Goal: Task Accomplishment & Management: Complete application form

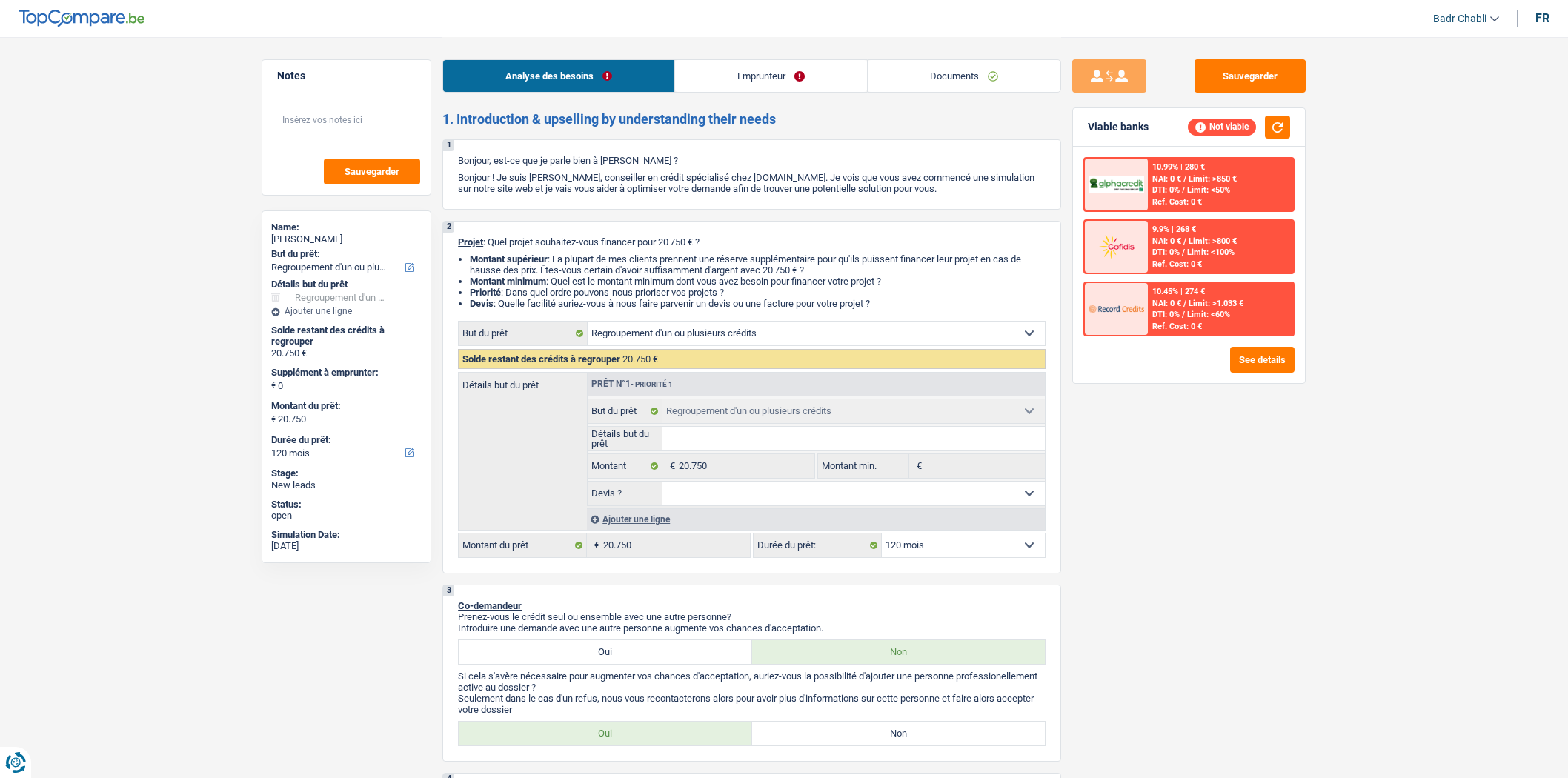
select select "refinancing"
select select "120"
select select "refinancing"
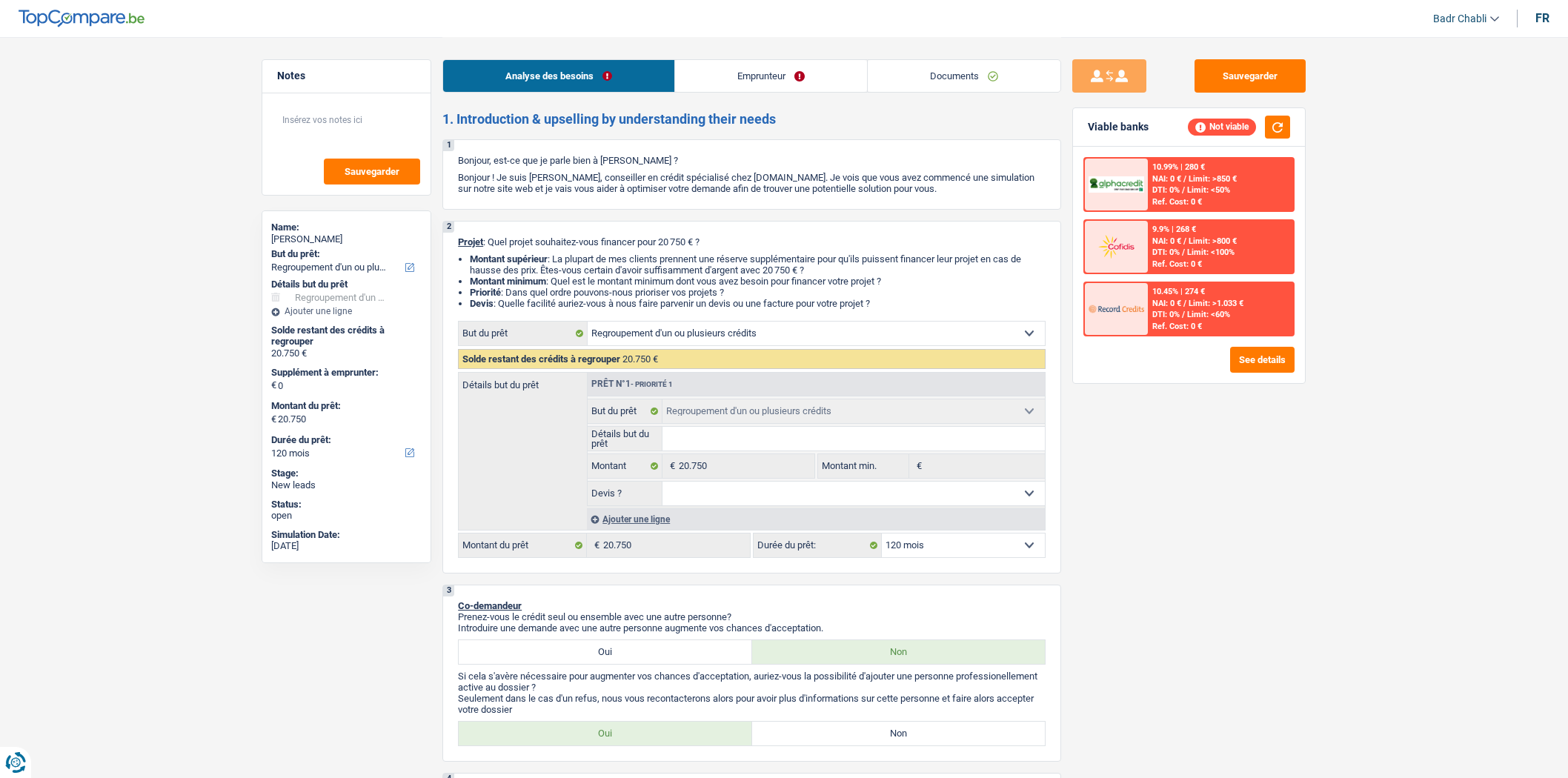
select select "120"
select select "refinancing"
select select "120"
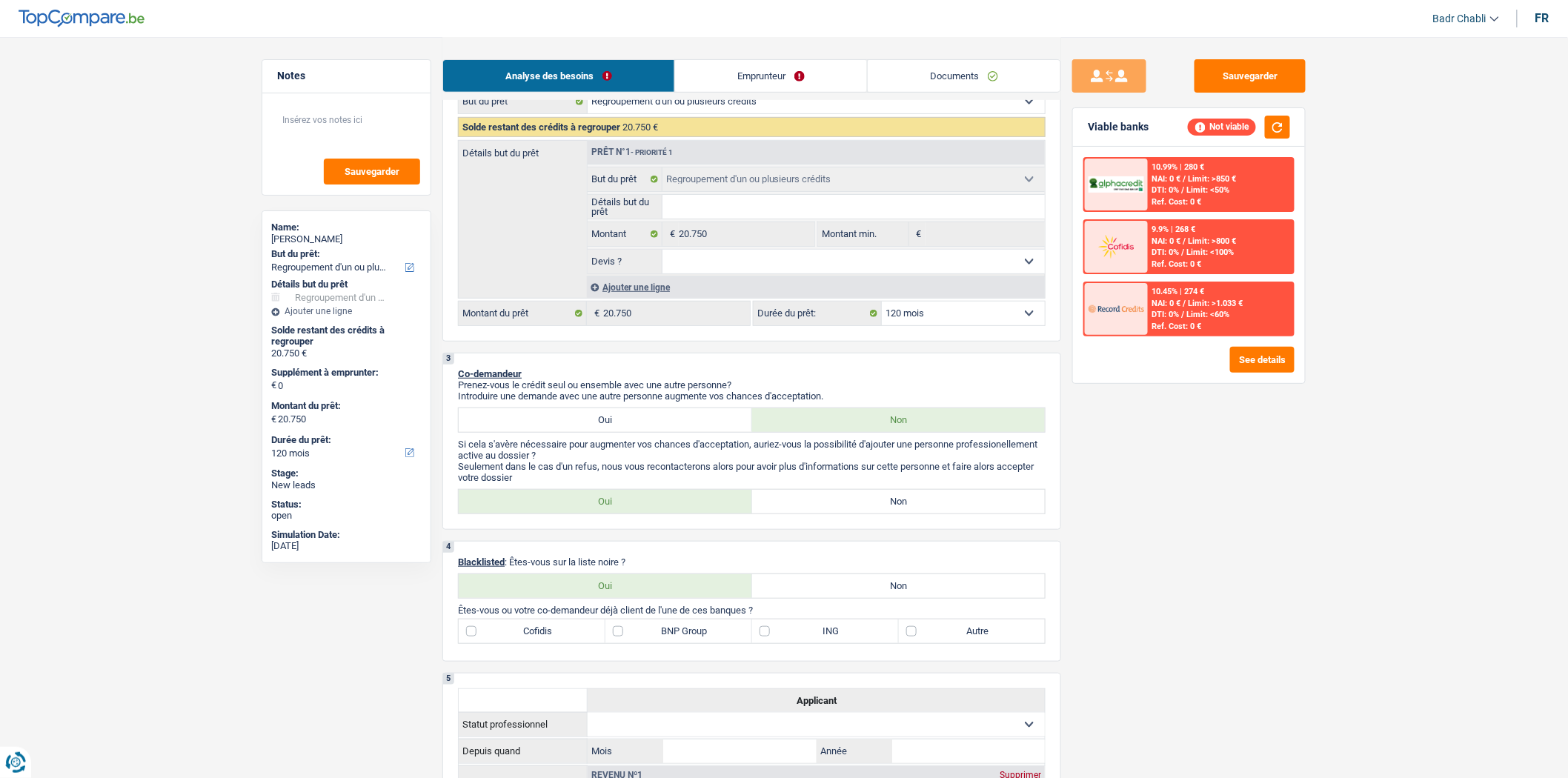
scroll to position [411, 0]
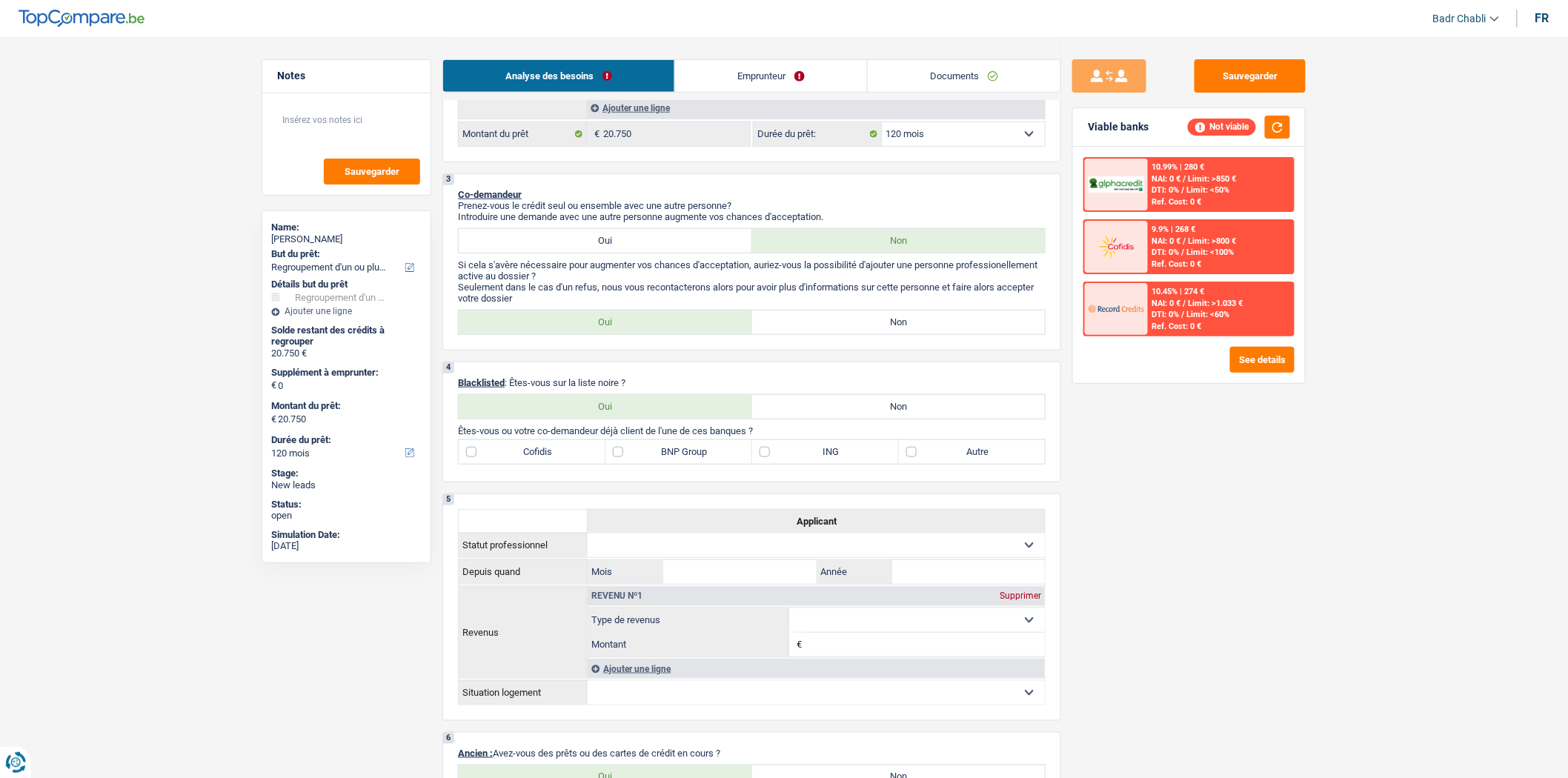
click at [824, 329] on label "Non" at bounding box center [898, 322] width 293 height 24
click at [824, 329] on input "Non" at bounding box center [898, 322] width 293 height 24
radio input "true"
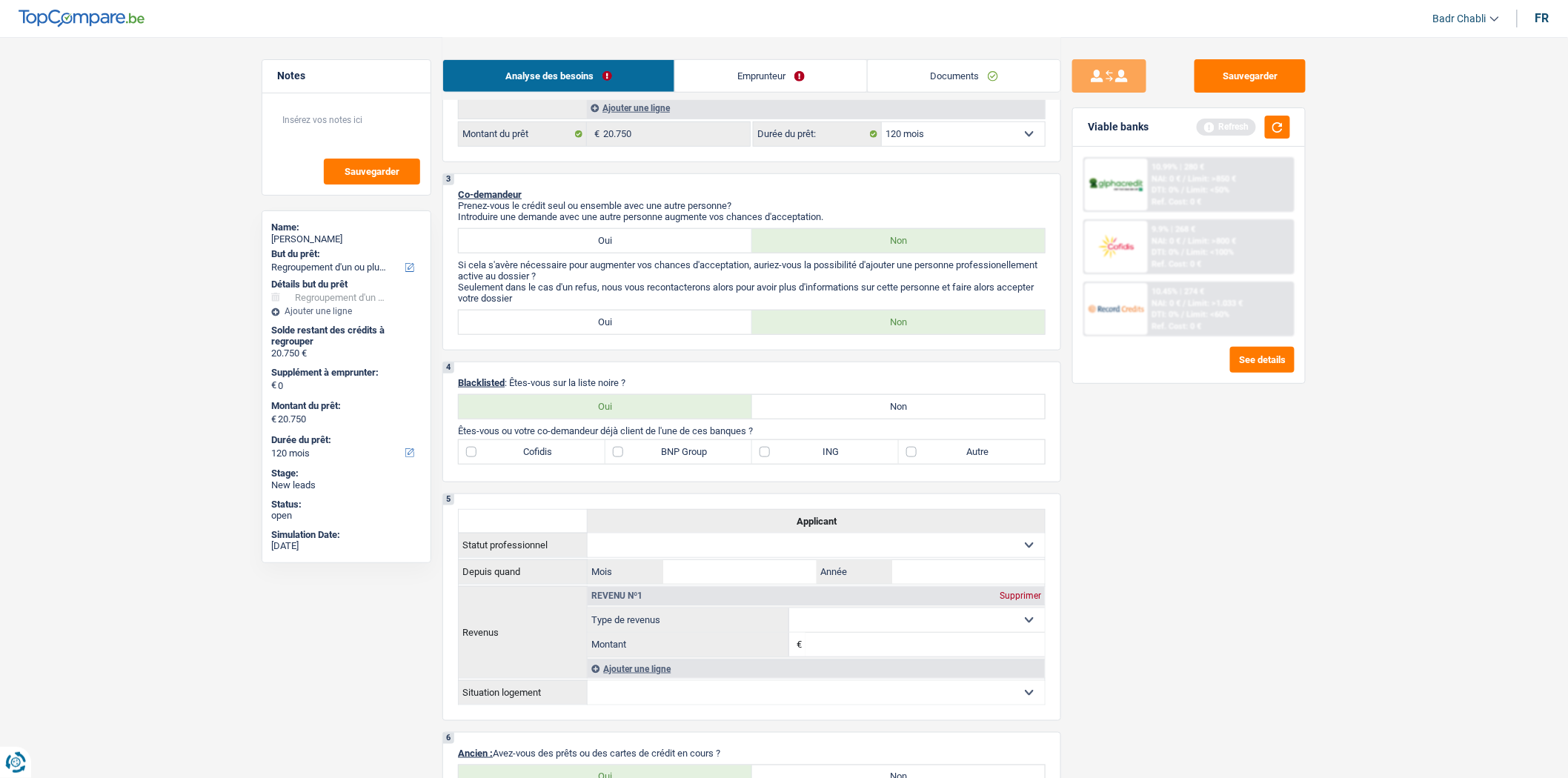
click at [852, 409] on label "Non" at bounding box center [898, 407] width 293 height 24
click at [852, 409] on input "Non" at bounding box center [898, 407] width 293 height 24
radio input "true"
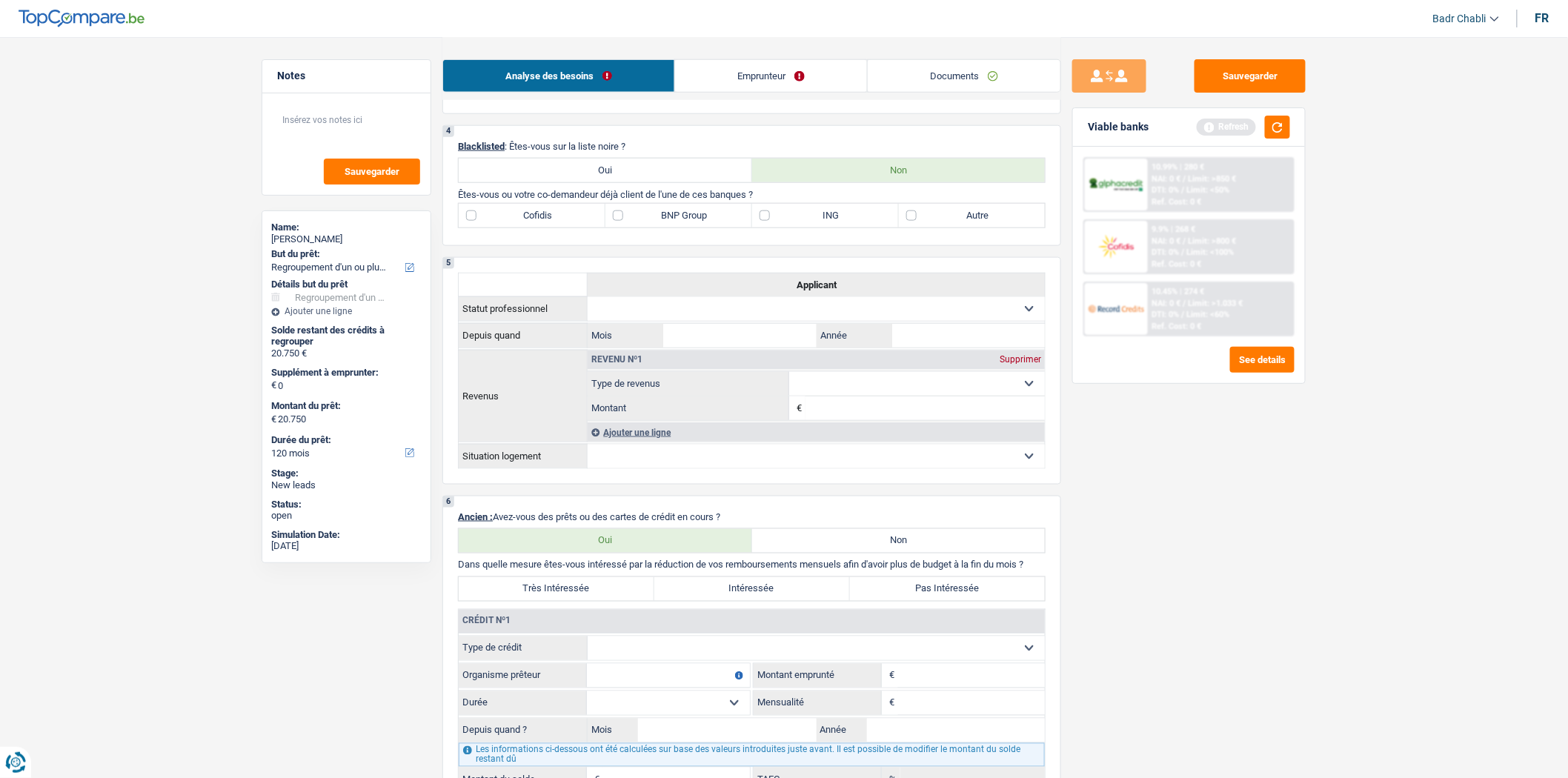
scroll to position [823, 0]
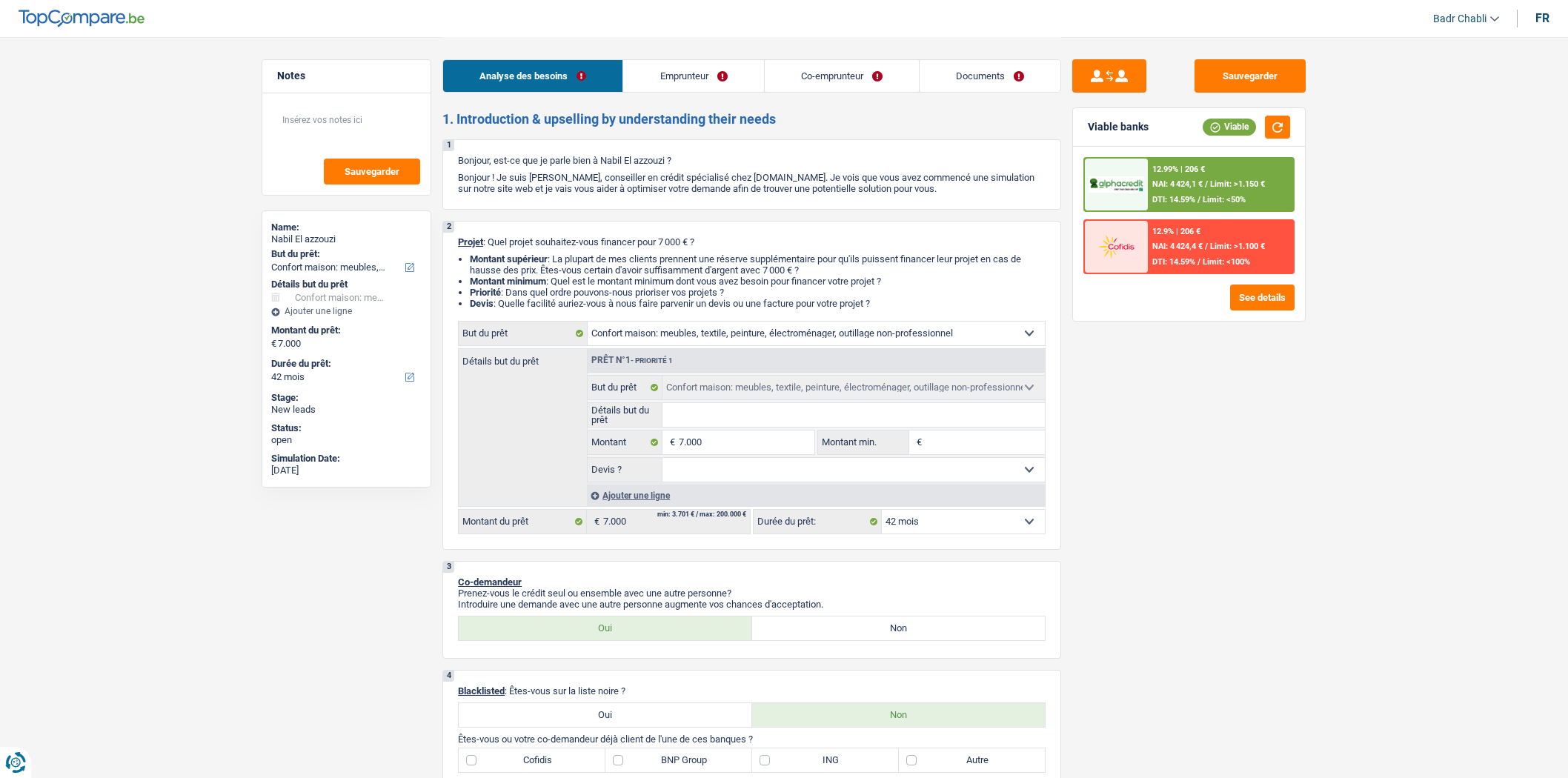
select select "household"
select select "42"
select select "household"
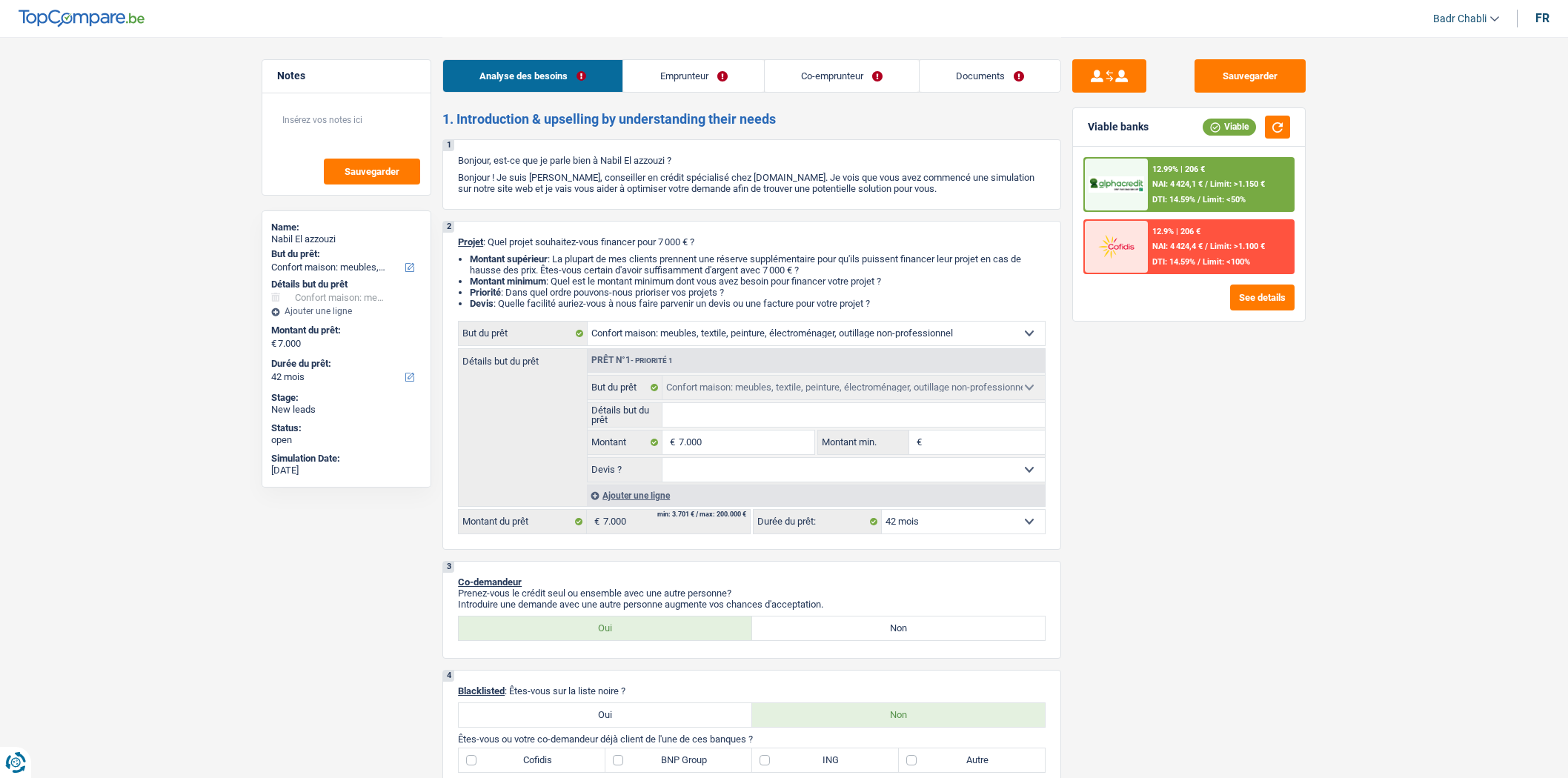
select select "42"
select select "worker"
select select "handicapAllowance"
select select "netSalary"
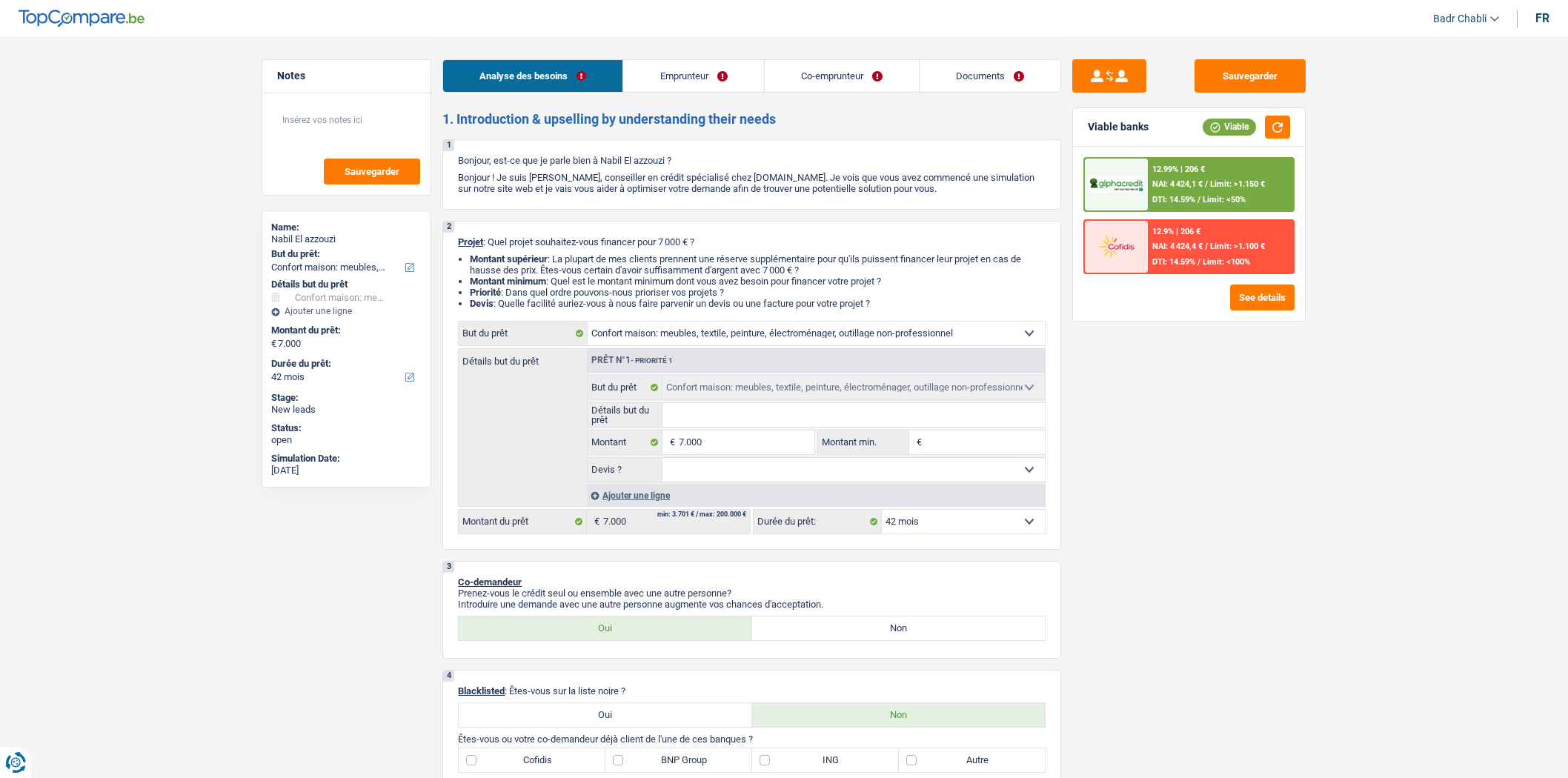
select select "netSalary"
select select "rents"
select select "household"
select select "42"
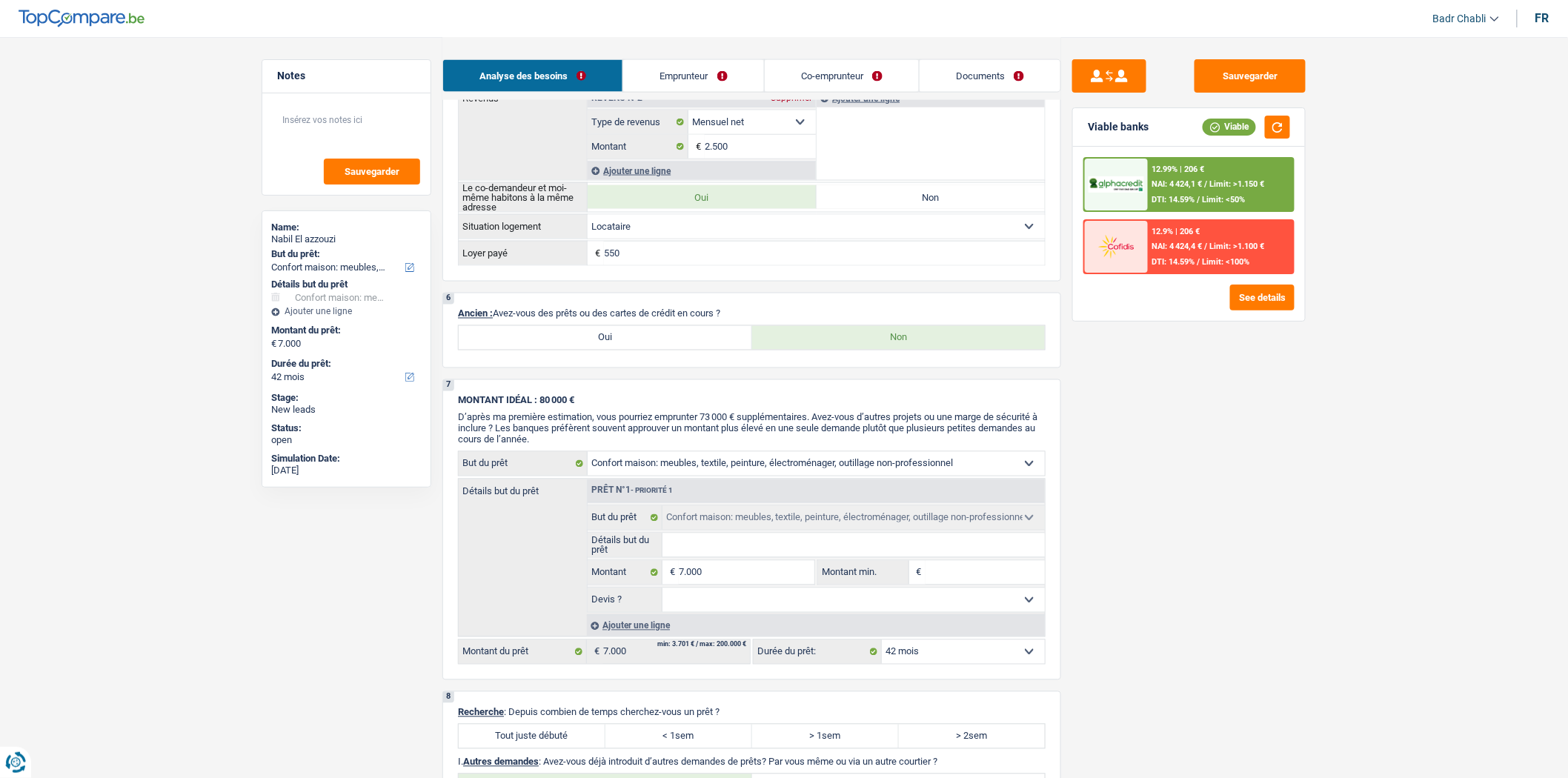
scroll to position [1152, 0]
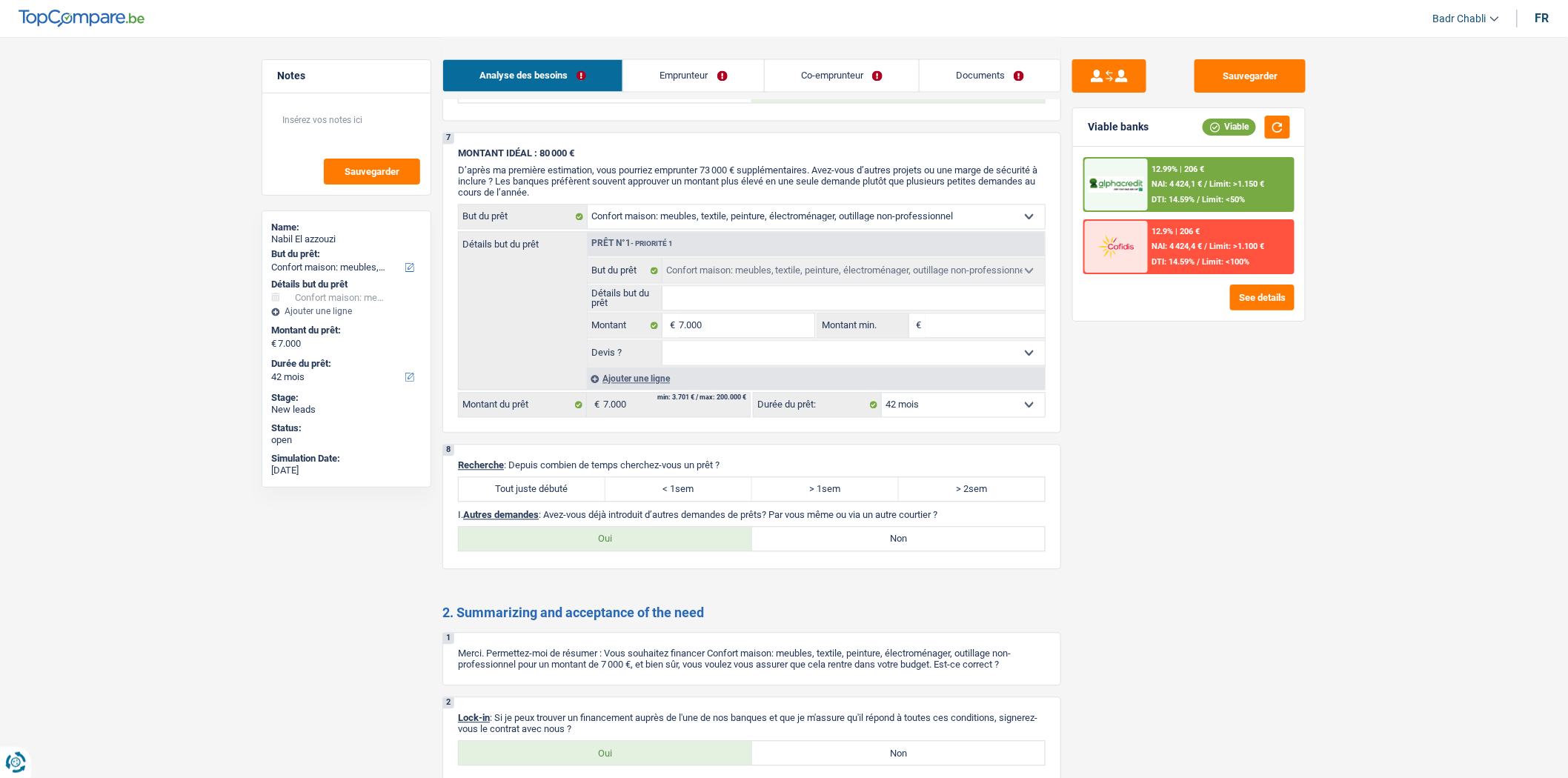
click at [544, 502] on label "Tout juste débuté" at bounding box center [531, 489] width 147 height 24
click at [544, 502] on input "Tout juste débuté" at bounding box center [531, 489] width 147 height 24
radio input "true"
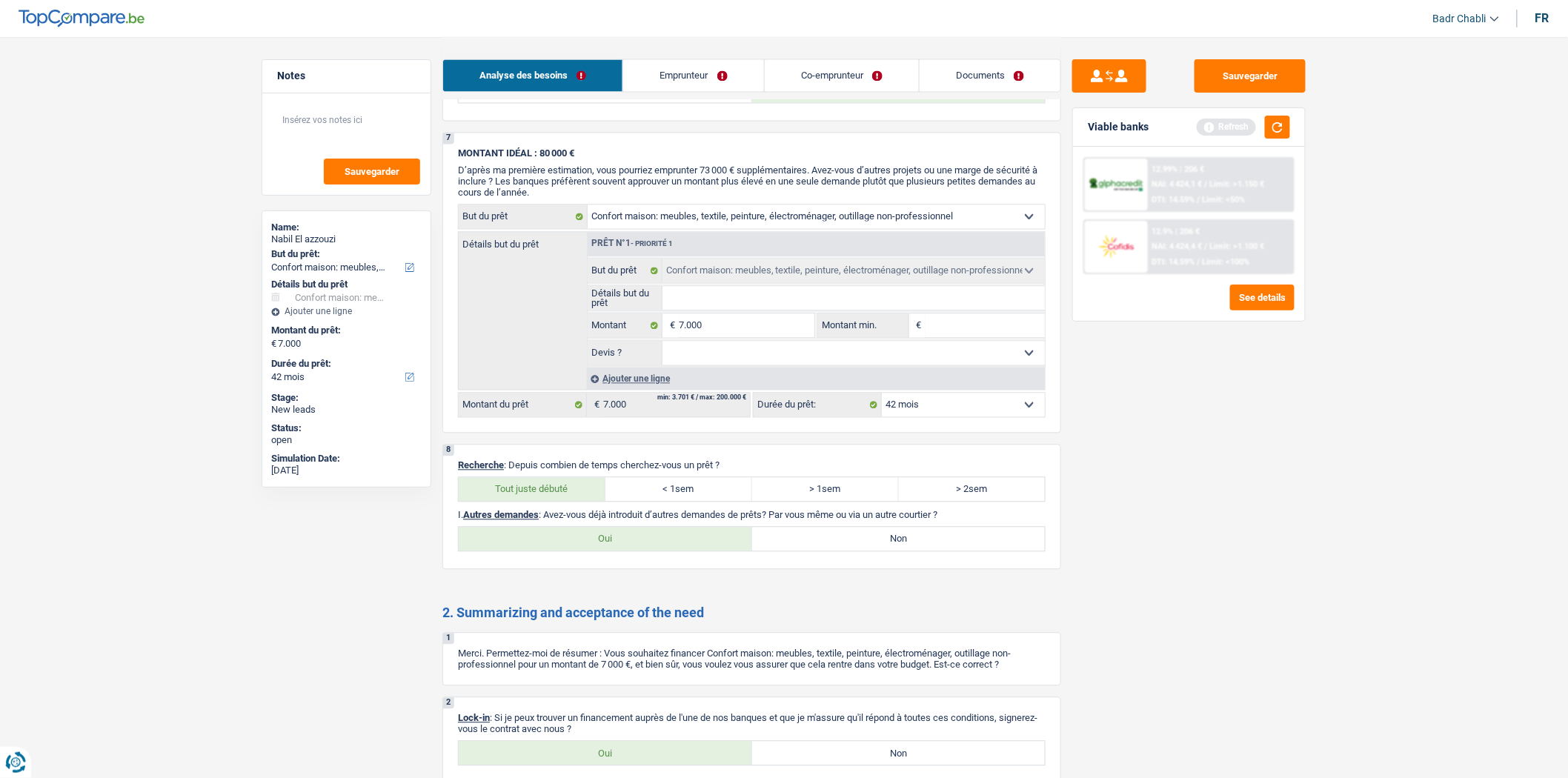
click at [791, 544] on label "Non" at bounding box center [898, 539] width 293 height 24
click at [791, 544] on input "Non" at bounding box center [898, 539] width 293 height 24
radio input "true"
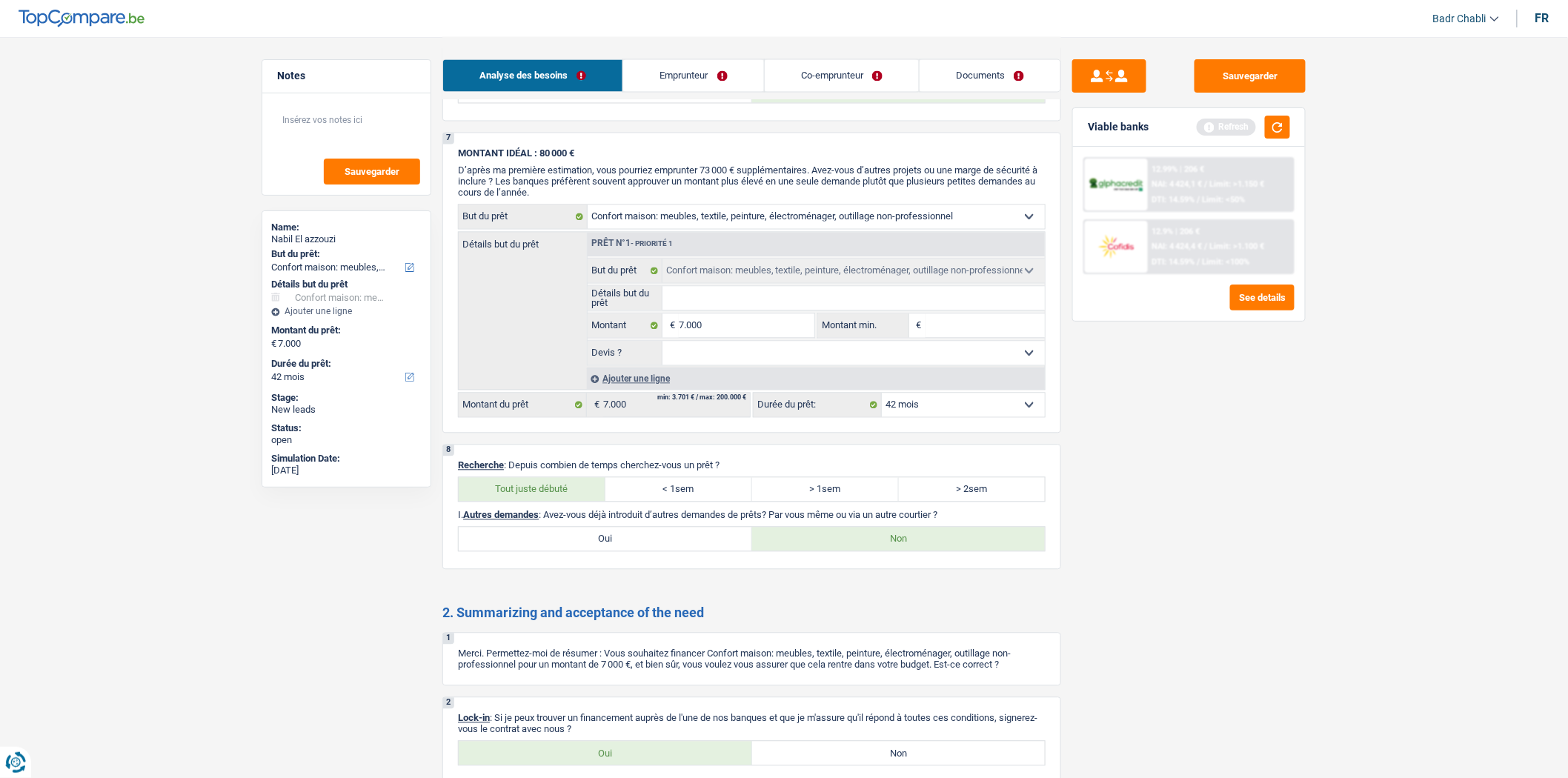
click at [620, 761] on label "Oui" at bounding box center [605, 753] width 293 height 24
click at [620, 761] on input "Oui" at bounding box center [605, 753] width 293 height 24
radio input "true"
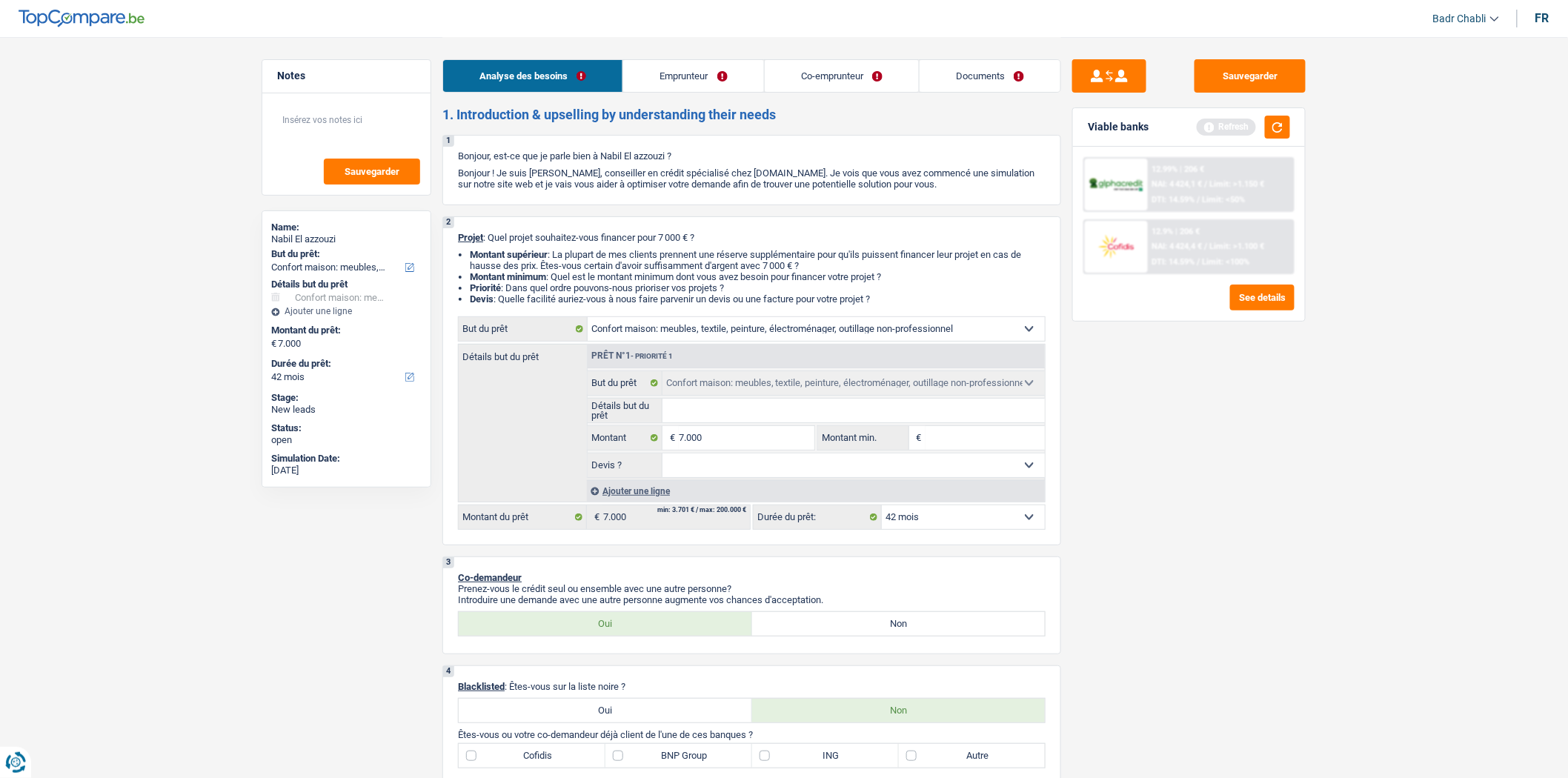
scroll to position [0, 0]
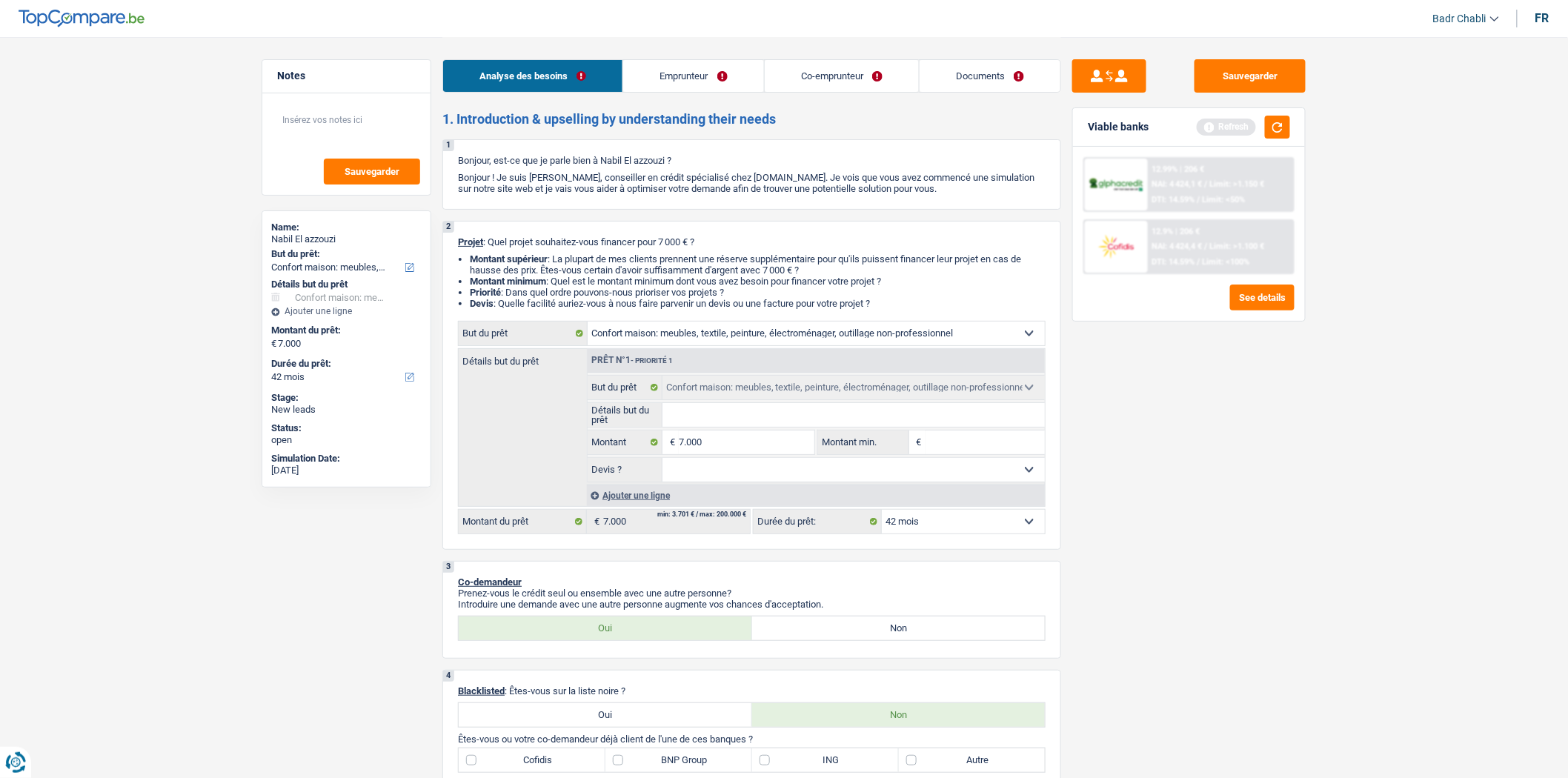
click at [840, 83] on link "Co-emprunteur" at bounding box center [841, 76] width 154 height 32
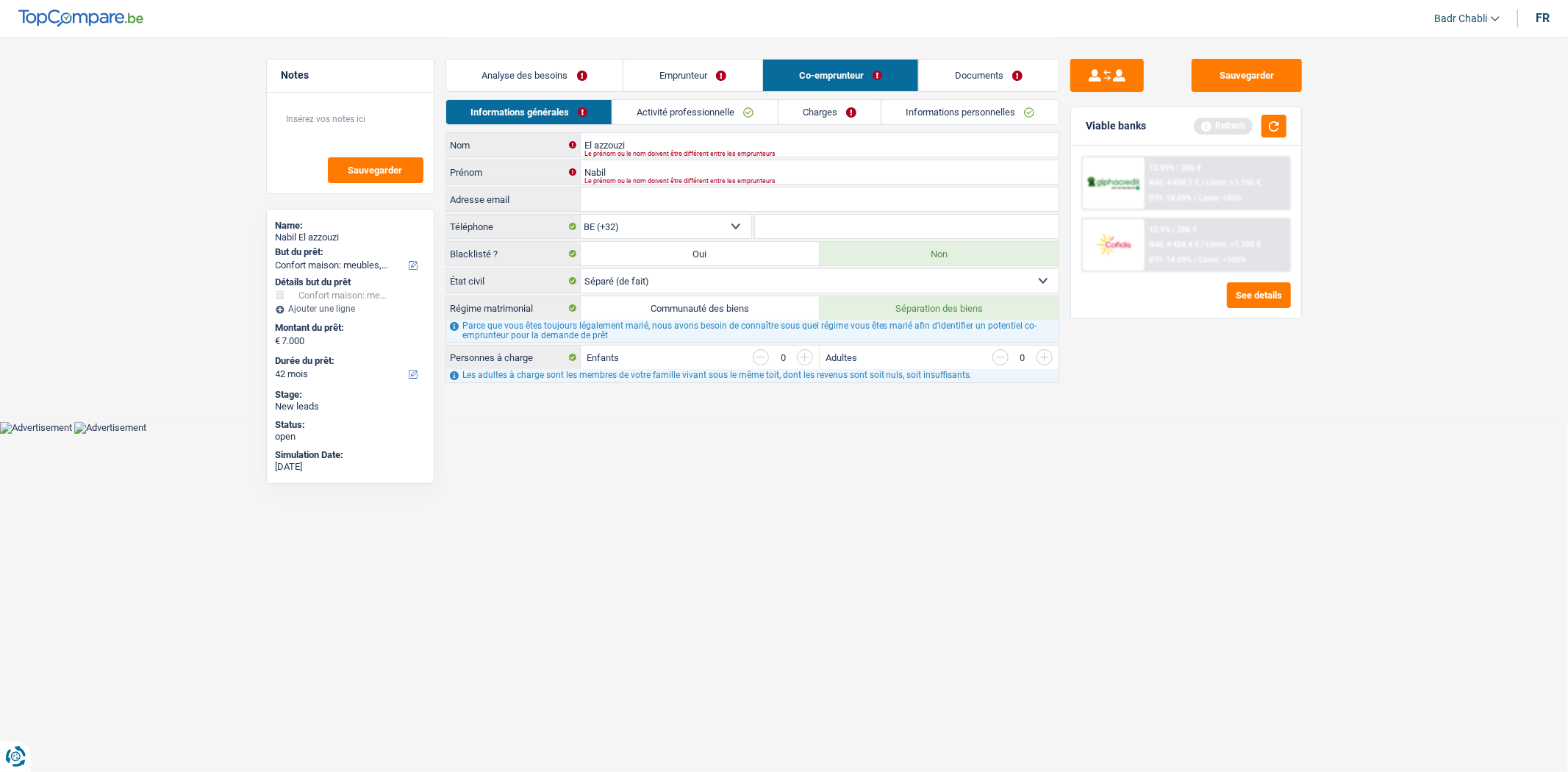
click at [650, 83] on link "Emprunteur" at bounding box center [693, 76] width 139 height 32
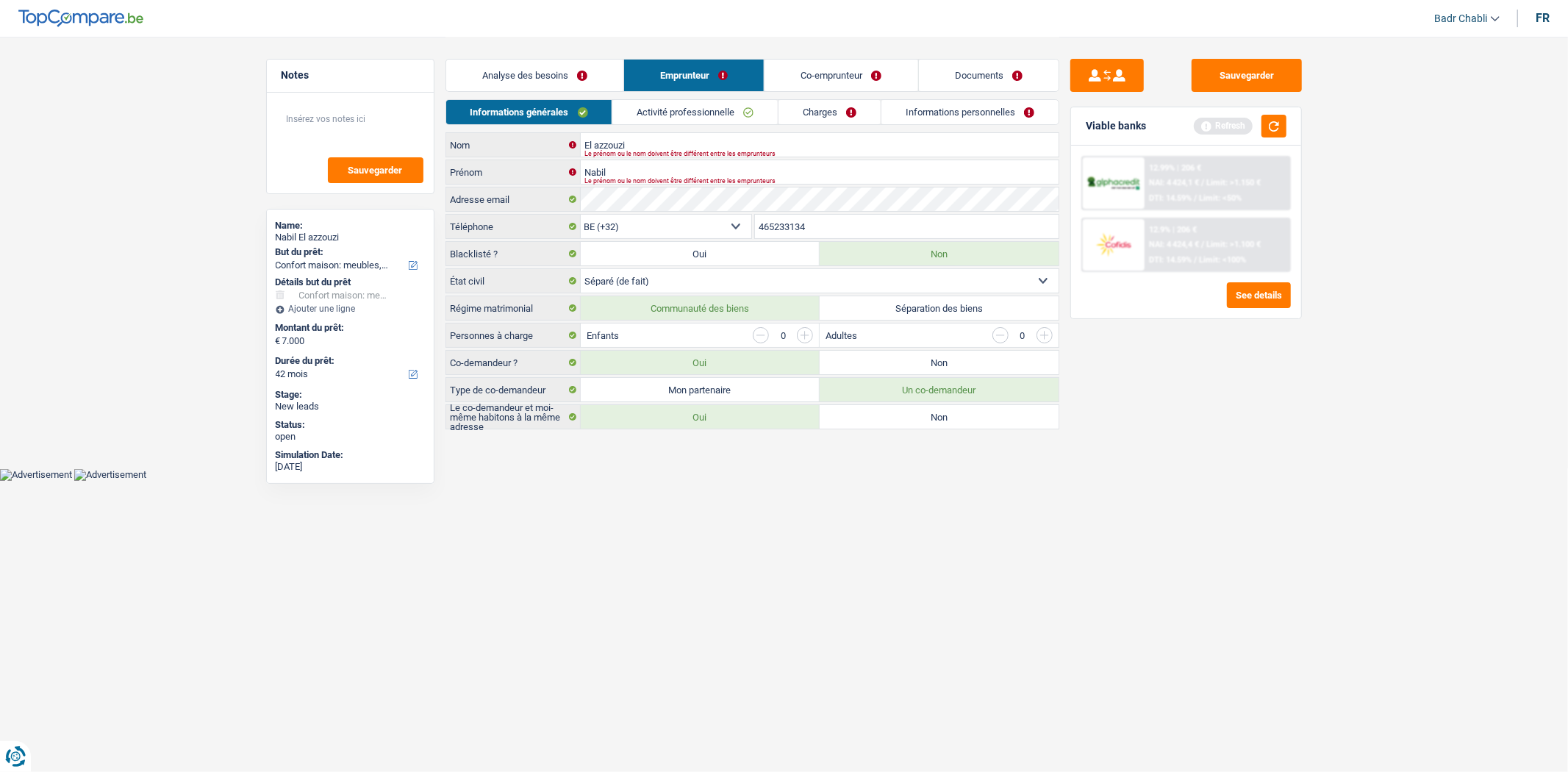
click at [542, 82] on link "Analyse des besoins" at bounding box center [534, 76] width 177 height 32
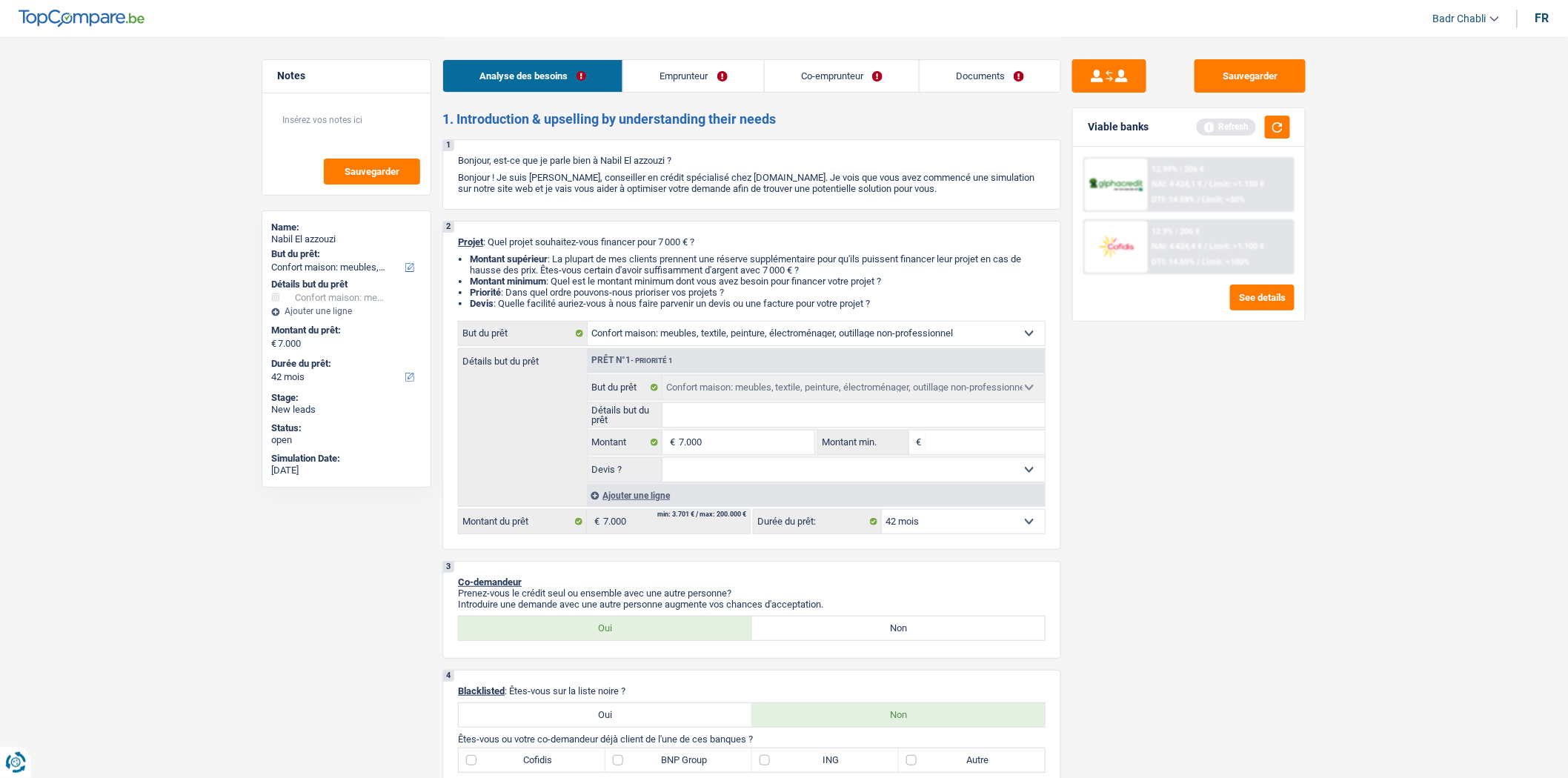
click at [712, 417] on input "Détails but du prêt" at bounding box center [854, 415] width 383 height 24
type input "R"
type input "Re"
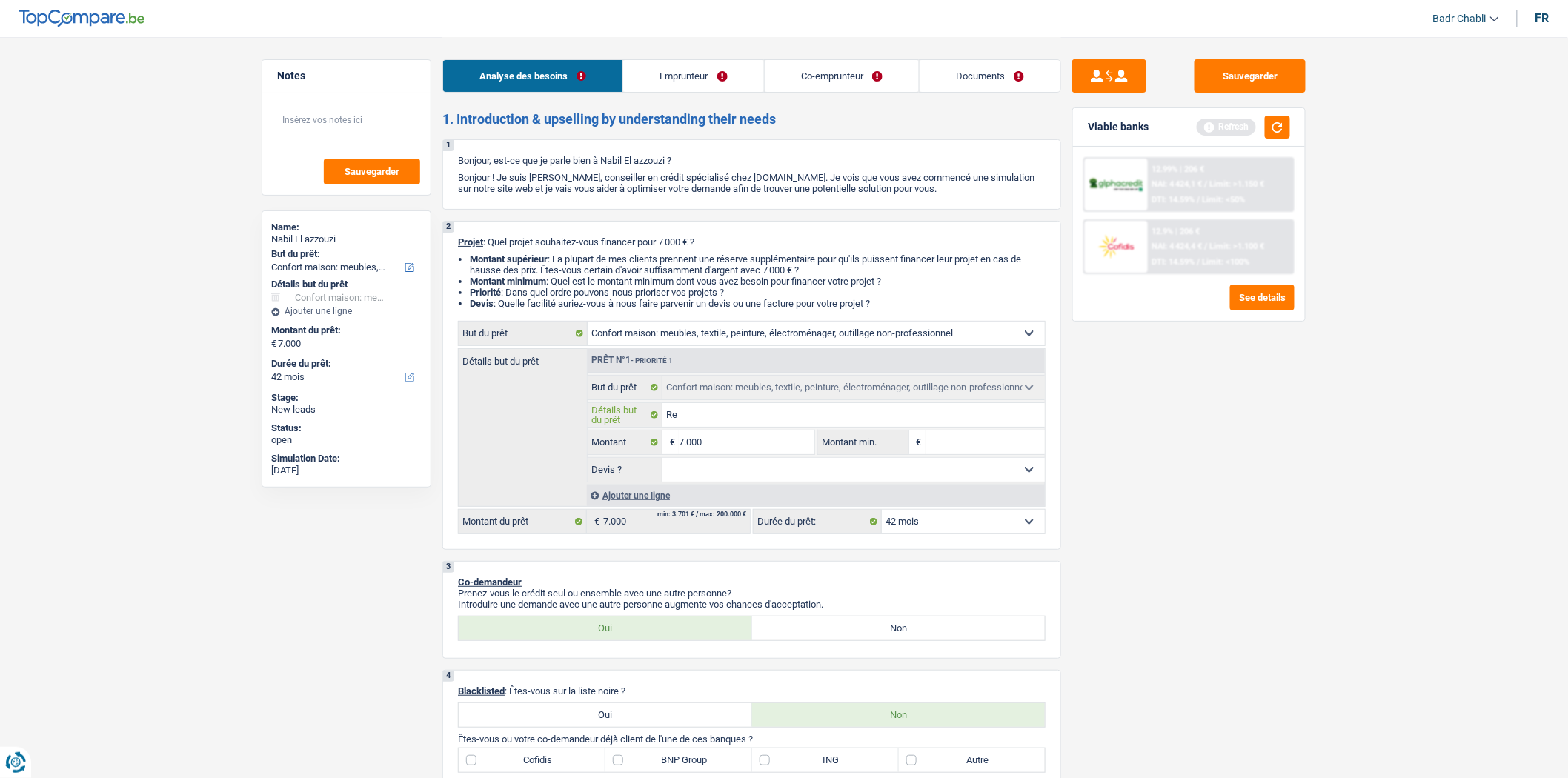
type input "Rem"
type input "Remp"
type input "Rempl"
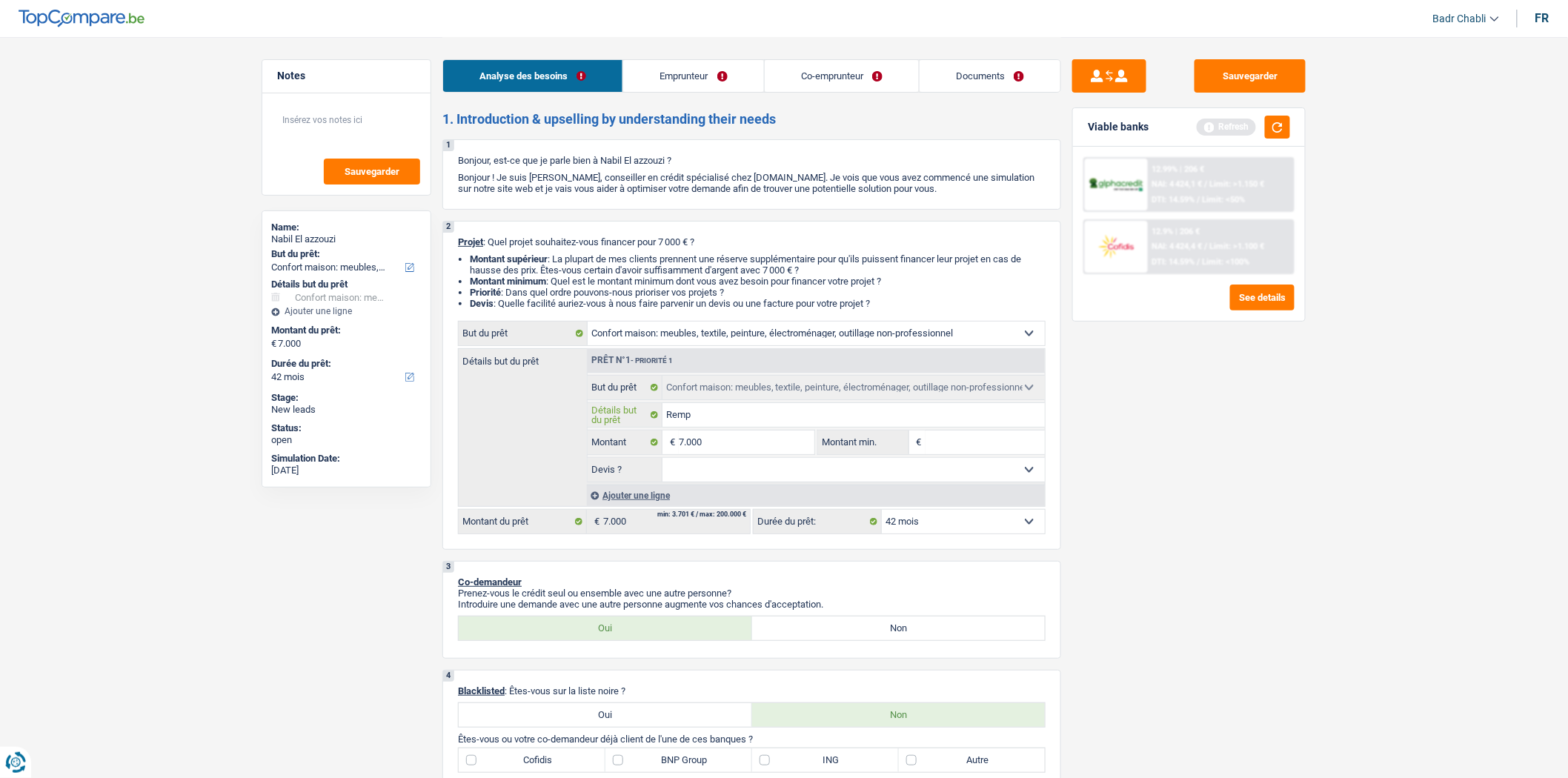
type input "Rempl"
type input "Rempla"
type input "Remplac"
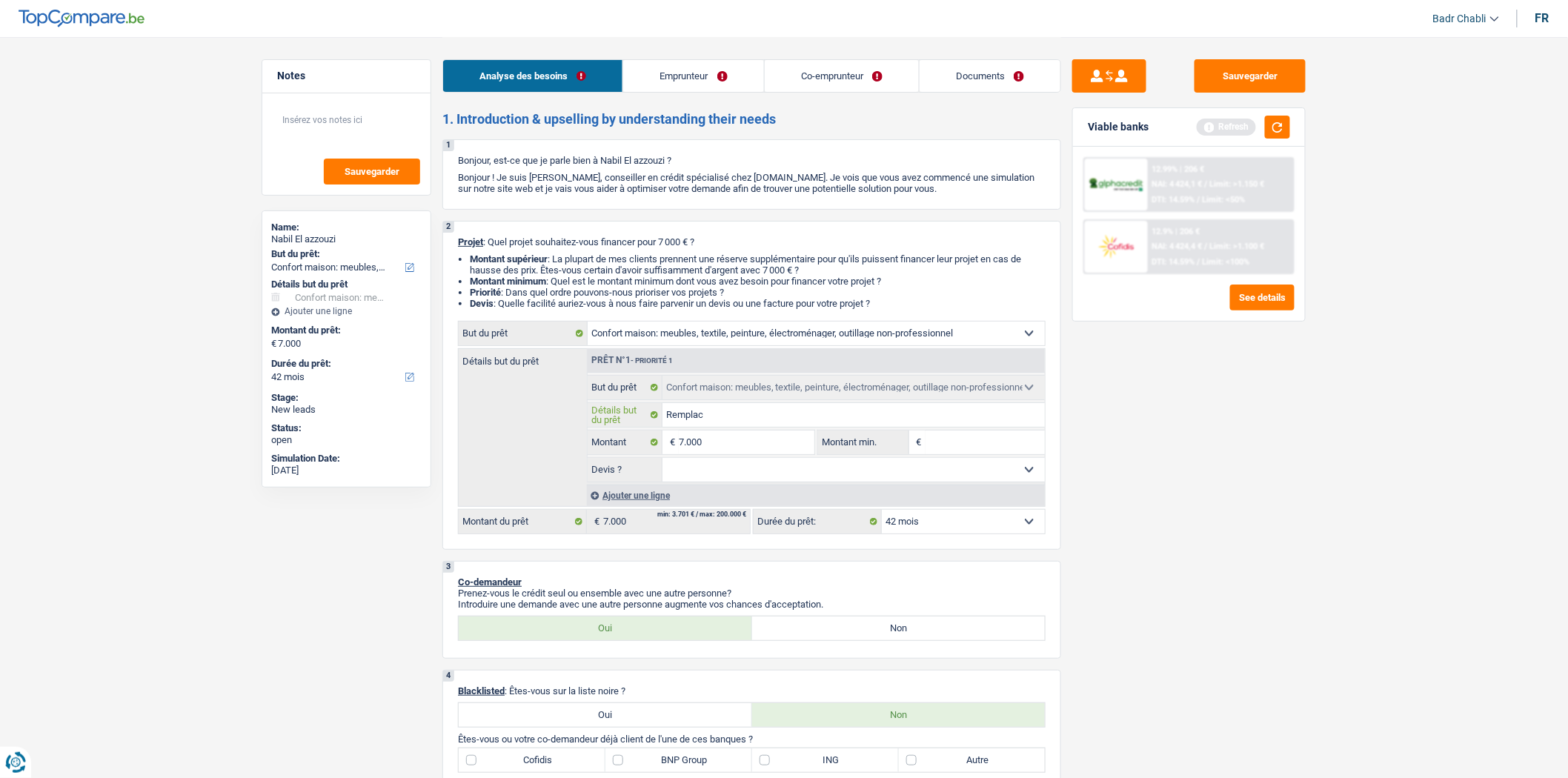
type input "Remplace"
type input "Remplacer"
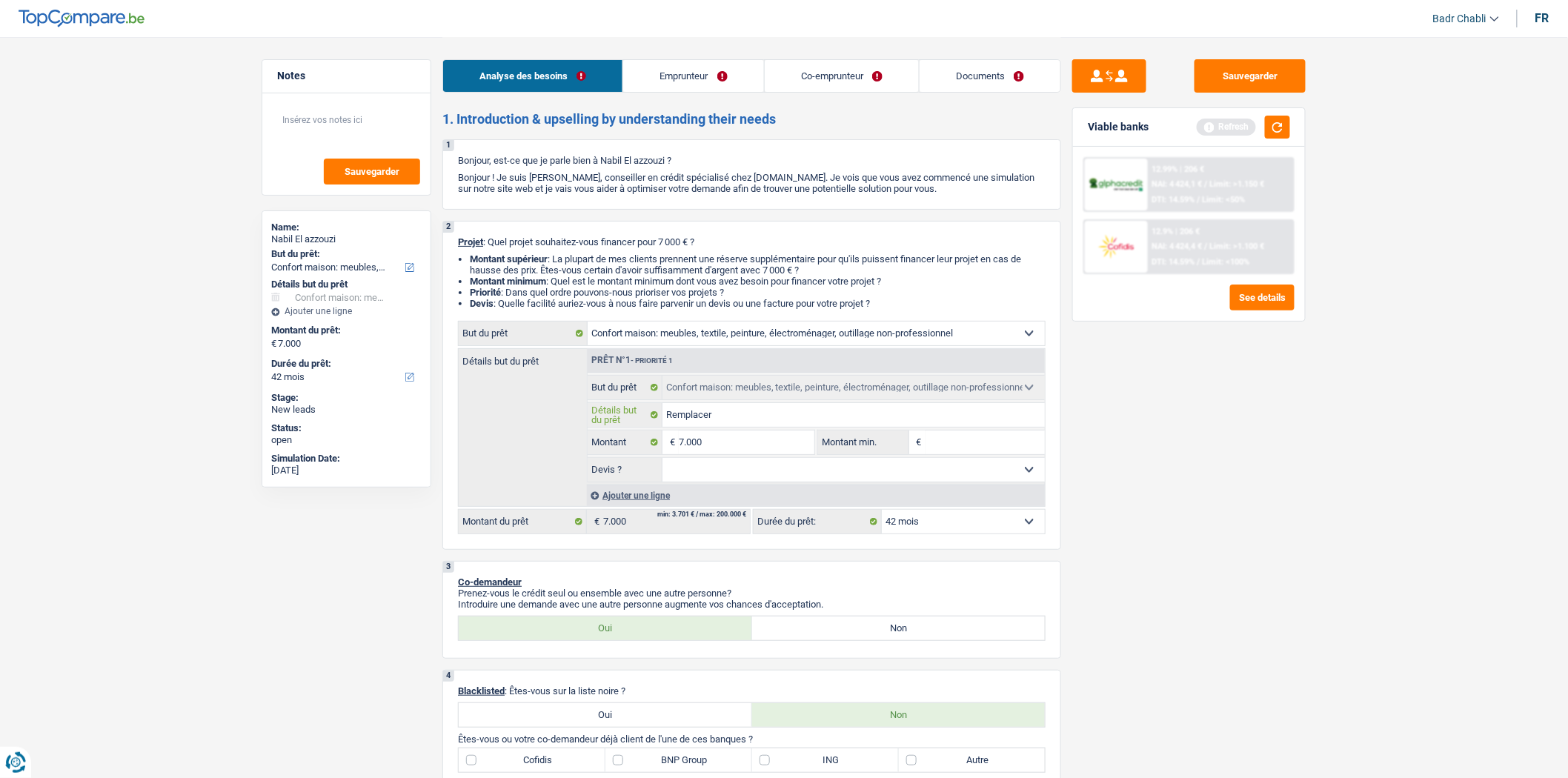
type input "Remplacer"
type input "Remplacer a"
type input "Remplacer an"
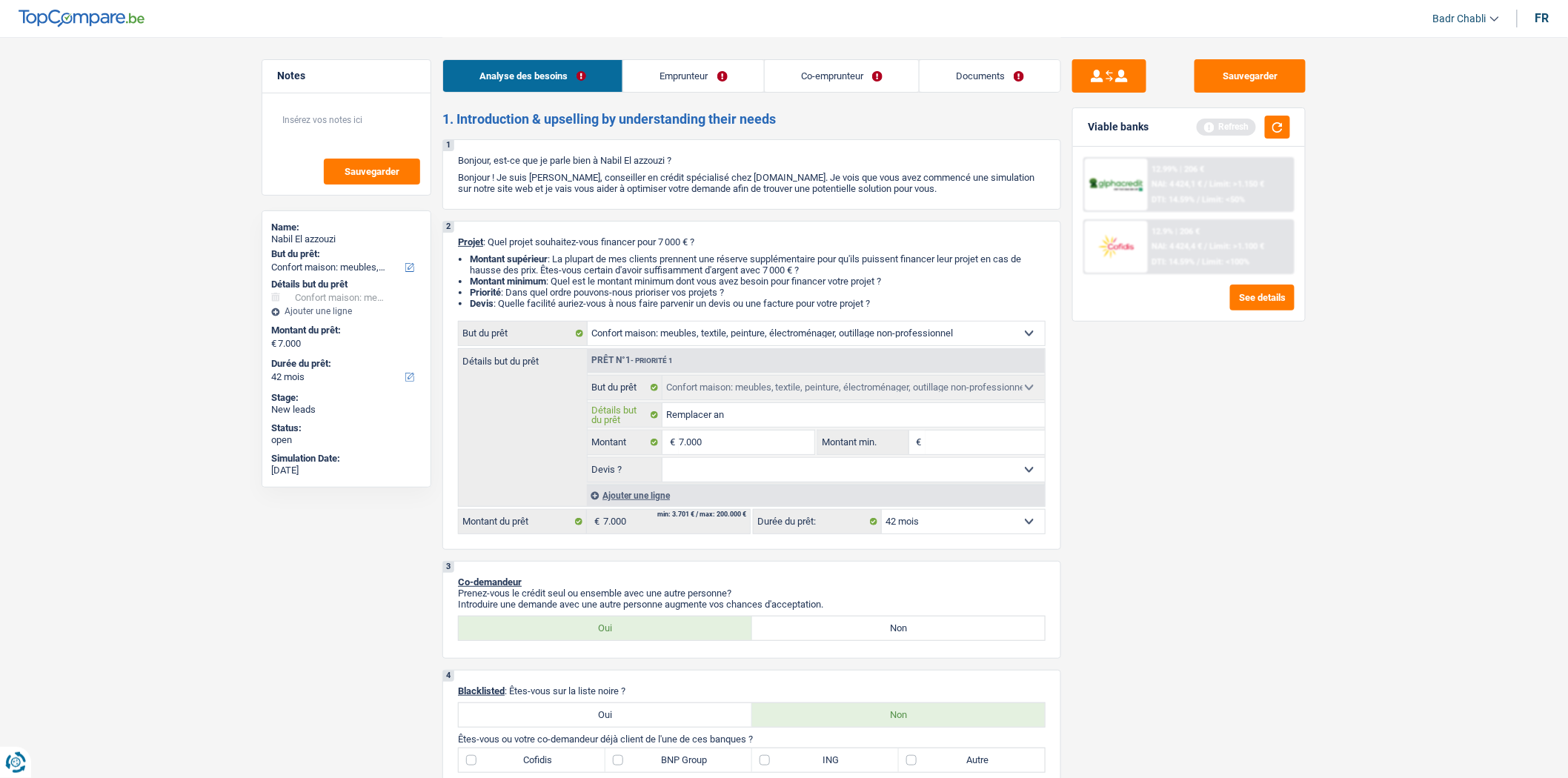
type input "Remplacer anc"
type input "Remplacer anci"
type input "Remplacer ancie"
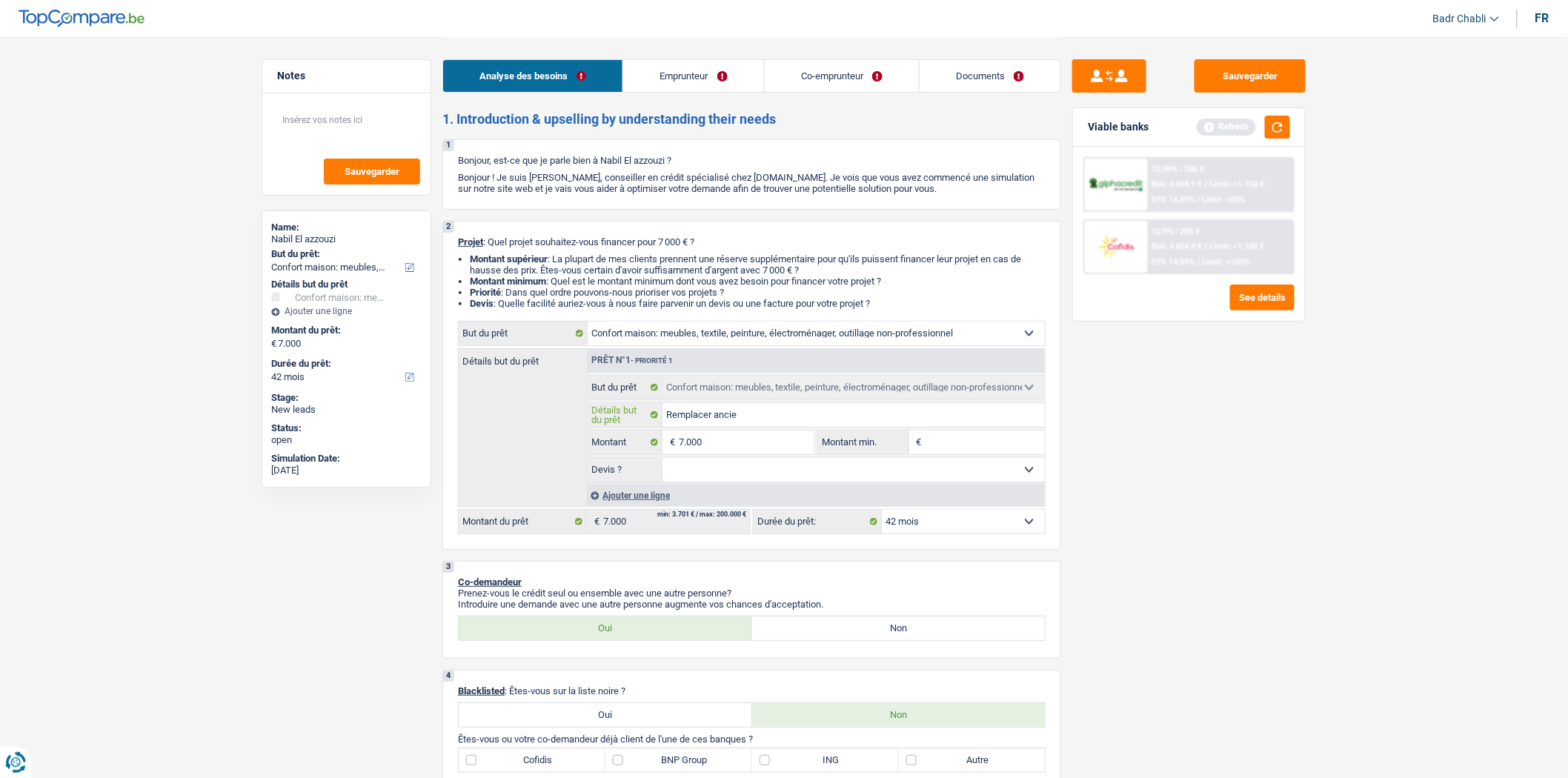
type input "Remplacer ancie"
type input "Remplacer ancien"
type input "Remplacer anciens"
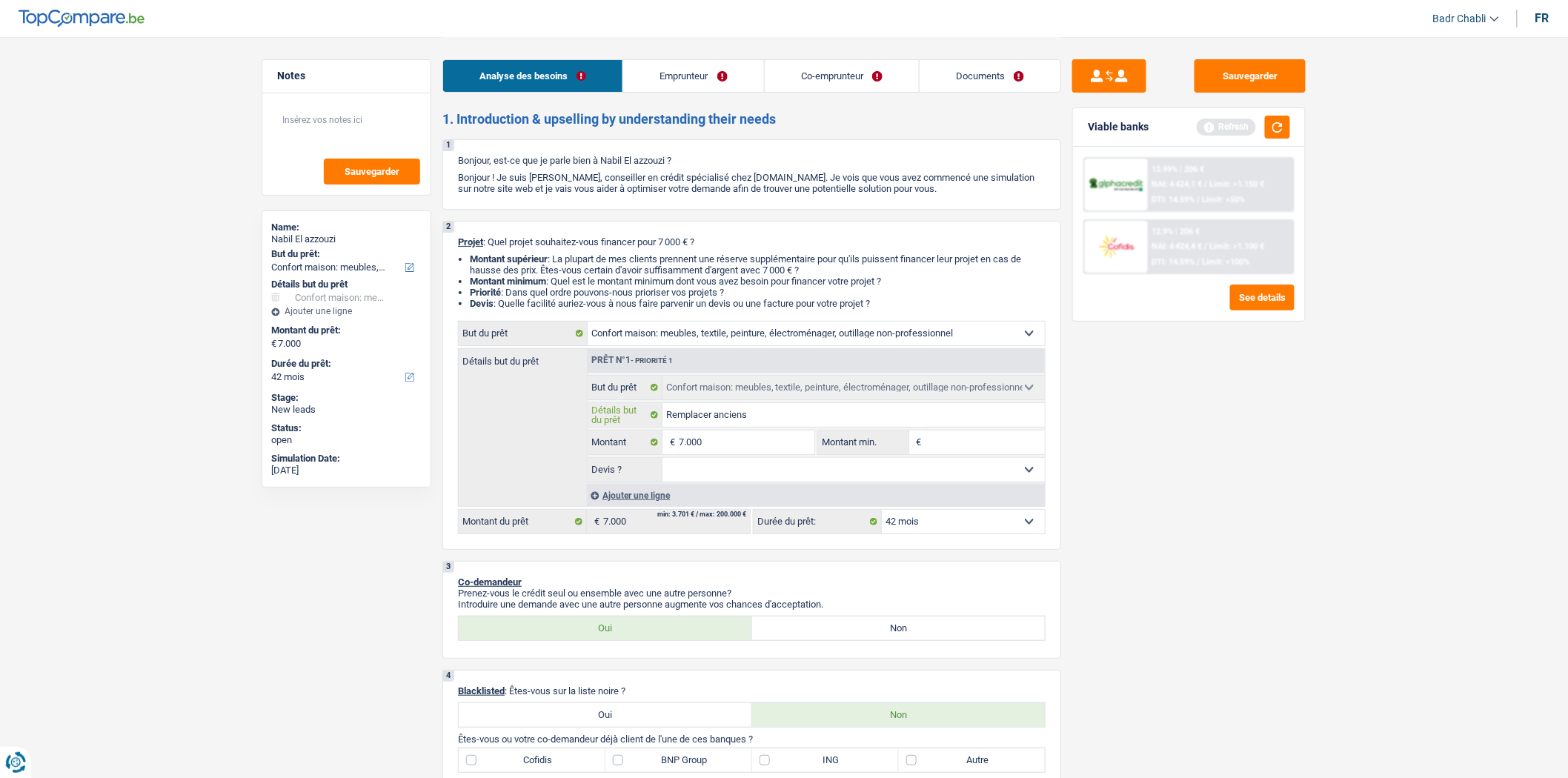
type input "Remplacer anciens"
type input "Remplacer anciens m"
type input "Remplacer anciens me"
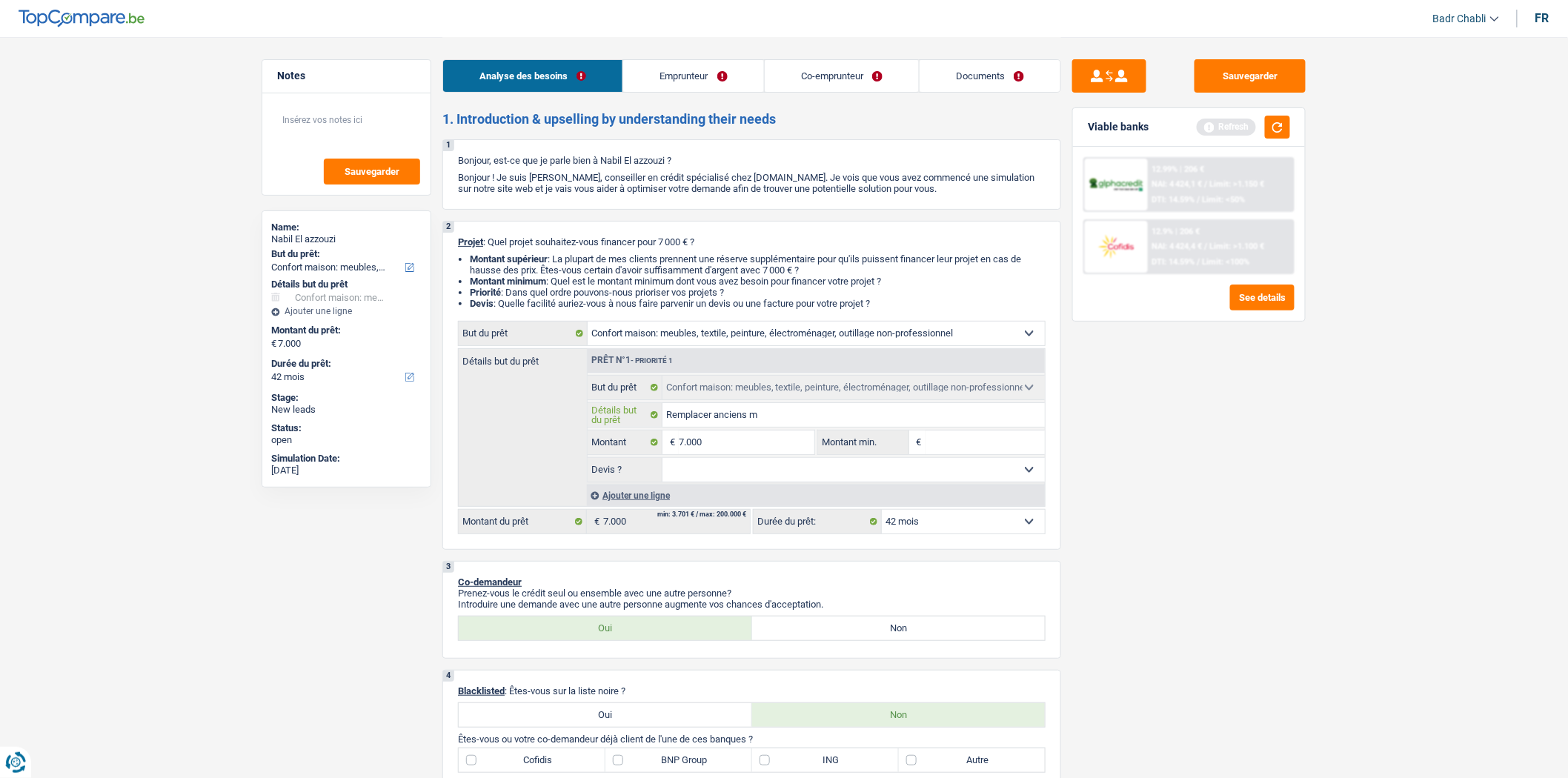
type input "Remplacer anciens me"
type input "Remplacer anciens meu"
type input "Remplacer anciens meub"
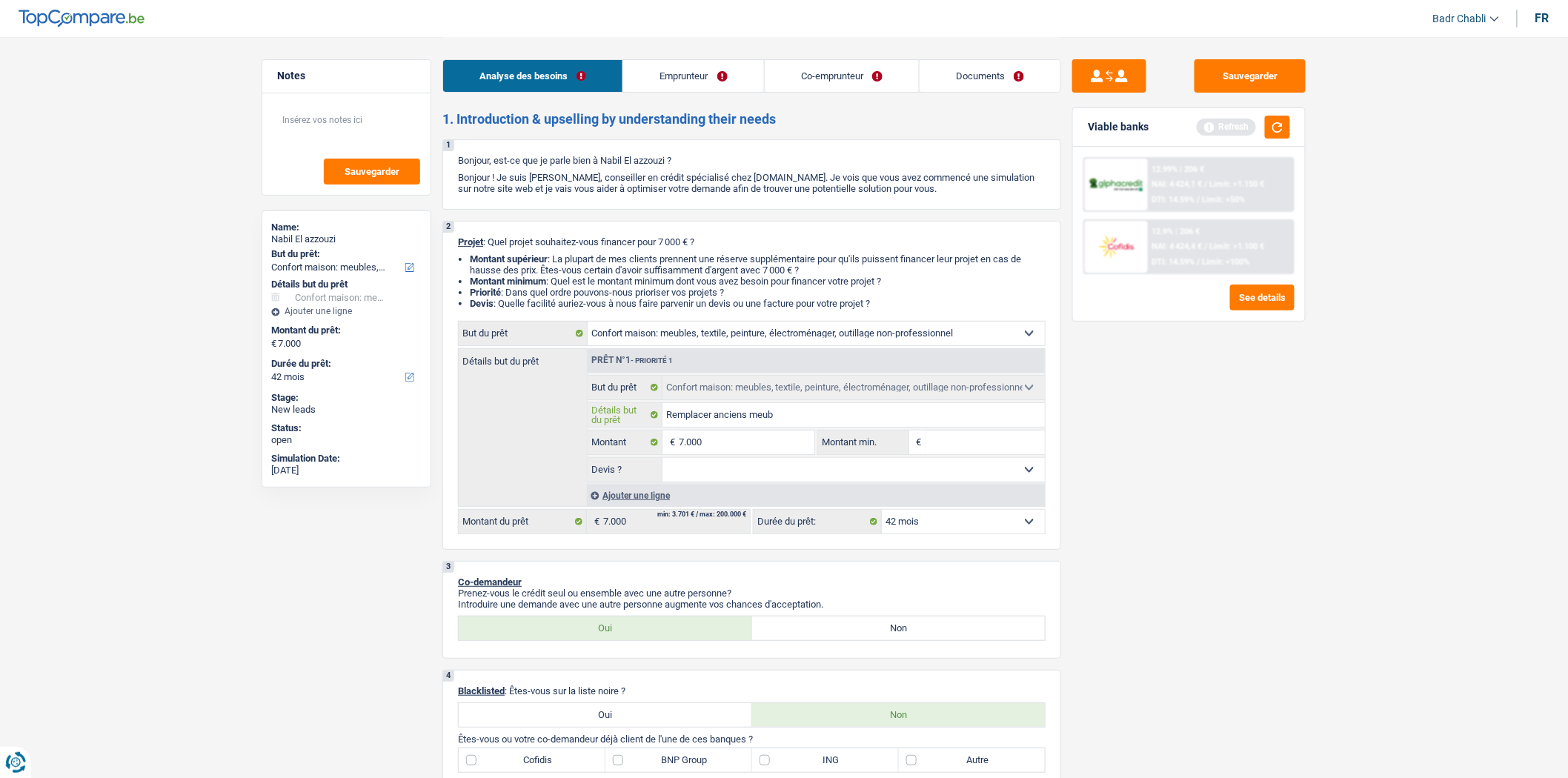
type input "Remplacer anciens meubl"
type input "Remplacer anciens meuble"
type input "Remplacer anciens meubles"
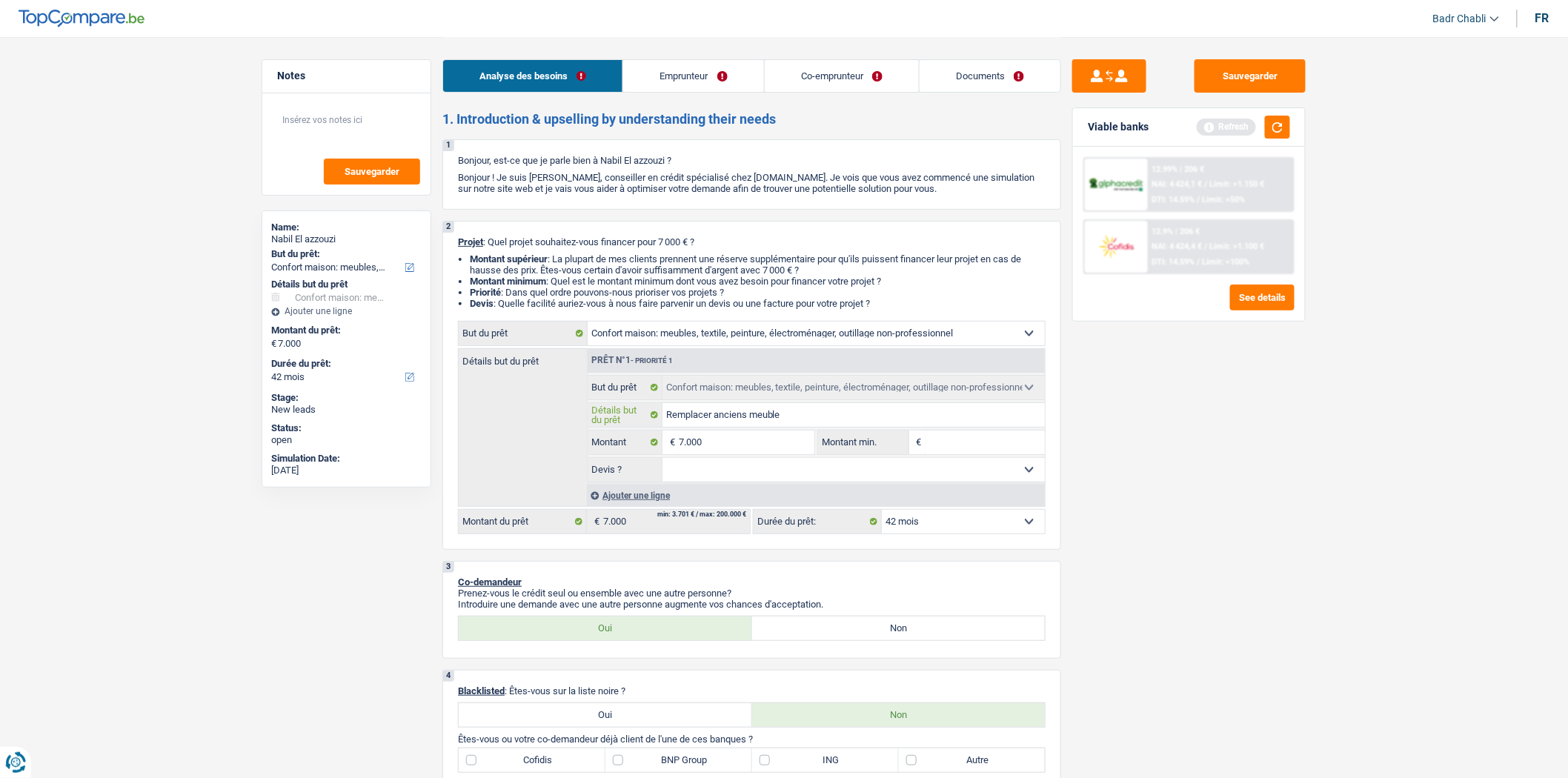
type input "Remplacer anciens meubles"
type input "Remplacer anciens meubles e"
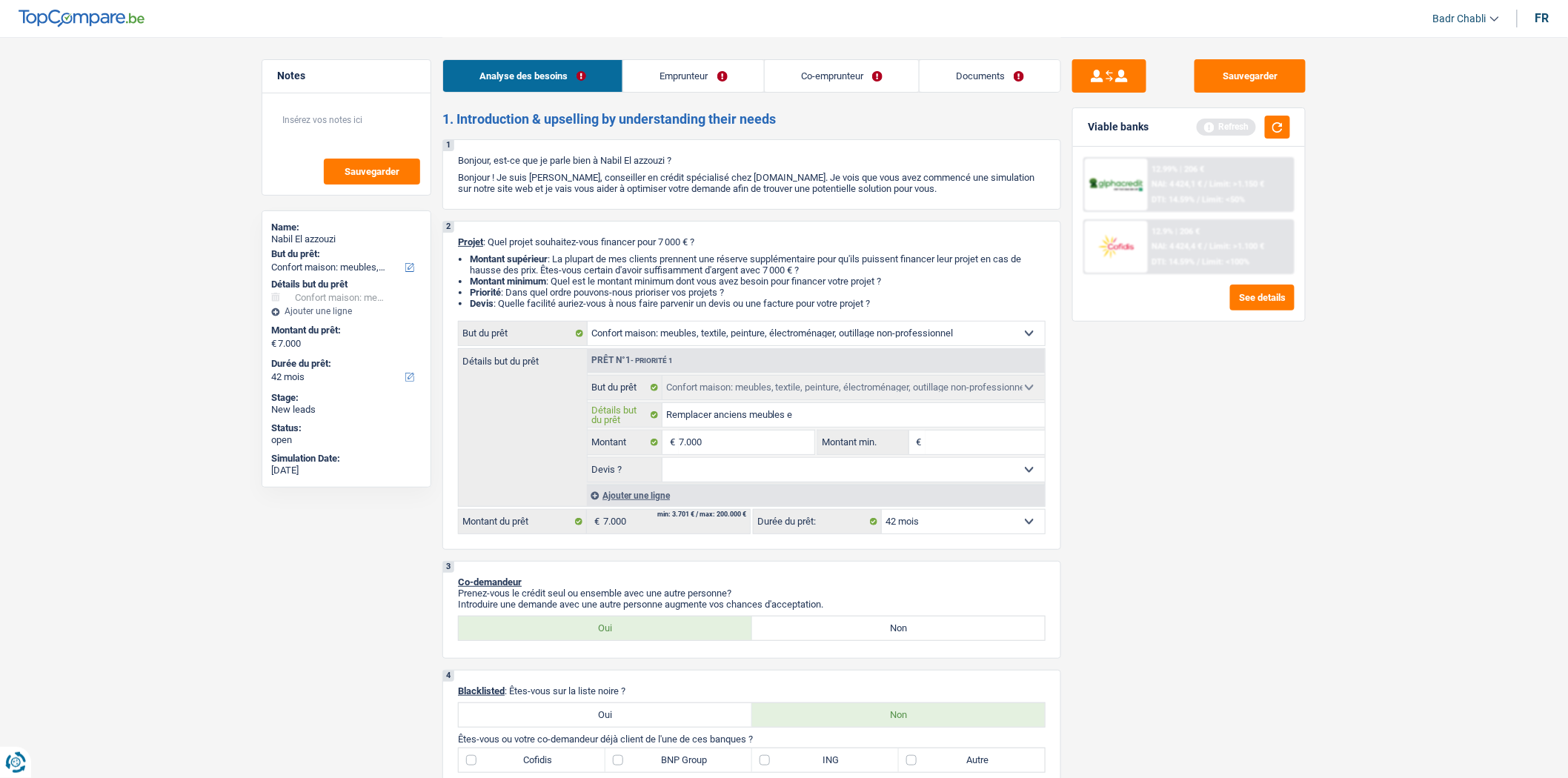
type input "Remplacer anciens meubles et"
type input "Remplacer anciens meubles et s"
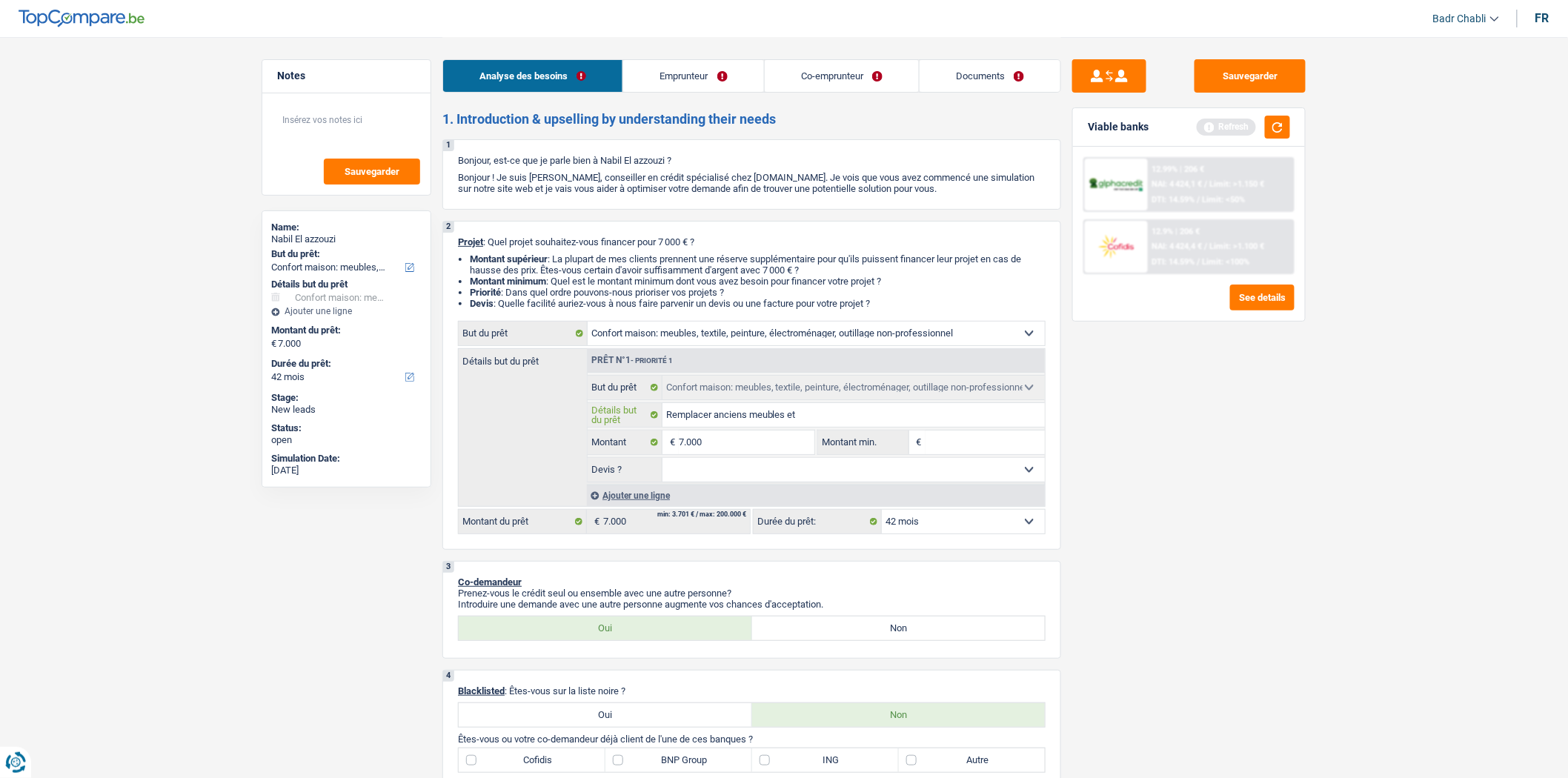
type input "Remplacer anciens meubles et s"
type input "Remplacer anciens meubles et sa"
type input "Remplacer anciens meubles et sal"
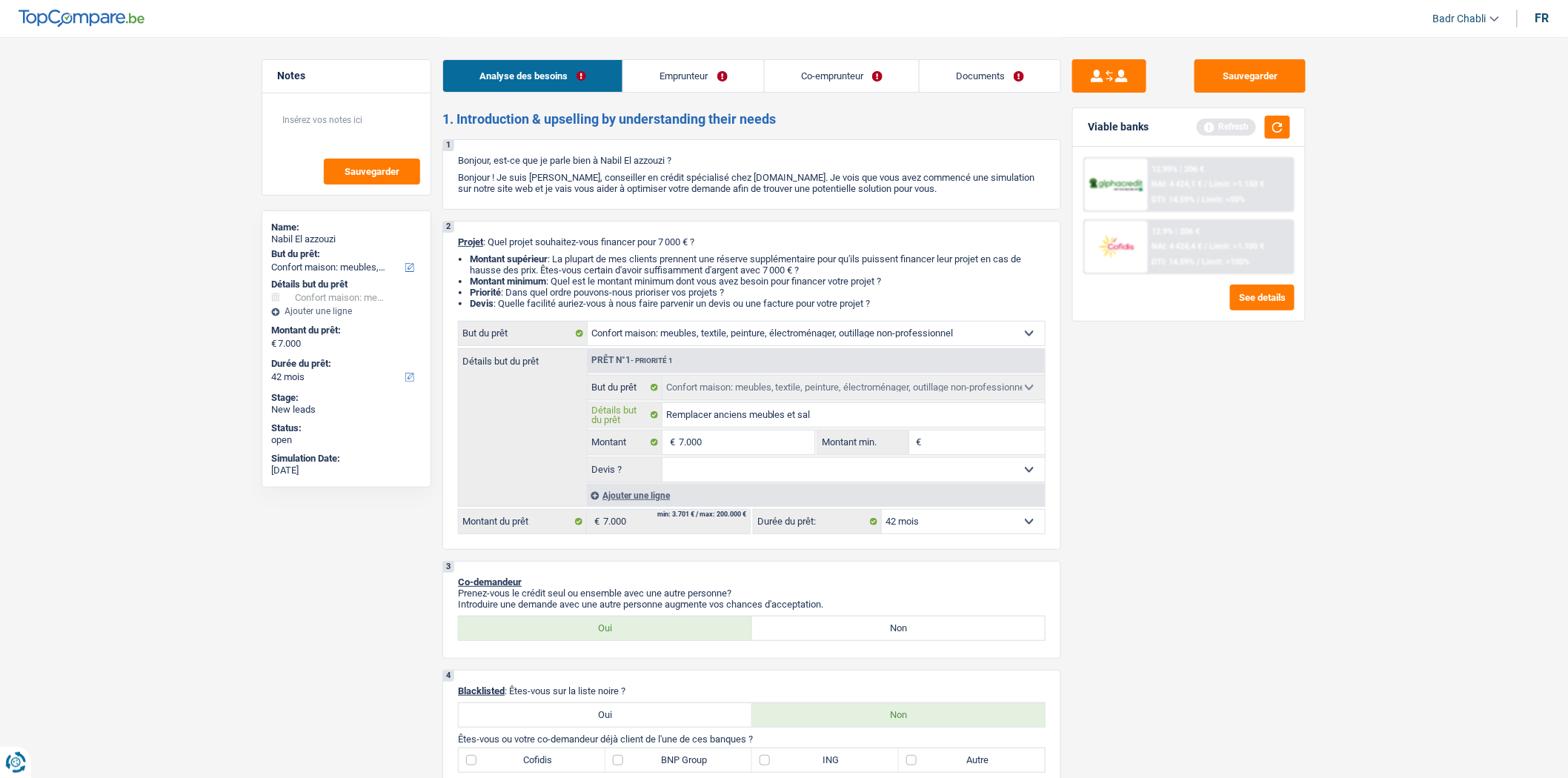
type input "Remplacer anciens meubles et salo"
type input "Remplacer anciens meubles et salon"
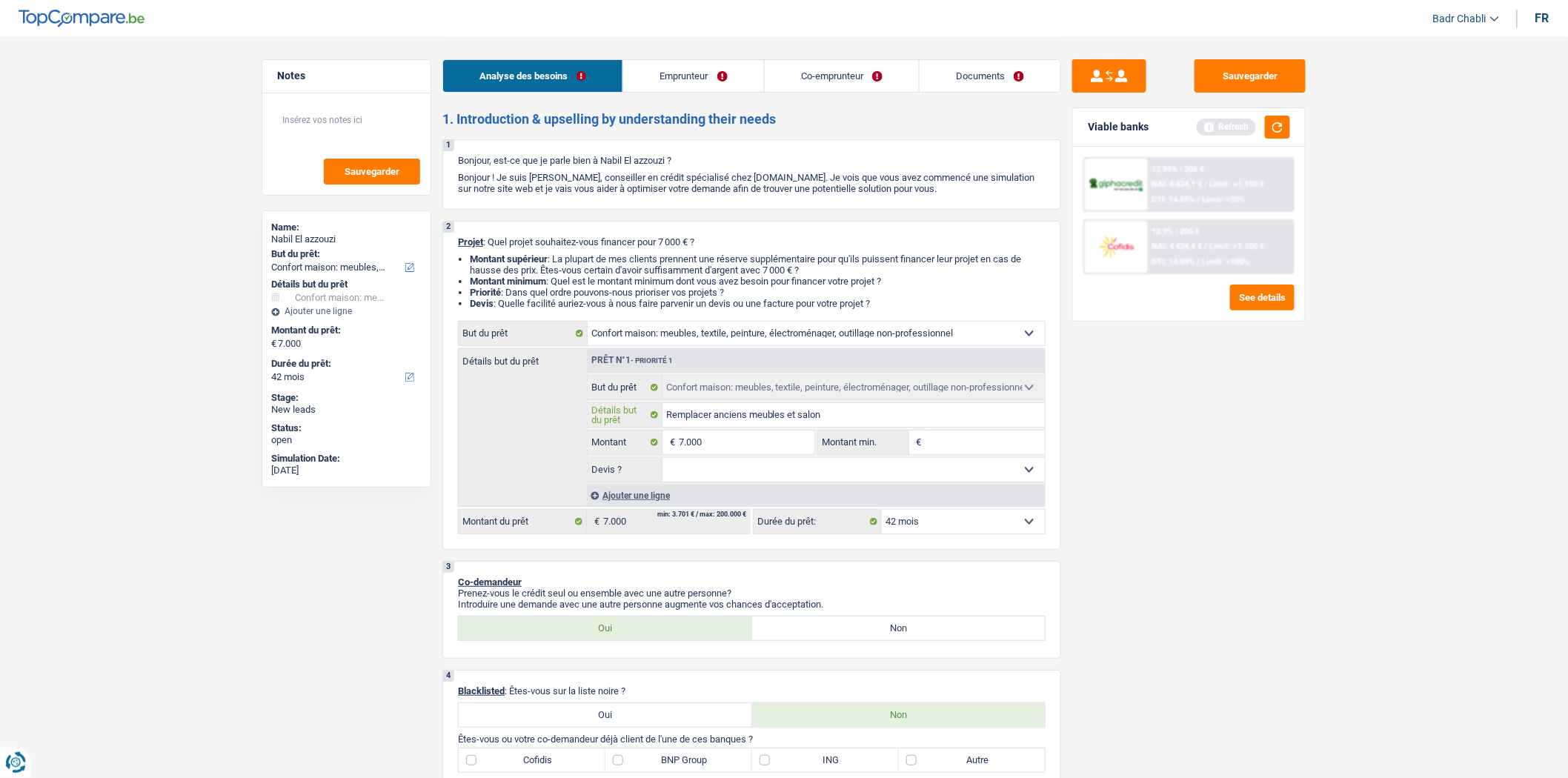
type input "Remplacer anciens meubles et salon"
type input "Remplacer anciens meubles et salon +"
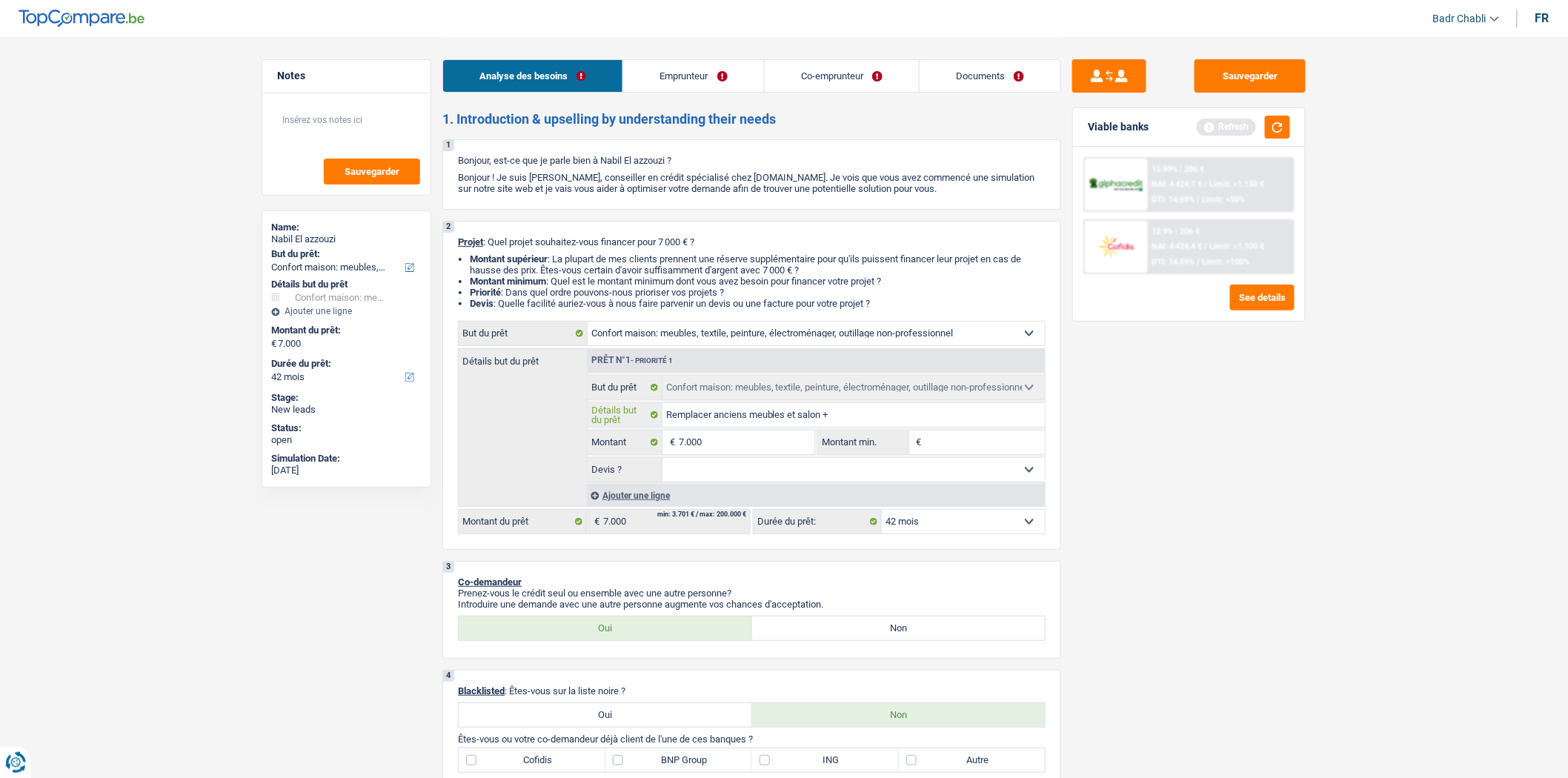
type input "Remplacer anciens meubles et salon + c"
type input "Remplacer anciens meubles et salon + ch"
type input "Remplacer anciens meubles et salon + cha"
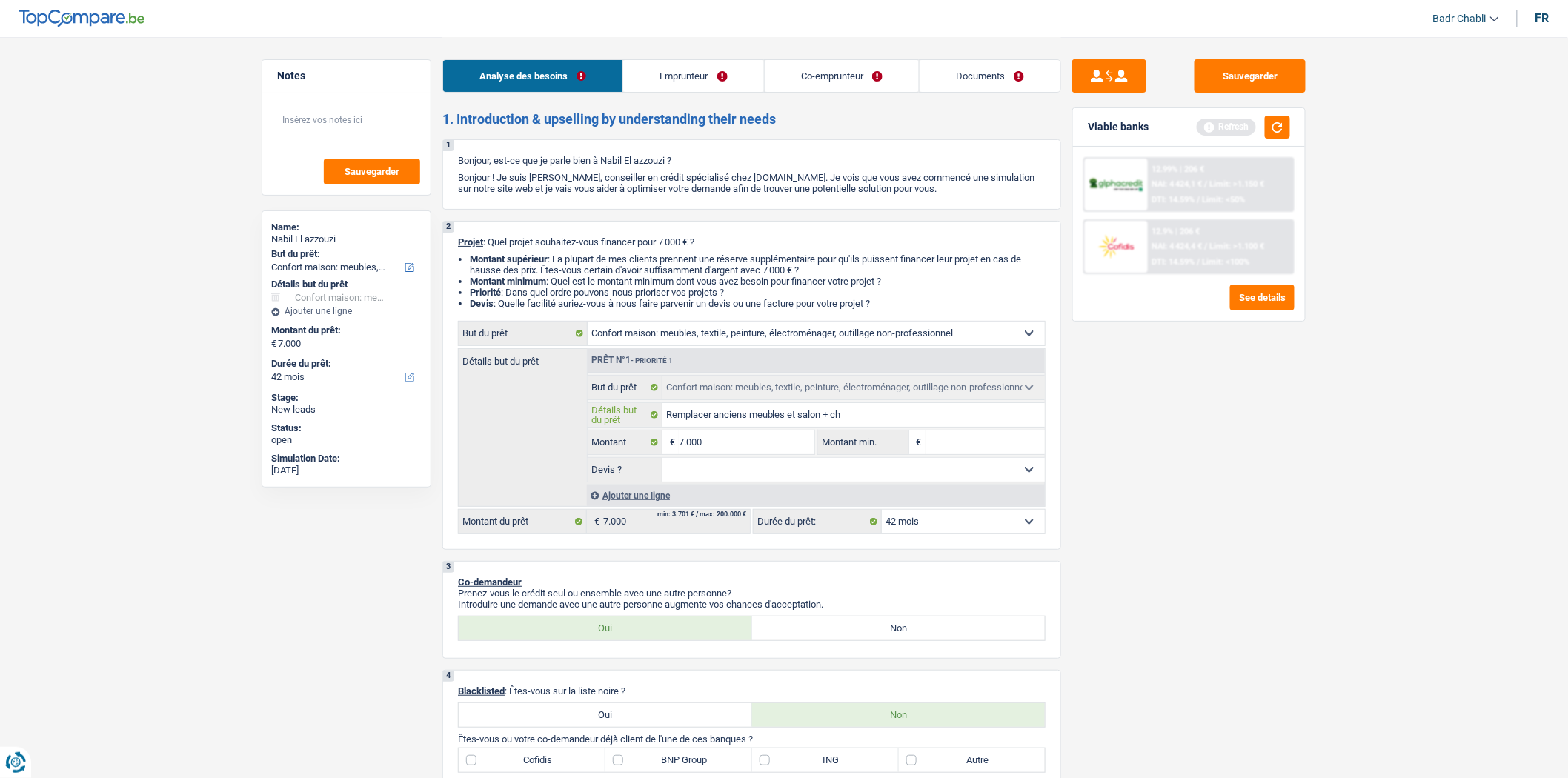
type input "Remplacer anciens meubles et salon + cha"
type input "Remplacer anciens meubles et salon + cham"
type input "Remplacer anciens meubles et salon + chamb"
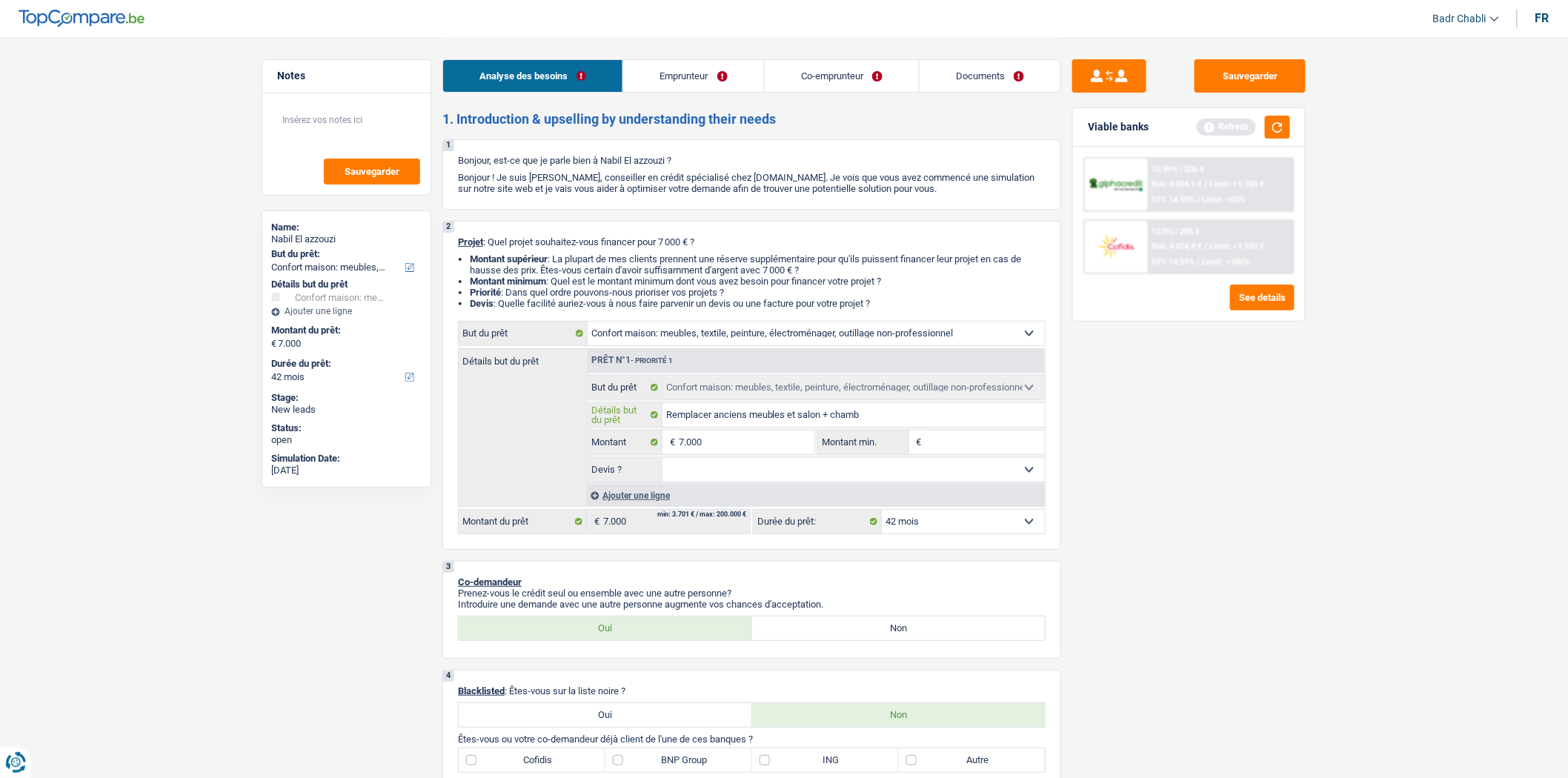
type input "Remplacer anciens meubles et salon + chambr"
type input "Remplacer anciens meubles et salon + chambre"
type input "Remplacer anciens meubles et salon + chambres"
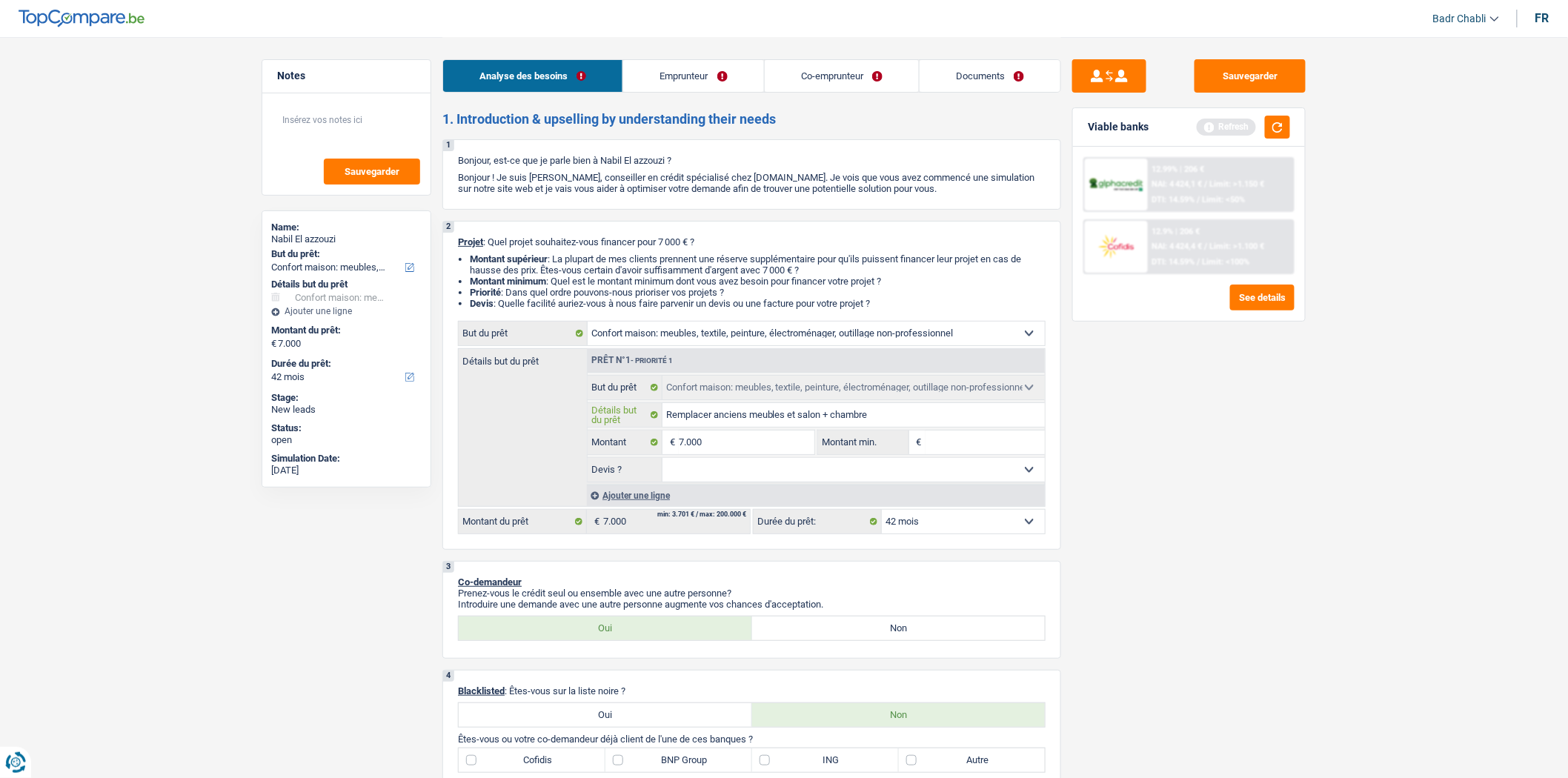
type input "Remplacer anciens meubles et salon + chambres"
type input "5"
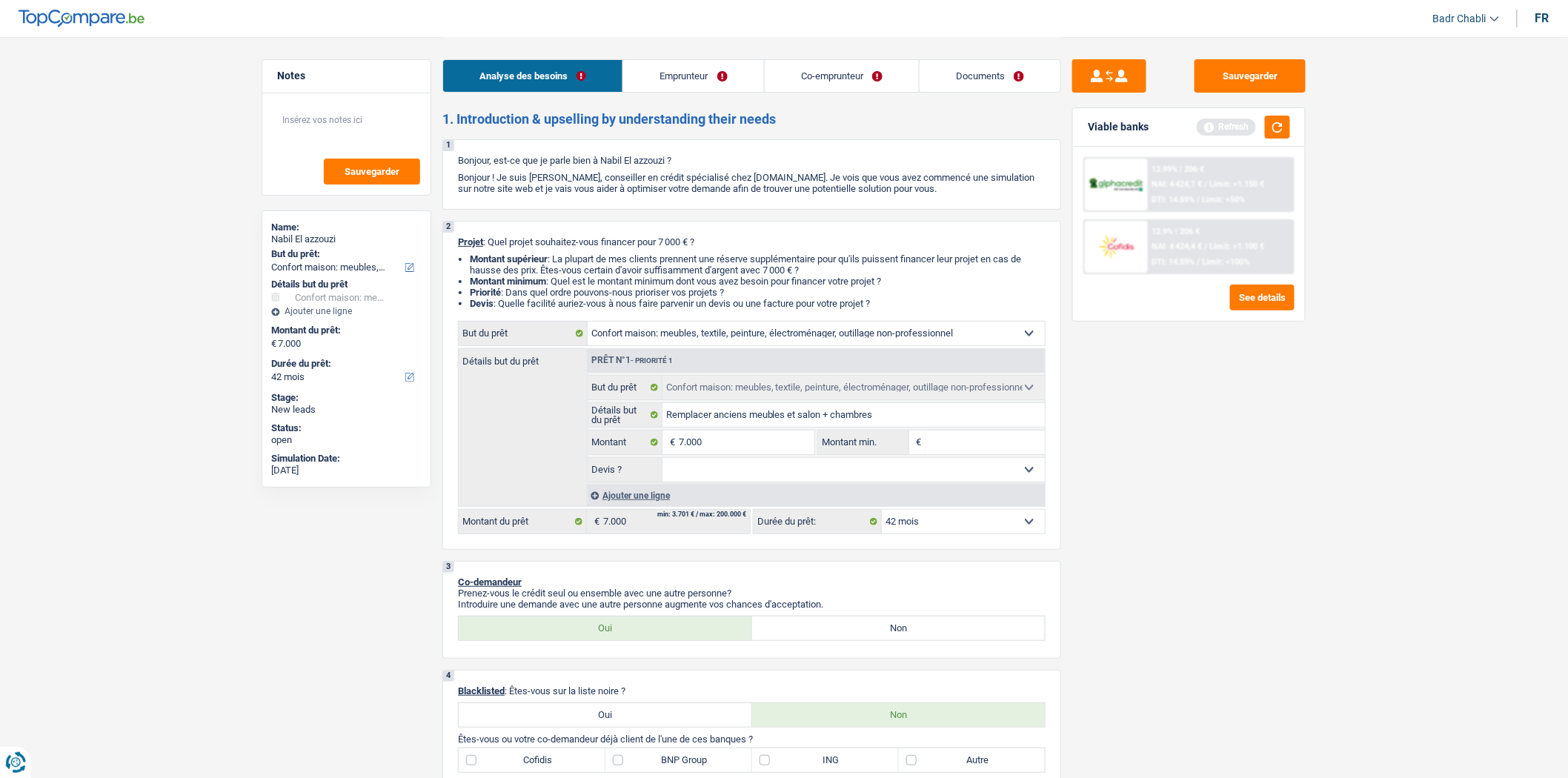
type input "5"
type input "50"
type input "500"
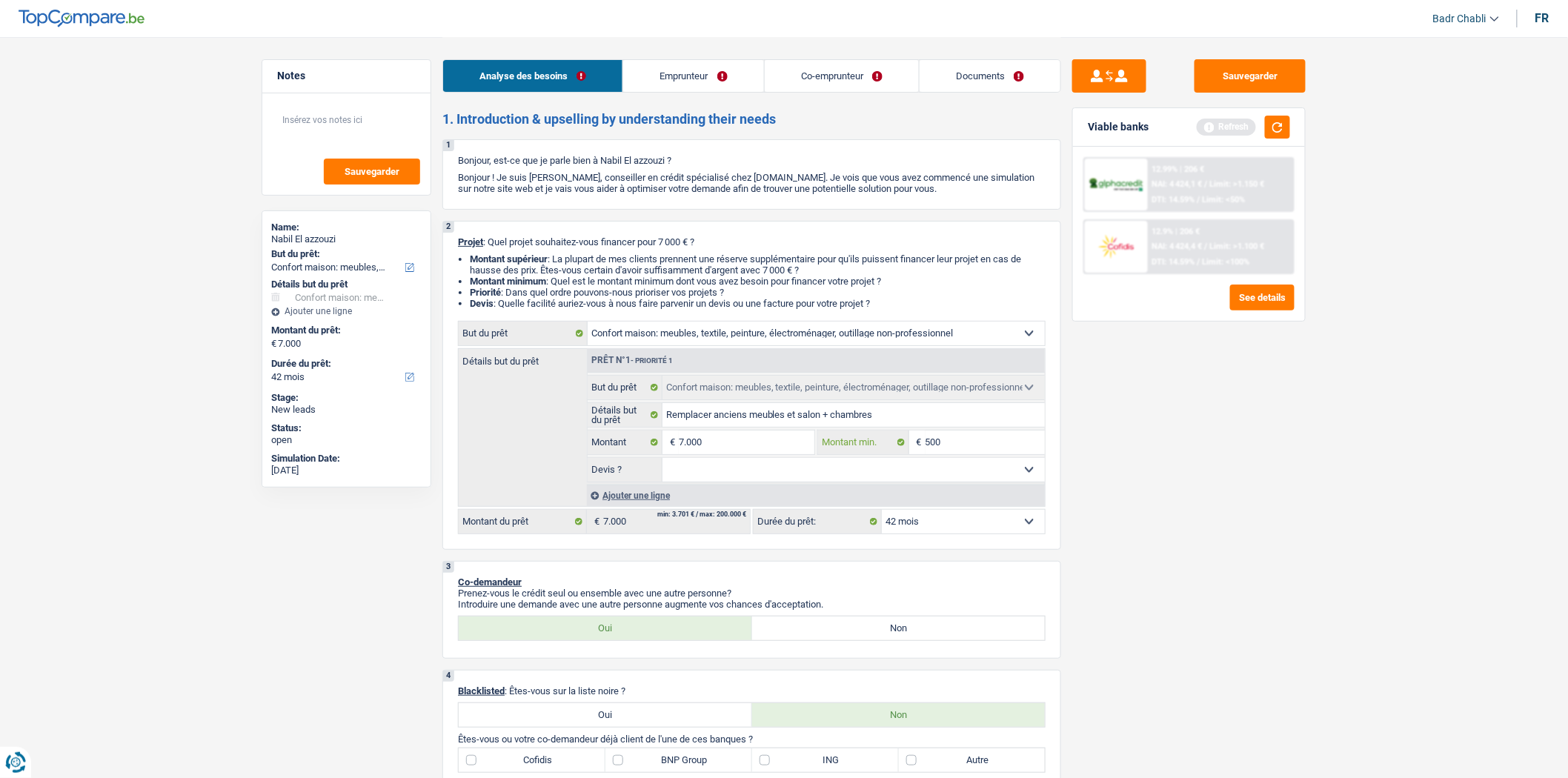
type input "5.001"
click at [720, 466] on select "Oui Non Non répondu Sélectionner une option" at bounding box center [854, 469] width 383 height 24
select select "false"
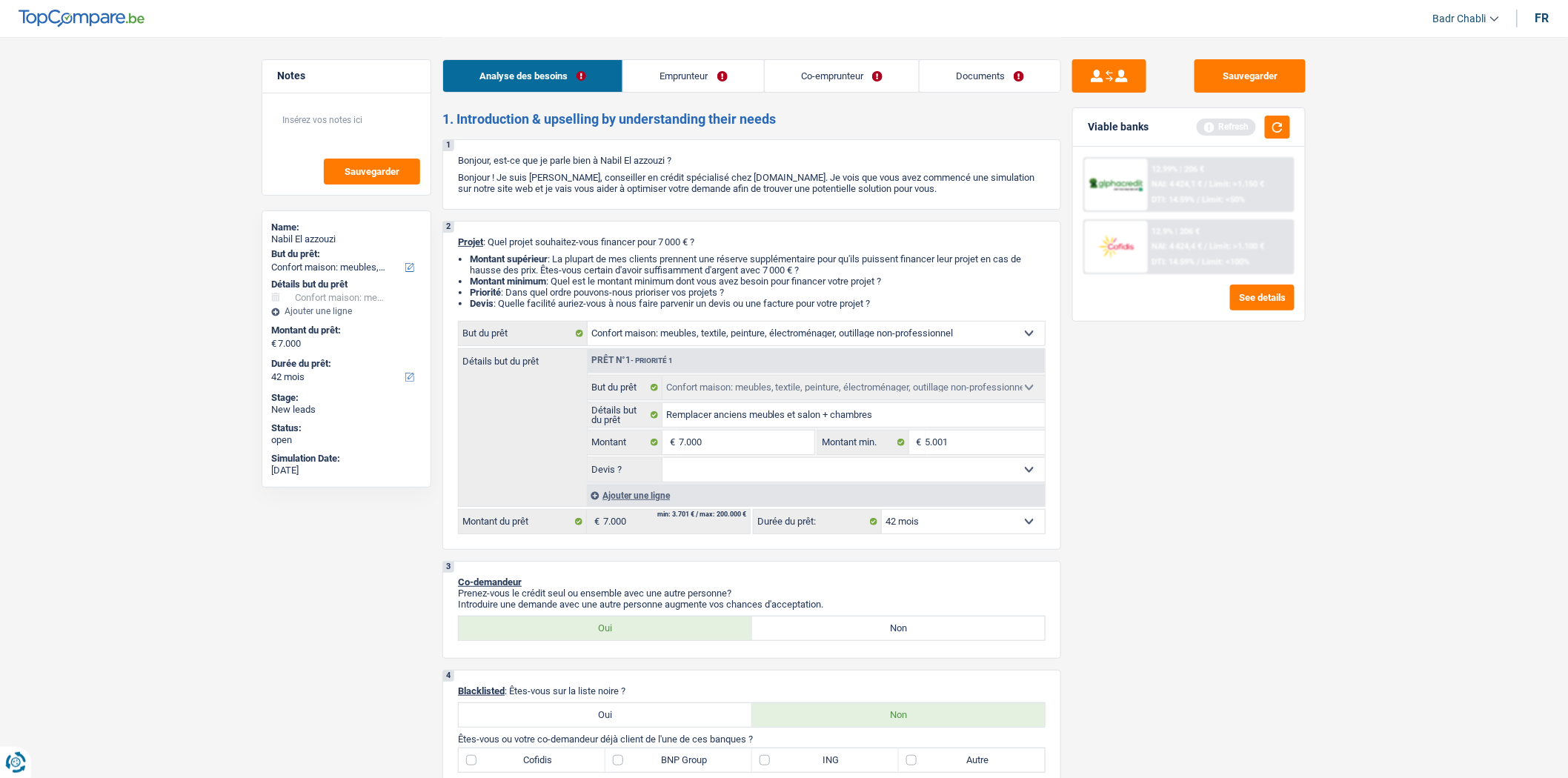
click at [663, 462] on select "Oui Non Non répondu Sélectionner une option" at bounding box center [854, 469] width 383 height 24
select select "false"
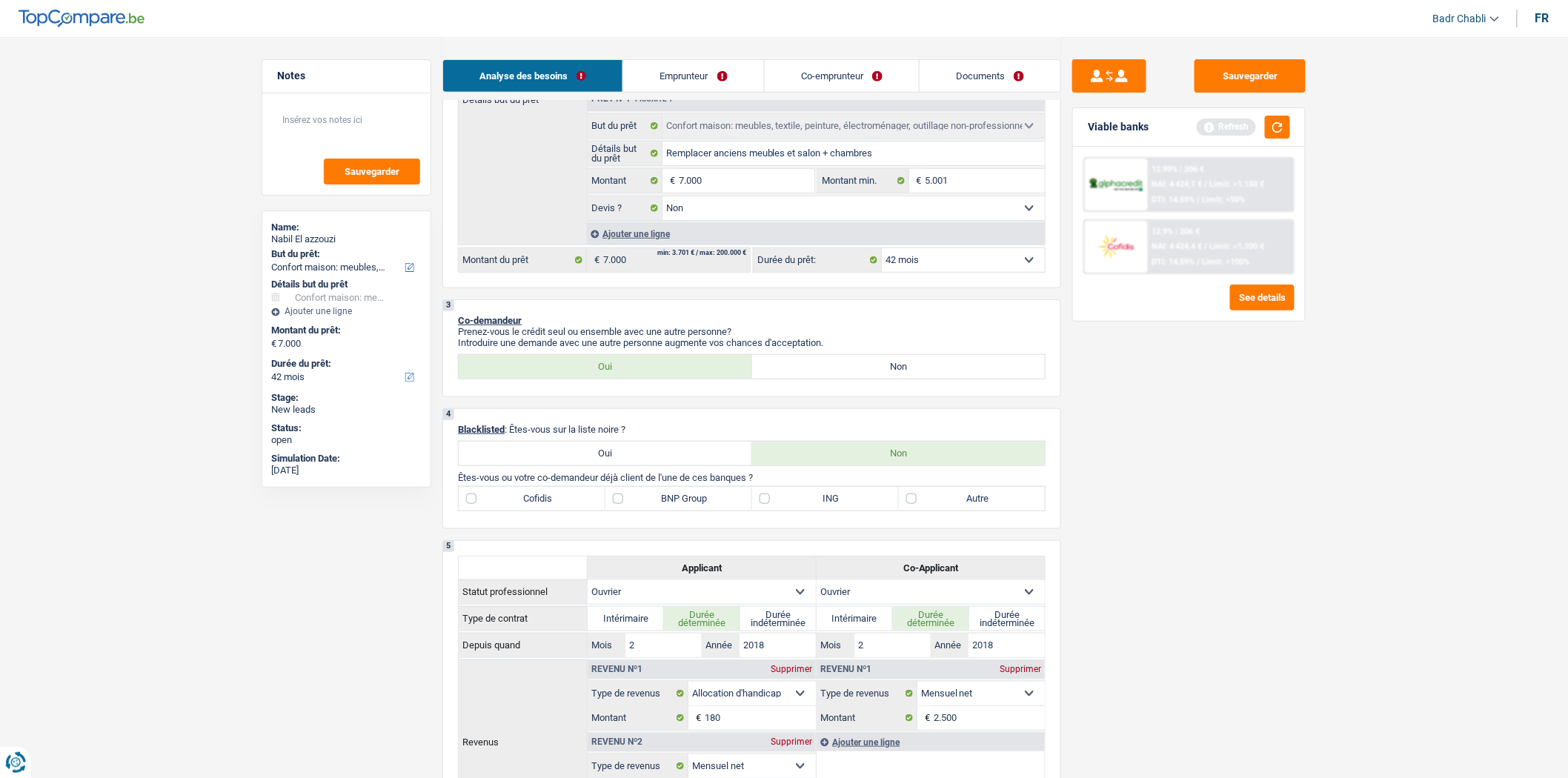
scroll to position [411, 0]
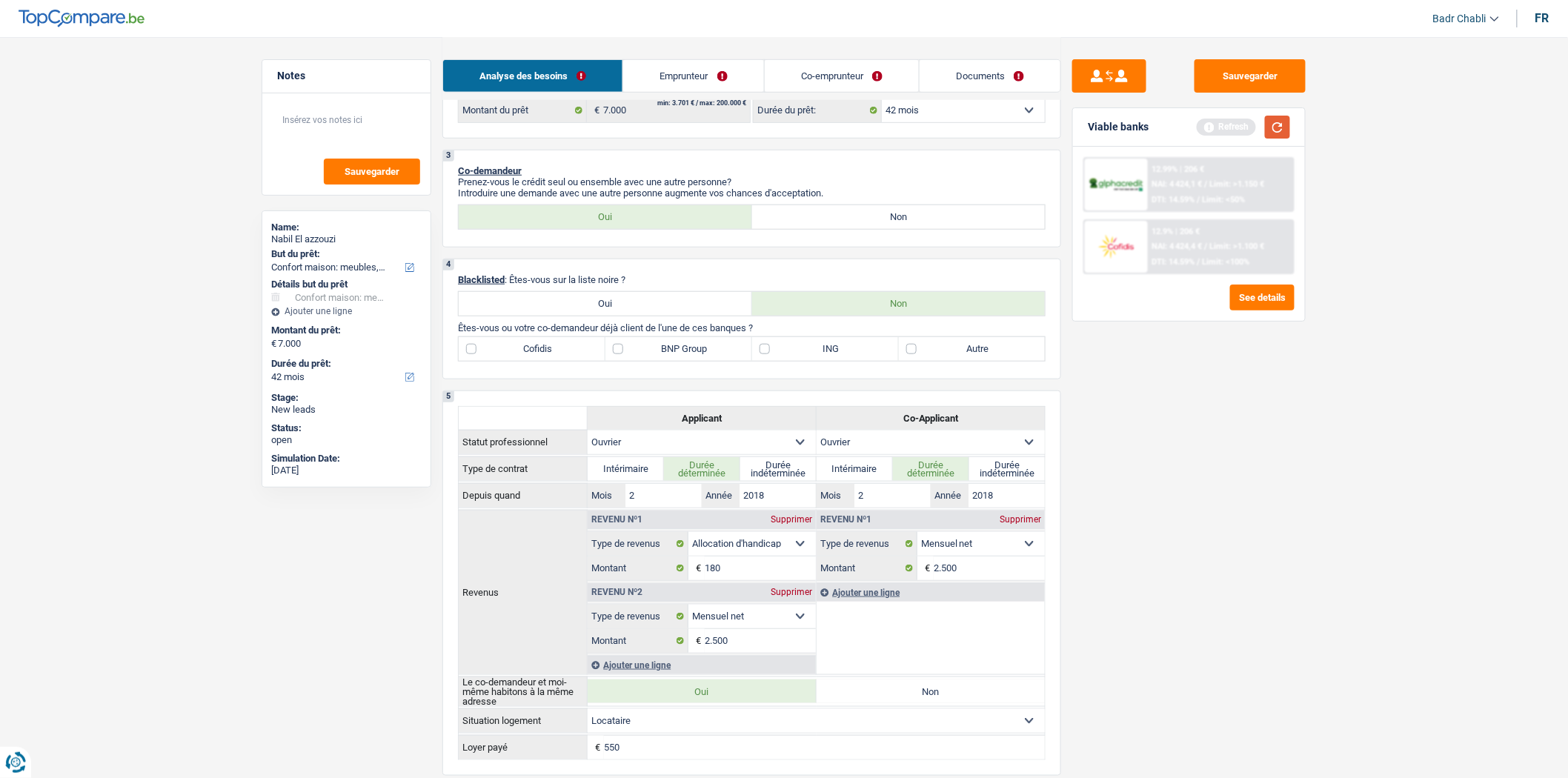
click at [1287, 122] on button "button" at bounding box center [1277, 127] width 25 height 23
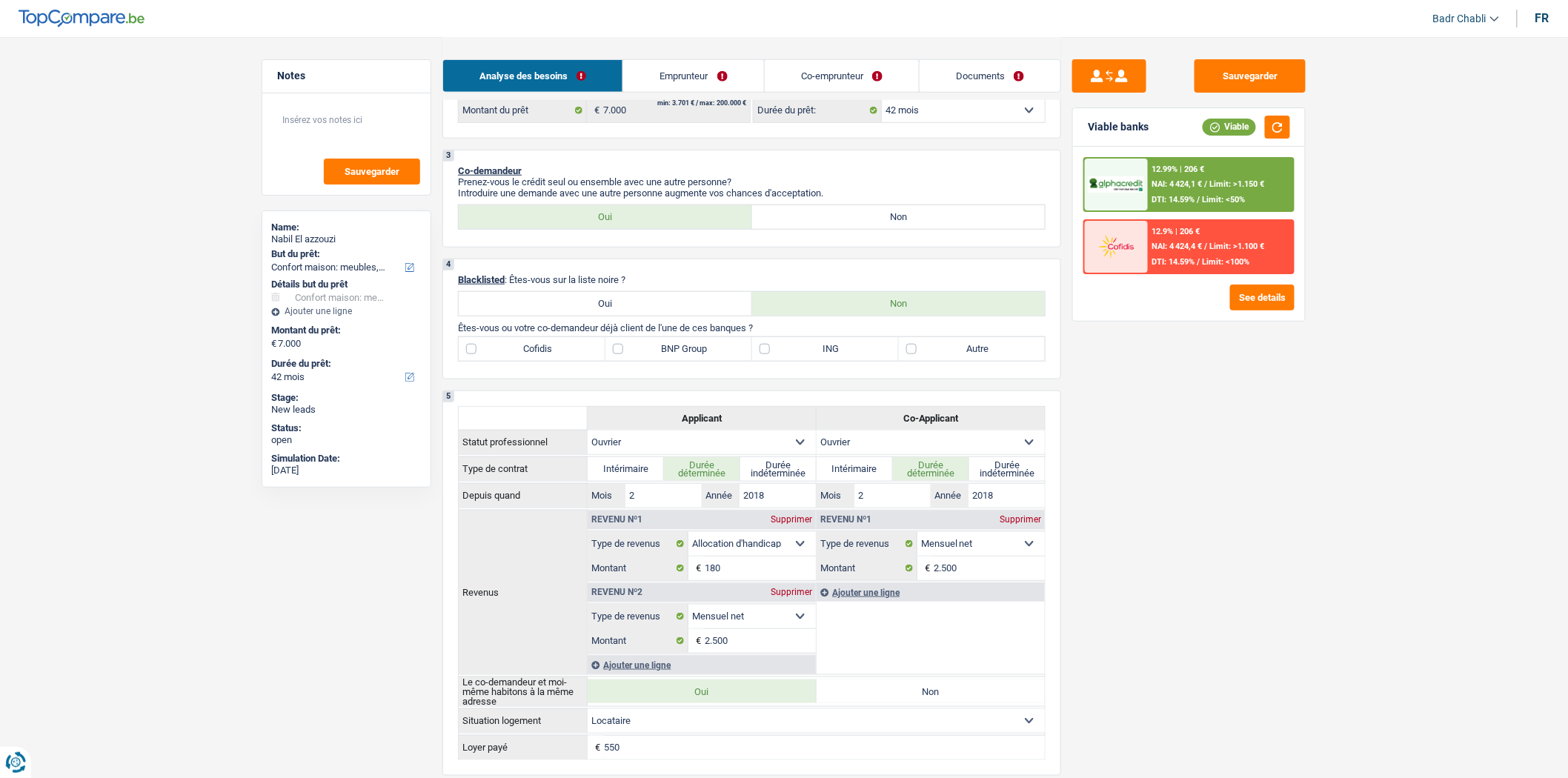
click at [919, 359] on label "Autre" at bounding box center [972, 348] width 147 height 24
click at [919, 359] on input "Autre" at bounding box center [972, 348] width 147 height 24
checkbox input "true"
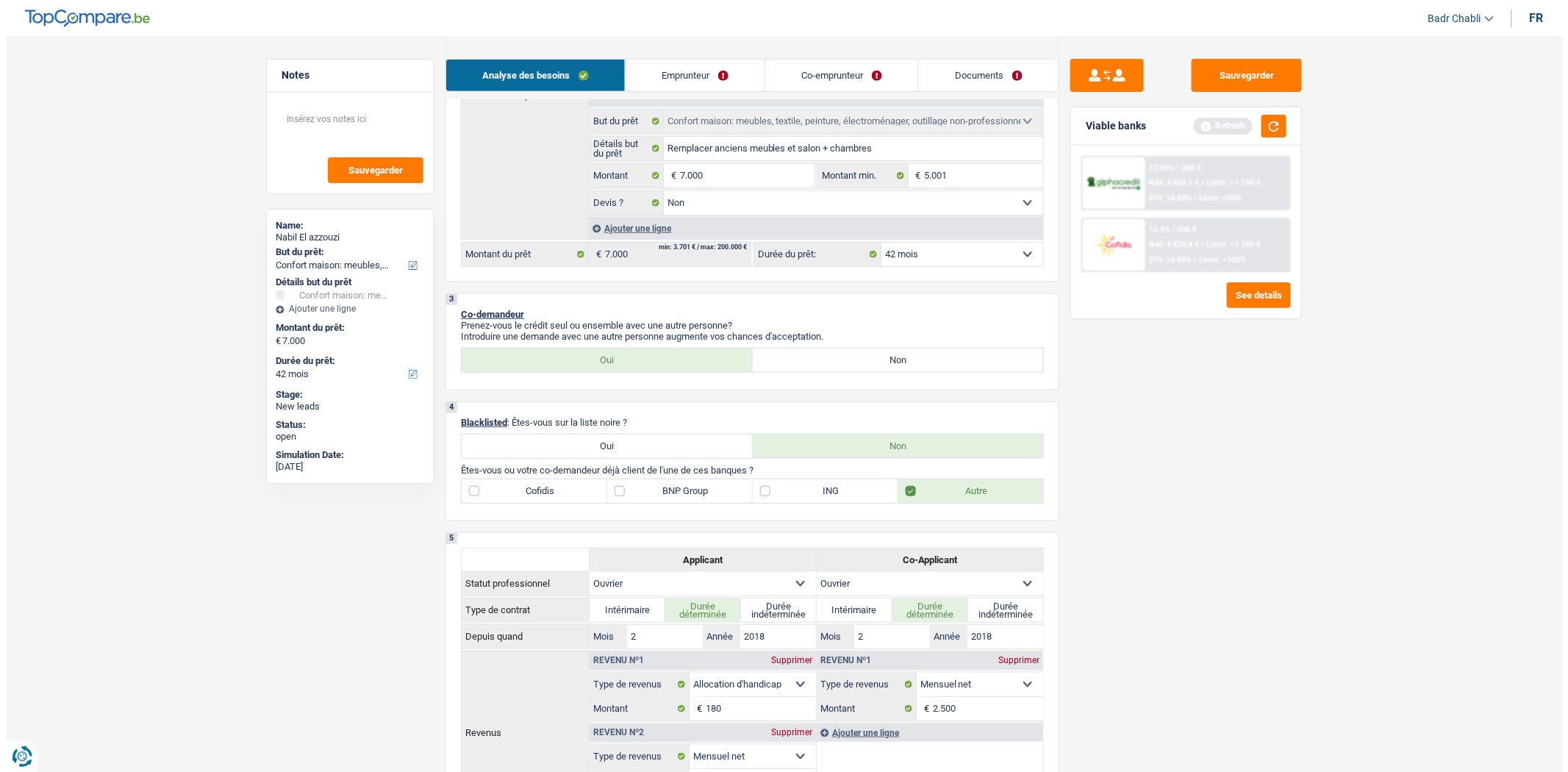
scroll to position [0, 0]
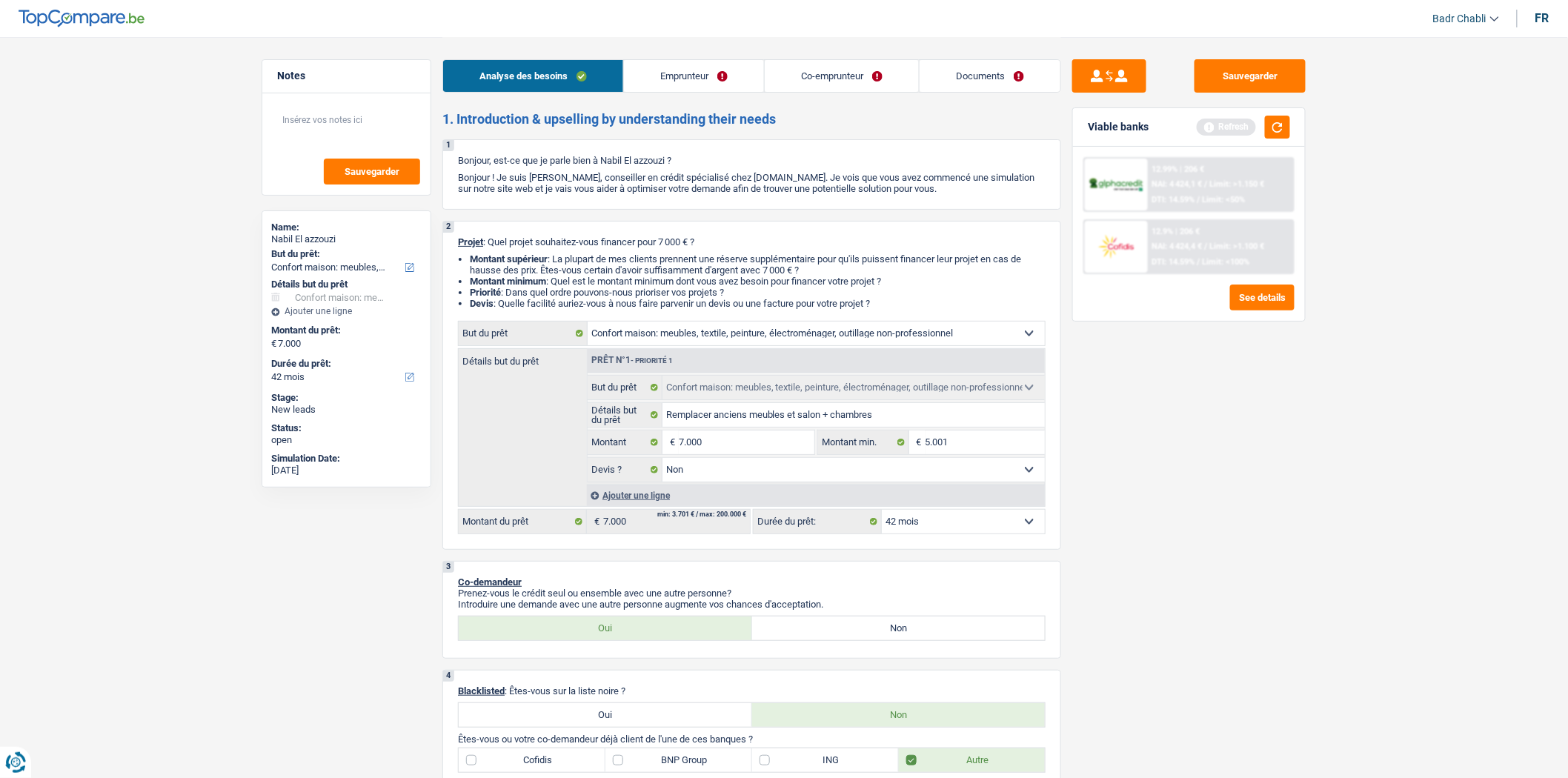
click at [656, 77] on link "Emprunteur" at bounding box center [694, 76] width 140 height 32
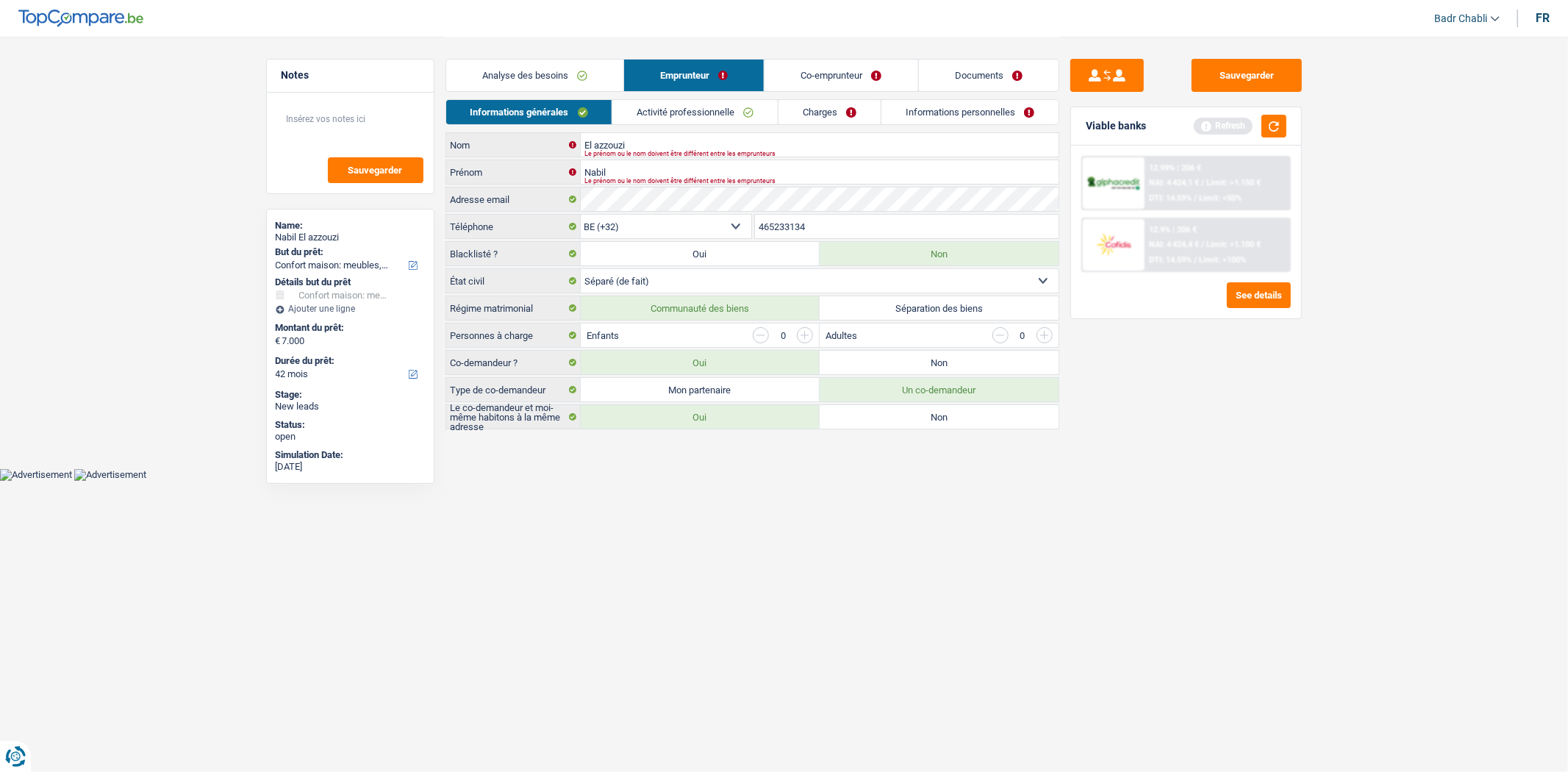
click at [1290, 118] on div "Viable banks Refresh" at bounding box center [1185, 126] width 230 height 38
click at [1276, 122] on button "button" at bounding box center [1274, 126] width 25 height 23
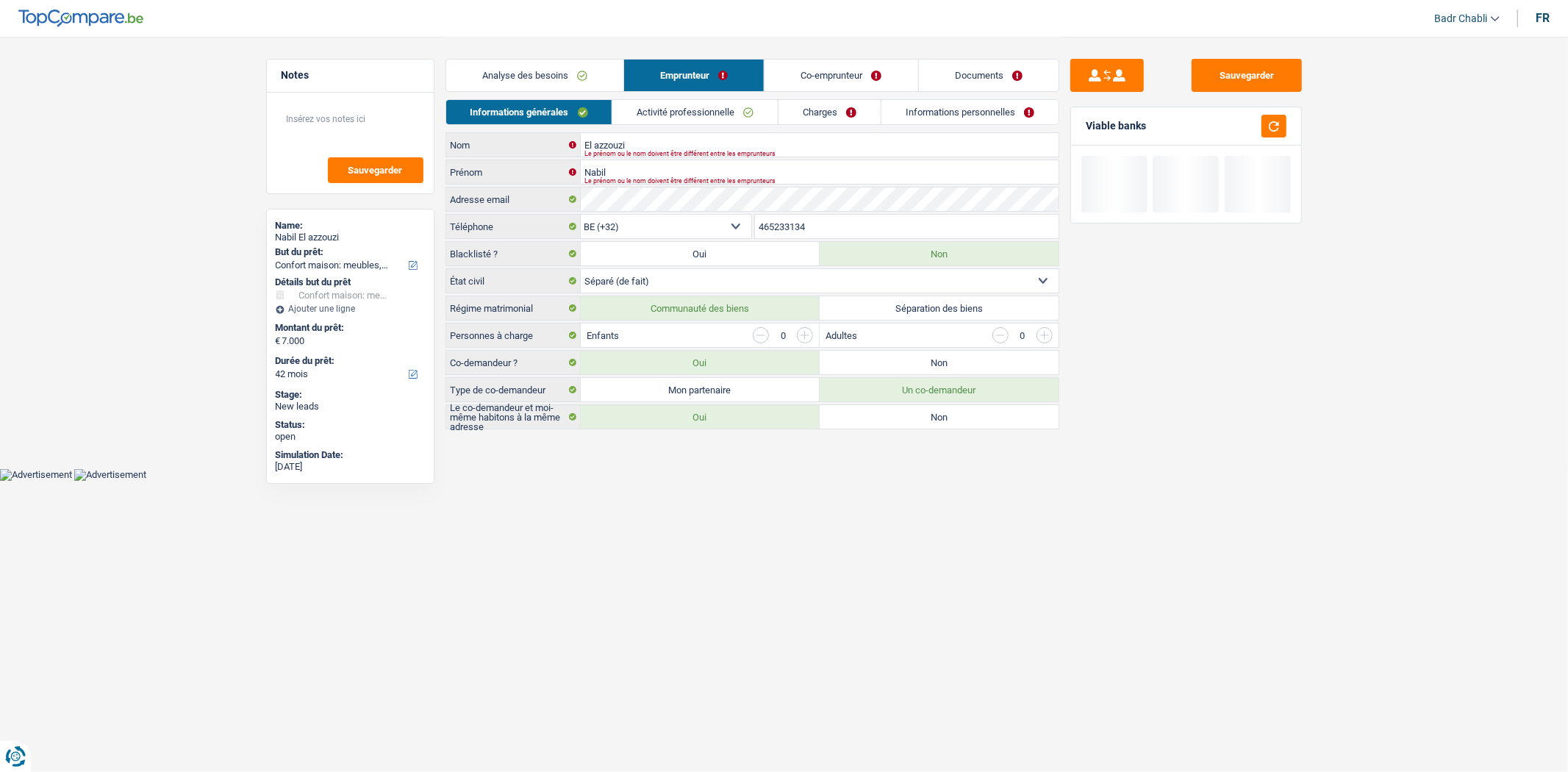
click at [890, 362] on label "Non" at bounding box center [939, 362] width 239 height 24
click at [890, 362] on input "Non" at bounding box center [939, 362] width 239 height 24
radio input "true"
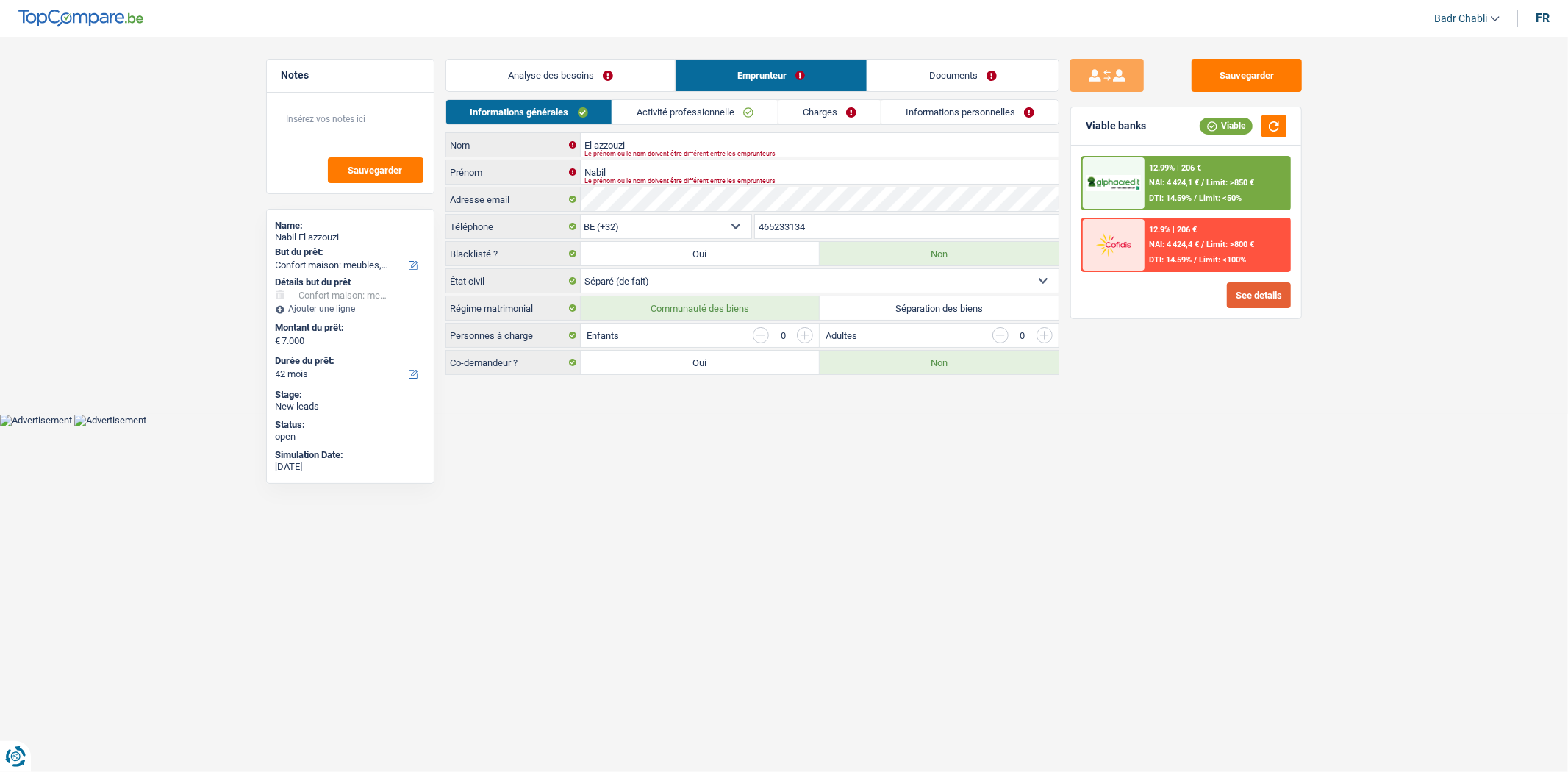
click at [1252, 290] on button "See details" at bounding box center [1259, 294] width 64 height 26
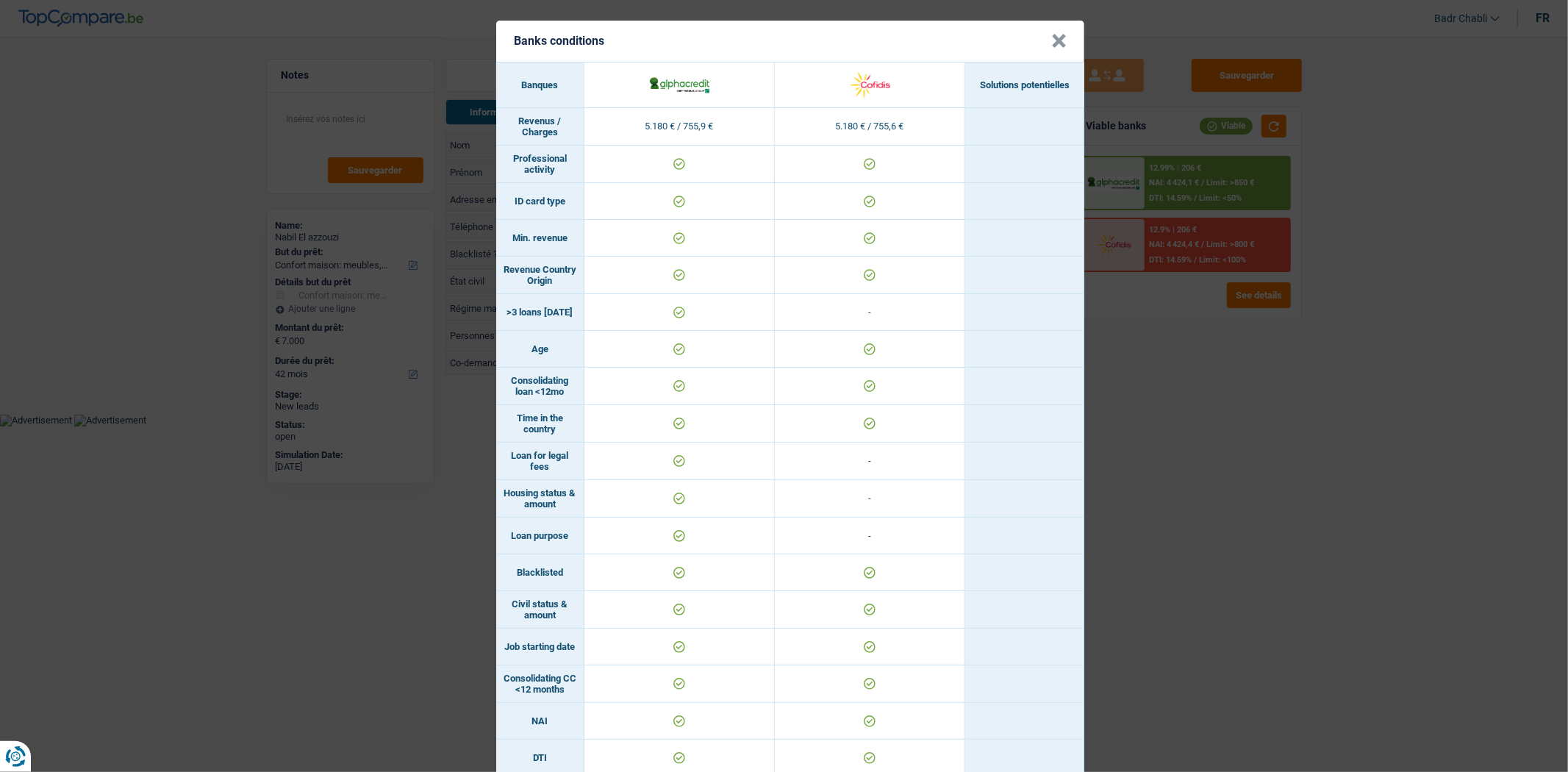
click at [1052, 48] on button "×" at bounding box center [1059, 41] width 16 height 15
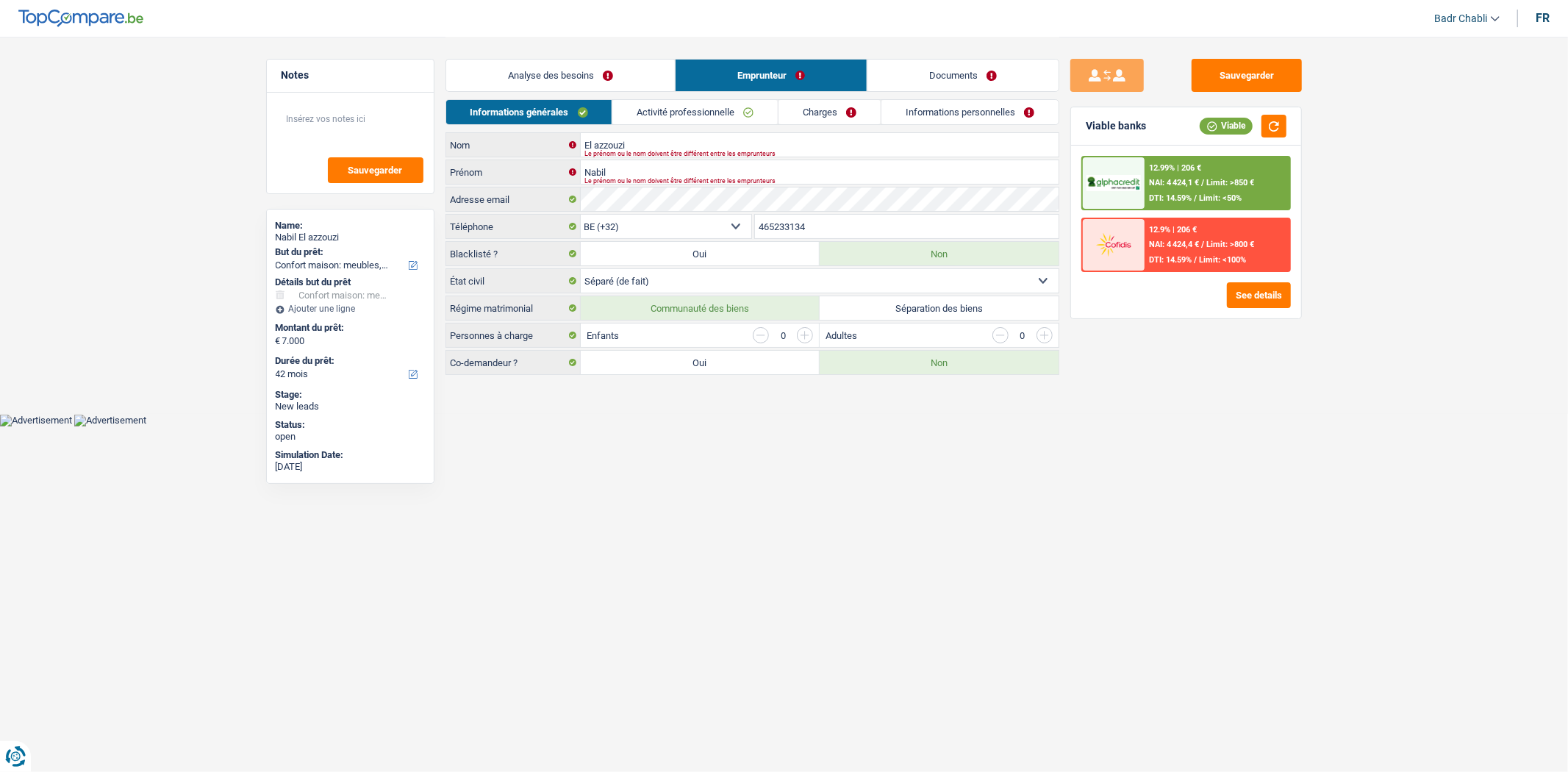
click at [715, 115] on link "Activité professionnelle" at bounding box center [695, 112] width 166 height 25
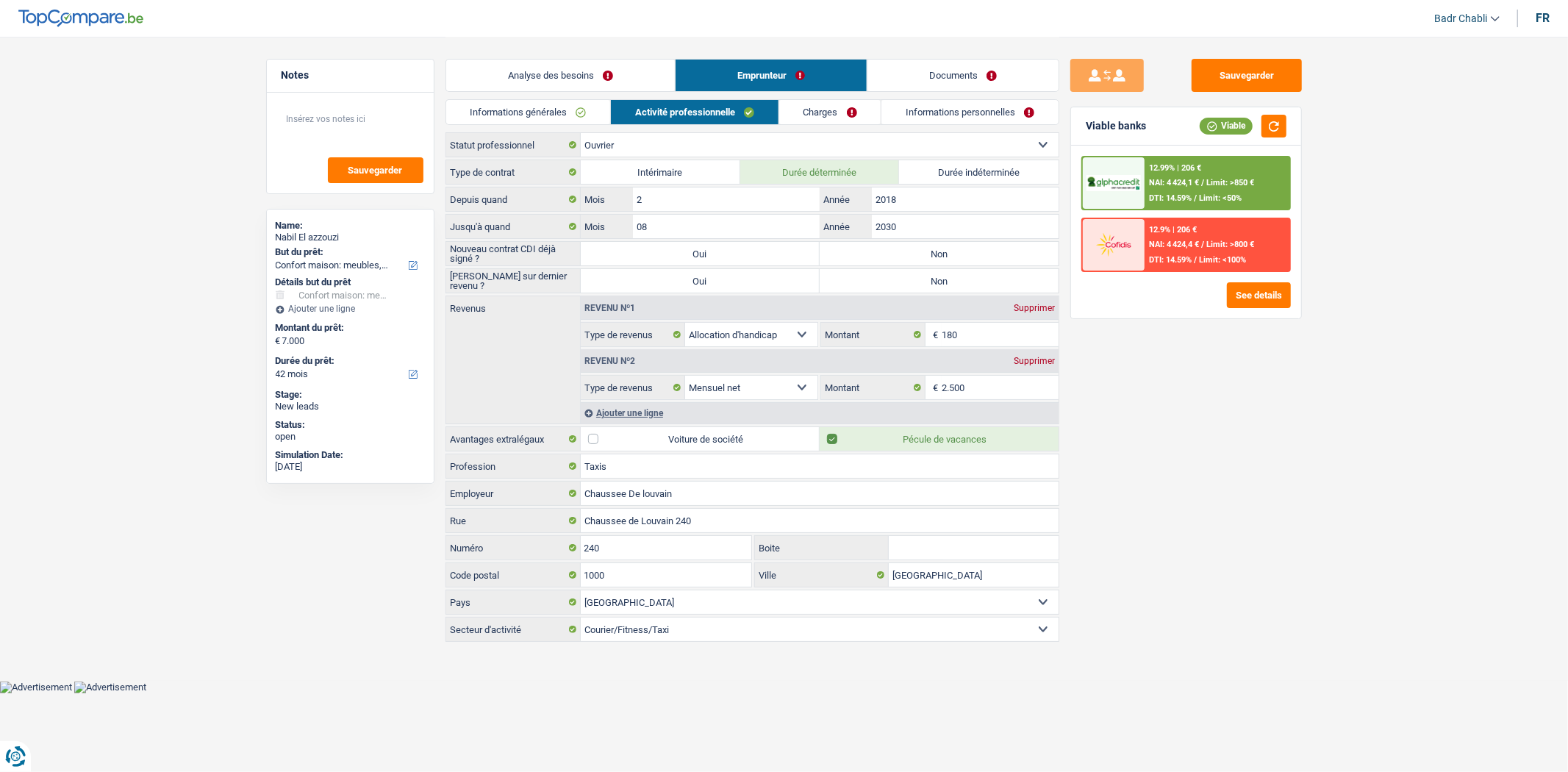
click at [972, 182] on label "Durée indéterminée" at bounding box center [978, 172] width 160 height 24
click at [972, 182] on input "Durée indéterminée" at bounding box center [978, 172] width 160 height 24
radio input "true"
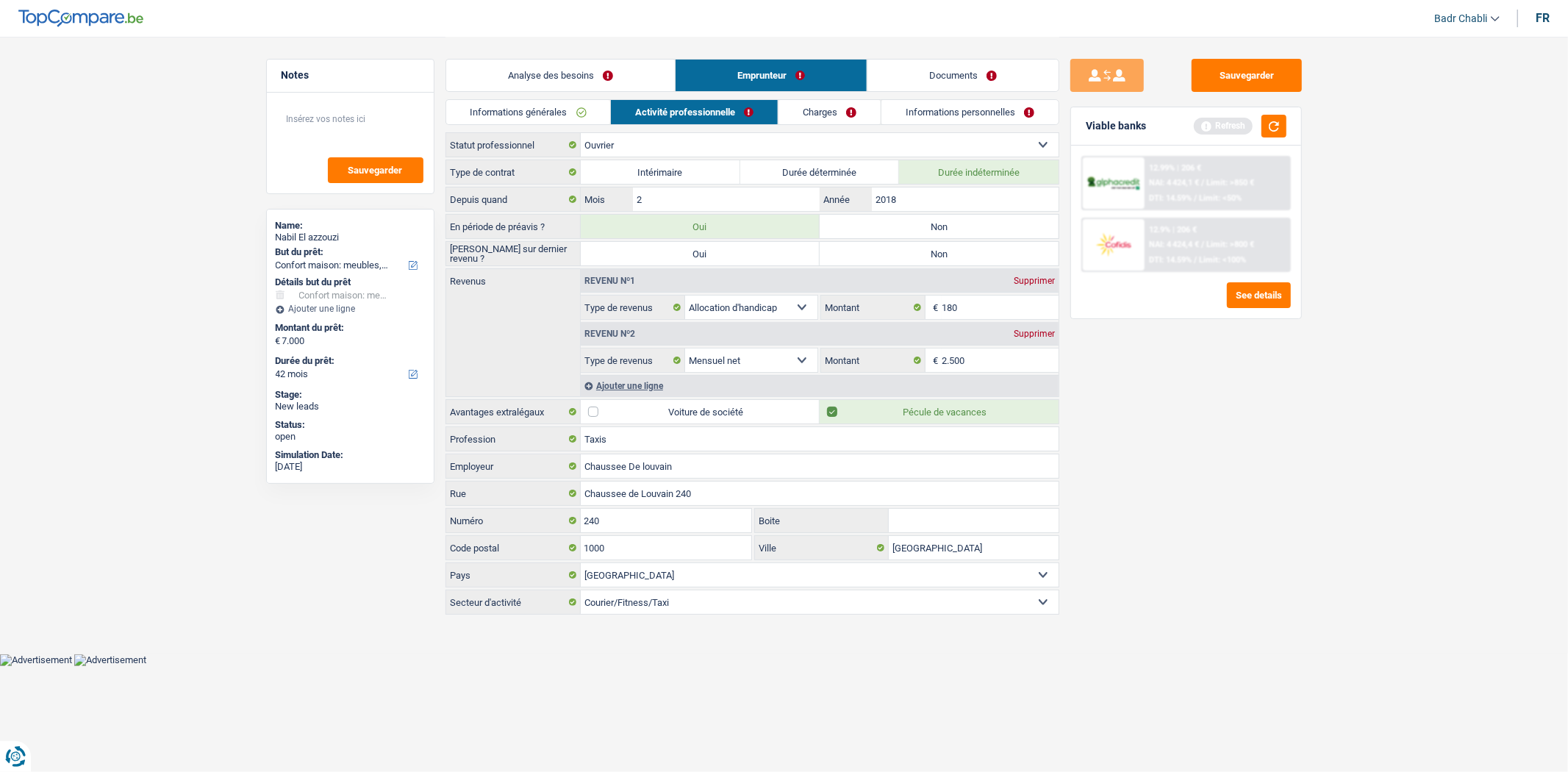
click at [938, 225] on label "Non" at bounding box center [939, 226] width 239 height 24
click at [938, 225] on input "Non" at bounding box center [939, 226] width 239 height 24
radio input "true"
click at [936, 259] on label "Non" at bounding box center [939, 253] width 239 height 24
click at [936, 259] on input "Non" at bounding box center [939, 253] width 239 height 24
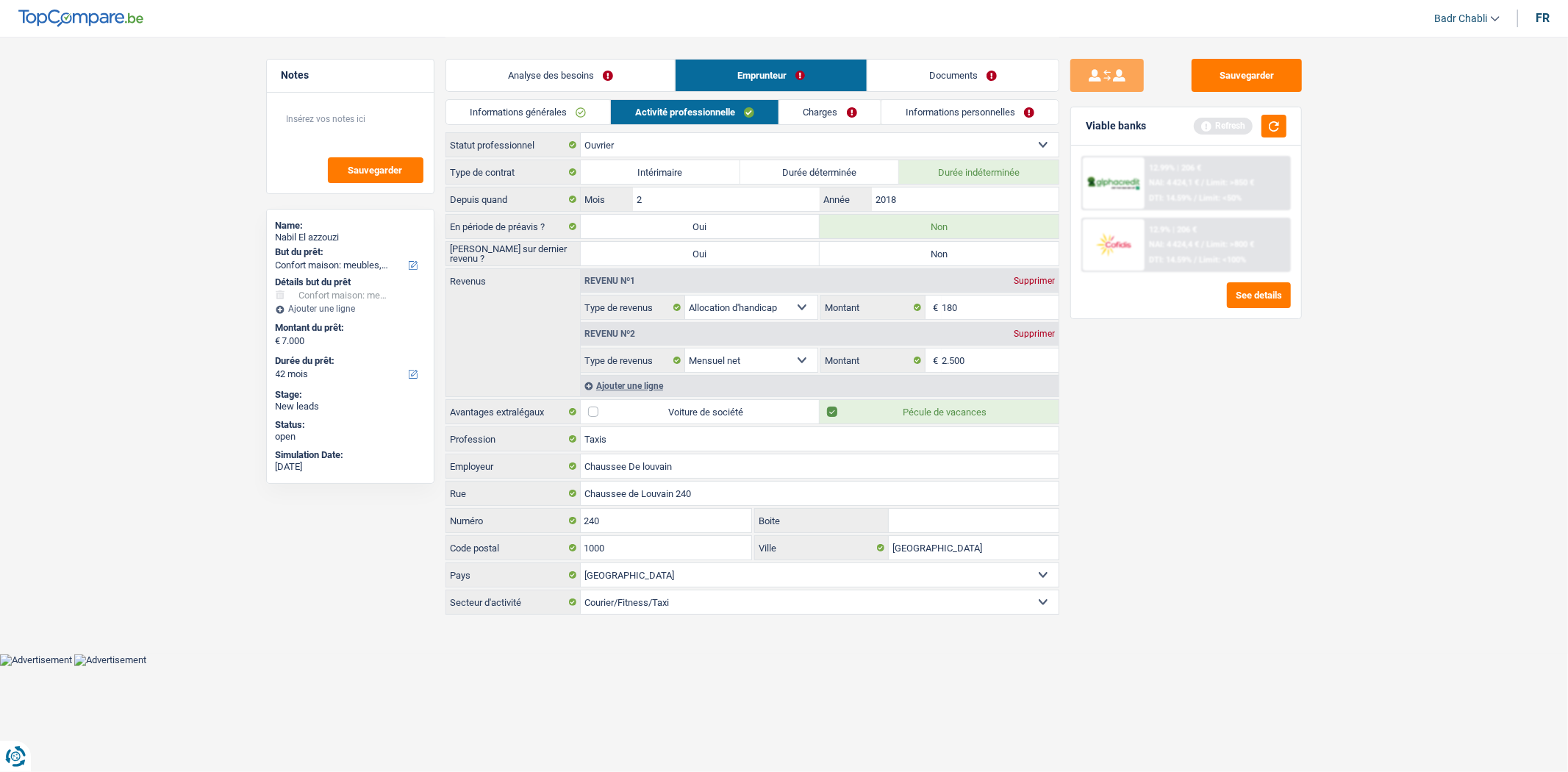
radio input "true"
click at [301, 239] on div "Nabil El azzouzi" at bounding box center [350, 237] width 149 height 11
copy div "Nabil El azzouzi"
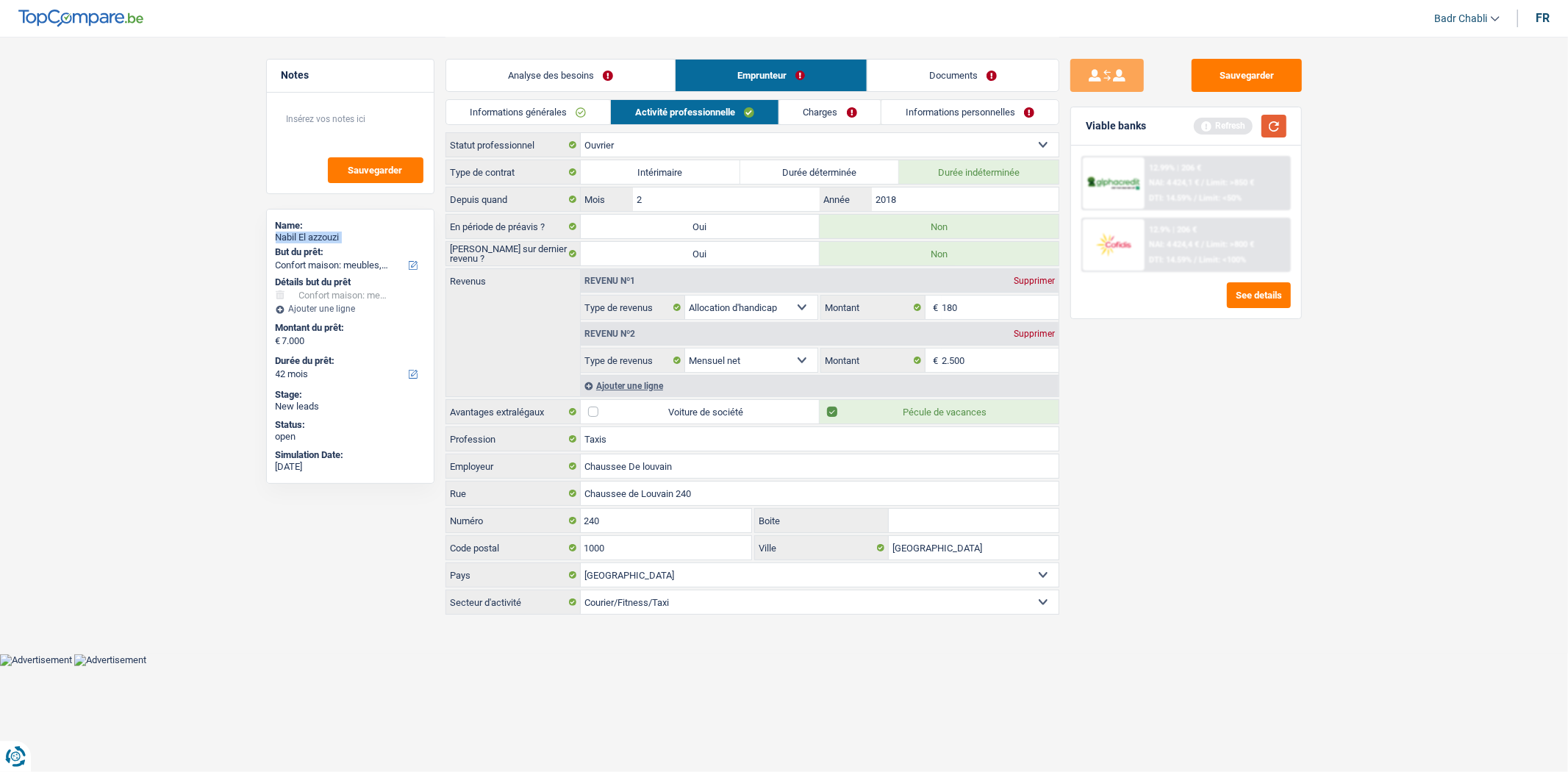
click at [1277, 126] on button "button" at bounding box center [1274, 126] width 25 height 23
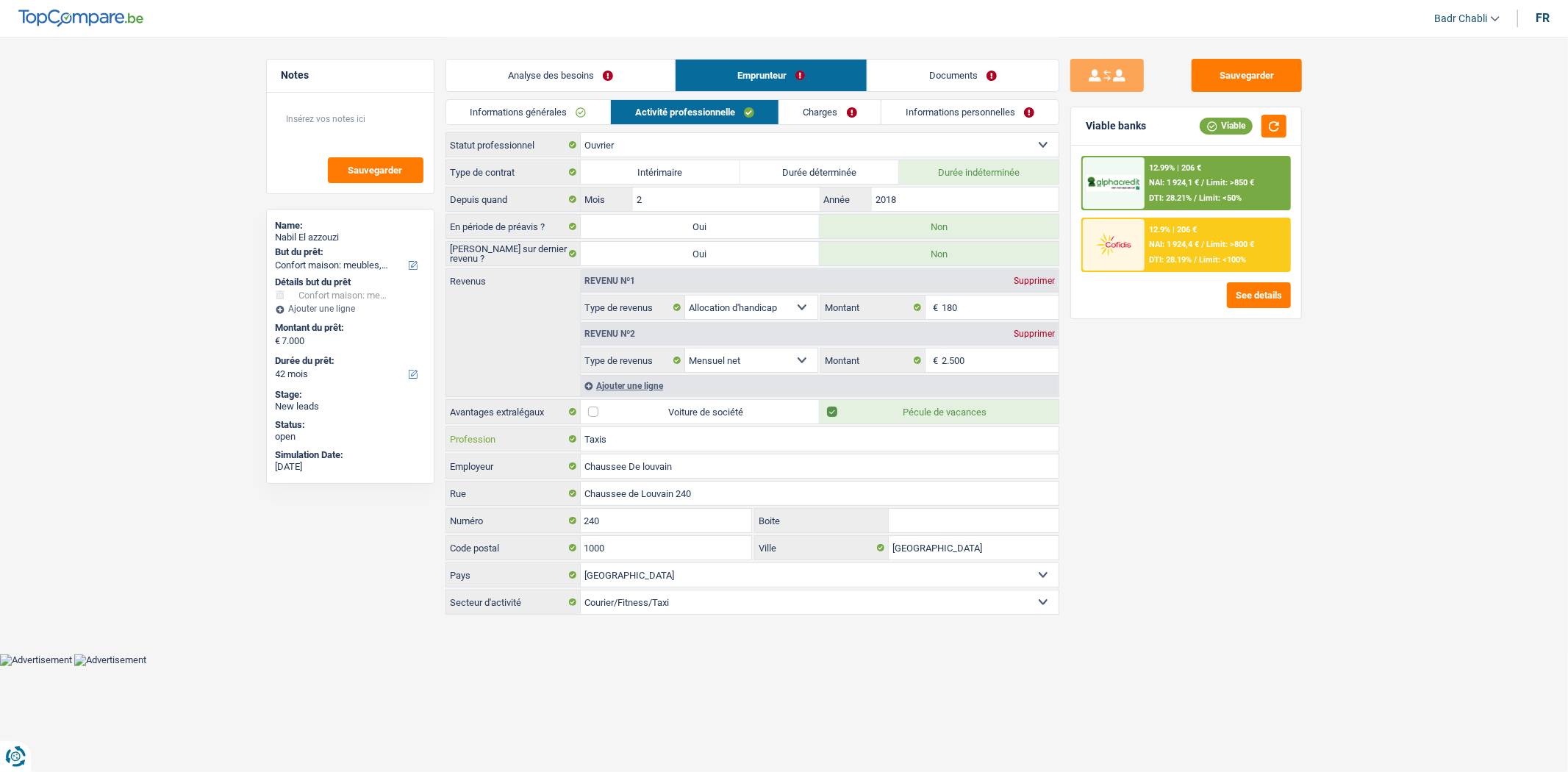
click at [630, 436] on input "Taxis" at bounding box center [820, 439] width 478 height 24
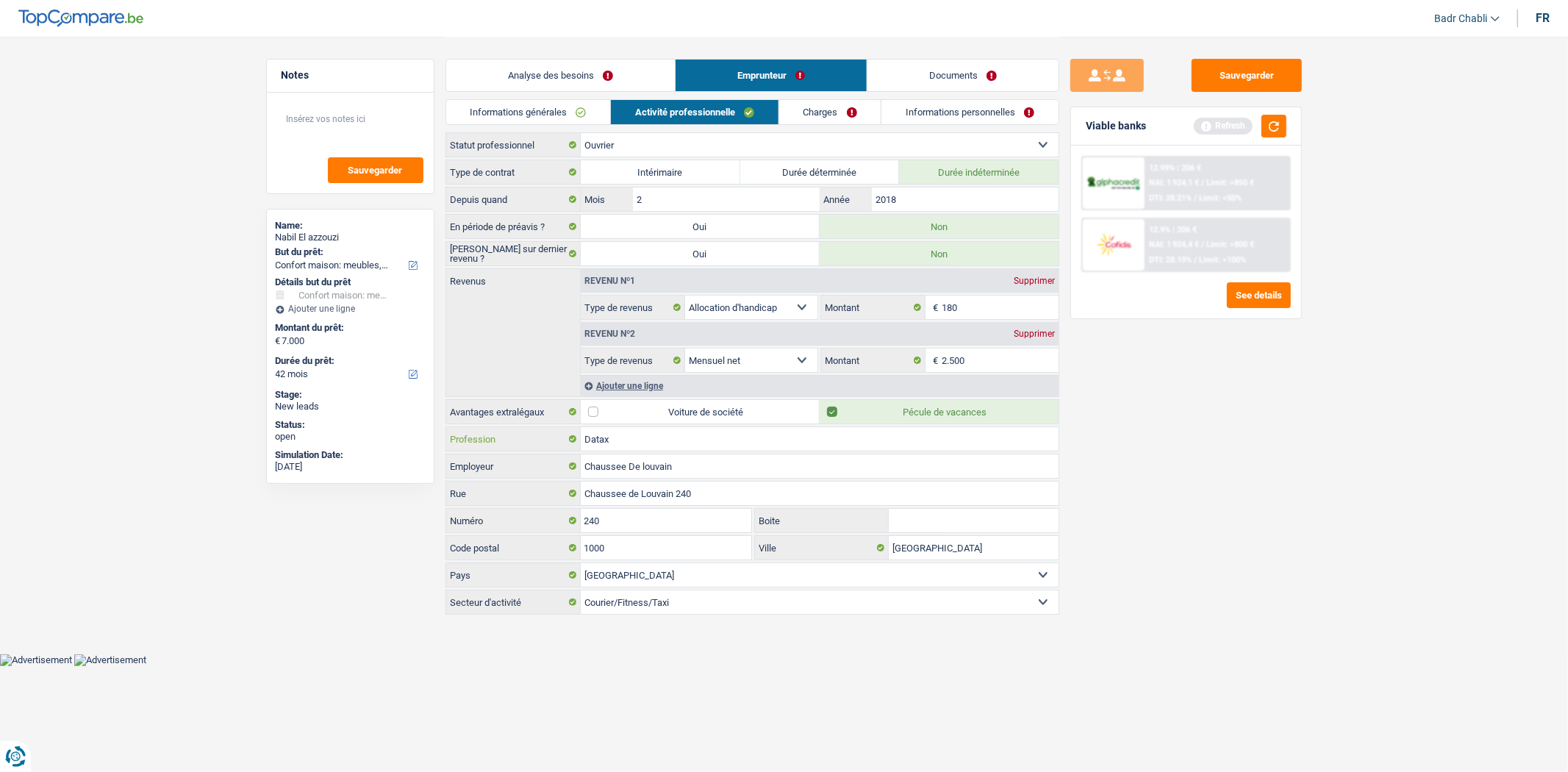
type input "Datax"
click at [1044, 281] on div "Supprimer" at bounding box center [1034, 281] width 48 height 9
select select "netSalary"
type input "2.500"
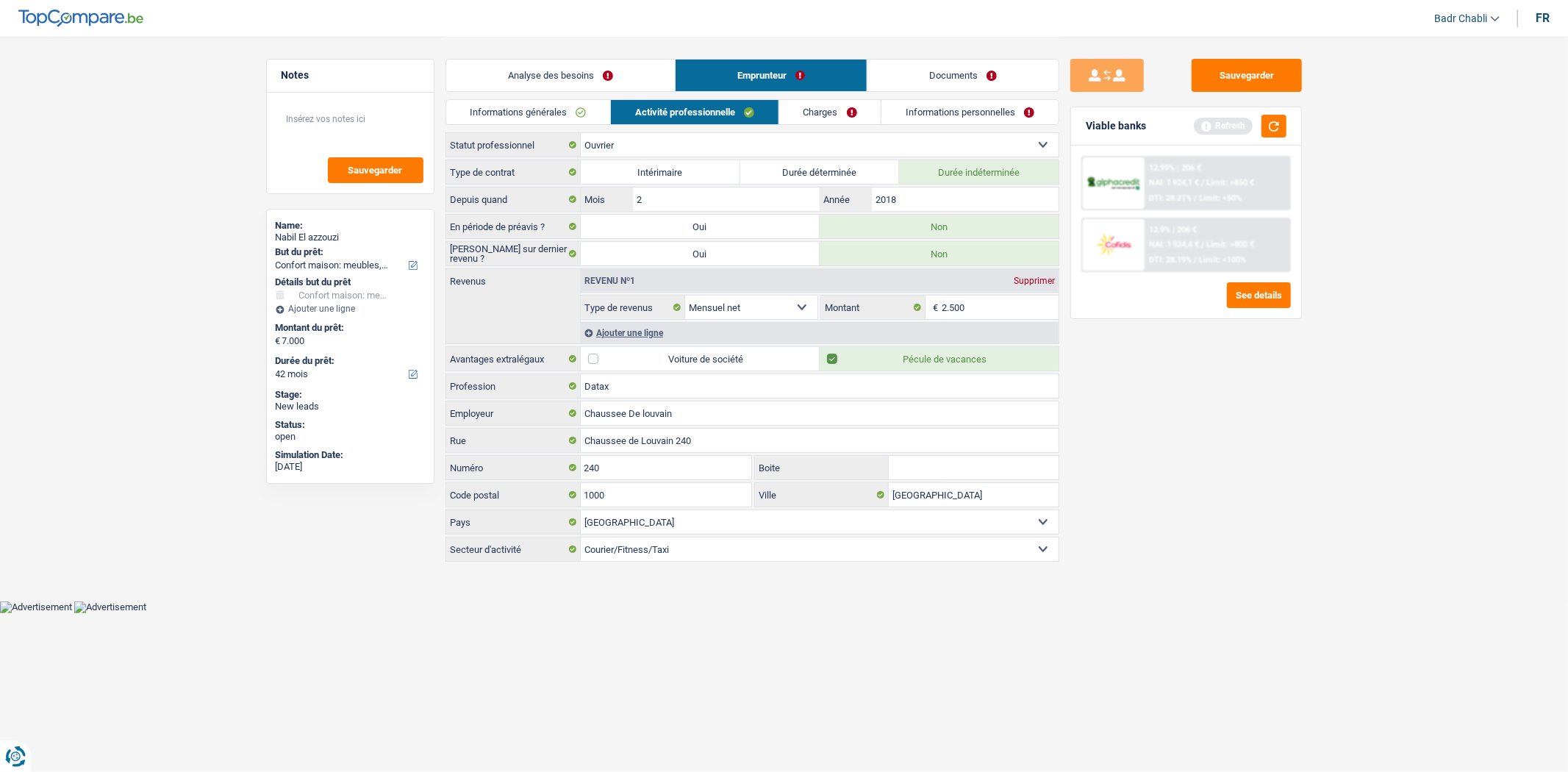
click at [833, 113] on link "Charges" at bounding box center [830, 112] width 102 height 25
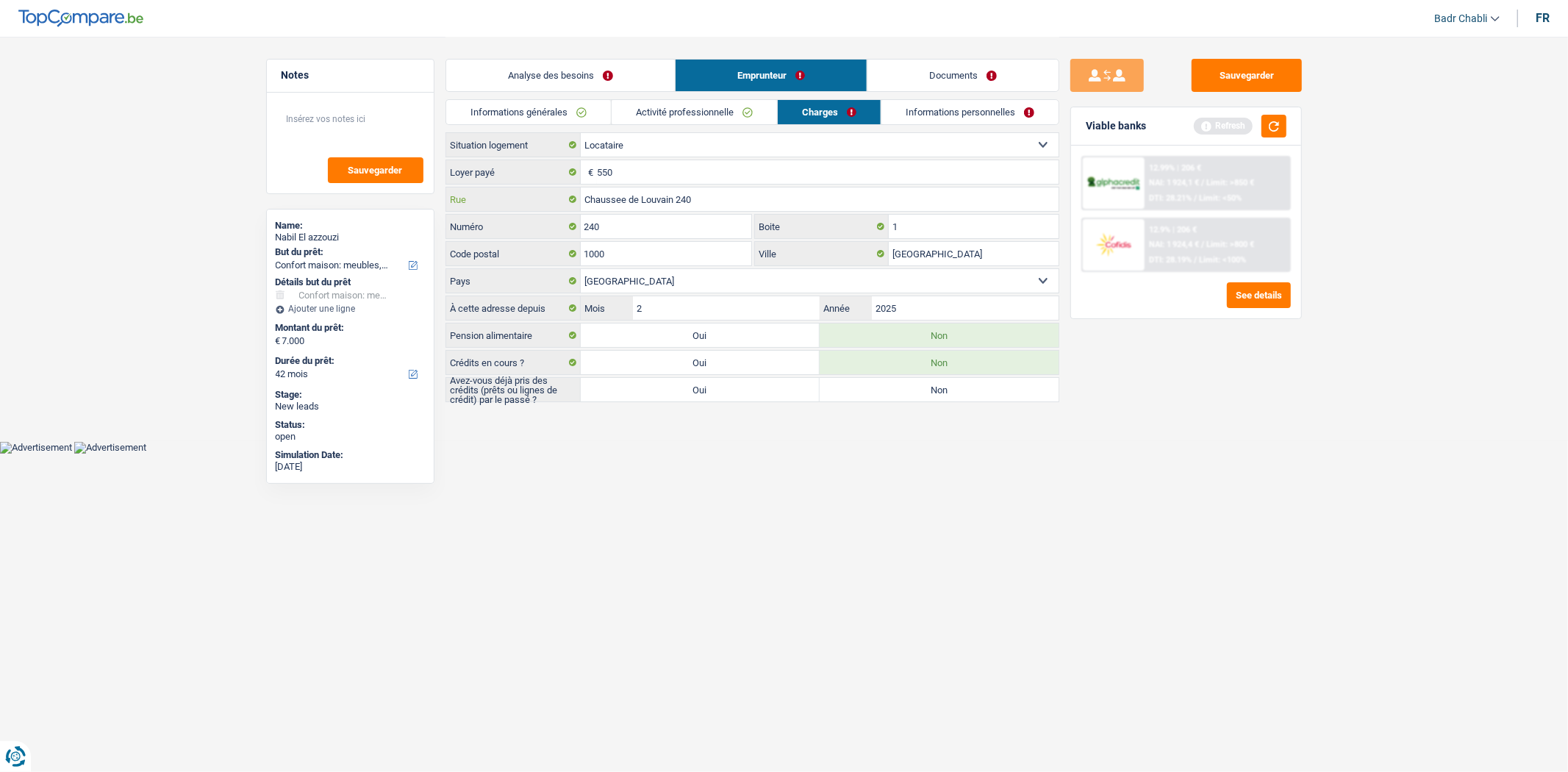
click at [686, 194] on input "Chaussee de Louvain 240" at bounding box center [820, 199] width 478 height 24
type input "Chaussee de Louvain"
click at [724, 390] on label "Oui" at bounding box center [700, 390] width 239 height 24
click at [724, 390] on input "Oui" at bounding box center [700, 390] width 239 height 24
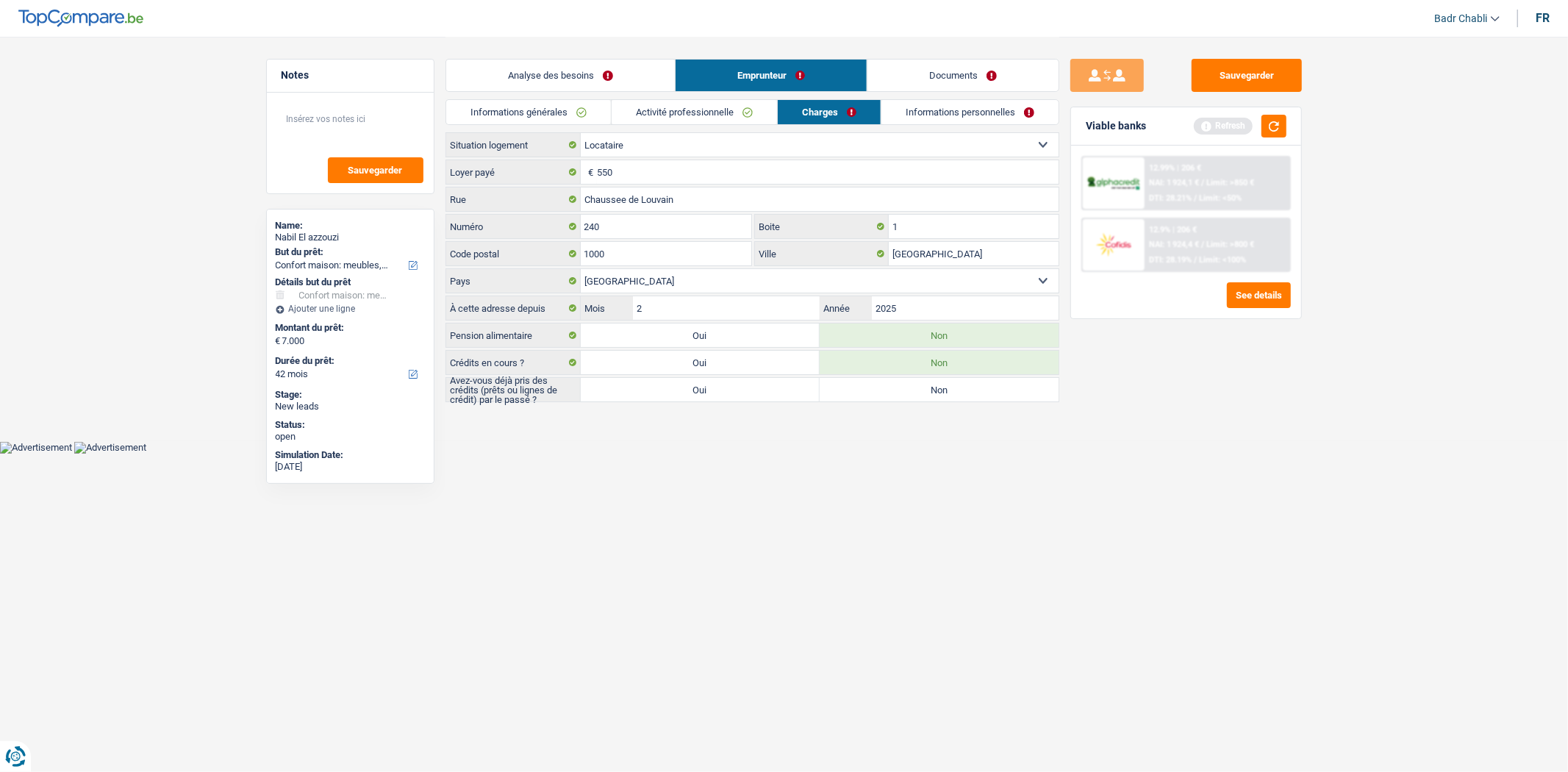
radio input "true"
click at [957, 113] on link "Informations personnelles" at bounding box center [970, 112] width 177 height 25
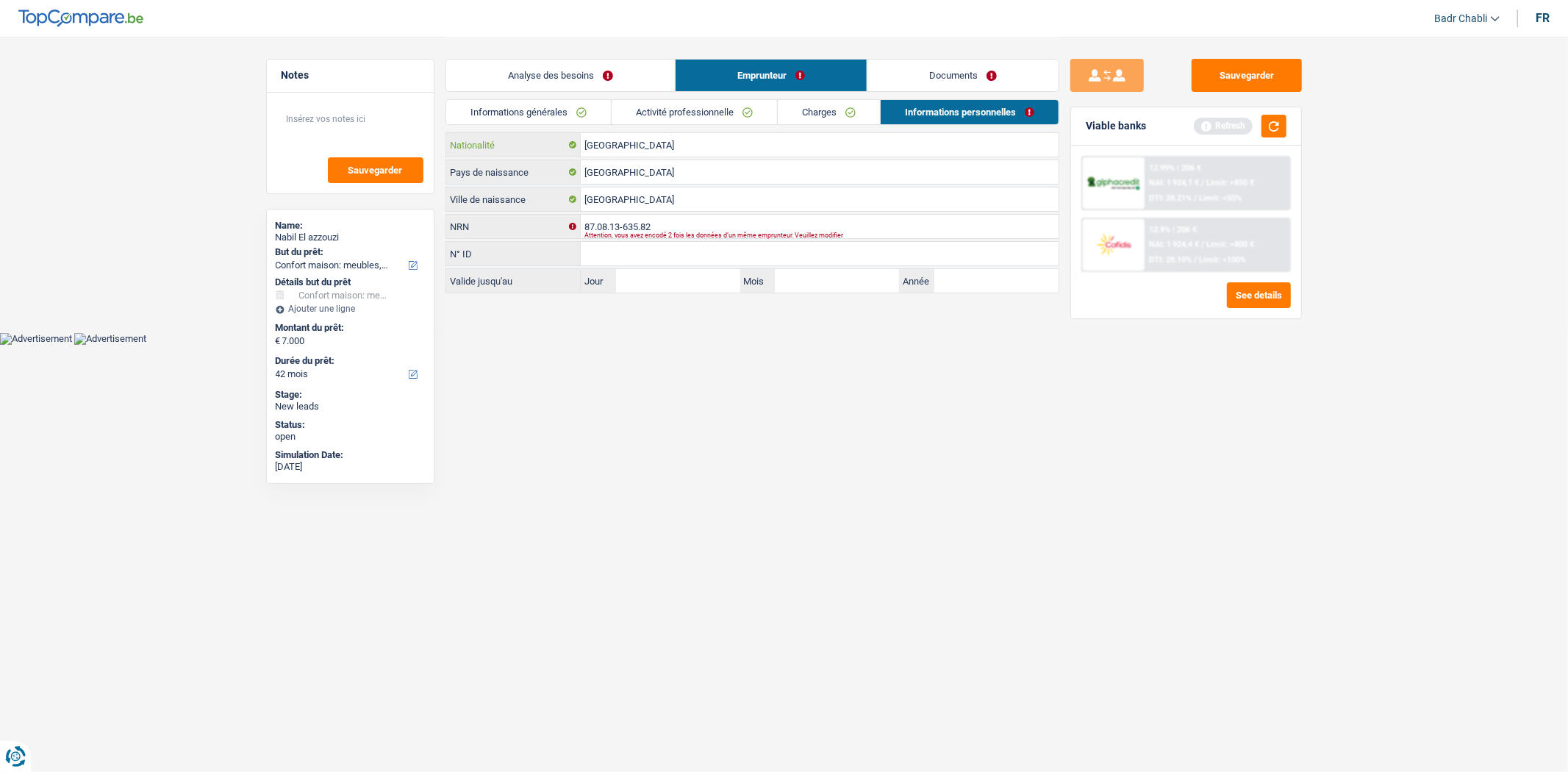
click at [662, 145] on input "[GEOGRAPHIC_DATA]" at bounding box center [820, 145] width 478 height 24
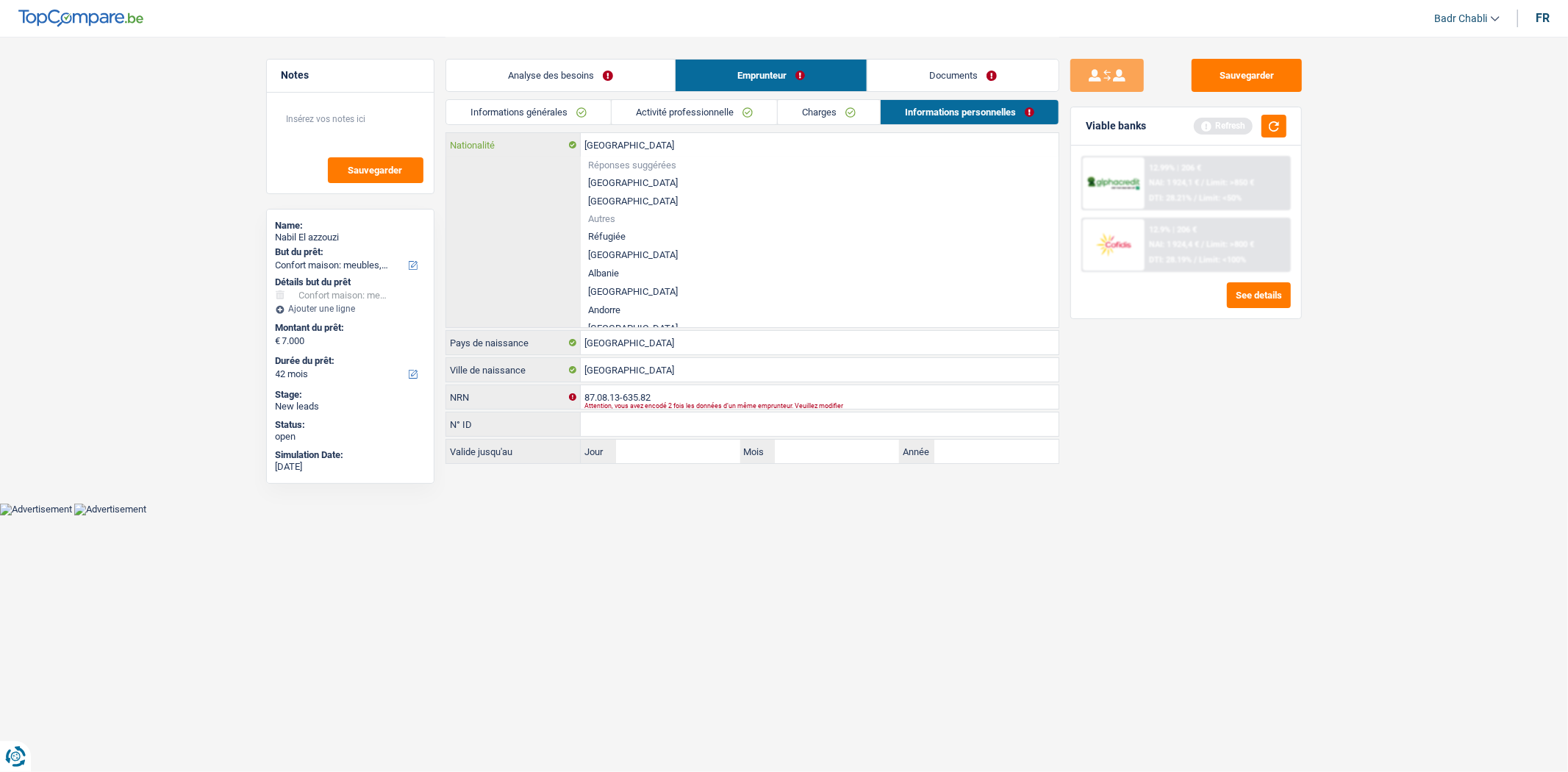
click at [662, 145] on input "[GEOGRAPHIC_DATA]" at bounding box center [820, 145] width 478 height 24
type input "m"
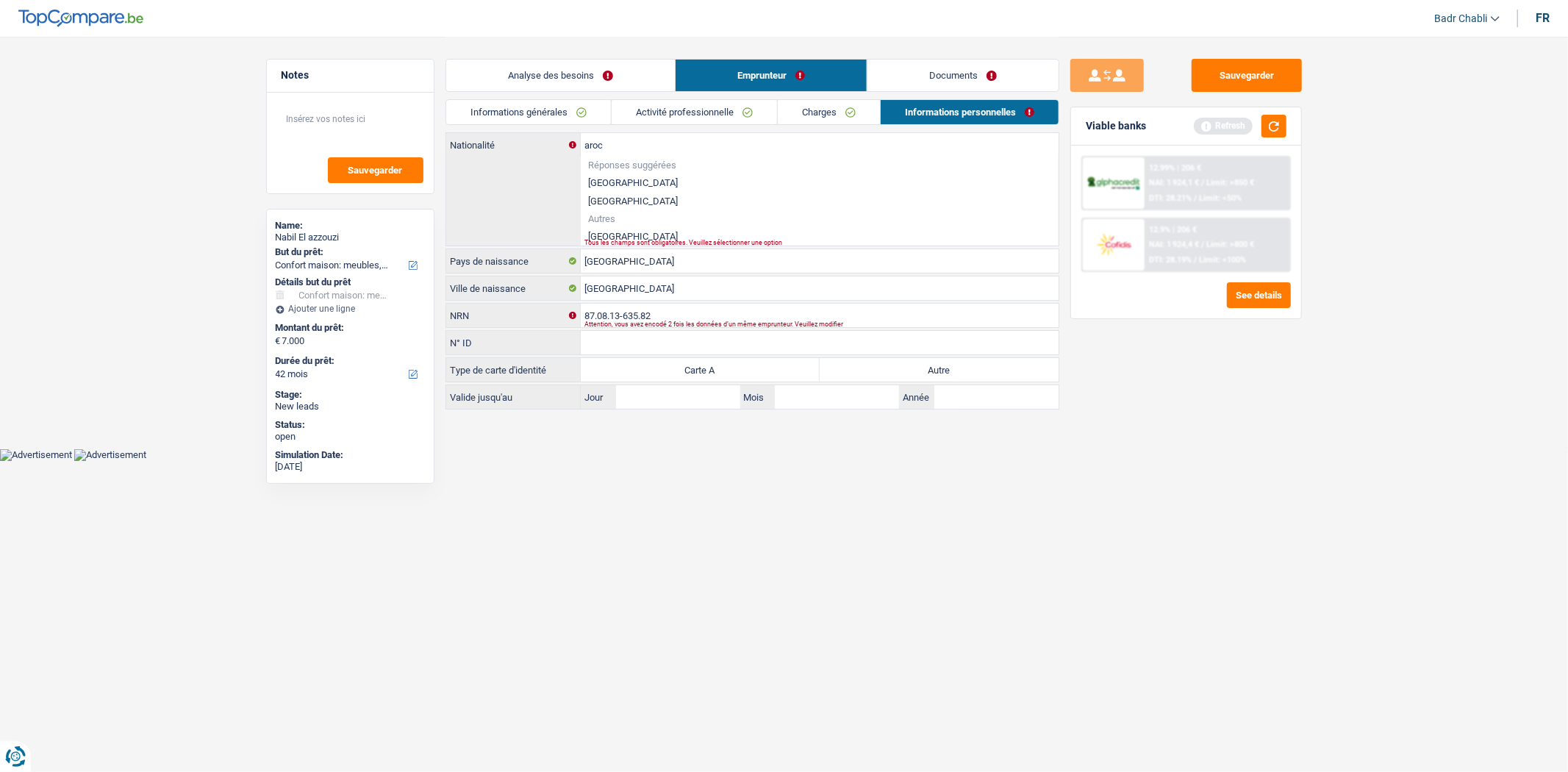
click at [606, 238] on li "Maroc" at bounding box center [820, 236] width 478 height 19
type input "Maroc"
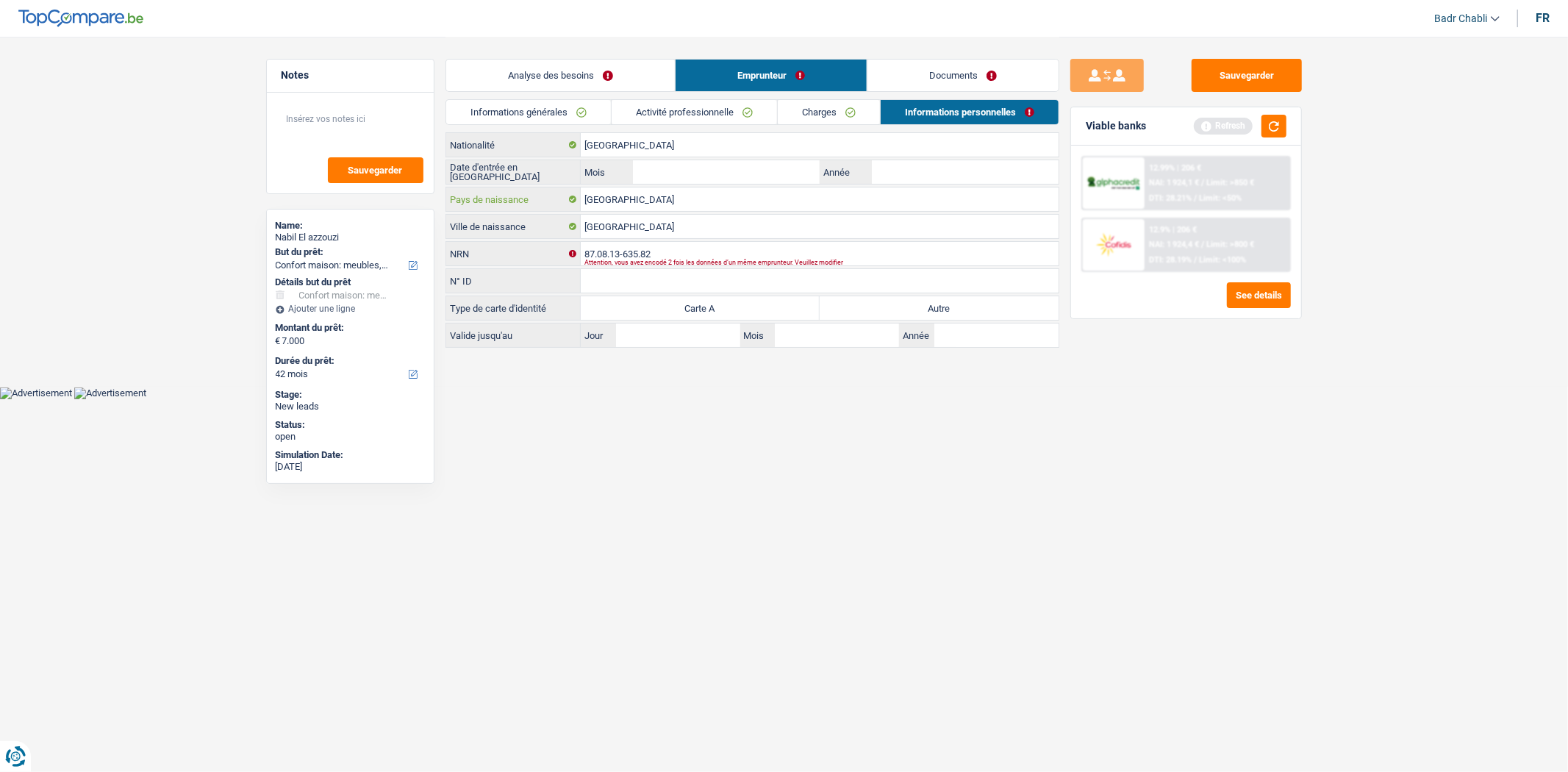
click at [658, 202] on input "[GEOGRAPHIC_DATA]" at bounding box center [820, 199] width 478 height 24
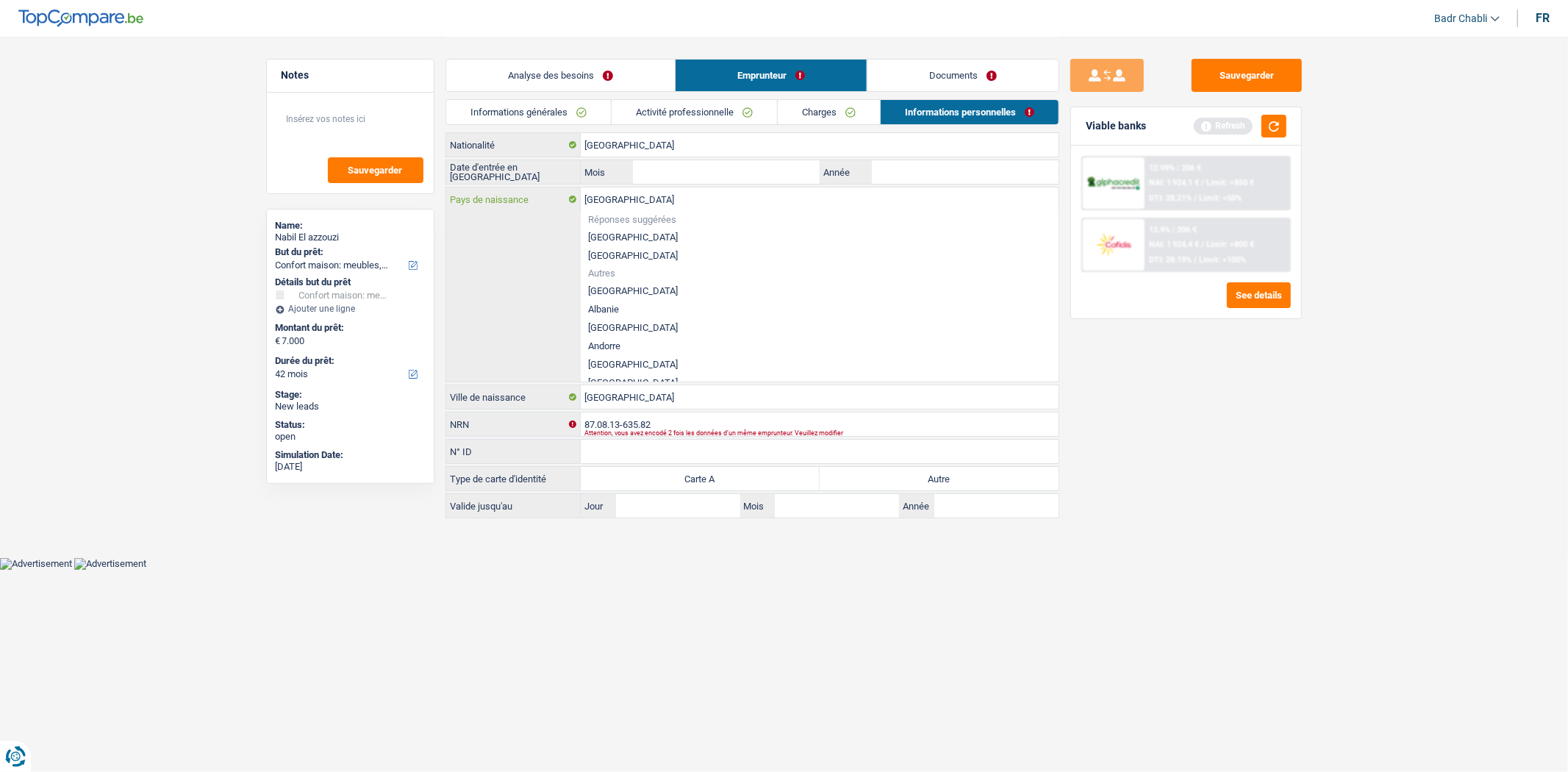
click at [658, 202] on input "[GEOGRAPHIC_DATA]" at bounding box center [820, 199] width 478 height 24
type input "M"
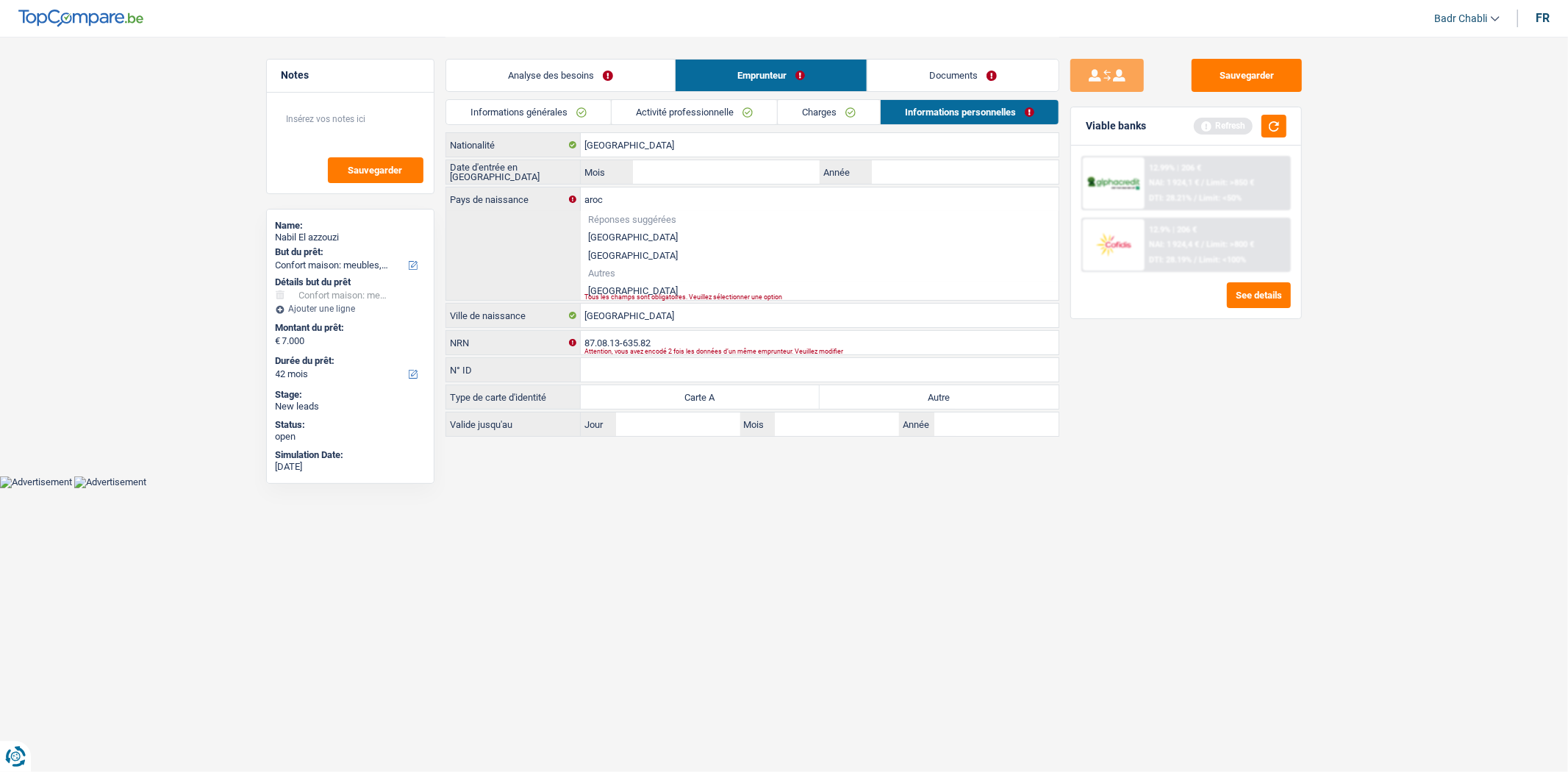
click at [598, 290] on li "Maroc" at bounding box center [820, 290] width 478 height 19
type input "Maroc"
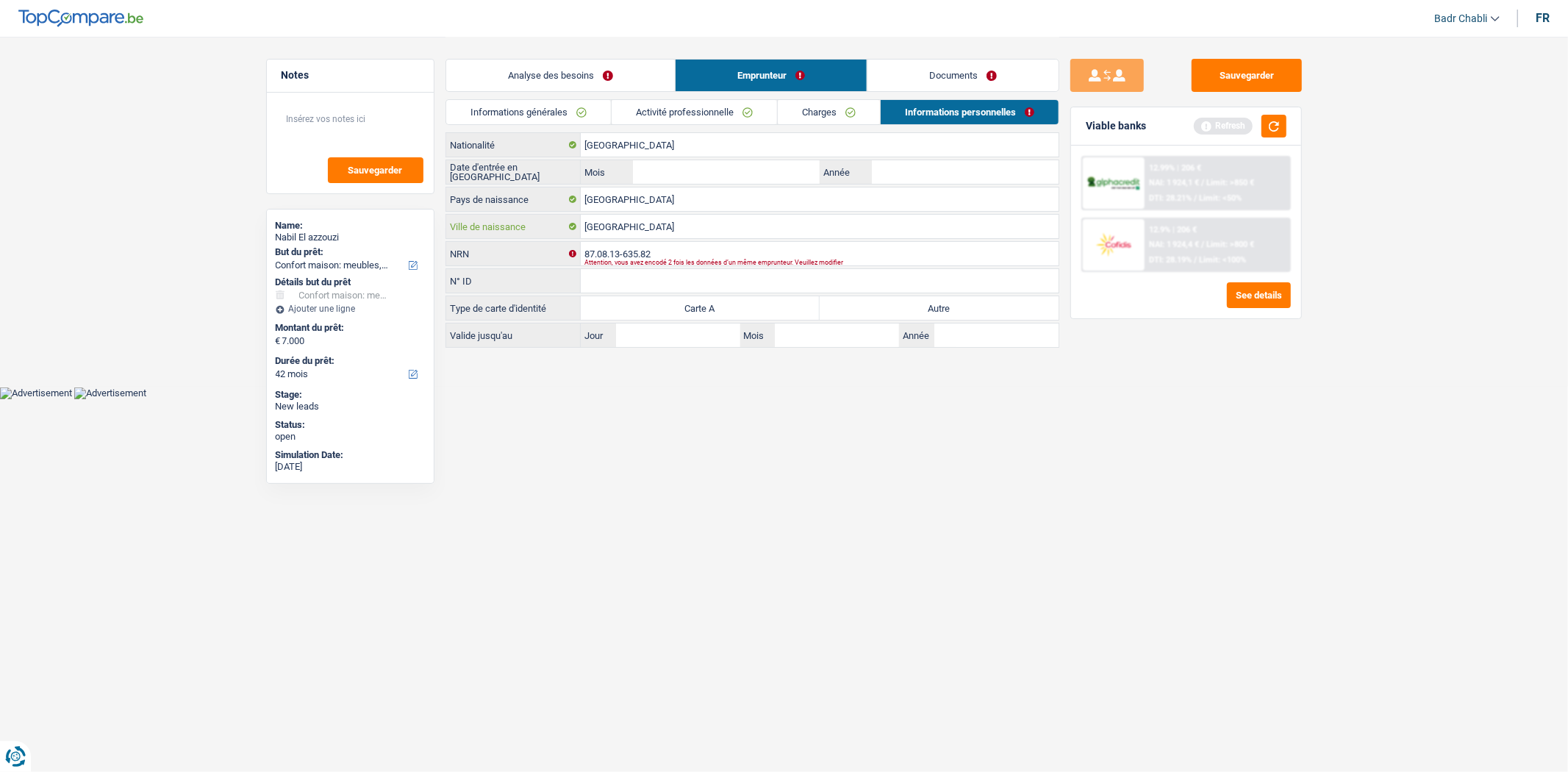
click at [627, 225] on input "Bruxelles" at bounding box center [820, 226] width 478 height 24
type input "Tanger"
click at [927, 300] on label "Autre" at bounding box center [939, 308] width 239 height 24
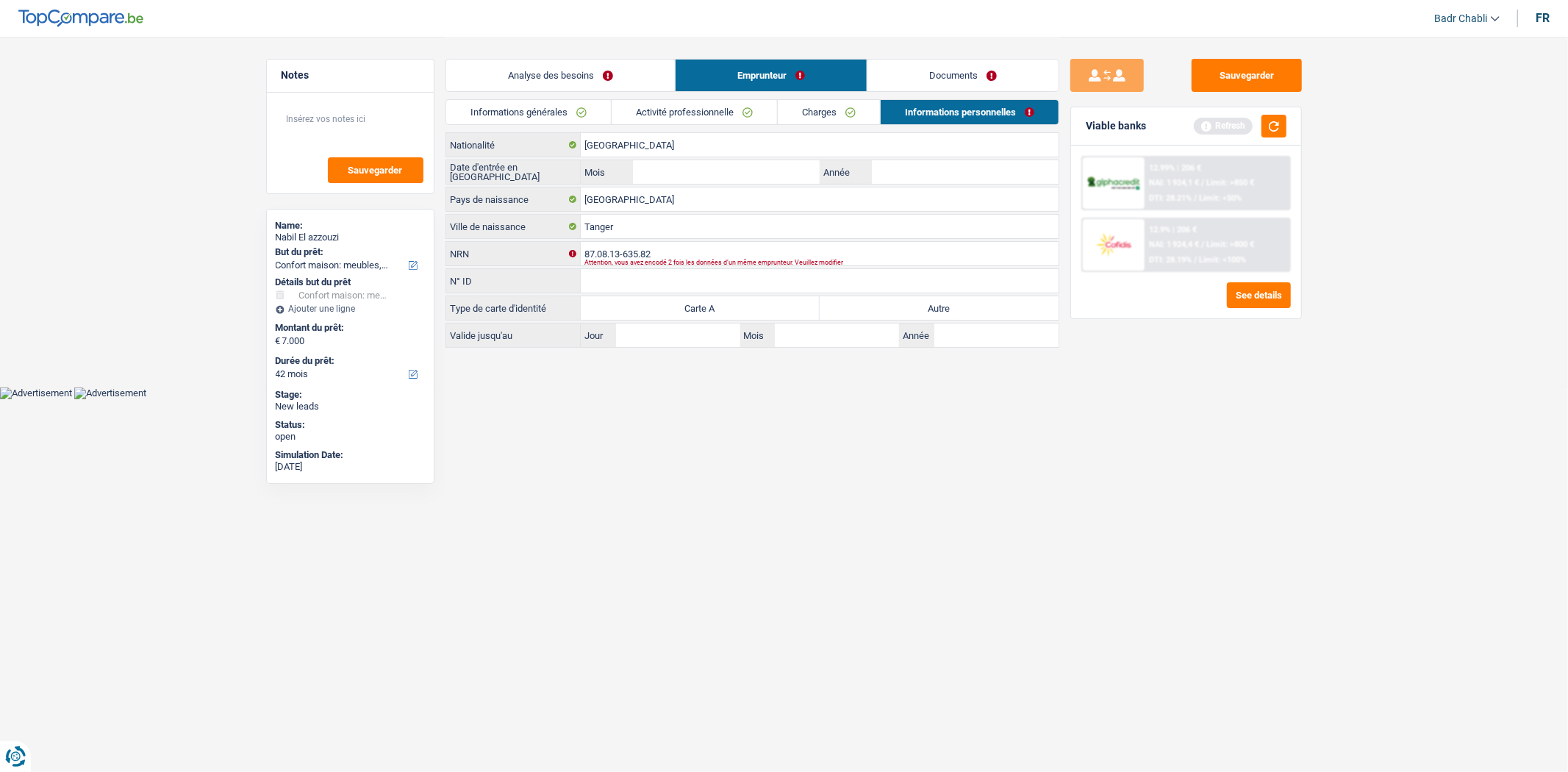
click at [927, 300] on input "Autre" at bounding box center [939, 308] width 239 height 24
radio input "true"
click at [972, 76] on link "Documents" at bounding box center [962, 76] width 191 height 32
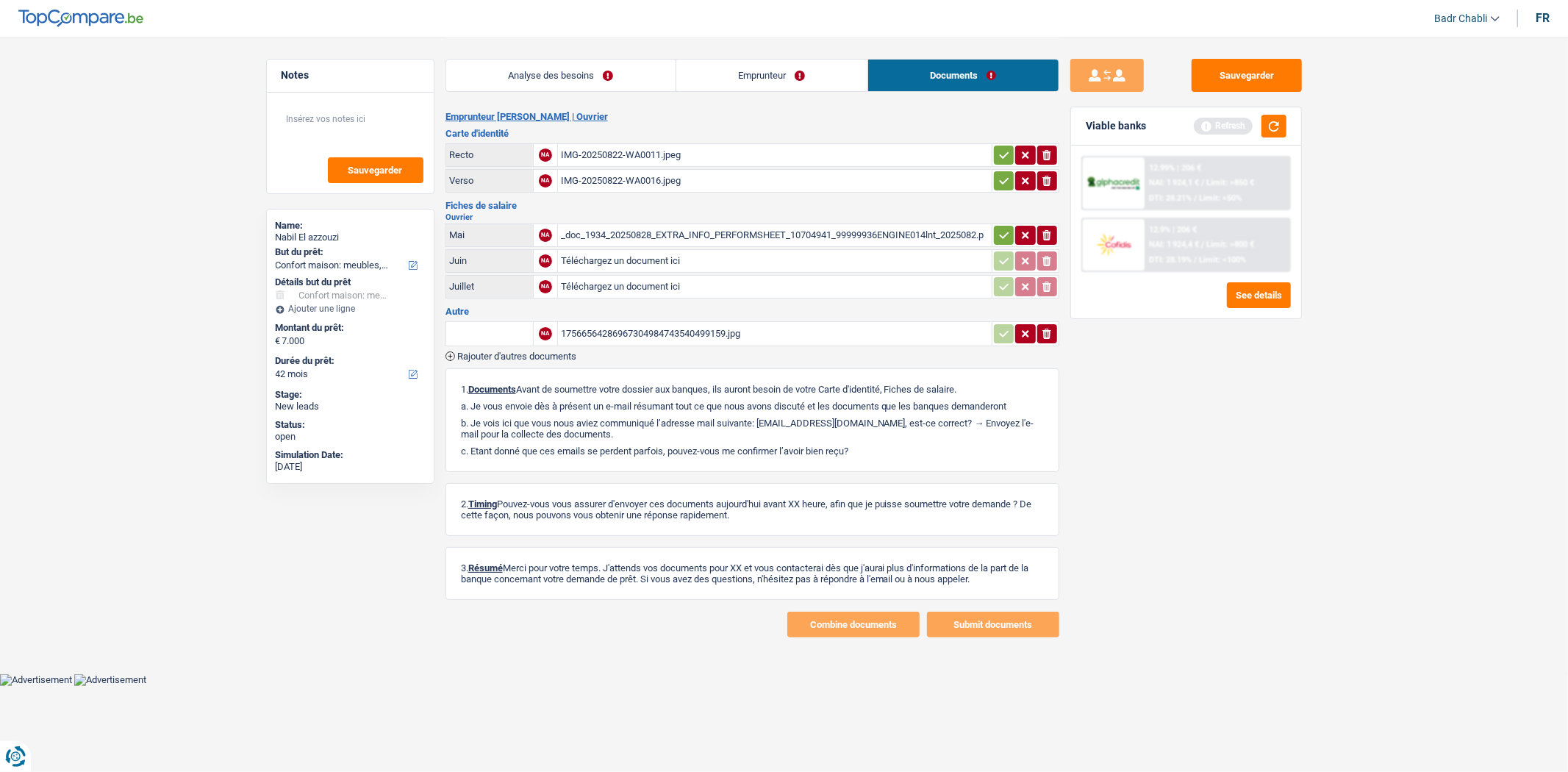
click at [826, 72] on link "Emprunteur" at bounding box center [771, 76] width 191 height 32
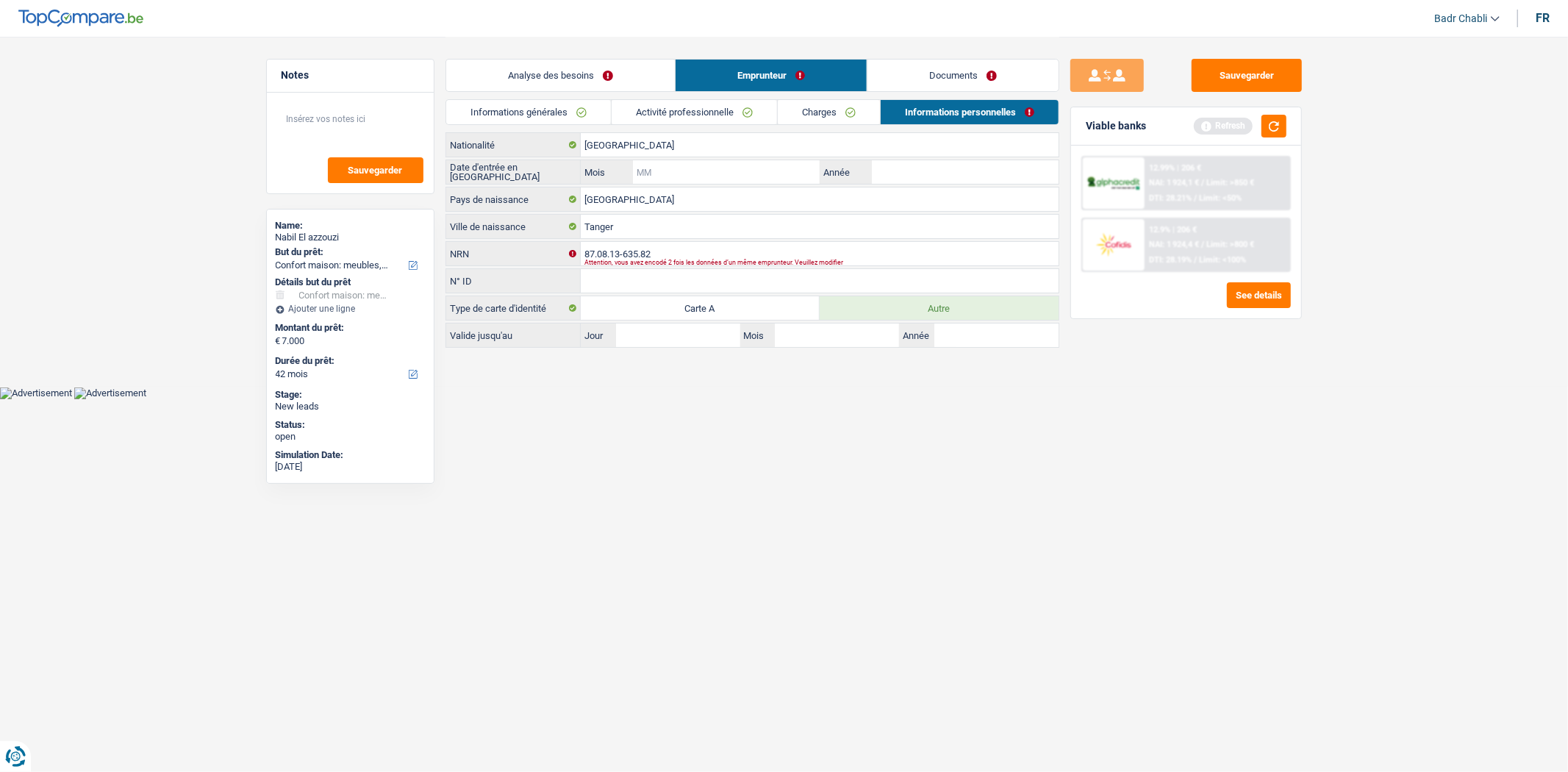
click at [744, 165] on input "Mois" at bounding box center [725, 172] width 186 height 24
type input "01"
type input "2017"
click at [955, 86] on link "Documents" at bounding box center [962, 76] width 191 height 32
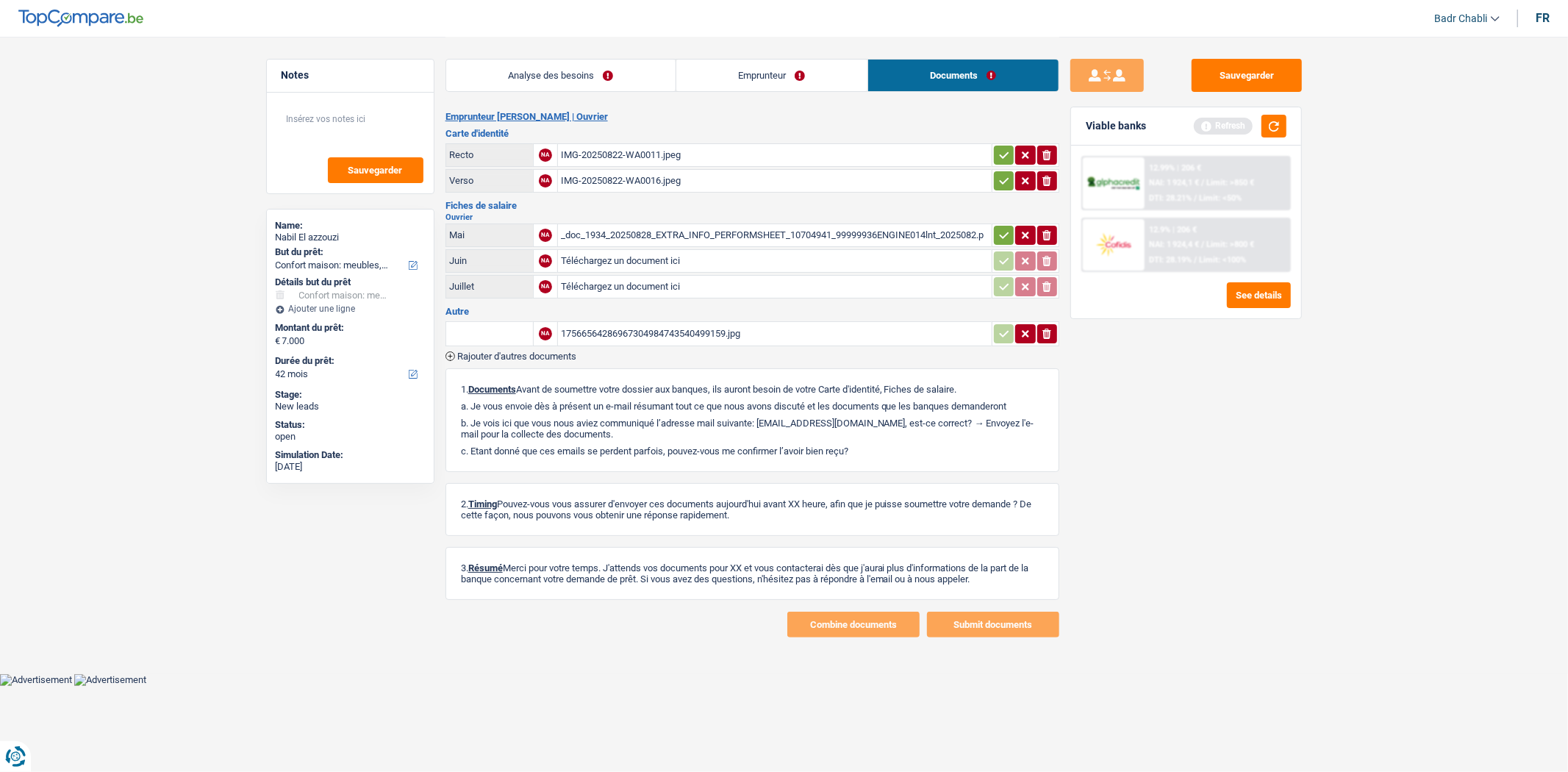
click at [821, 84] on link "Emprunteur" at bounding box center [771, 76] width 191 height 32
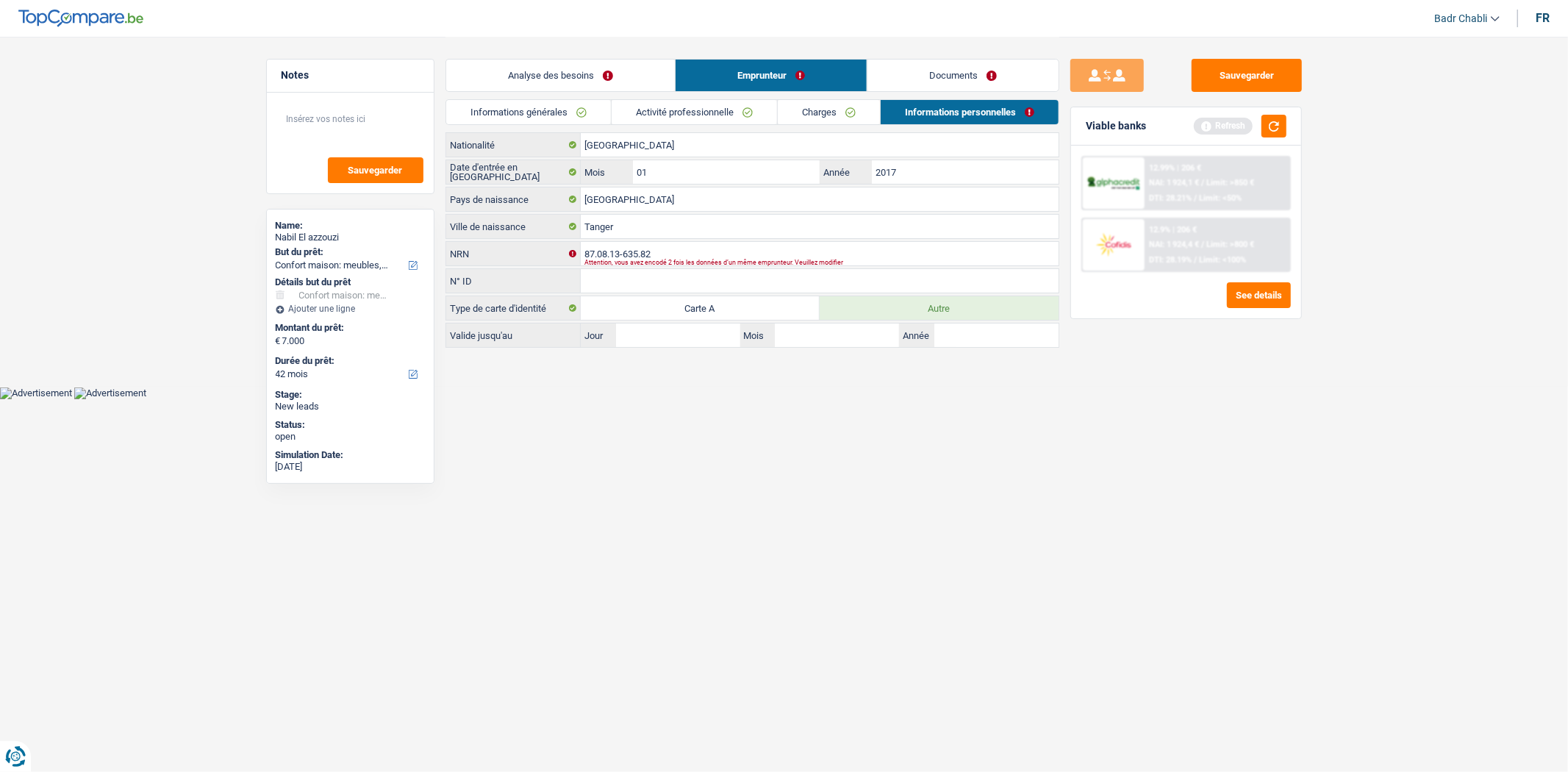
click at [830, 108] on link "Charges" at bounding box center [829, 112] width 102 height 25
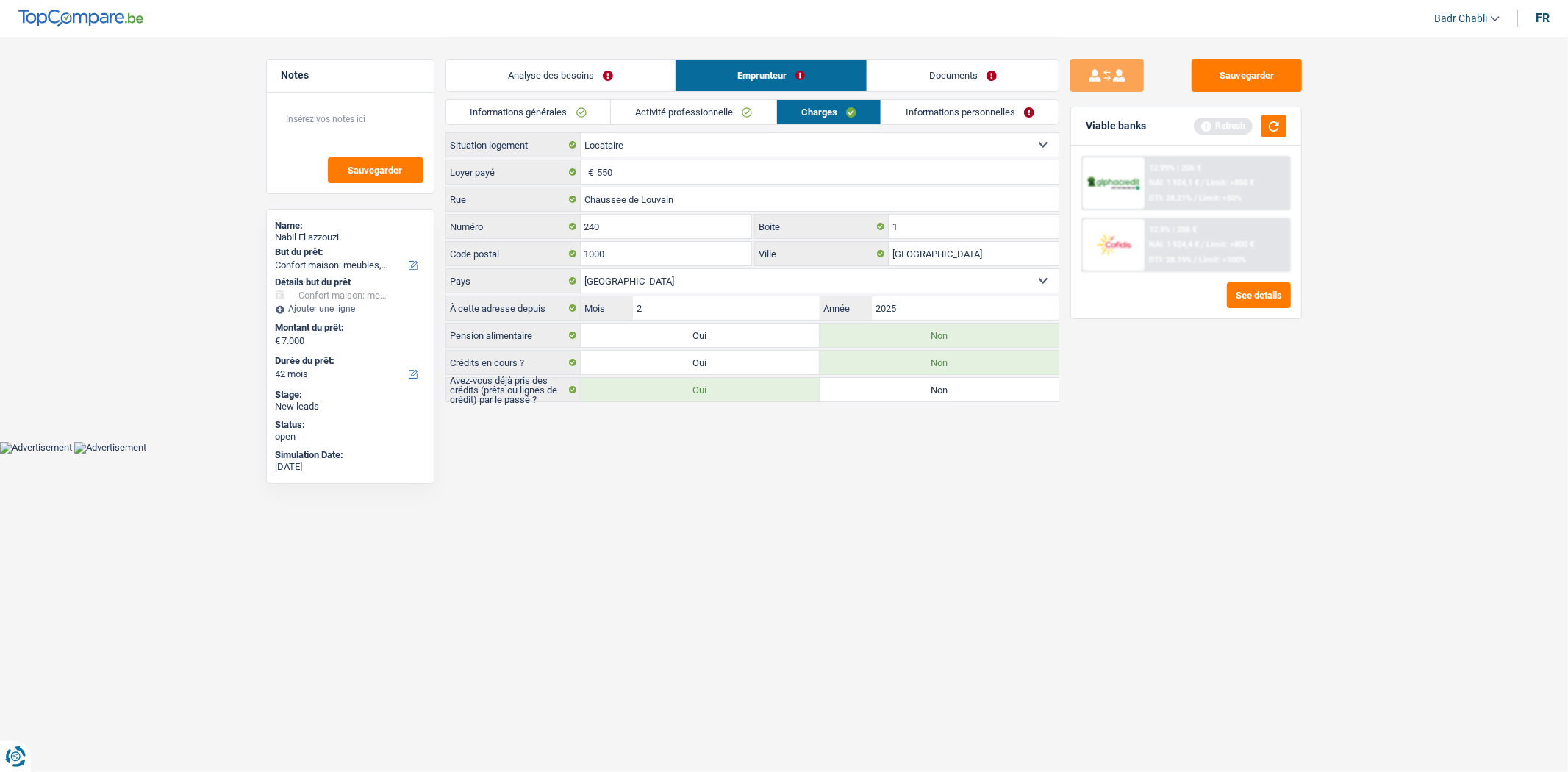
click at [747, 108] on link "Activité professionnelle" at bounding box center [694, 112] width 166 height 25
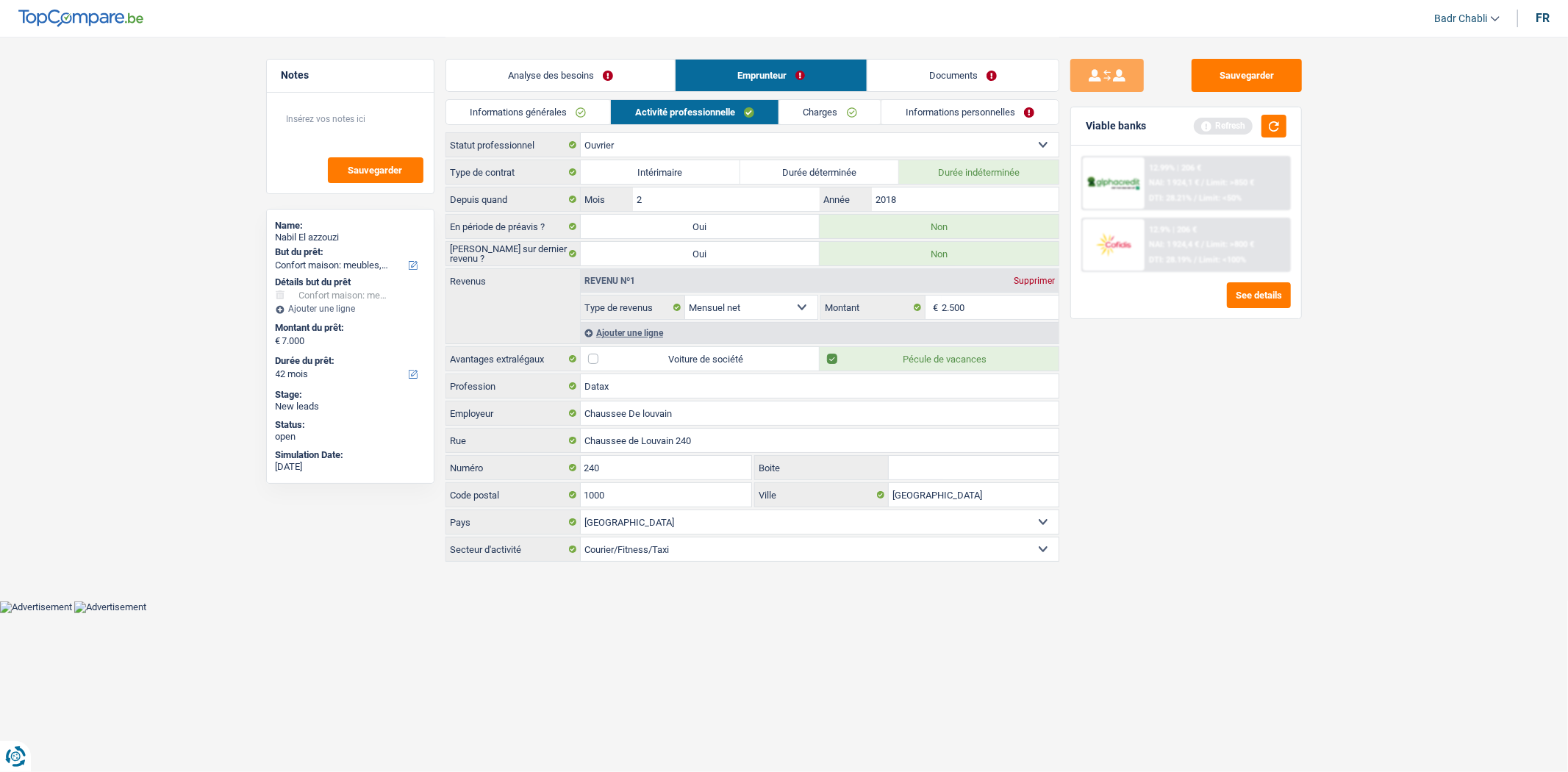
click at [984, 106] on link "Informations personnelles" at bounding box center [970, 112] width 177 height 25
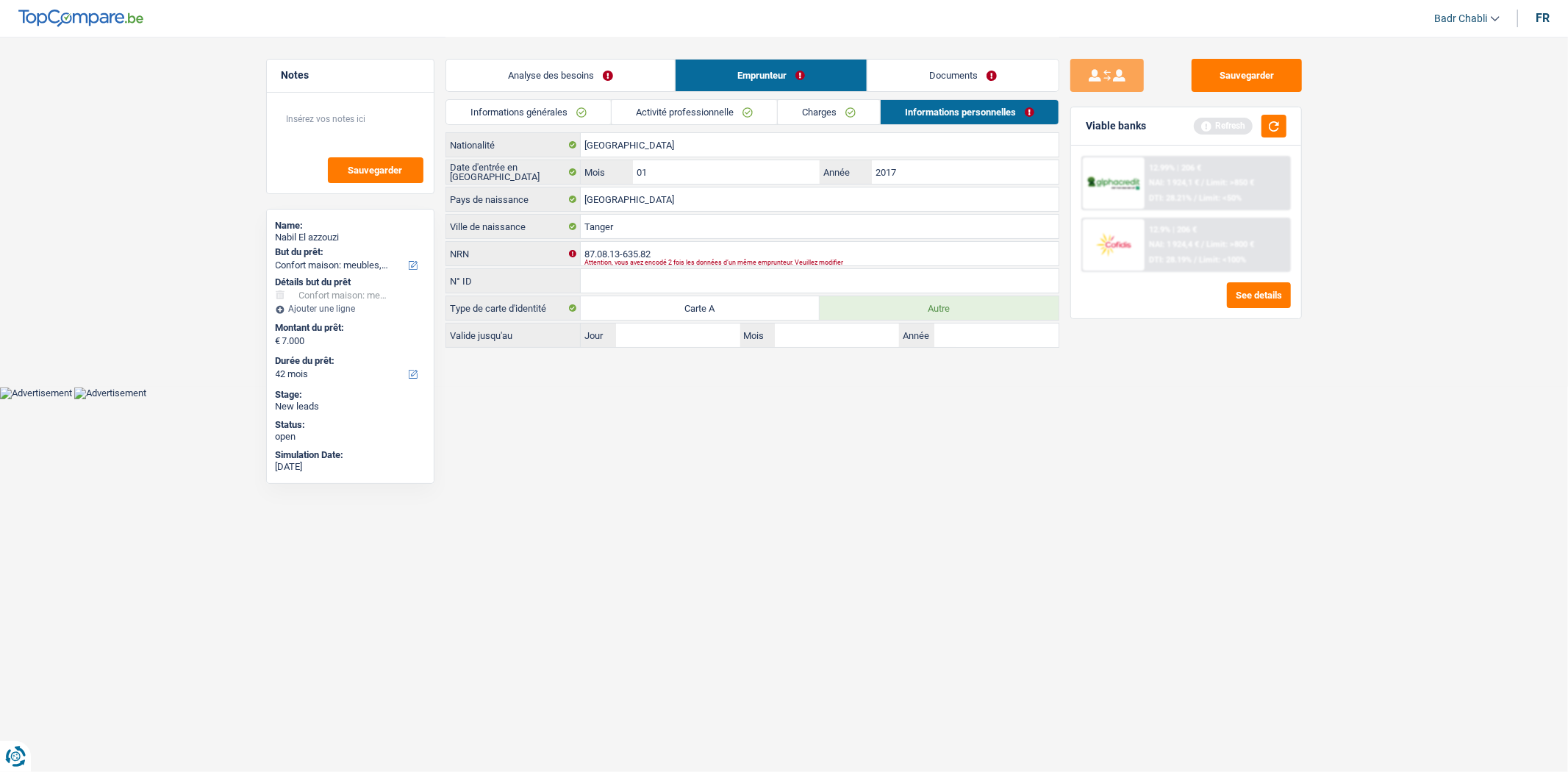
click at [975, 76] on link "Documents" at bounding box center [962, 76] width 191 height 32
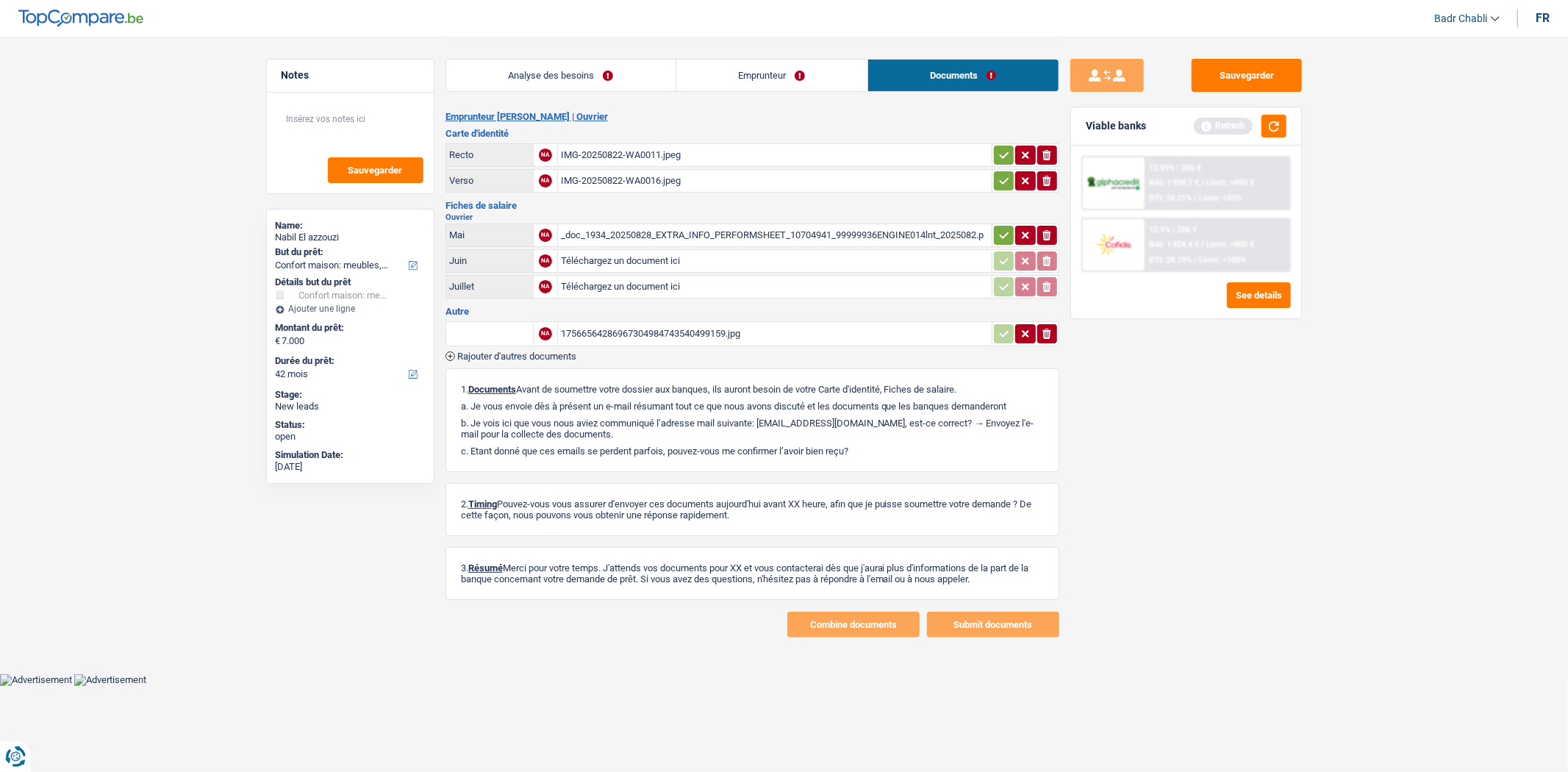
click at [625, 159] on div "IMG-20250822-WA0011.jpeg" at bounding box center [774, 154] width 427 height 22
click at [656, 226] on div "_doc_1934_20250828_EXTRA_INFO_PERFORMSHEET_10704941_99999936ENGINE014lnt_202508…" at bounding box center [774, 234] width 427 height 22
click at [773, 60] on link "Emprunteur" at bounding box center [771, 76] width 191 height 32
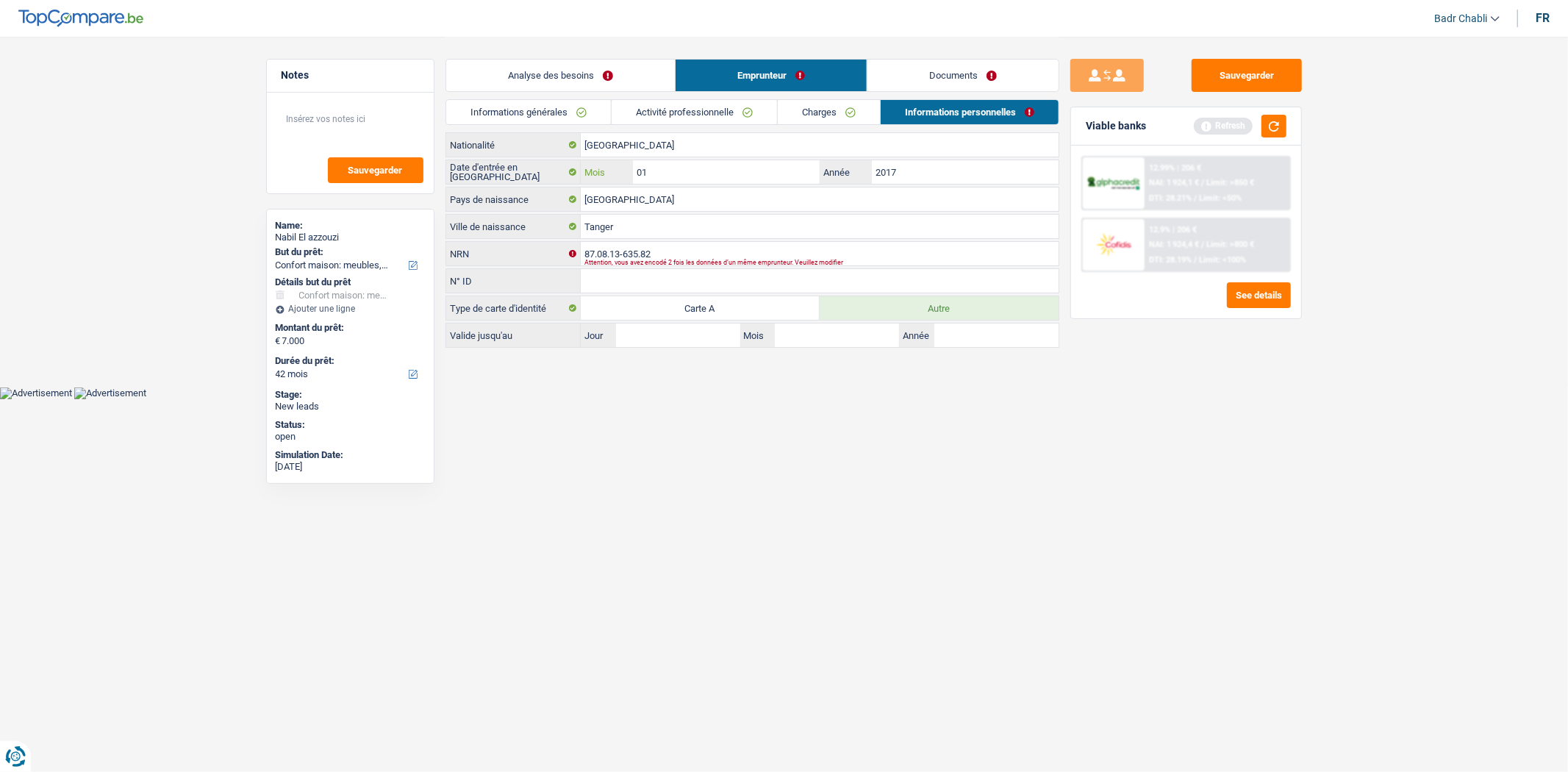
click at [695, 170] on input "01" at bounding box center [725, 172] width 186 height 24
click at [655, 123] on li "Activité professionnelle" at bounding box center [694, 112] width 166 height 26
click at [658, 117] on link "Activité professionnelle" at bounding box center [695, 112] width 166 height 25
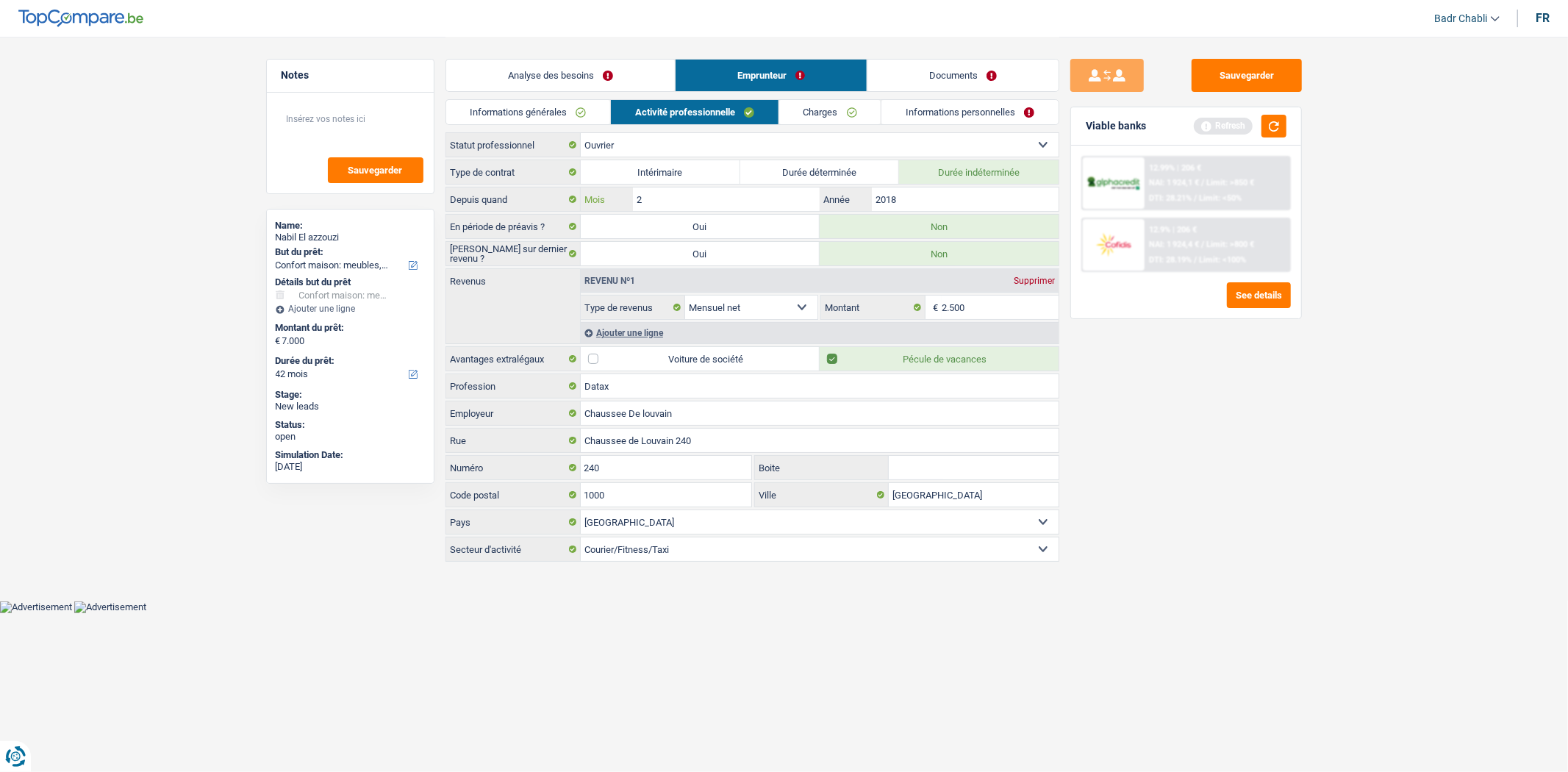
click at [656, 203] on input "2" at bounding box center [725, 199] width 186 height 24
type input "08"
click at [951, 192] on input "2018" at bounding box center [964, 199] width 186 height 24
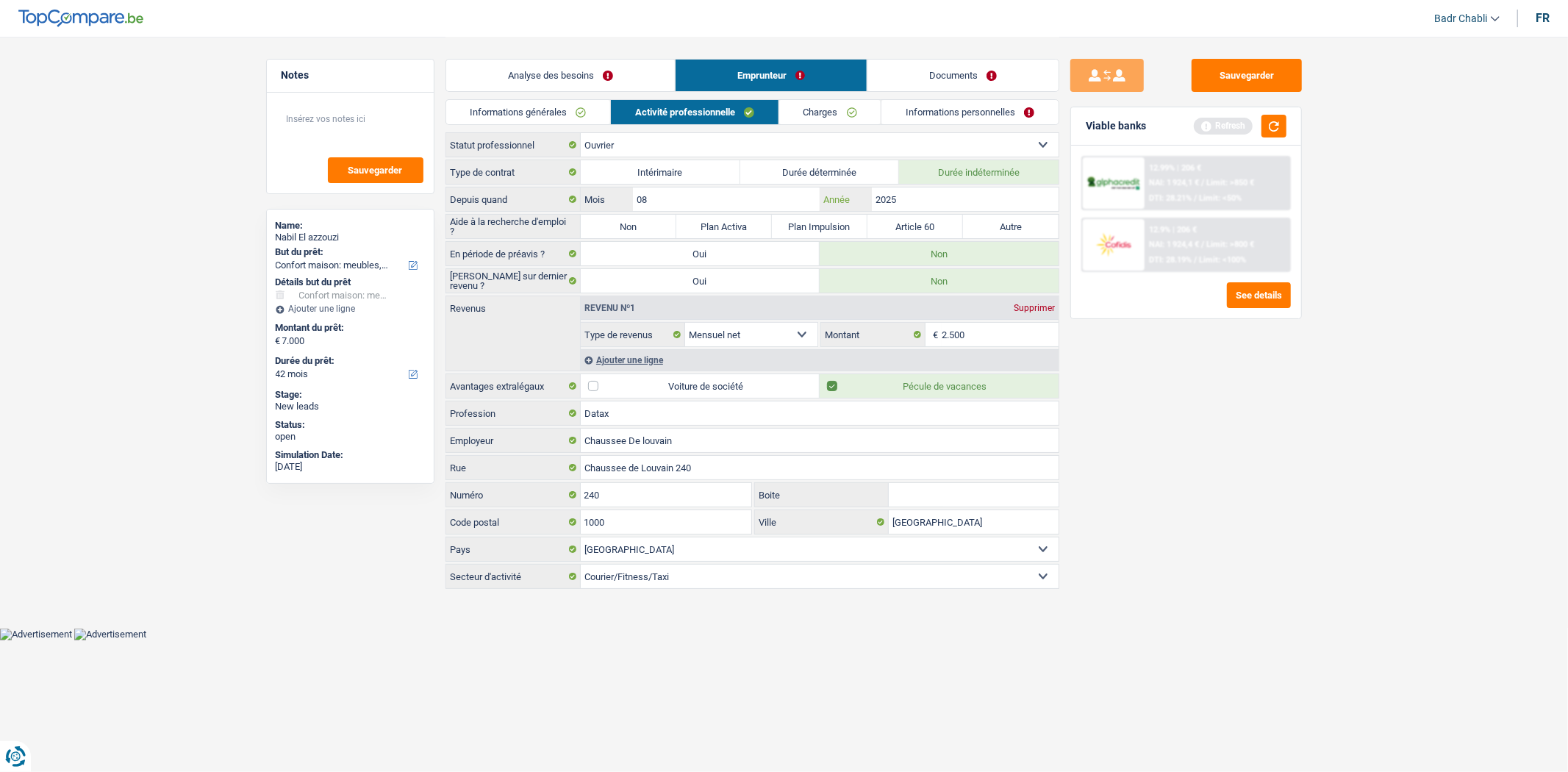
type input "2025"
click at [631, 231] on label "Non" at bounding box center [628, 226] width 95 height 24
click at [631, 231] on input "Non" at bounding box center [628, 226] width 95 height 24
radio input "true"
click at [1243, 75] on button "Sauvegarder" at bounding box center [1246, 76] width 110 height 33
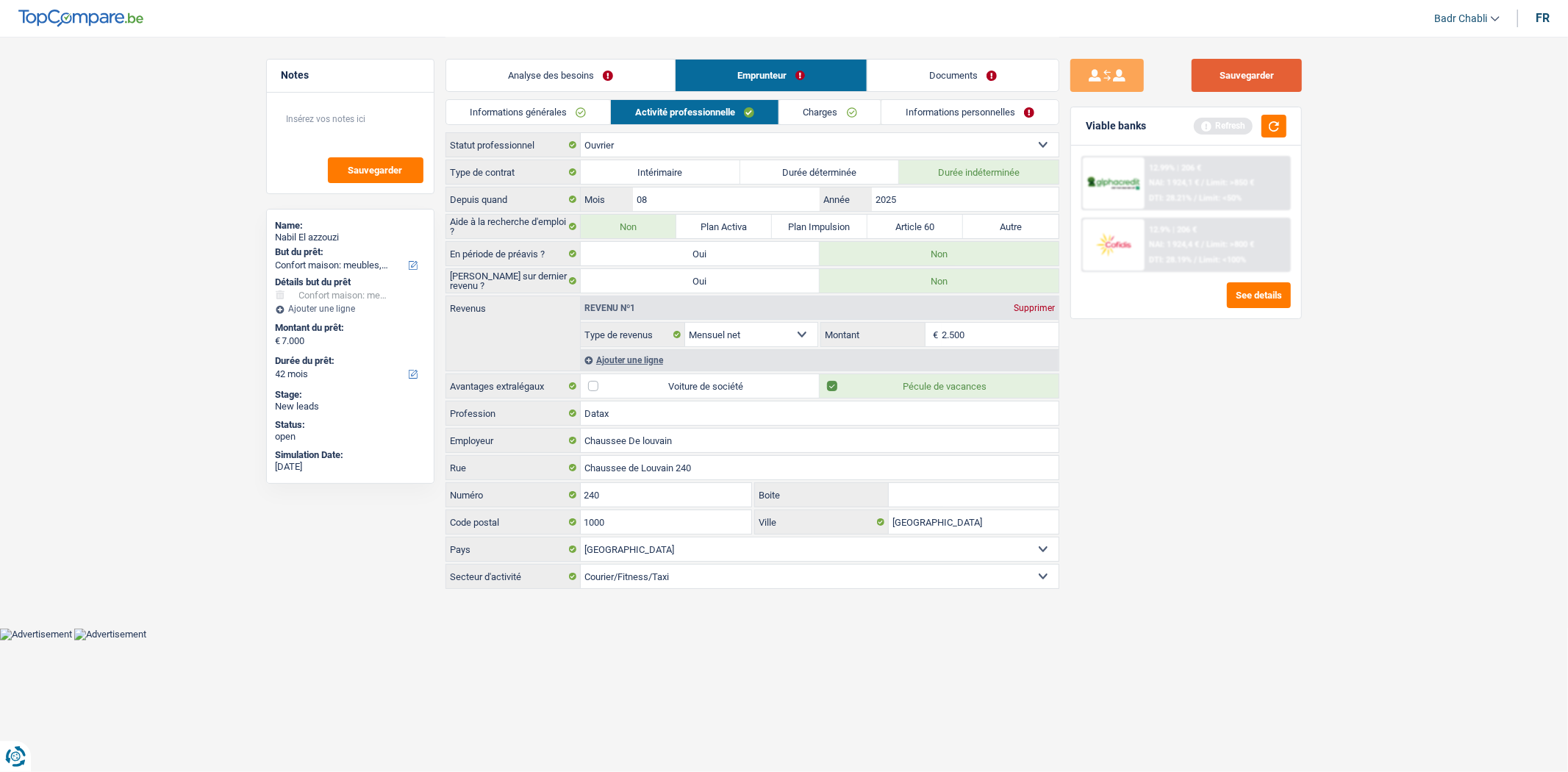
click at [1242, 79] on button "Sauvegarder" at bounding box center [1246, 76] width 110 height 33
click at [1241, 78] on button "Sauvegarder" at bounding box center [1246, 76] width 110 height 33
click at [1217, 56] on div "Sauvegarder Viable banks Refresh 12.99% | 206 € NAI: 1 924,1 € / Limit: >850 € …" at bounding box center [1186, 314] width 255 height 554
click at [1218, 60] on button "Sauvegarder" at bounding box center [1246, 76] width 110 height 33
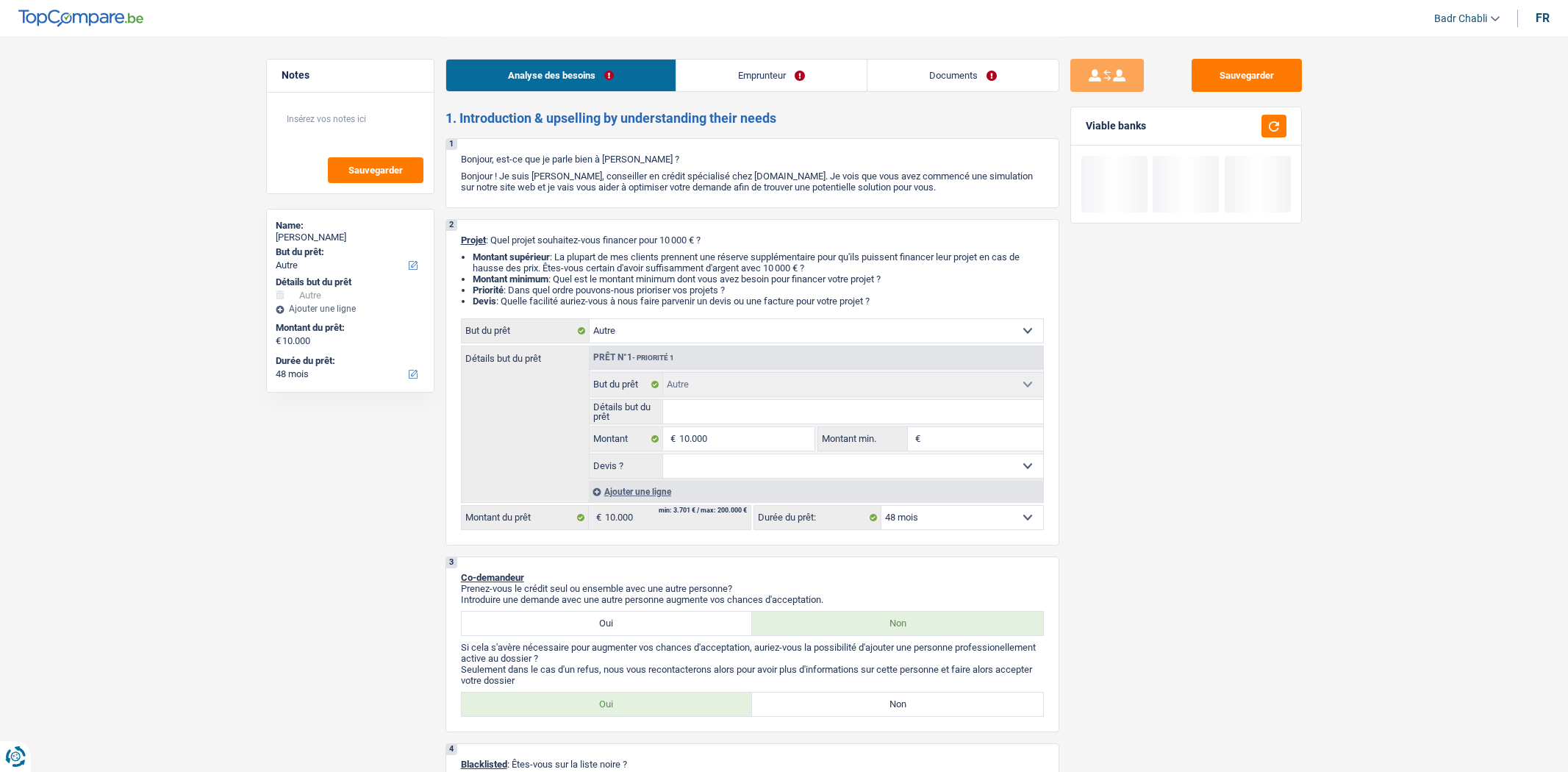
select select "other"
select select "48"
select select "other"
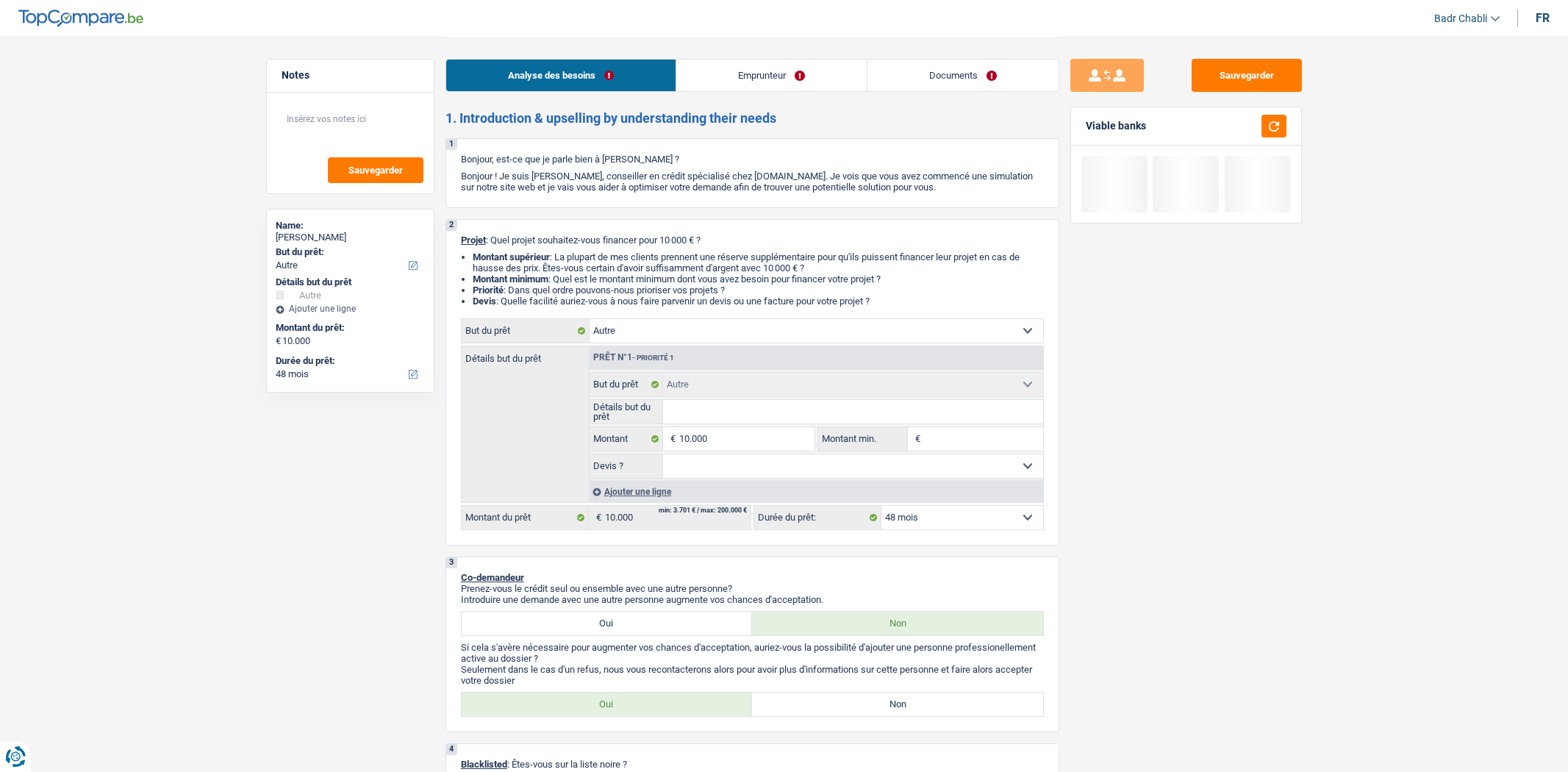
select select "48"
select select "unemployed"
select select "unemployment"
select select "rents"
select select "other"
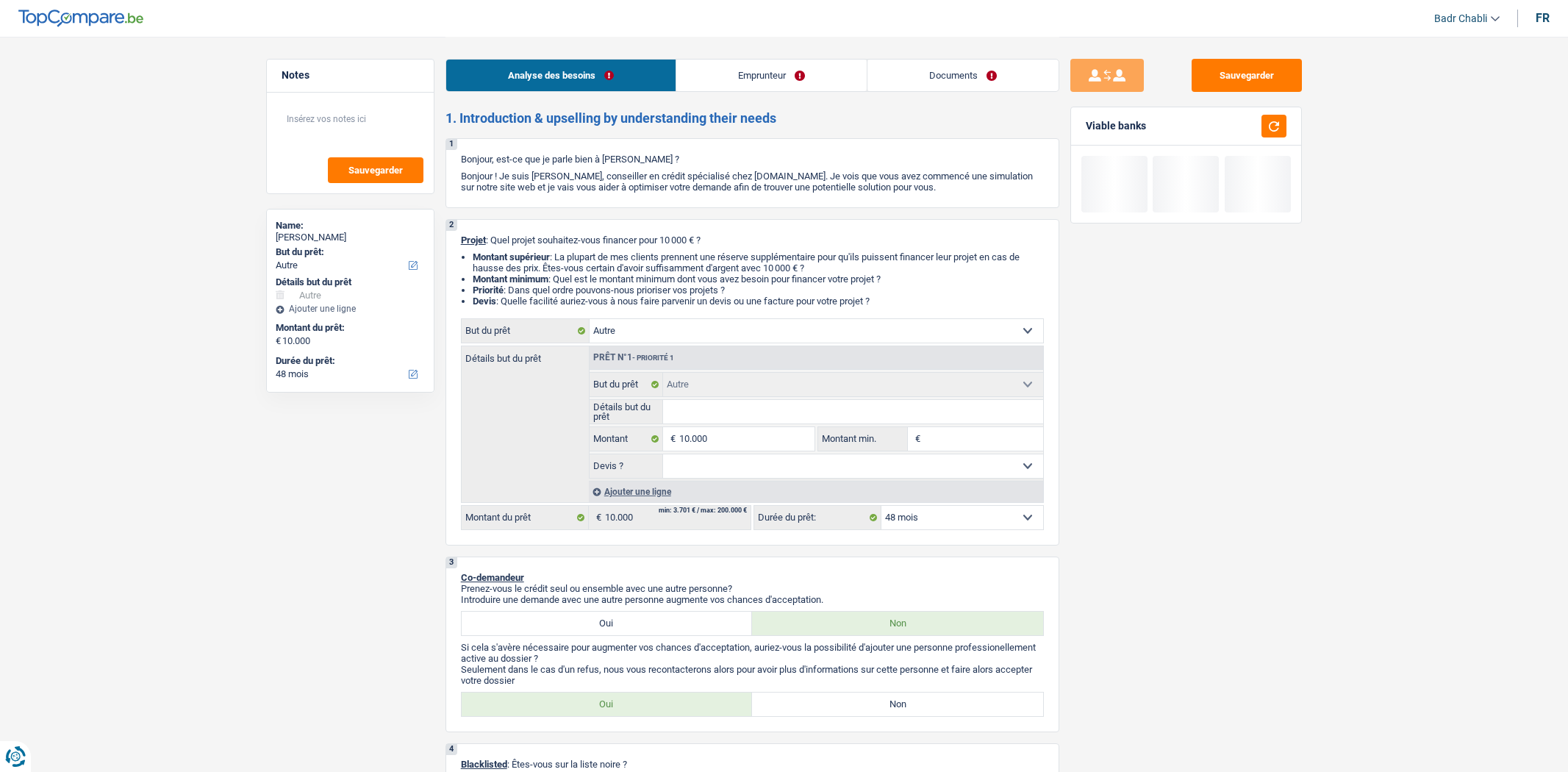
select select "other"
select select "48"
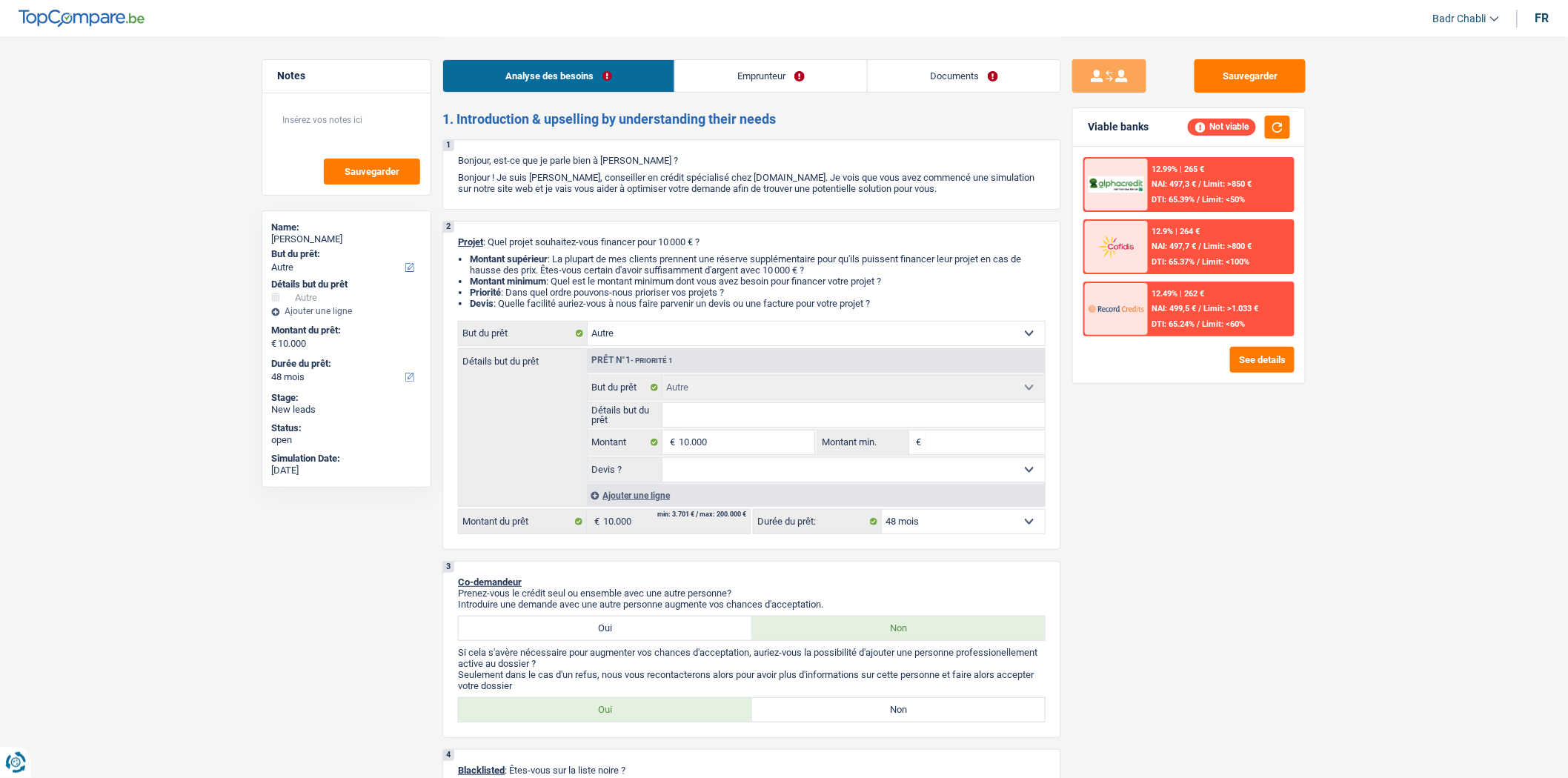
click at [724, 83] on link "Emprunteur" at bounding box center [771, 76] width 192 height 32
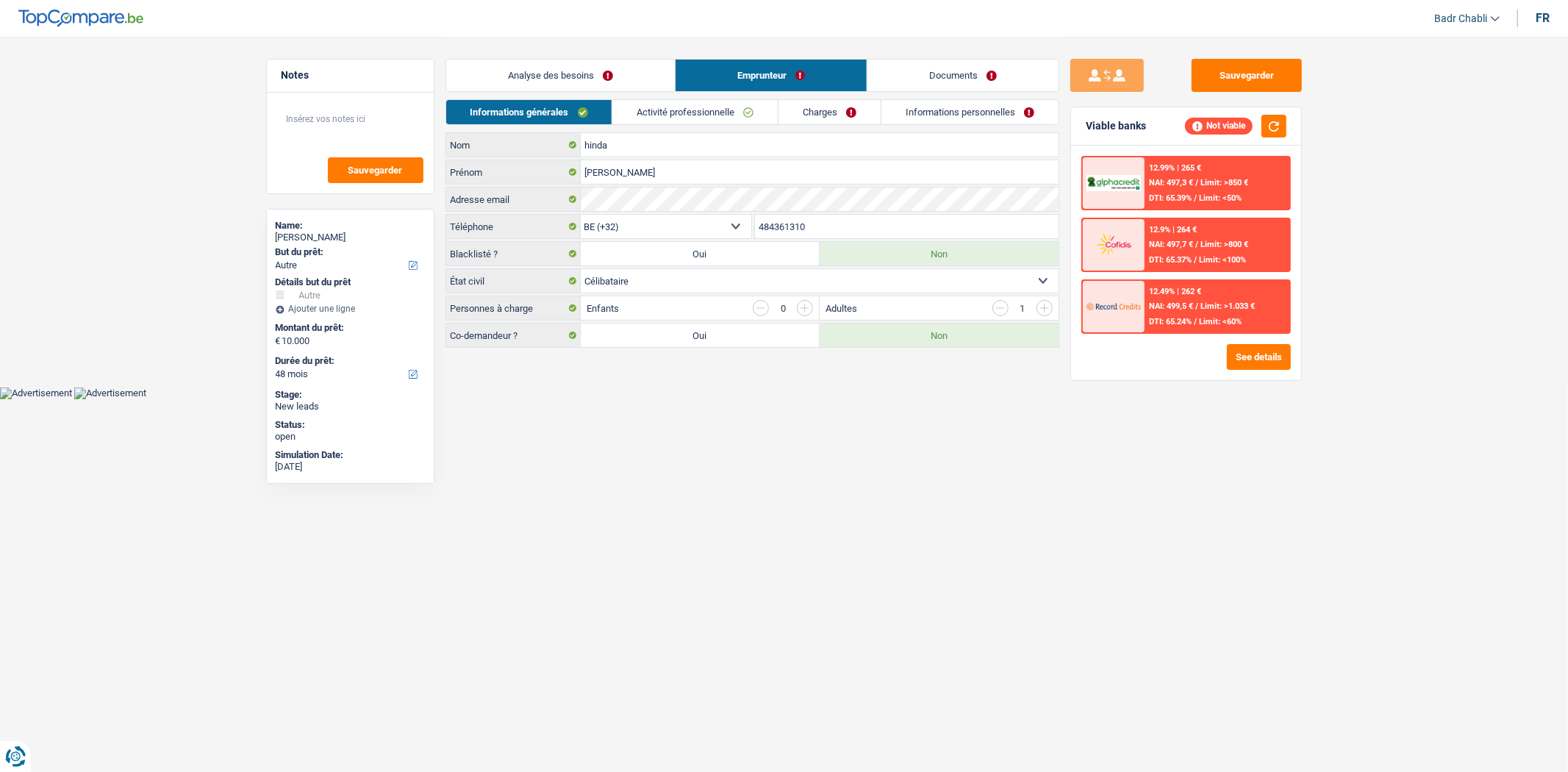
click at [555, 72] on link "Analyse des besoins" at bounding box center [560, 76] width 228 height 32
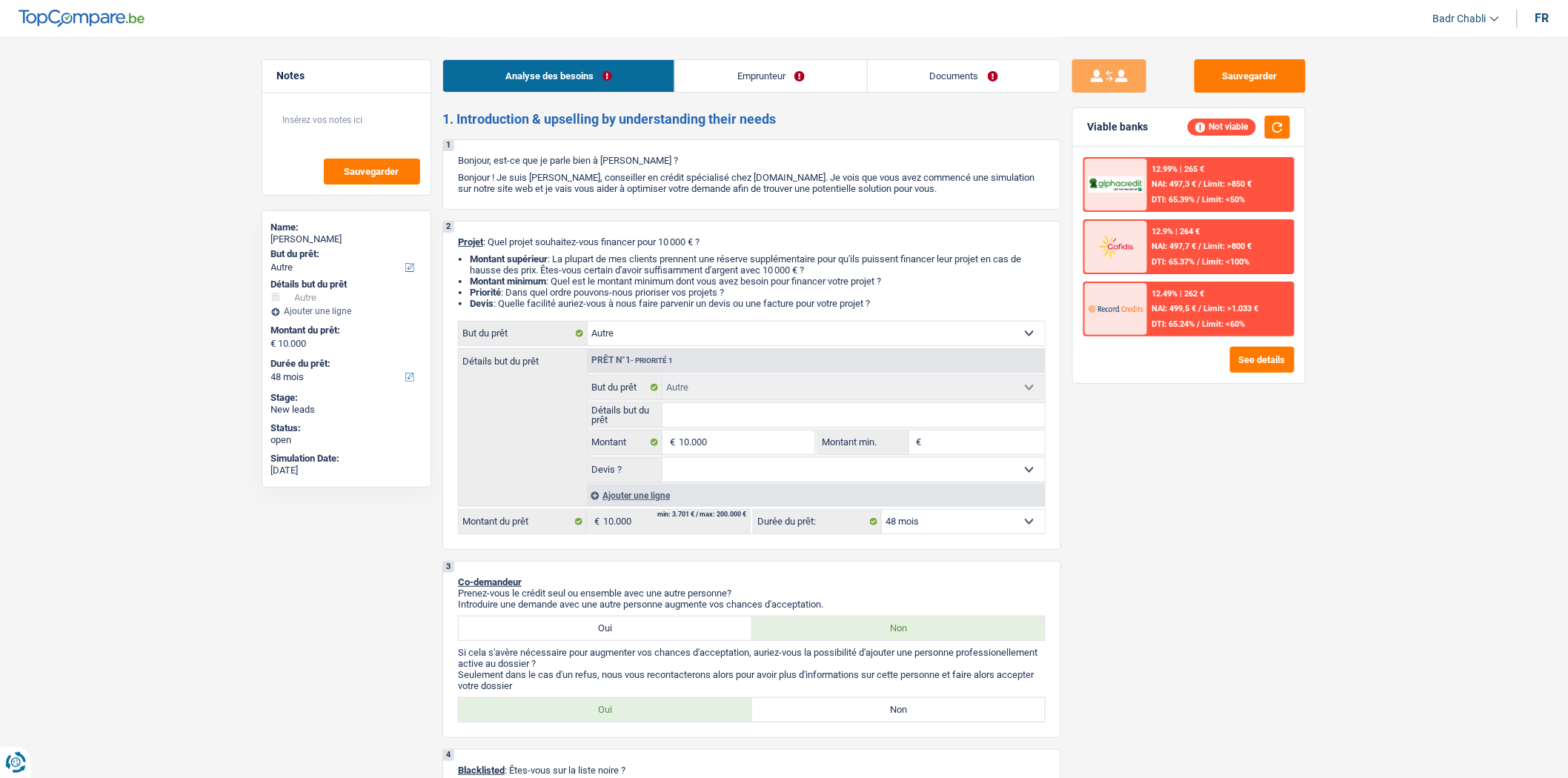
click at [756, 82] on link "Emprunteur" at bounding box center [771, 76] width 192 height 32
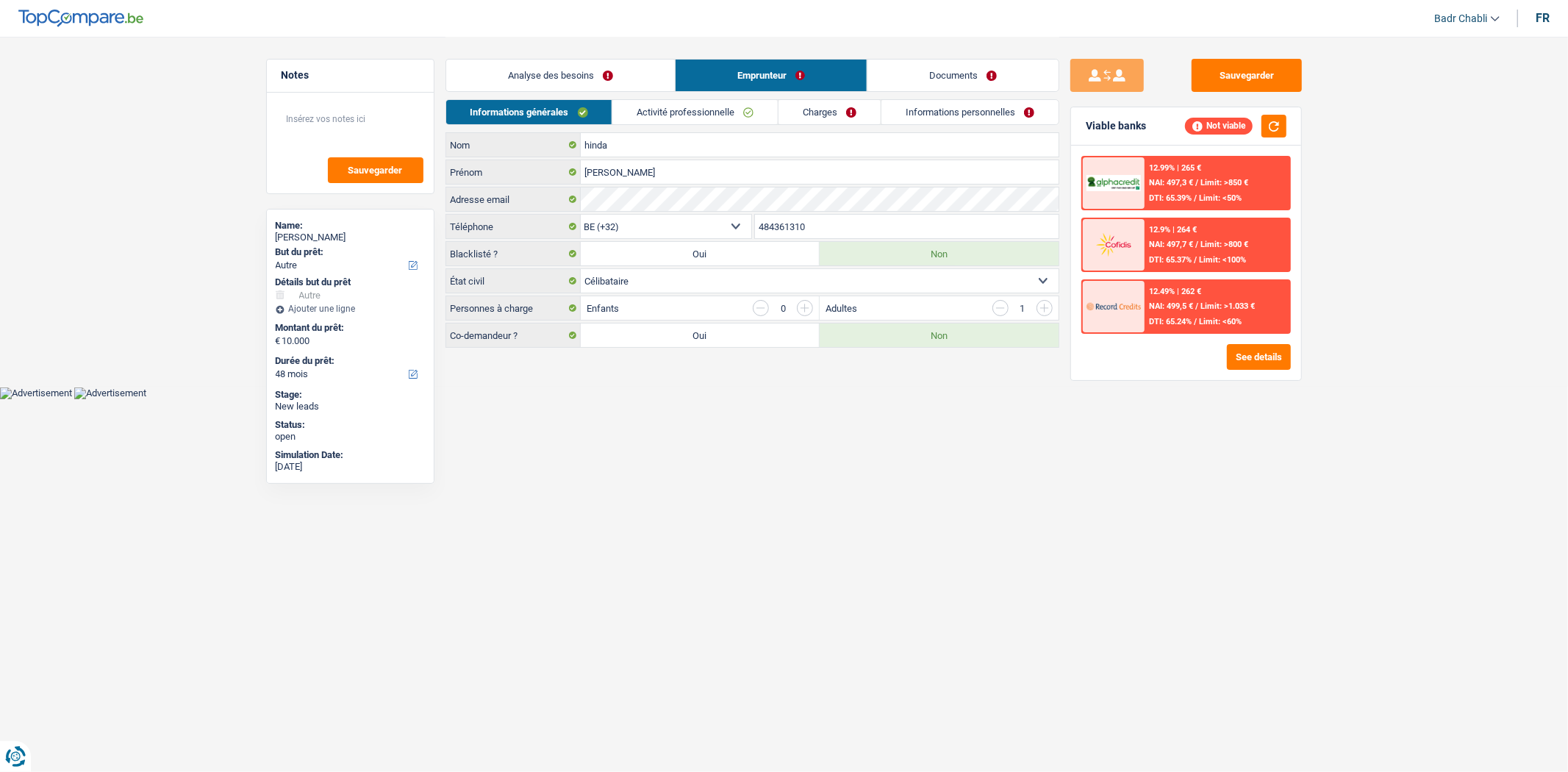
click at [706, 114] on link "Activité professionnelle" at bounding box center [695, 112] width 166 height 25
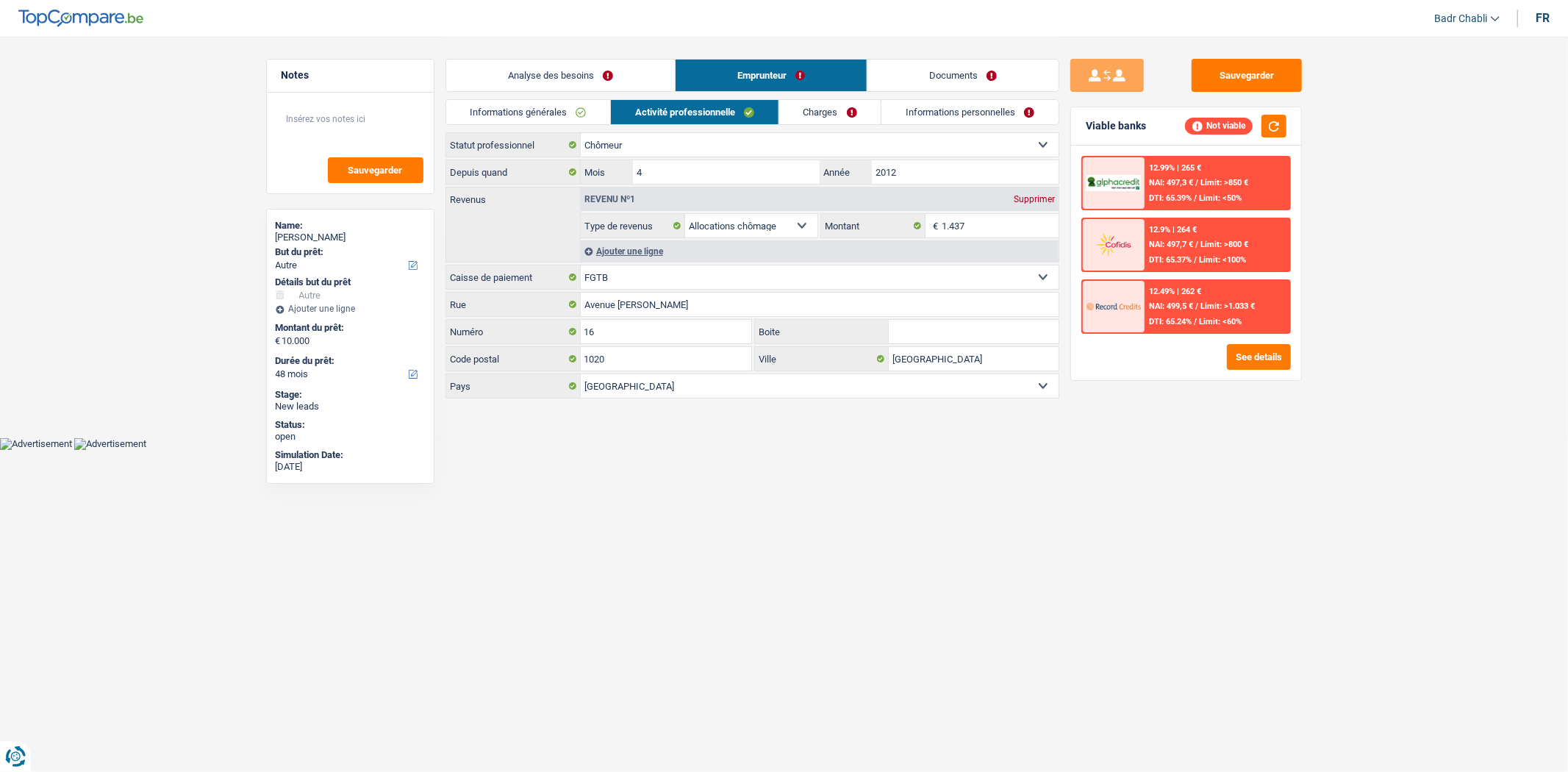
click at [814, 121] on link "Charges" at bounding box center [830, 112] width 102 height 25
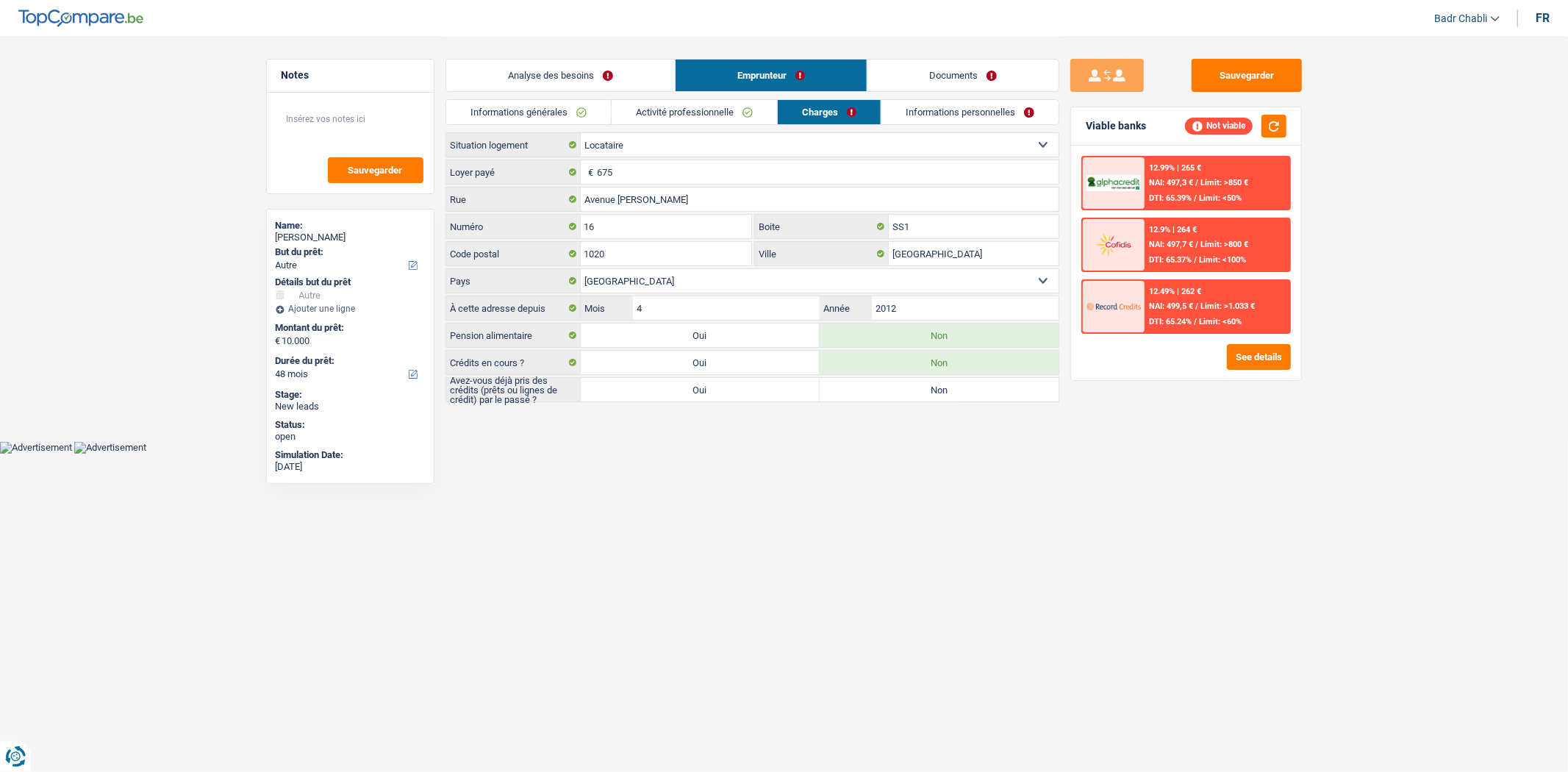
click at [931, 113] on link "Informations personnelles" at bounding box center [970, 112] width 177 height 25
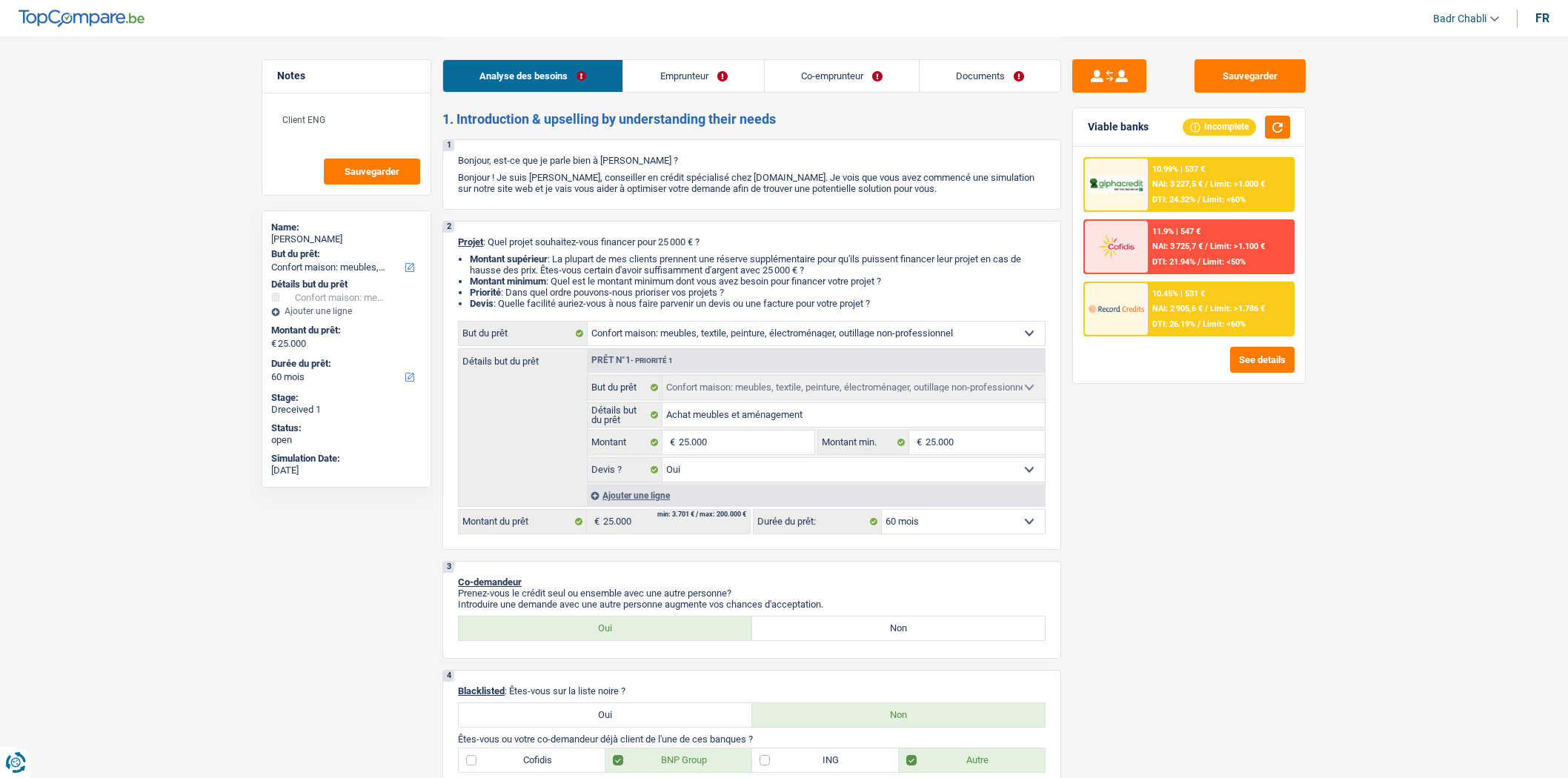
select select "household"
select select "60"
select select "household"
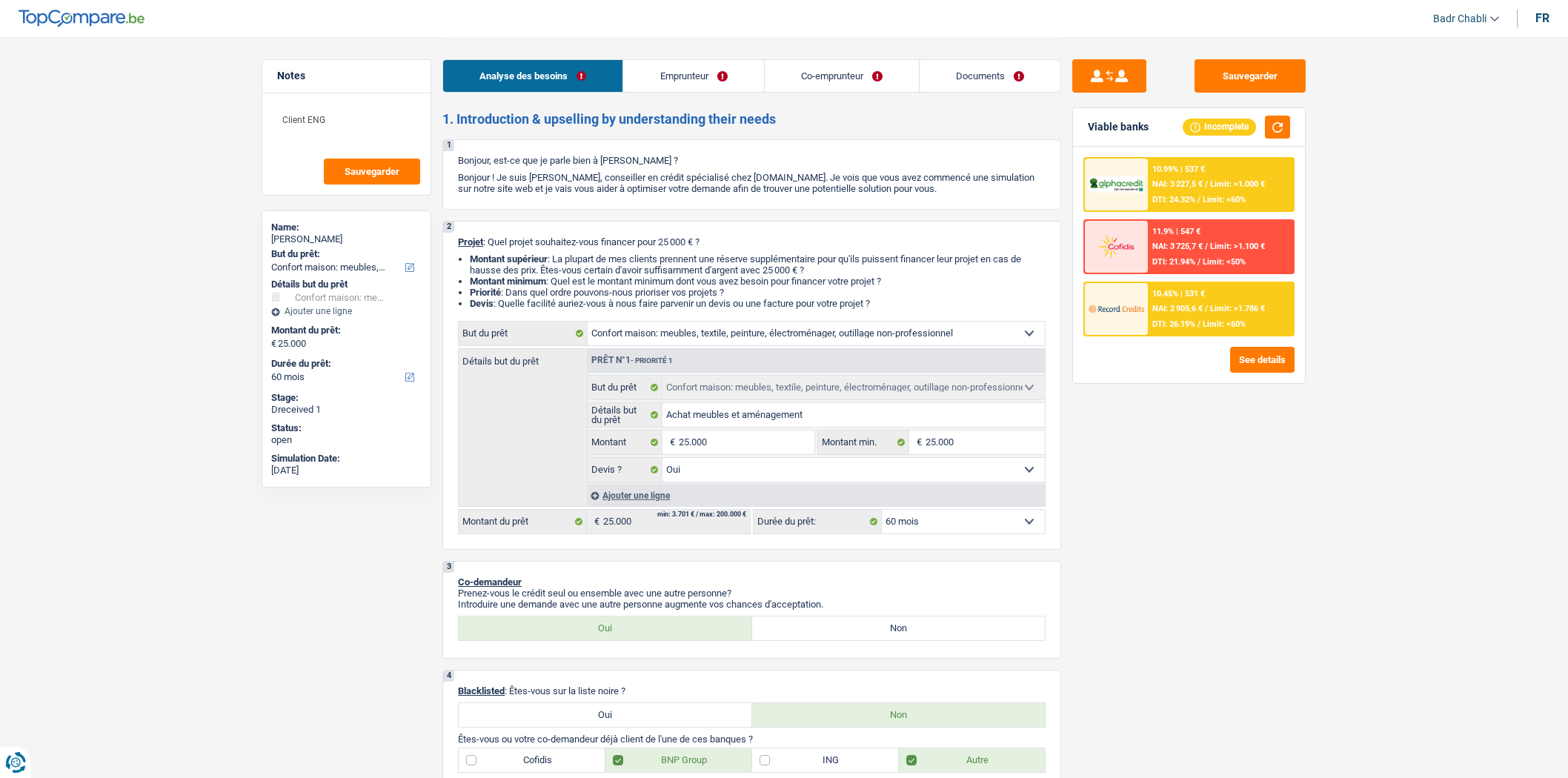
select select "yes"
select select "60"
select select "independent"
select select "privateEmployee"
select select "netSalary"
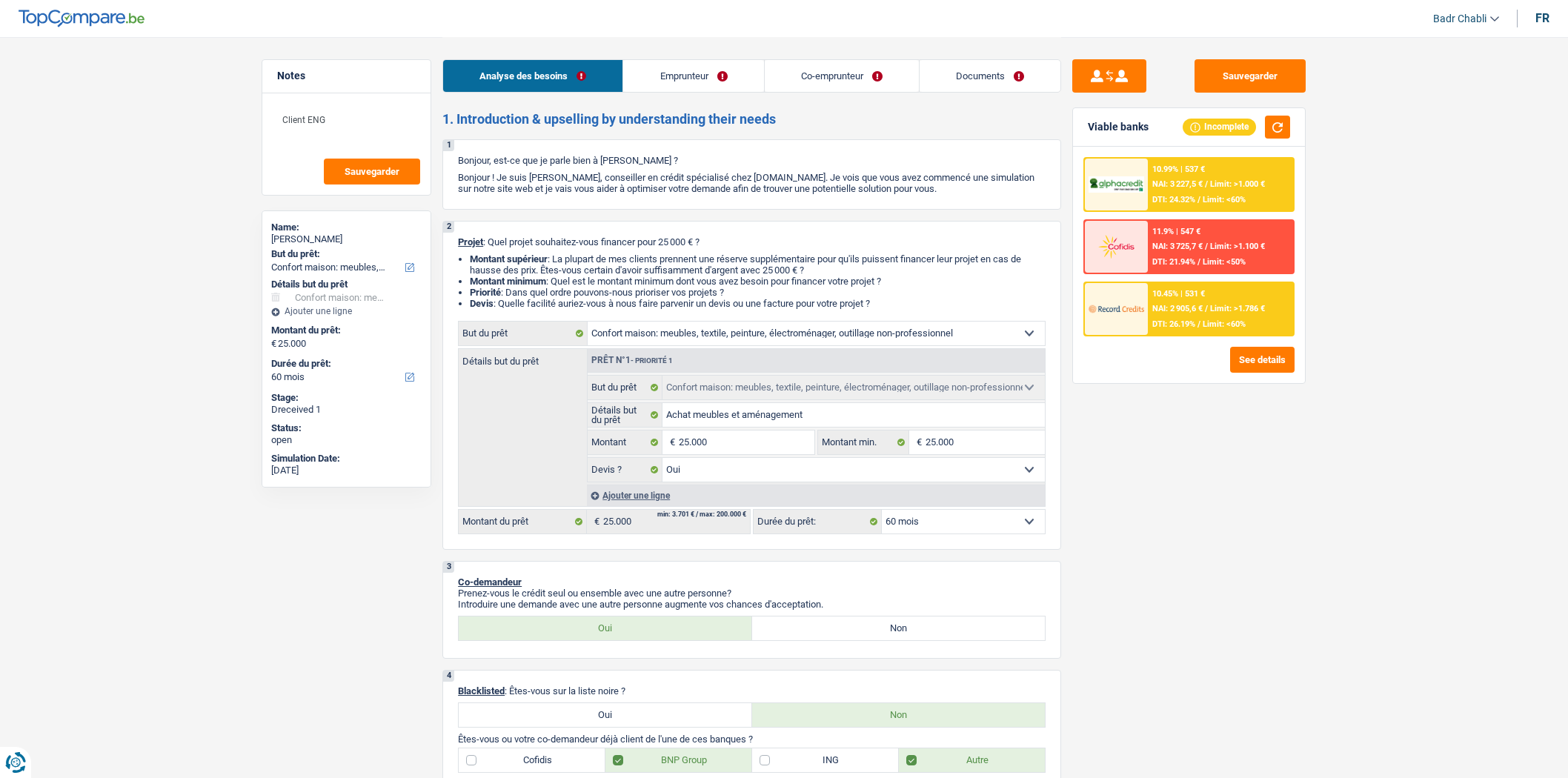
select select "familyAllowances"
select select "netSalary"
select select "familyAllowances"
select select "mealVouchers"
select select "rents"
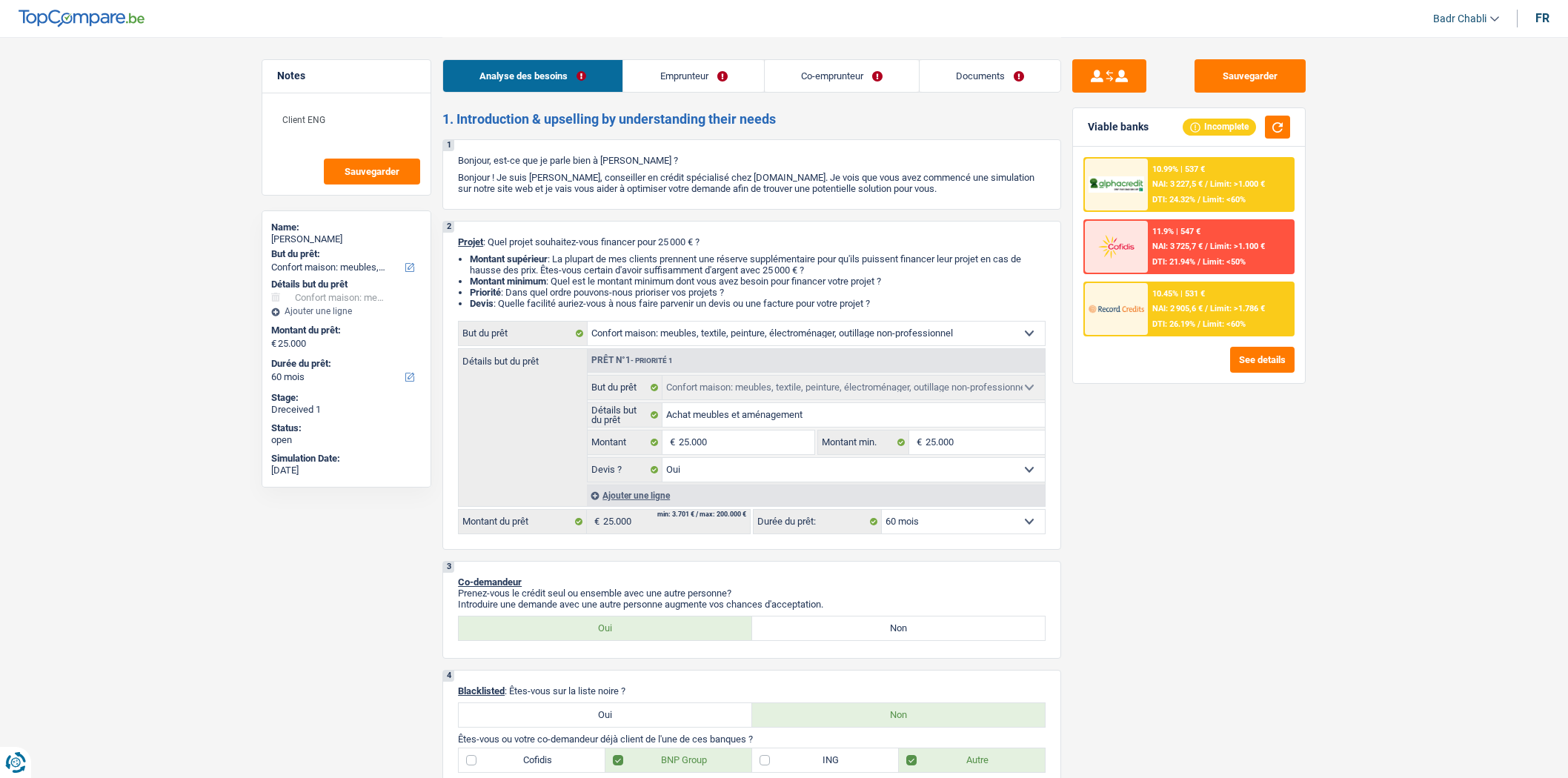
select select "household"
select select "yes"
select select "60"
select select "privateEmployee"
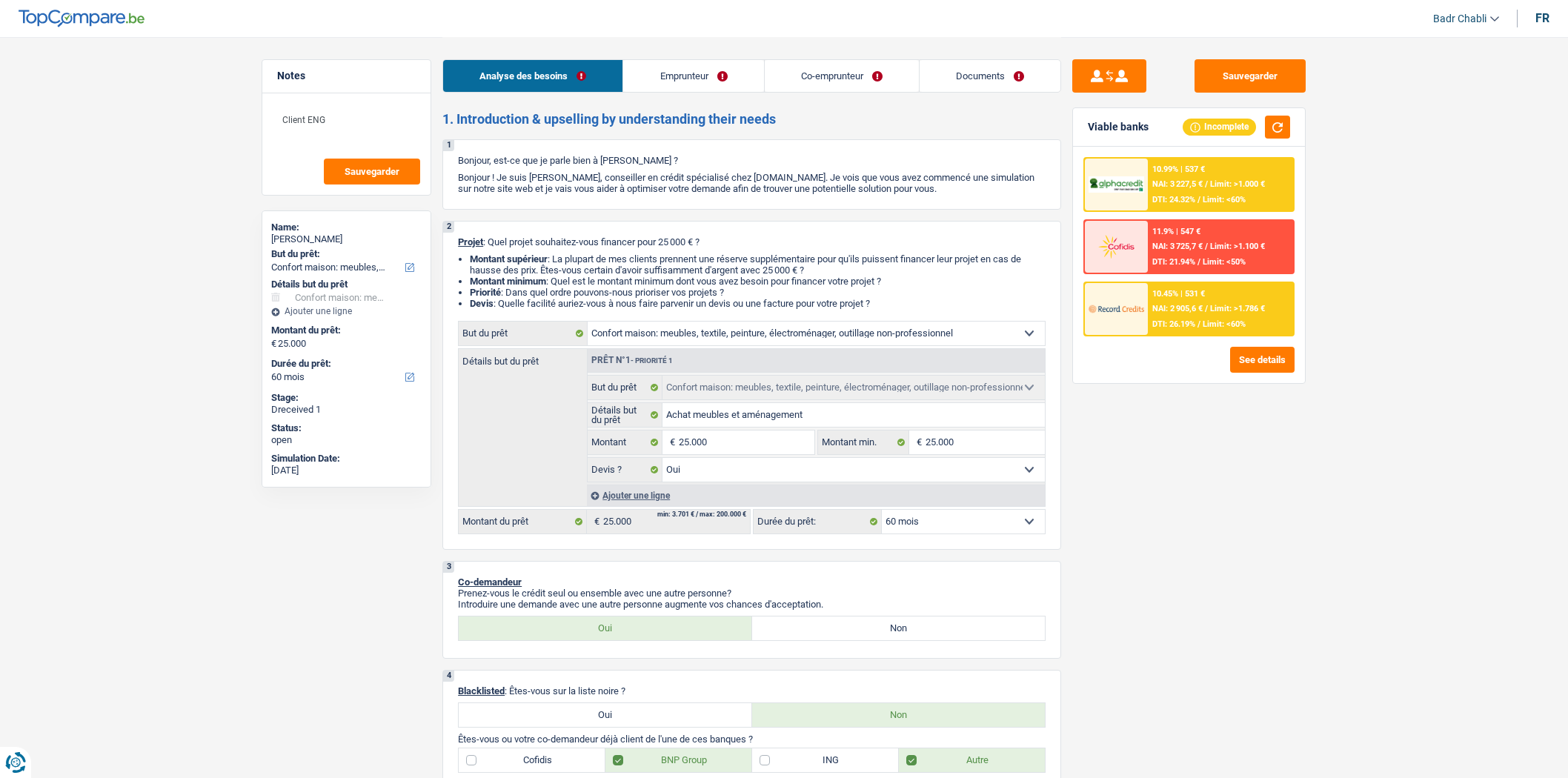
select select "netSalary"
select select "familyAllowances"
select select "mealVouchers"
click at [832, 79] on link "Co-emprunteur" at bounding box center [841, 76] width 154 height 32
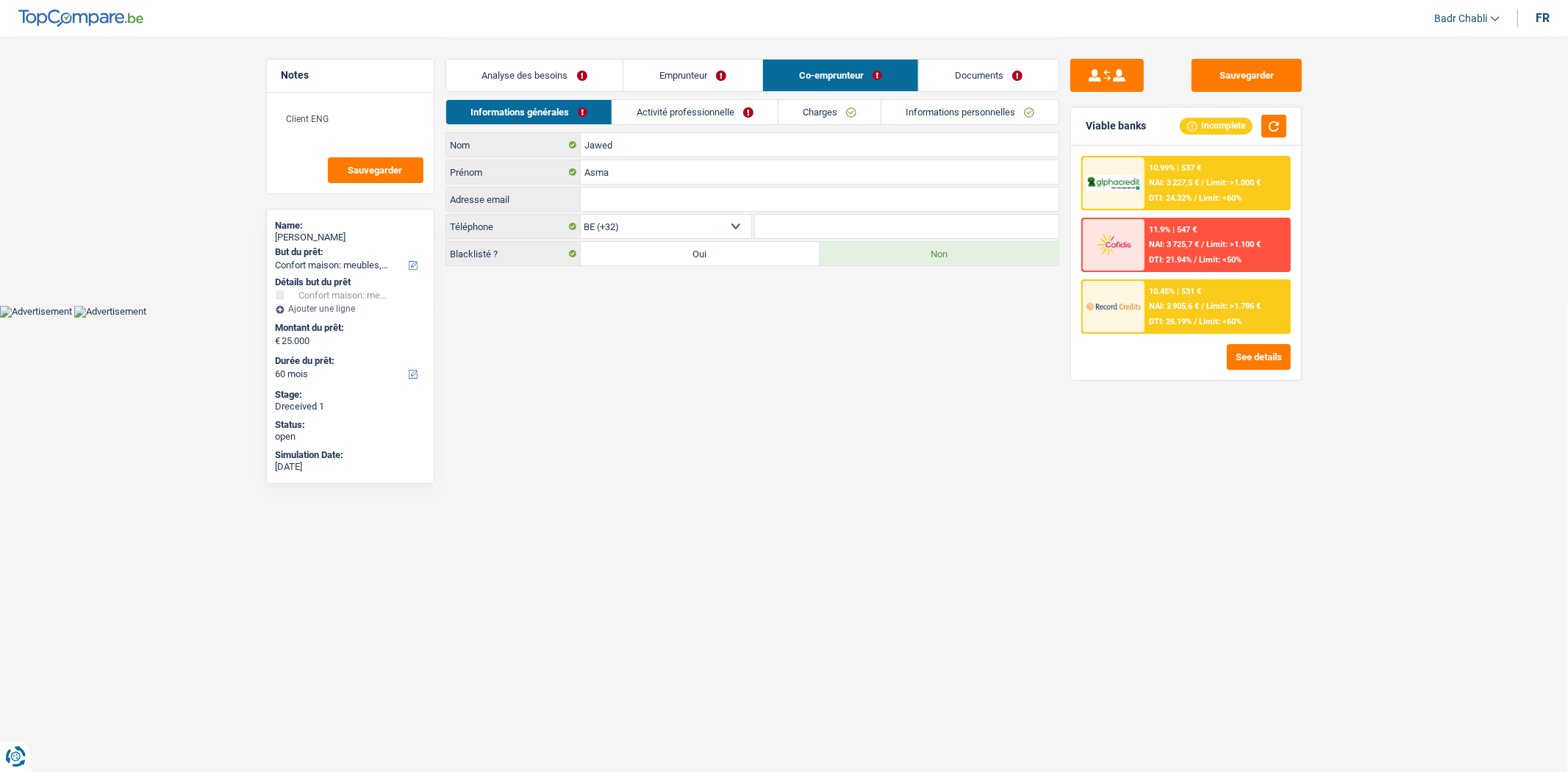
click at [725, 115] on link "Activité professionnelle" at bounding box center [695, 112] width 166 height 25
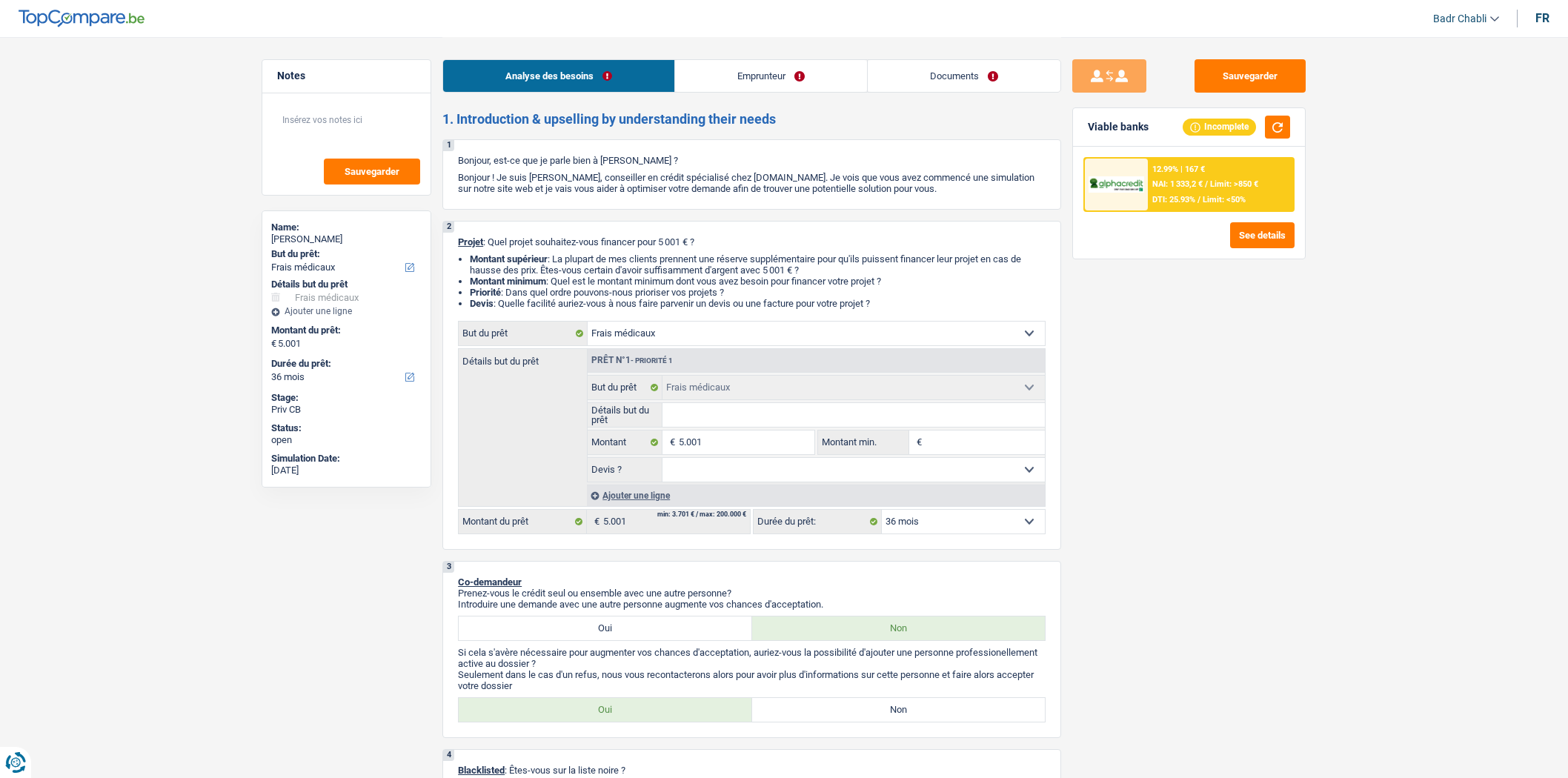
select select "medical"
select select "36"
select select "medical"
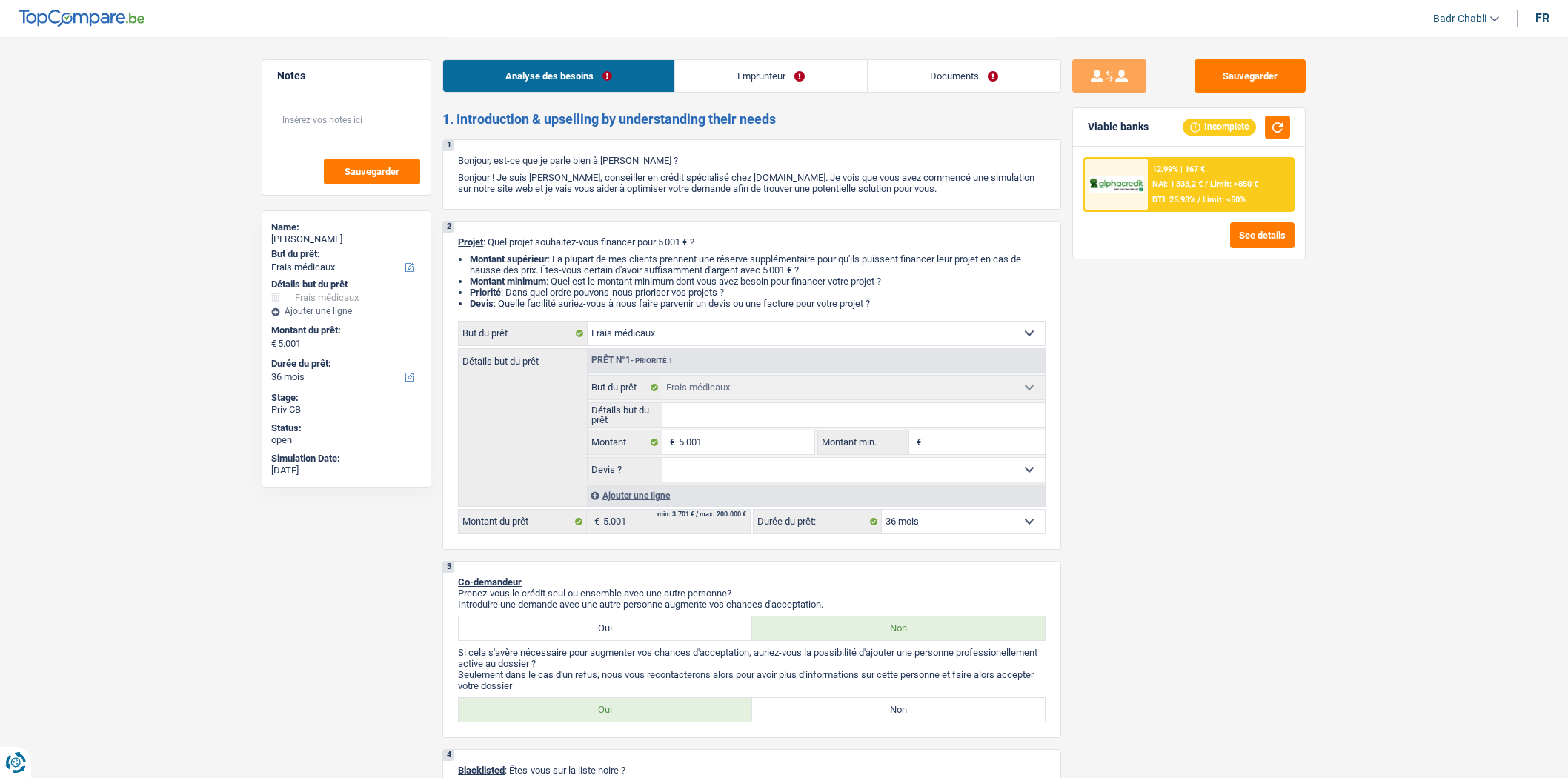
select select "36"
select select "publicEmployee"
select select "netSalary"
select select "mealVouchers"
select select "rents"
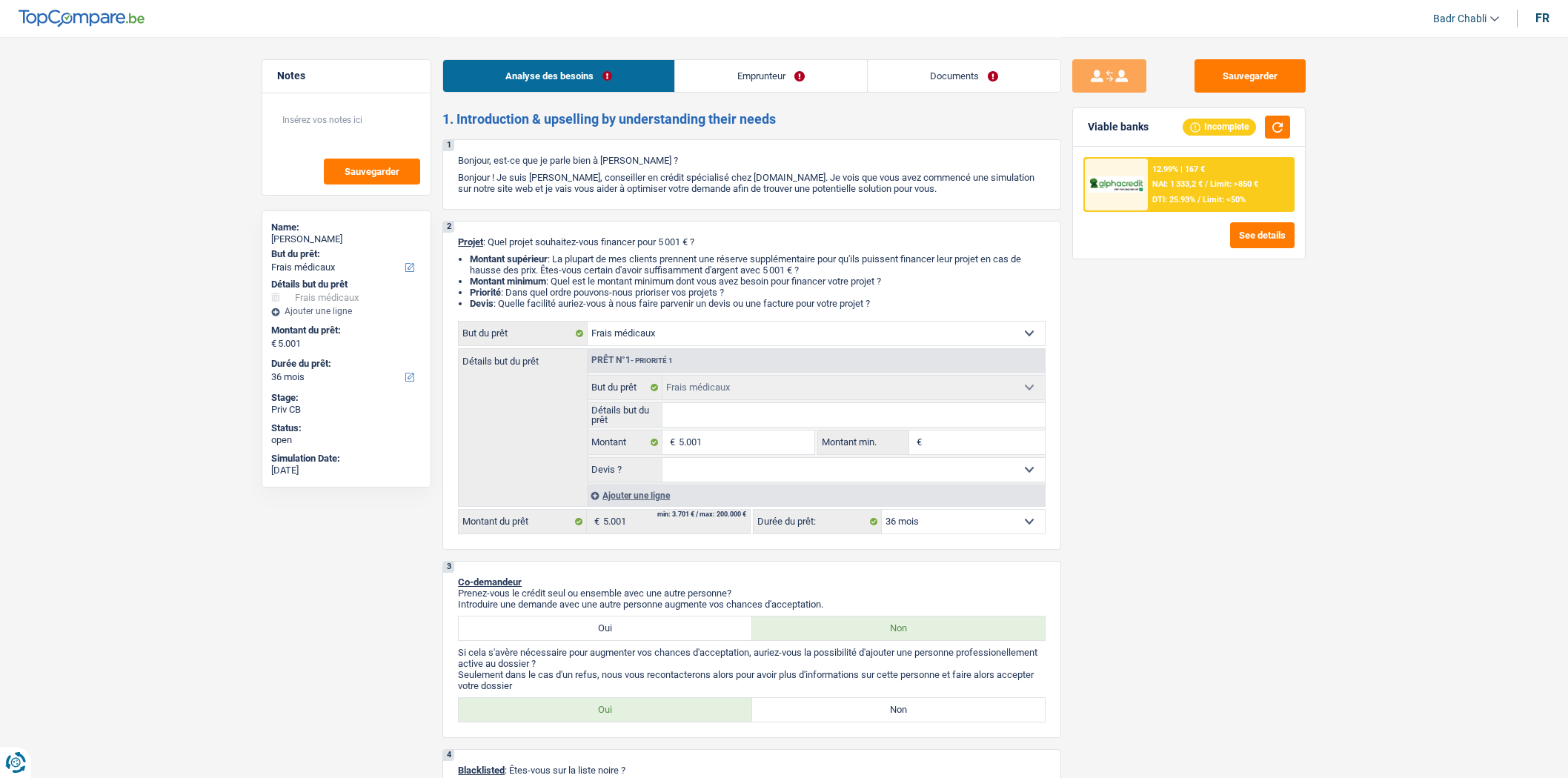
select select "medical"
select select "36"
click at [676, 332] on select "Confort maison: meubles, textile, peinture, électroménager, outillage non-profe…" at bounding box center [816, 333] width 458 height 24
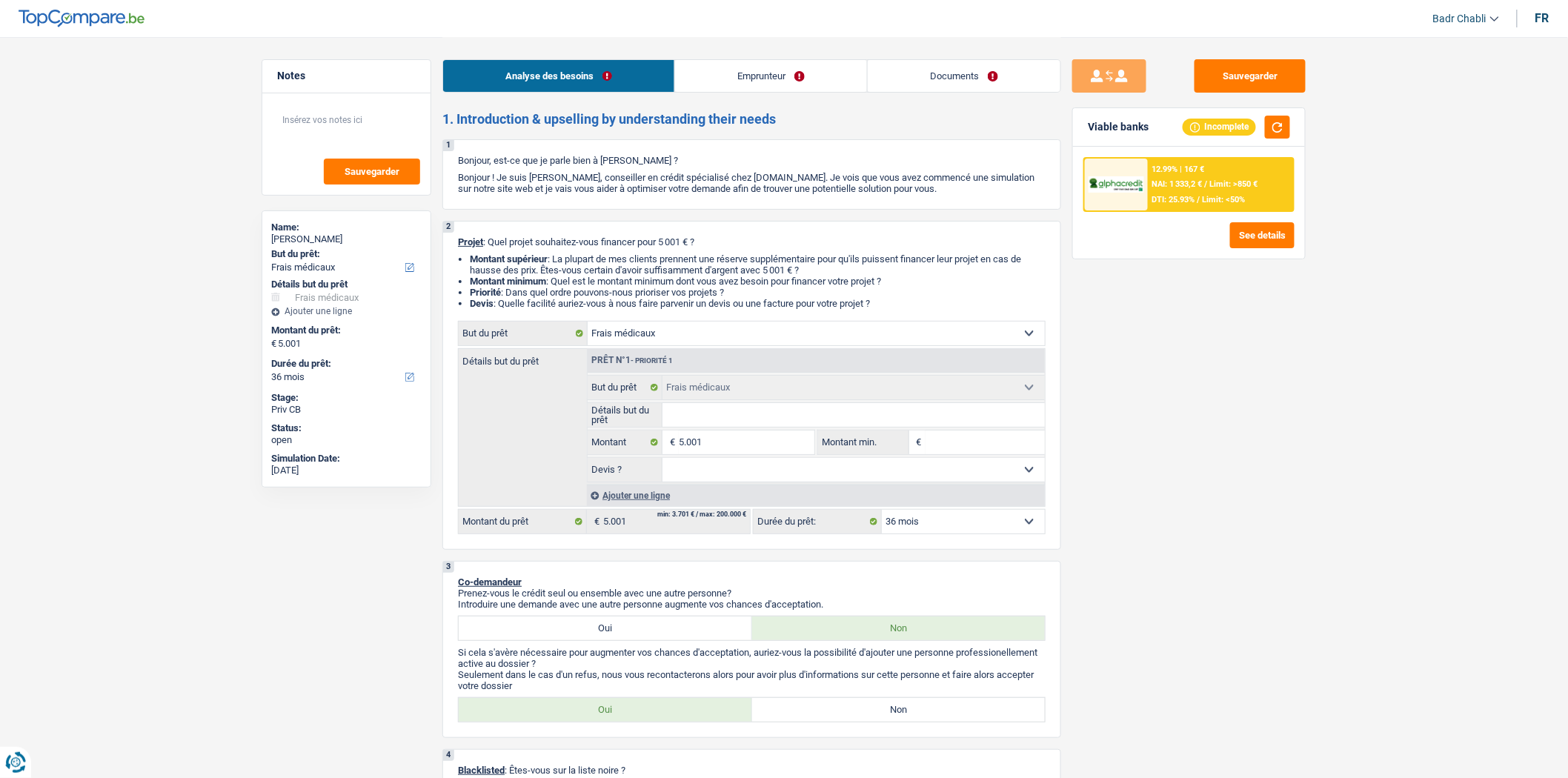
click at [682, 337] on select "Confort maison: meubles, textile, peinture, électroménager, outillage non-profe…" at bounding box center [816, 333] width 458 height 24
click at [680, 342] on select "Confort maison: meubles, textile, peinture, électroménager, outillage non-profe…" at bounding box center [816, 333] width 458 height 24
select select "household"
click at [587, 324] on select "Confort maison: meubles, textile, peinture, électroménager, outillage non-profe…" at bounding box center [816, 333] width 458 height 24
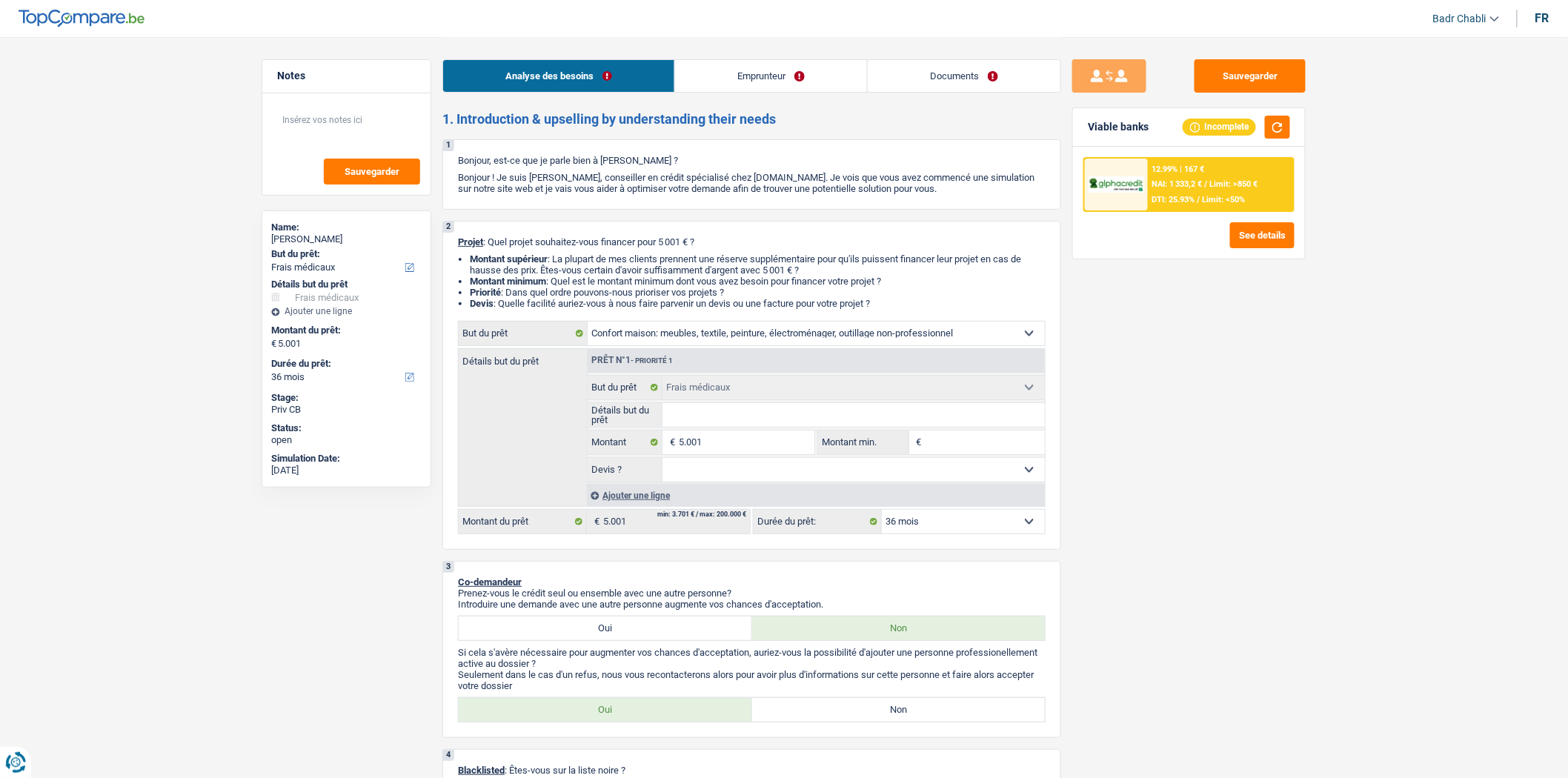
select select "household"
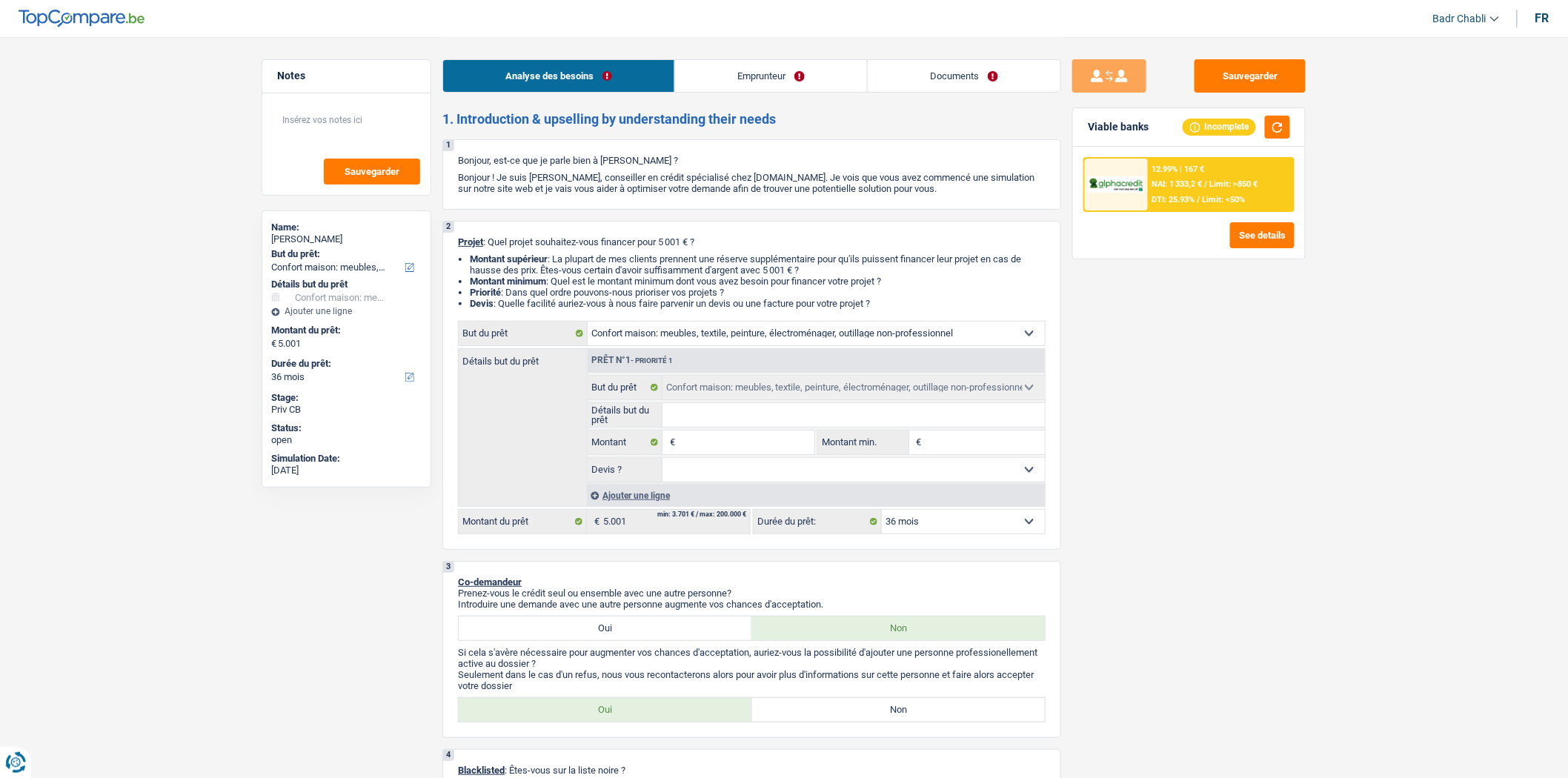
select select "medical"
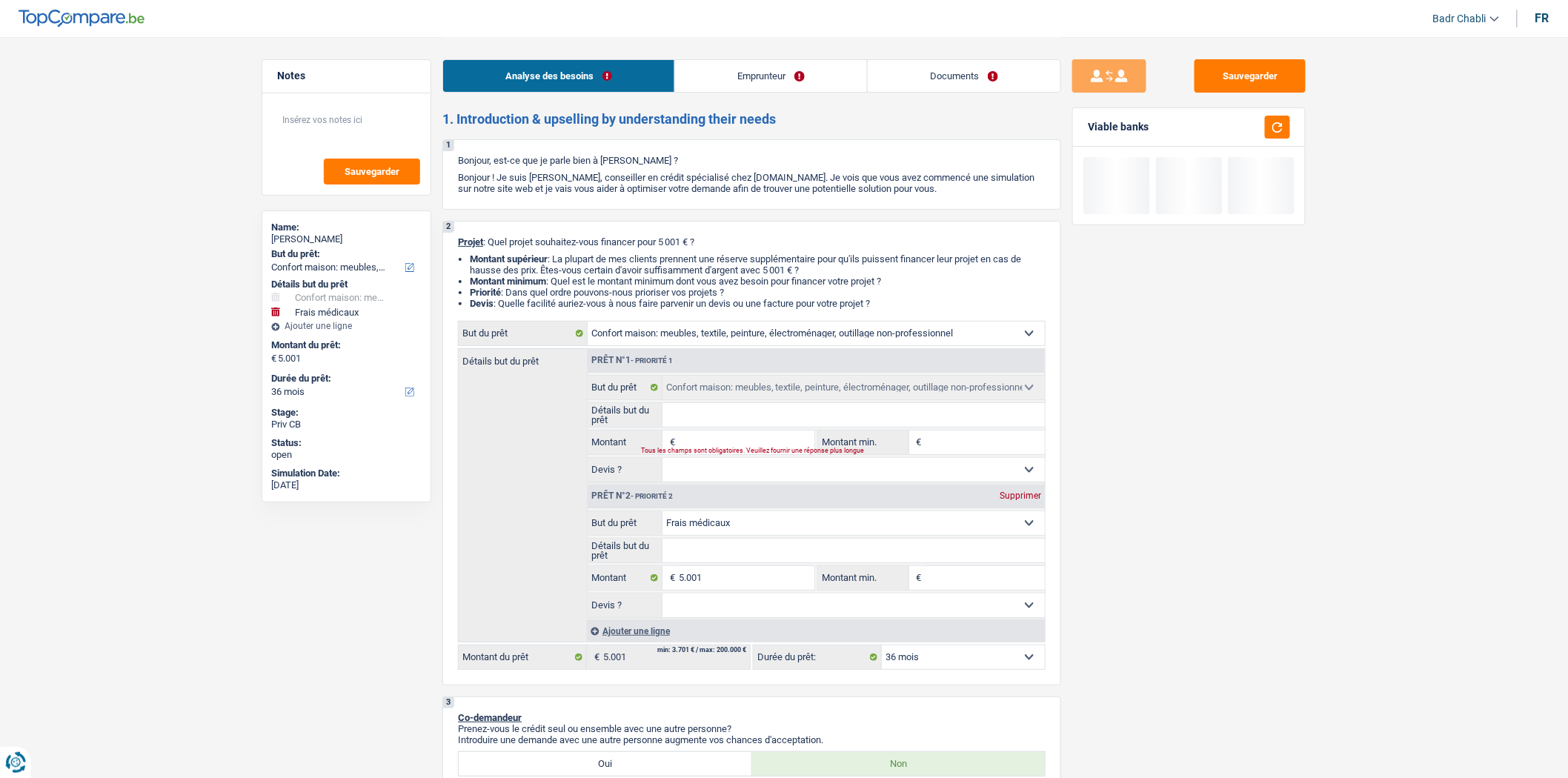
click at [714, 341] on select "Confort maison: meubles, textile, peinture, électroménager, outillage non-profe…" at bounding box center [816, 333] width 458 height 24
select select "movingOrInstallation"
click at [587, 324] on select "Confort maison: meubles, textile, peinture, électroménager, outillage non-profe…" at bounding box center [816, 333] width 458 height 24
select select "movingOrInstallation"
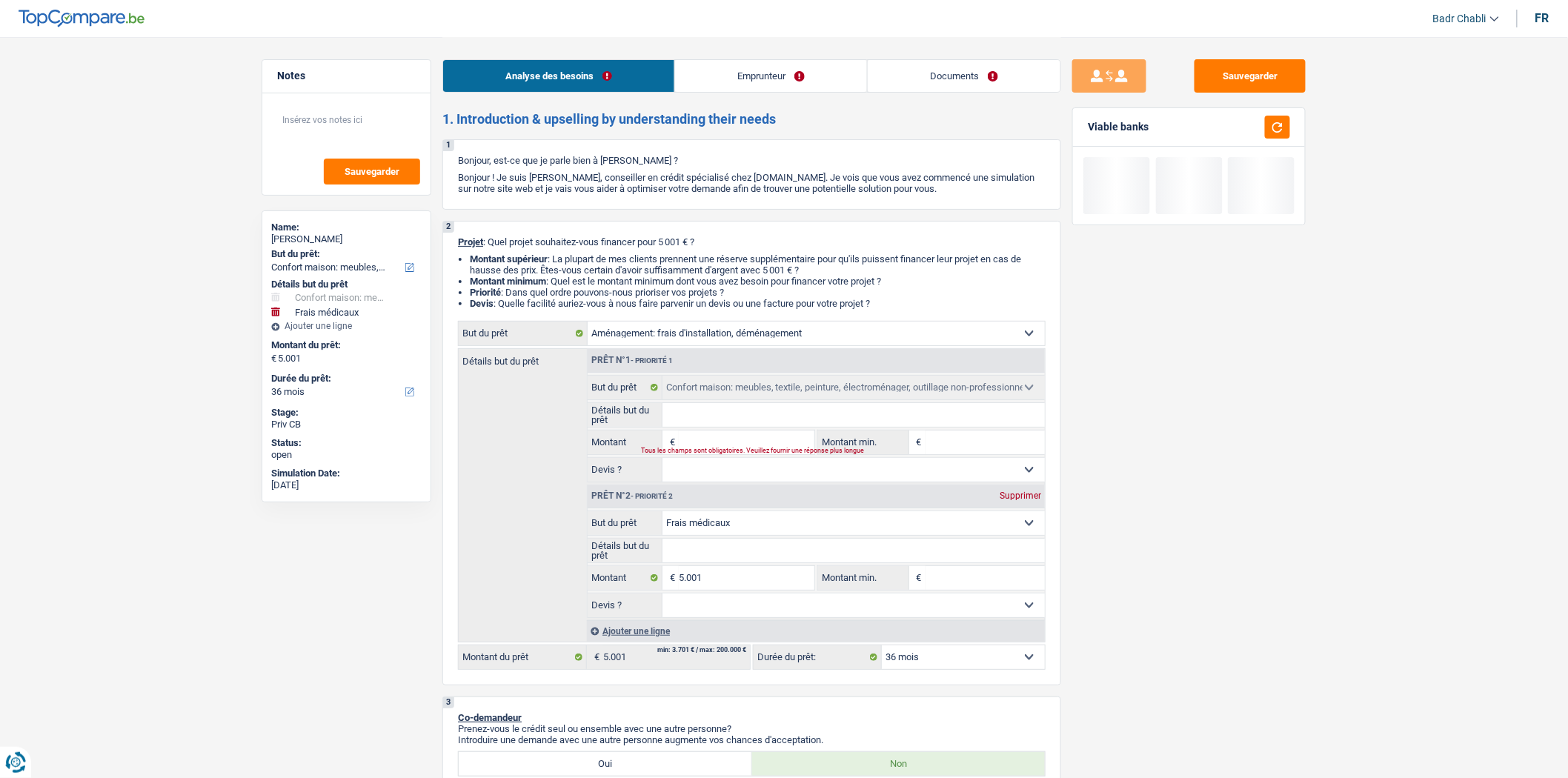
select select "movingOrInstallation"
select select "household"
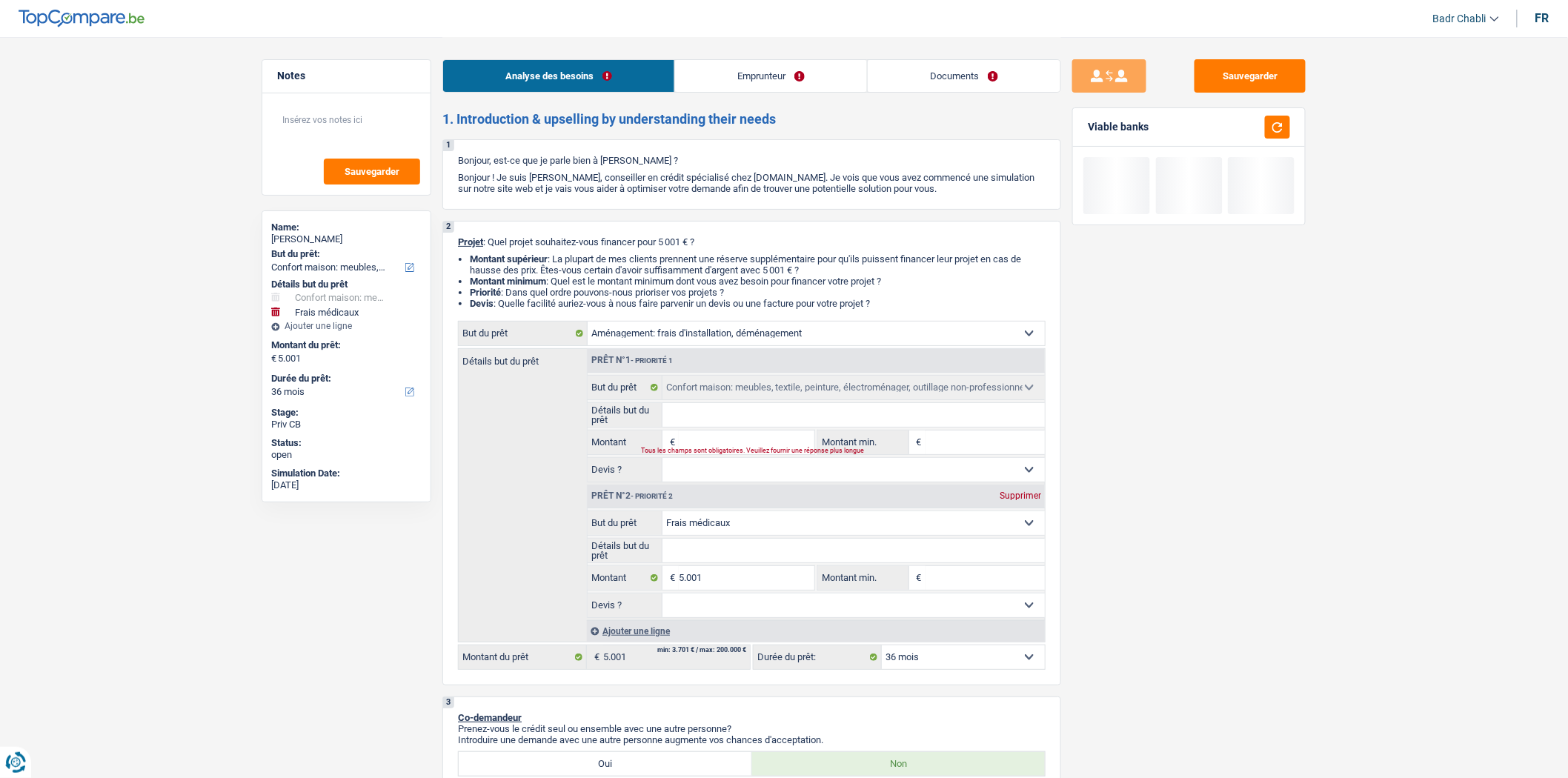
select select "household"
select select "medical"
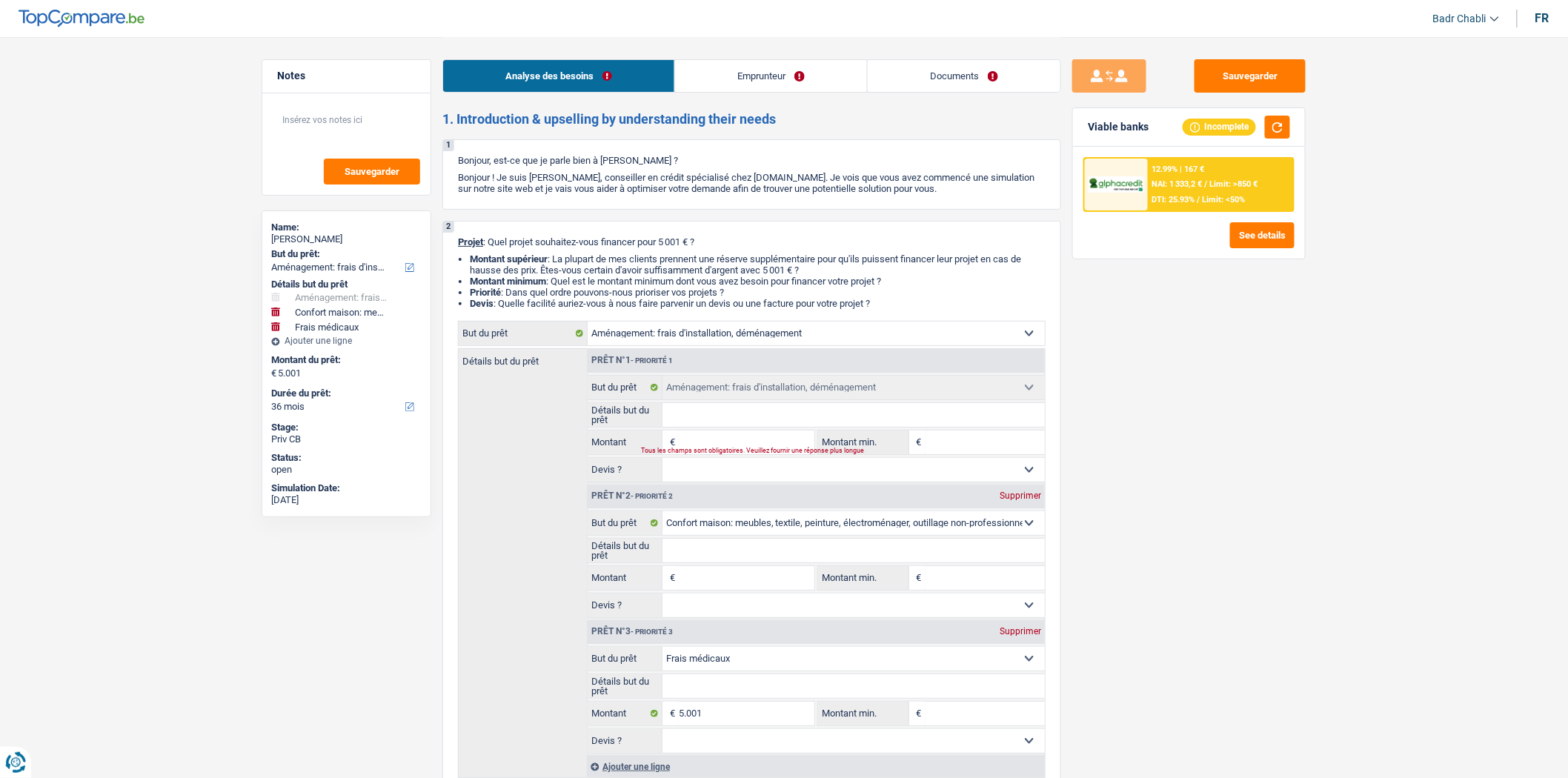
click at [726, 671] on fieldset "Confort maison: meubles, textile, peinture, électroménager, outillage non-profe…" at bounding box center [816, 658] width 458 height 25
click at [732, 659] on select "Confort maison: meubles, textile, peinture, électroménager, outillage non-profe…" at bounding box center [854, 658] width 383 height 24
select select "movingOrInstallation"
click at [663, 651] on select "Confort maison: meubles, textile, peinture, électroménager, outillage non-profe…" at bounding box center [854, 658] width 383 height 24
select select "movingOrInstallation"
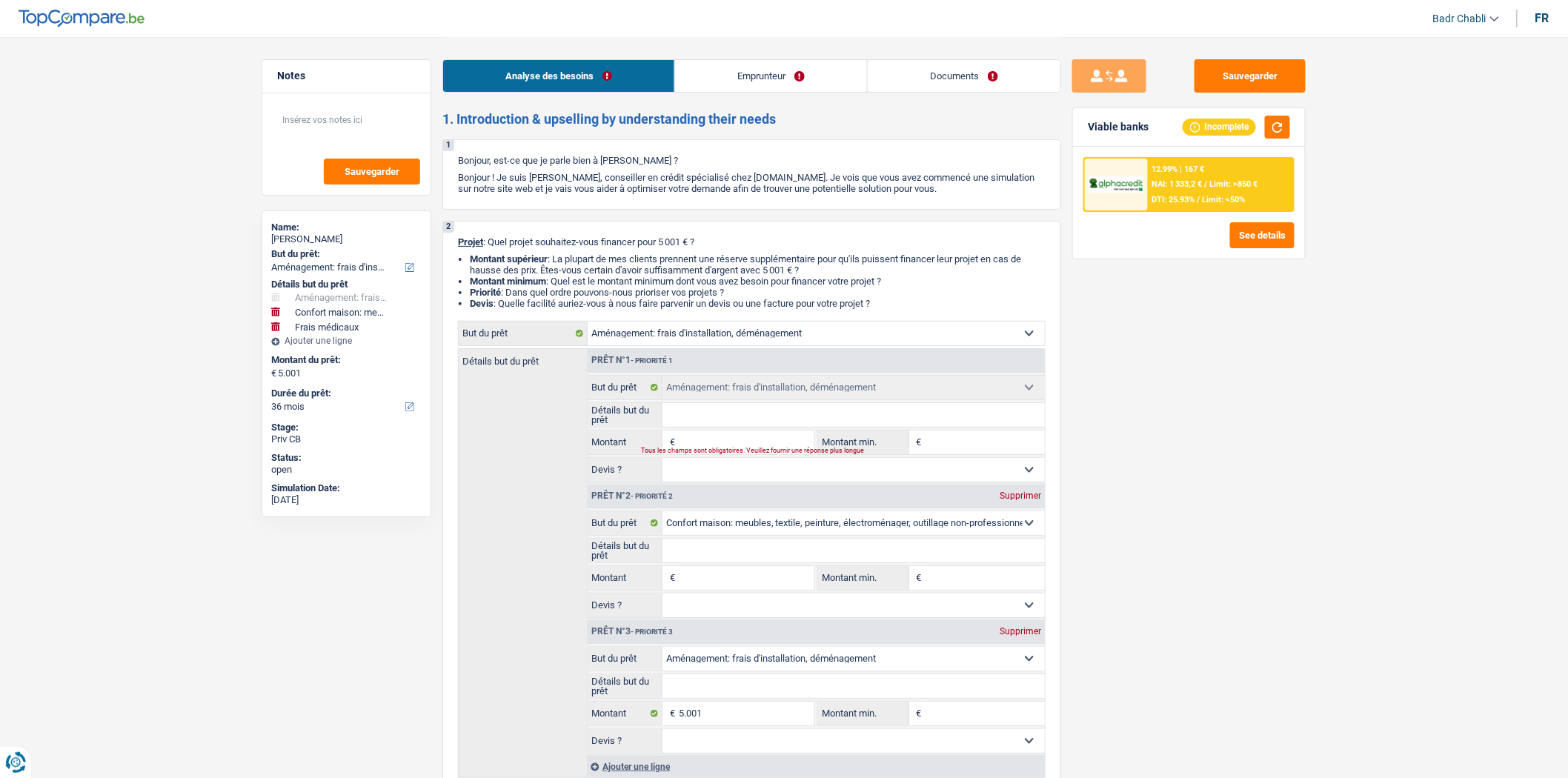
select select "movingOrInstallation"
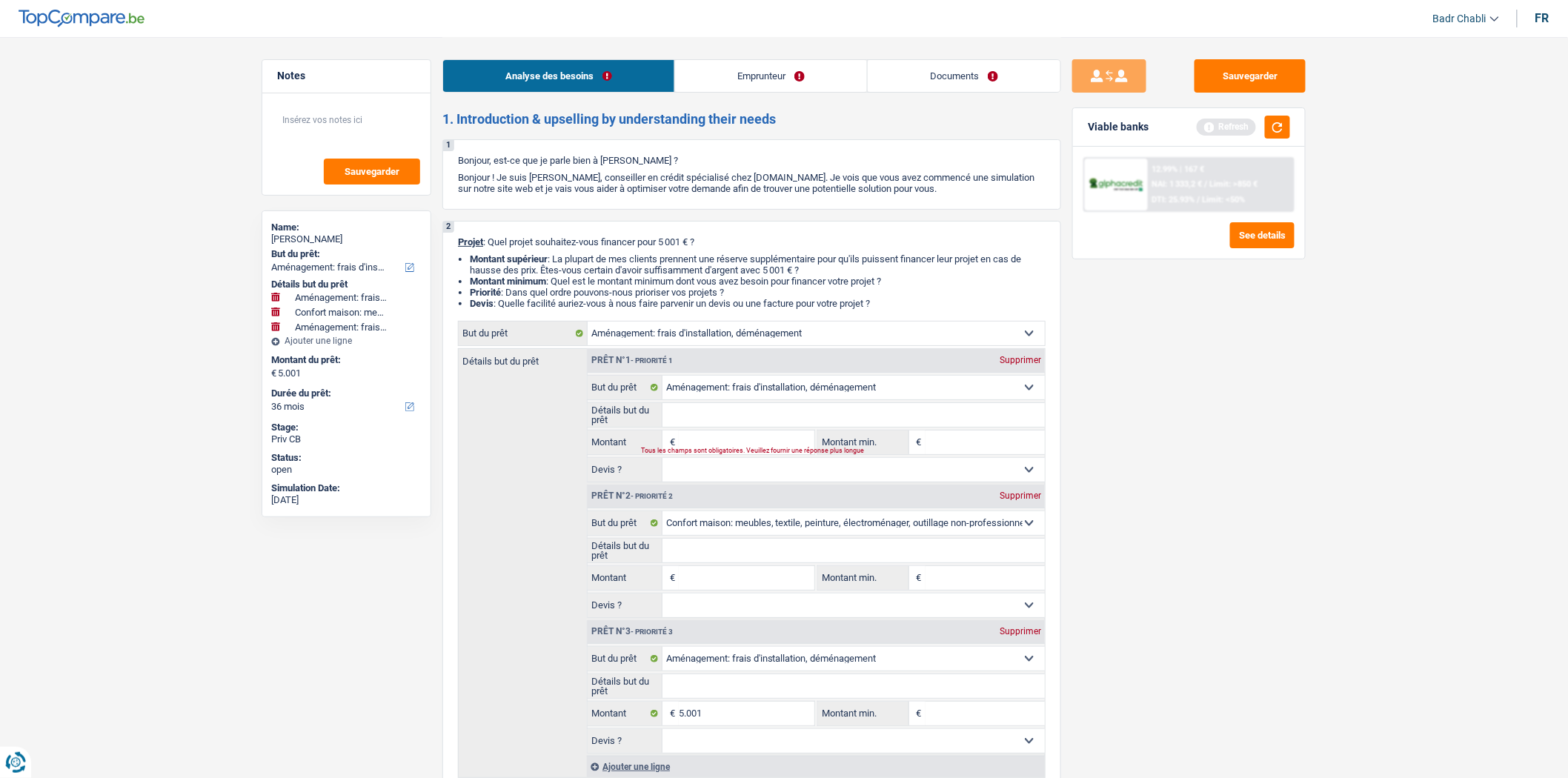
click at [1010, 506] on div "Prêt n°2 - Priorité 2 Supprimer" at bounding box center [816, 496] width 458 height 24
click at [1014, 364] on div "Supprimer" at bounding box center [1020, 360] width 49 height 9
select select "household"
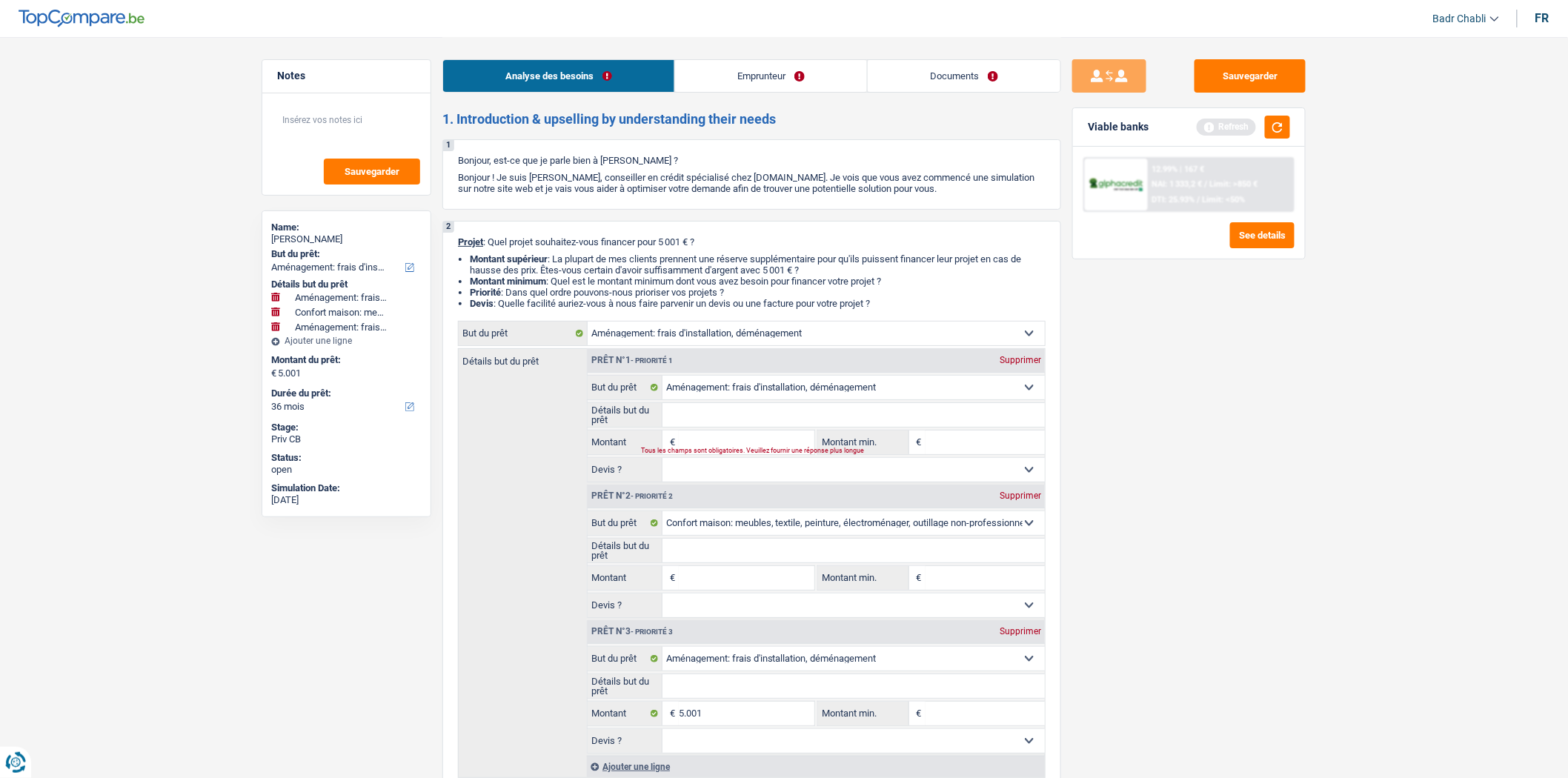
select select "movingOrInstallation"
type input "5.001"
select select "movingOrInstallation"
type input "5.001"
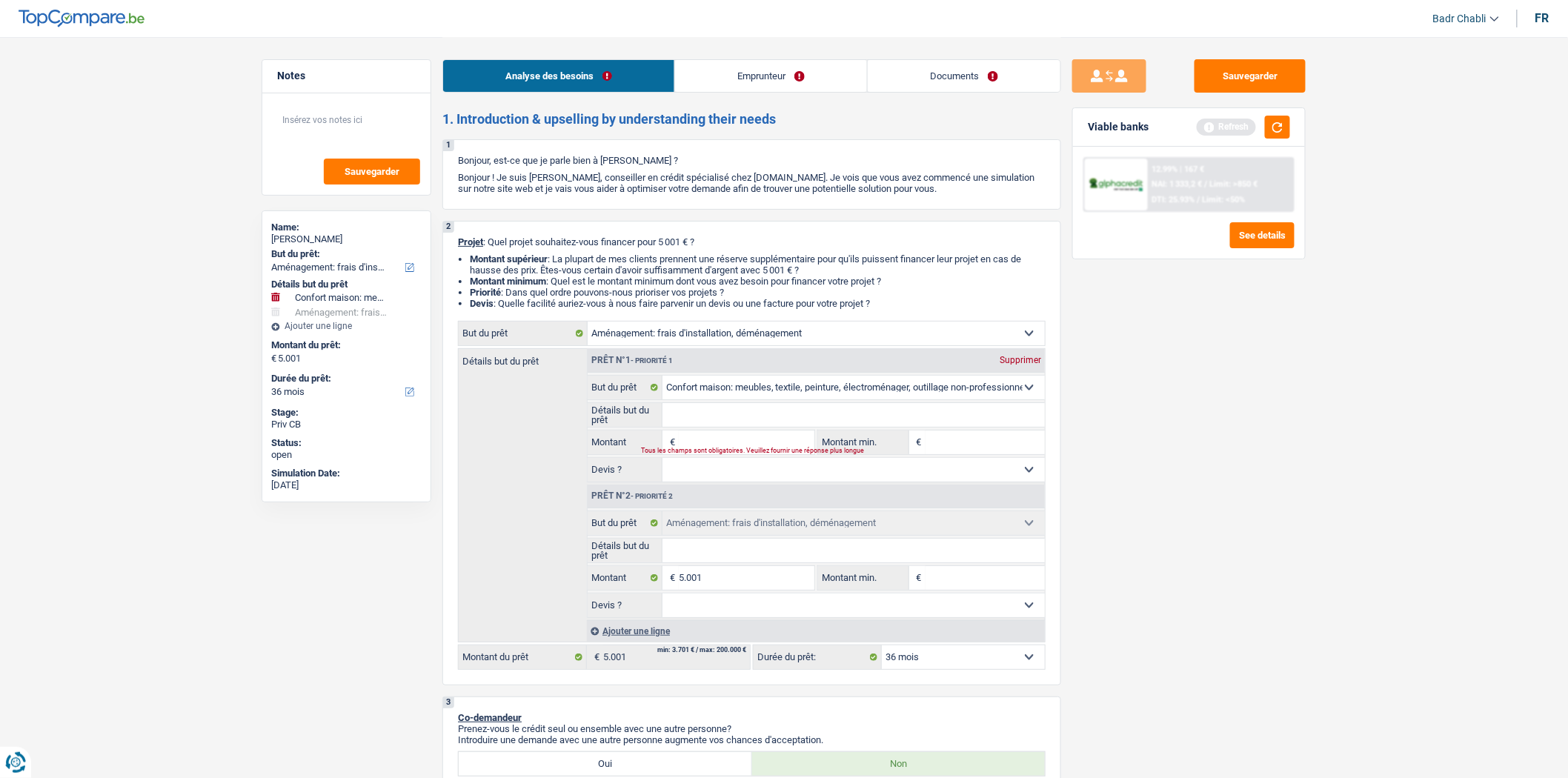
click at [1014, 364] on div "Supprimer" at bounding box center [1020, 360] width 49 height 9
select select "movingOrInstallation"
type input "5.001"
select select "movingOrInstallation"
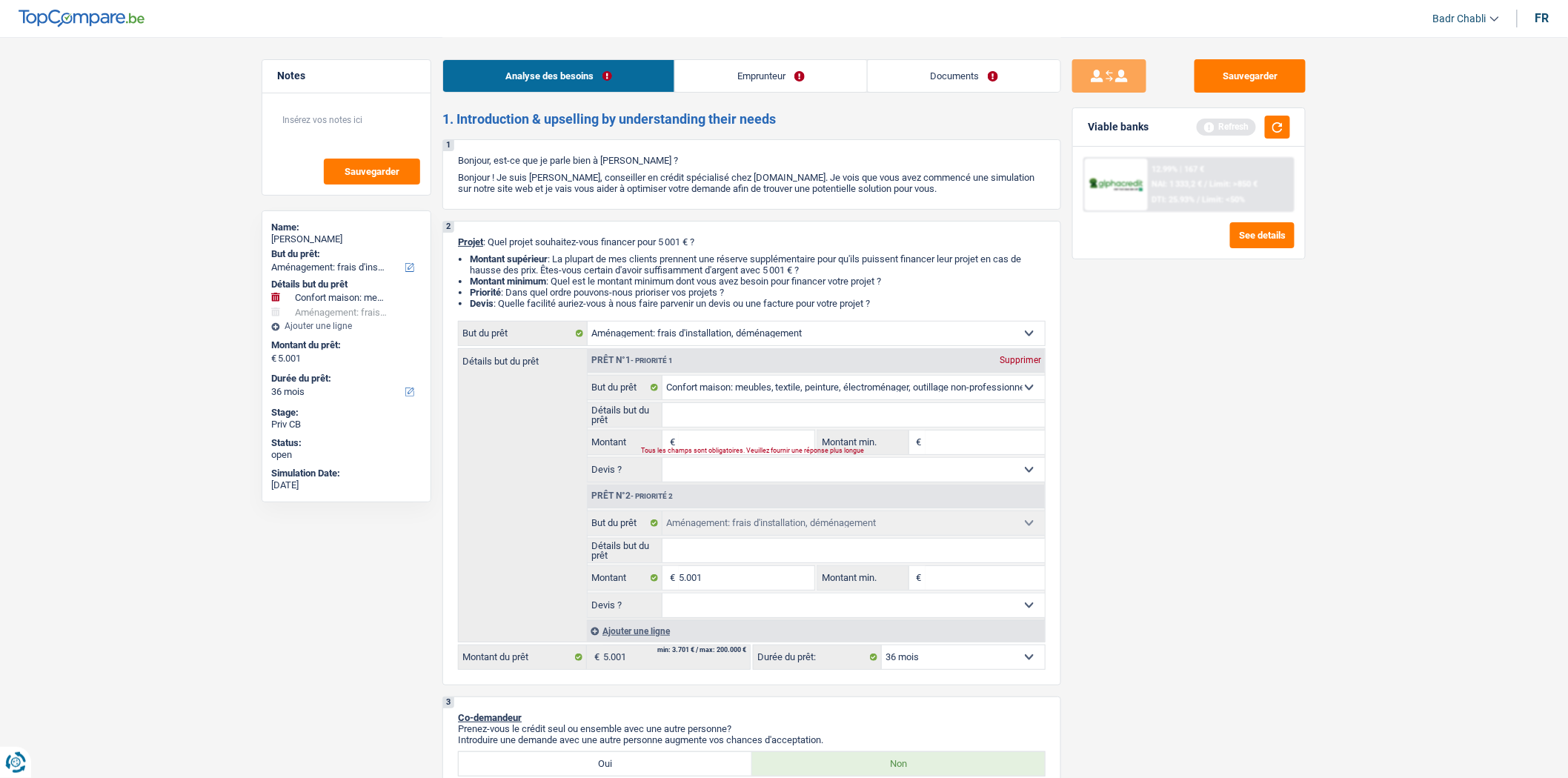
type input "5.001"
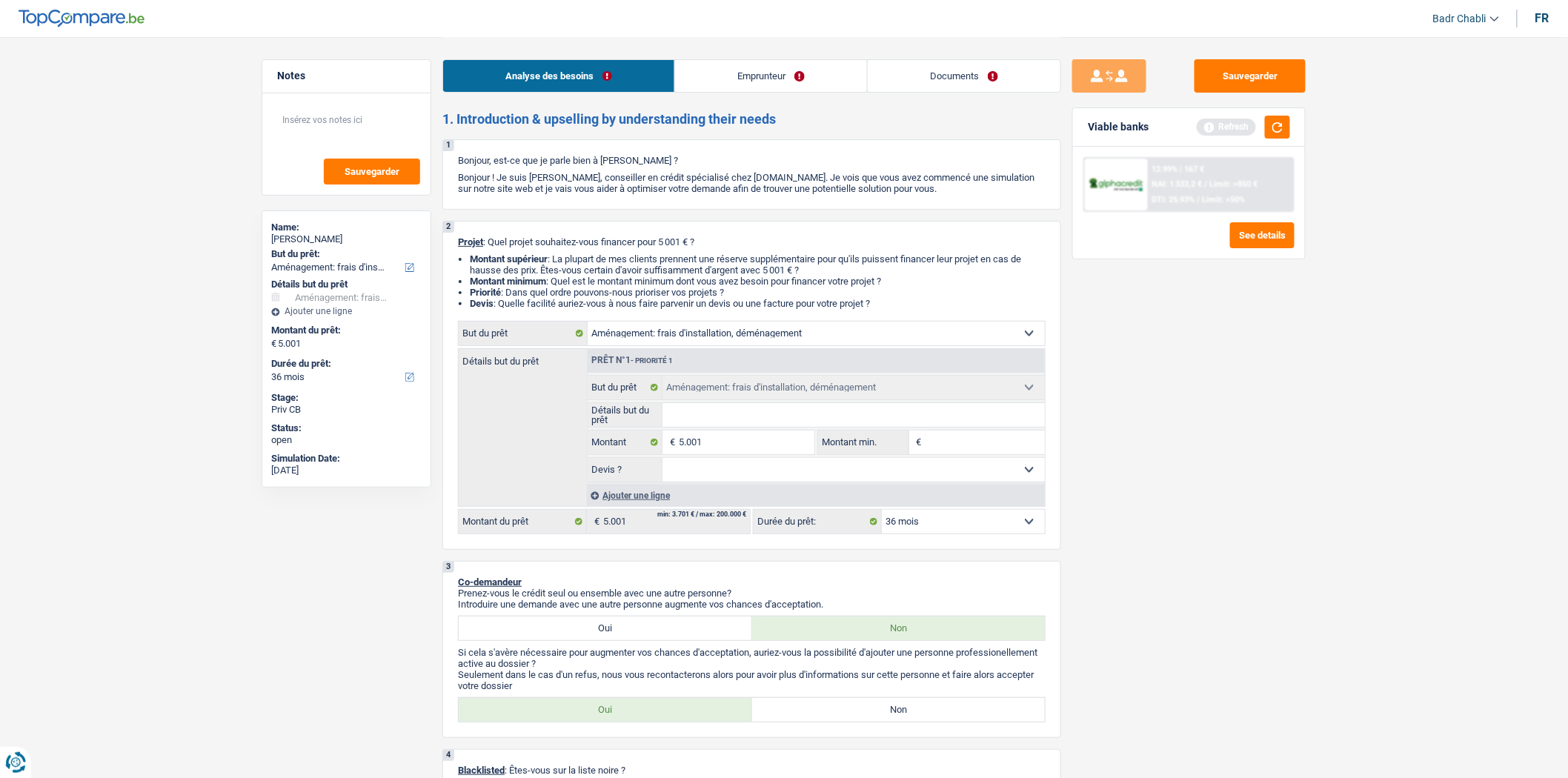
click at [726, 410] on input "Détails but du prêt" at bounding box center [854, 415] width 383 height 24
type input "D"
type input "Dé"
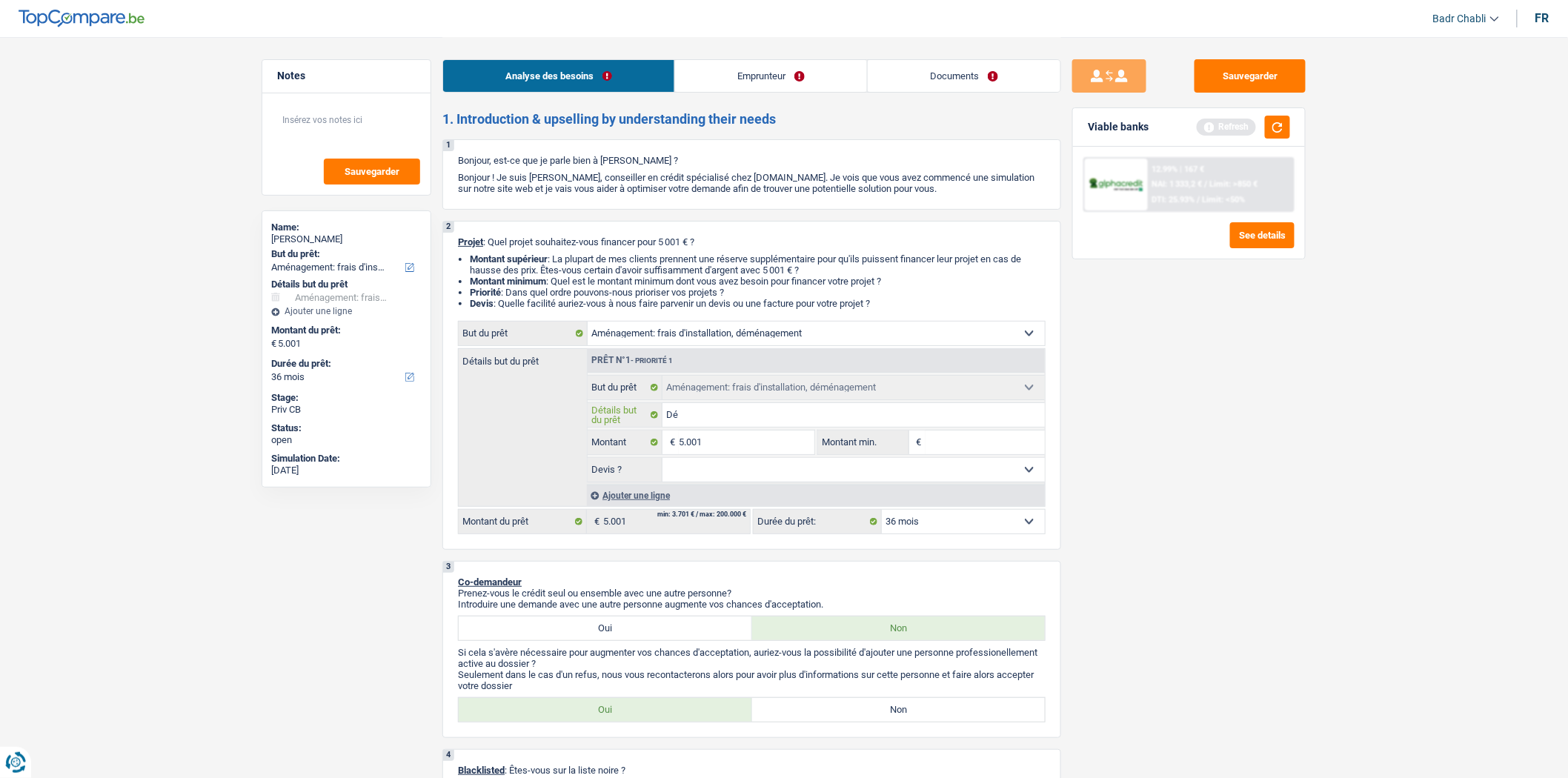
type input "Dém"
type input "Démé"
type input "Démén"
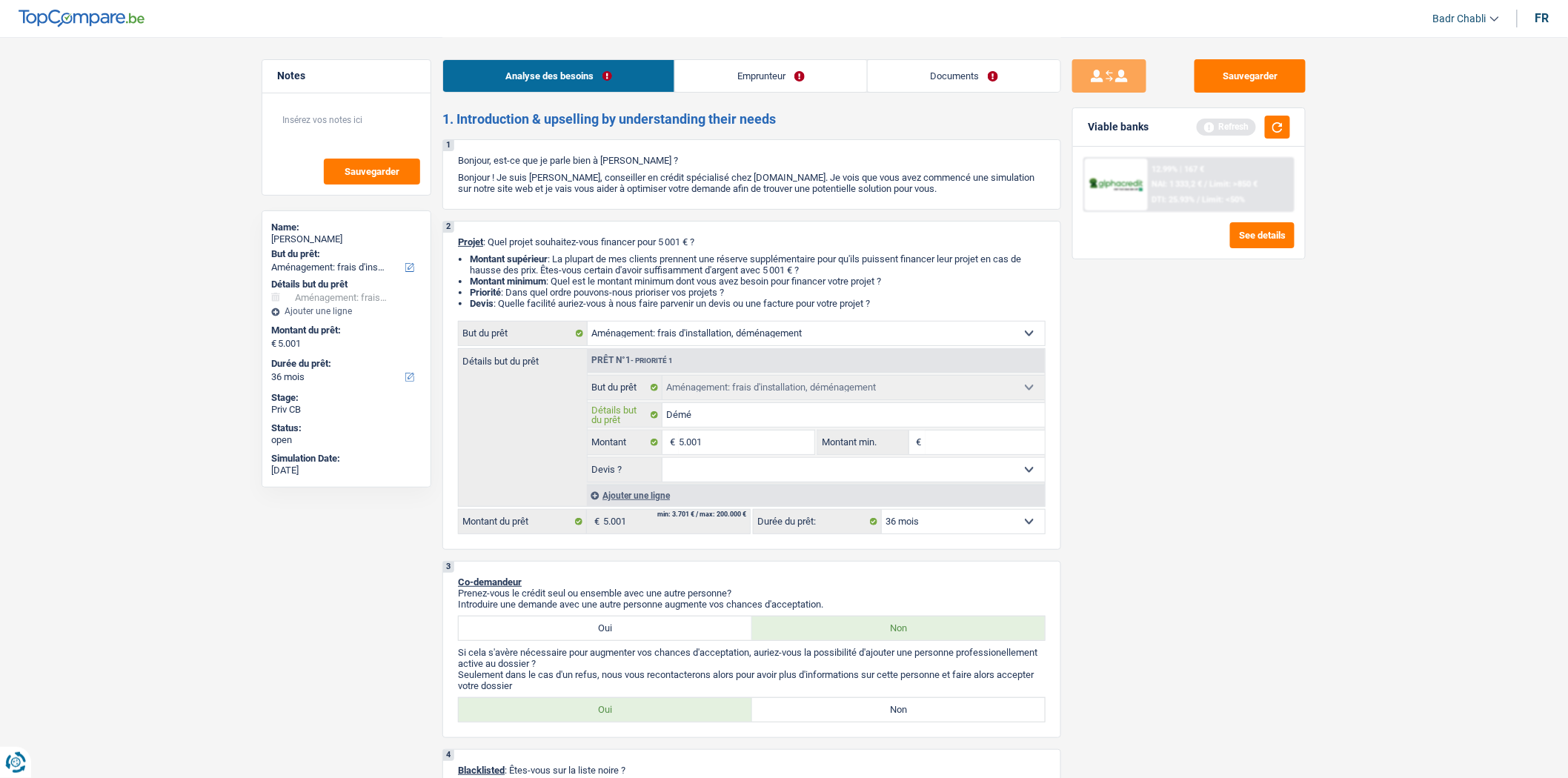
type input "Démén"
type input "Déména"
type input "Déménag"
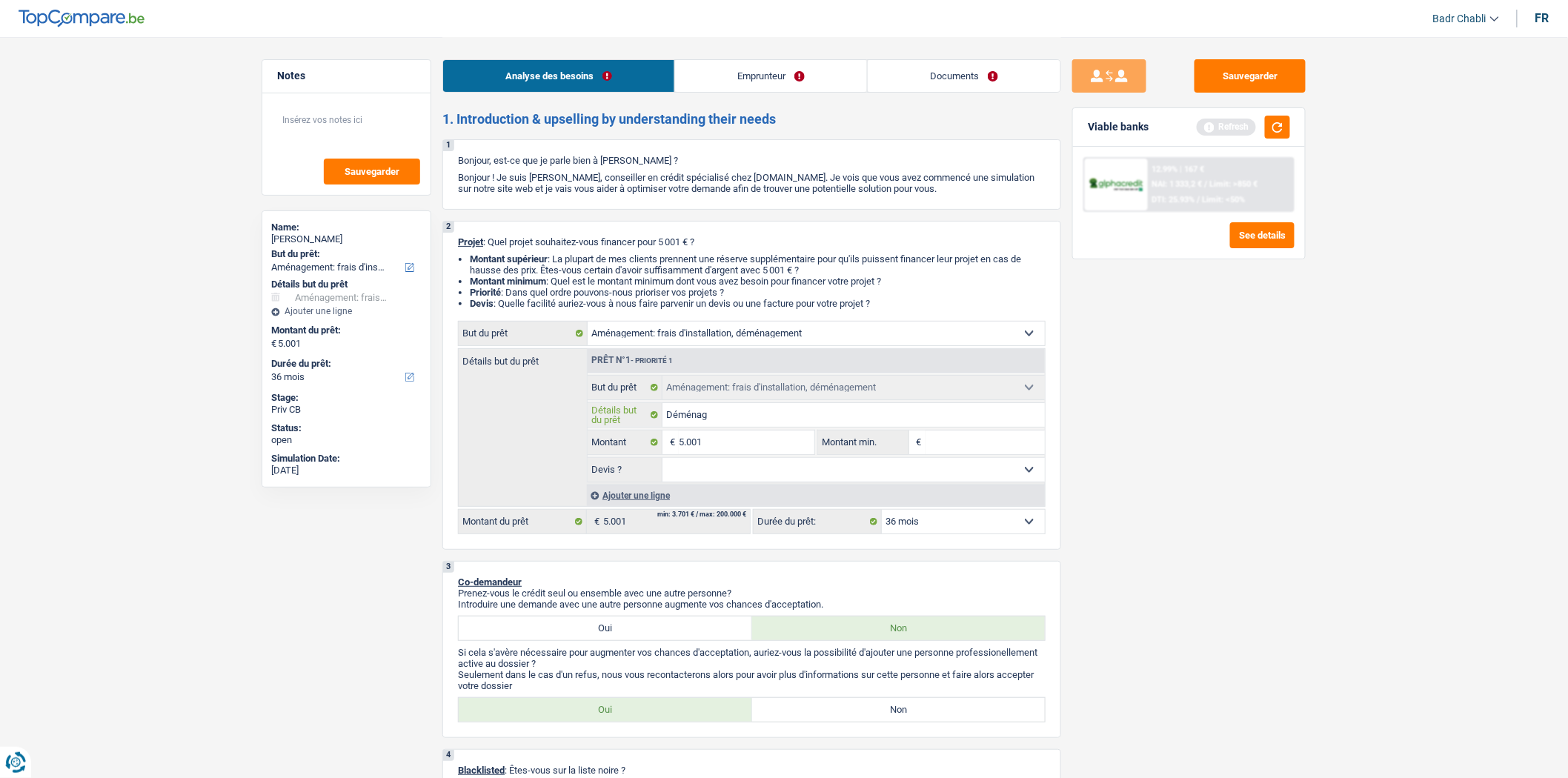
type input "Déménage"
type input "Déménagem"
type input "Déménageme"
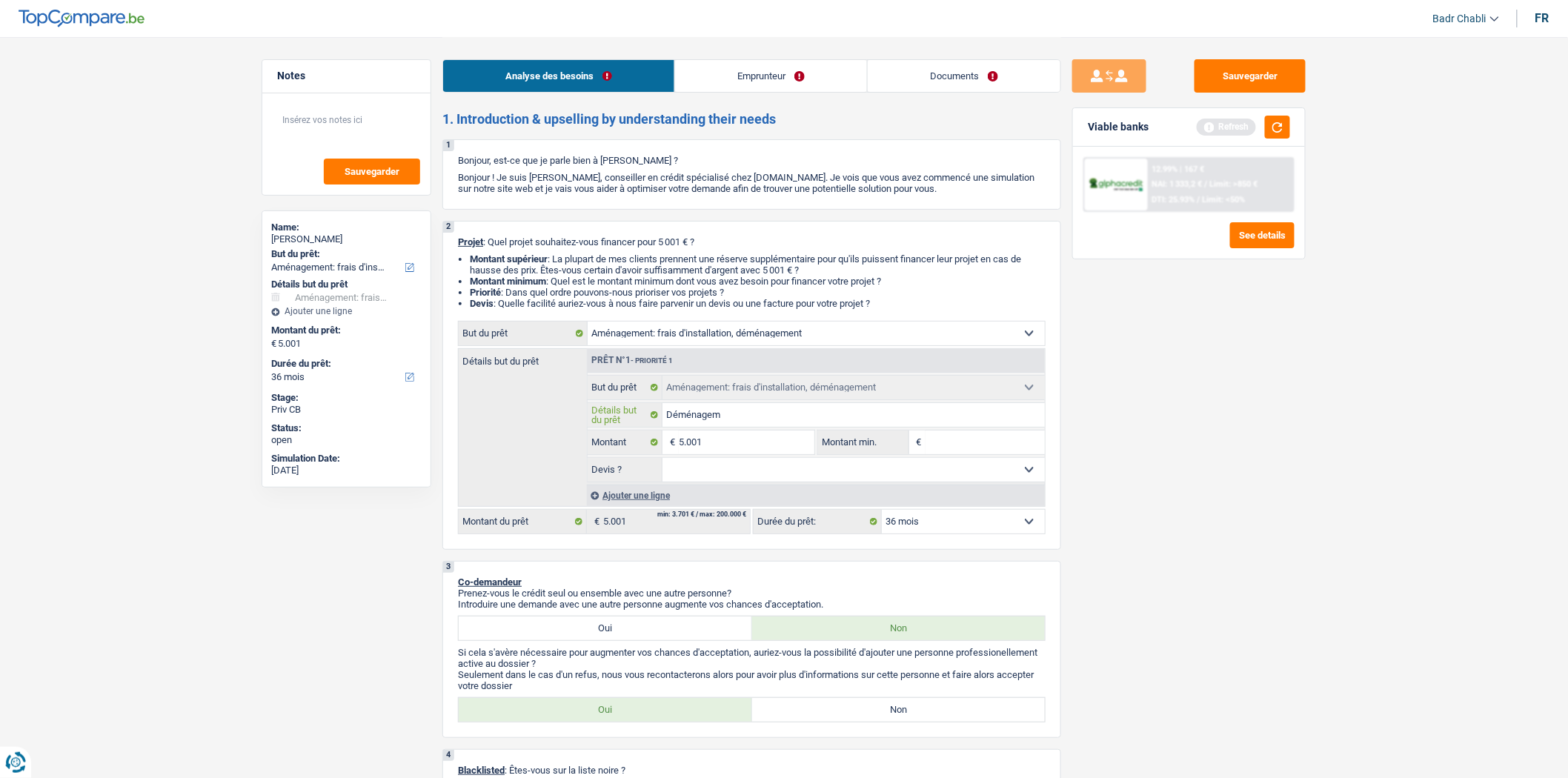
type input "Déménageme"
type input "Déménagemen"
type input "Déménagement"
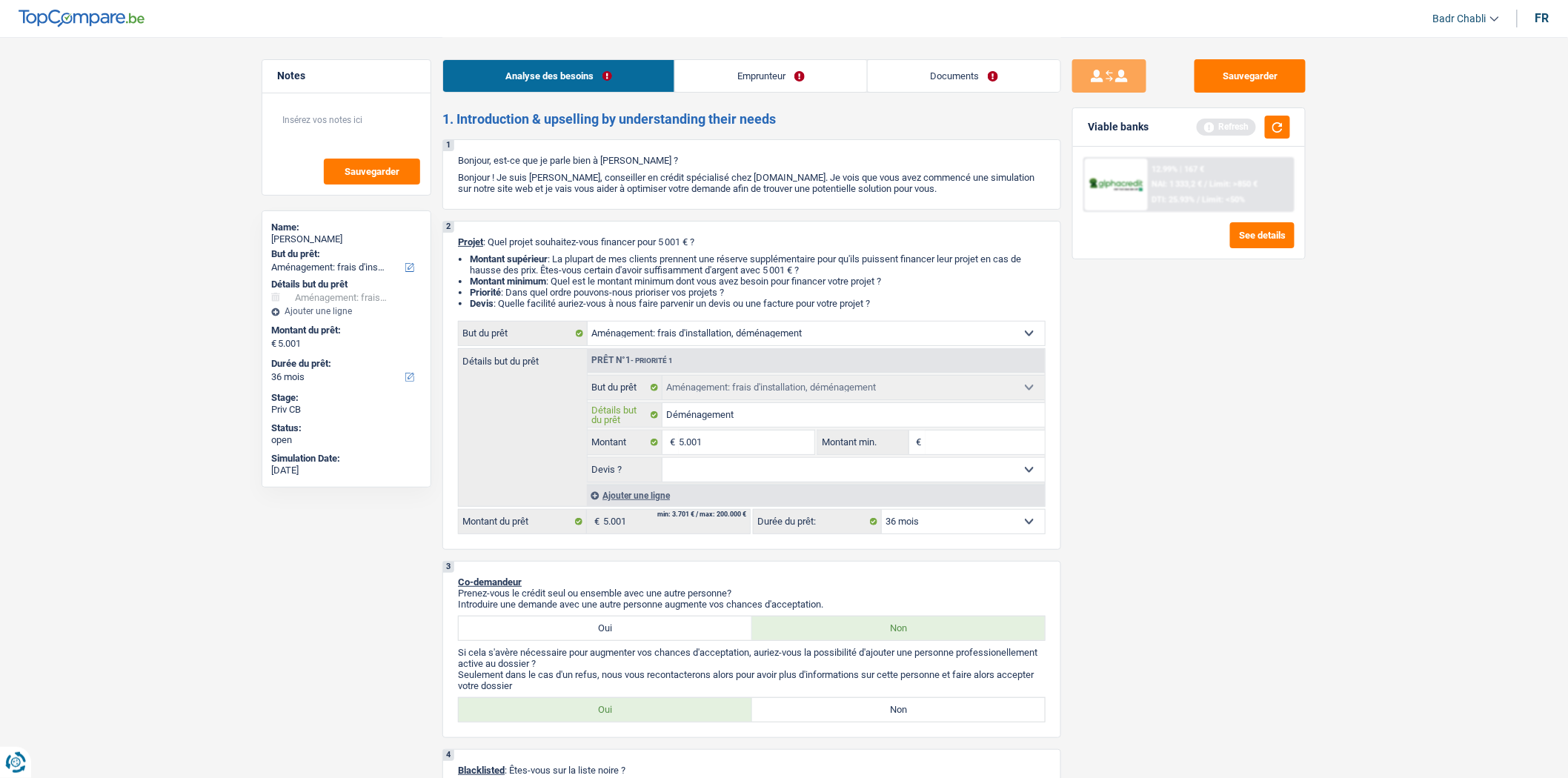
type input "Déménagement,"
type input "Déménagement, f"
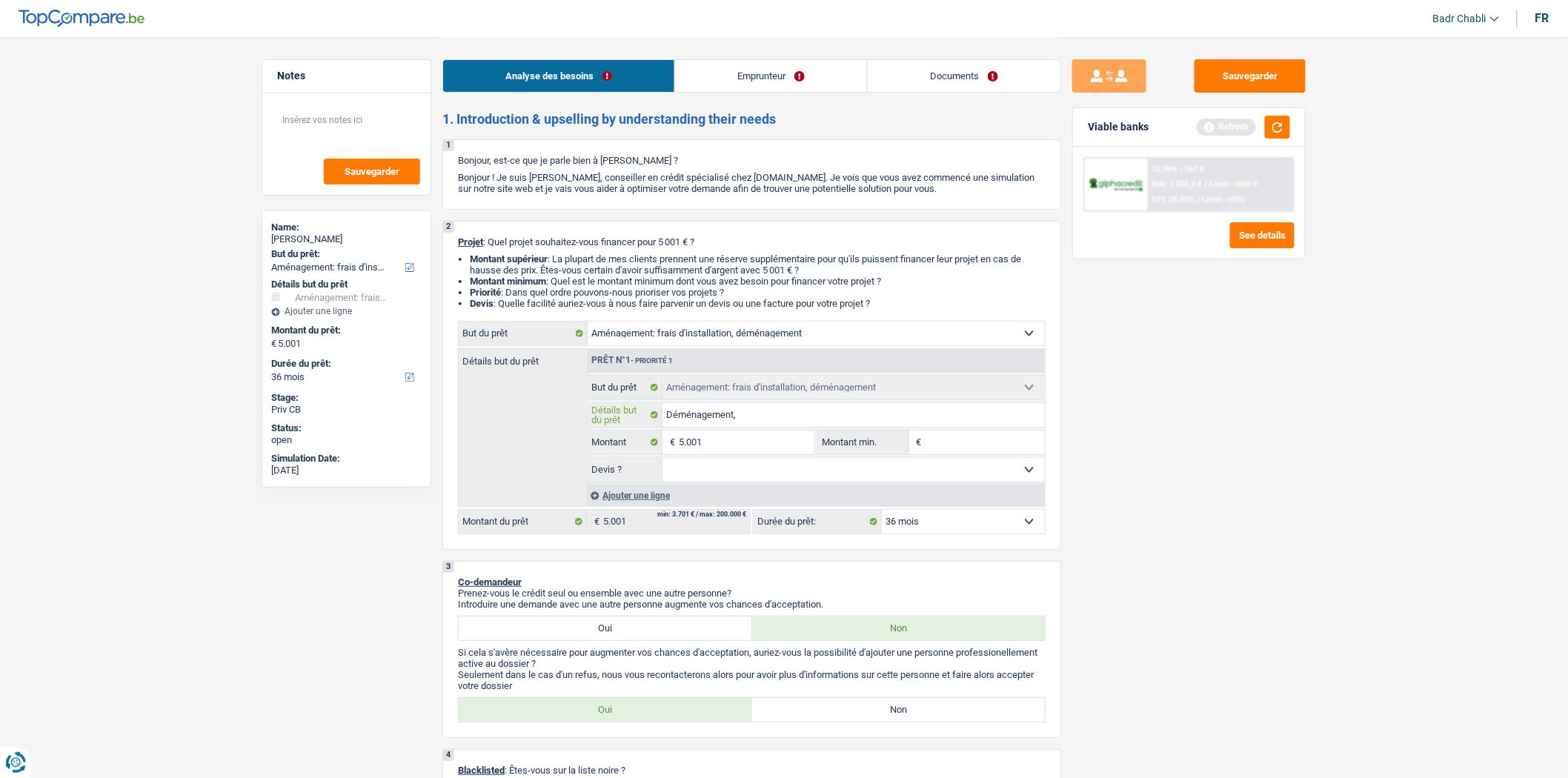
type input "Déménagement, f"
type input "Déménagement, fr"
type input "Déménagement, fra"
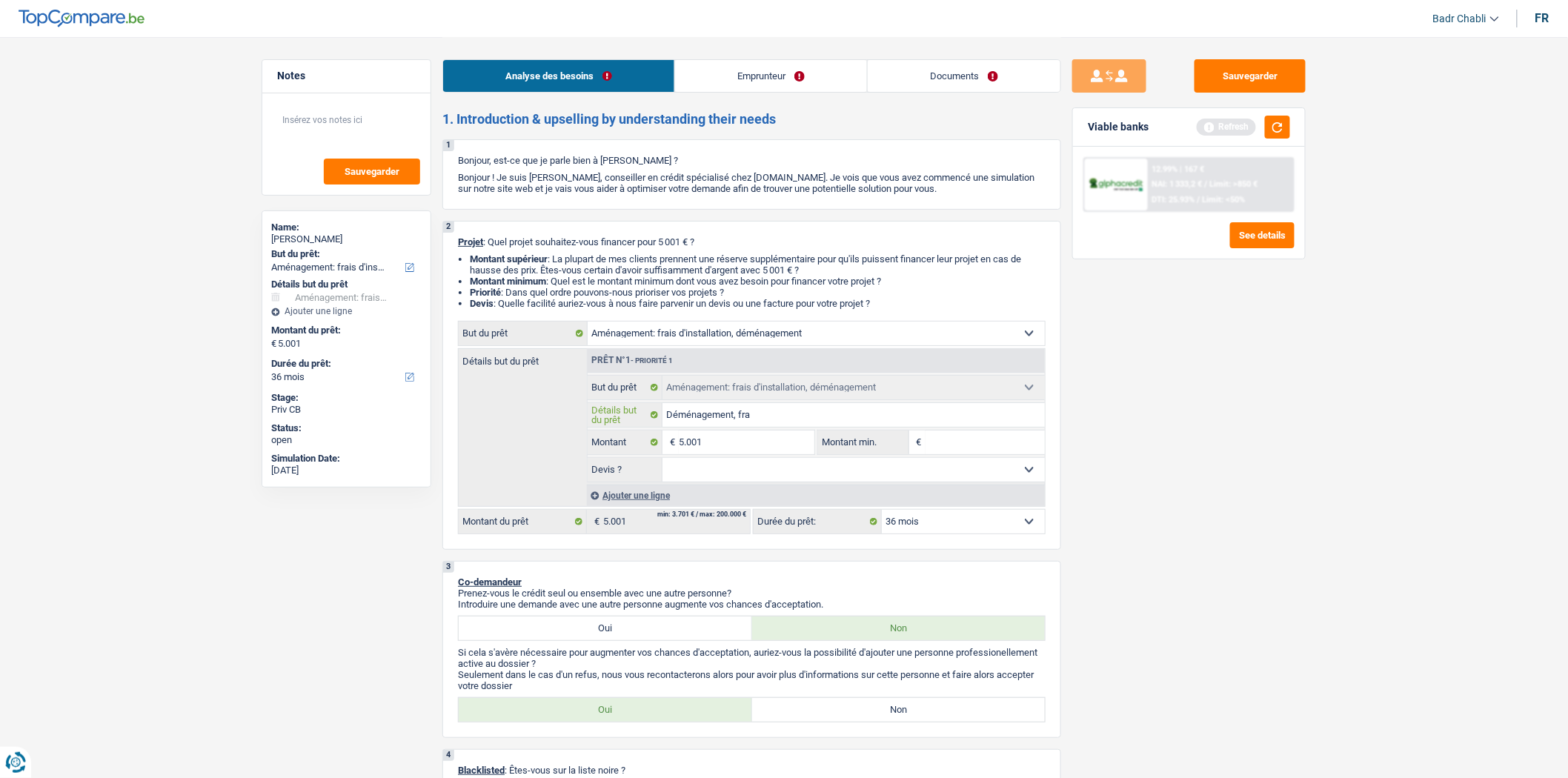
type input "Déménagement, frai"
type input "Déménagement, frais"
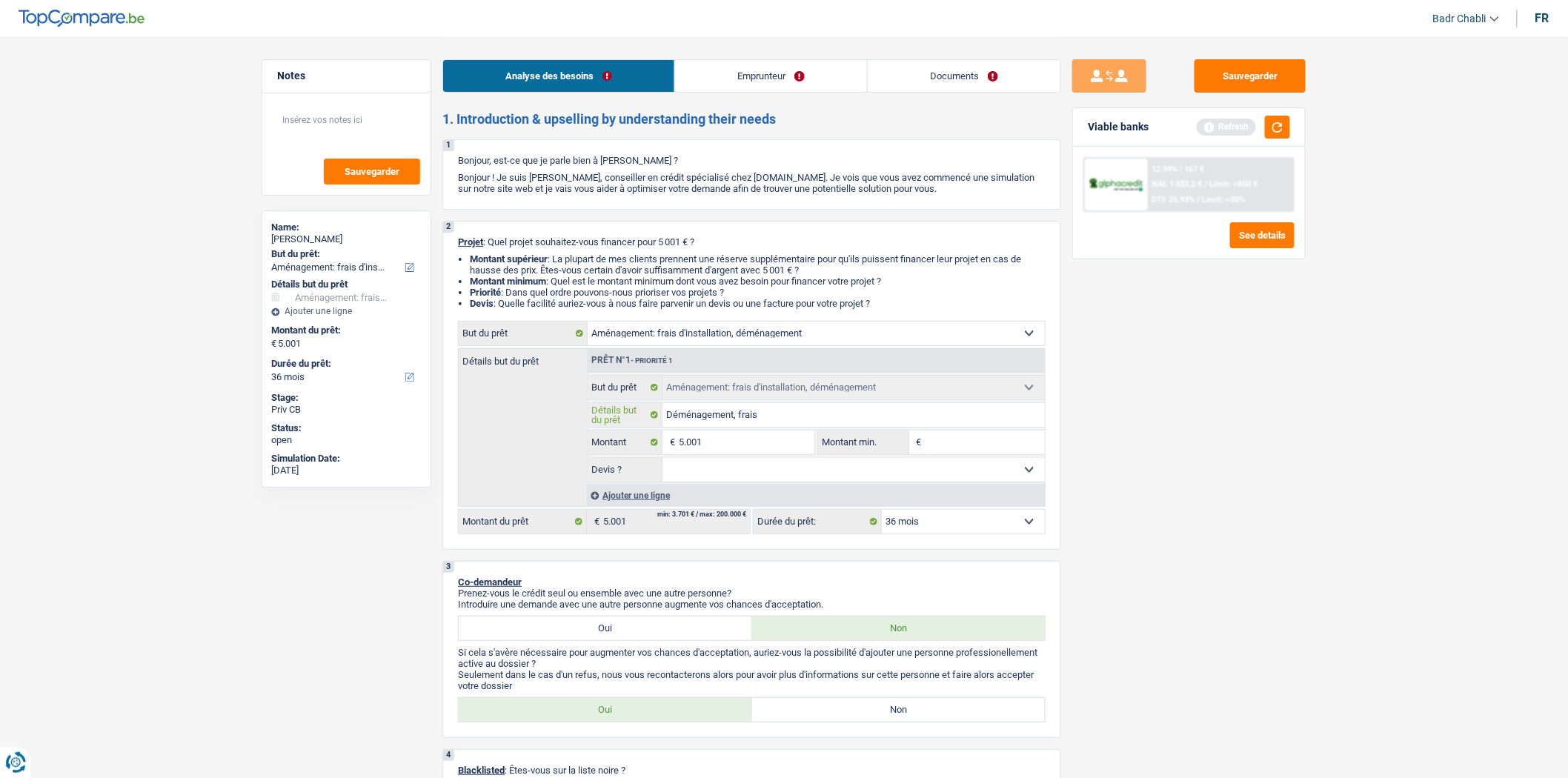
type input "Déménagement, frais"
type input "Déménagement, frais l"
type input "Déménagement, frais li"
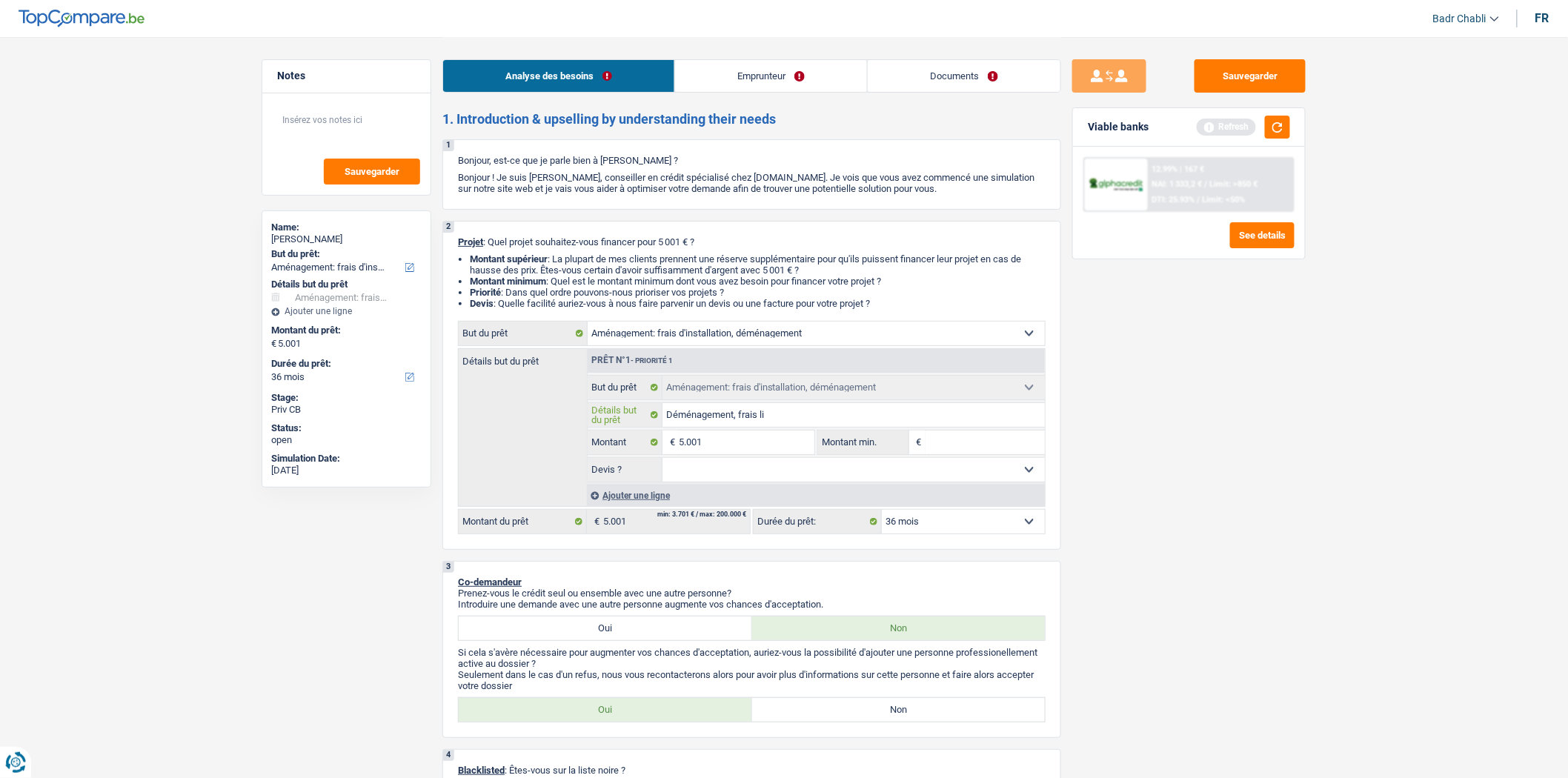
type input "Déménagement, frais lié"
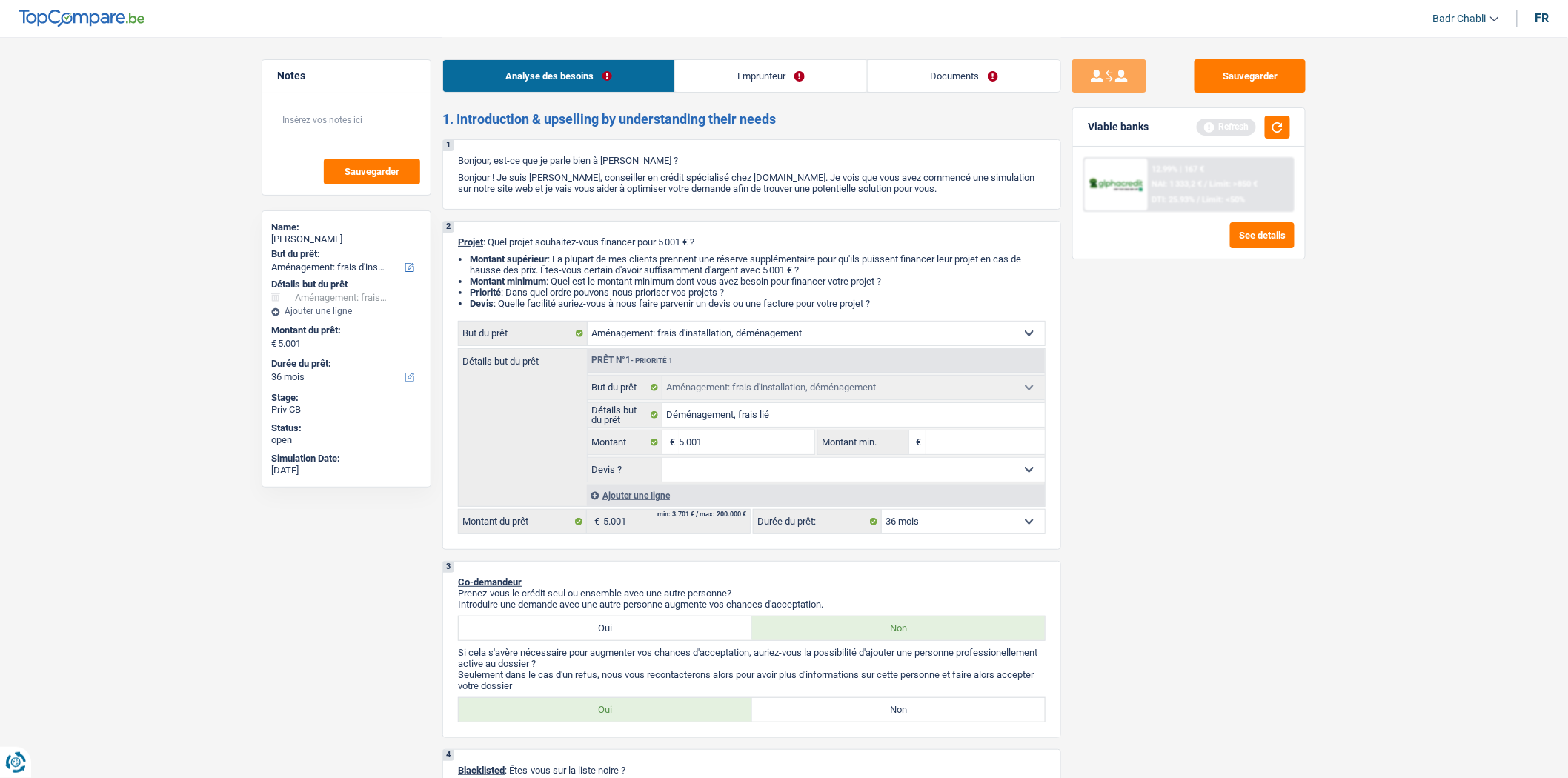
type input "5"
type input "50"
type input "500"
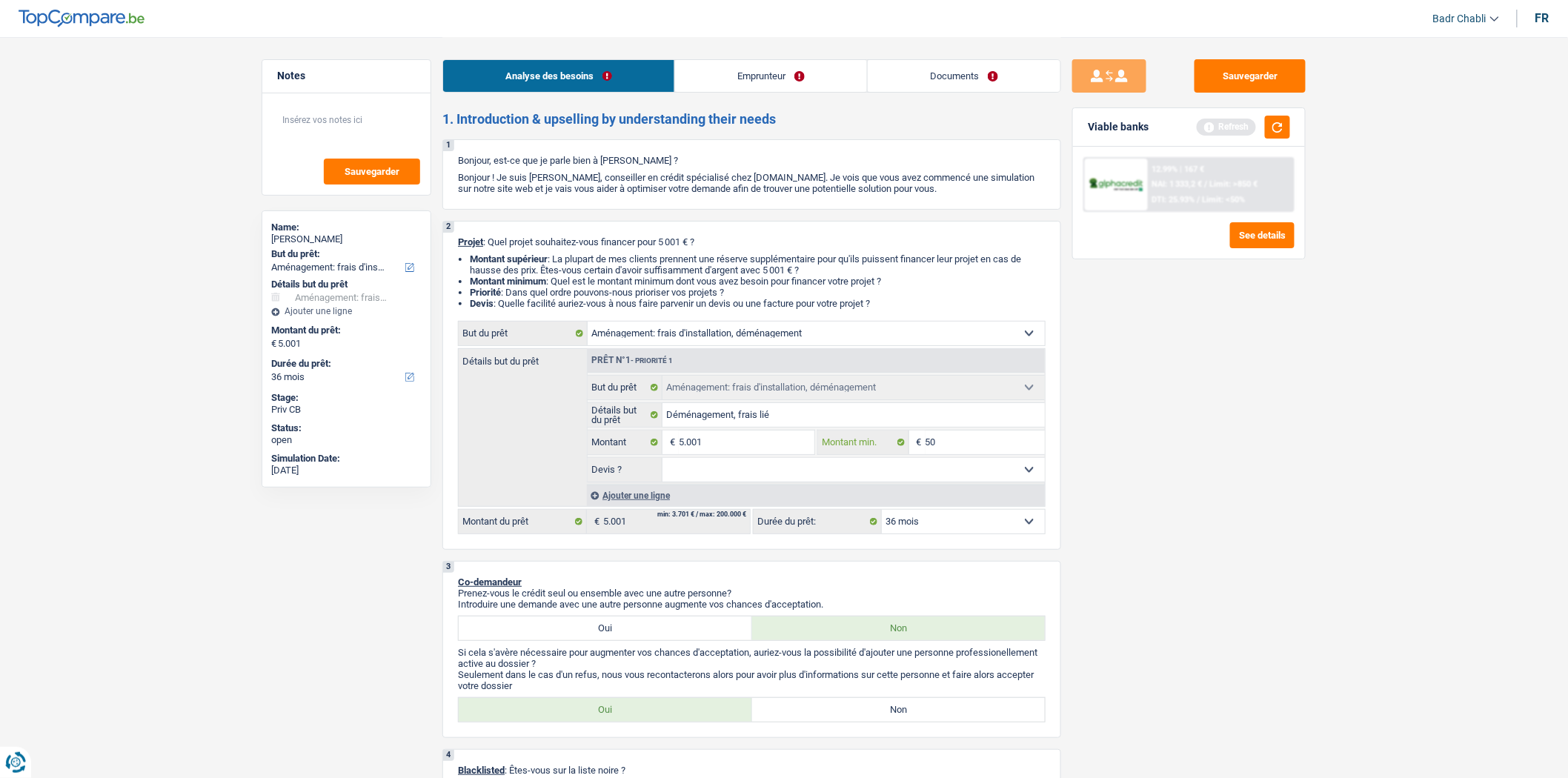
type input "500"
type input "5.001"
click at [766, 472] on select "Oui Non Non répondu Sélectionner une option" at bounding box center [854, 469] width 383 height 24
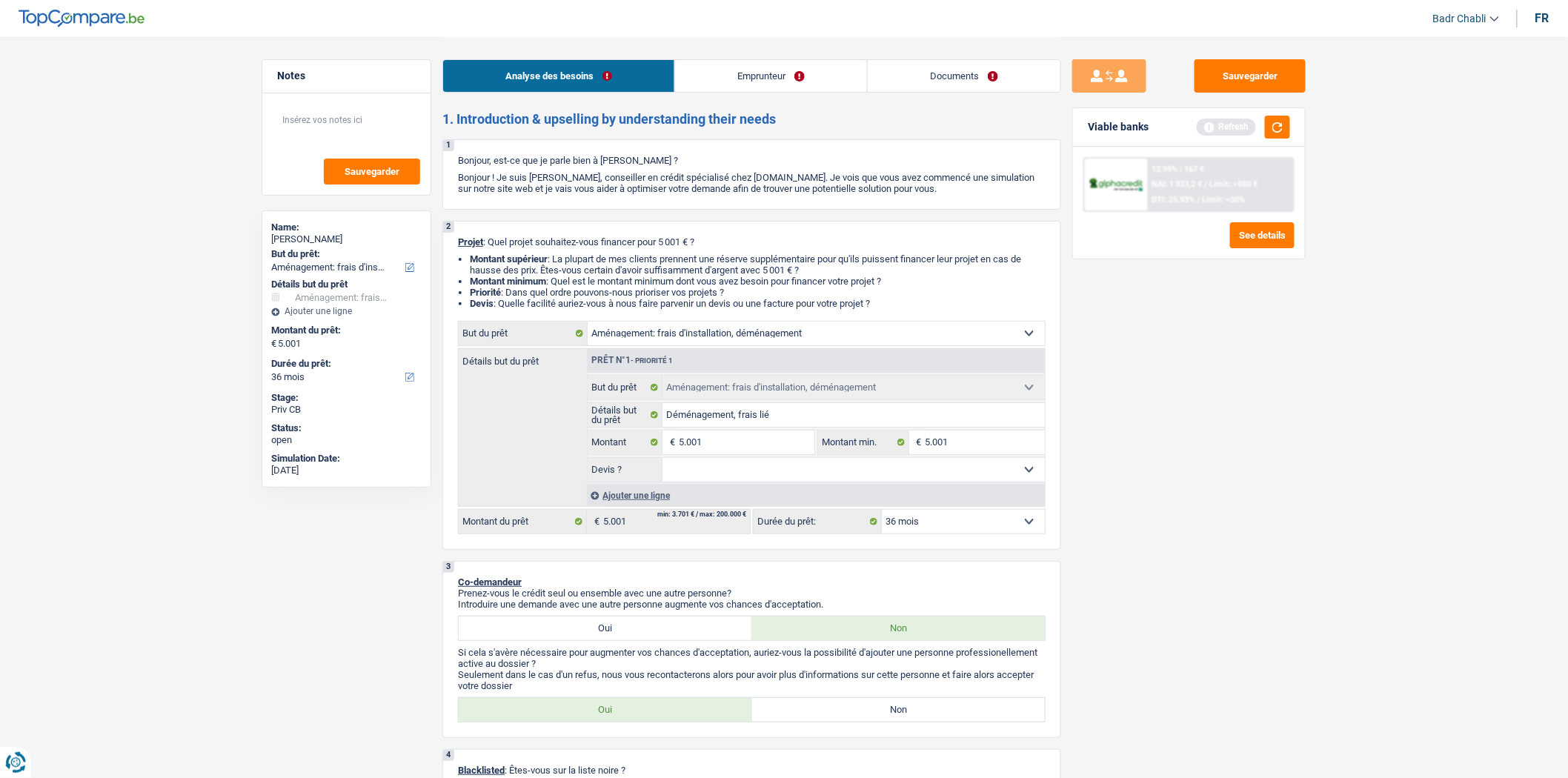
select select "false"
click at [663, 462] on select "Oui Non Non répondu Sélectionner une option" at bounding box center [854, 469] width 383 height 24
select select "false"
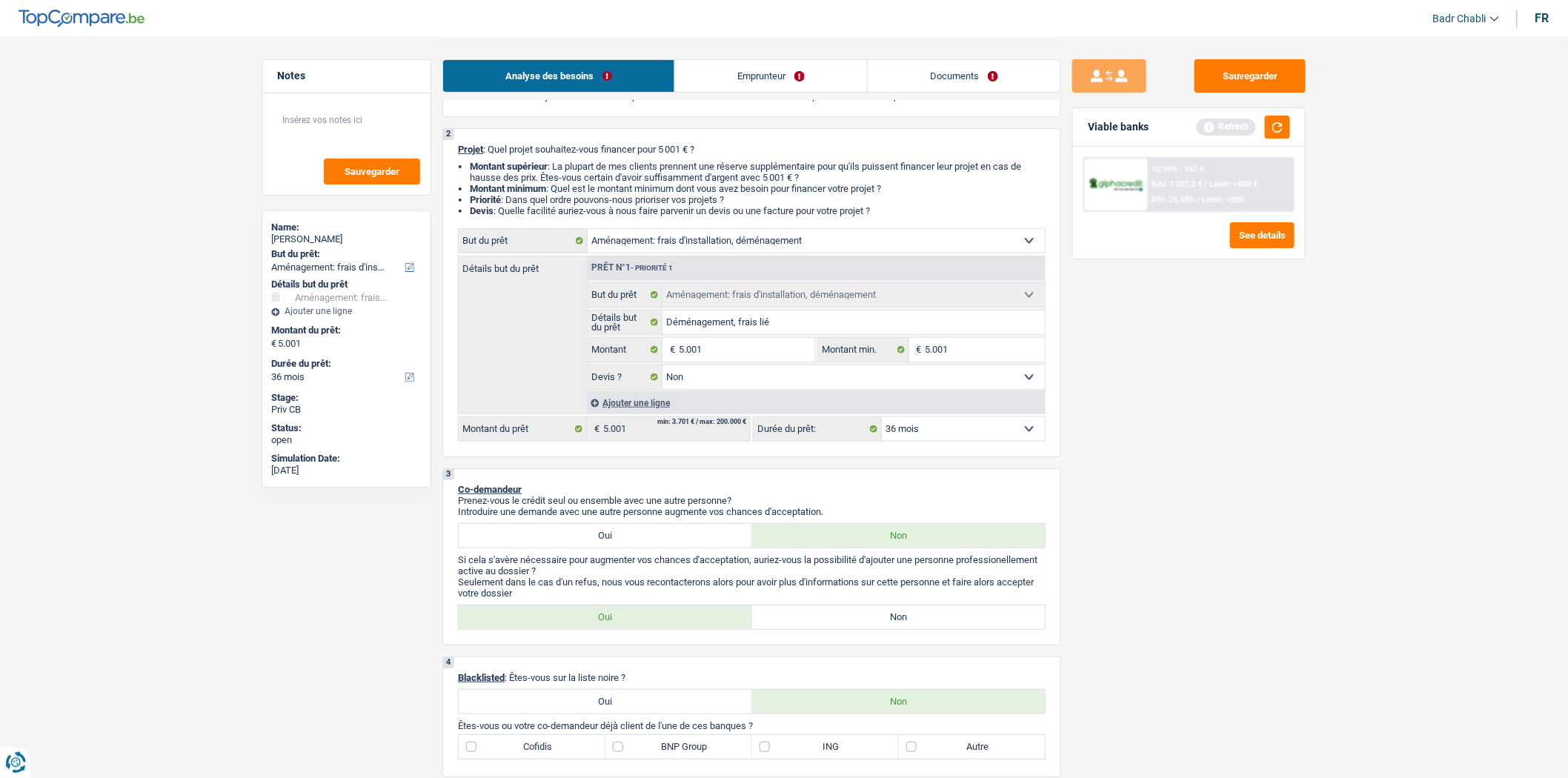
scroll to position [164, 0]
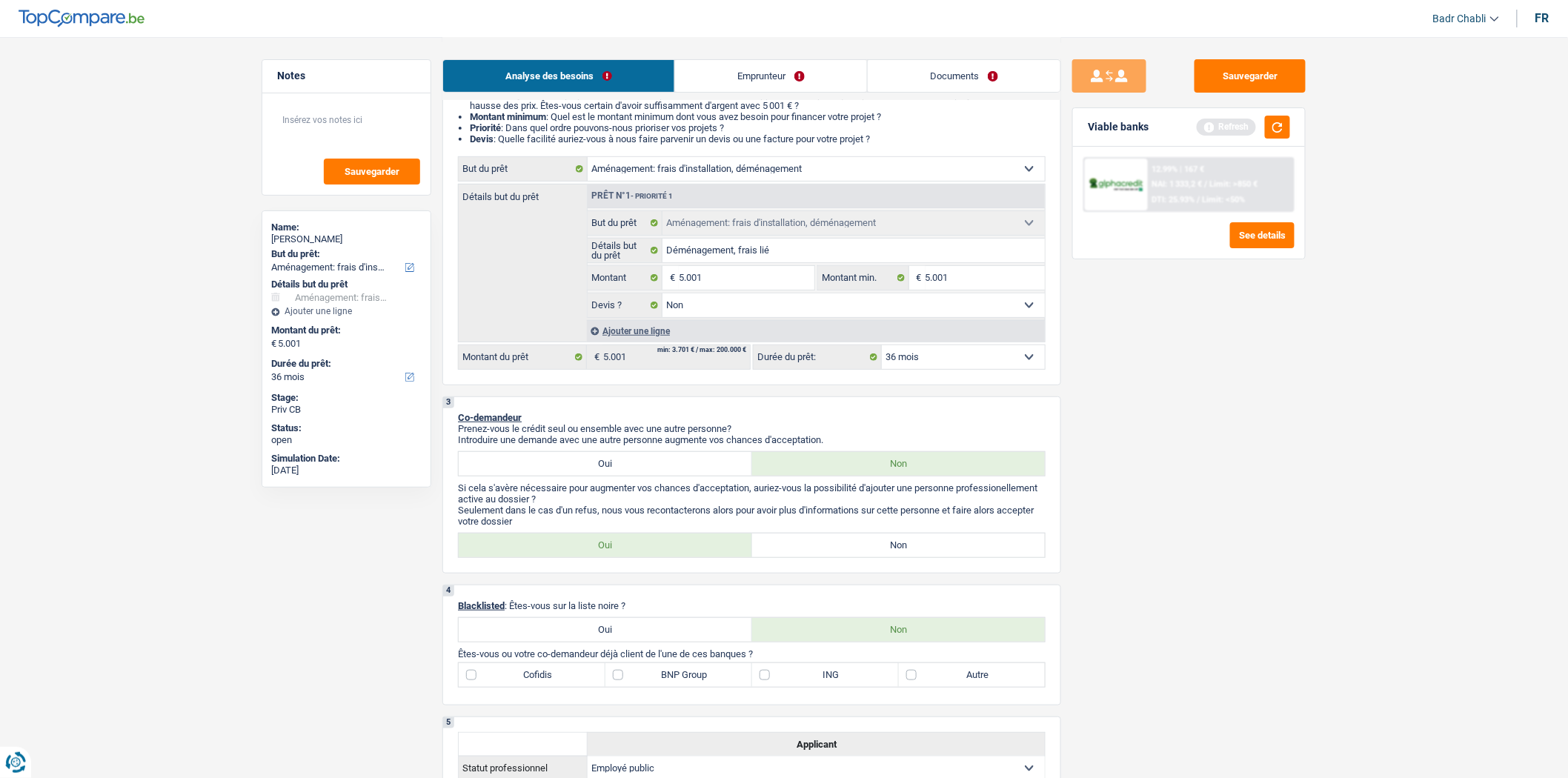
click at [870, 551] on label "Non" at bounding box center [898, 544] width 293 height 24
click at [870, 551] on input "Non" at bounding box center [898, 544] width 293 height 24
radio input "true"
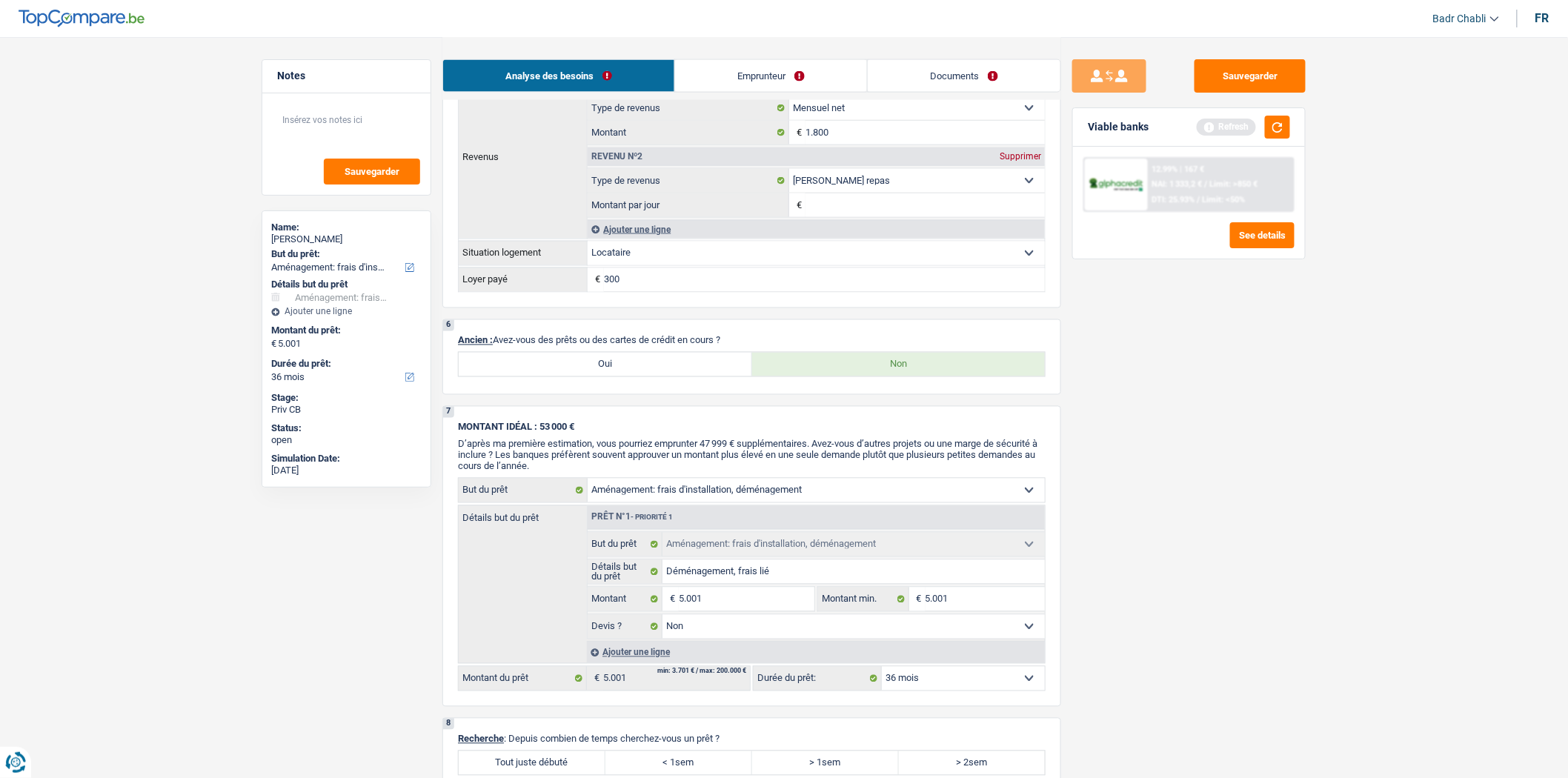
scroll to position [1069, 0]
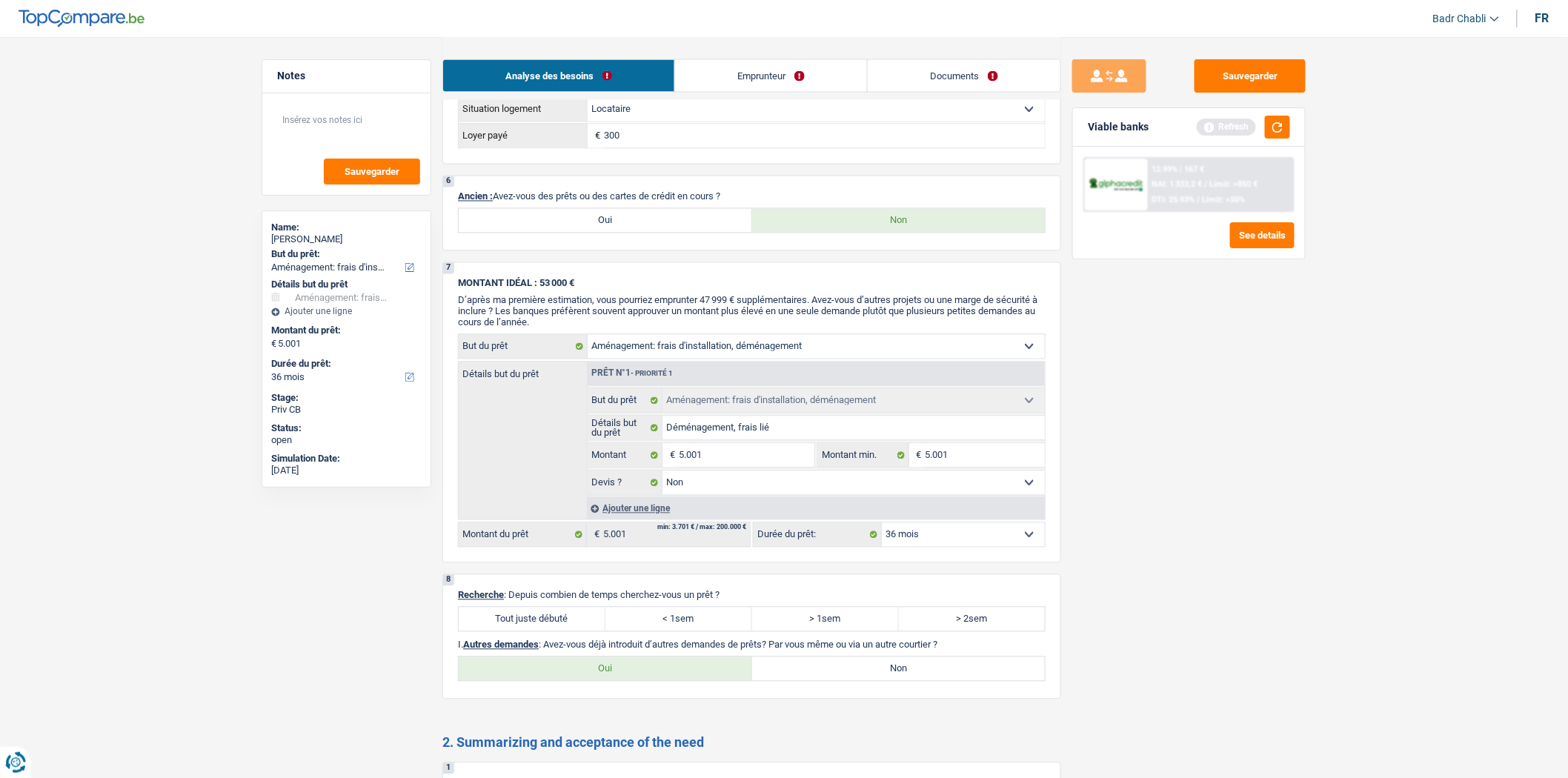
click at [561, 631] on label "Tout juste débuté" at bounding box center [531, 619] width 147 height 24
click at [561, 631] on input "Tout juste débuté" at bounding box center [531, 619] width 147 height 24
radio input "true"
click at [867, 680] on label "Non" at bounding box center [898, 669] width 293 height 24
click at [867, 680] on input "Non" at bounding box center [898, 669] width 293 height 24
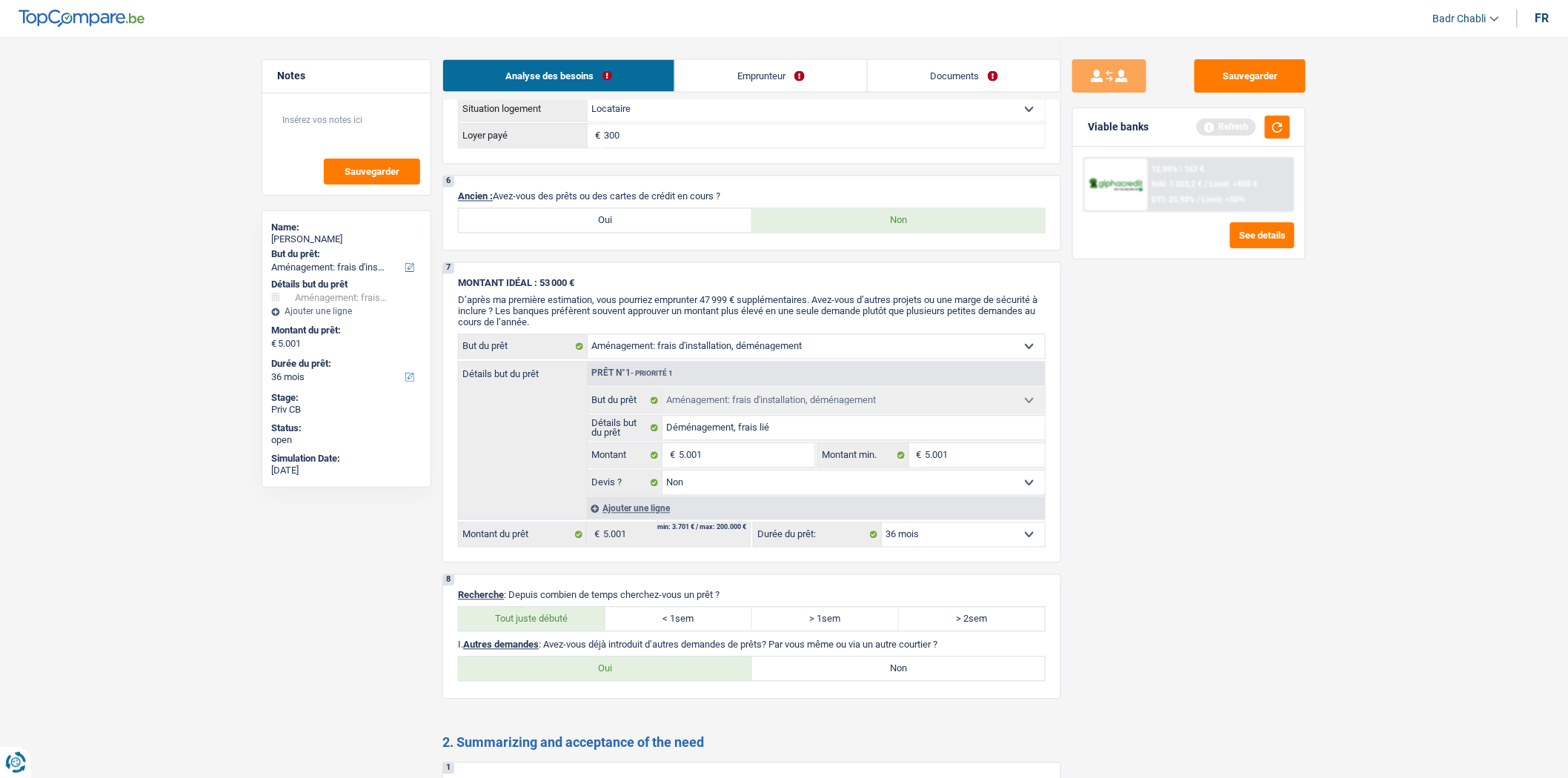
radio input "true"
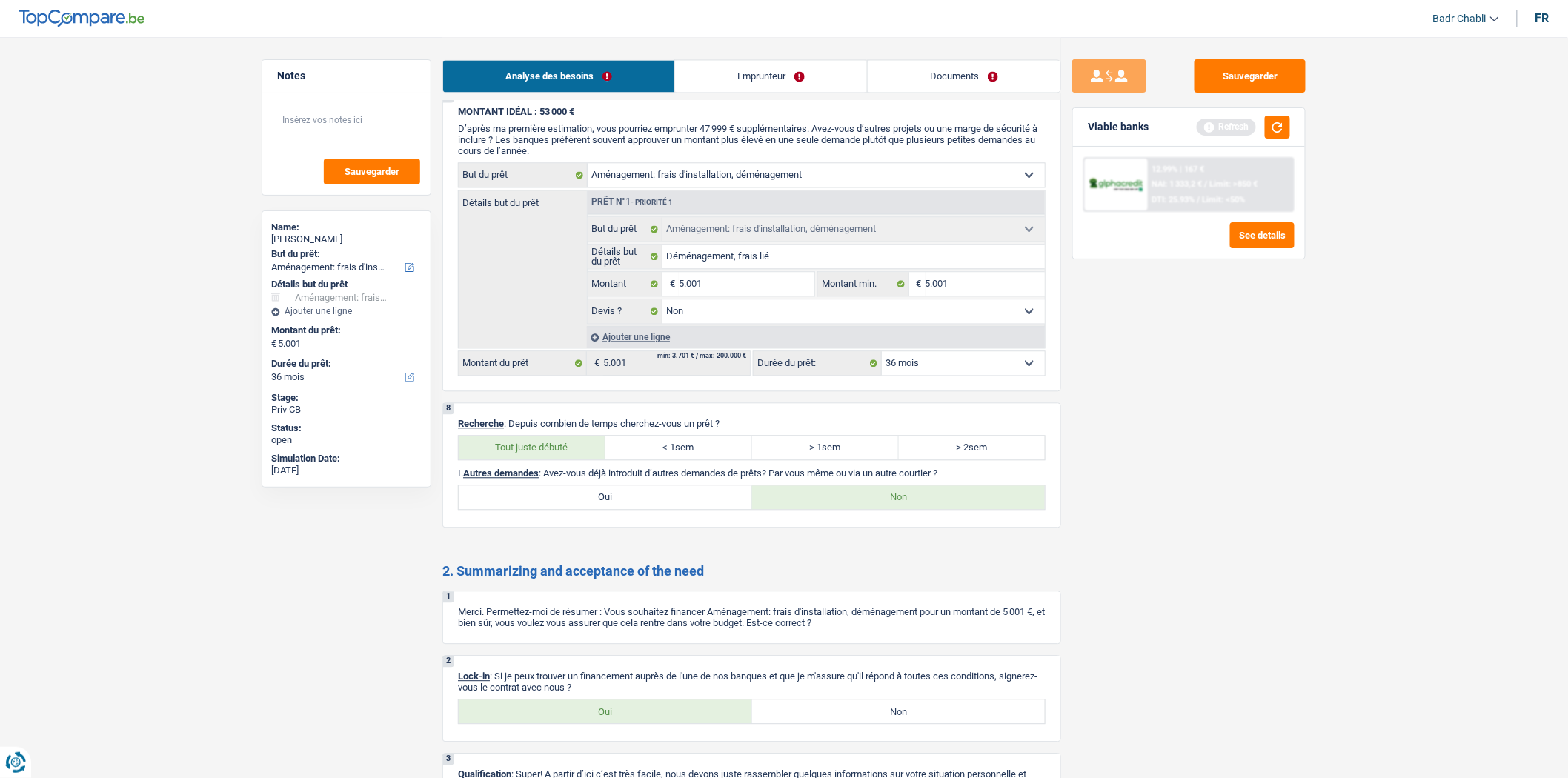
scroll to position [1365, 0]
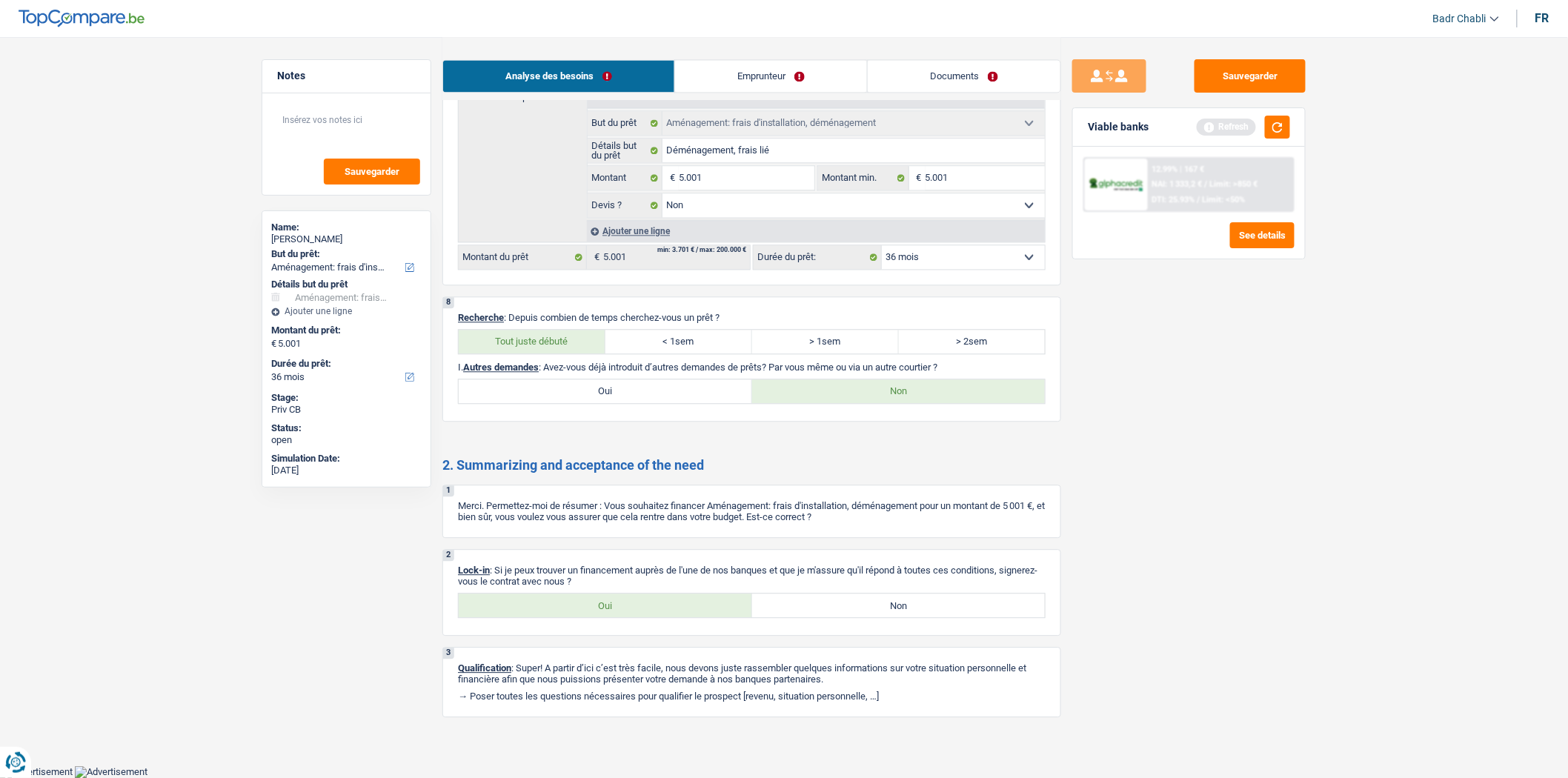
click at [632, 599] on label "Oui" at bounding box center [605, 605] width 293 height 24
click at [632, 599] on input "Oui" at bounding box center [605, 605] width 293 height 24
radio input "true"
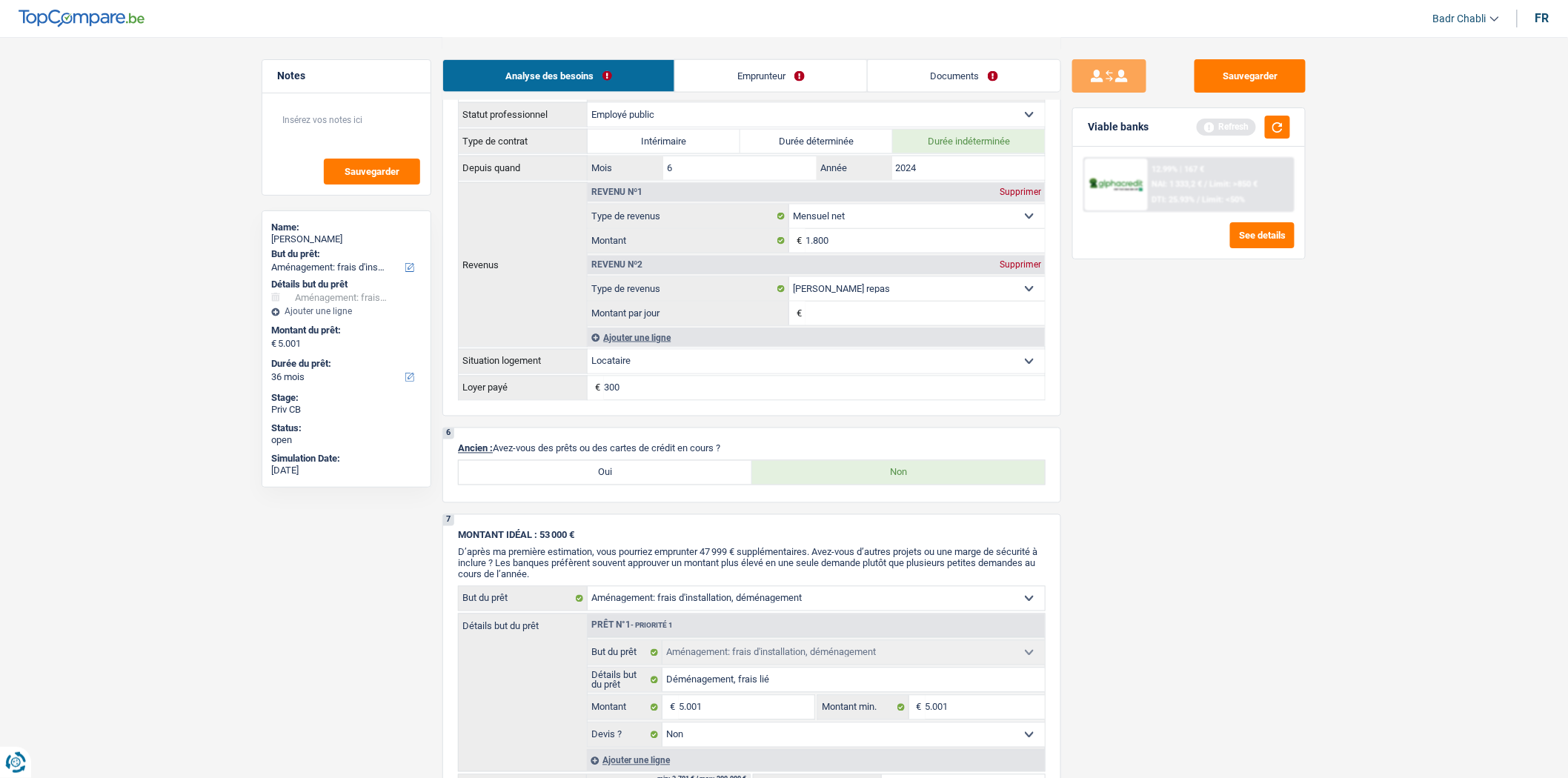
scroll to position [789, 0]
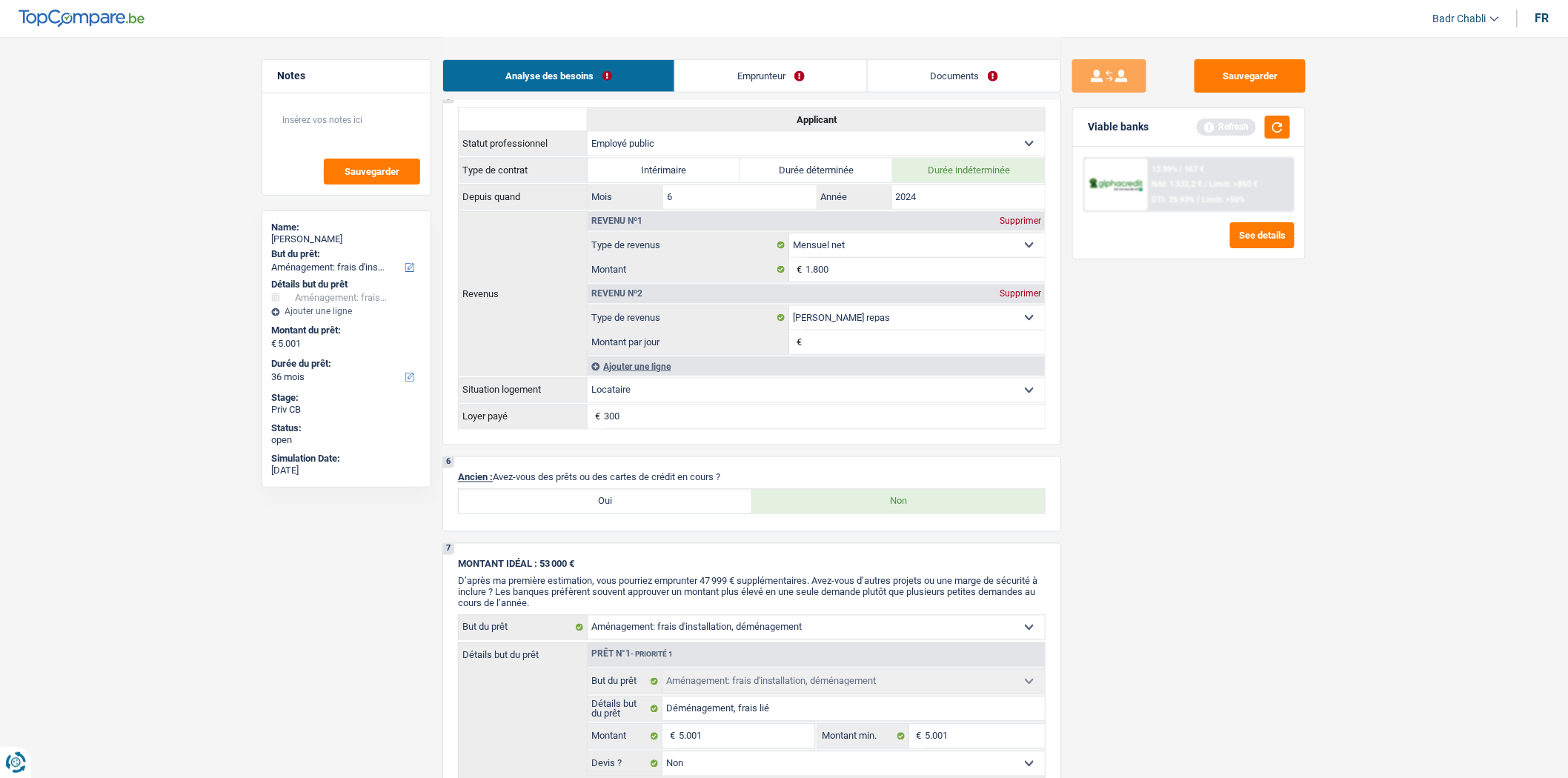
click at [634, 504] on label "Oui" at bounding box center [605, 501] width 293 height 24
click at [634, 504] on input "Oui" at bounding box center [605, 501] width 293 height 24
radio input "true"
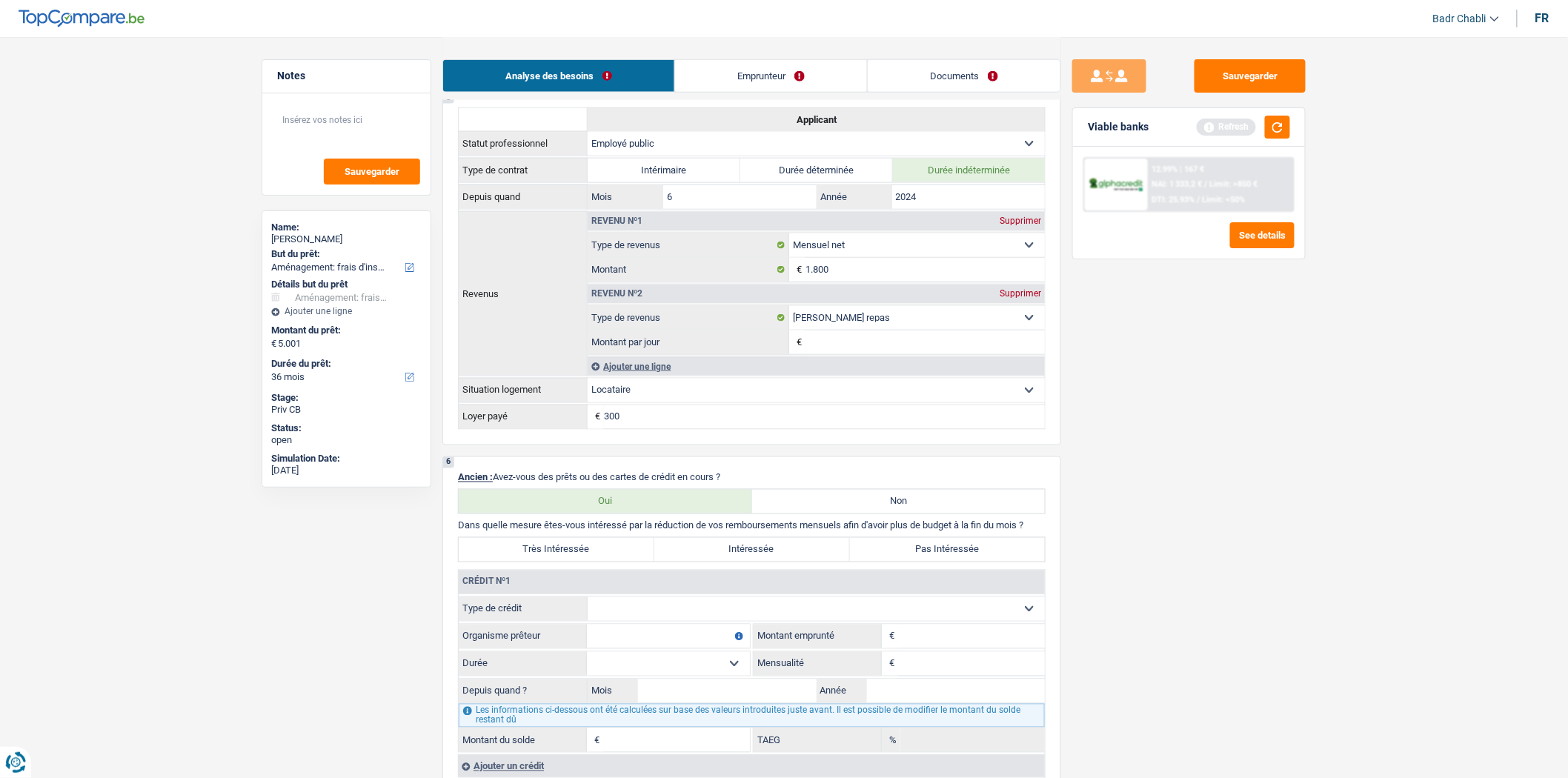
click at [671, 617] on select "Carte ou ouverture de crédit Prêt hypothécaire Vente à tempérament Prêt à tempé…" at bounding box center [816, 608] width 458 height 24
select select "cardOrCredit"
type input "0"
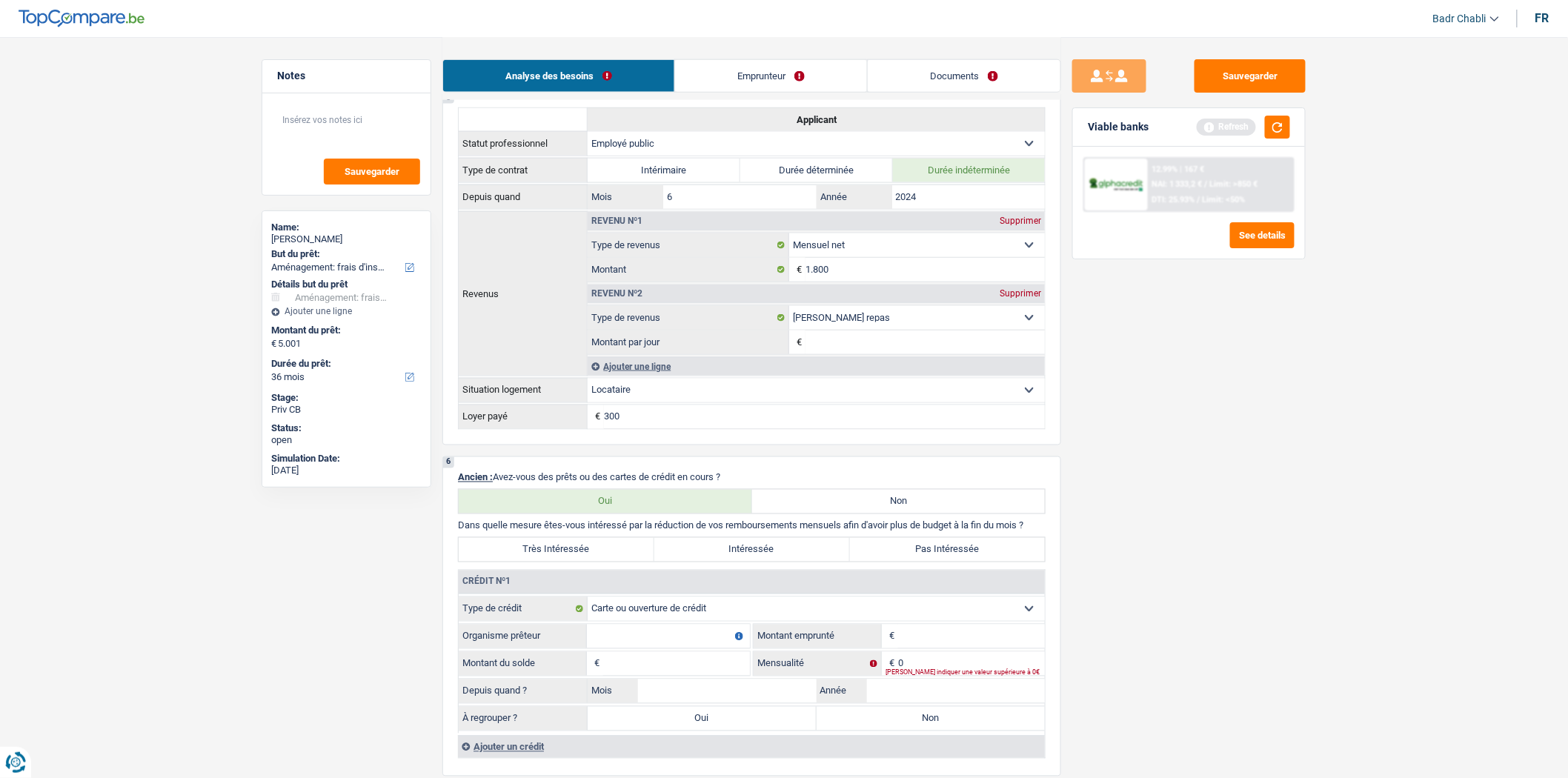
click at [915, 506] on label "Non" at bounding box center [898, 501] width 293 height 24
click at [915, 506] on input "Non" at bounding box center [898, 501] width 293 height 24
radio input "true"
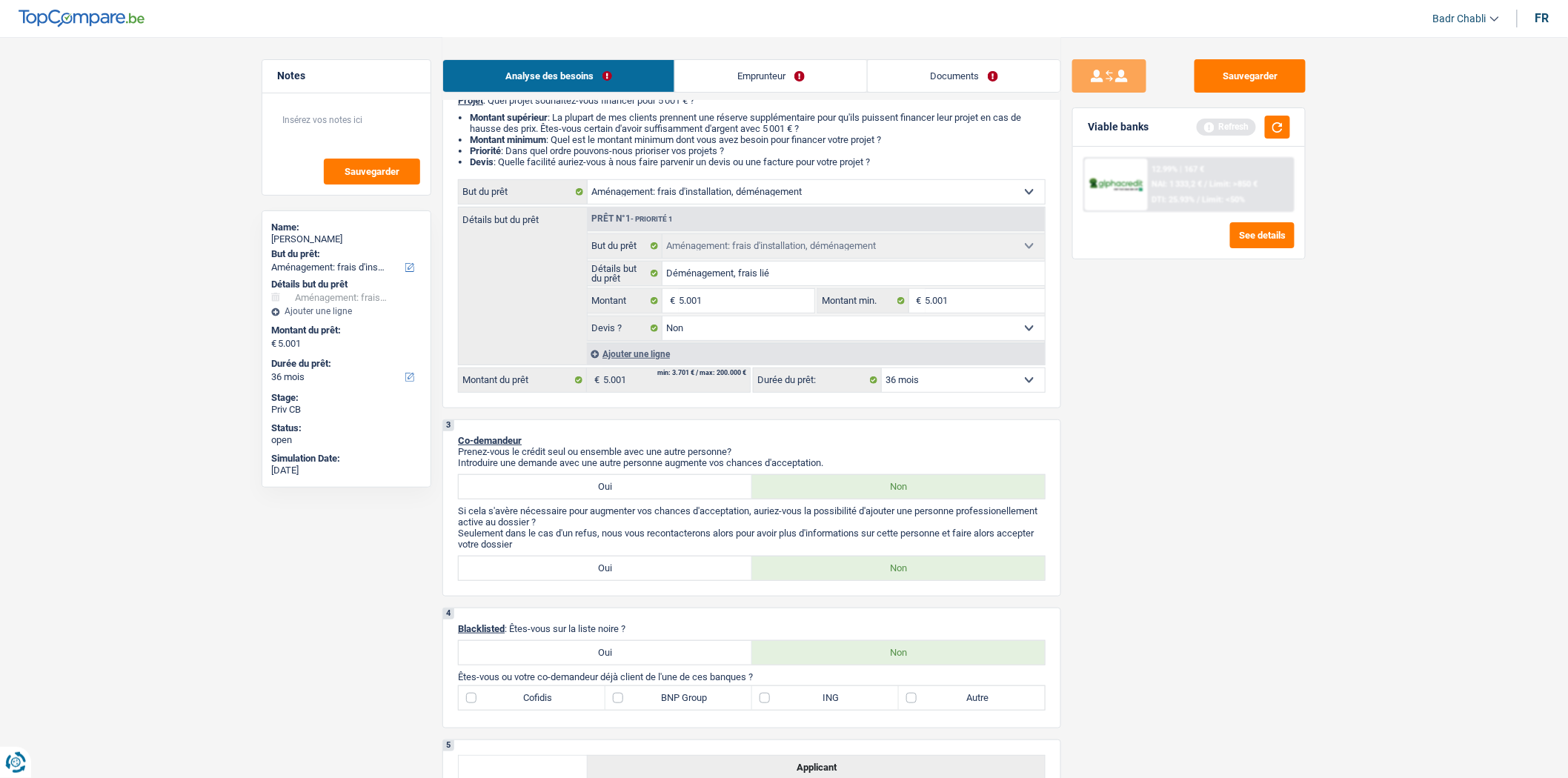
scroll to position [411, 0]
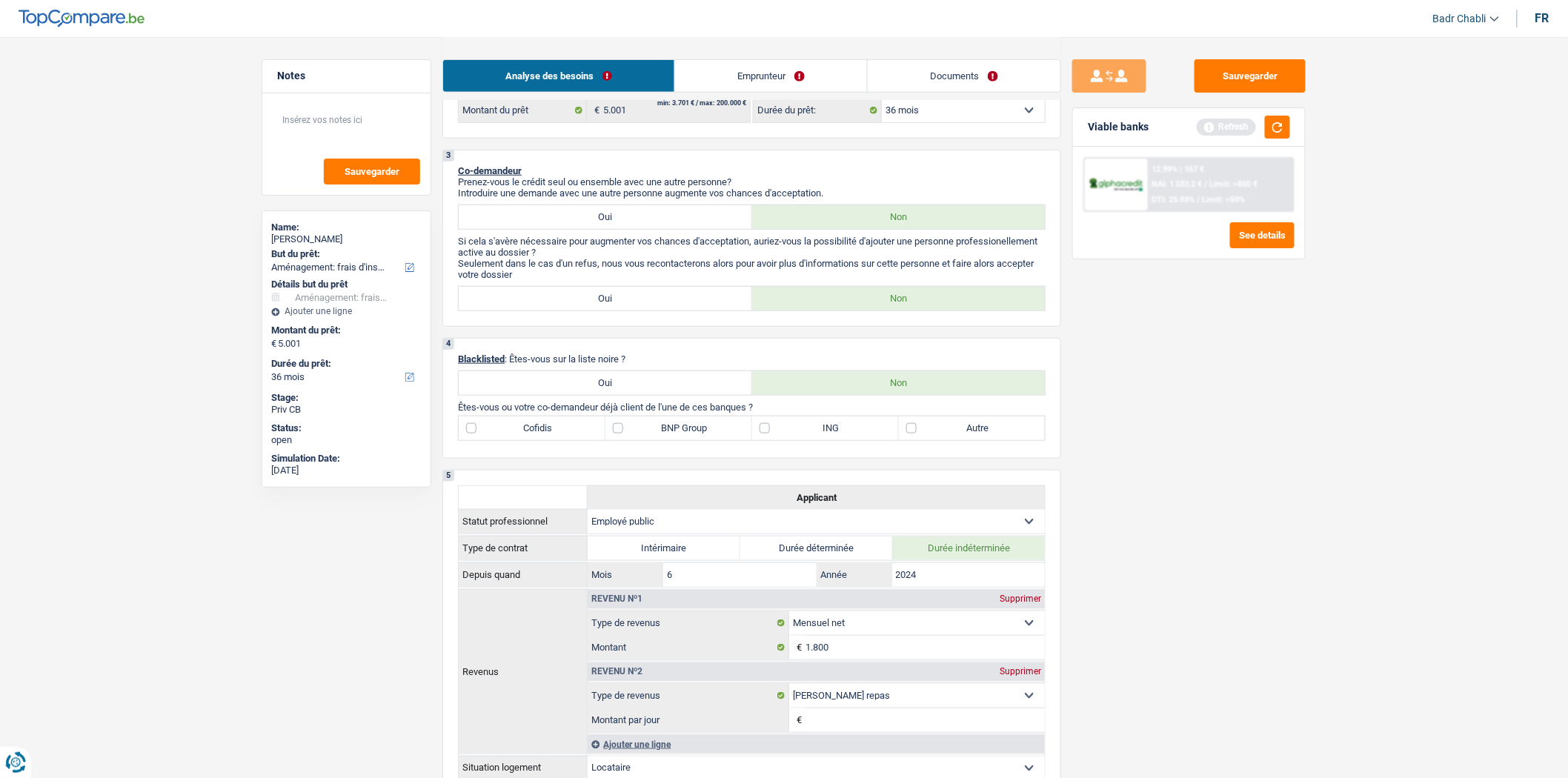
click at [907, 434] on label "Autre" at bounding box center [972, 428] width 147 height 24
click at [907, 434] on input "Autre" at bounding box center [972, 428] width 147 height 24
checkbox input "true"
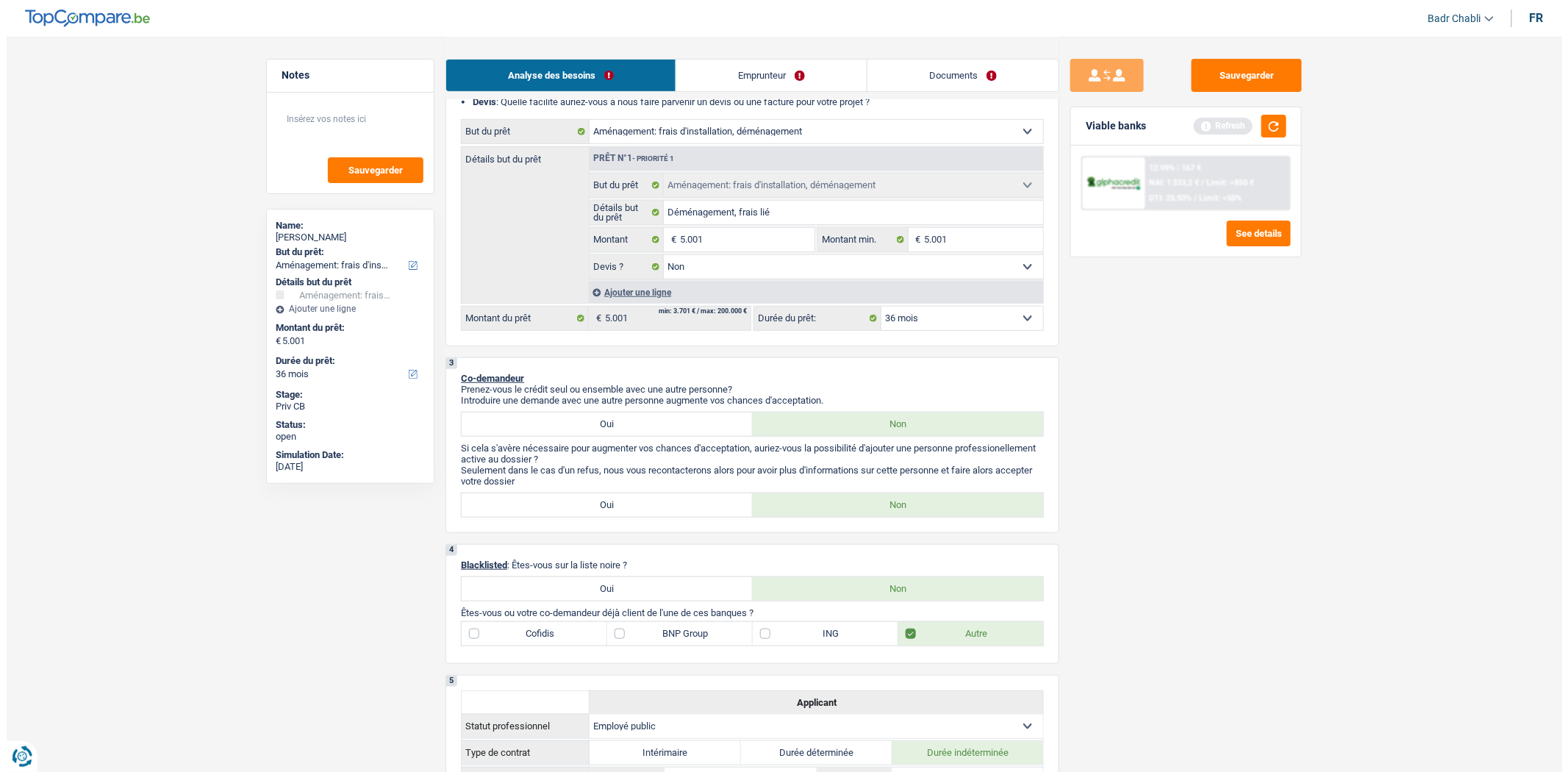
scroll to position [0, 0]
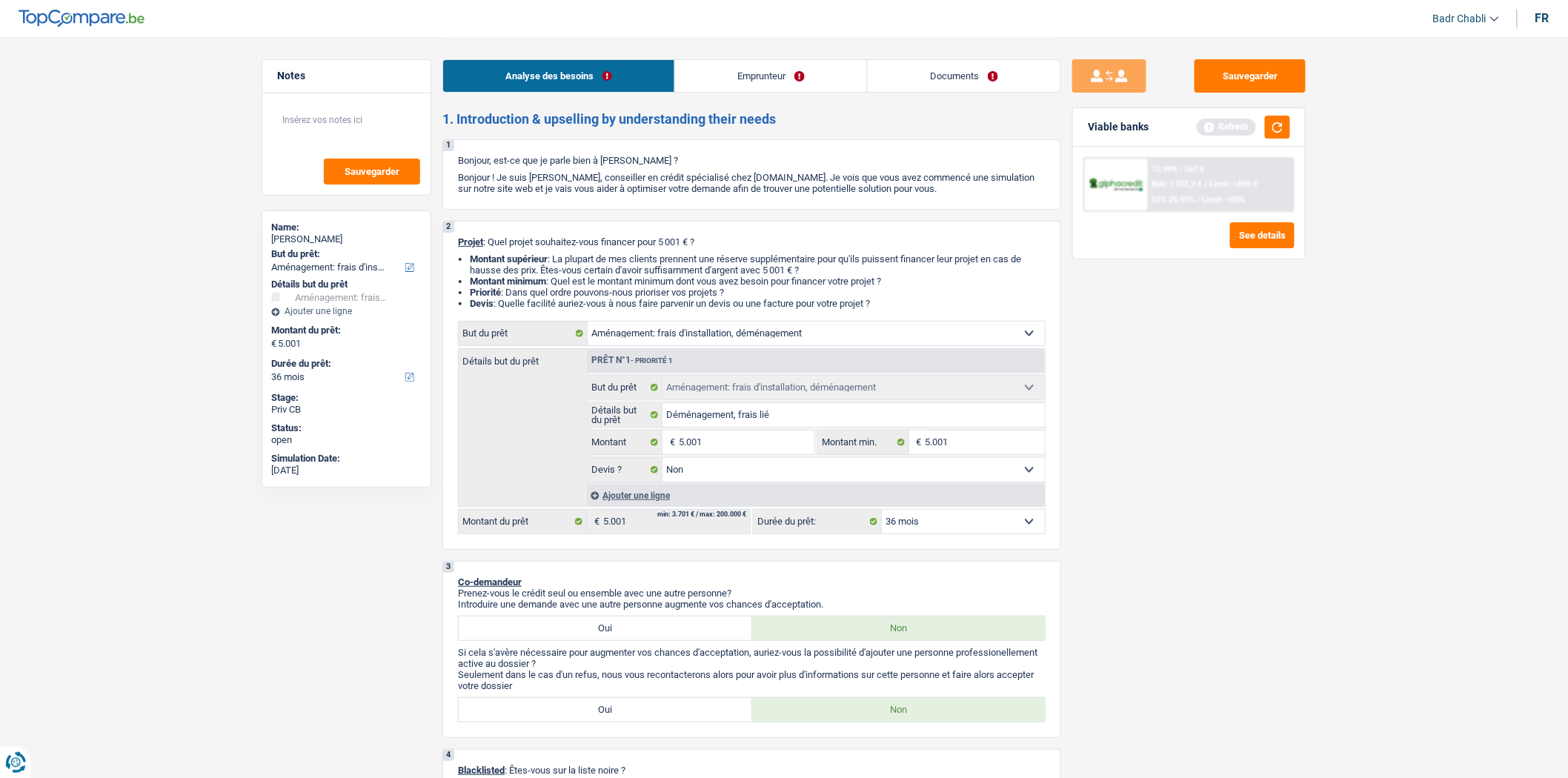
click at [752, 75] on link "Emprunteur" at bounding box center [771, 76] width 192 height 32
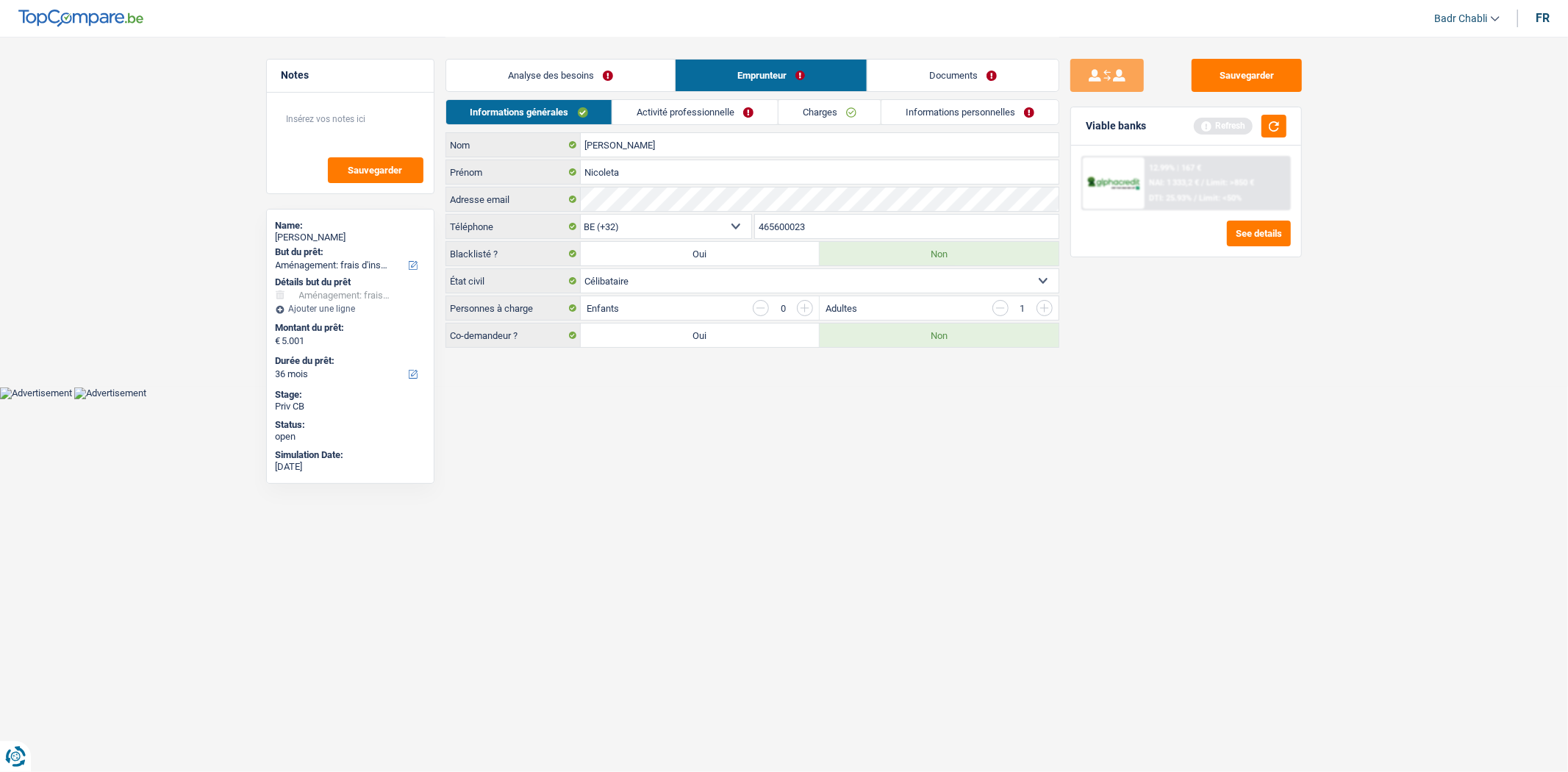
click at [966, 114] on link "Informations personnelles" at bounding box center [970, 112] width 177 height 25
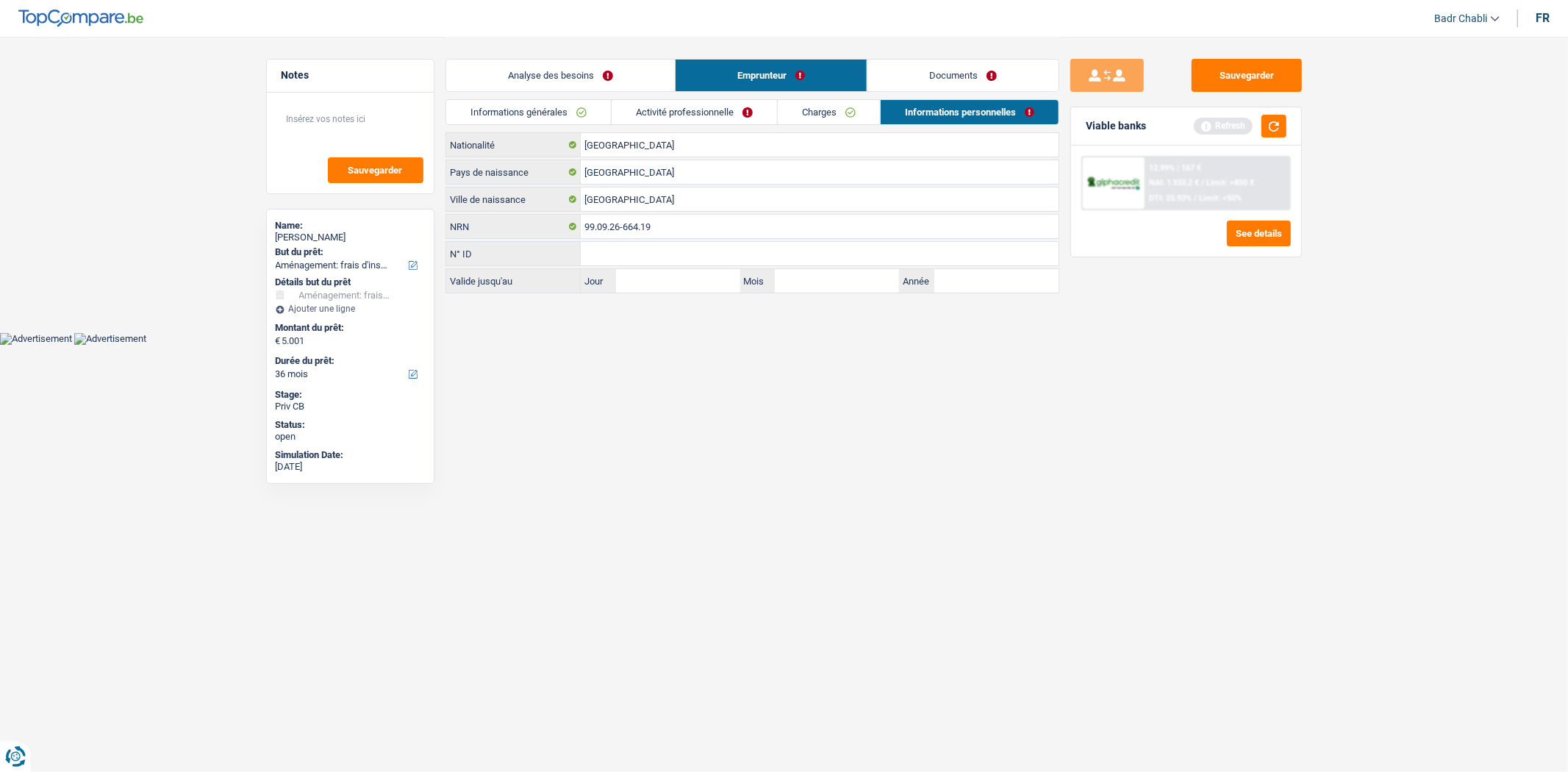
click at [957, 81] on link "Documents" at bounding box center [962, 76] width 191 height 32
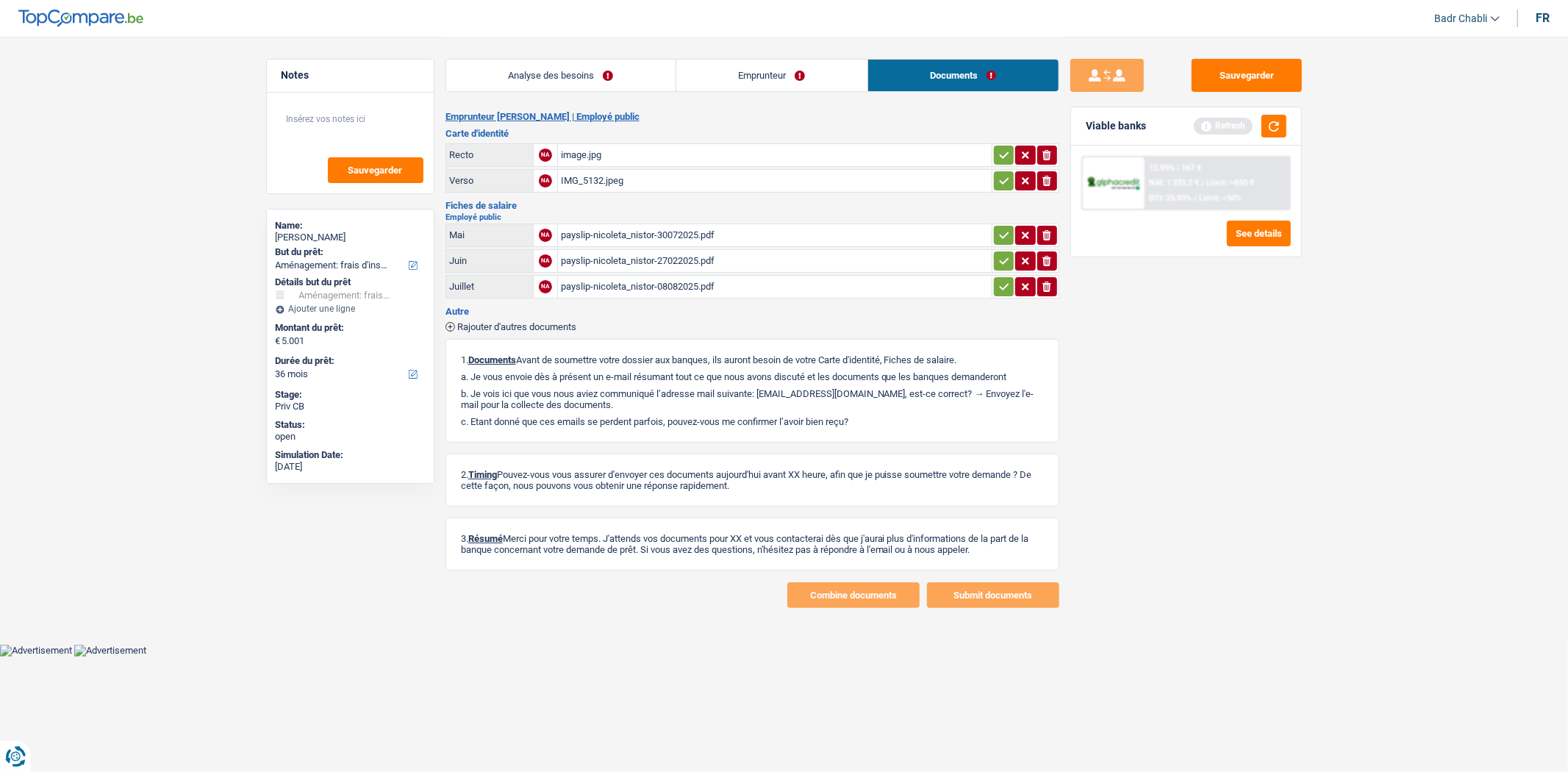
click at [575, 152] on div "image.jpg" at bounding box center [774, 154] width 427 height 22
click at [674, 233] on div "payslip-nicoleta_nistor-30072025.pdf" at bounding box center [774, 234] width 427 height 22
click at [578, 154] on div "image.jpg" at bounding box center [774, 154] width 427 height 22
click at [799, 76] on link "Emprunteur" at bounding box center [771, 76] width 191 height 32
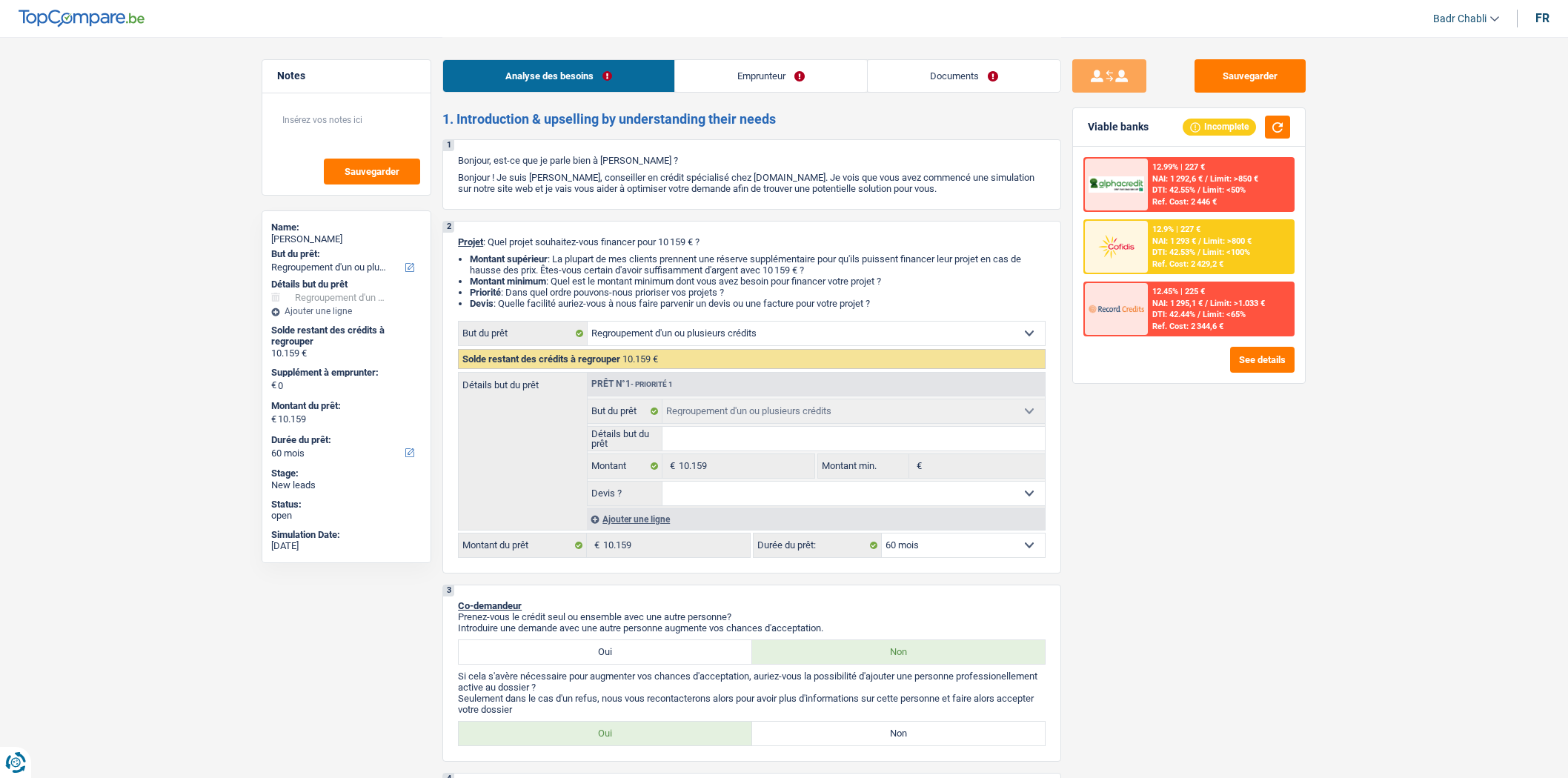
select select "refinancing"
select select "60"
select select "refinancing"
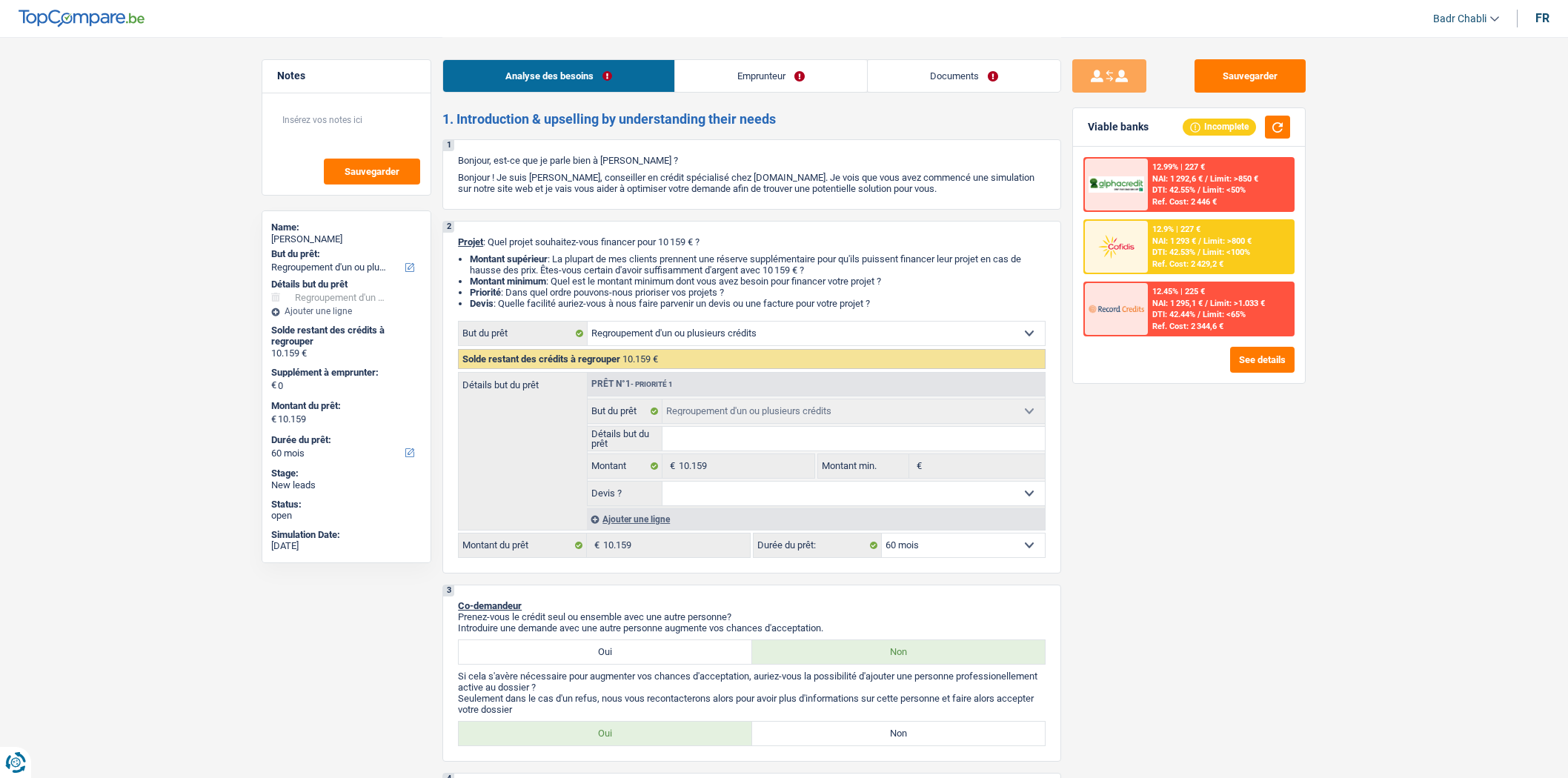
select select "60"
select select "worker"
select select "netSalary"
select select "rents"
select select "personalLoan"
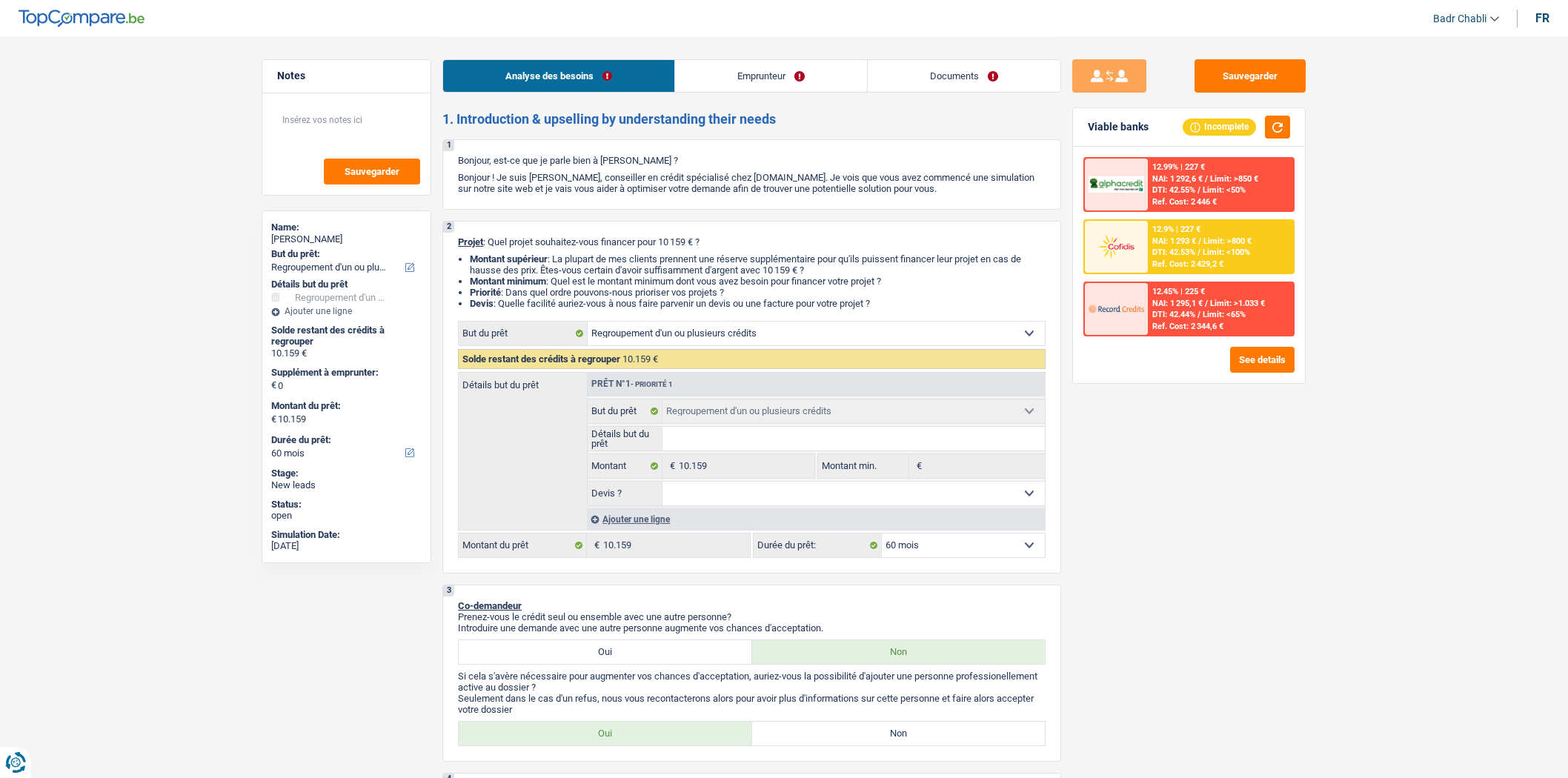
select select "loanRepayment"
select select "48"
select select "cardOrCredit"
select select "personalLoan"
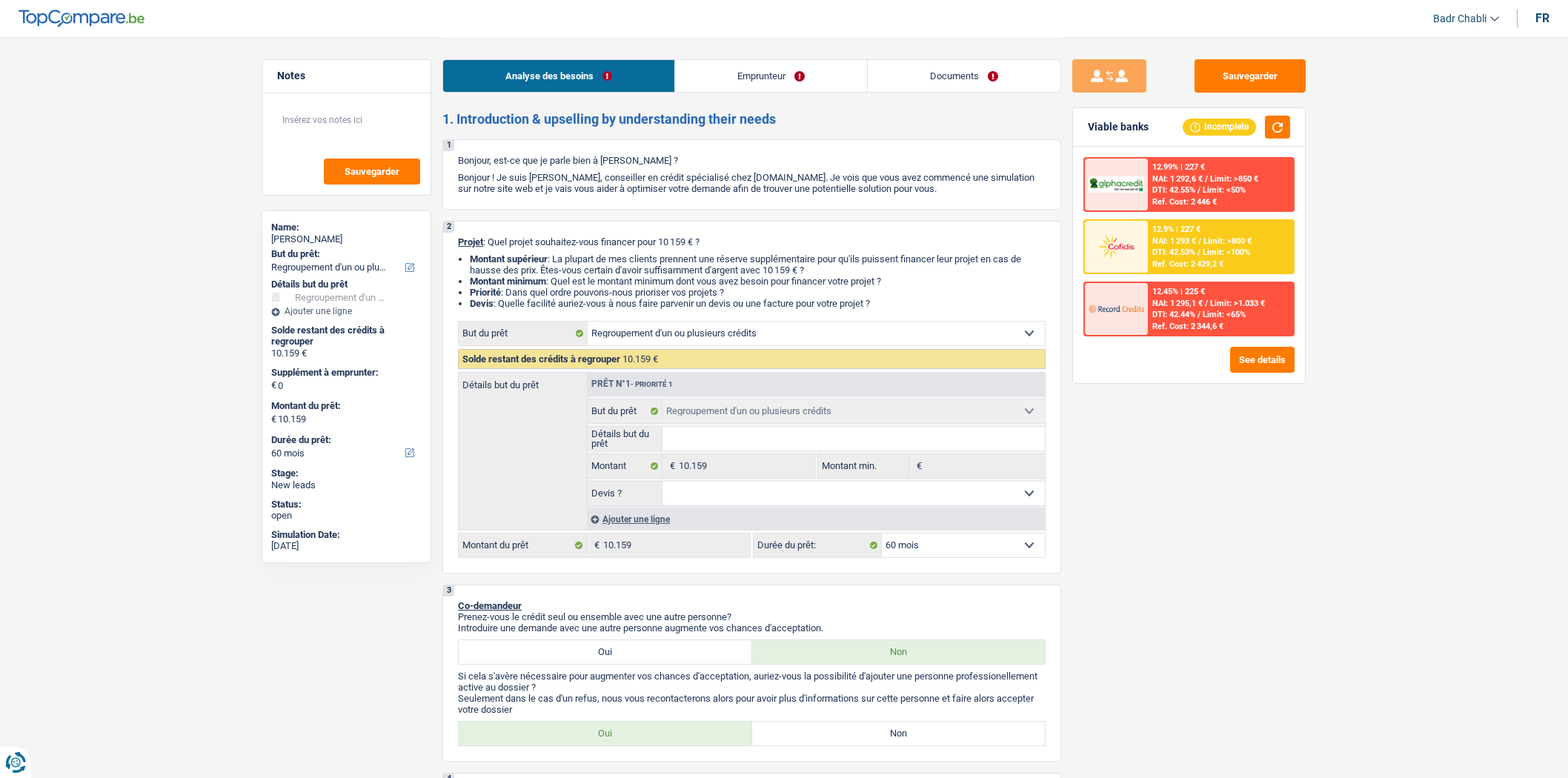
select select "homeFurnishingOrRelocation"
select select "24"
select select "personalLoan"
select select "familyEvent"
select select "42"
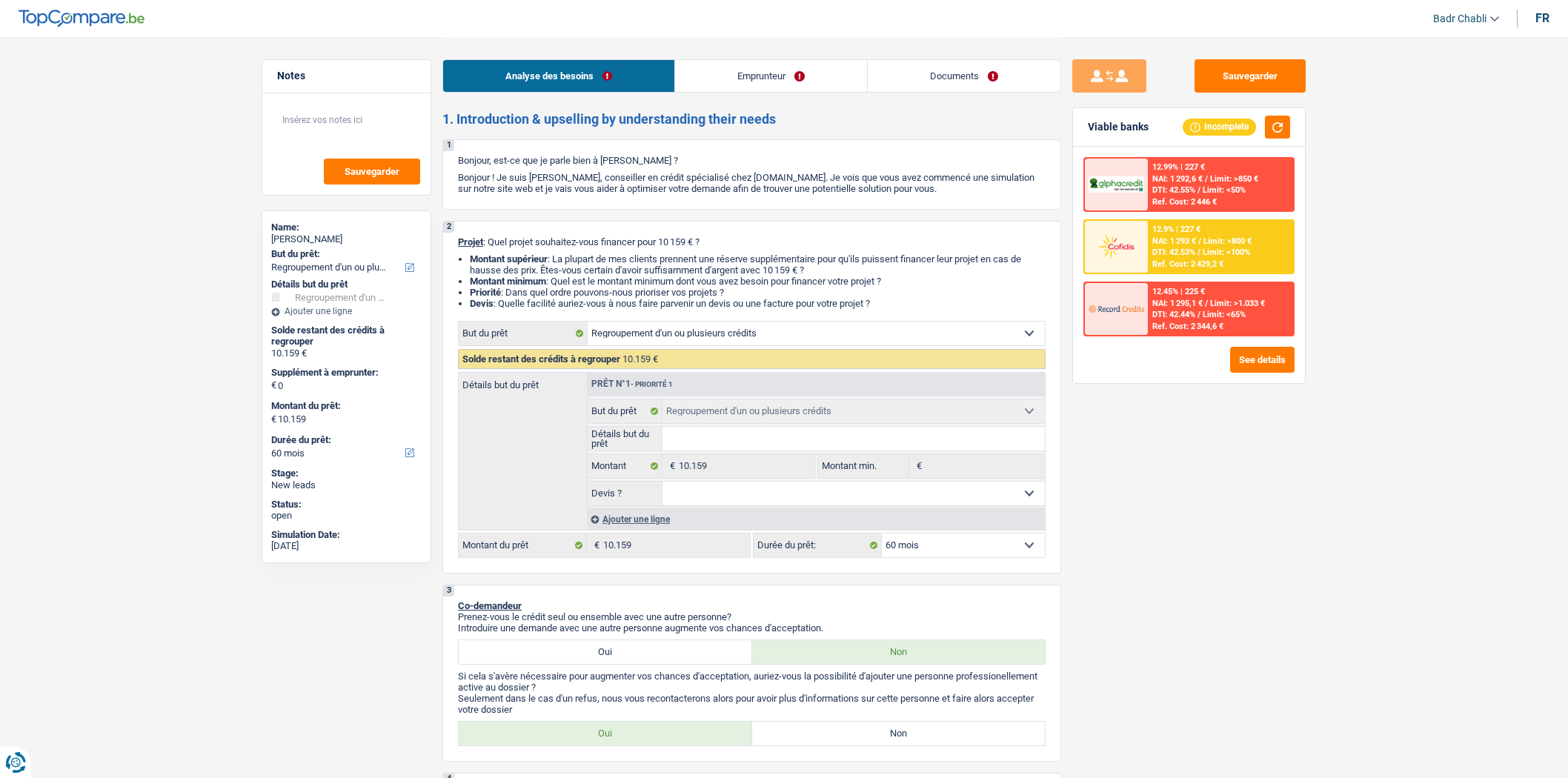
select select "refinancing"
select select "60"
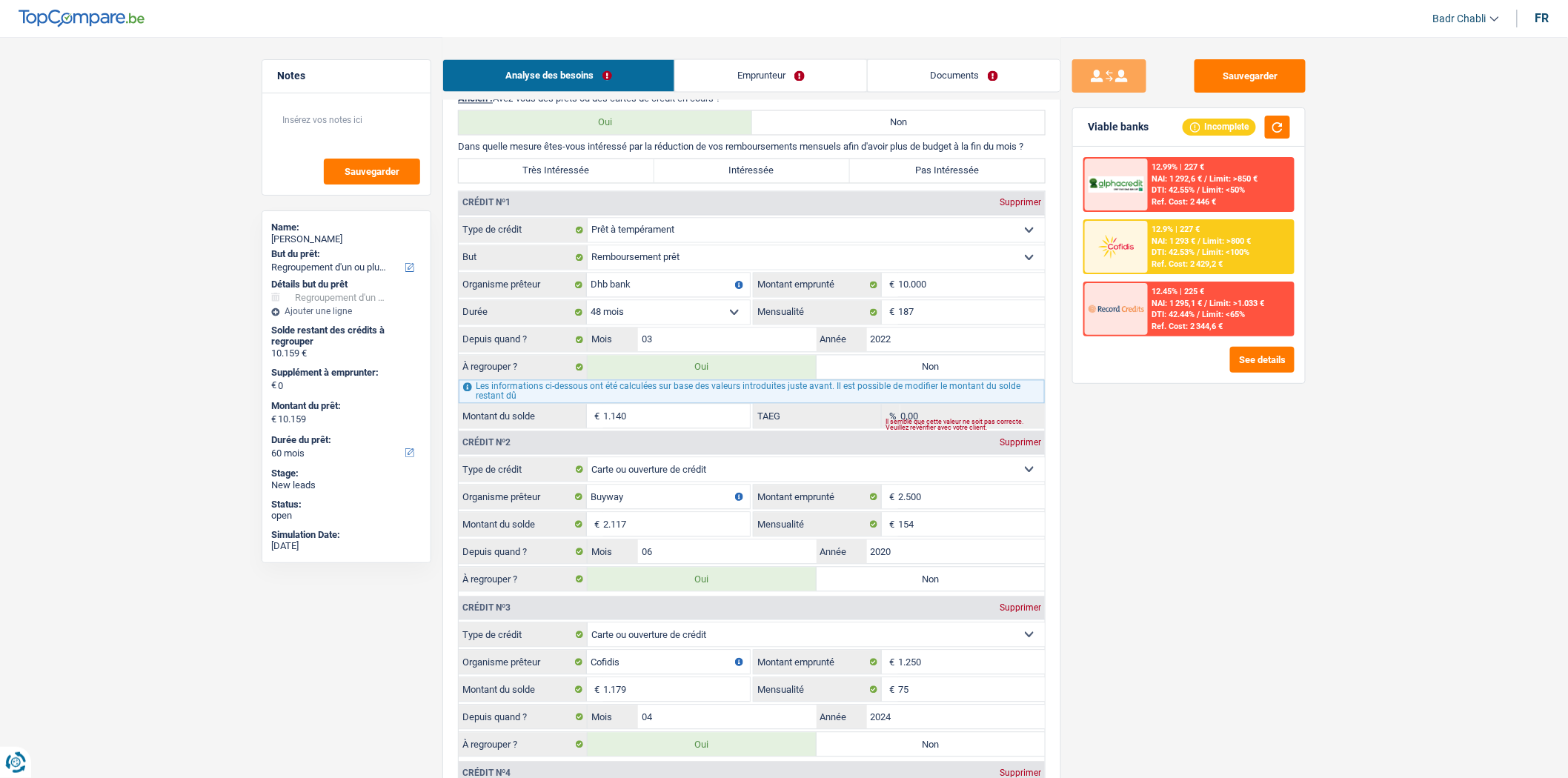
scroll to position [1316, 0]
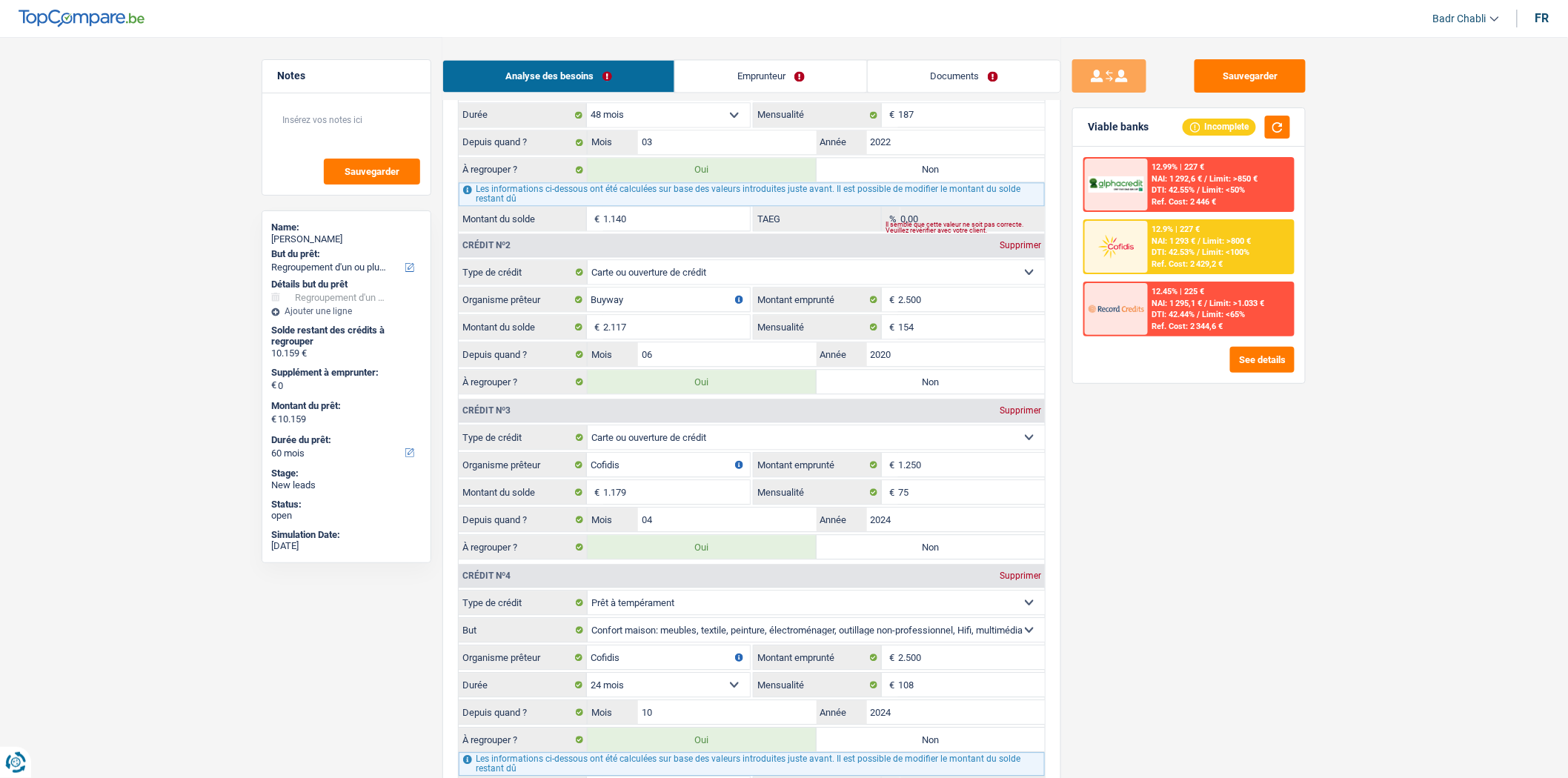
click at [654, 230] on input "1.140" at bounding box center [676, 218] width 147 height 24
type input "3"
type input "9.022"
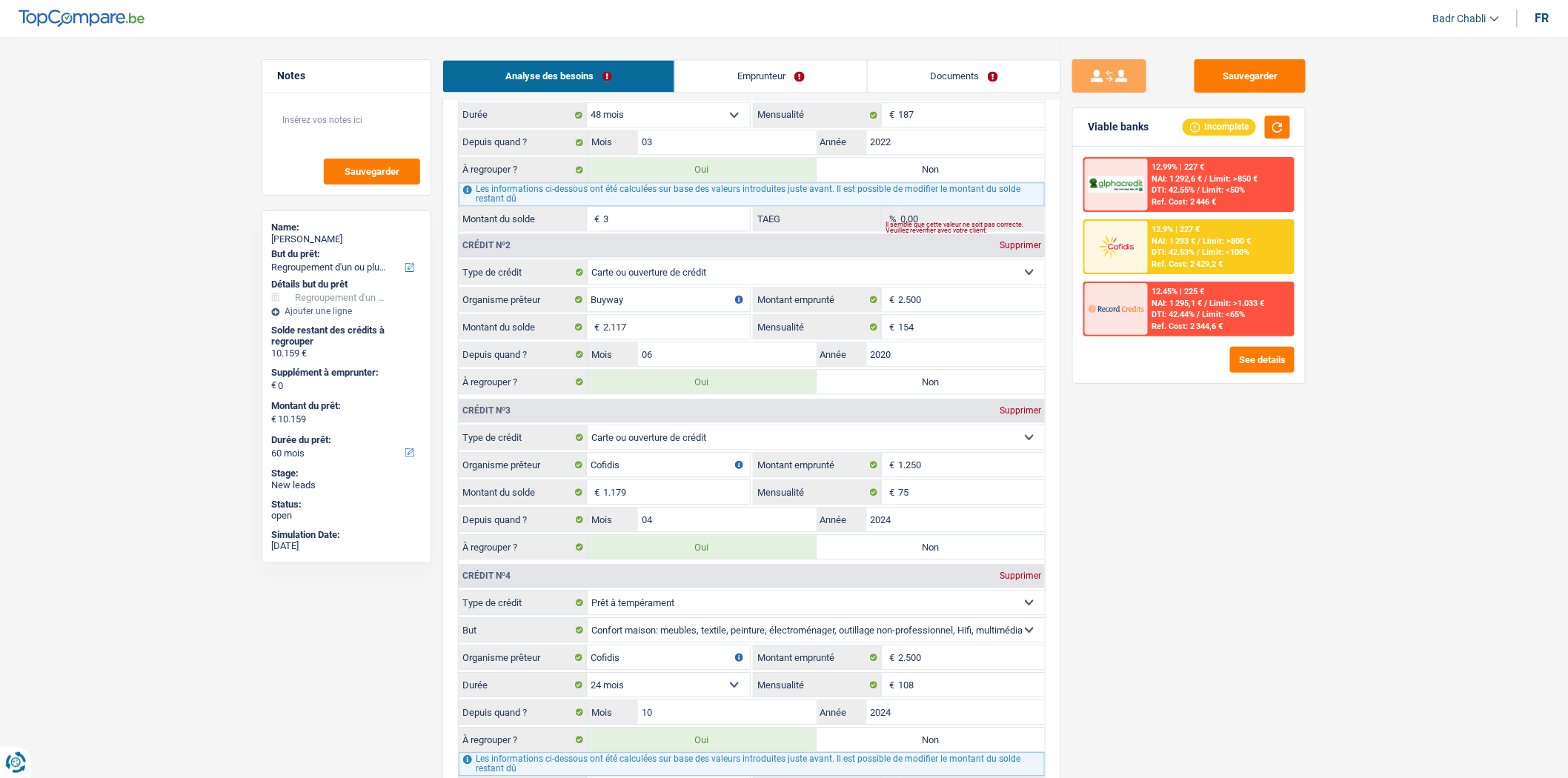
select select "48"
type input "9.022"
select select "48"
type input "9.022"
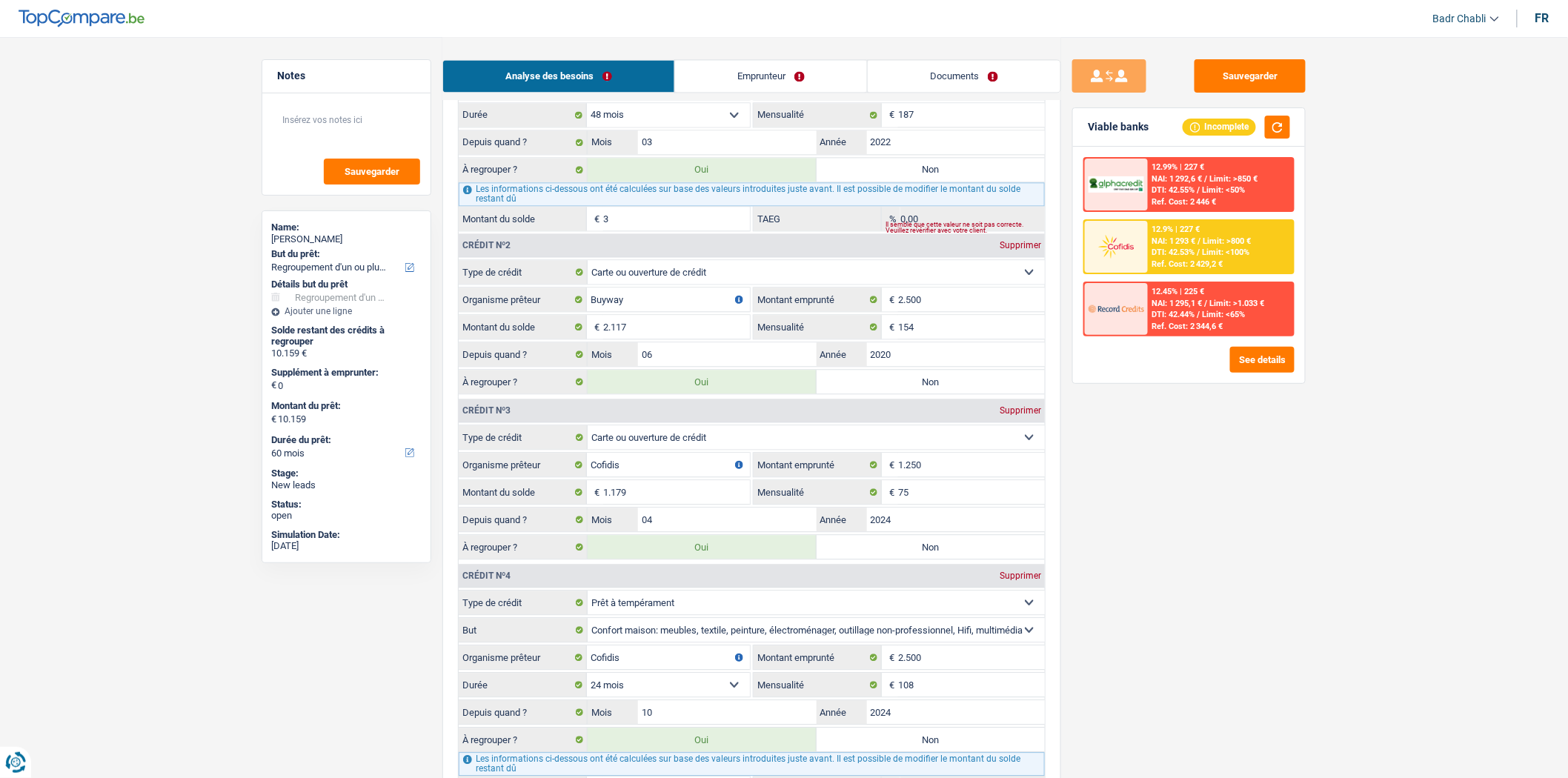
type input "9.022"
select select "48"
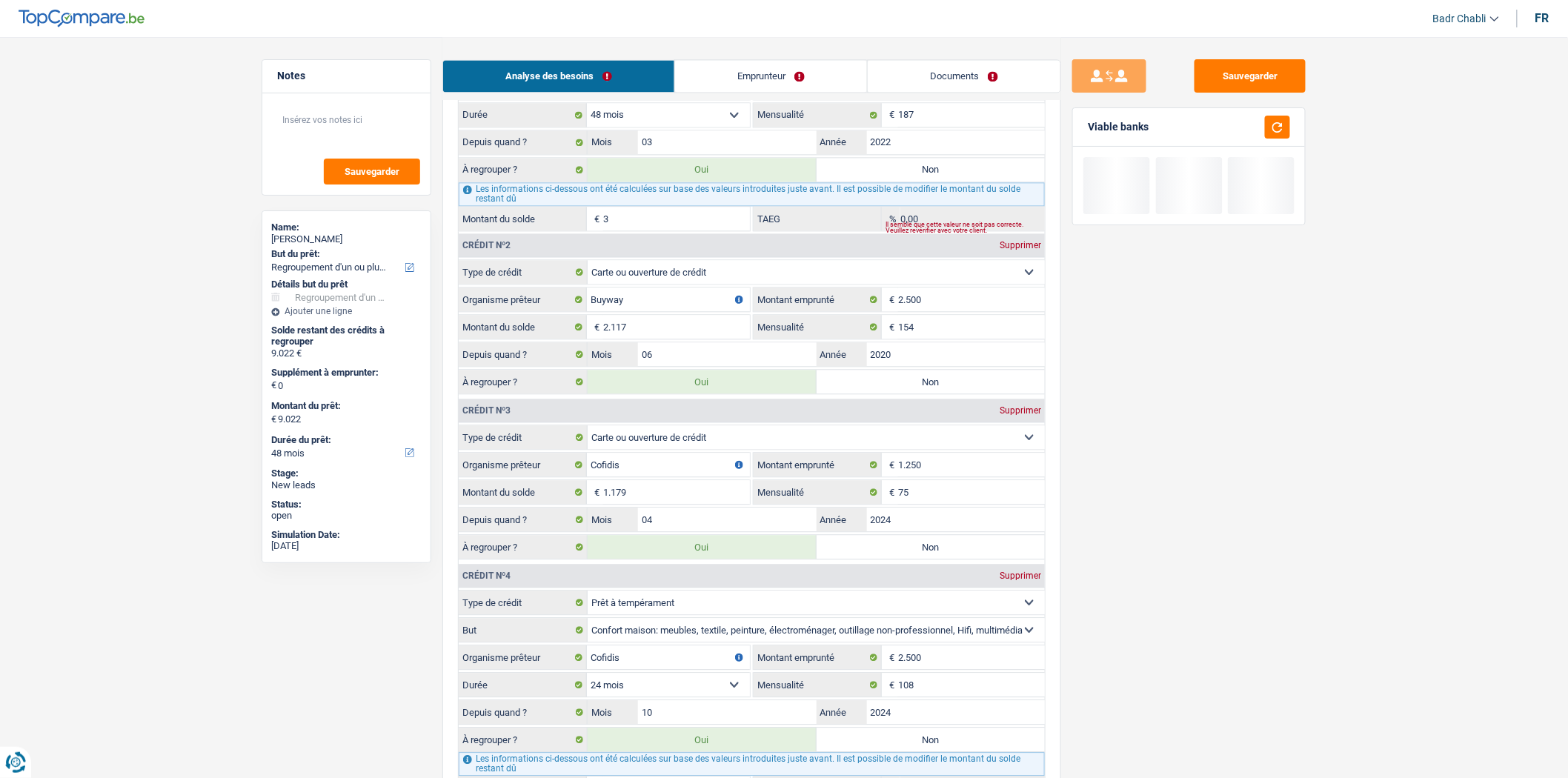
type input "9.051"
type input "32"
type input "9.051"
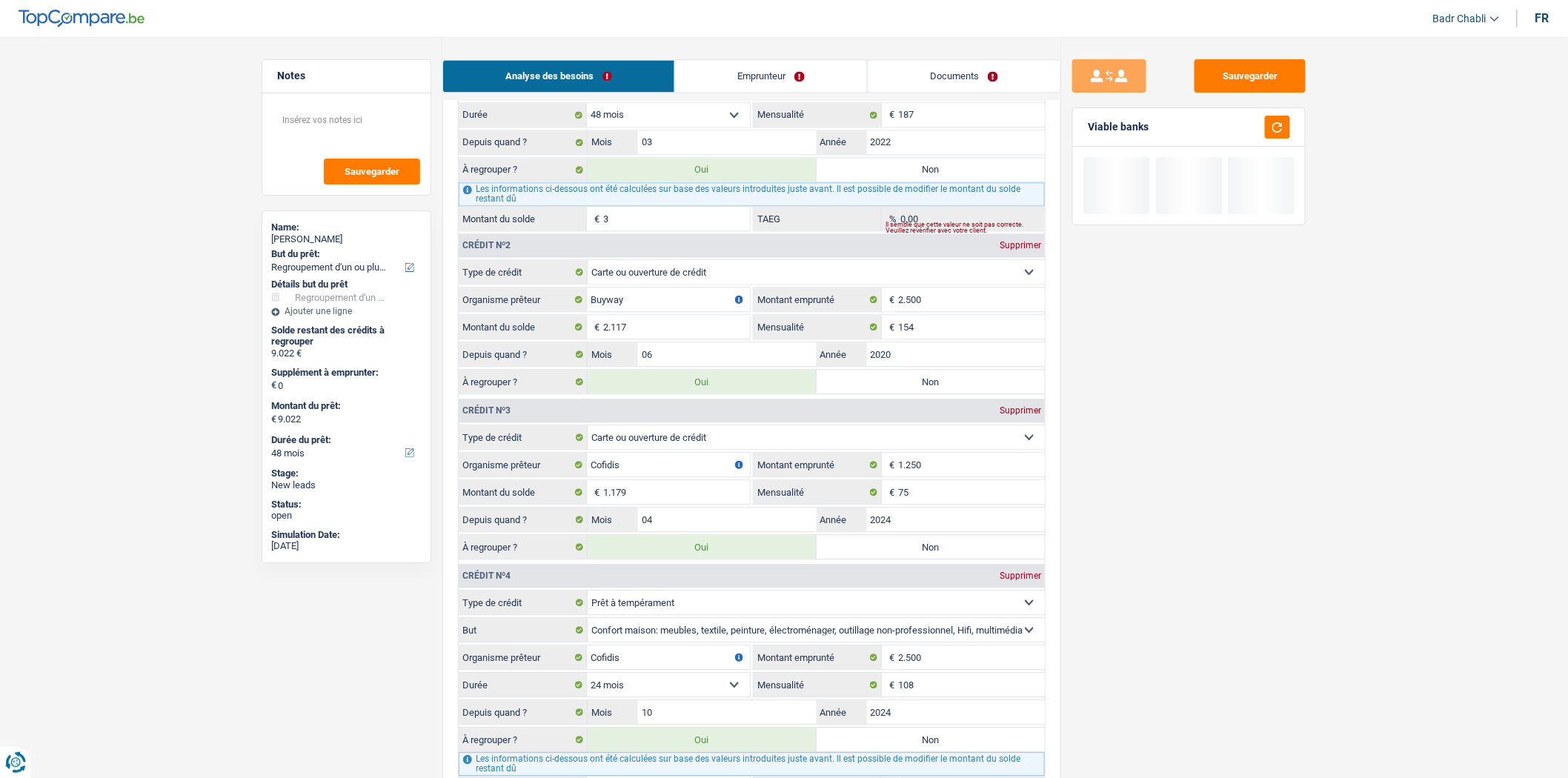
type input "9.051"
type input "328"
type input "9.347"
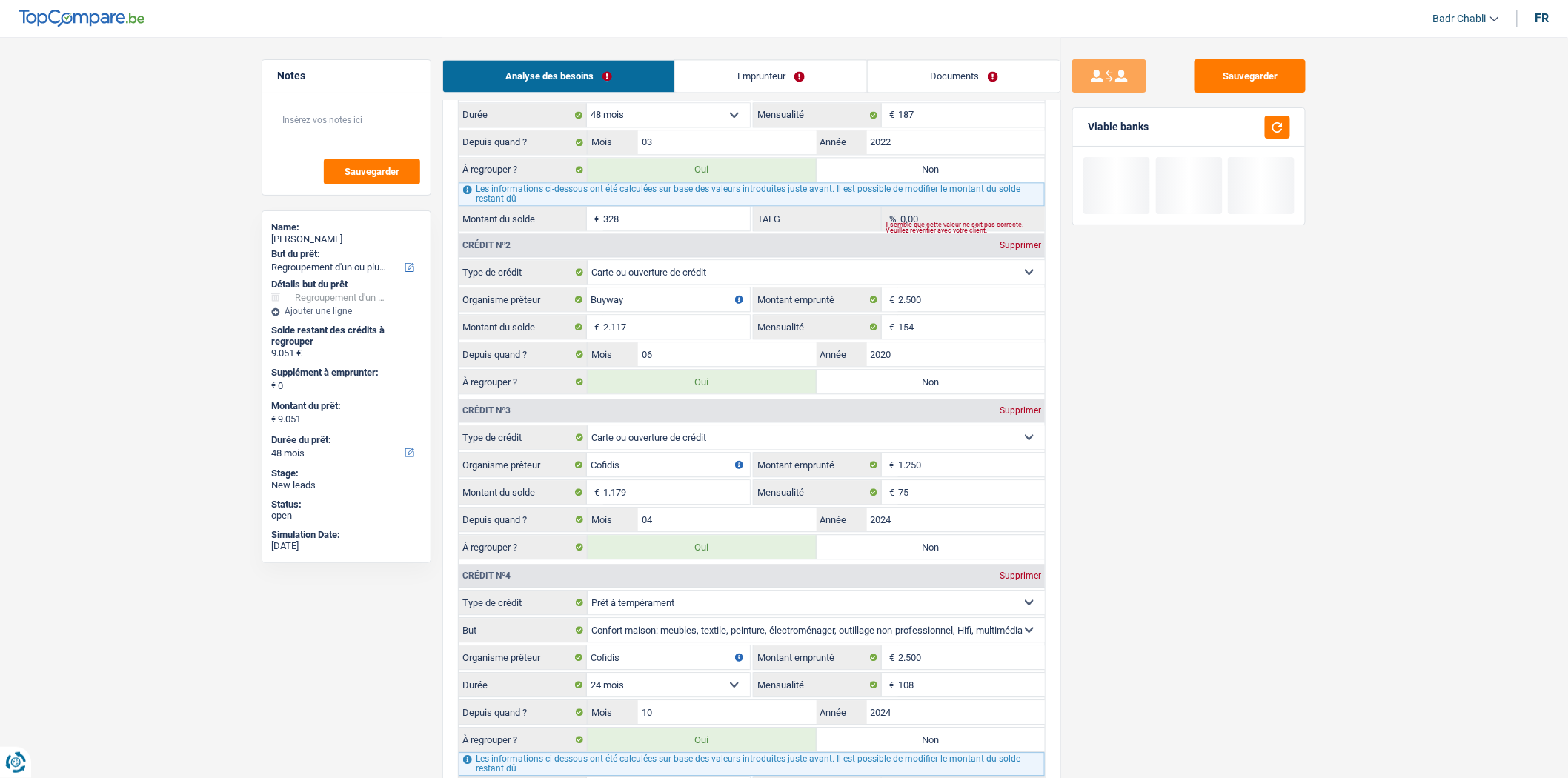
type input "9.347"
type input "3.285"
type input "12.304"
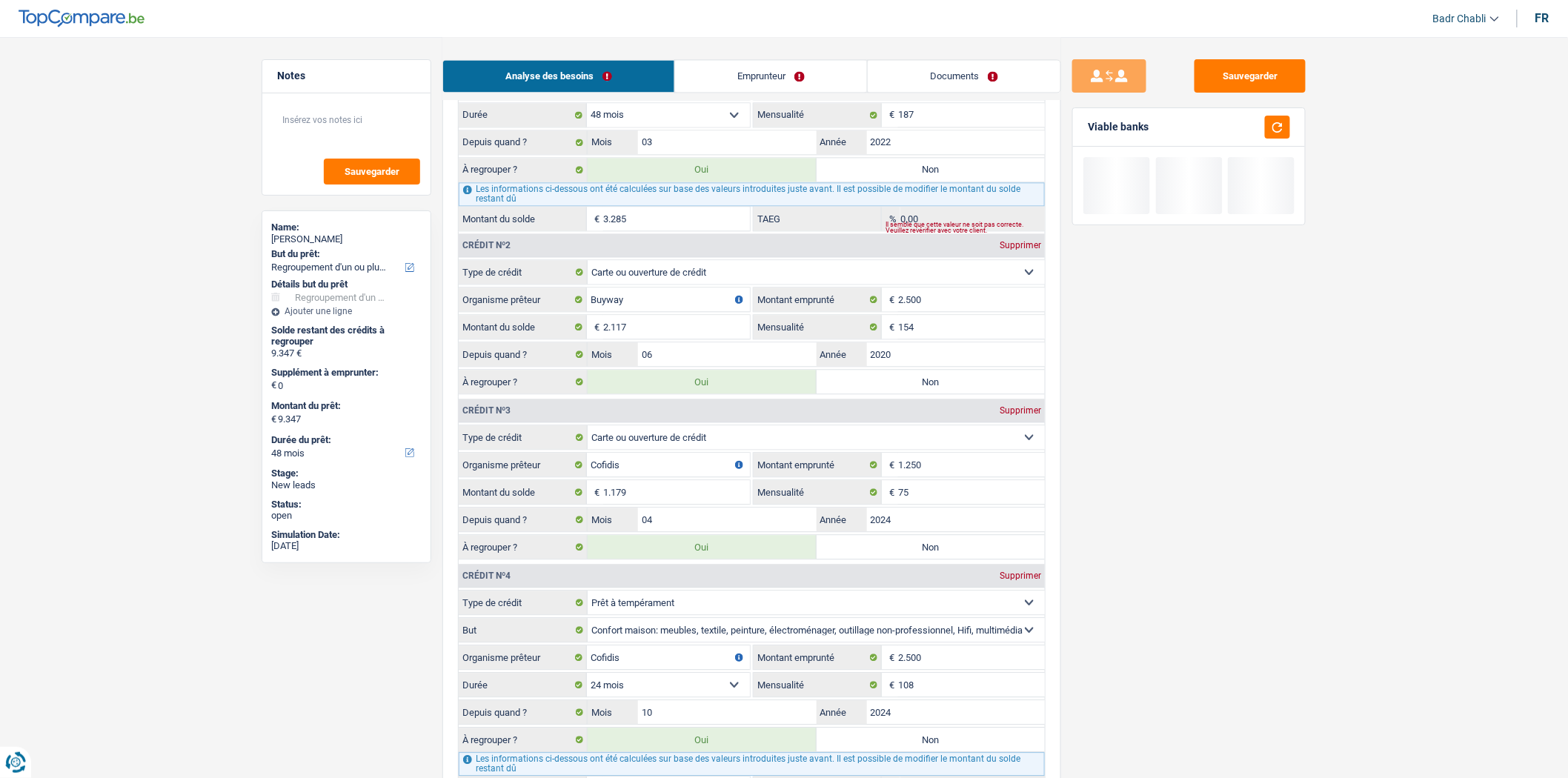
type input "12.304"
select select "60"
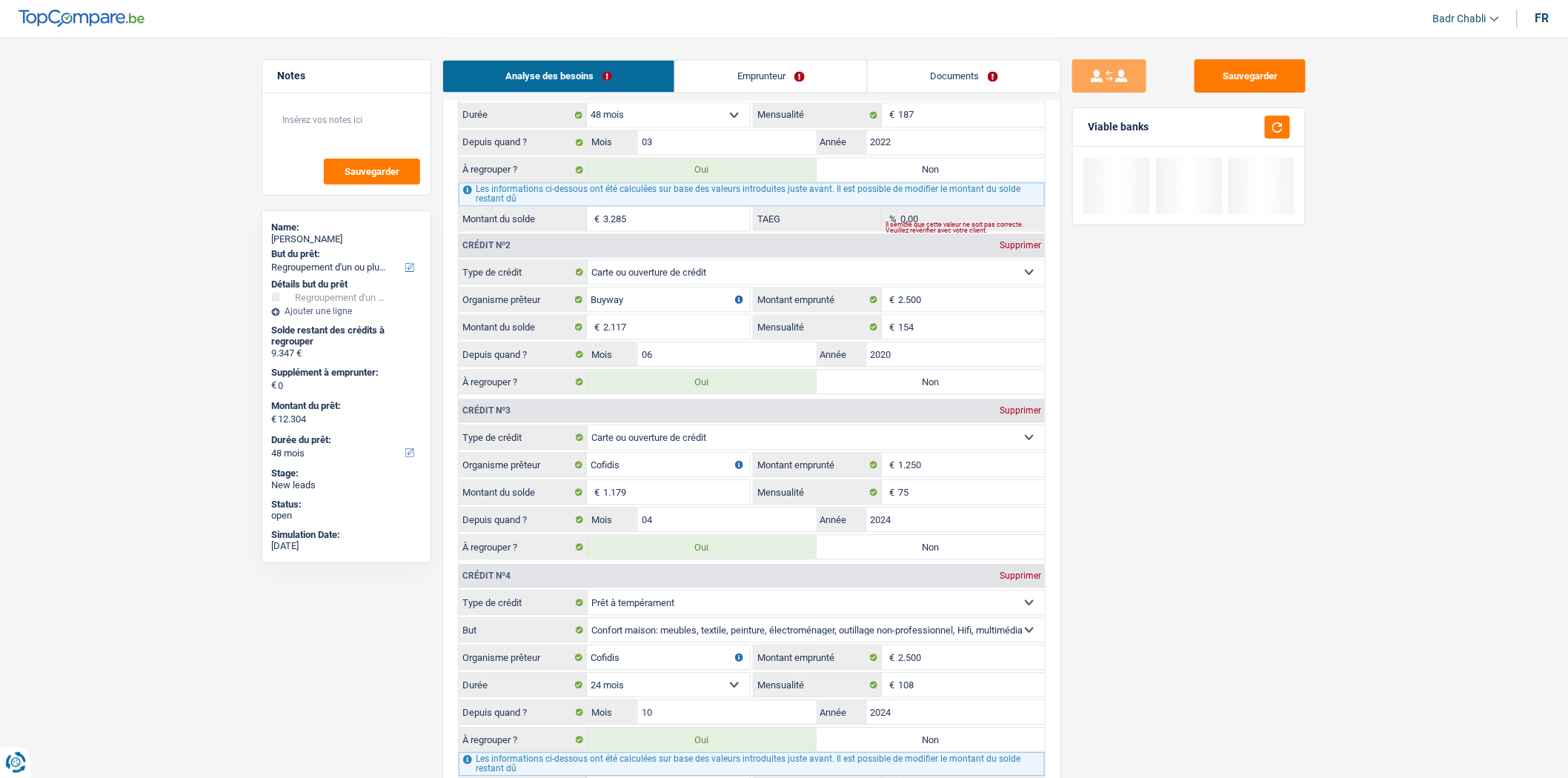
select select "60"
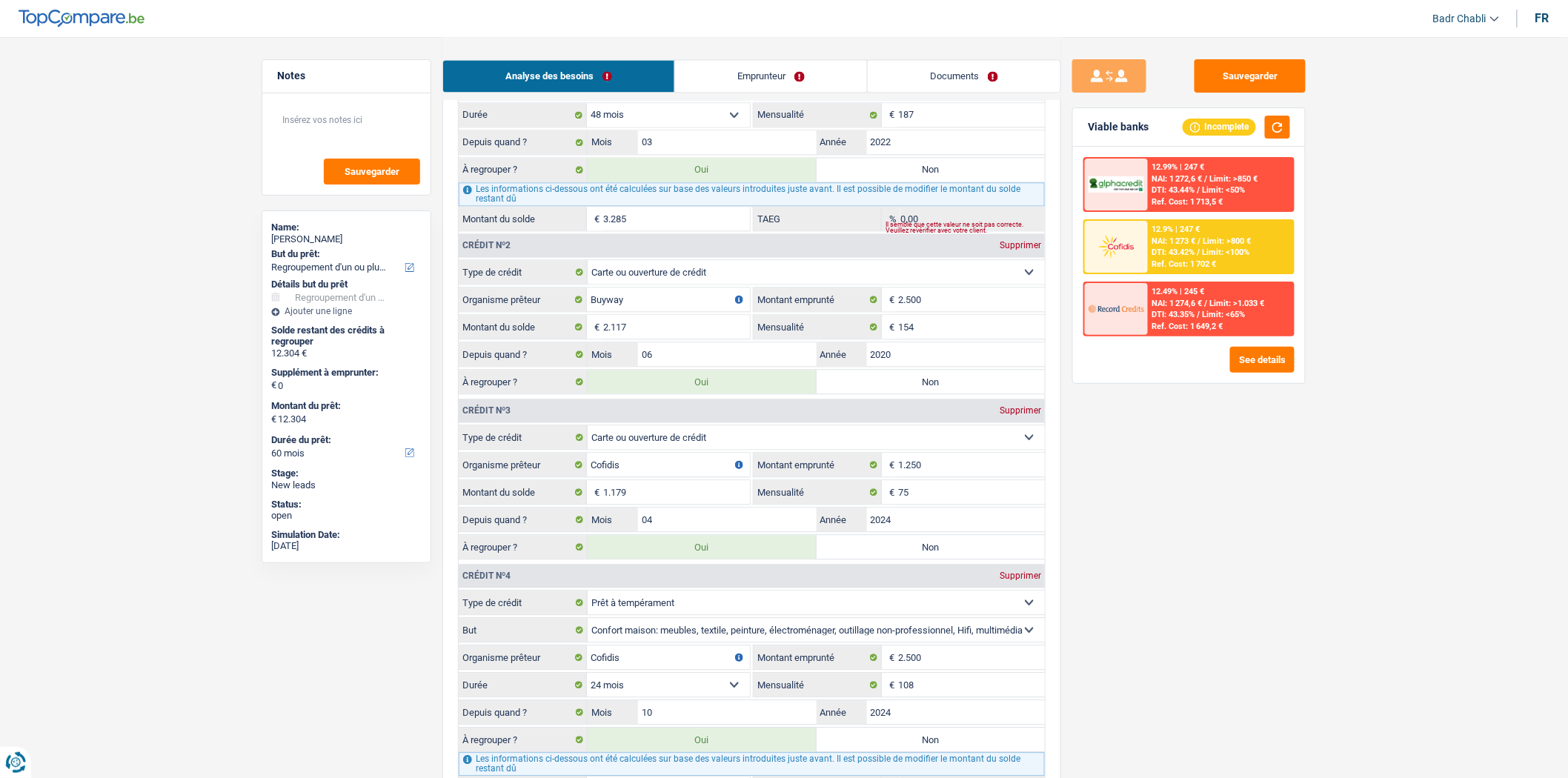
type input "3.285"
click at [869, 178] on label "Non" at bounding box center [931, 170] width 229 height 24
click at [869, 178] on input "Non" at bounding box center [931, 170] width 229 height 24
radio input "true"
type input "9.019"
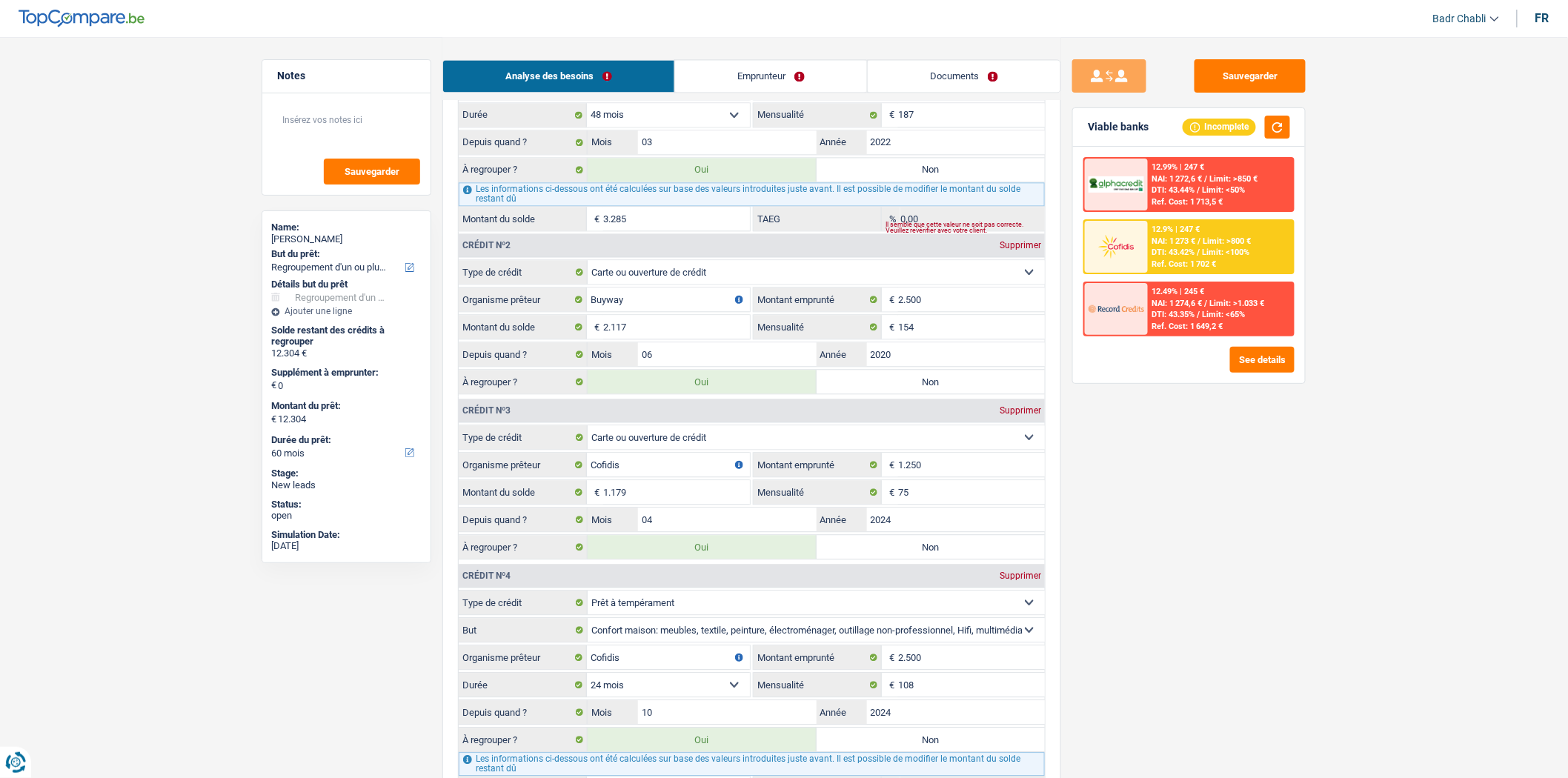
select select "48"
type input "9.019"
select select "48"
radio input "false"
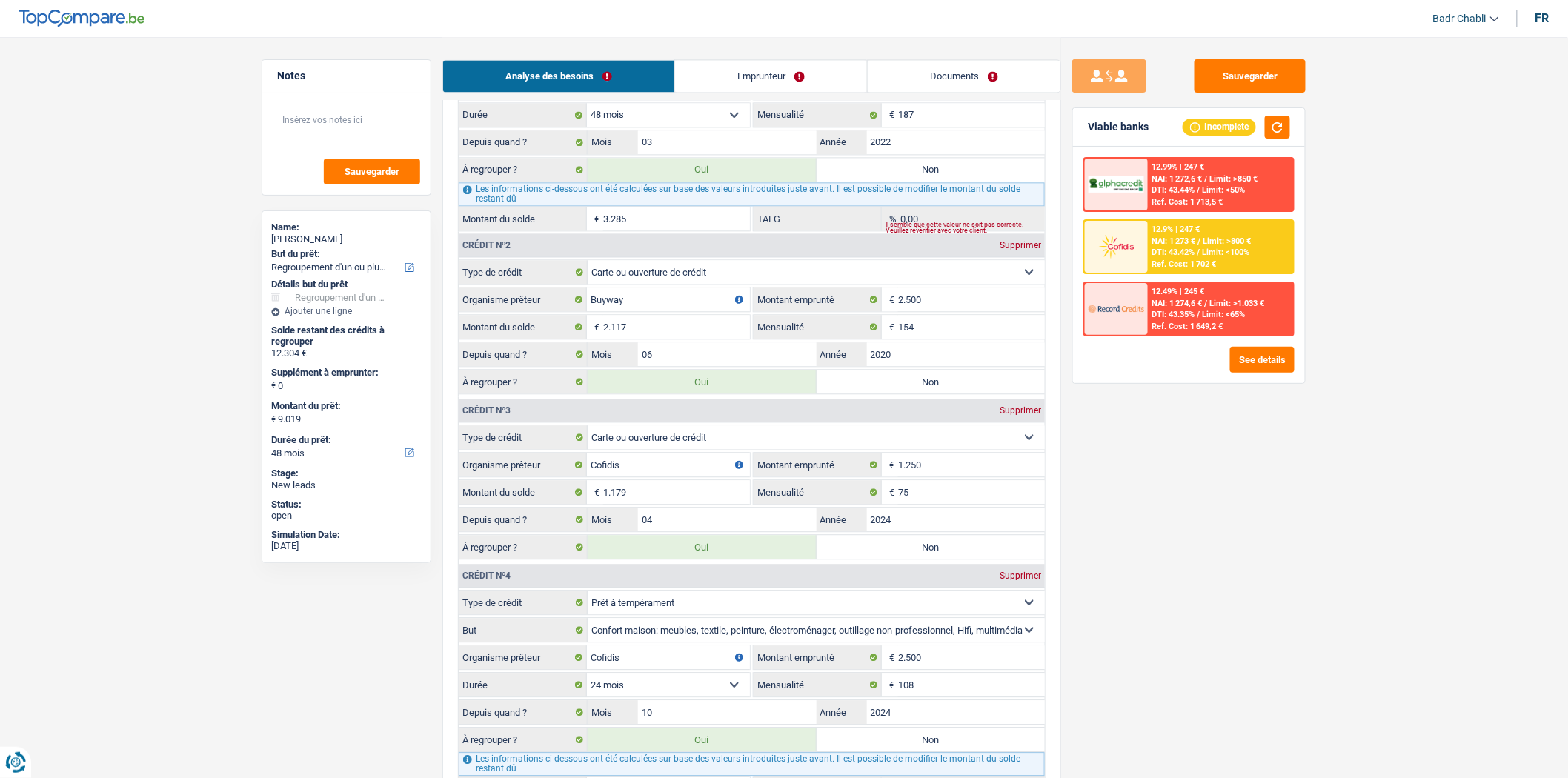
type input "9.019"
select select "48"
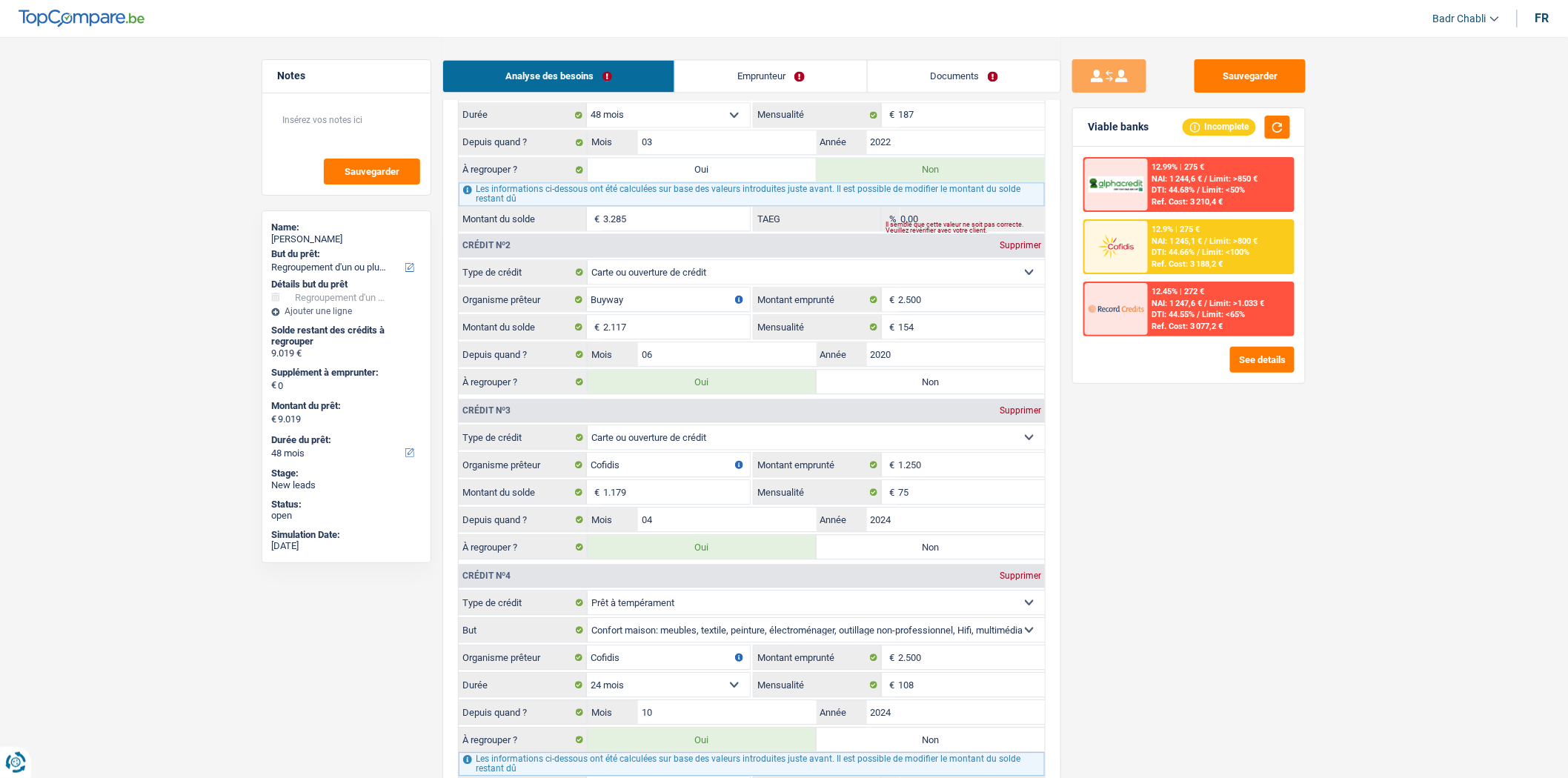
click at [736, 179] on label "Oui" at bounding box center [702, 170] width 229 height 24
click at [736, 179] on input "Oui" at bounding box center [702, 170] width 229 height 24
radio input "true"
type input "12.304"
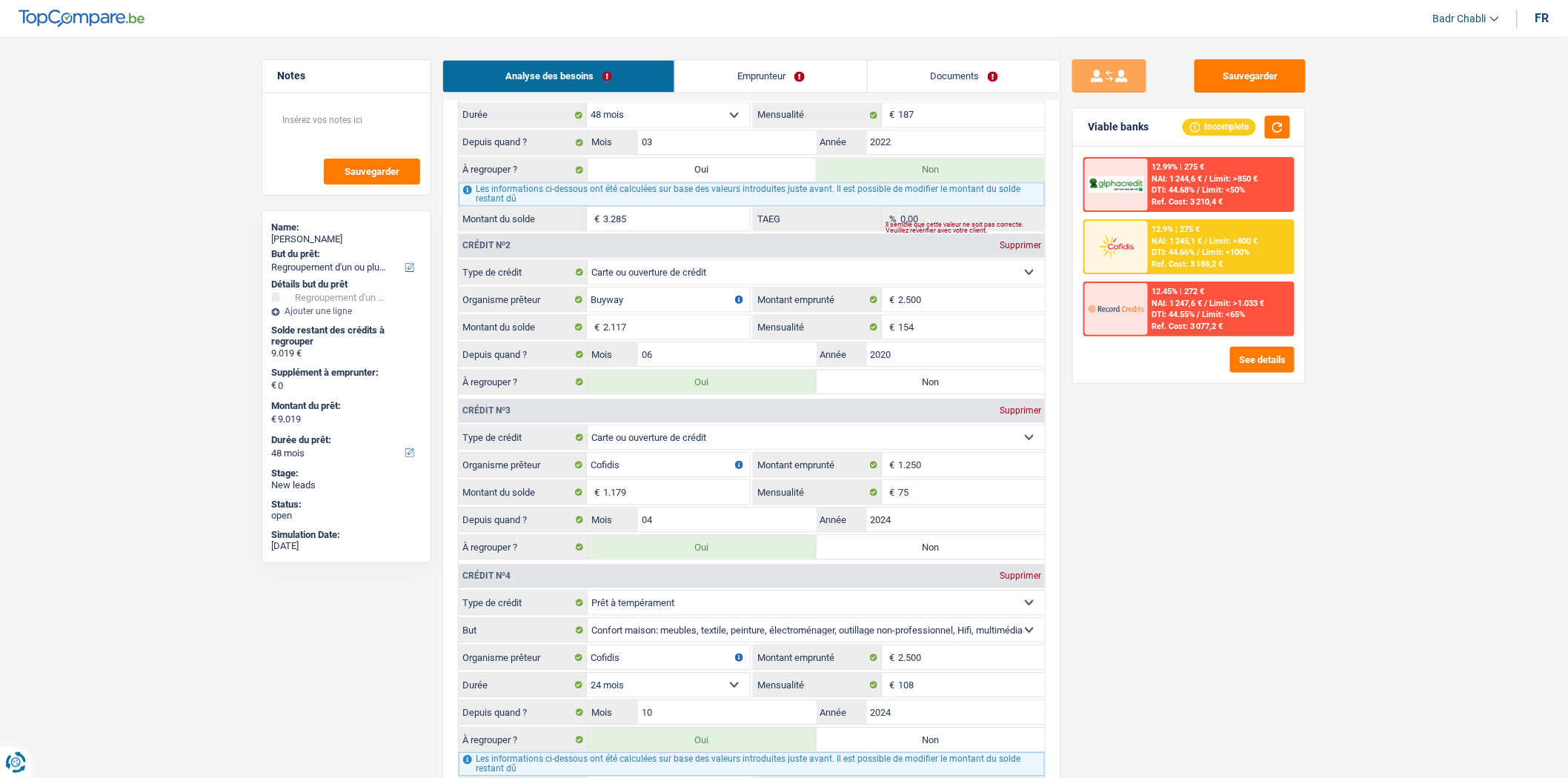
type input "12.304"
radio input "false"
type input "12.304"
select select "60"
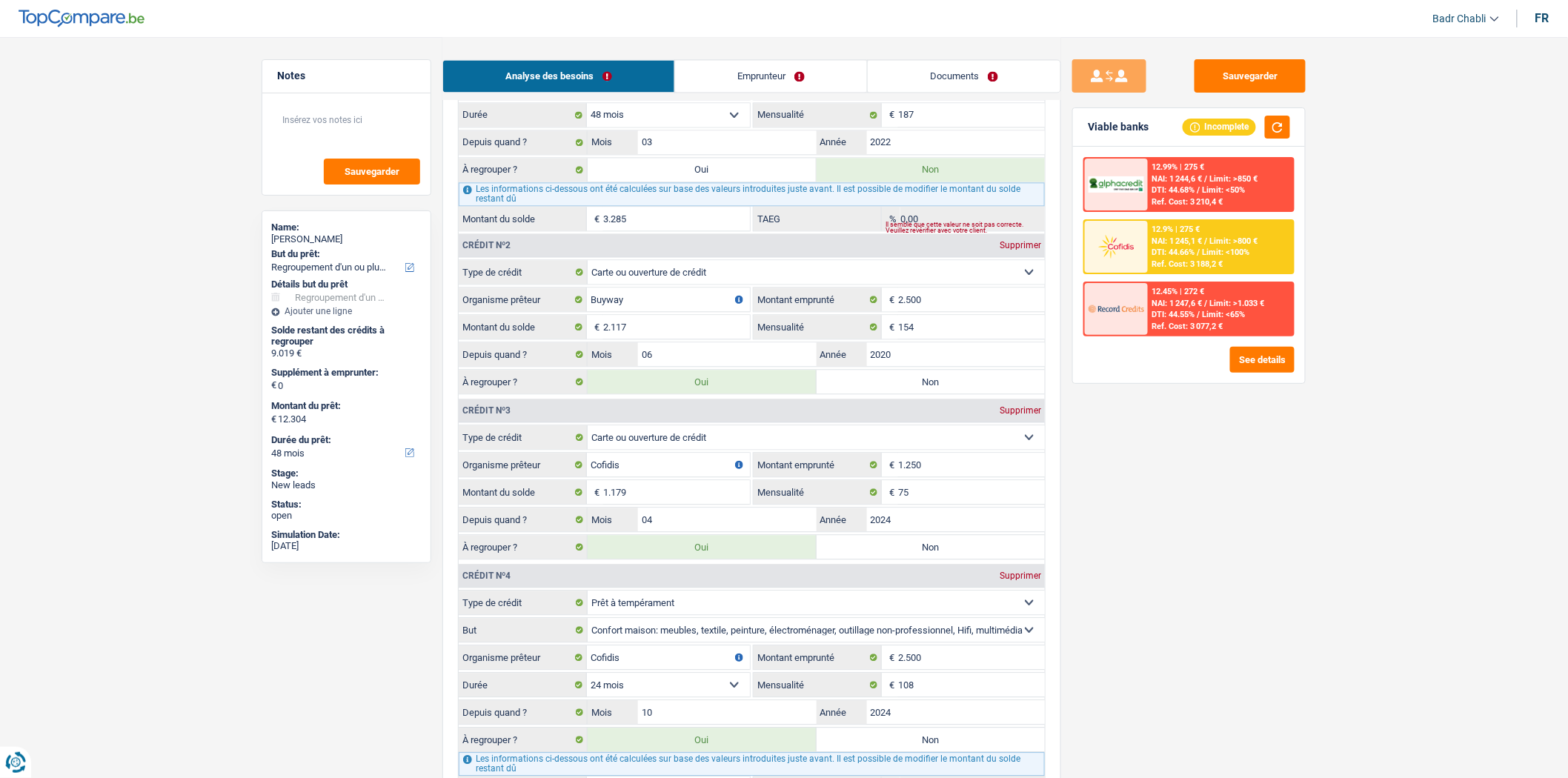
select select "60"
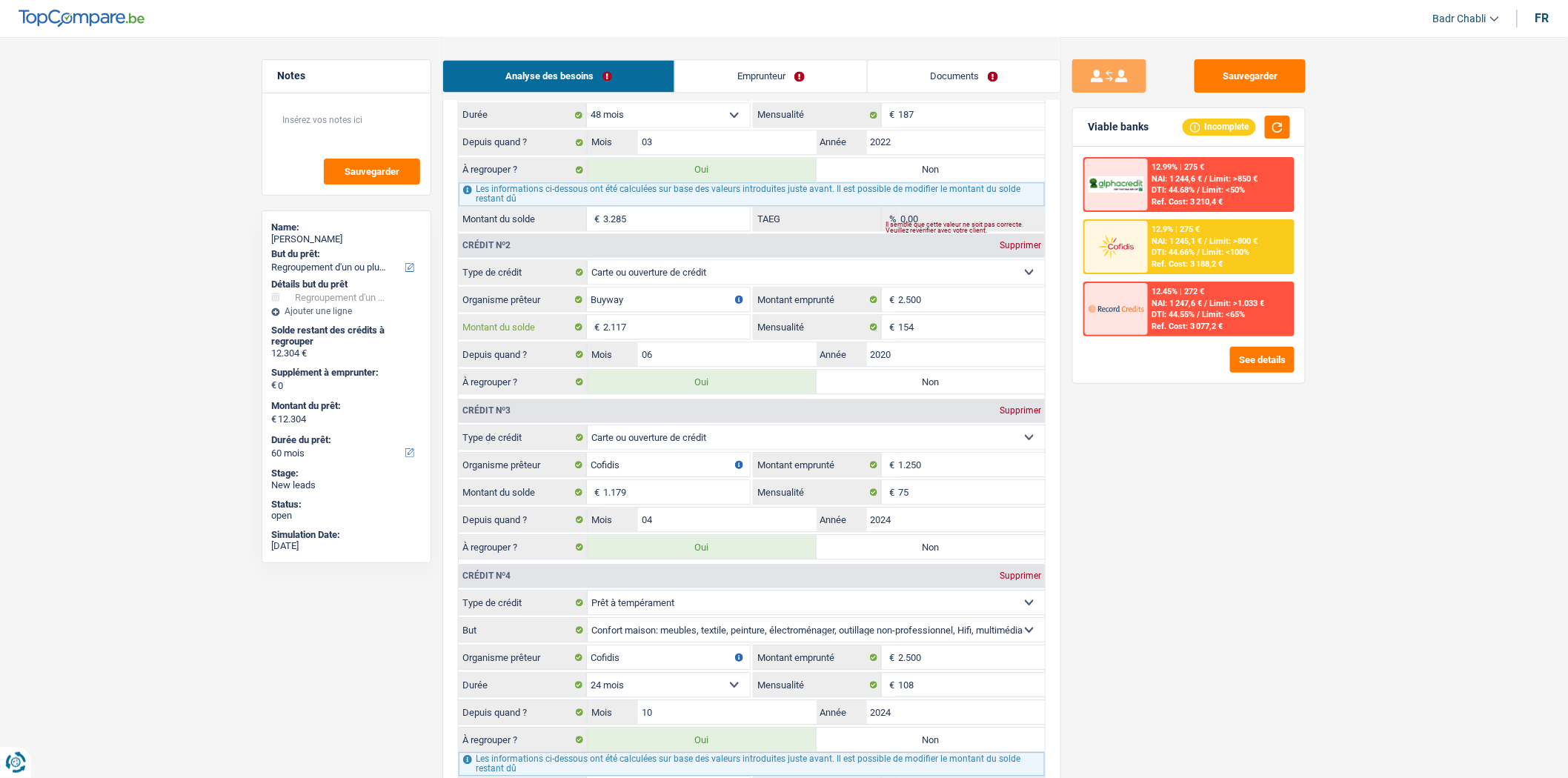
click at [652, 333] on input "2.117" at bounding box center [676, 326] width 147 height 24
click at [891, 384] on label "Non" at bounding box center [931, 381] width 229 height 24
click at [891, 384] on input "Non" at bounding box center [931, 381] width 229 height 24
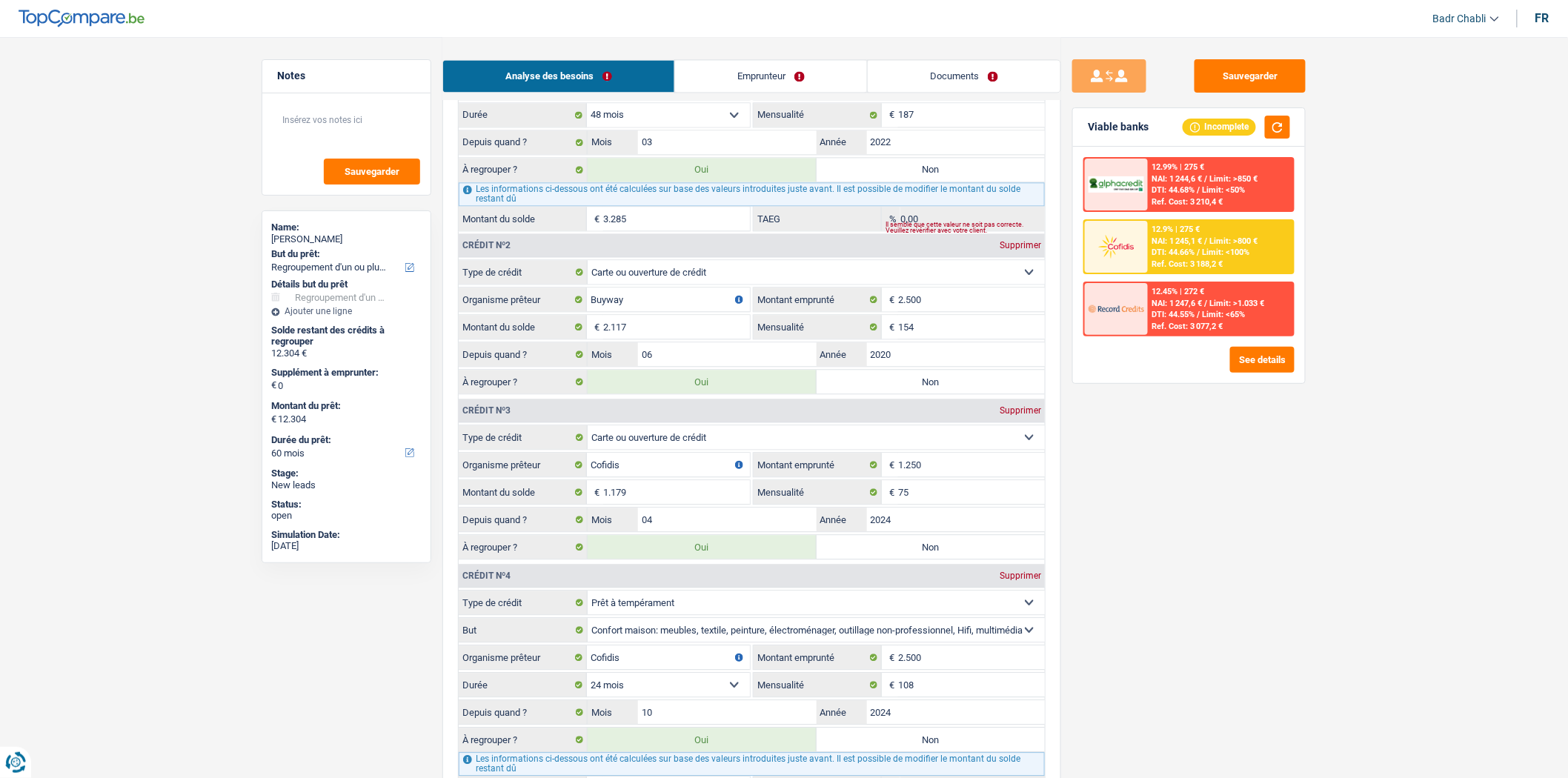
radio input "true"
type input "10.187"
radio input "false"
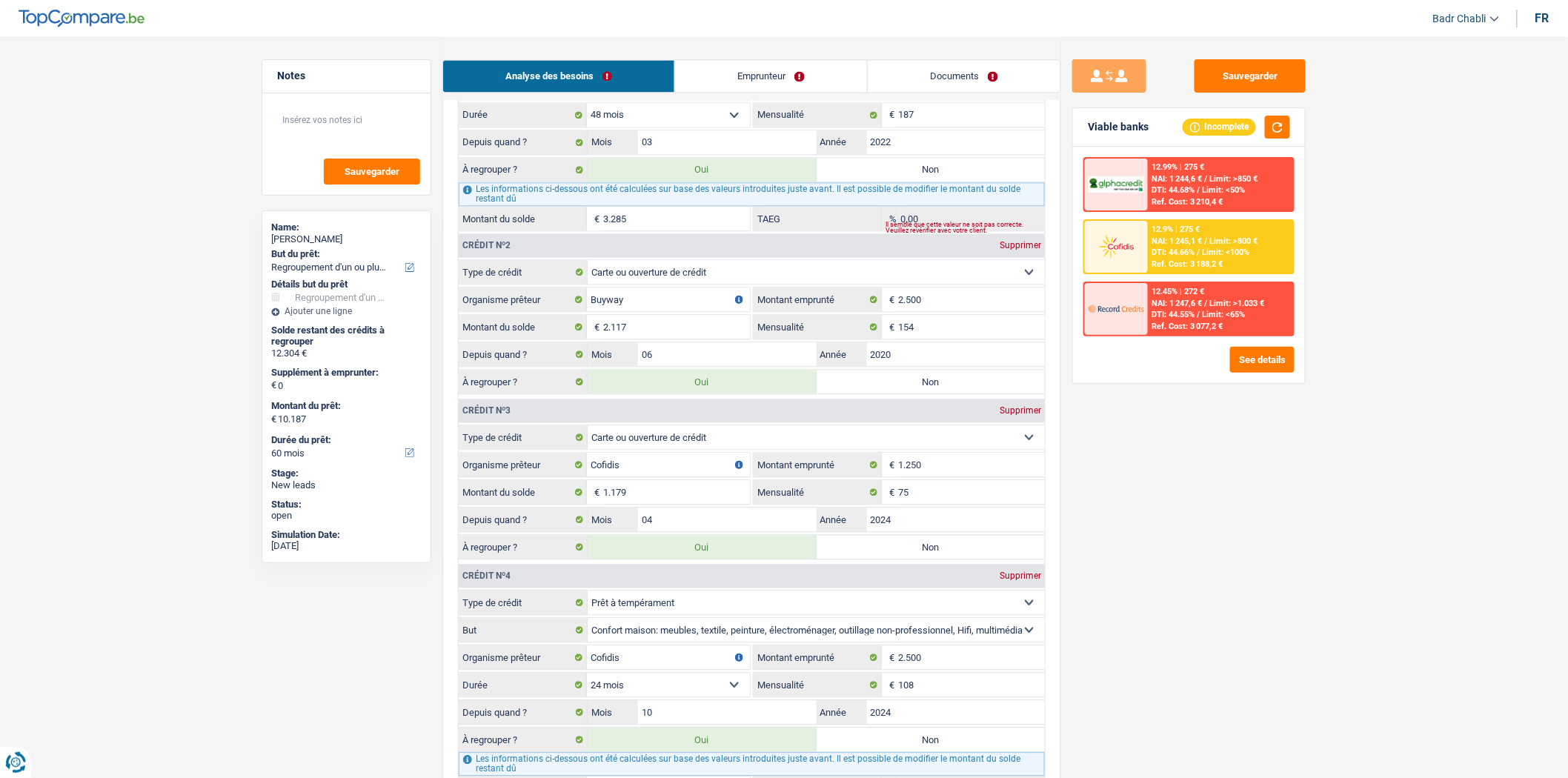
type input "10.187"
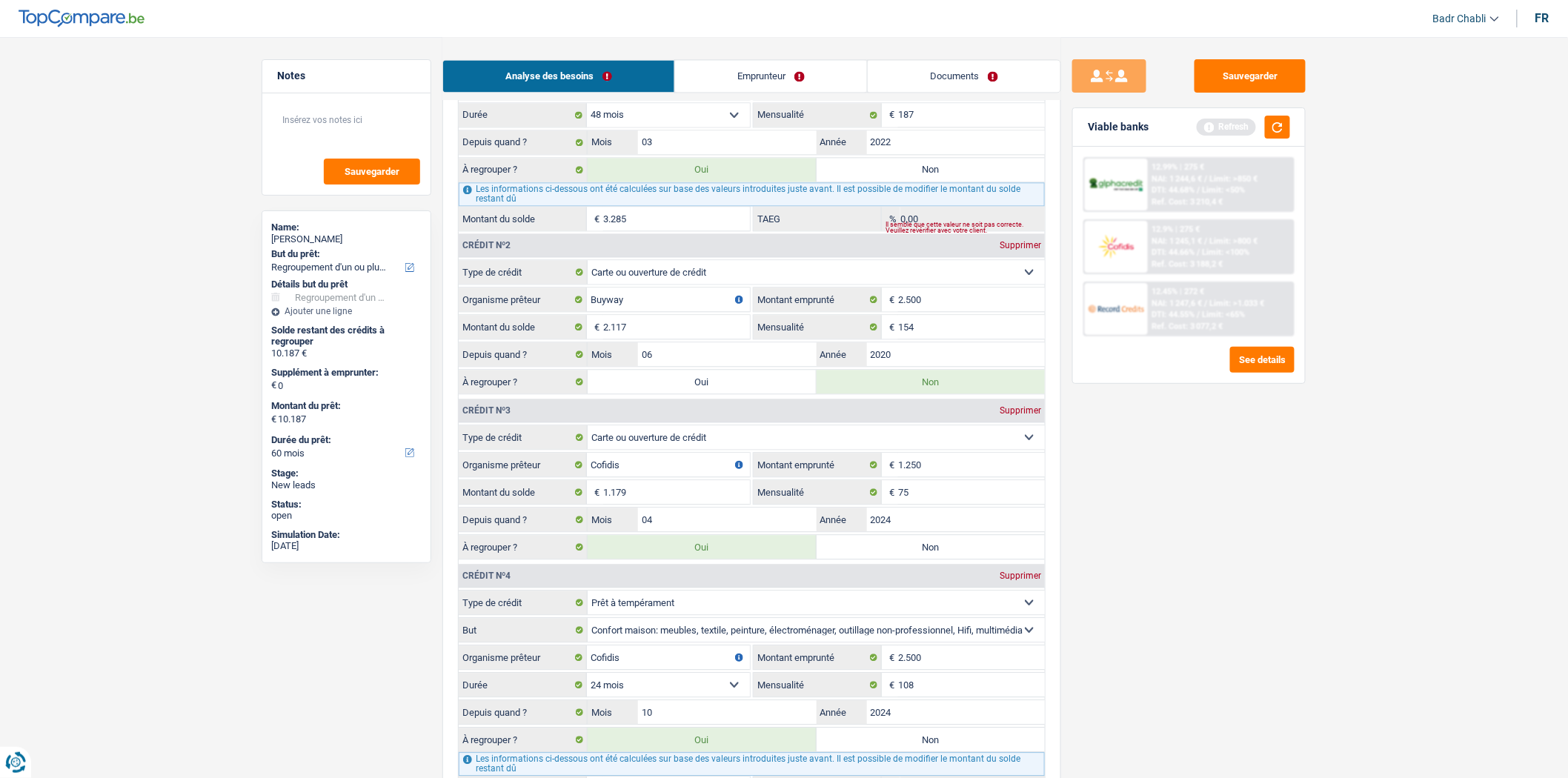
click at [739, 393] on label "Oui" at bounding box center [702, 381] width 229 height 24
click at [739, 393] on input "Oui" at bounding box center [702, 381] width 229 height 24
radio input "true"
type input "12.304"
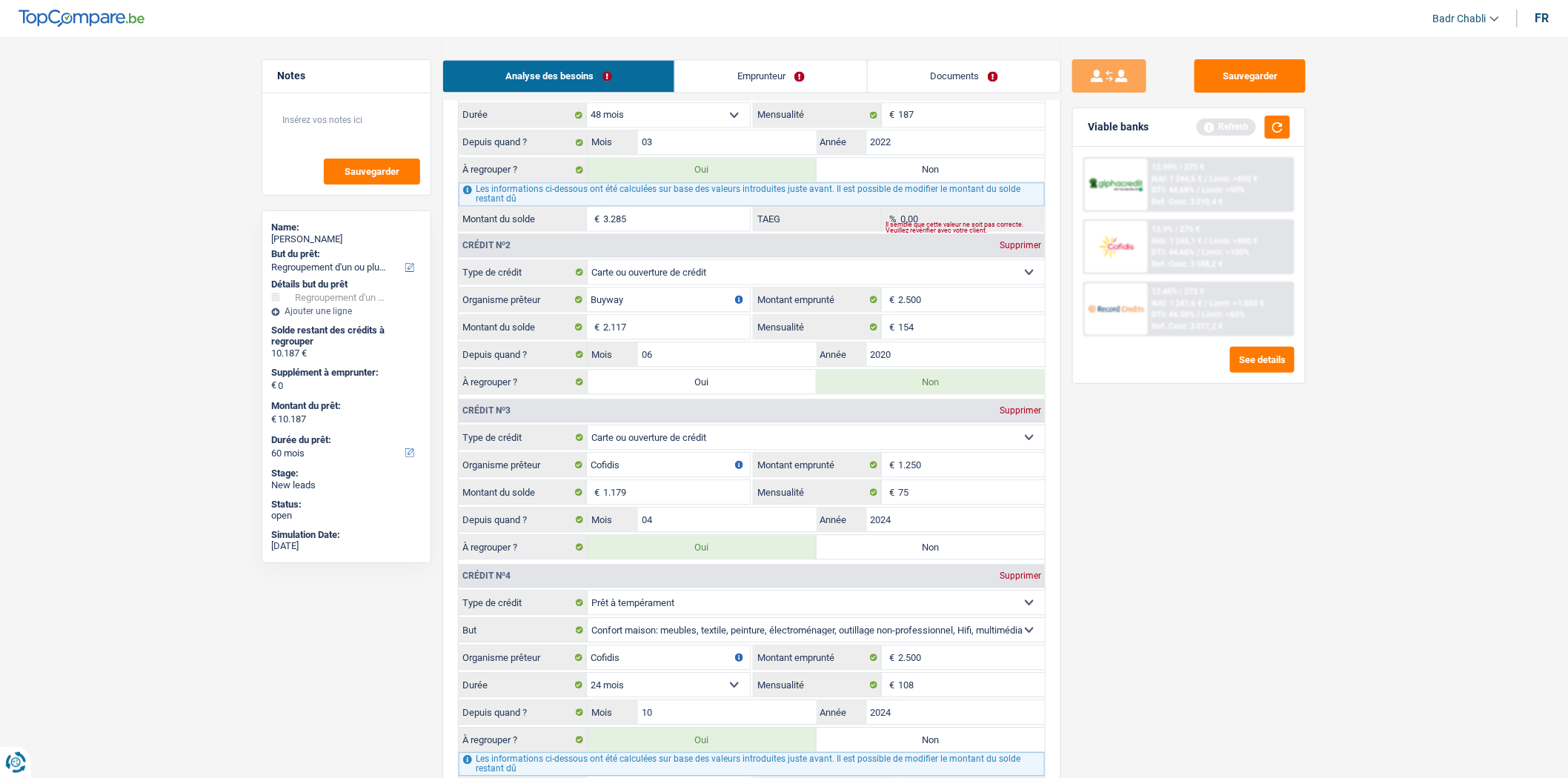
type input "12.304"
radio input "false"
type input "12.304"
click at [910, 559] on label "Non" at bounding box center [931, 546] width 229 height 24
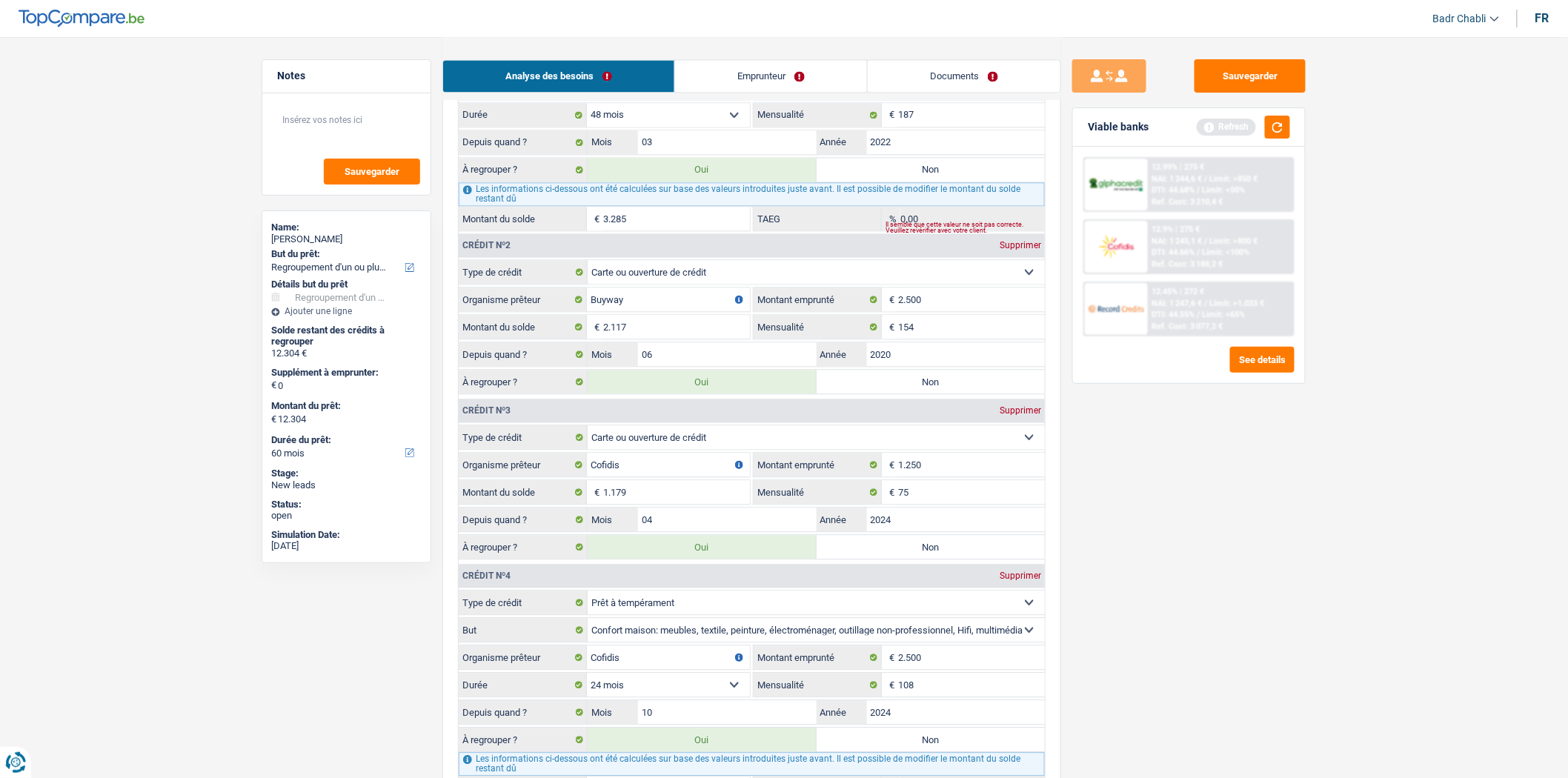
click at [910, 559] on input "Non" at bounding box center [931, 546] width 229 height 24
radio input "true"
type input "11.125"
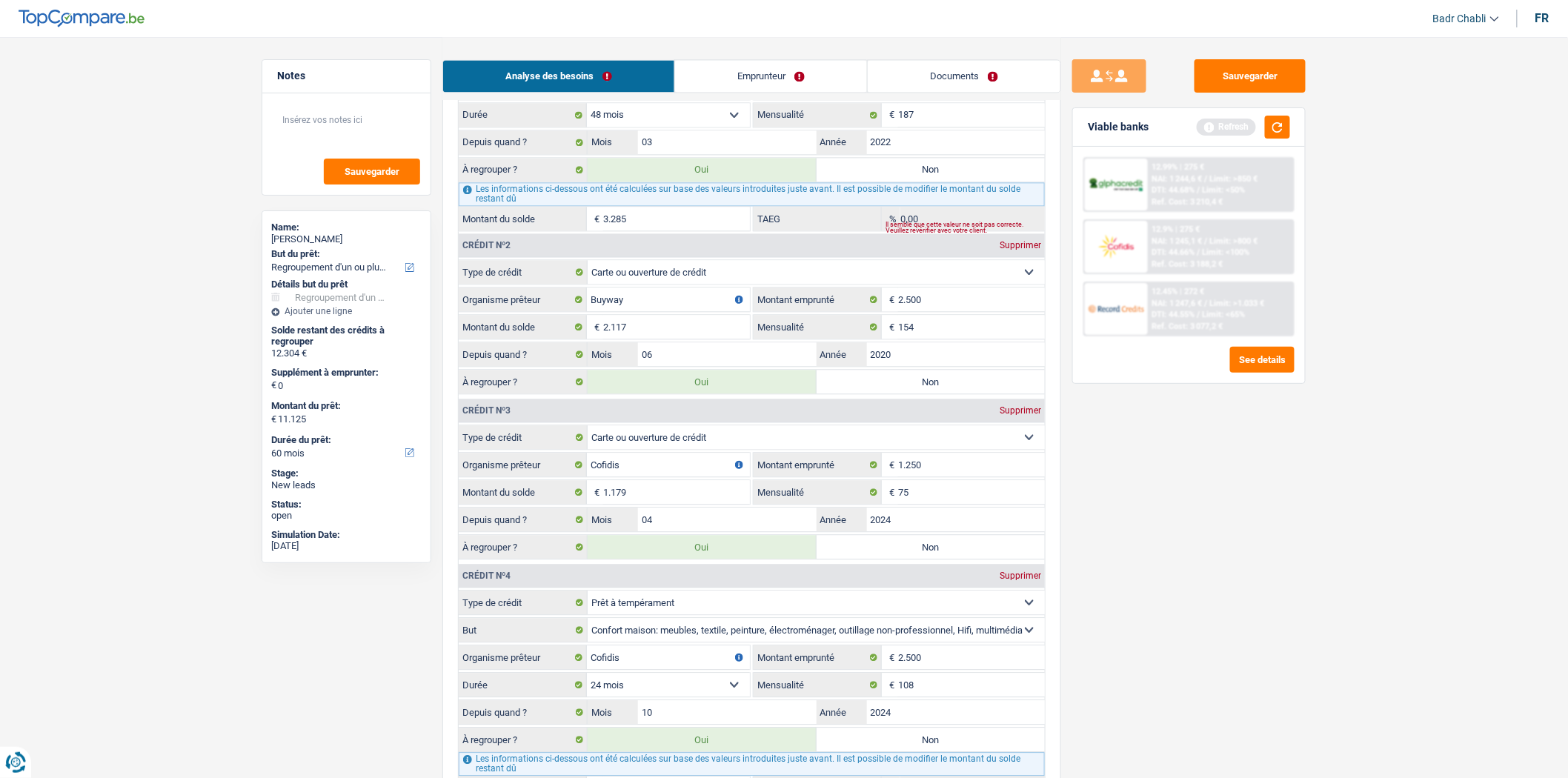
radio input "false"
type input "11.125"
click at [721, 559] on label "Oui" at bounding box center [702, 546] width 229 height 24
click at [721, 559] on input "Oui" at bounding box center [702, 546] width 229 height 24
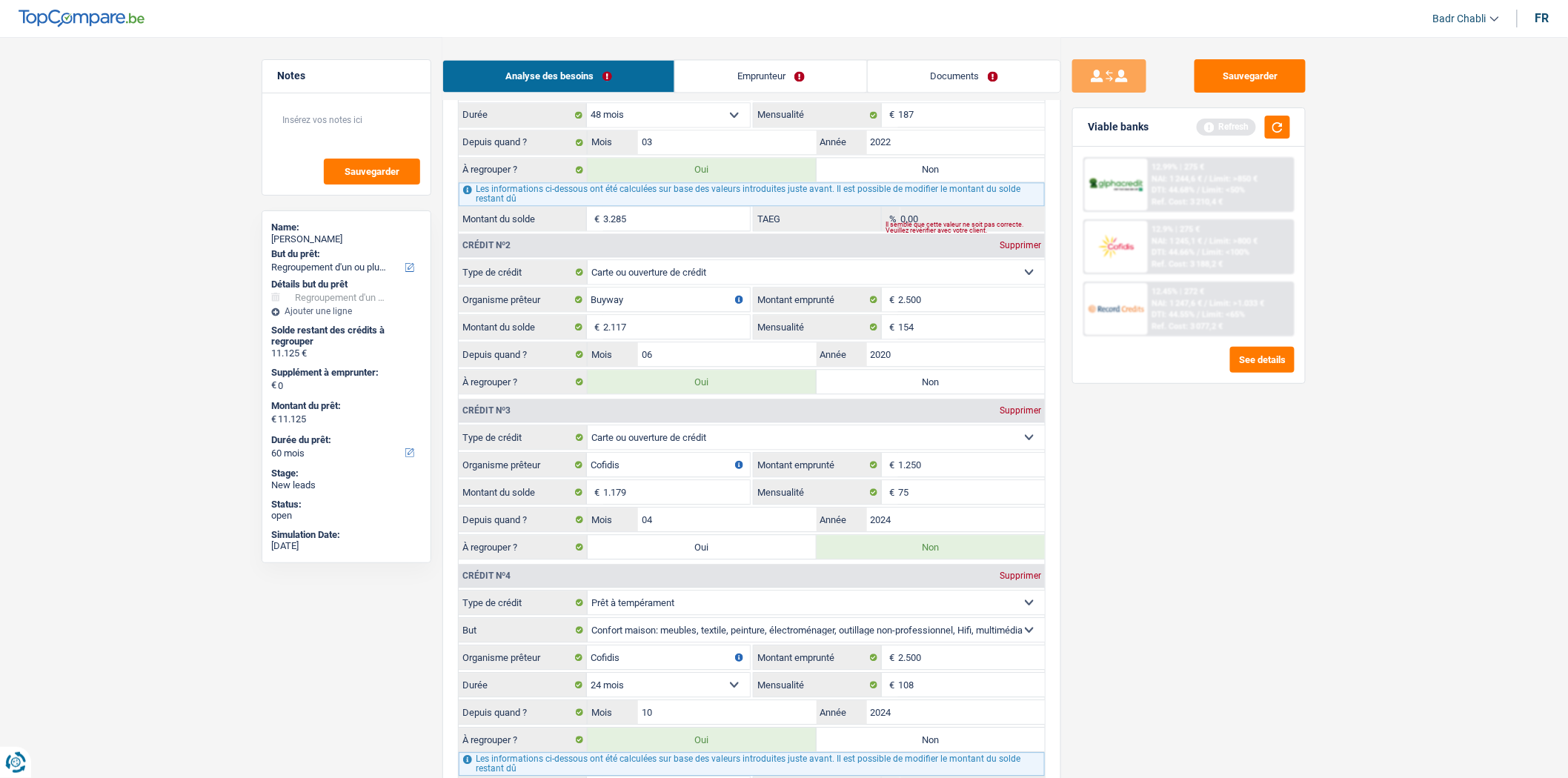
radio input "true"
type input "12.304"
radio input "false"
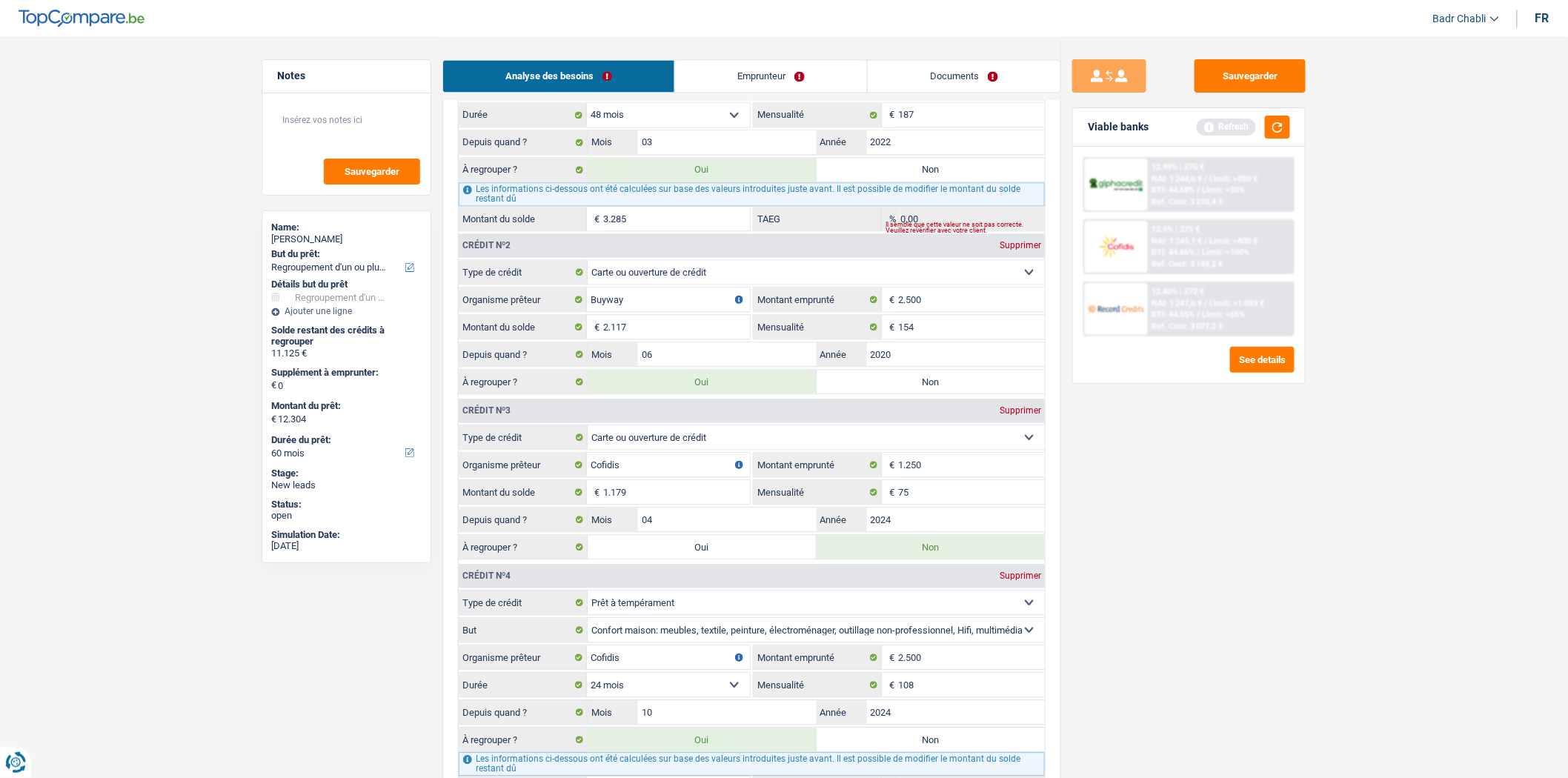
type input "12.304"
click at [645, 504] on input "1.179" at bounding box center [676, 491] width 147 height 24
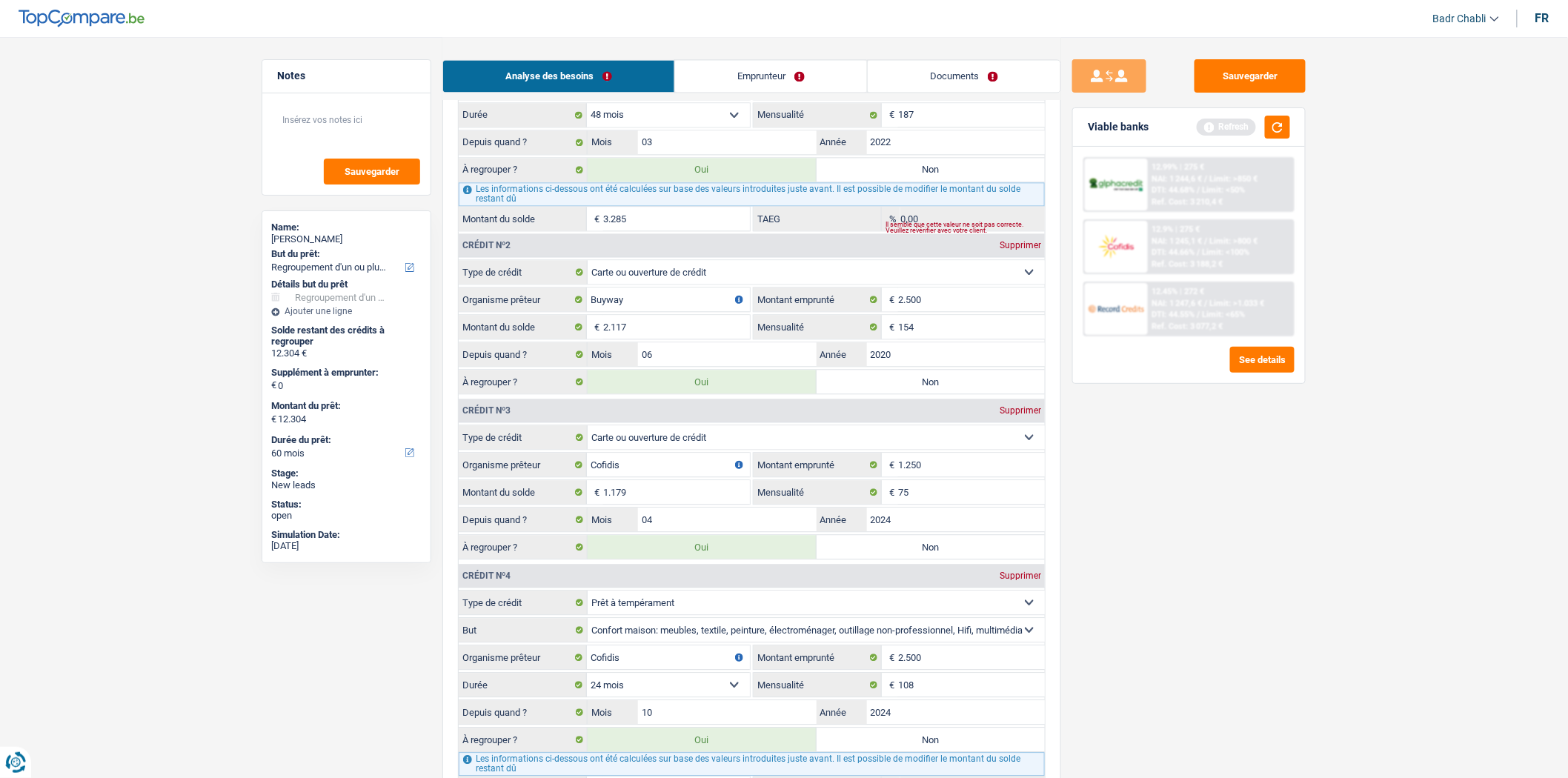
click at [1397, 427] on main "Notes Sauvegarder Name: cheick abdoulaye Sidibe But du prêt: Confort maison: me…" at bounding box center [784, 333] width 1568 height 3299
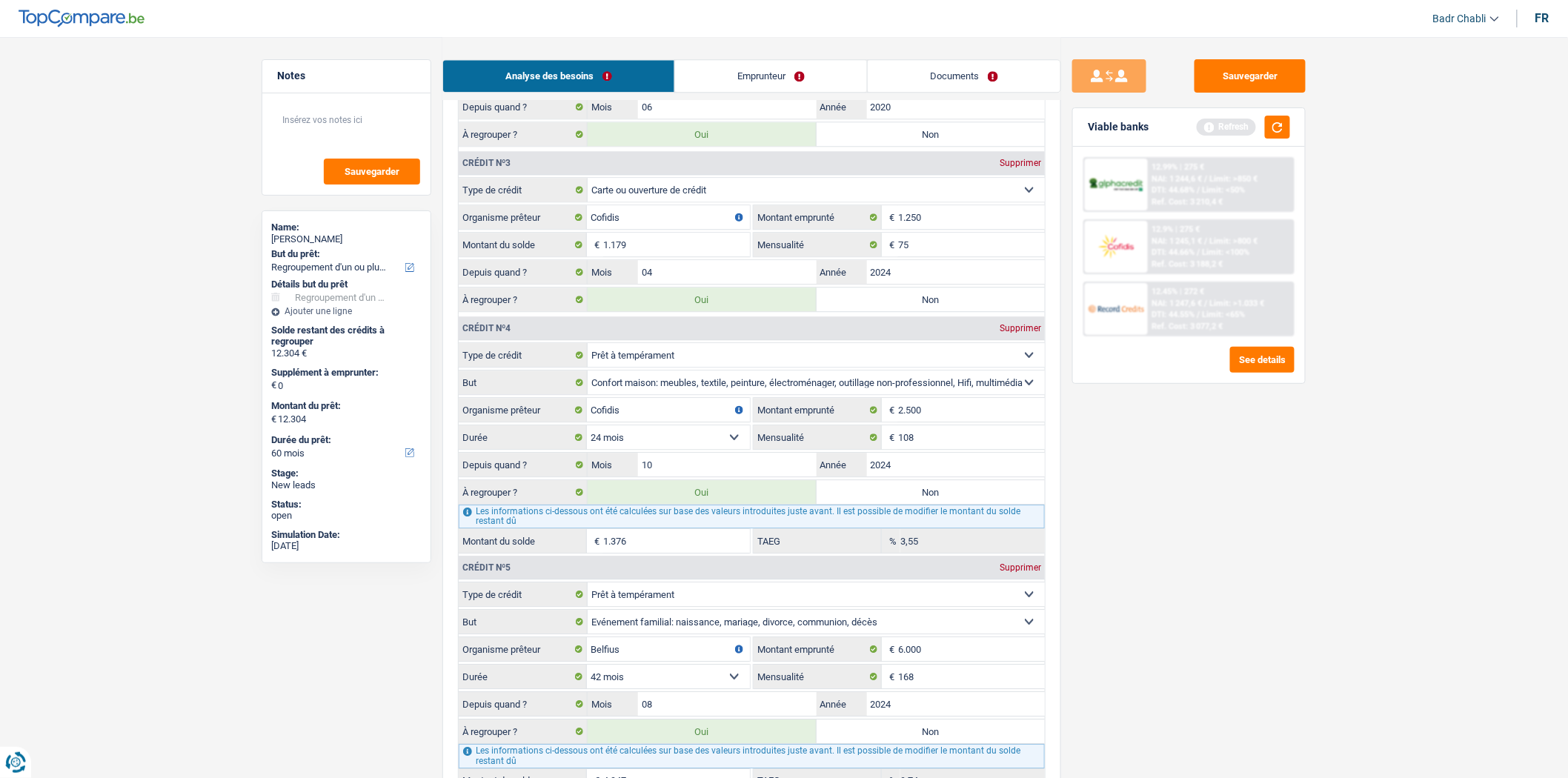
click at [632, 552] on input "1.376" at bounding box center [676, 540] width 147 height 24
type input "10.929"
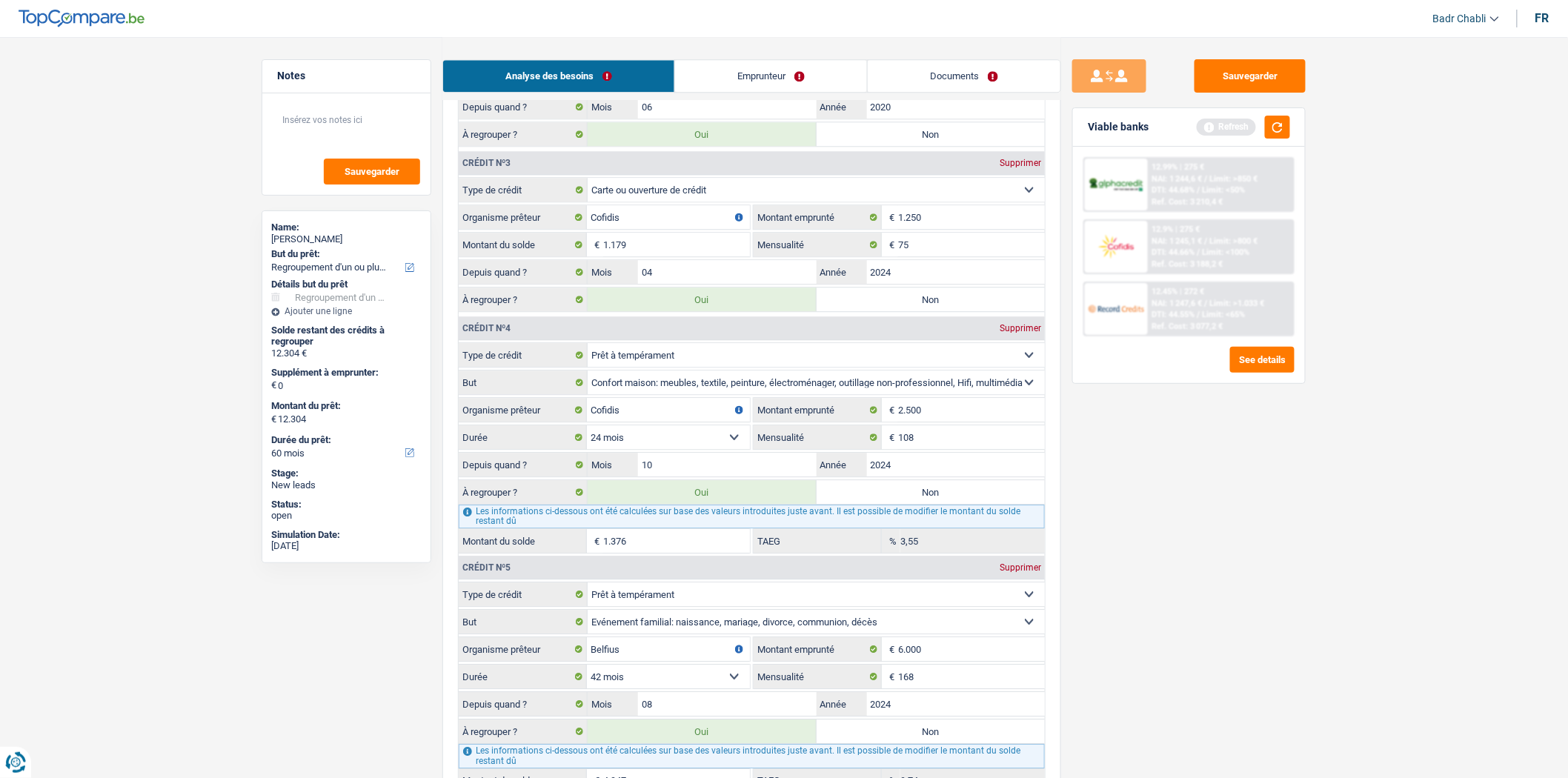
type input "1"
type input "10.929"
type input "10.944"
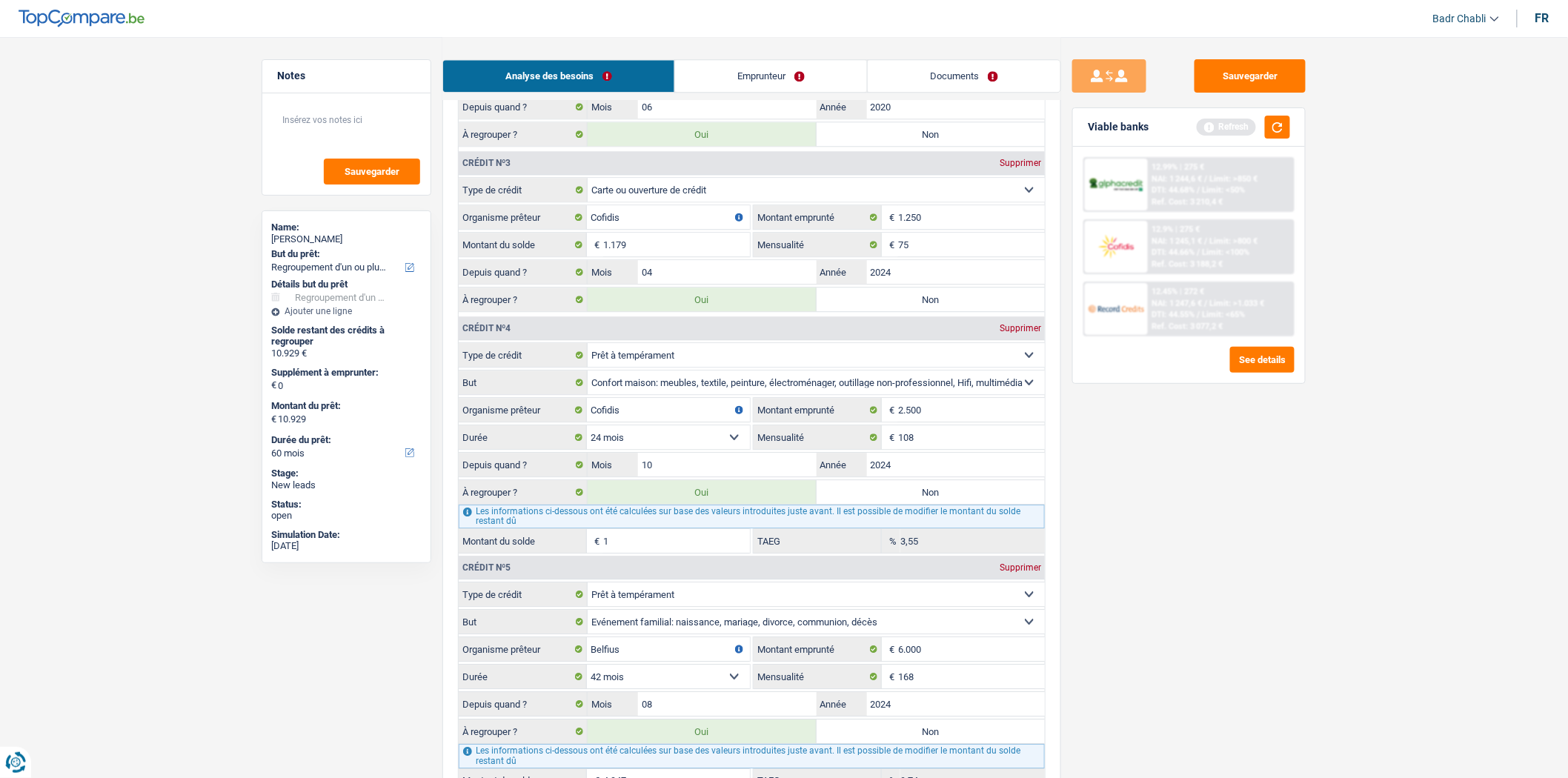
type input "10.944"
type input "16"
type input "10.944"
type input "11.090"
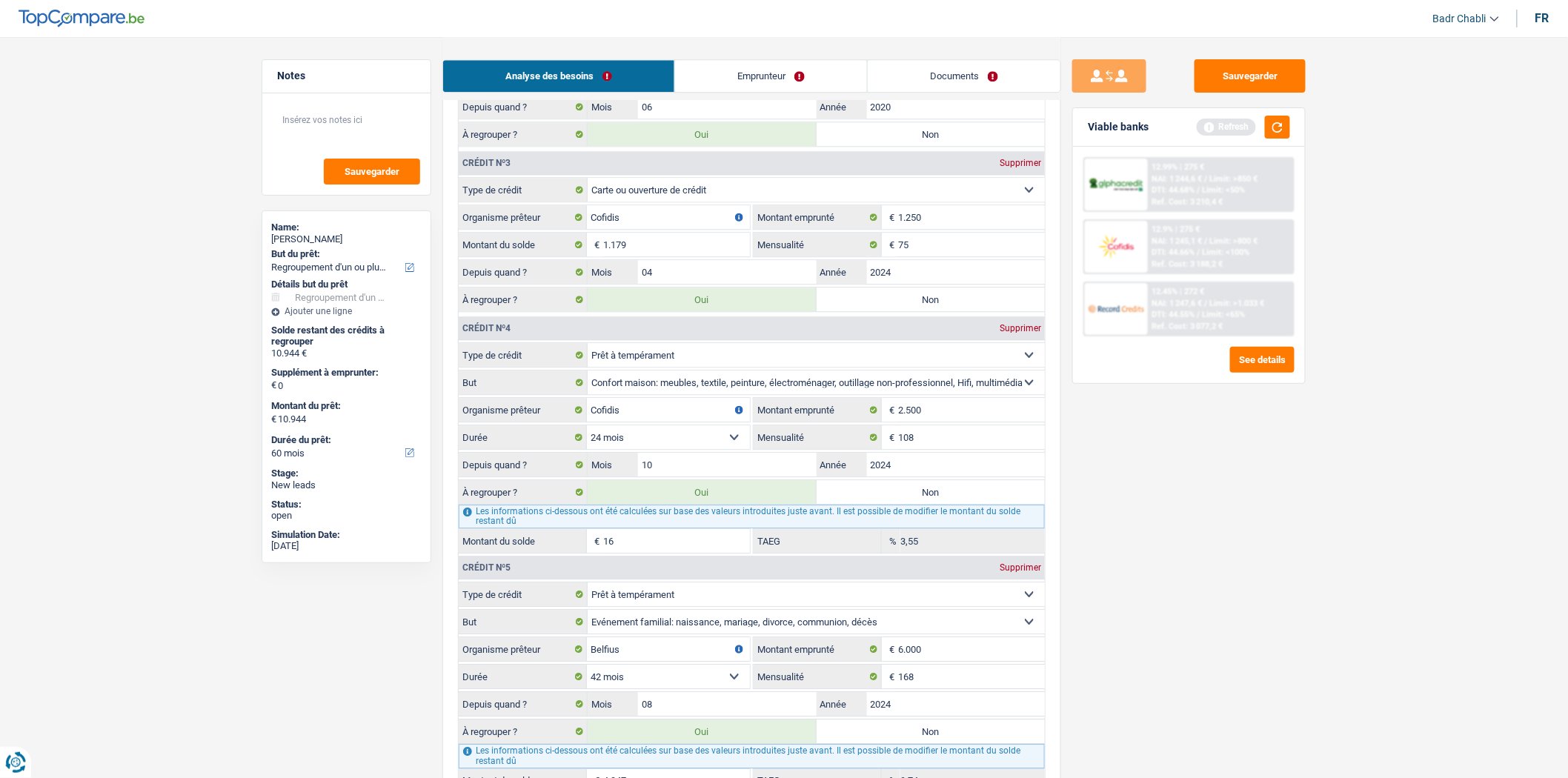
type input "11.090"
type input "162"
type input "11.090"
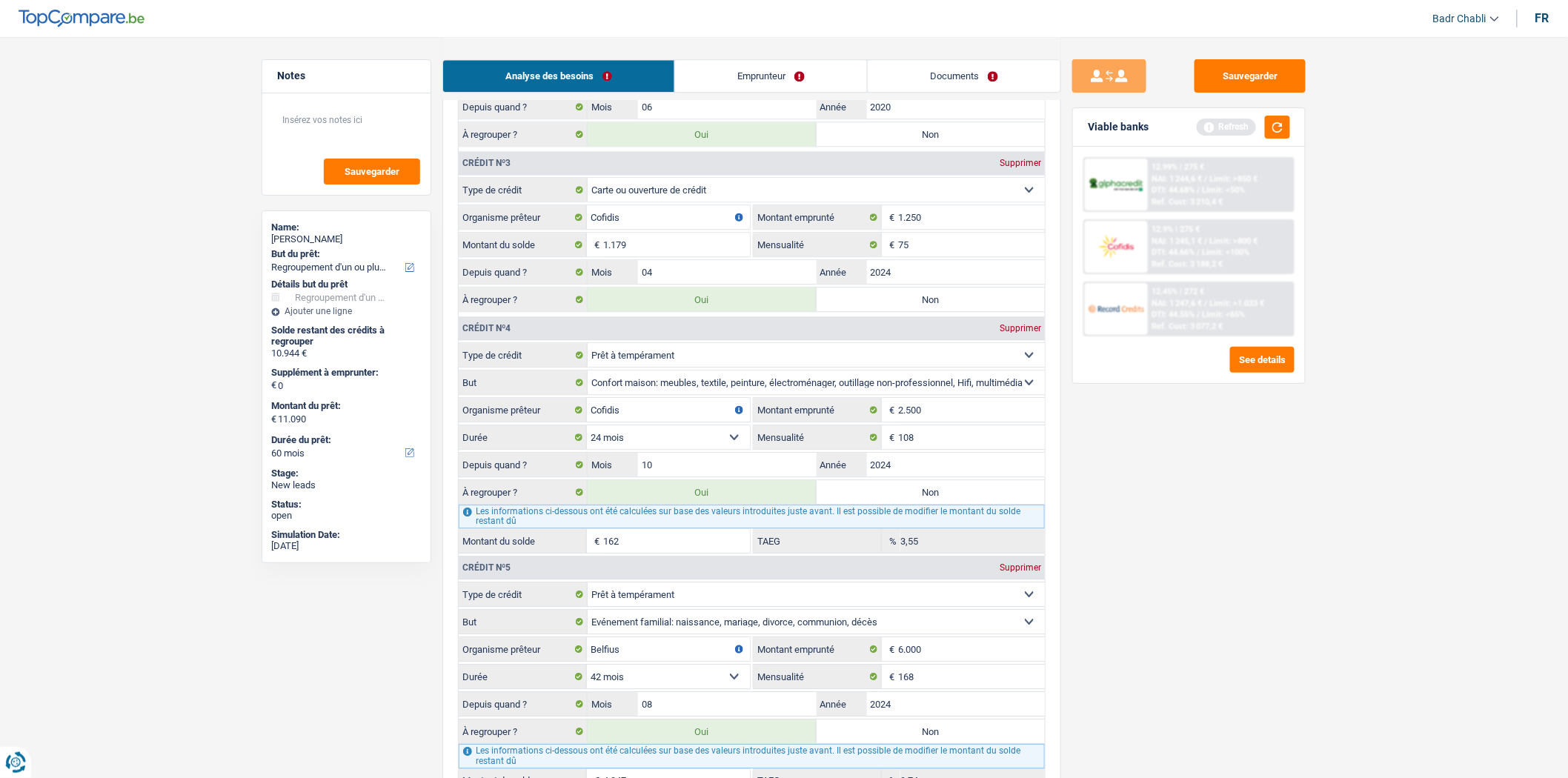
type input "1.620"
type input "12.548"
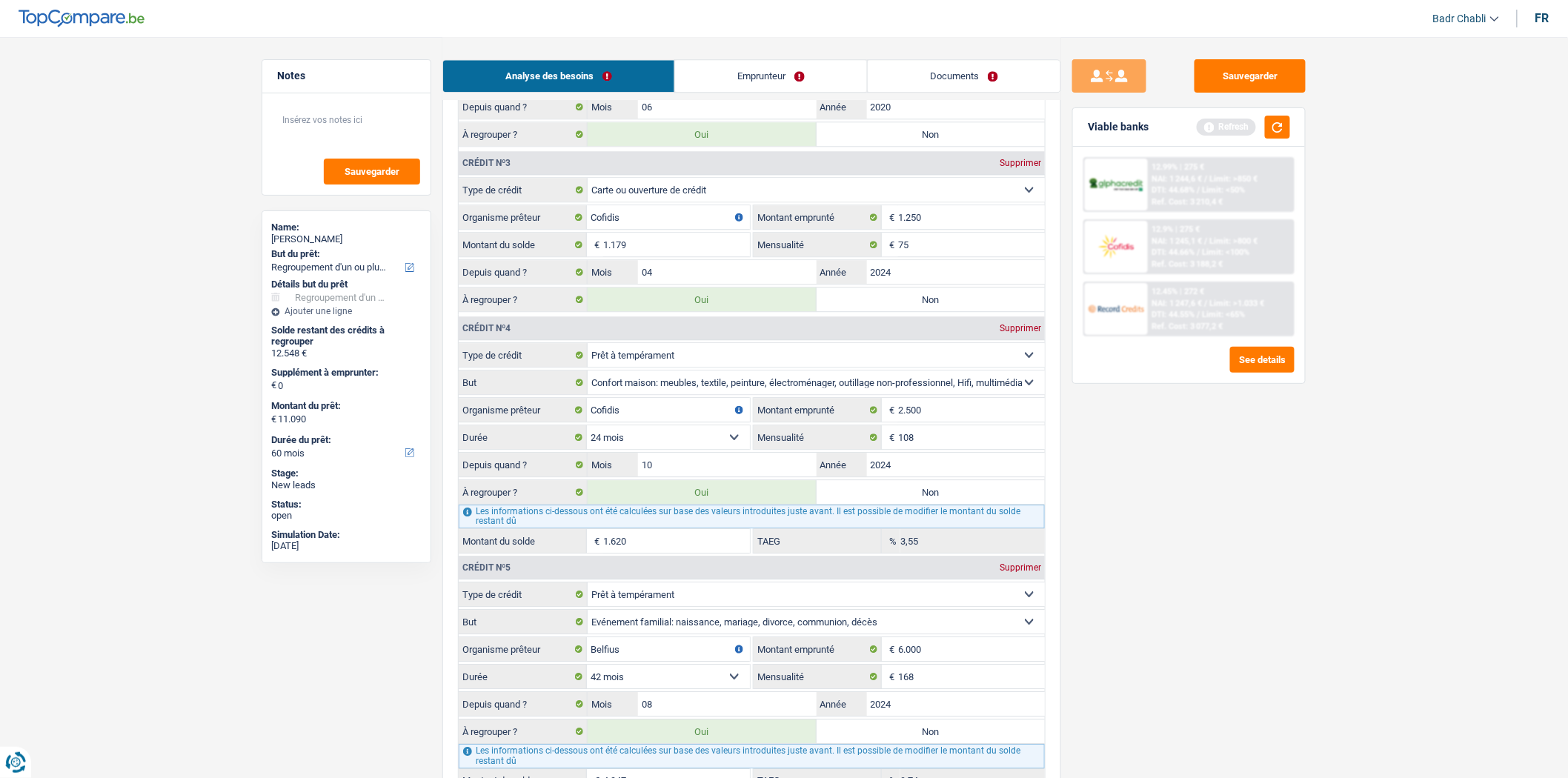
type input "12.548"
type input "1.620"
click at [883, 504] on label "Non" at bounding box center [931, 491] width 229 height 24
click at [883, 504] on input "Non" at bounding box center [931, 491] width 229 height 24
radio input "true"
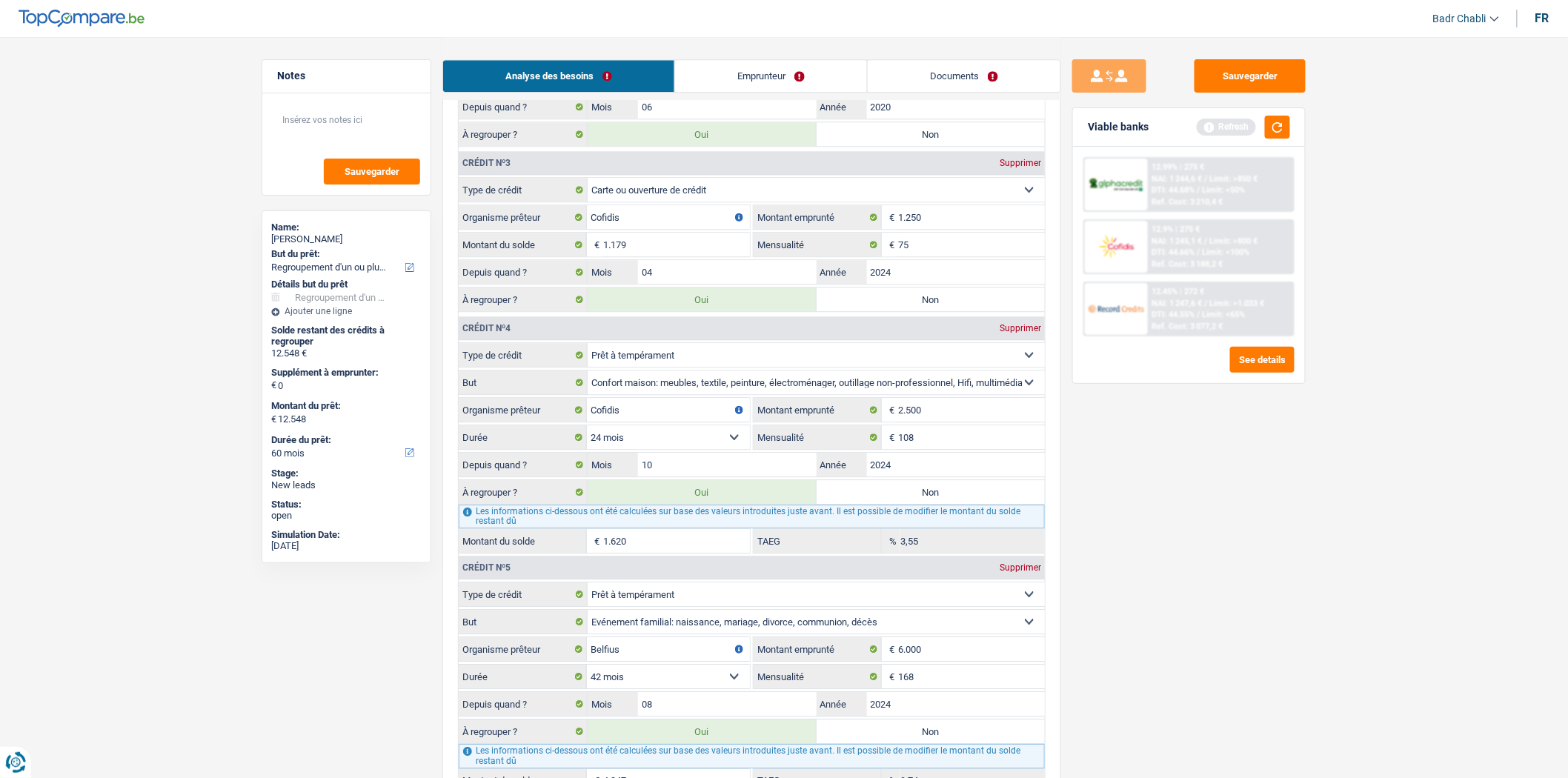
type input "10.928"
radio input "false"
type input "10.928"
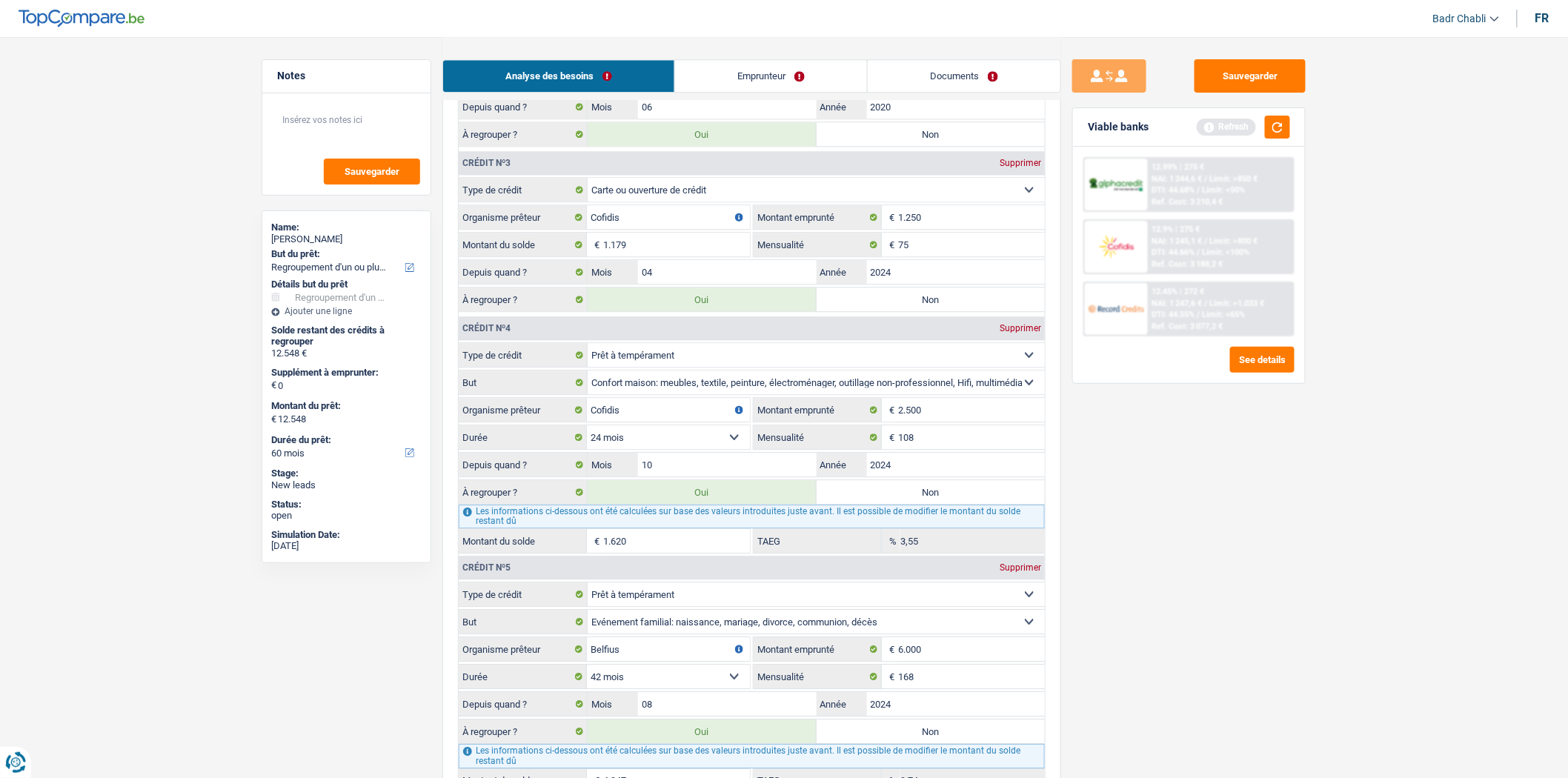
type input "10.928"
click at [700, 504] on label "Oui" at bounding box center [702, 491] width 229 height 24
click at [700, 504] on input "Oui" at bounding box center [702, 491] width 229 height 24
radio input "true"
type input "12.548"
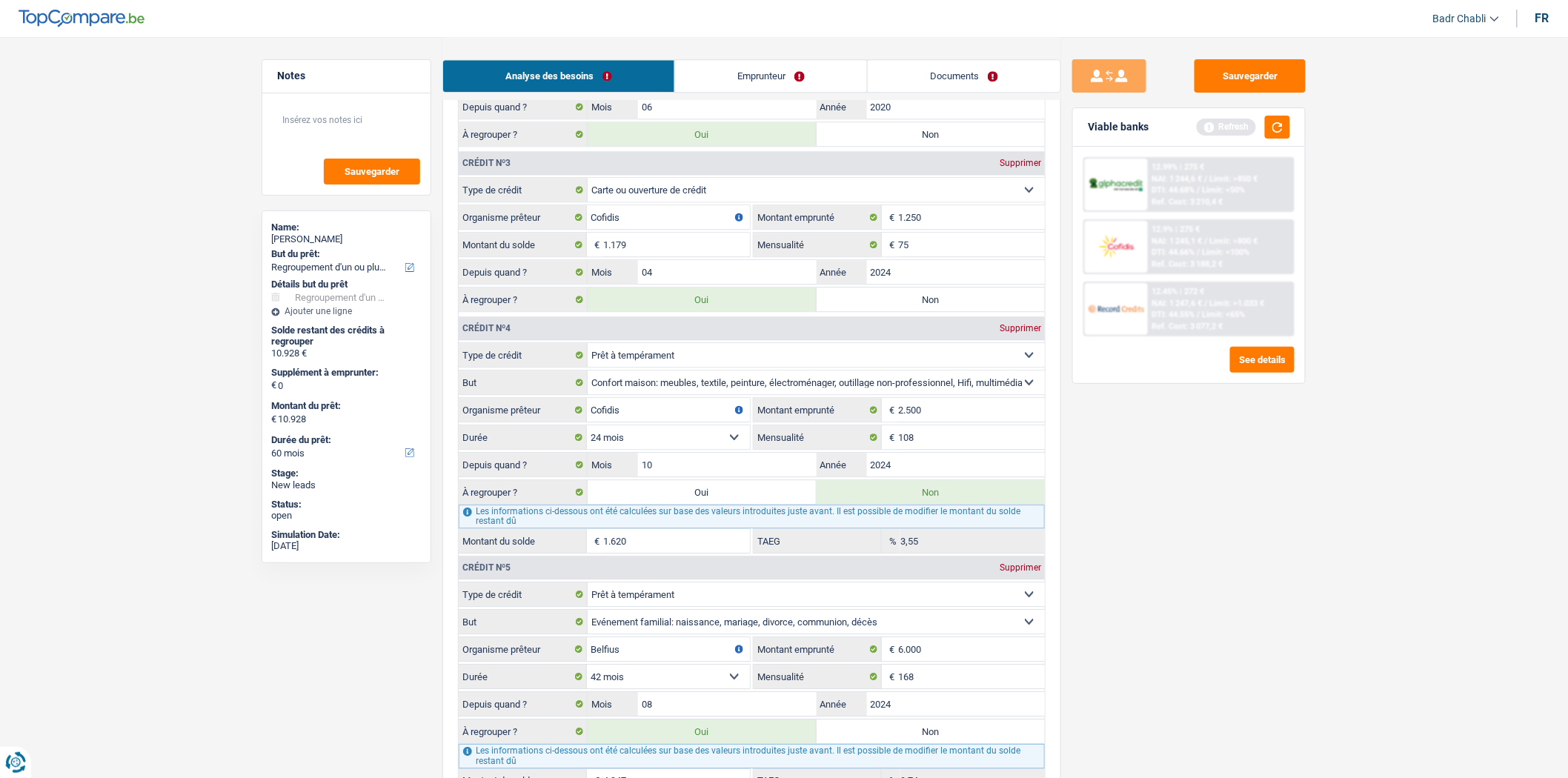
type input "12.548"
radio input "false"
type input "12.548"
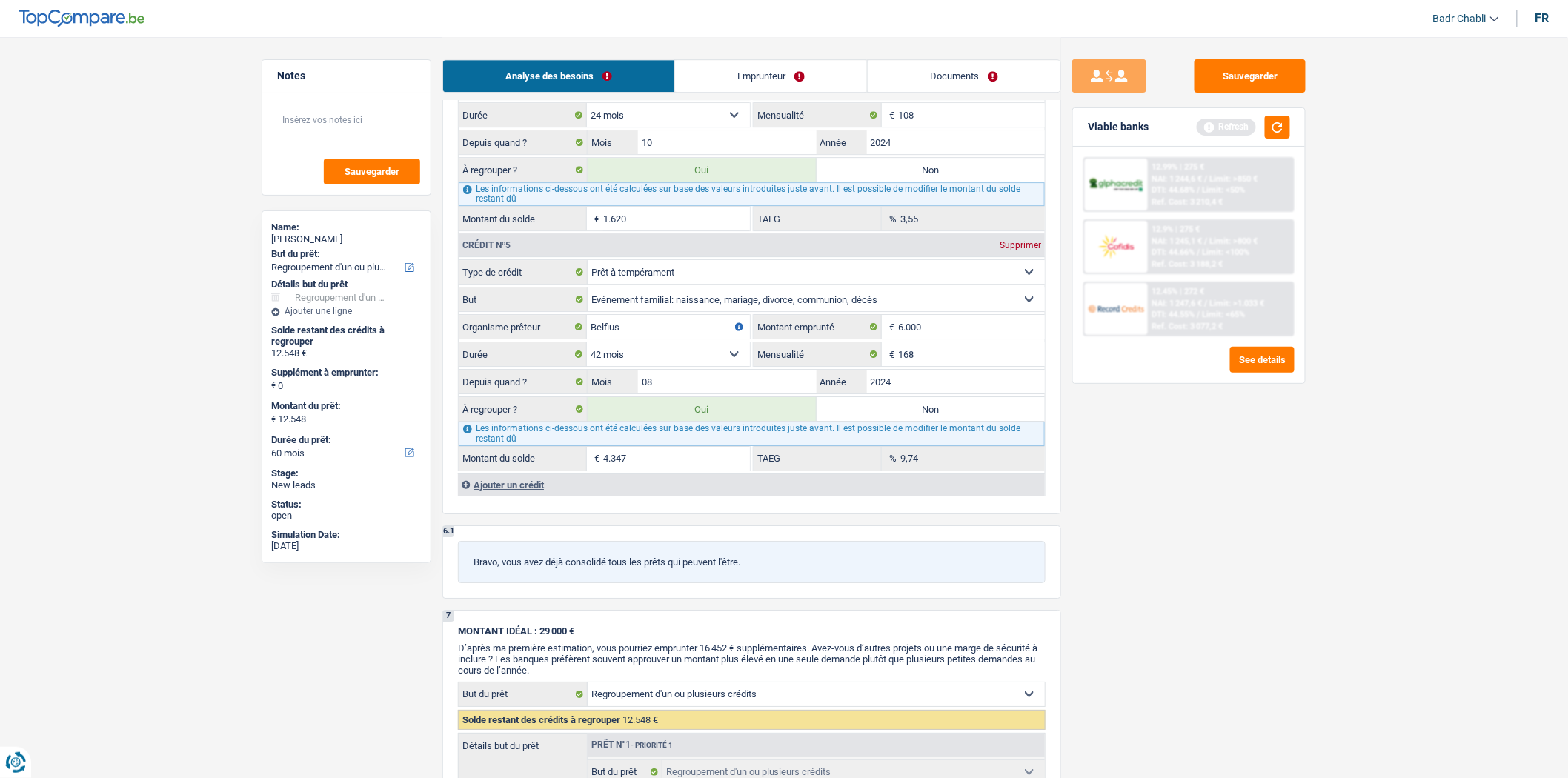
scroll to position [1893, 0]
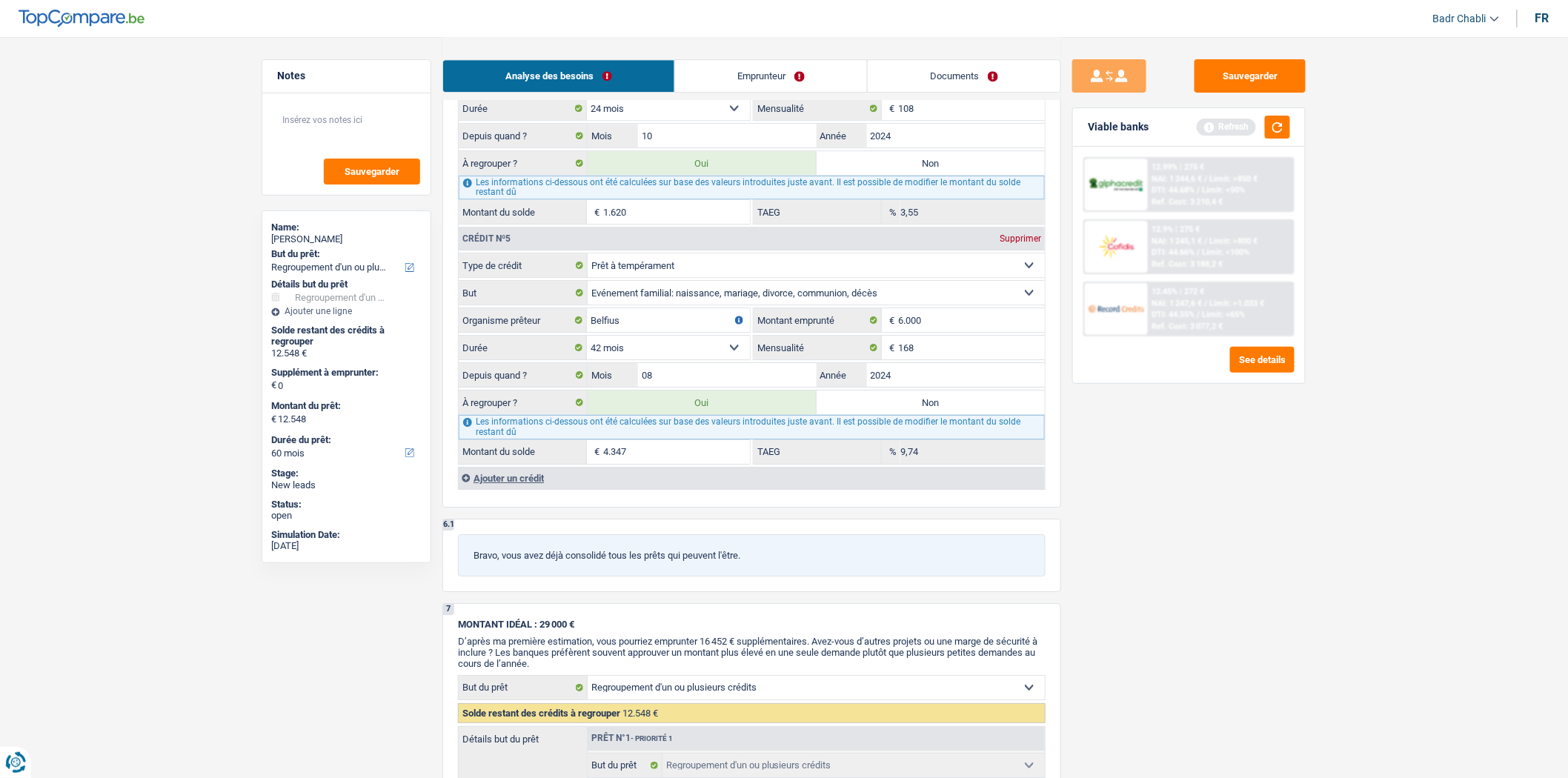
click at [658, 463] on input "4.347" at bounding box center [676, 451] width 147 height 24
type input "8.205"
select select "48"
type input "8.205"
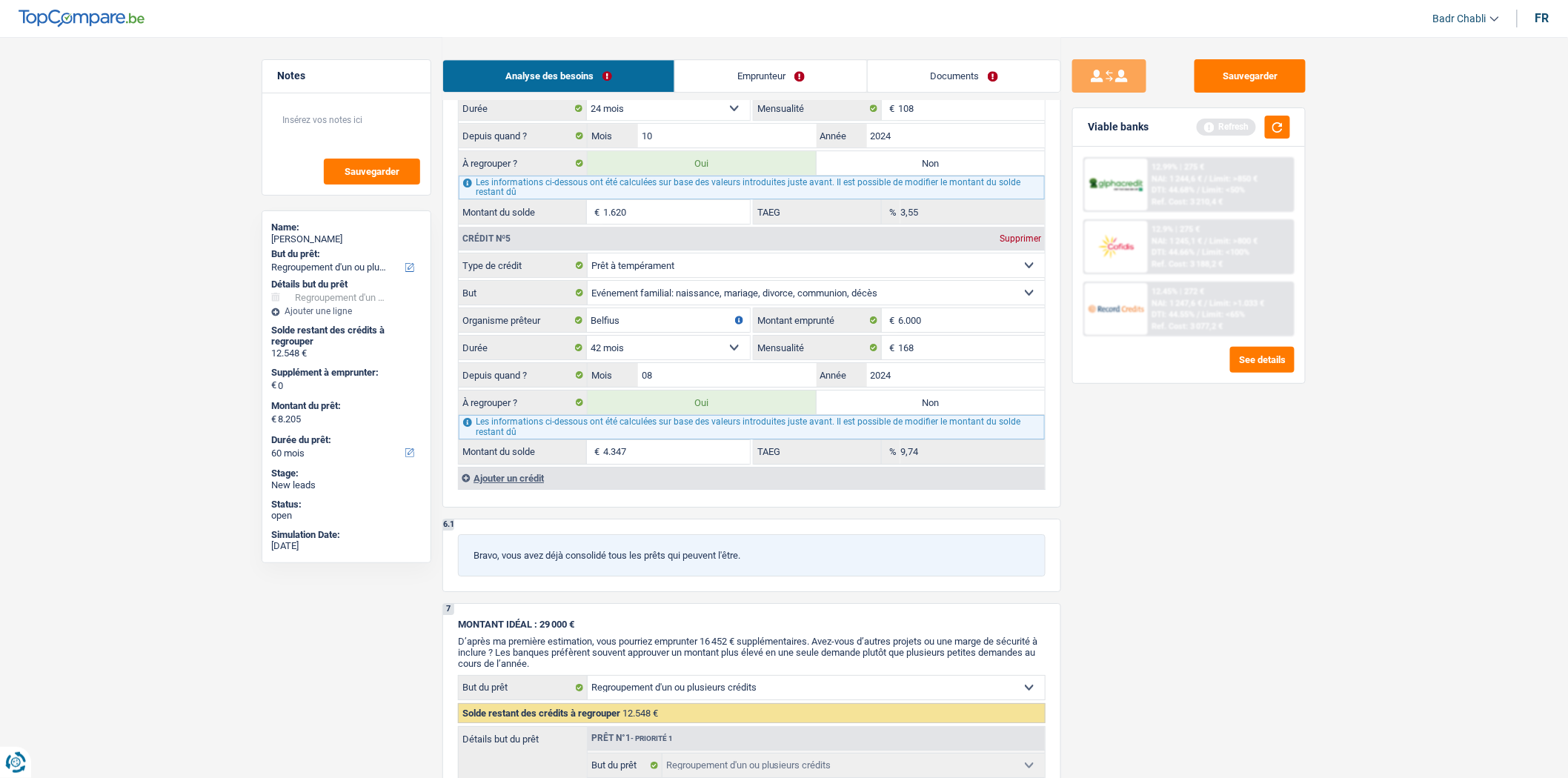
type input "8.205"
select select "48"
type input "4"
type input "8.205"
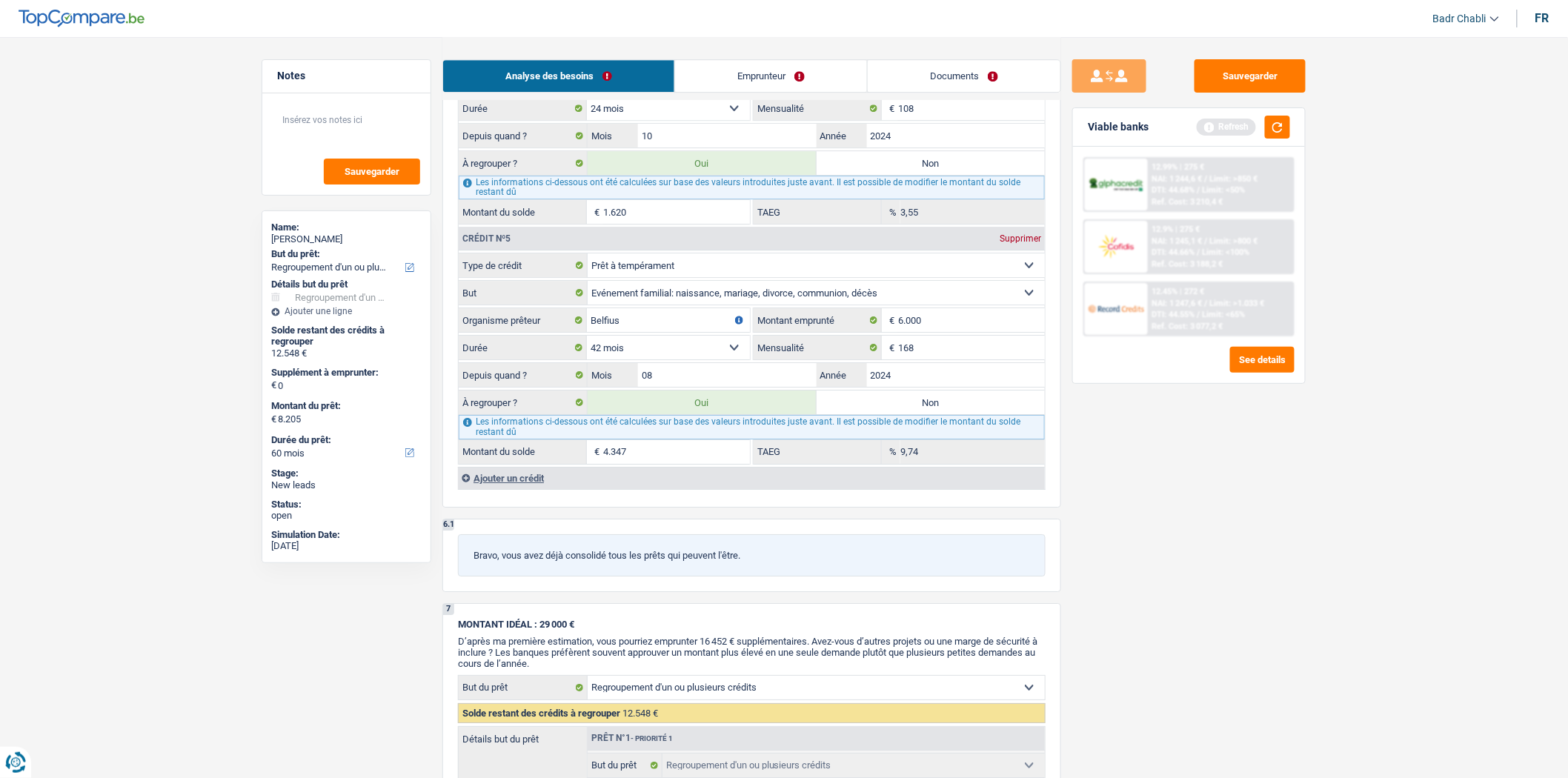
select select "48"
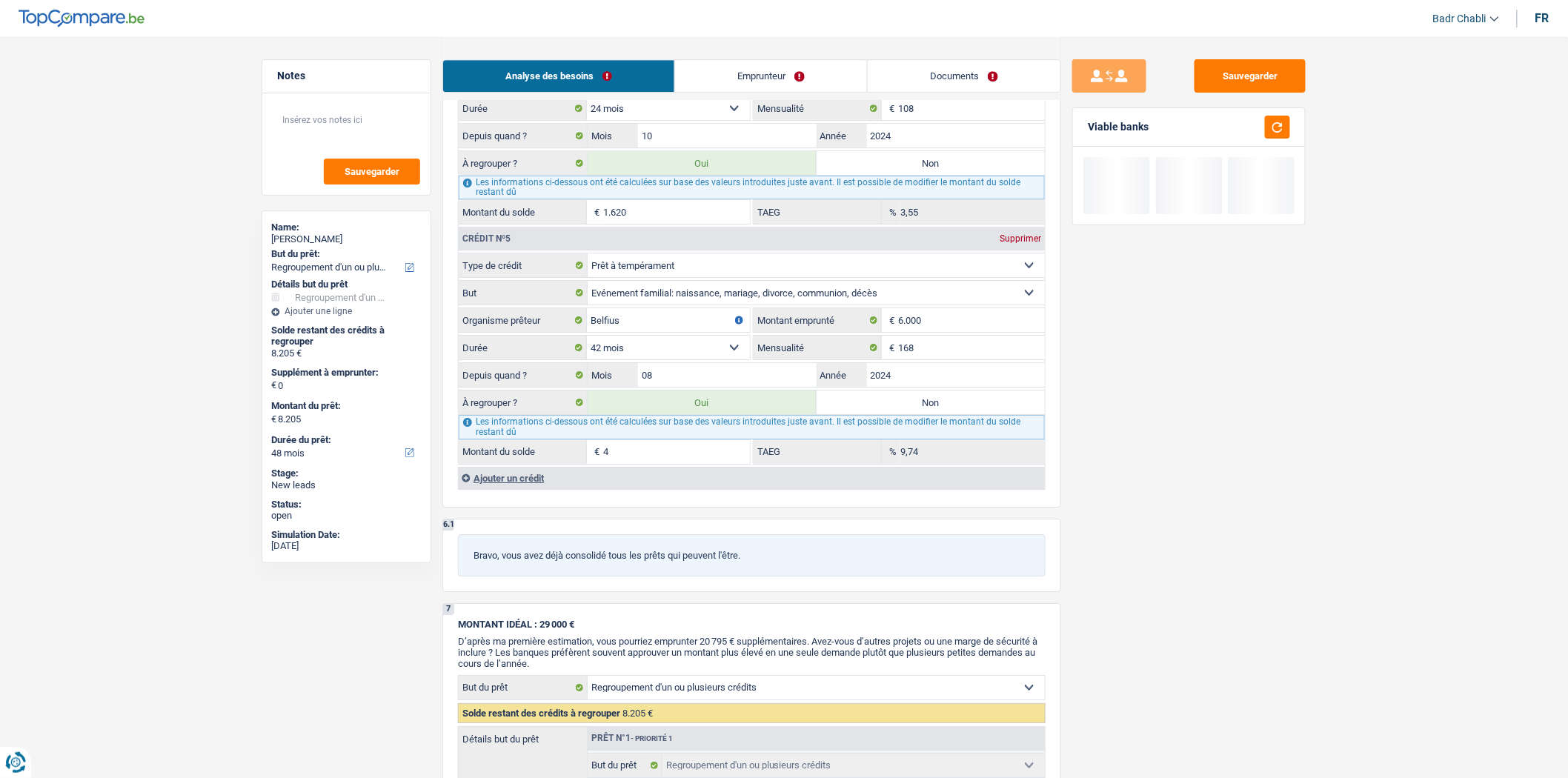
type input "45"
type input "8.246"
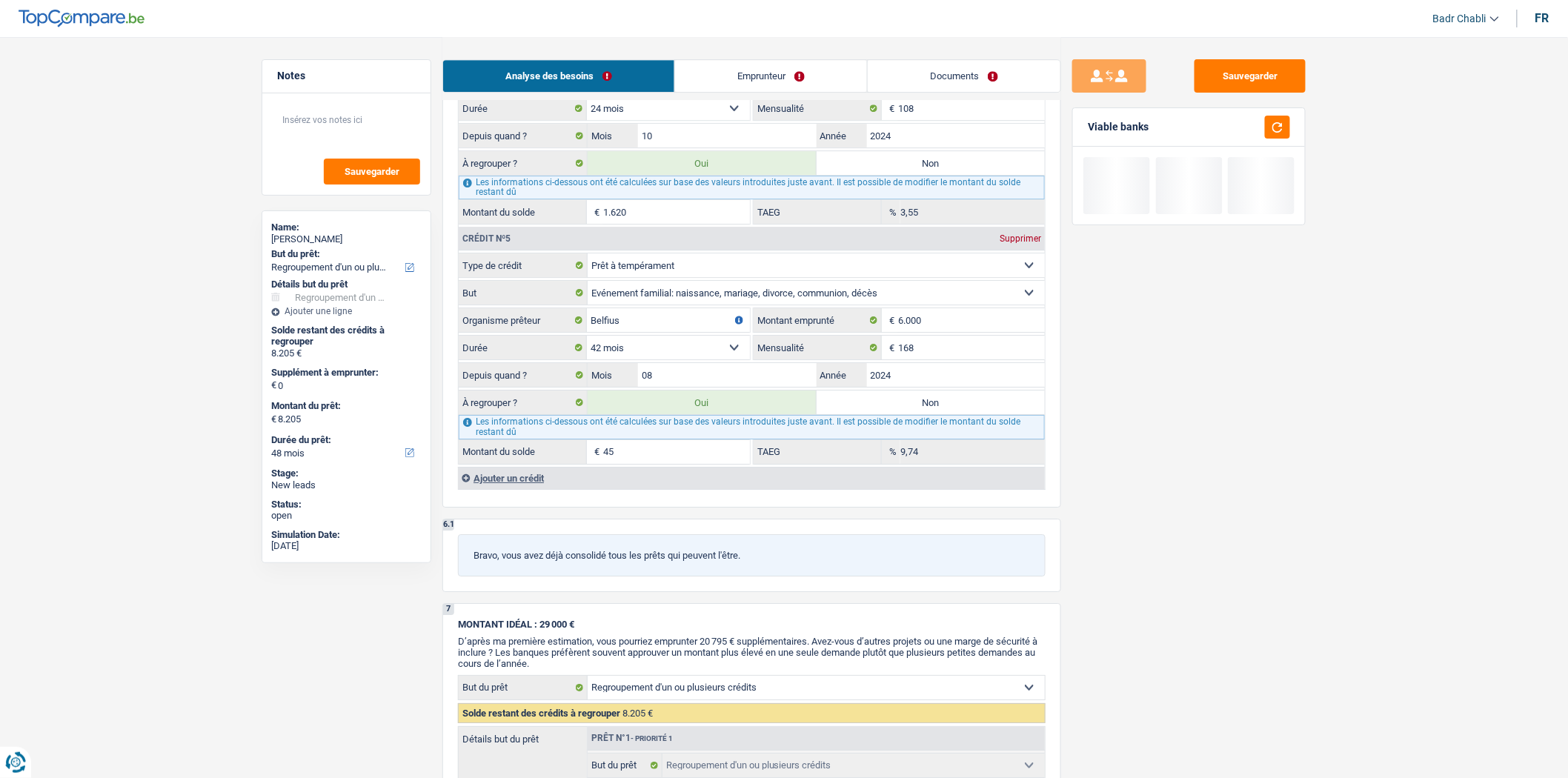
type input "8.246"
type input "450"
type input "8.651"
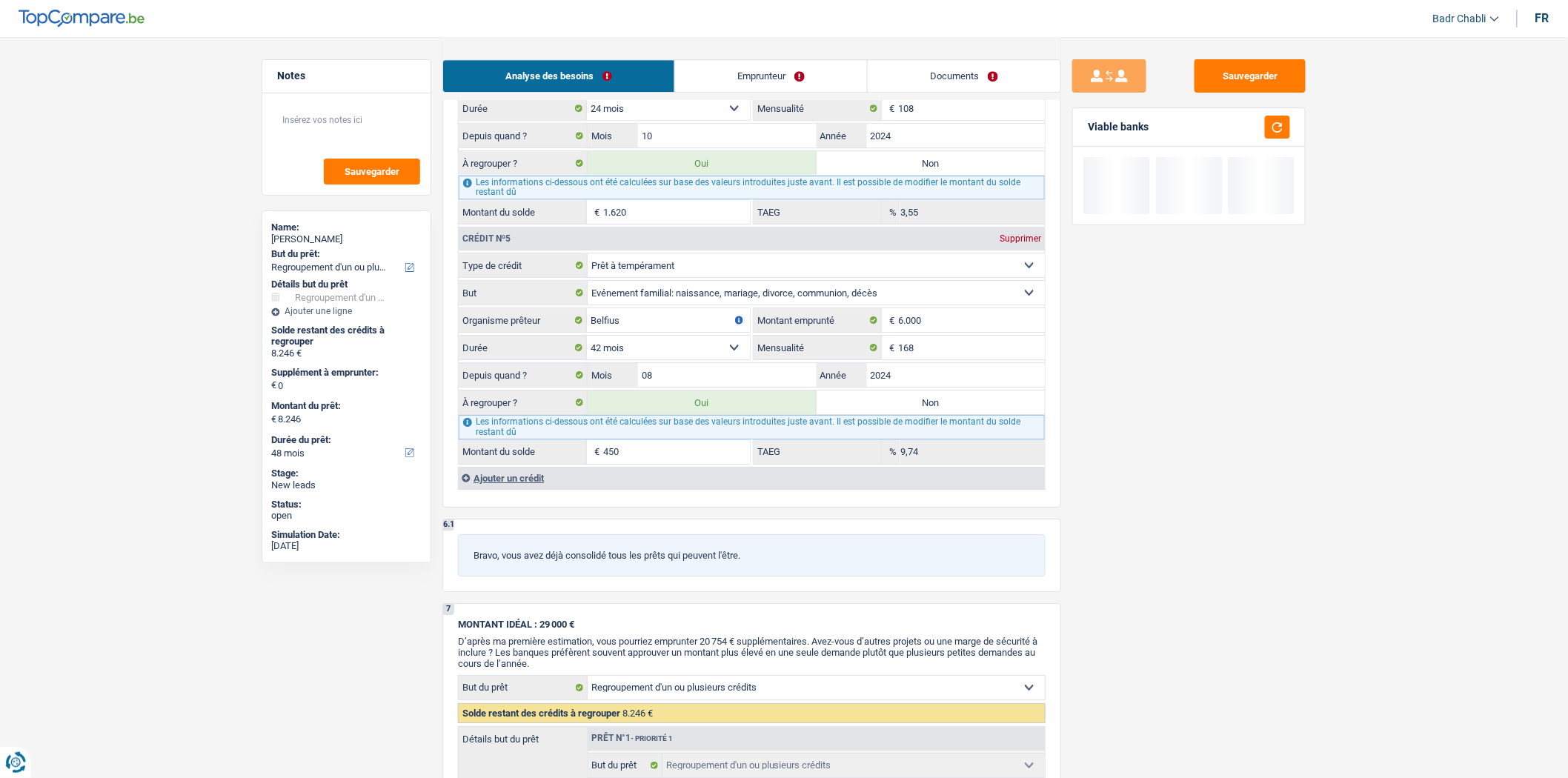
type input "8.651"
type input "12.701"
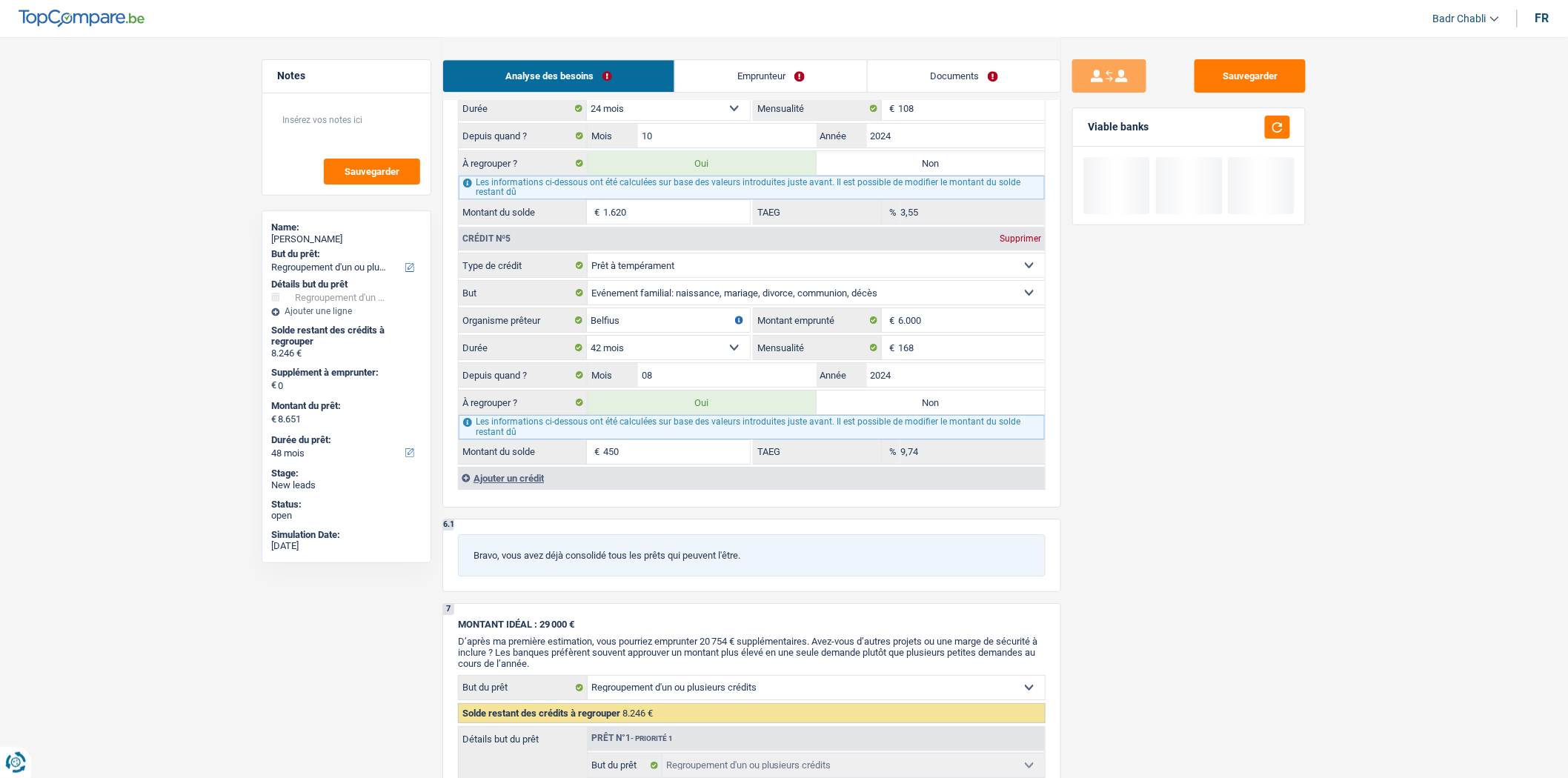
type input "4.500"
type input "12.701"
select select "60"
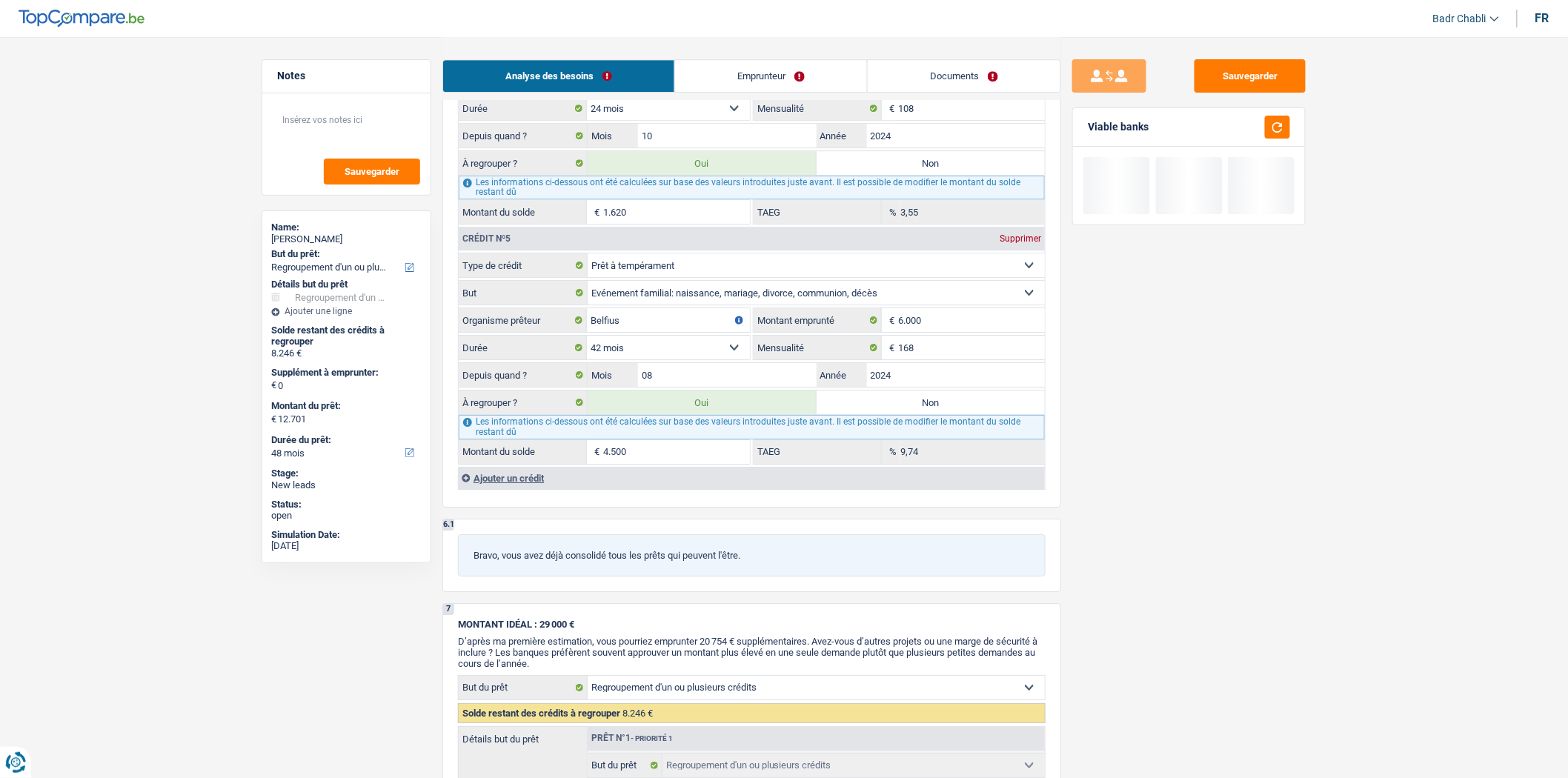
select select "60"
type input "4.500"
click at [896, 386] on input "2024" at bounding box center [956, 375] width 179 height 24
type input "12.548"
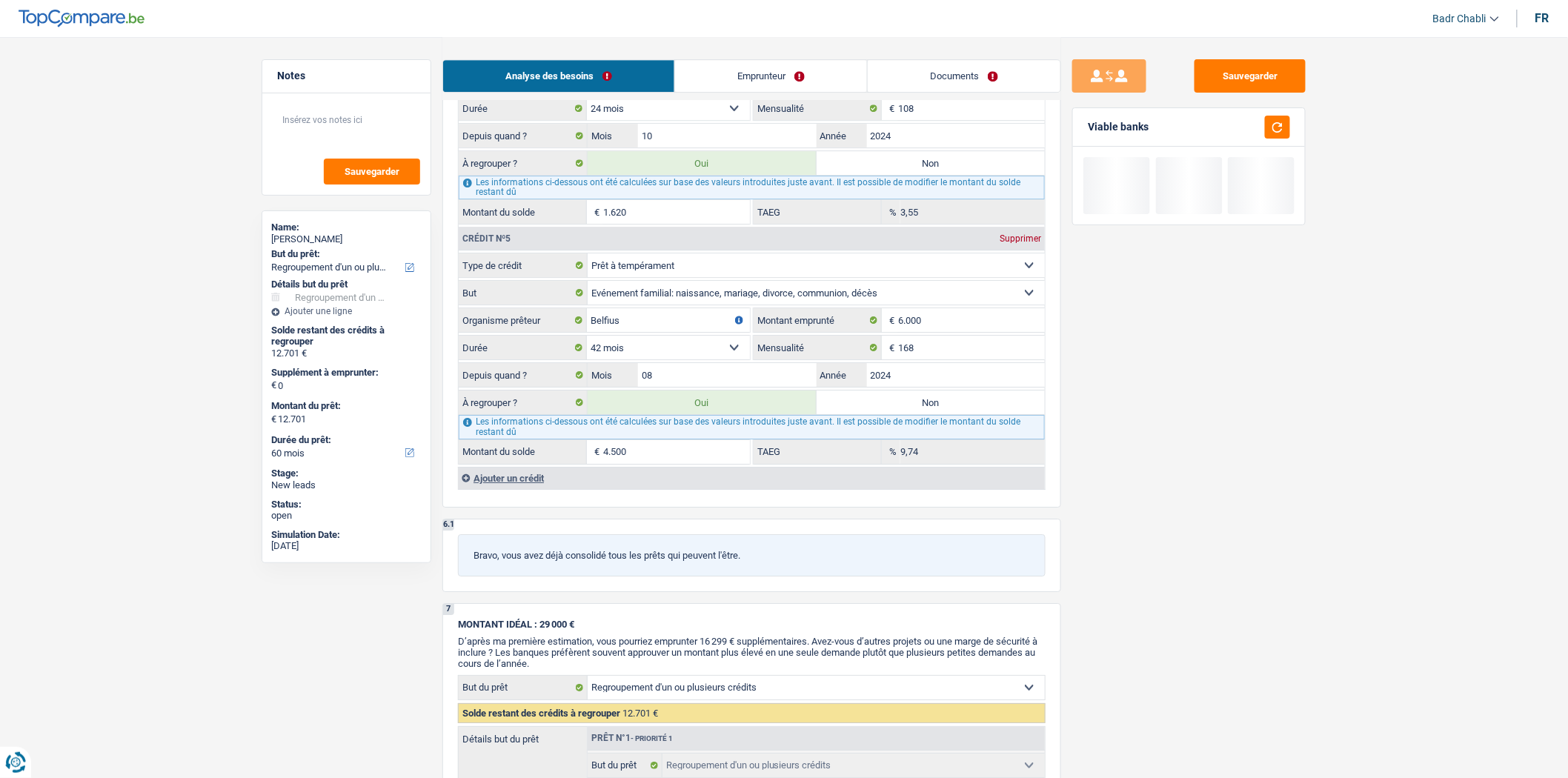
type input "12.548"
type input "4.347"
type input "12.548"
click at [895, 412] on label "Non" at bounding box center [931, 402] width 229 height 24
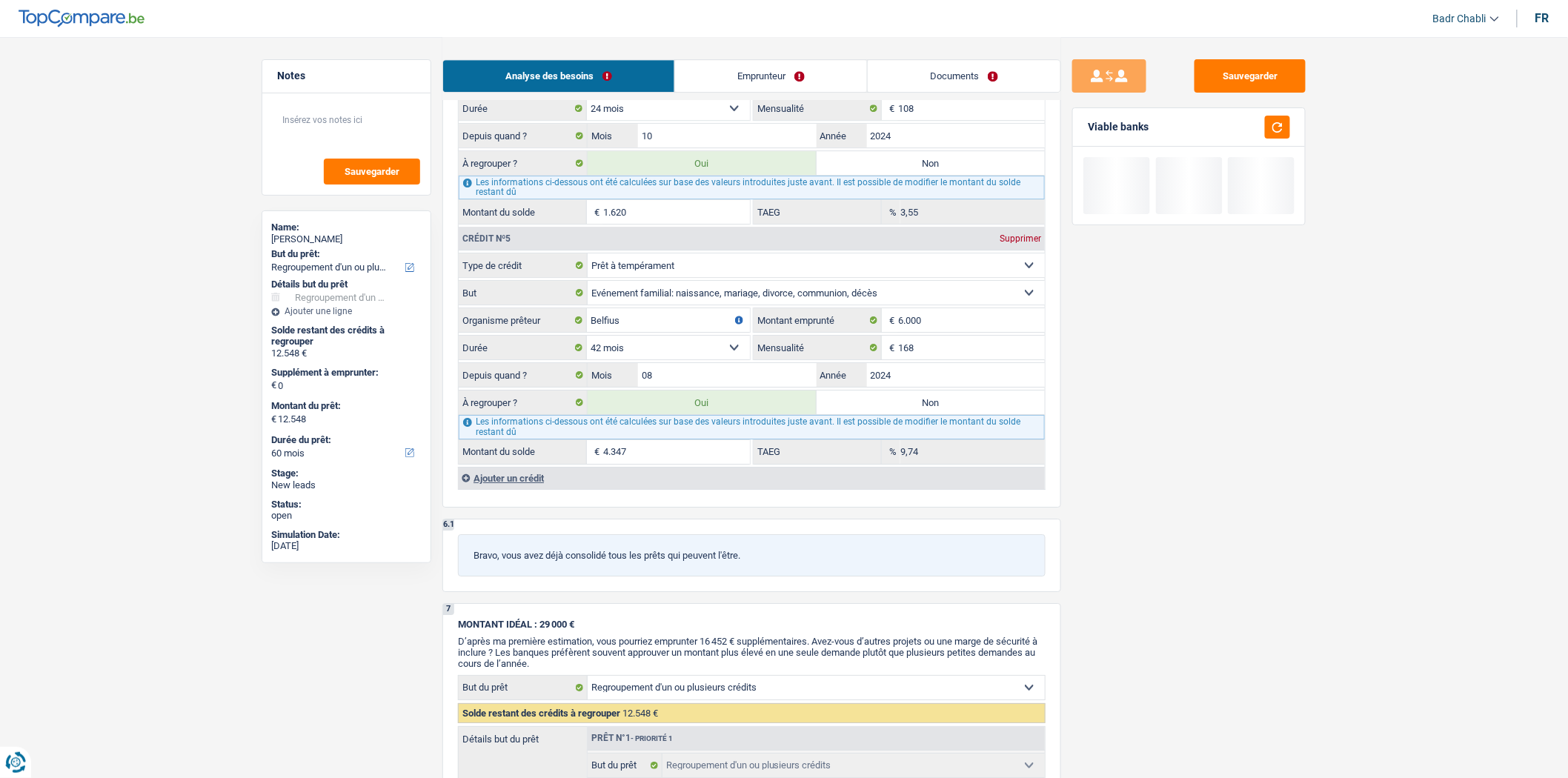
click at [895, 412] on input "Non" at bounding box center [931, 402] width 229 height 24
radio input "true"
type input "8.201"
select select "48"
type input "8.201"
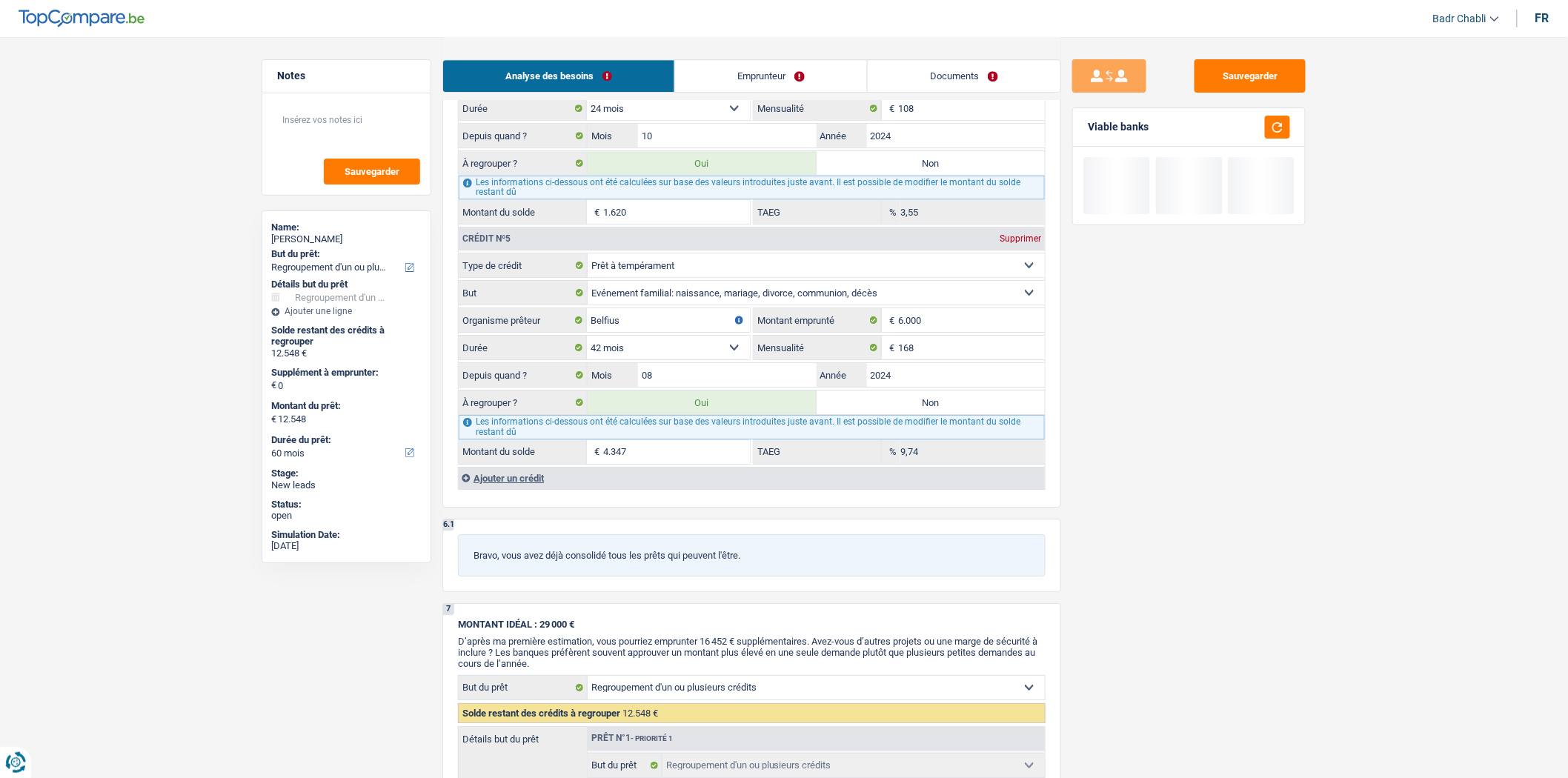
type input "8.201"
select select "48"
radio input "false"
type input "8.201"
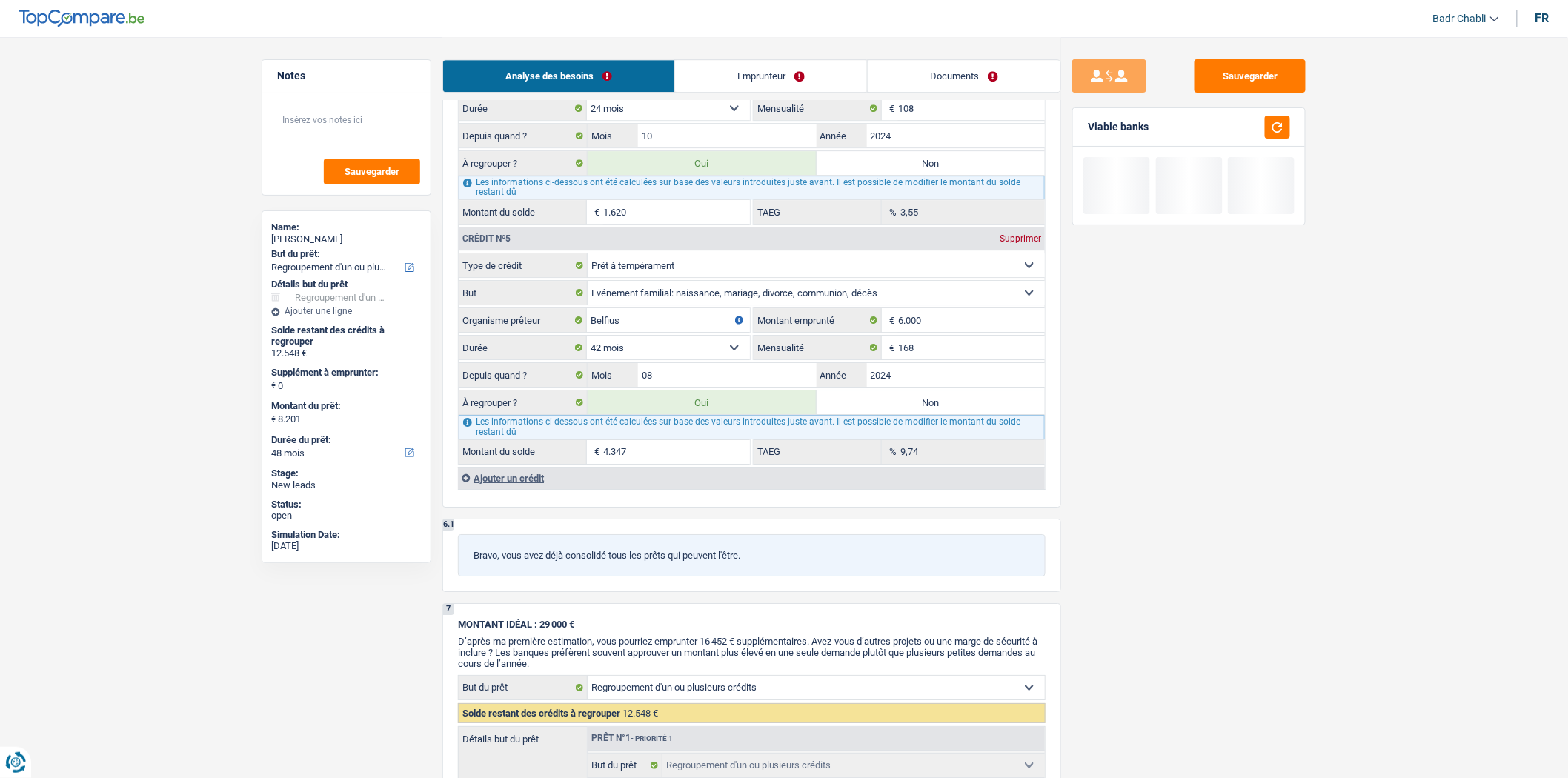
select select "48"
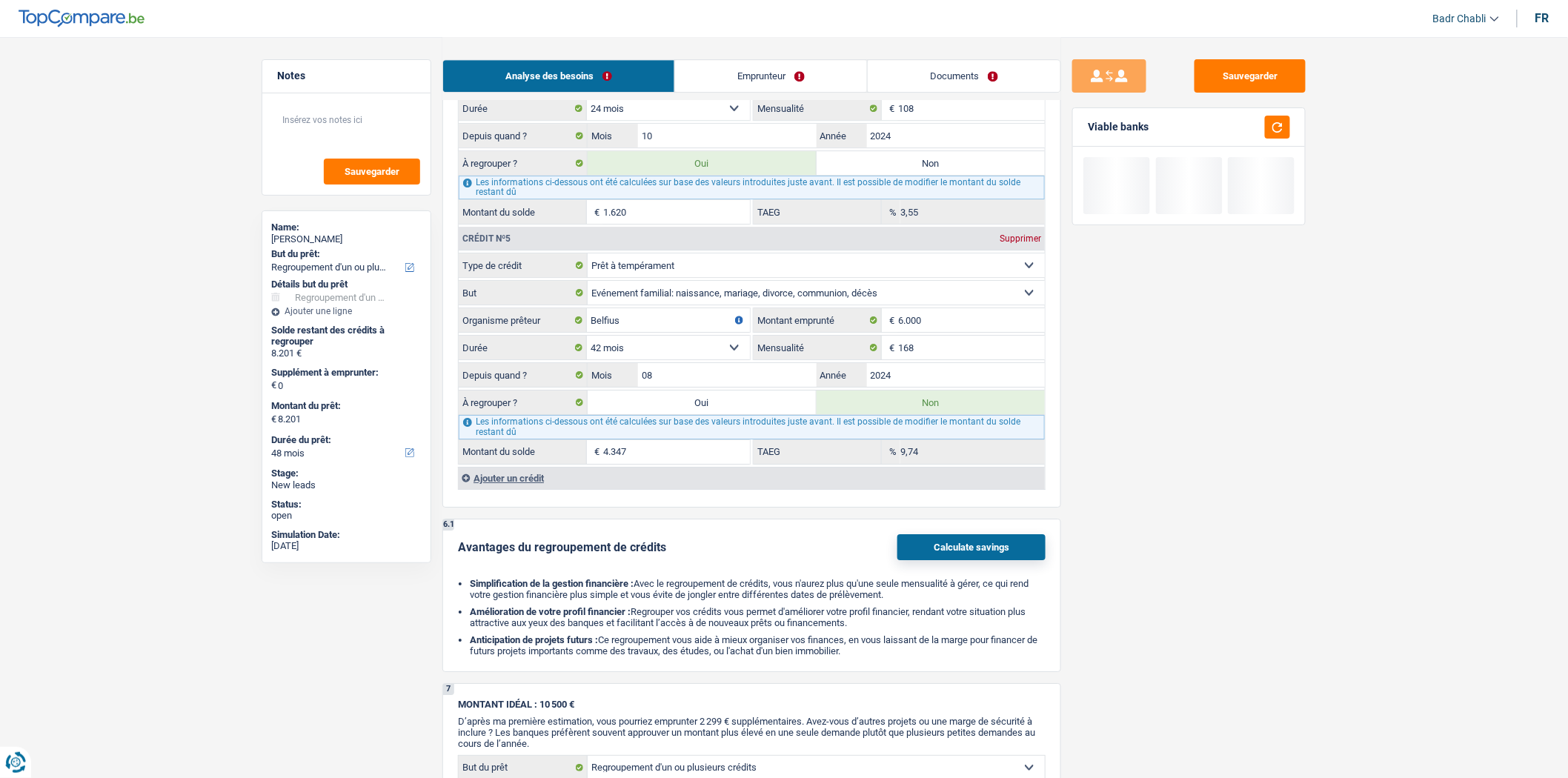
click at [729, 414] on label "Oui" at bounding box center [702, 402] width 229 height 24
click at [729, 414] on input "Oui" at bounding box center [702, 402] width 229 height 24
radio input "true"
type input "12.548"
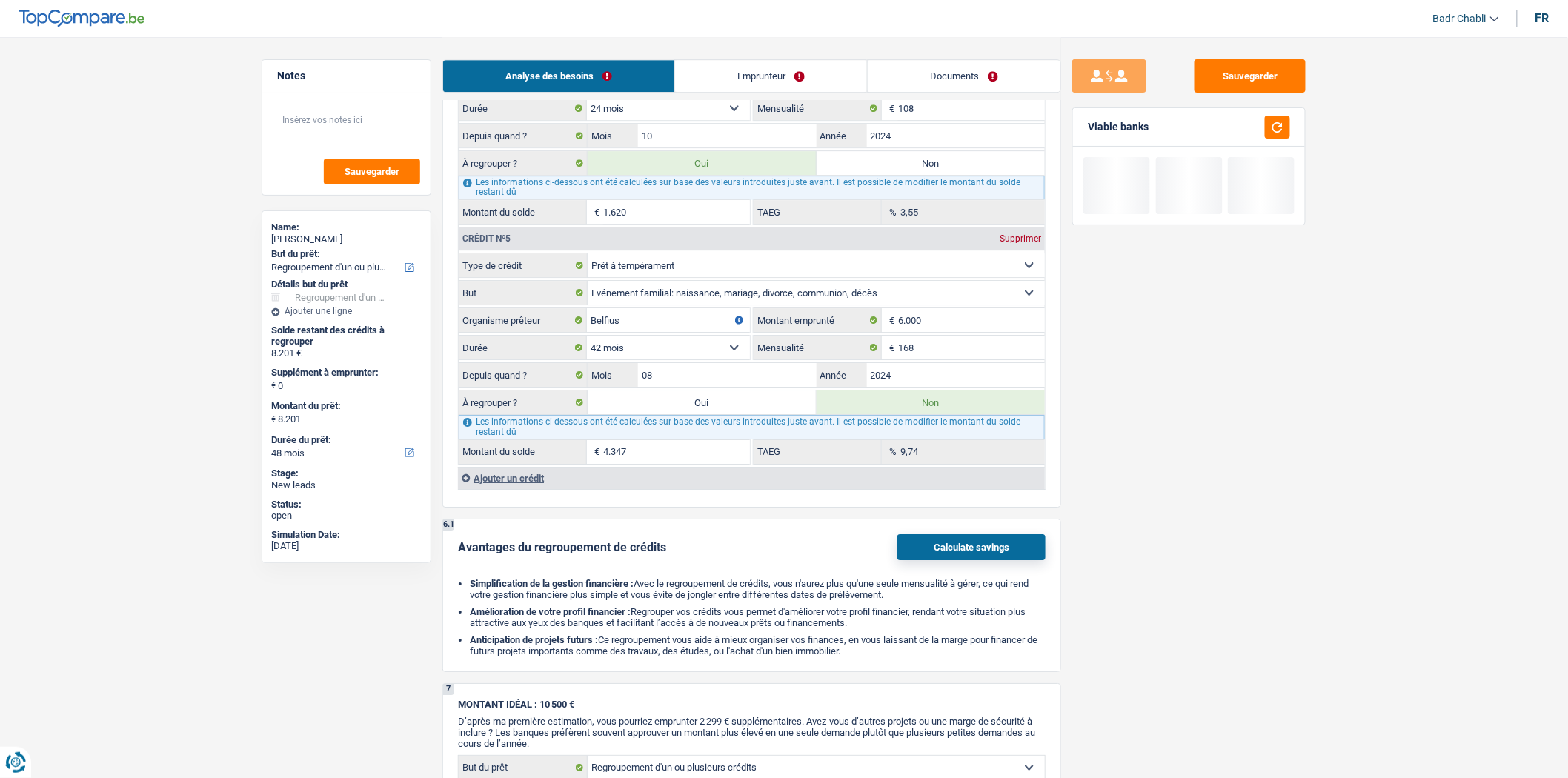
type input "12.548"
radio input "false"
type input "12.548"
select select "60"
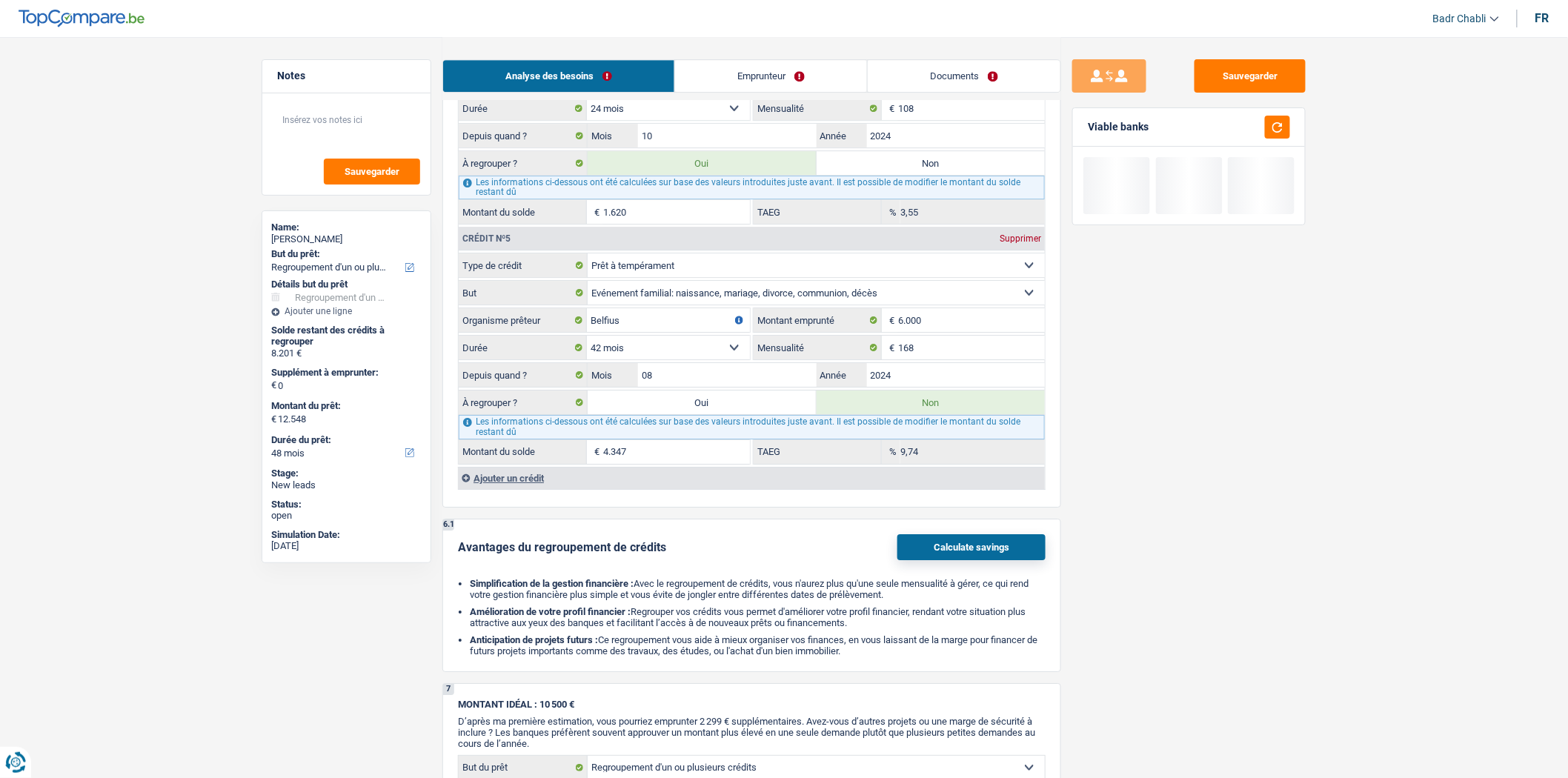
select select "60"
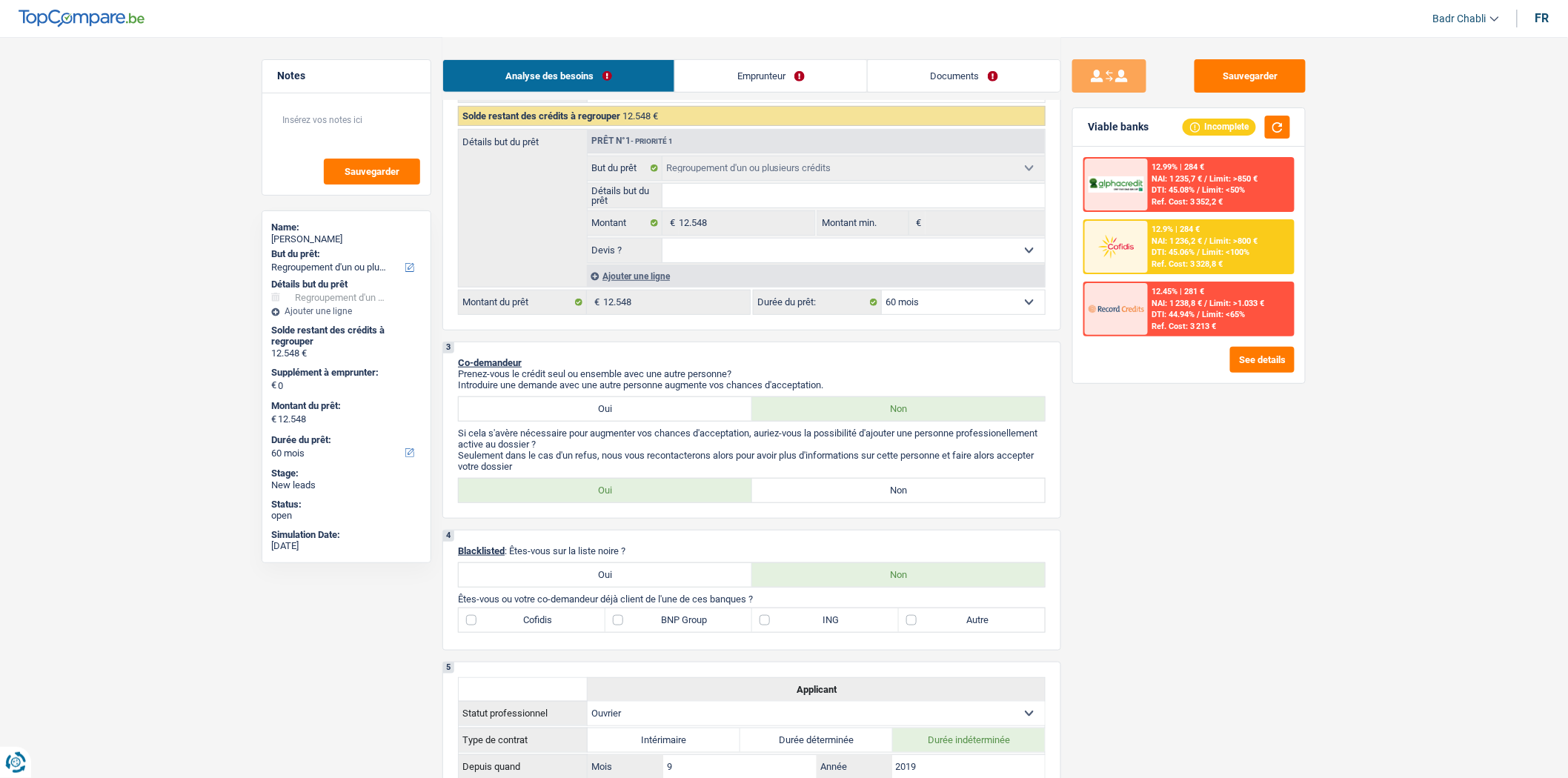
scroll to position [0, 0]
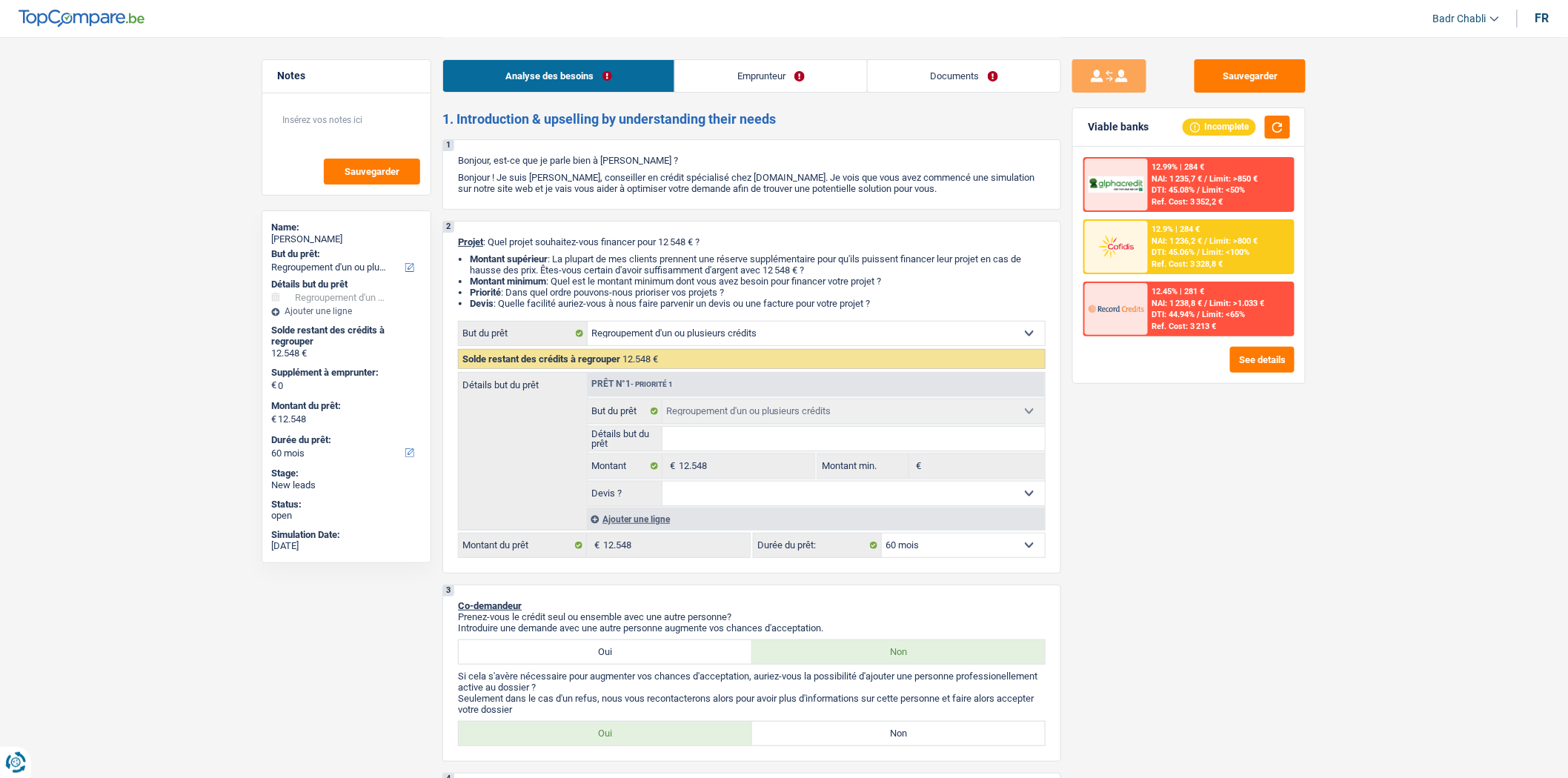
click at [614, 520] on div "Ajouter une ligne" at bounding box center [816, 519] width 458 height 21
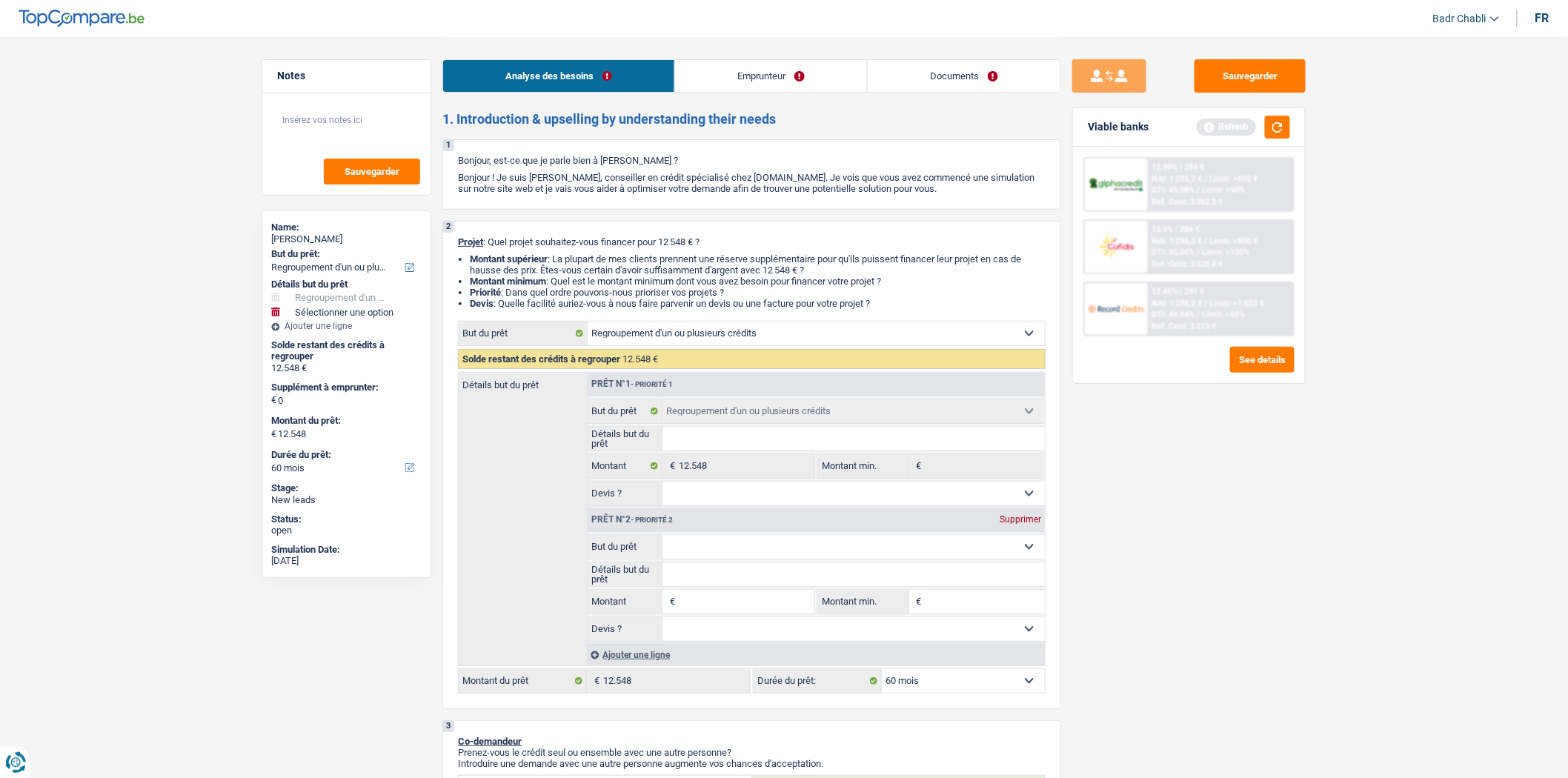
click at [731, 604] on input "Montant" at bounding box center [746, 601] width 136 height 24
click at [736, 606] on input "Montant" at bounding box center [746, 601] width 136 height 24
click at [736, 606] on input "Montant" at bounding box center [746, 601] width 136 height 24
click at [736, 603] on input "Montant" at bounding box center [746, 601] width 136 height 24
click at [726, 600] on input "Montant" at bounding box center [746, 601] width 136 height 24
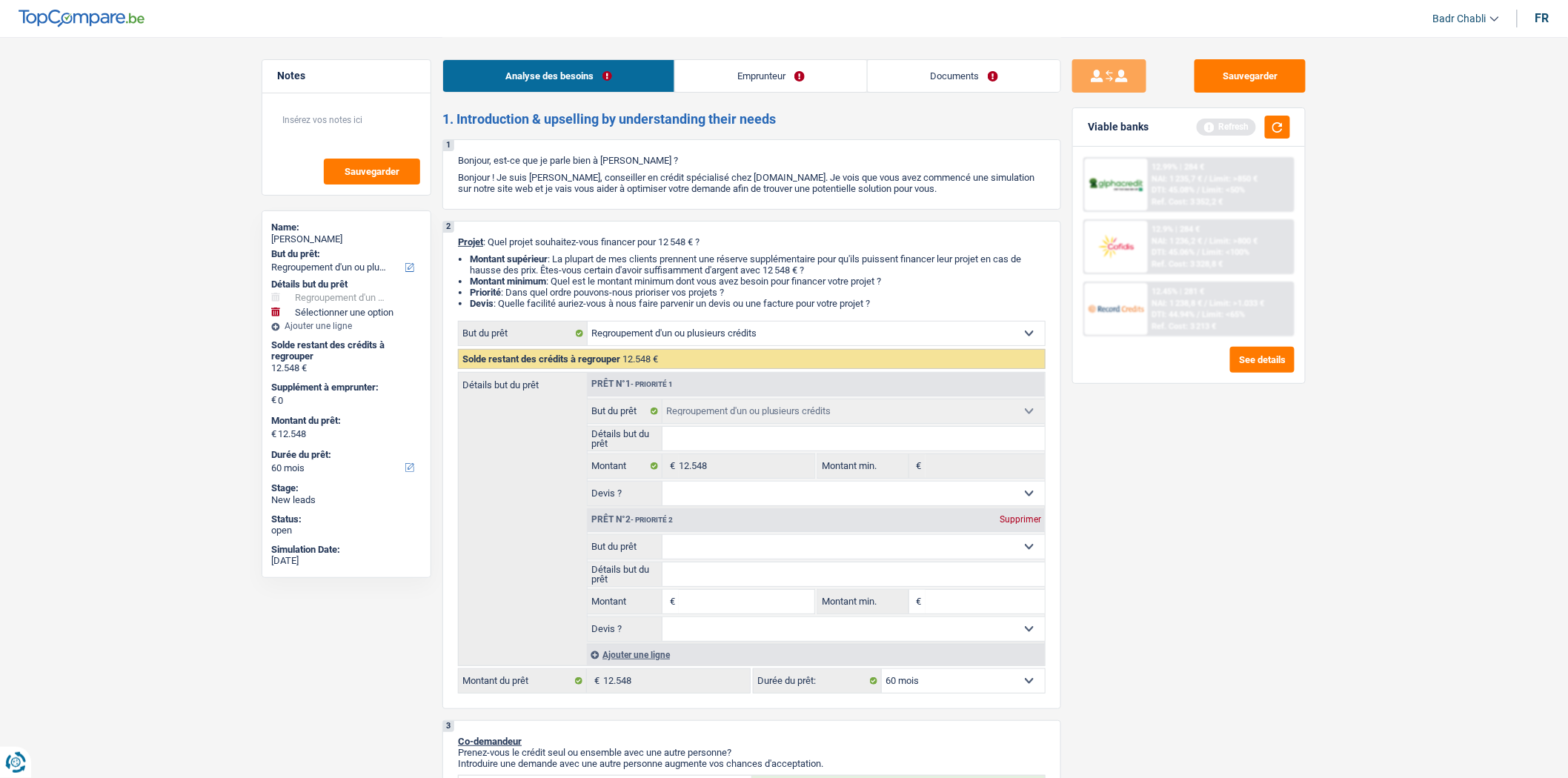
type input "1"
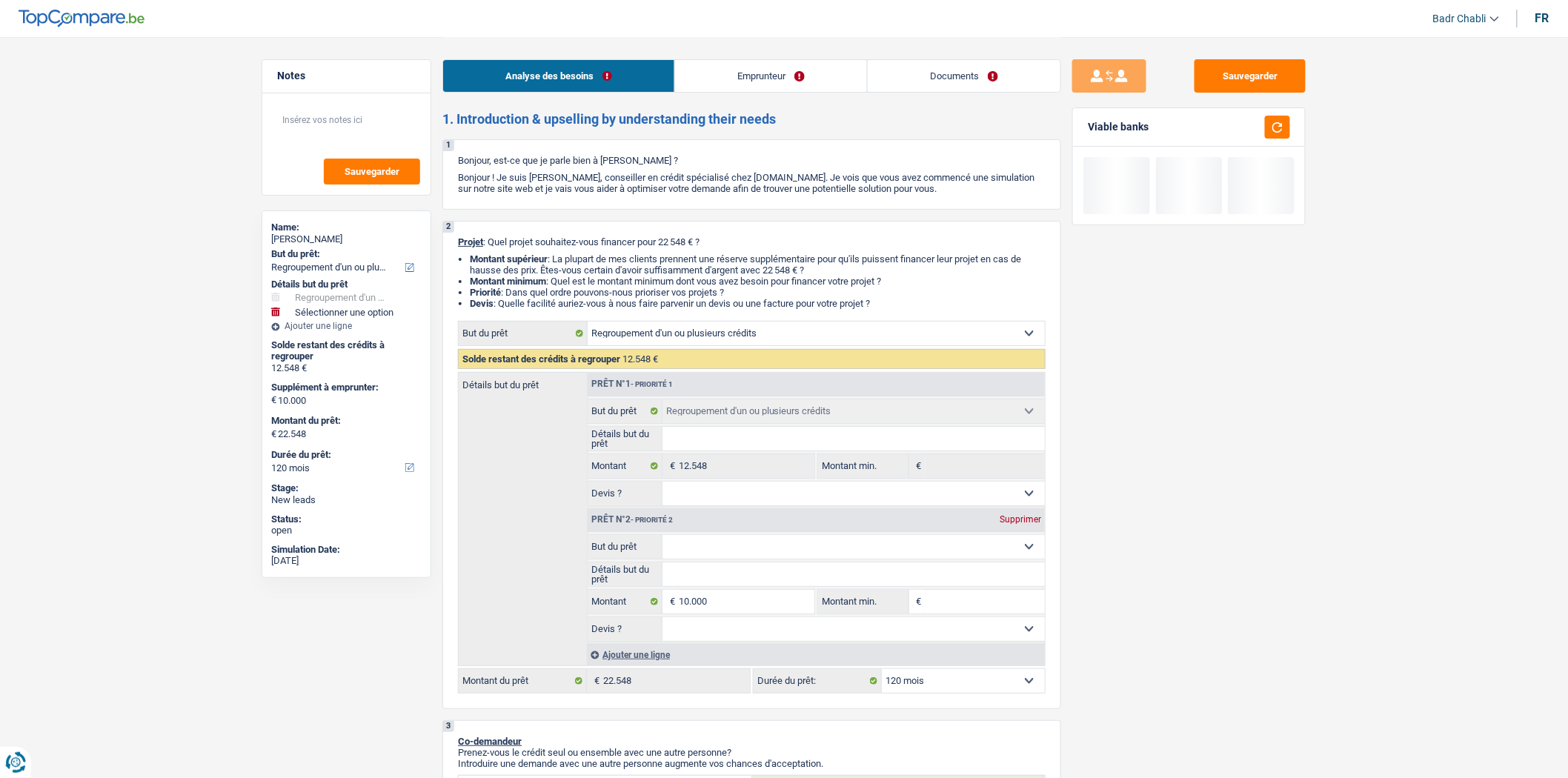
click at [736, 551] on select "Confort maison: meubles, textile, peinture, électroménager, outillage non-profe…" at bounding box center [854, 546] width 383 height 24
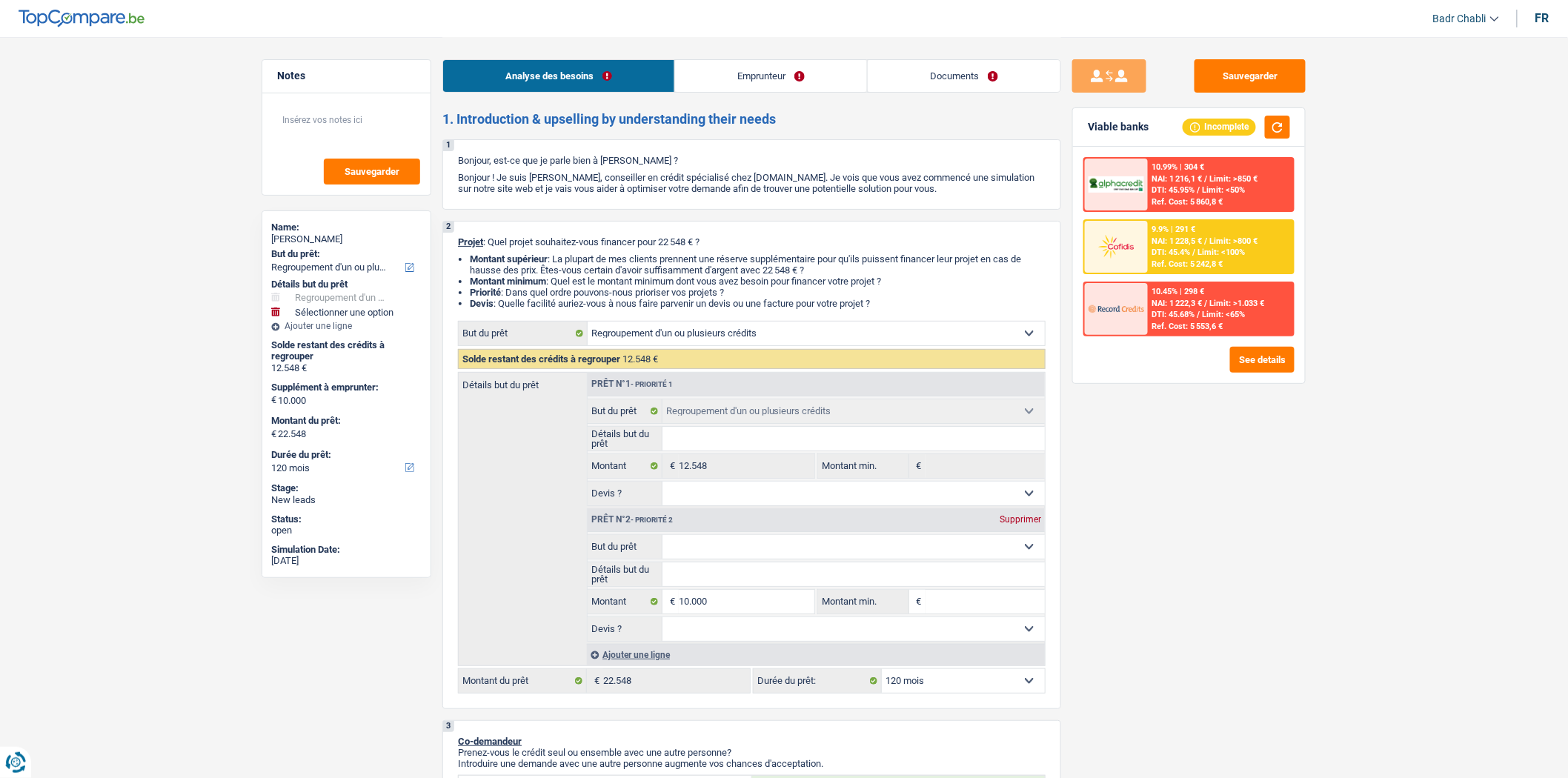
click at [663, 539] on select "Confort maison: meubles, textile, peinture, électroménager, outillage non-profe…" at bounding box center [854, 546] width 383 height 24
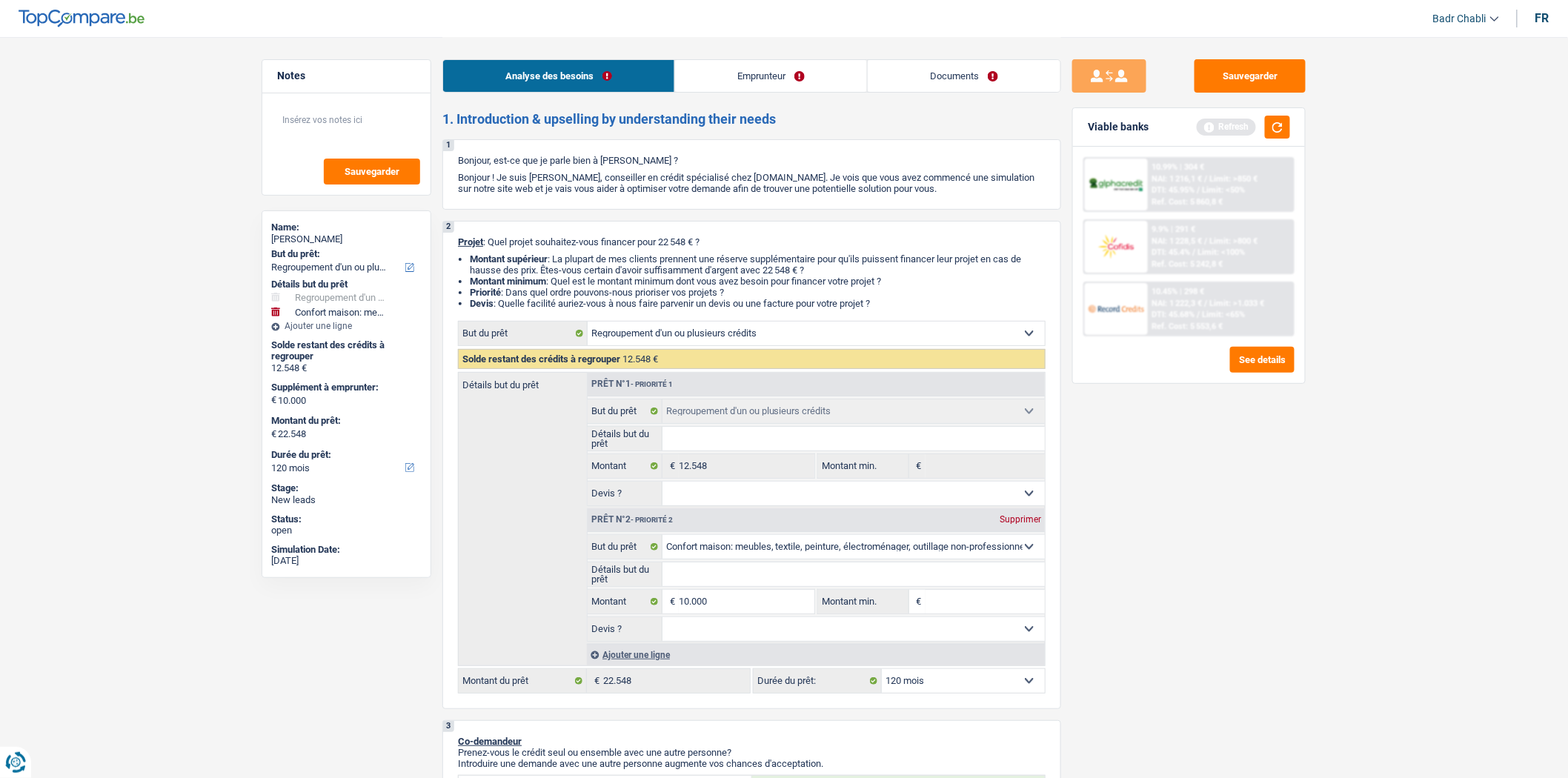
click at [744, 576] on input "Détails but du prêt" at bounding box center [854, 574] width 383 height 24
click at [747, 598] on input "10.000" at bounding box center [746, 601] width 136 height 24
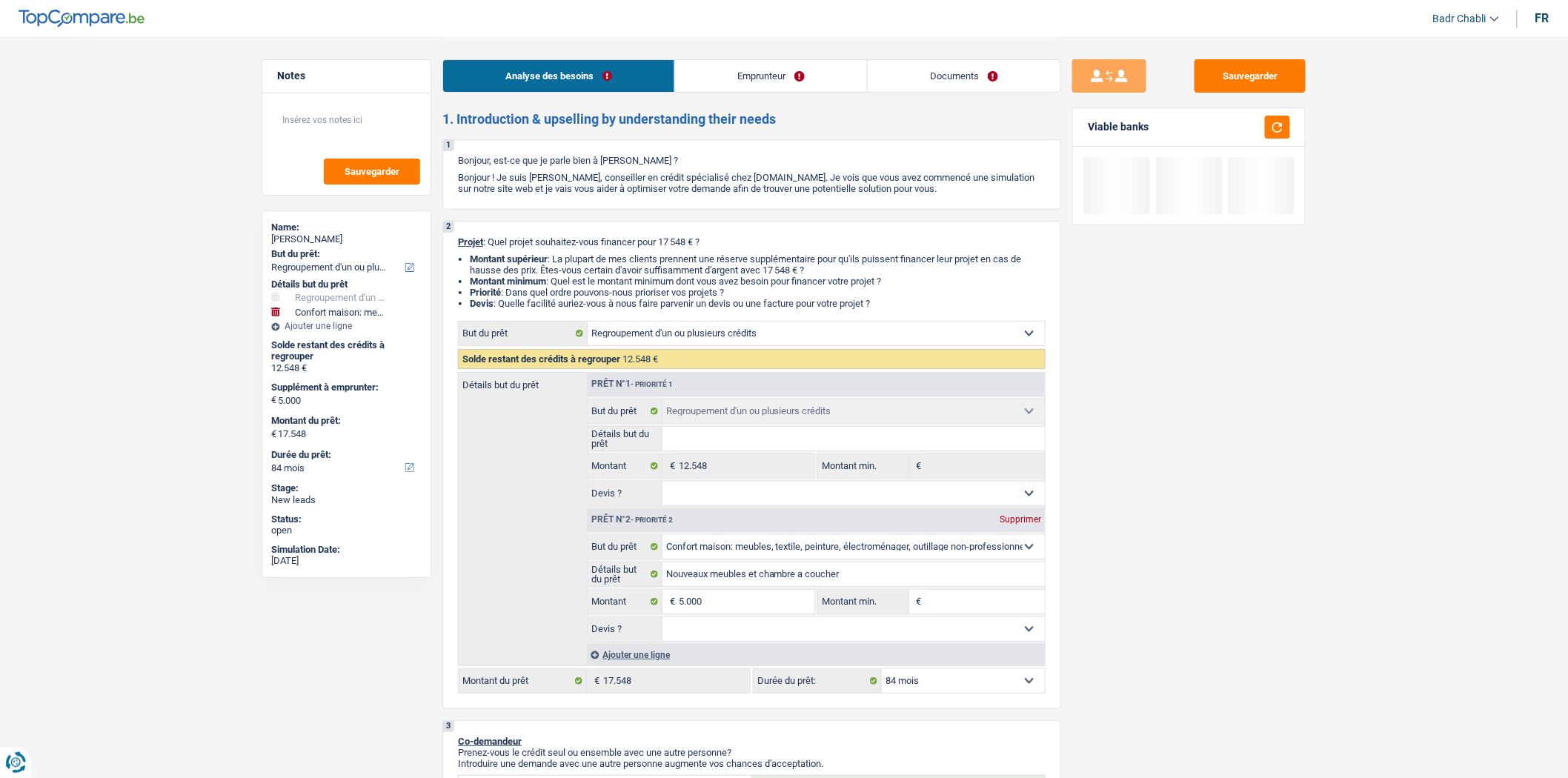
click at [667, 658] on div "Ajouter une ligne" at bounding box center [816, 655] width 458 height 21
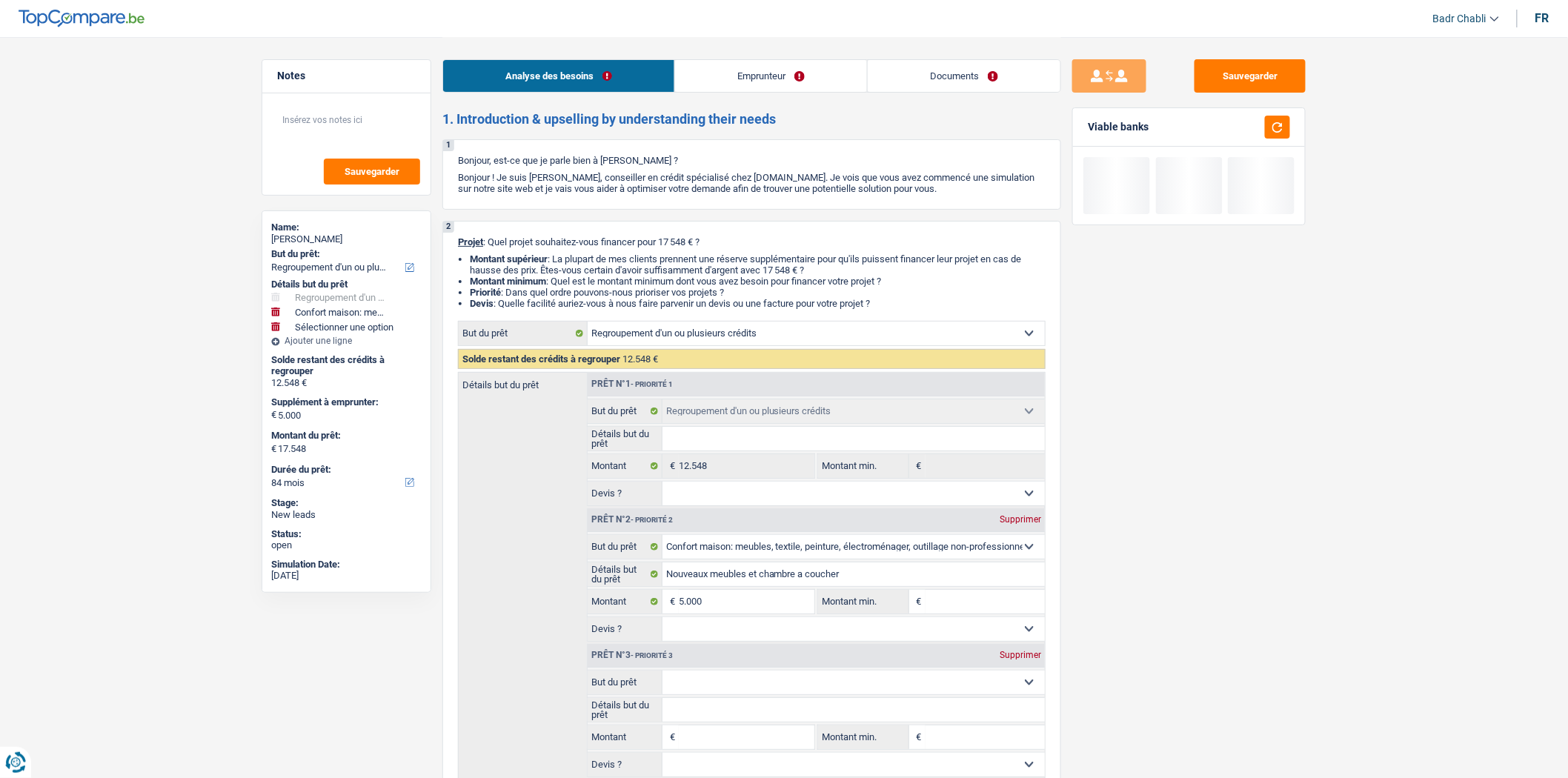
click at [751, 682] on select "Confort maison: meubles, textile, peinture, électroménager, outillage non-profe…" at bounding box center [854, 682] width 383 height 24
click at [730, 734] on input "Montant" at bounding box center [746, 736] width 136 height 24
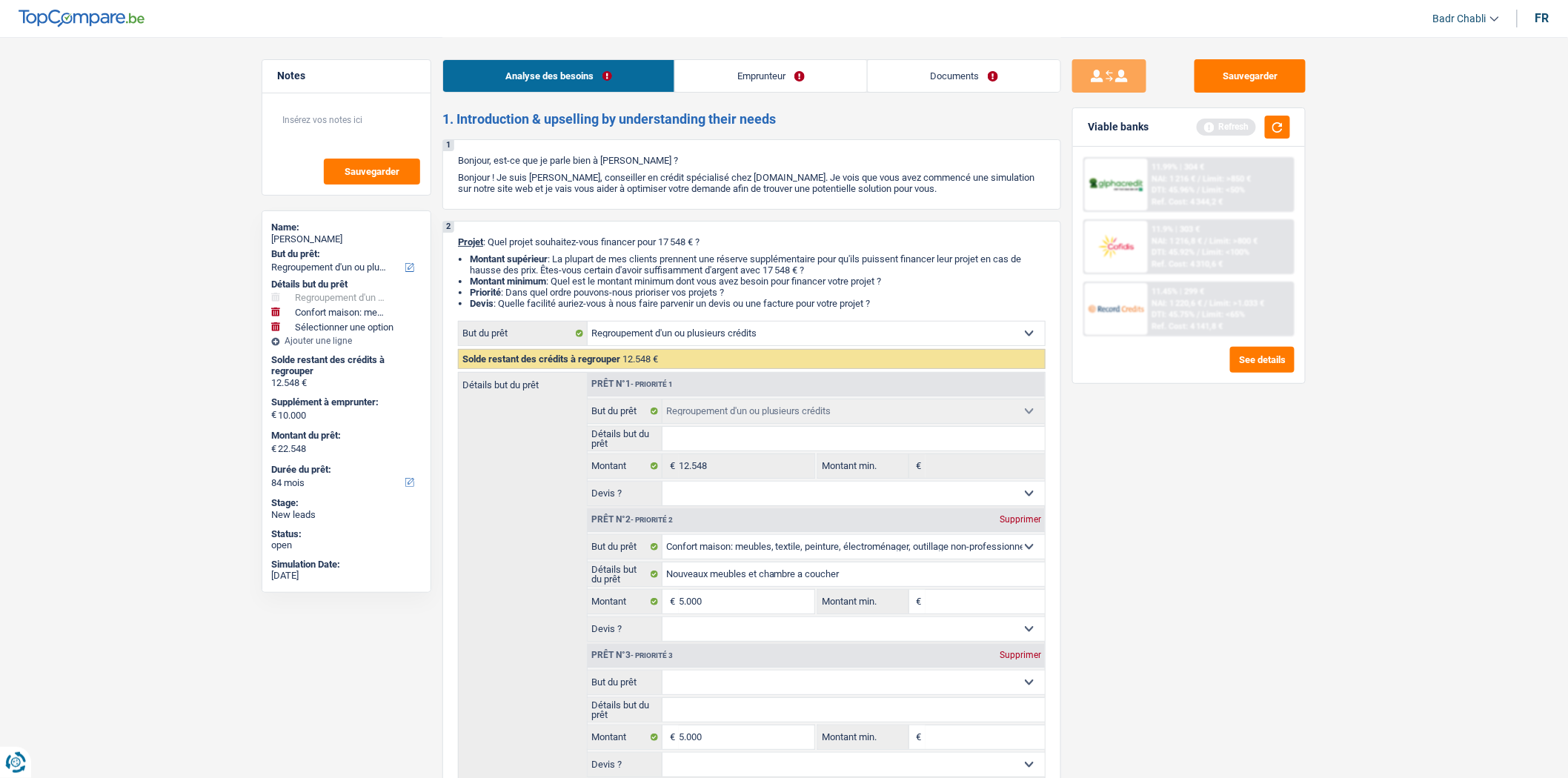
click at [743, 690] on select "Confort maison: meubles, textile, peinture, électroménager, outillage non-profe…" at bounding box center [854, 682] width 383 height 24
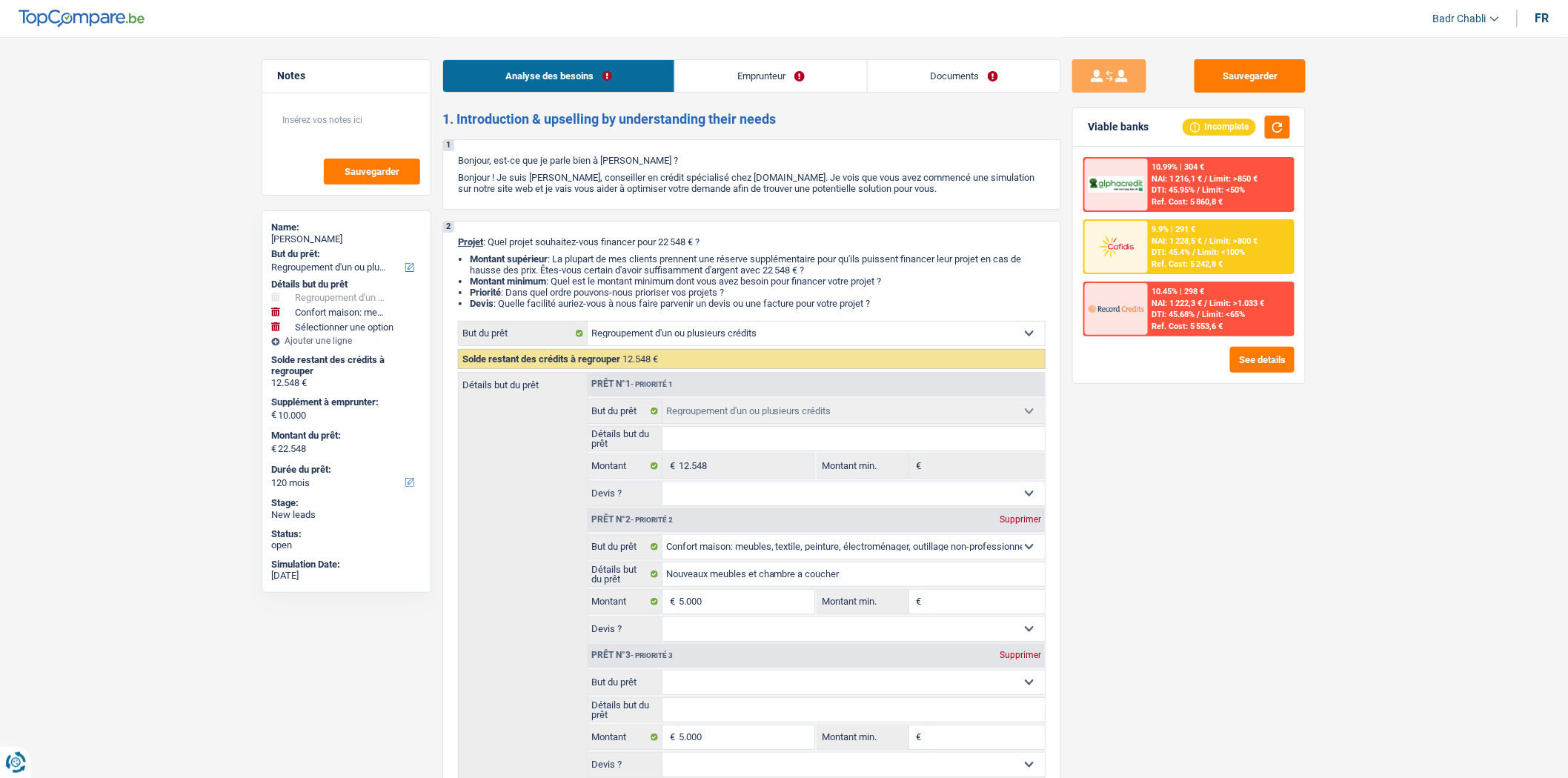
click at [663, 676] on select "Confort maison: meubles, textile, peinture, électroménager, outillage non-profe…" at bounding box center [854, 682] width 383 height 24
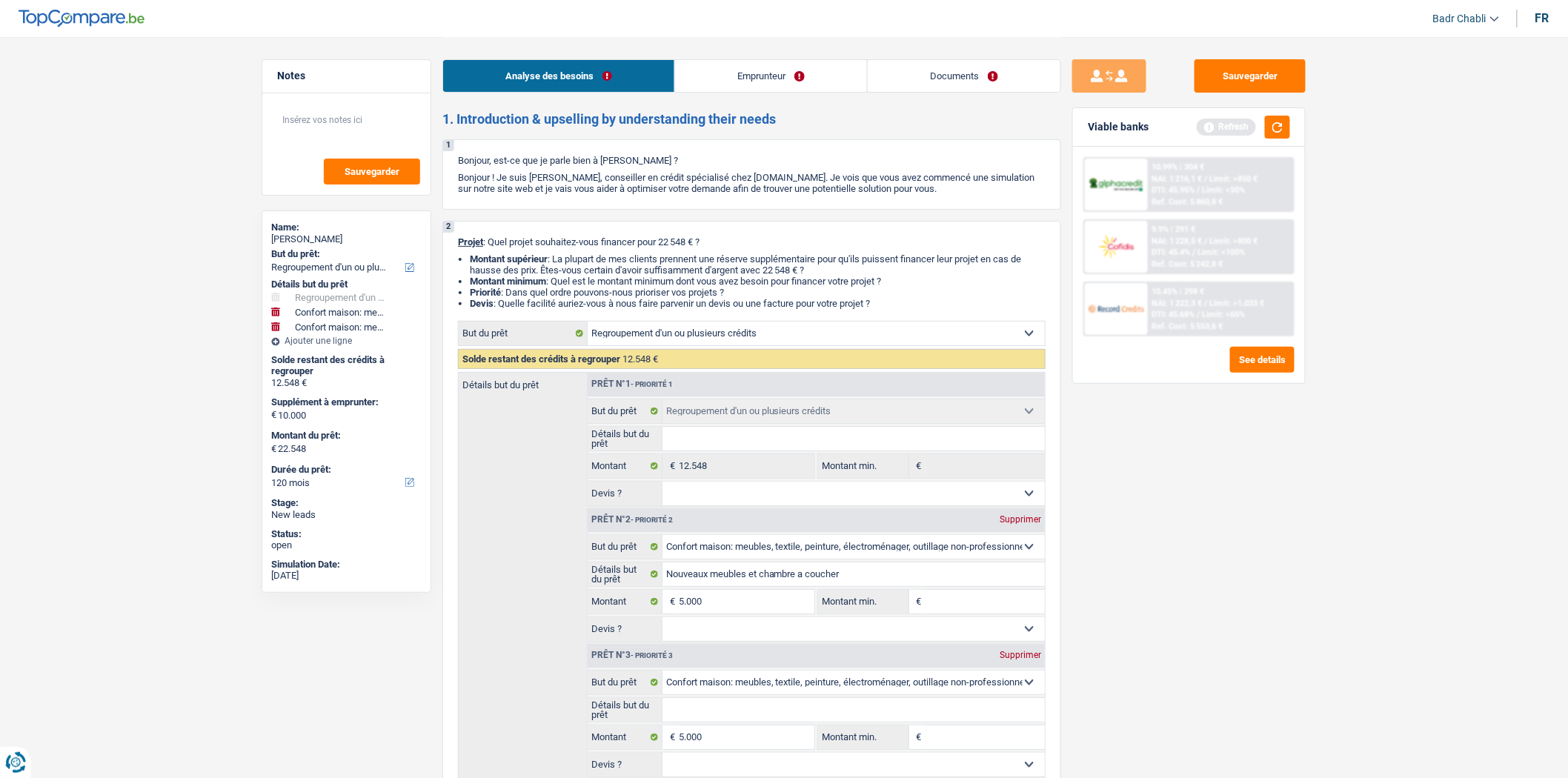
click at [744, 687] on select "Confort maison: meubles, textile, peinture, électroménager, outillage non-profe…" at bounding box center [854, 682] width 383 height 24
click at [663, 676] on select "Confort maison: meubles, textile, peinture, électroménager, outillage non-profe…" at bounding box center [854, 682] width 383 height 24
click at [834, 705] on input "Détails but du prêt" at bounding box center [854, 710] width 383 height 24
click at [964, 605] on input "Montant min." at bounding box center [985, 601] width 120 height 24
drag, startPoint x: 936, startPoint y: 623, endPoint x: 931, endPoint y: 631, distance: 9.4
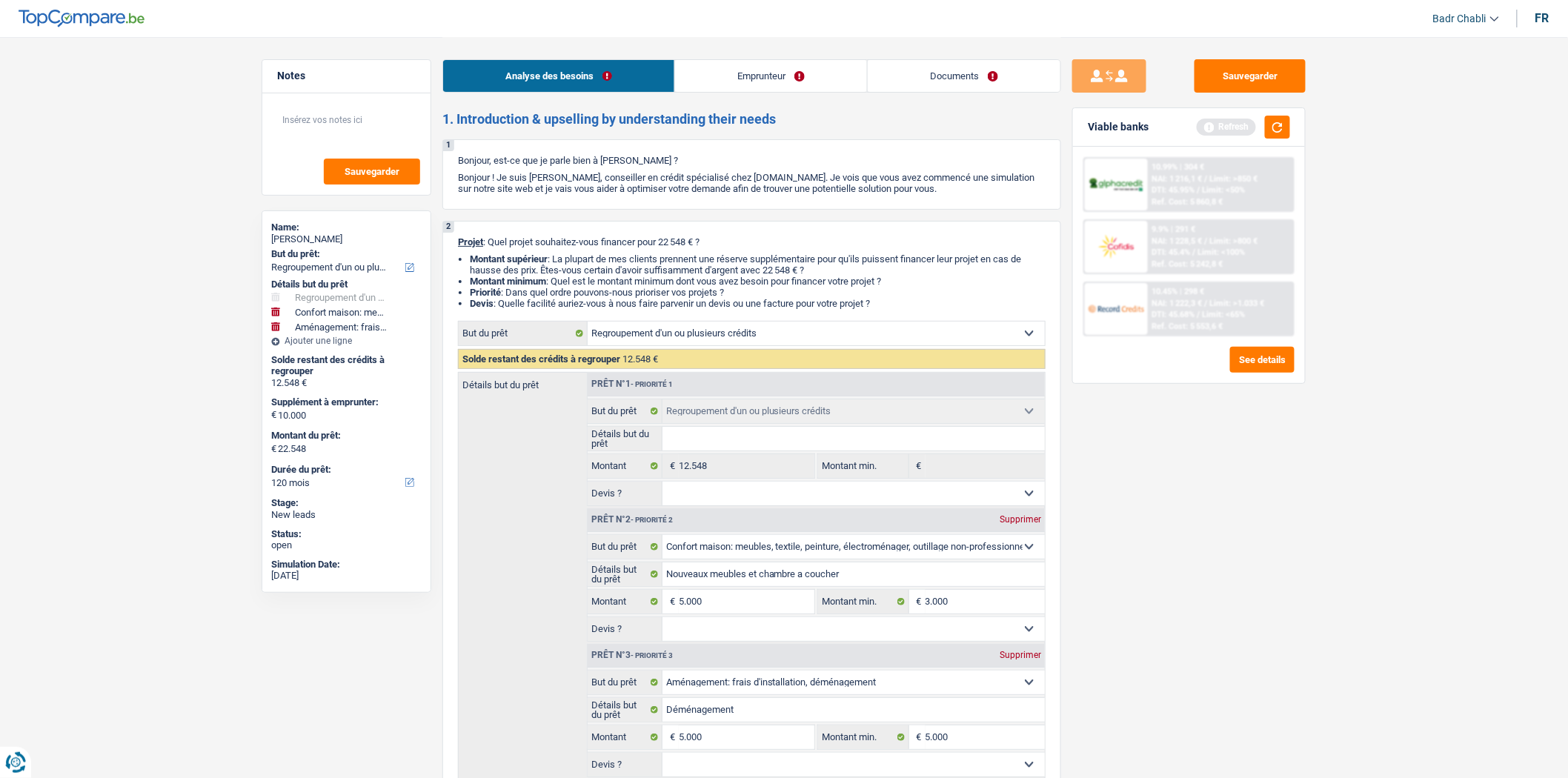
click at [936, 623] on select "Oui Non Non répondu Sélectionner une option" at bounding box center [854, 629] width 383 height 24
click at [663, 623] on select "Oui Non Non répondu Sélectionner une option" at bounding box center [854, 629] width 383 height 24
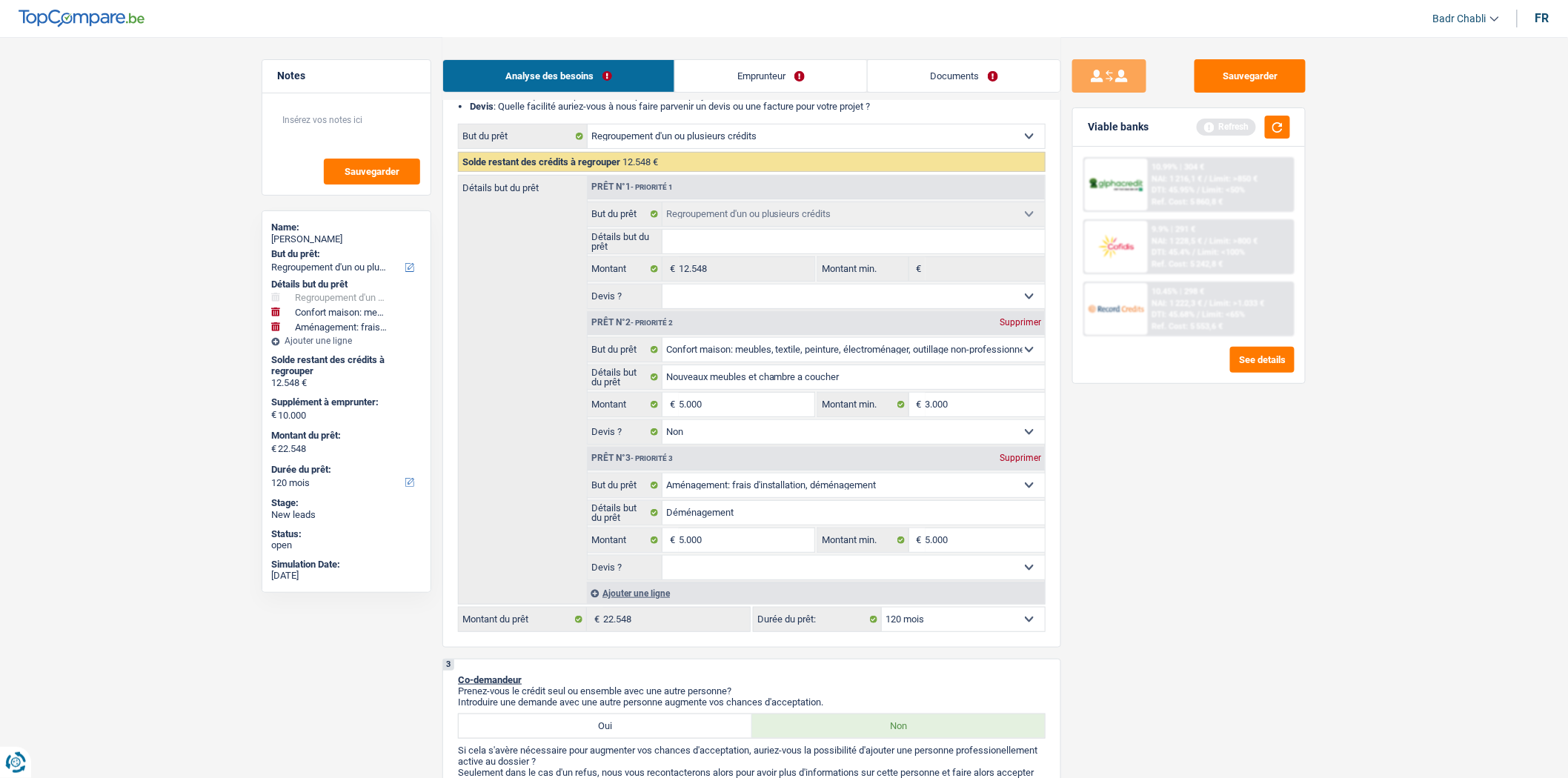
scroll to position [329, 0]
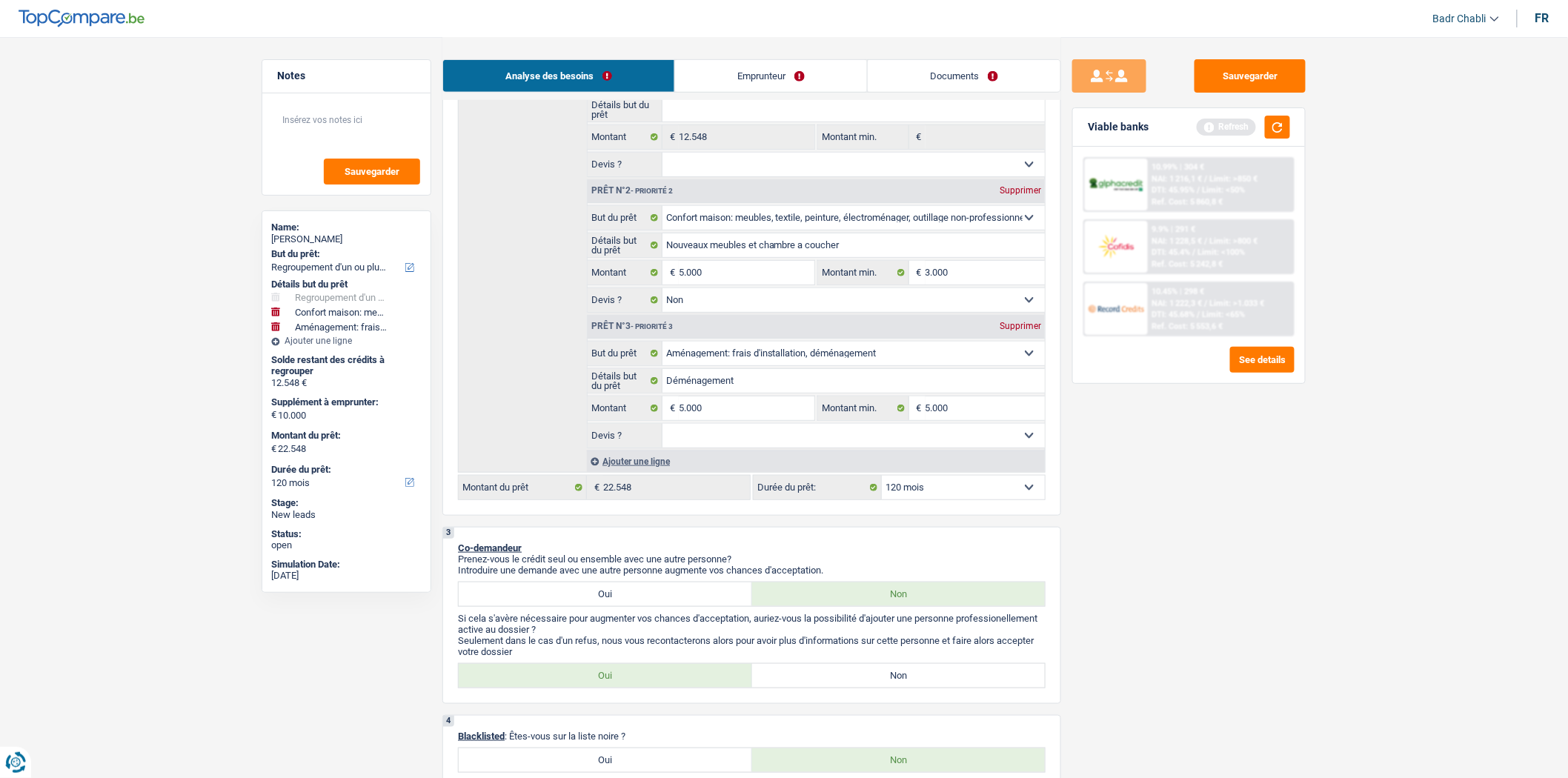
click at [743, 449] on fieldset "Oui Non Non répondu Sélectionner une option Devis ? Tous les champs sont obliga…" at bounding box center [816, 435] width 458 height 25
click at [744, 441] on select "Oui Non Non répondu Sélectionner une option" at bounding box center [854, 435] width 383 height 24
click at [663, 429] on select "Oui Non Non répondu Sélectionner une option" at bounding box center [854, 435] width 383 height 24
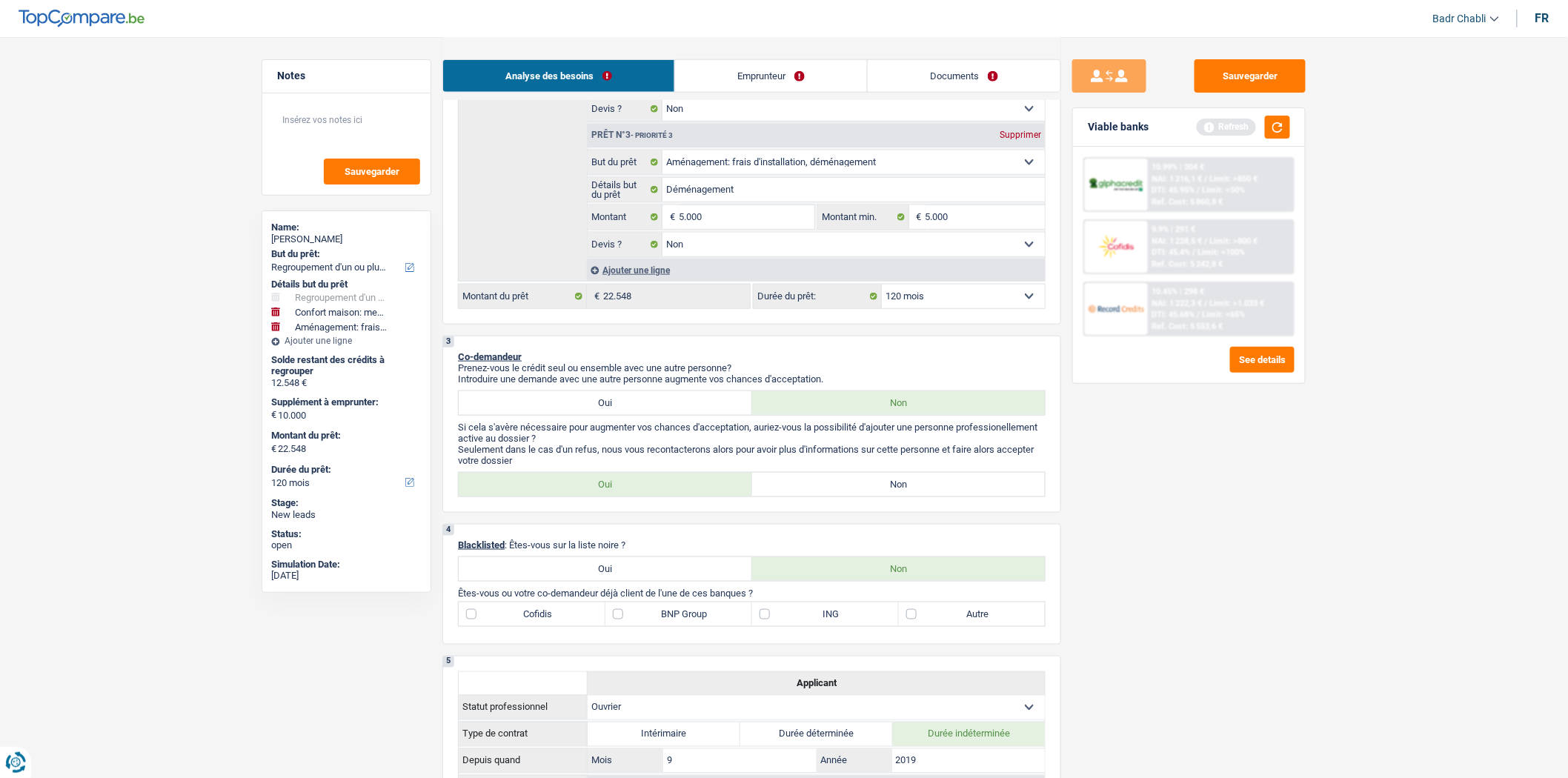
scroll to position [658, 0]
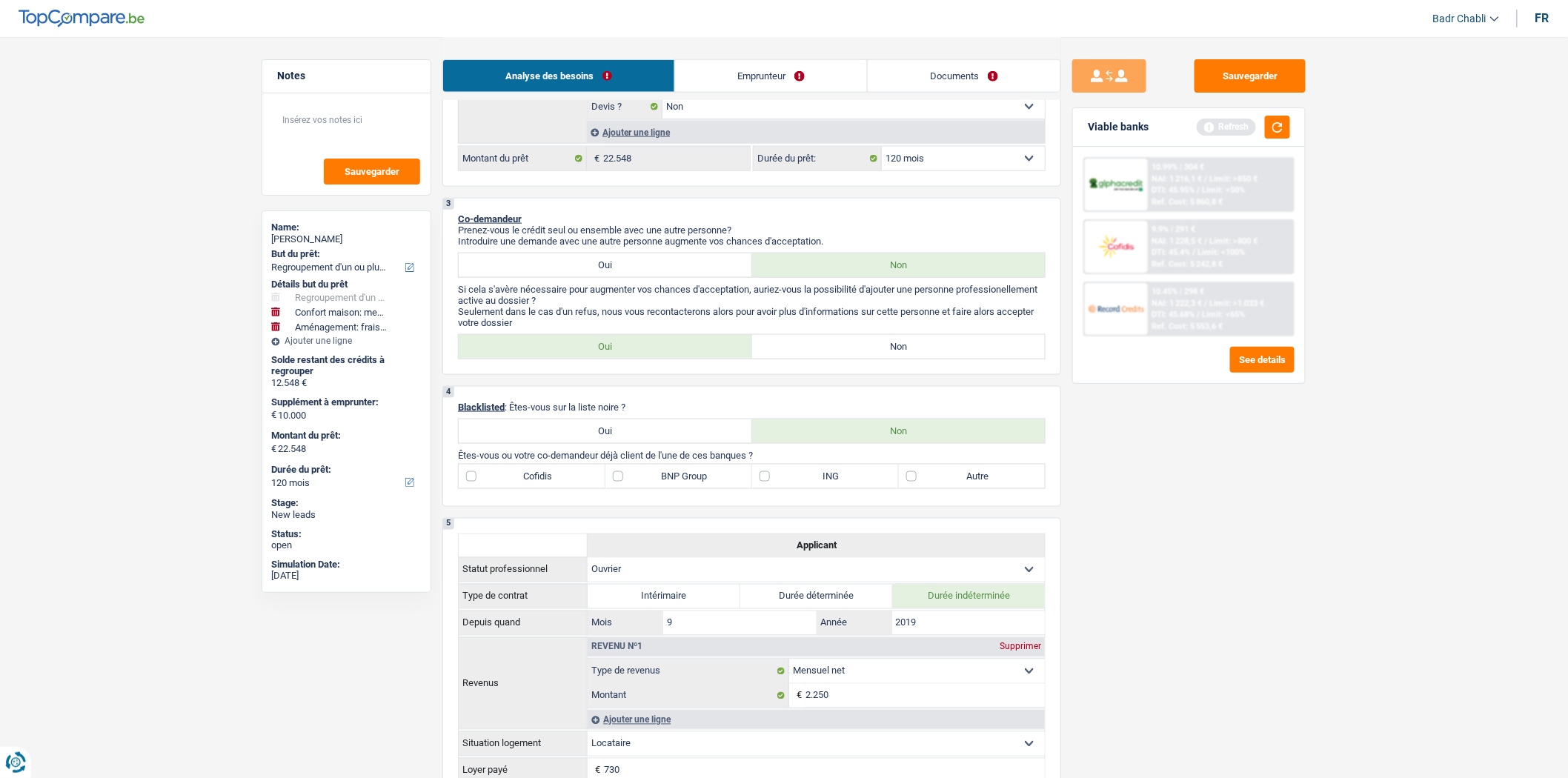
click at [882, 351] on label "Non" at bounding box center [898, 346] width 293 height 24
click at [882, 351] on input "Non" at bounding box center [898, 346] width 293 height 24
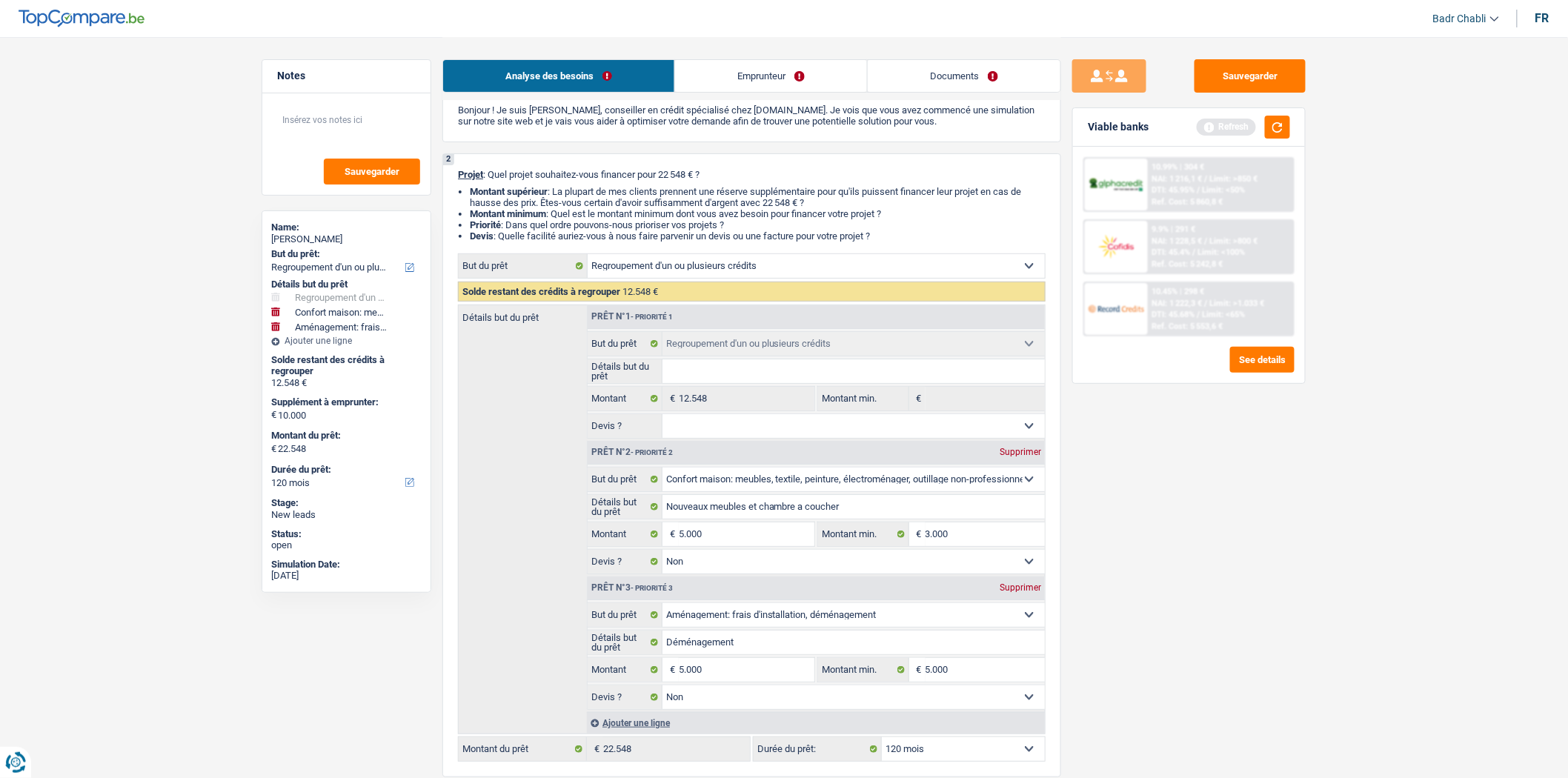
scroll to position [0, 0]
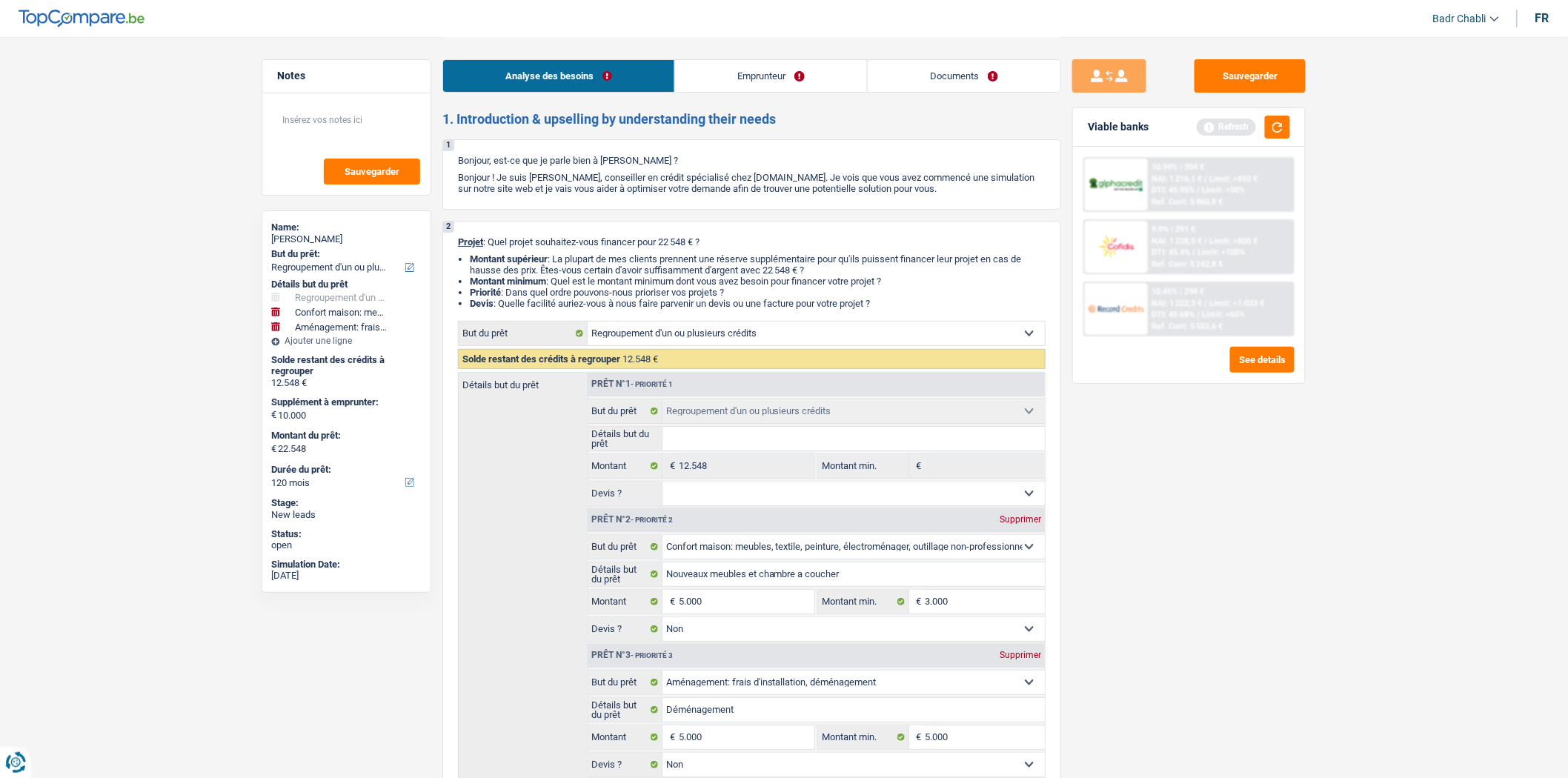
click at [744, 79] on link "Emprunteur" at bounding box center [771, 76] width 192 height 32
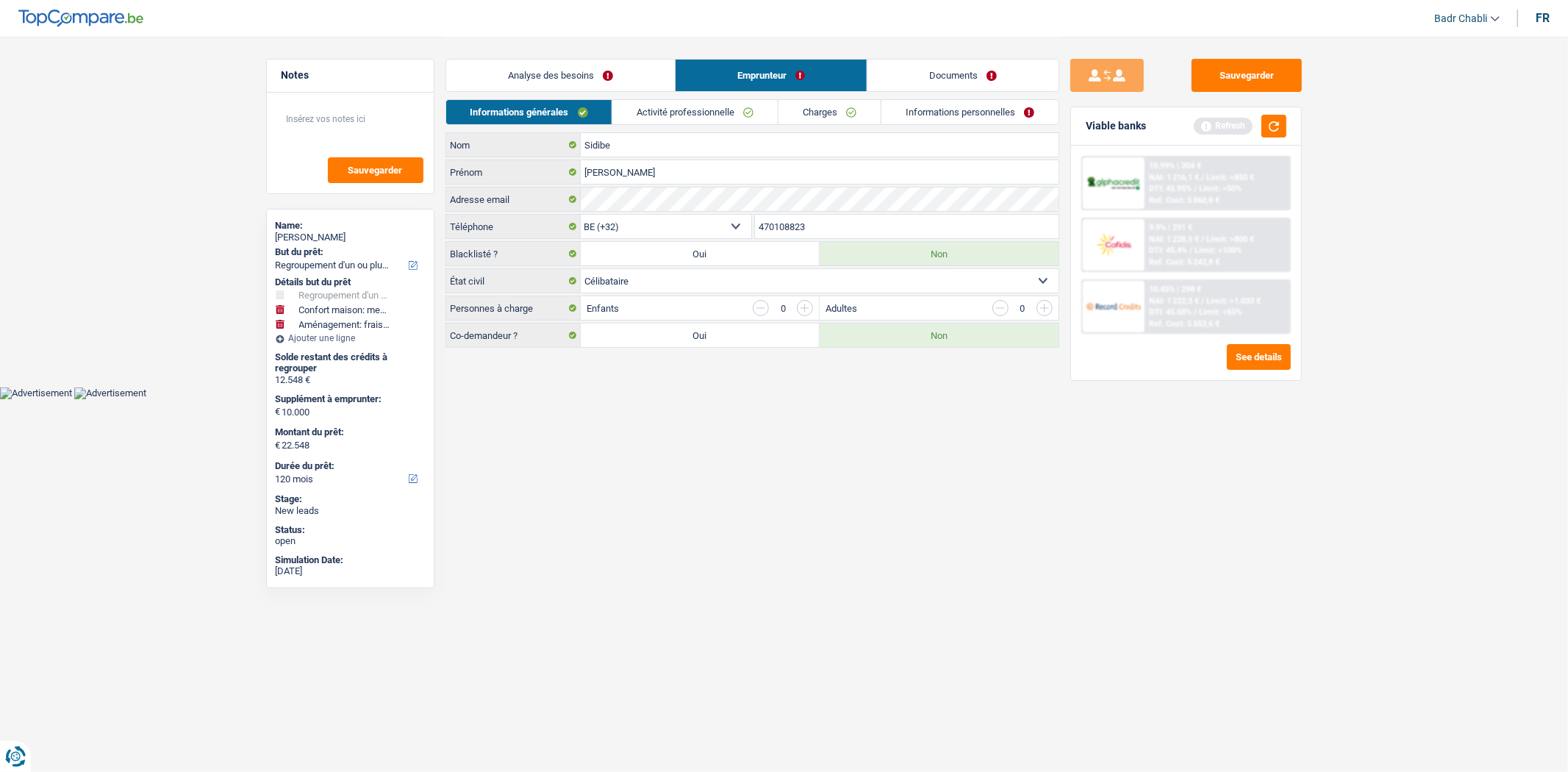
click at [538, 64] on link "Analyse des besoins" at bounding box center [560, 76] width 228 height 32
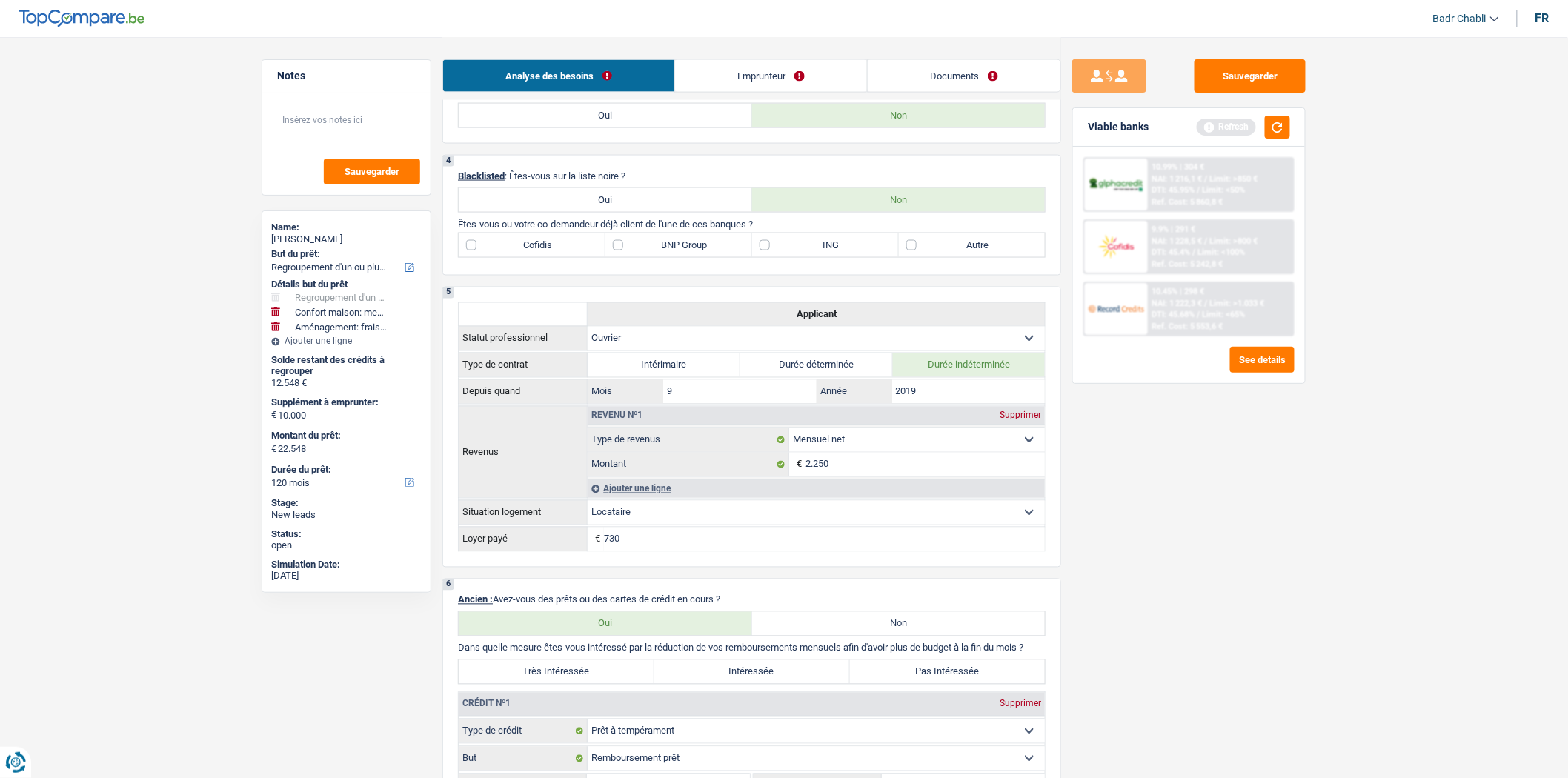
scroll to position [741, 0]
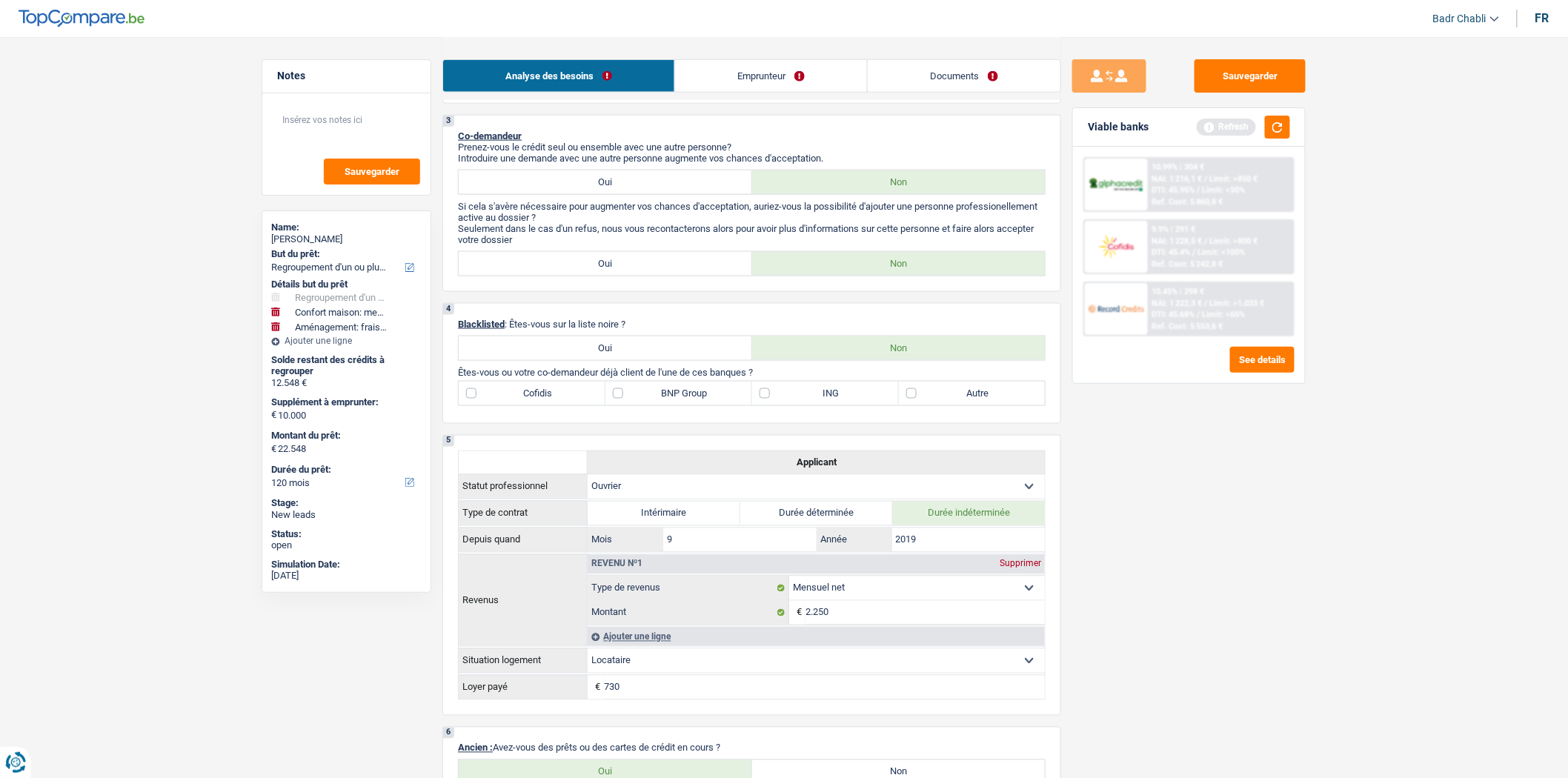
click at [482, 404] on label "Cofidis" at bounding box center [531, 393] width 147 height 24
click at [482, 404] on input "Cofidis" at bounding box center [531, 393] width 147 height 24
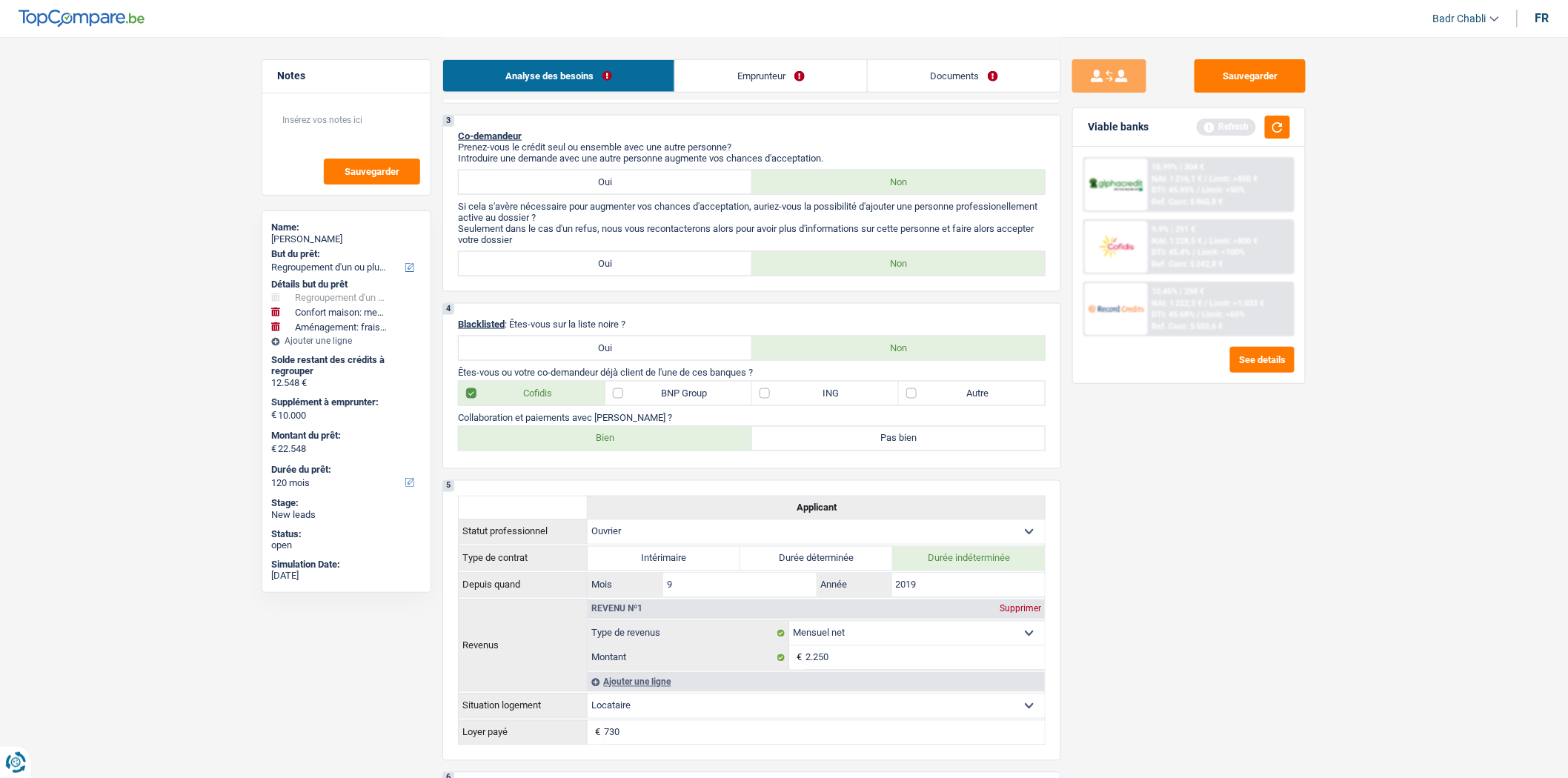
click at [646, 440] on label "Bien" at bounding box center [605, 438] width 293 height 24
click at [646, 440] on input "Bien" at bounding box center [605, 438] width 293 height 24
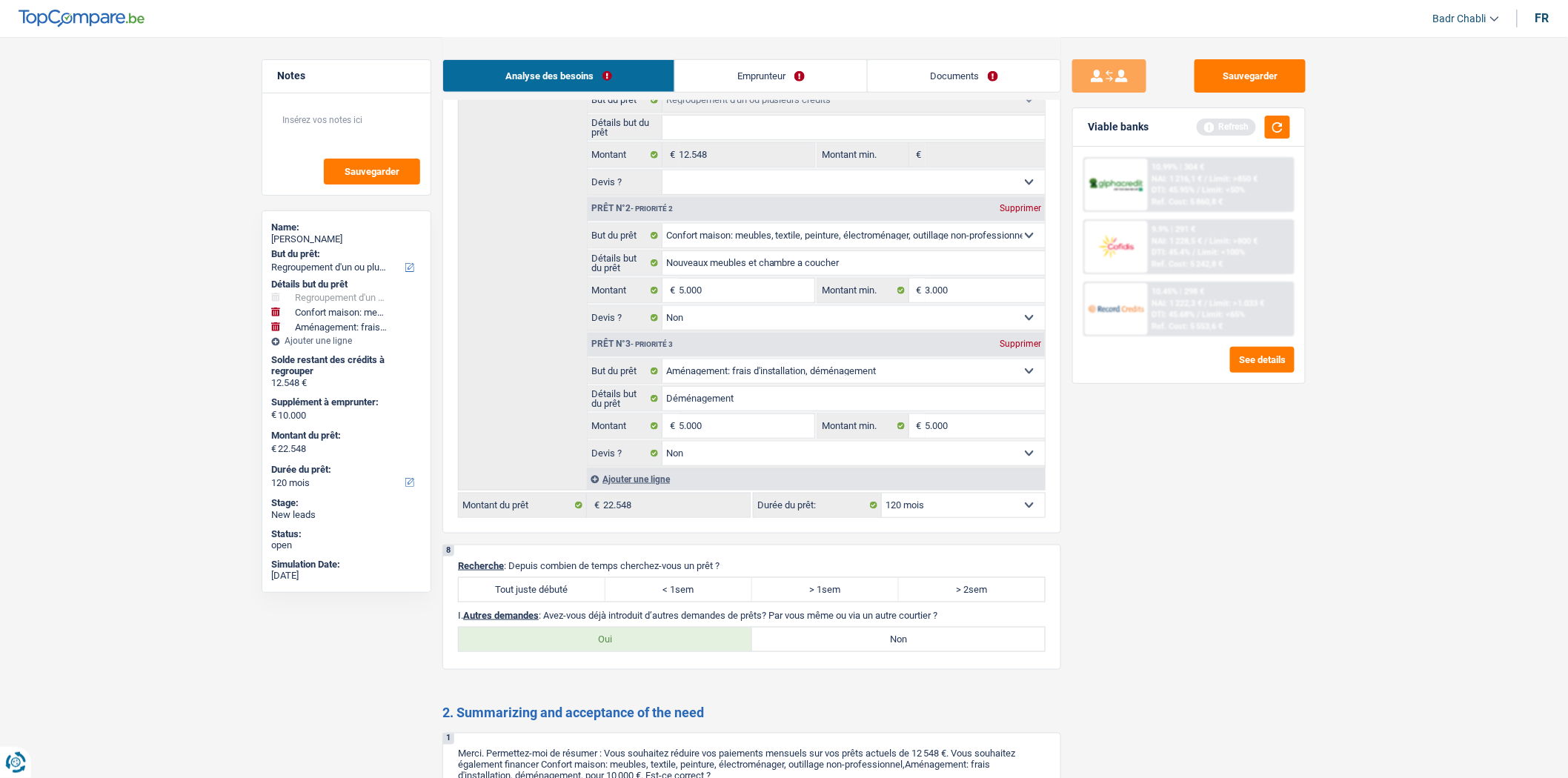
scroll to position [3127, 0]
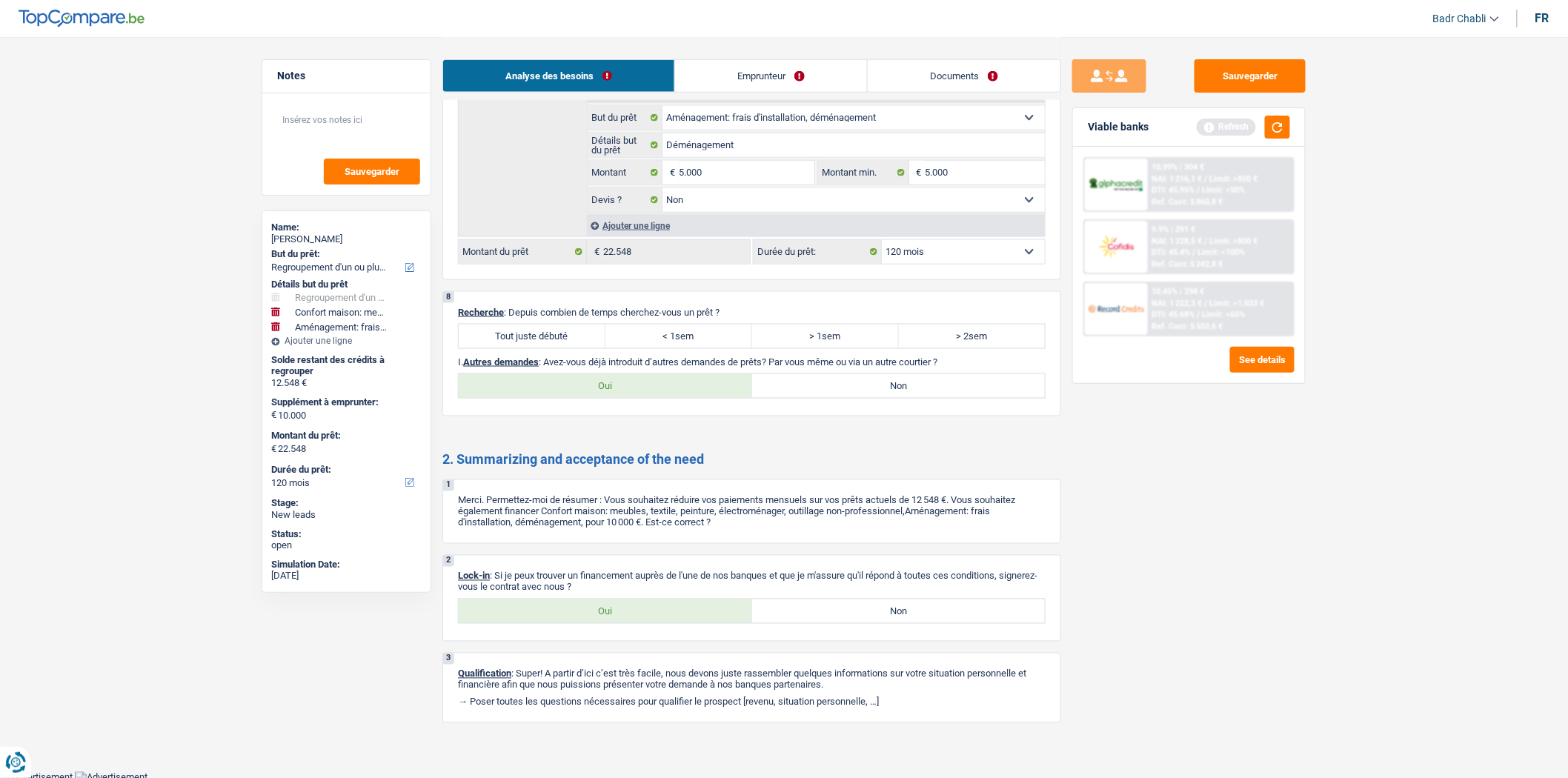
click at [541, 348] on label "Tout juste débuté" at bounding box center [531, 336] width 147 height 24
click at [541, 348] on input "Tout juste débuté" at bounding box center [531, 336] width 147 height 24
click at [855, 398] on label "Non" at bounding box center [898, 385] width 293 height 24
click at [855, 398] on input "Non" at bounding box center [898, 385] width 293 height 24
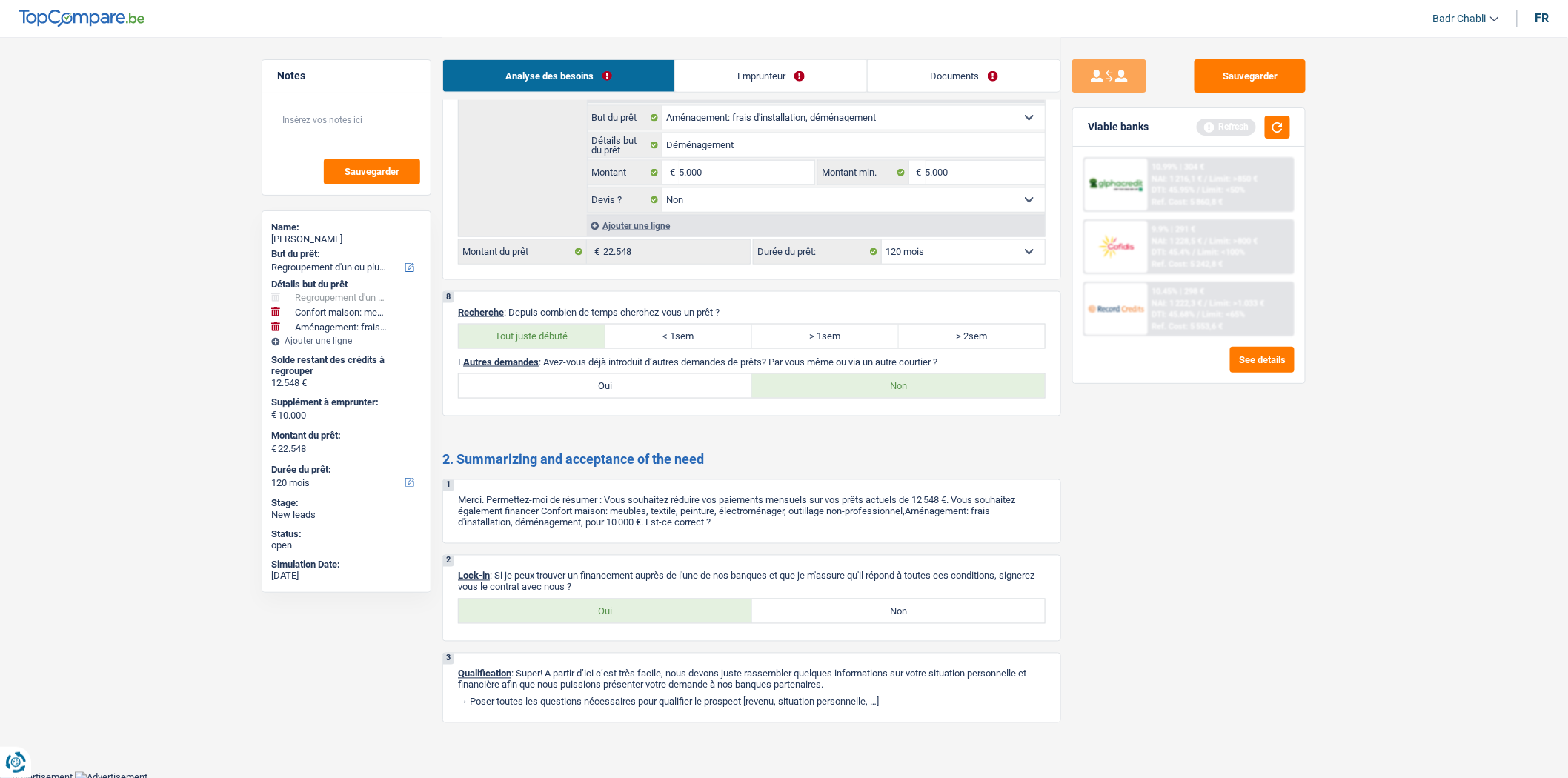
click at [556, 623] on label "Oui" at bounding box center [605, 611] width 293 height 24
click at [556, 623] on input "Oui" at bounding box center [605, 611] width 293 height 24
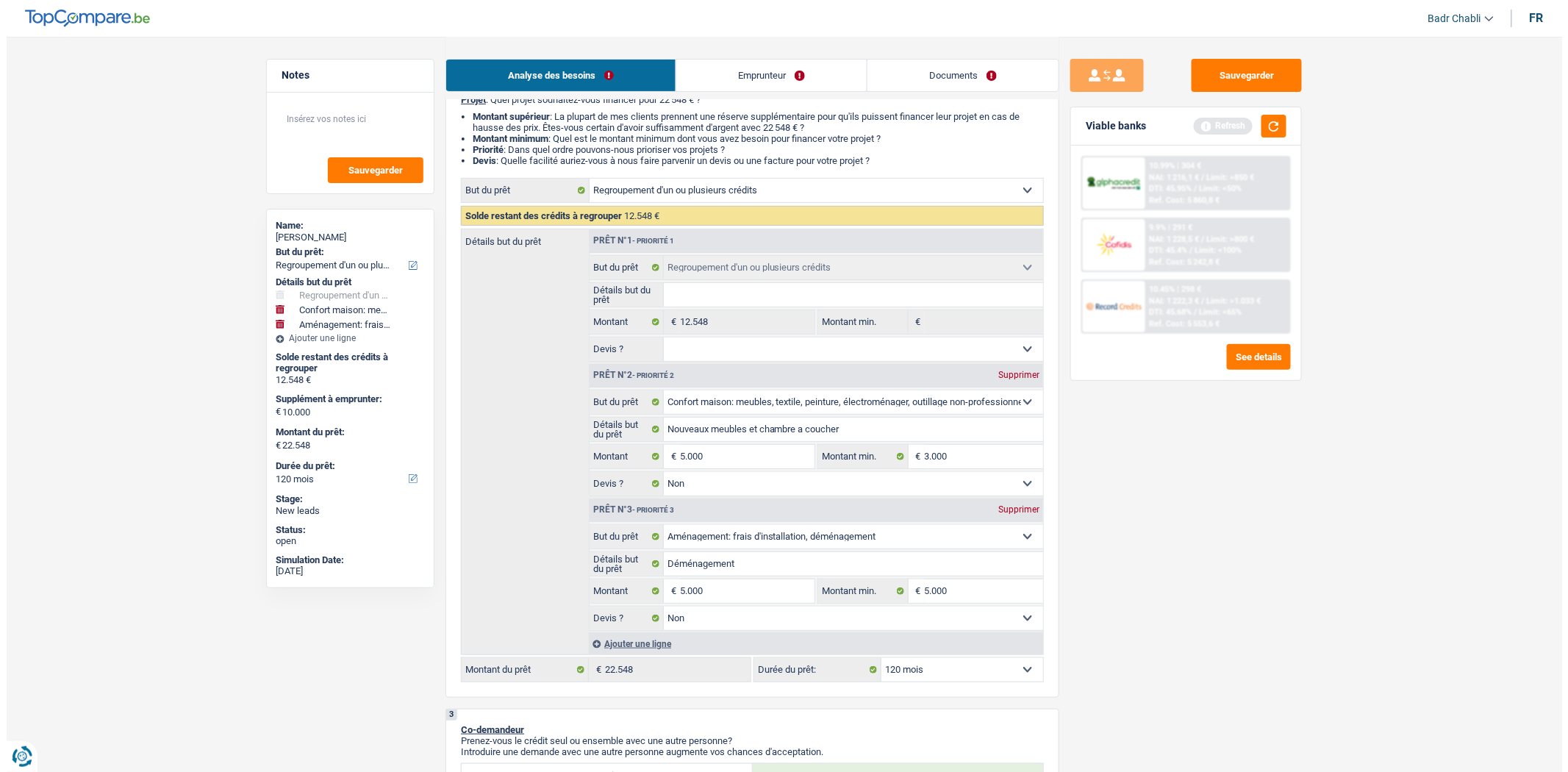
scroll to position [0, 0]
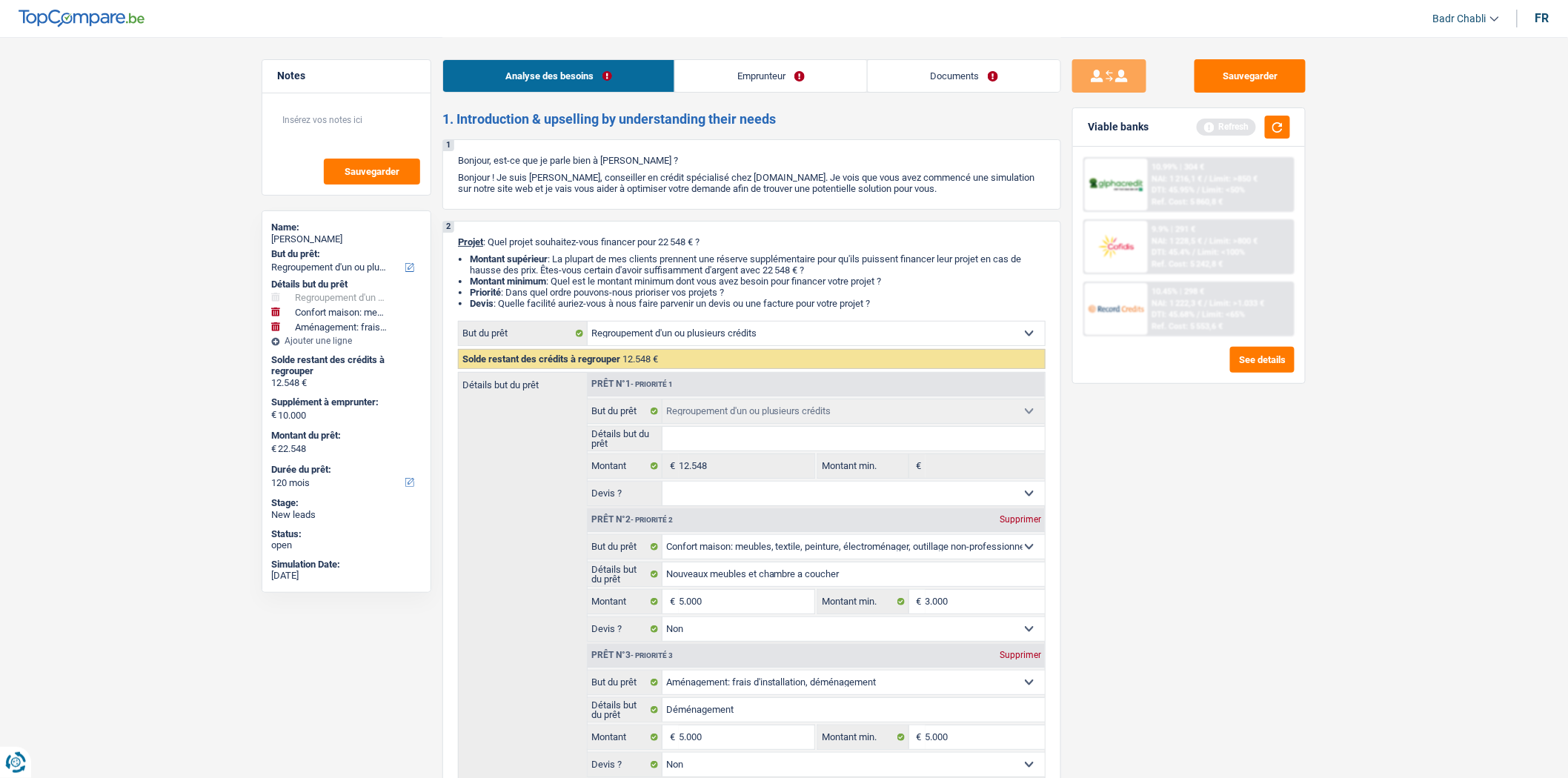
click at [738, 58] on div "Analyse des besoins Emprunteur Documents" at bounding box center [752, 68] width 618 height 63
click at [735, 69] on link "Emprunteur" at bounding box center [771, 76] width 192 height 32
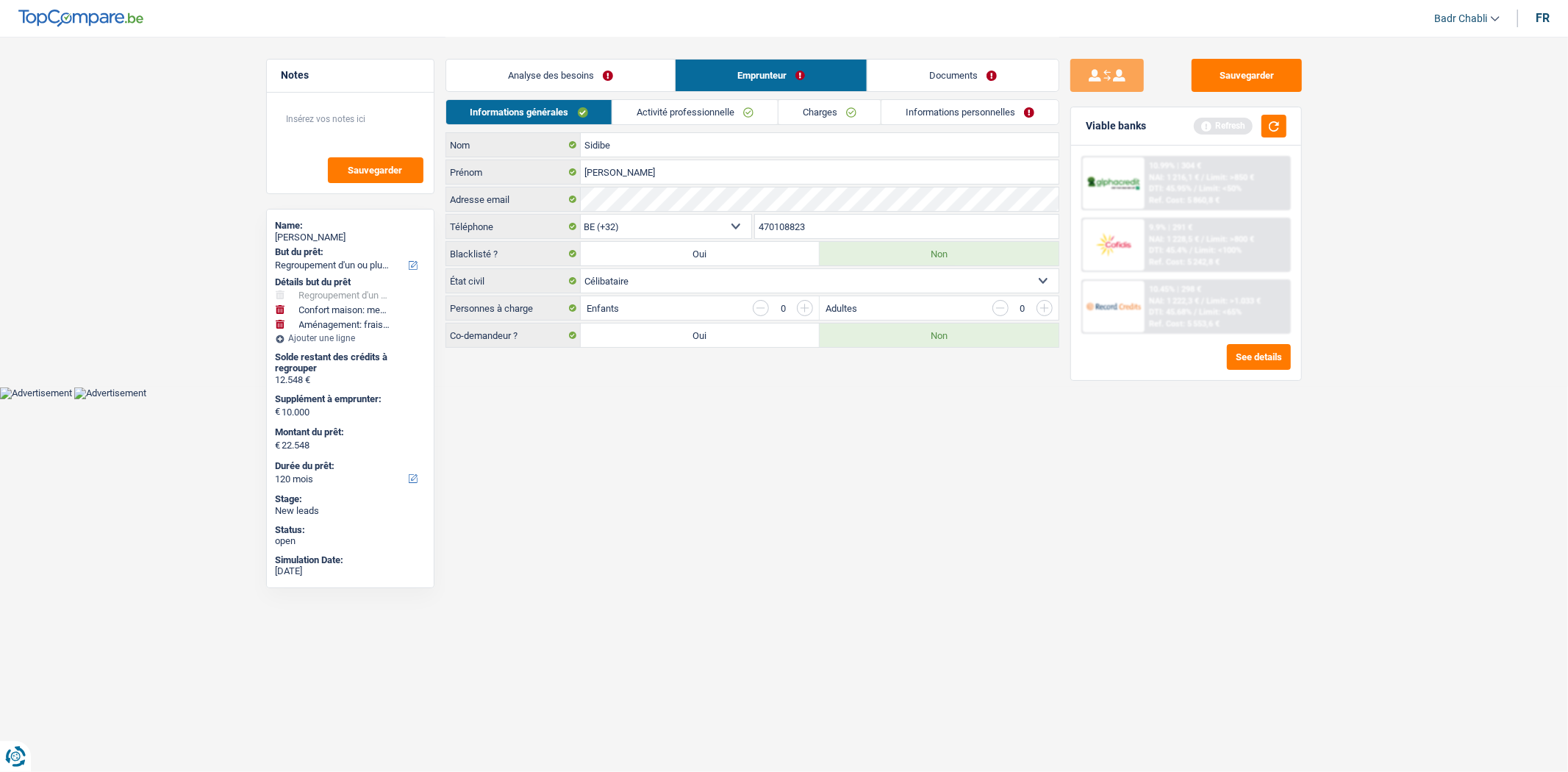
click at [667, 110] on link "Activité professionnelle" at bounding box center [695, 112] width 166 height 25
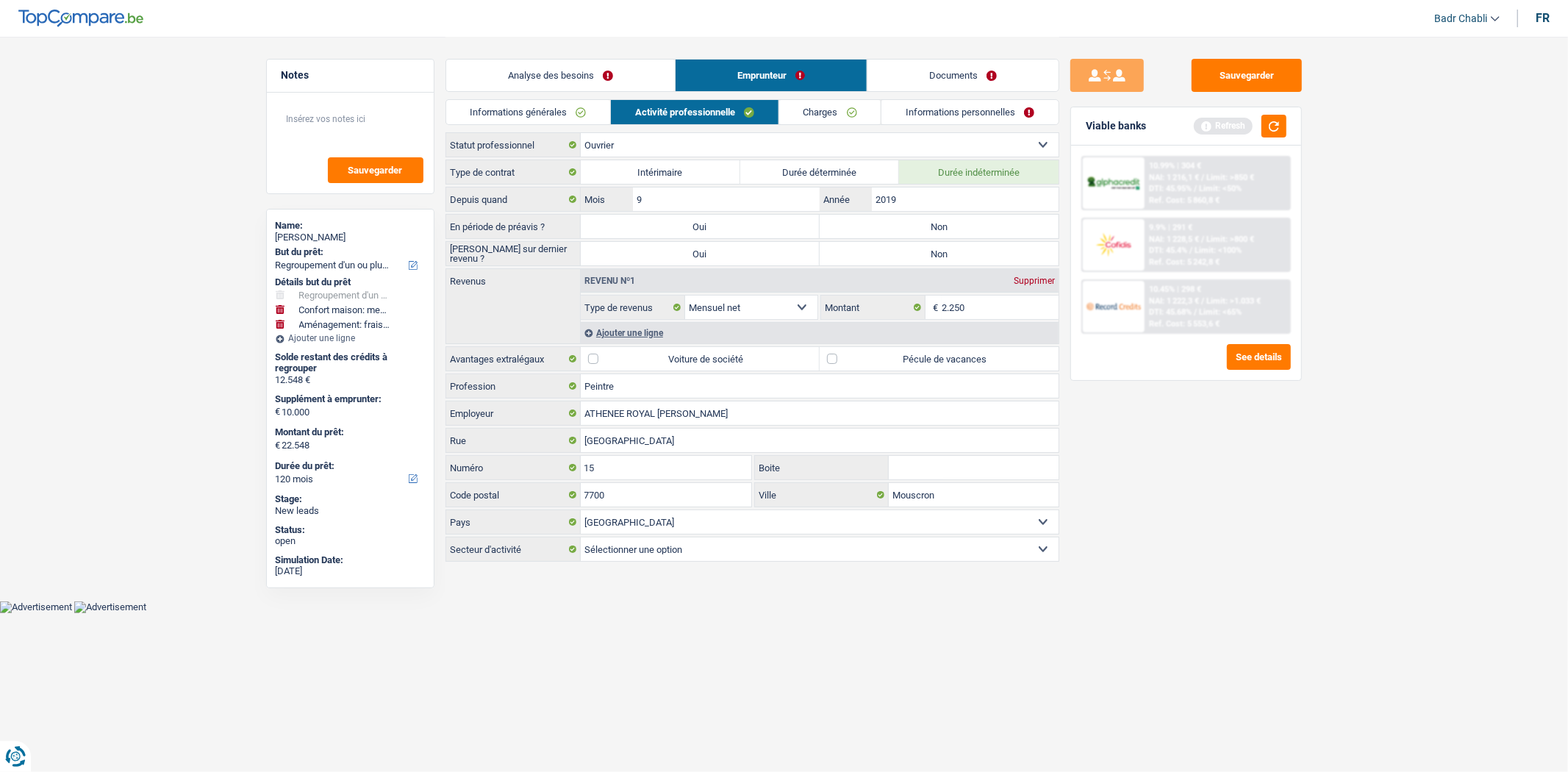
click at [953, 228] on label "Non" at bounding box center [939, 226] width 239 height 24
click at [953, 228] on input "Non" at bounding box center [939, 226] width 239 height 24
click at [961, 257] on label "Non" at bounding box center [939, 253] width 239 height 24
click at [961, 257] on input "Non" at bounding box center [939, 253] width 239 height 24
click at [839, 362] on label "Pécule de vacances" at bounding box center [939, 359] width 239 height 24
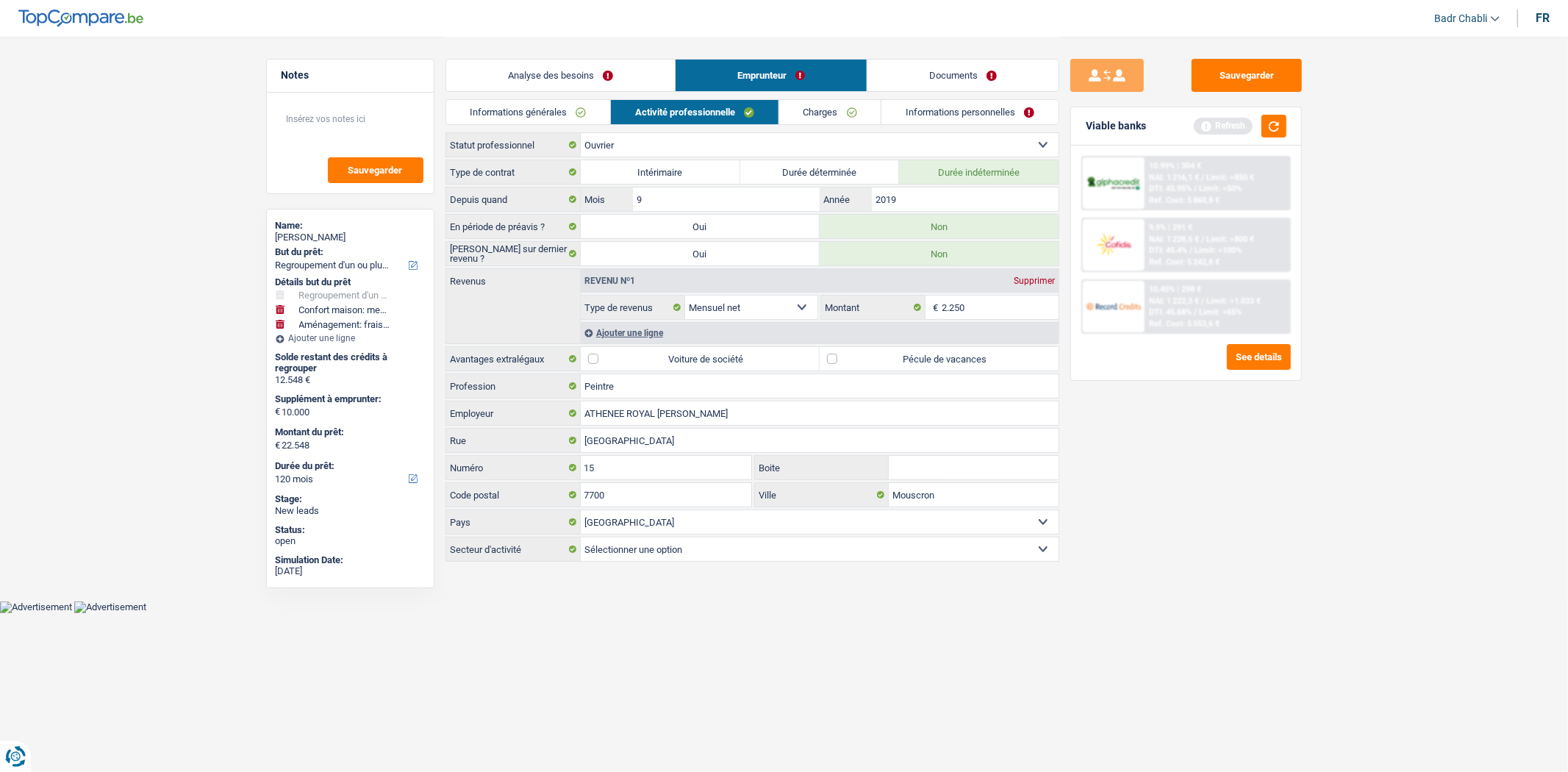
click at [839, 362] on input "Pécule de vacances" at bounding box center [939, 359] width 239 height 24
click at [825, 115] on link "Charges" at bounding box center [830, 112] width 102 height 25
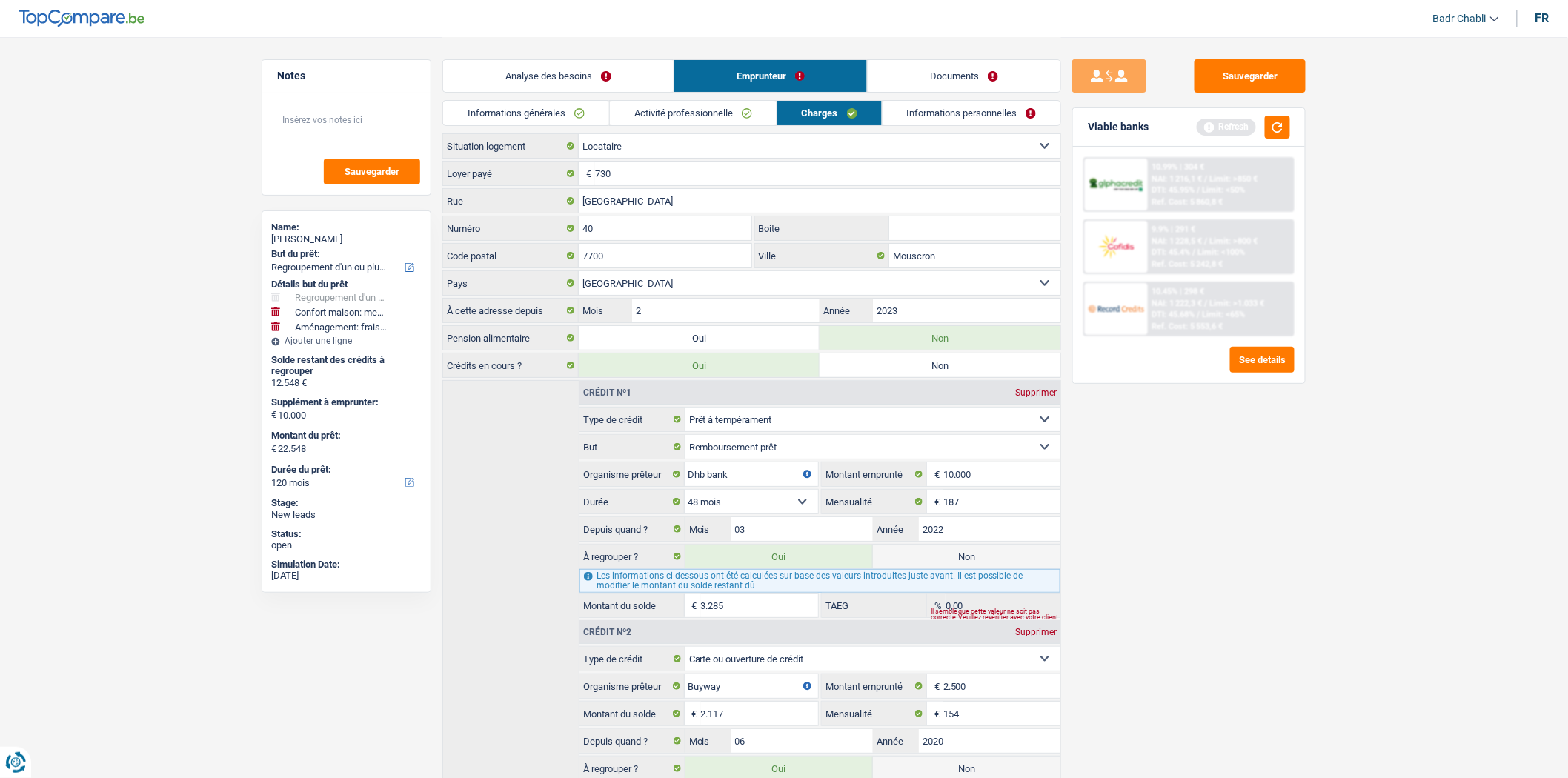
click at [664, 121] on link "Activité professionnelle" at bounding box center [693, 113] width 167 height 25
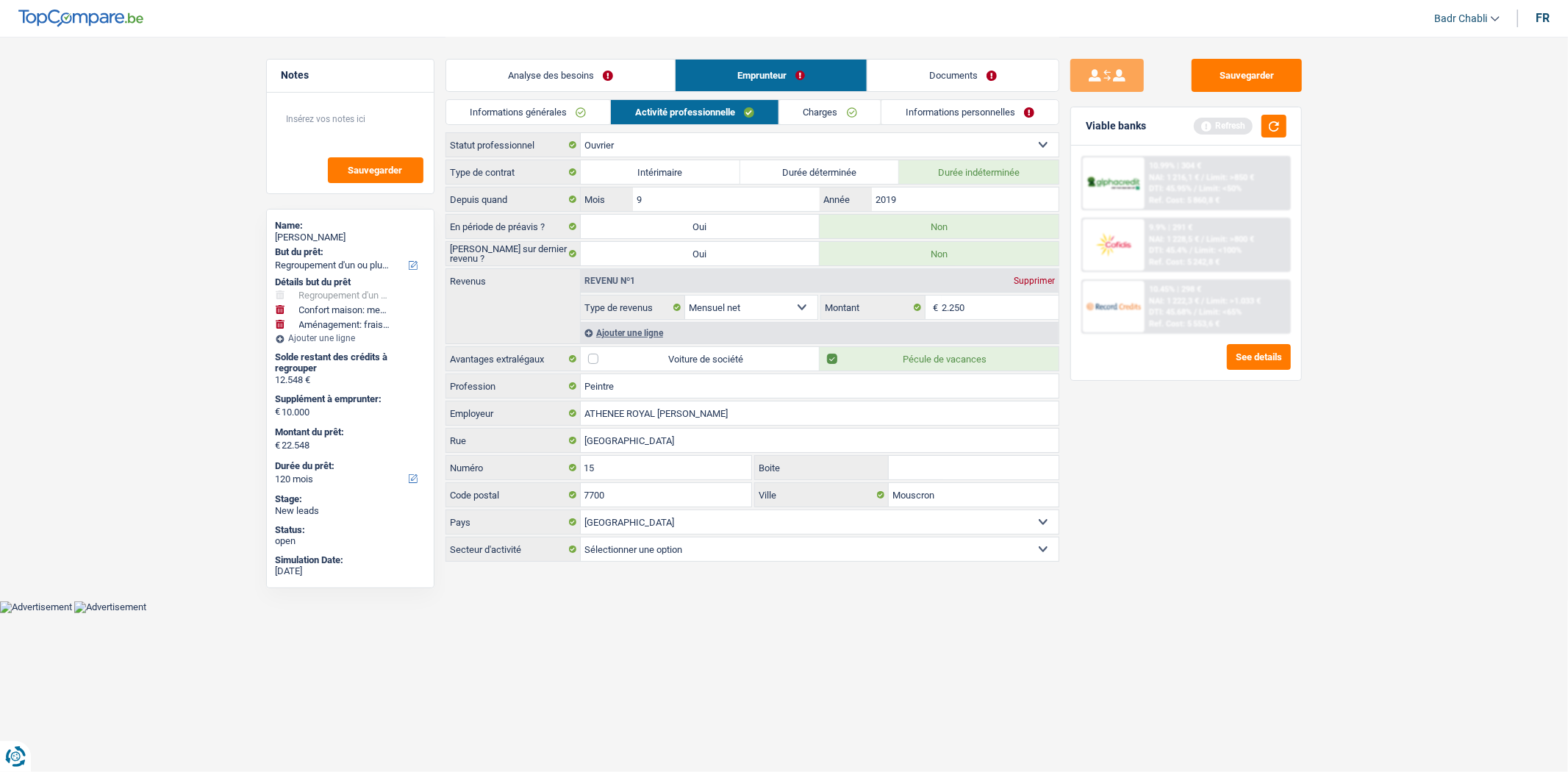
click at [834, 118] on link "Charges" at bounding box center [830, 112] width 102 height 25
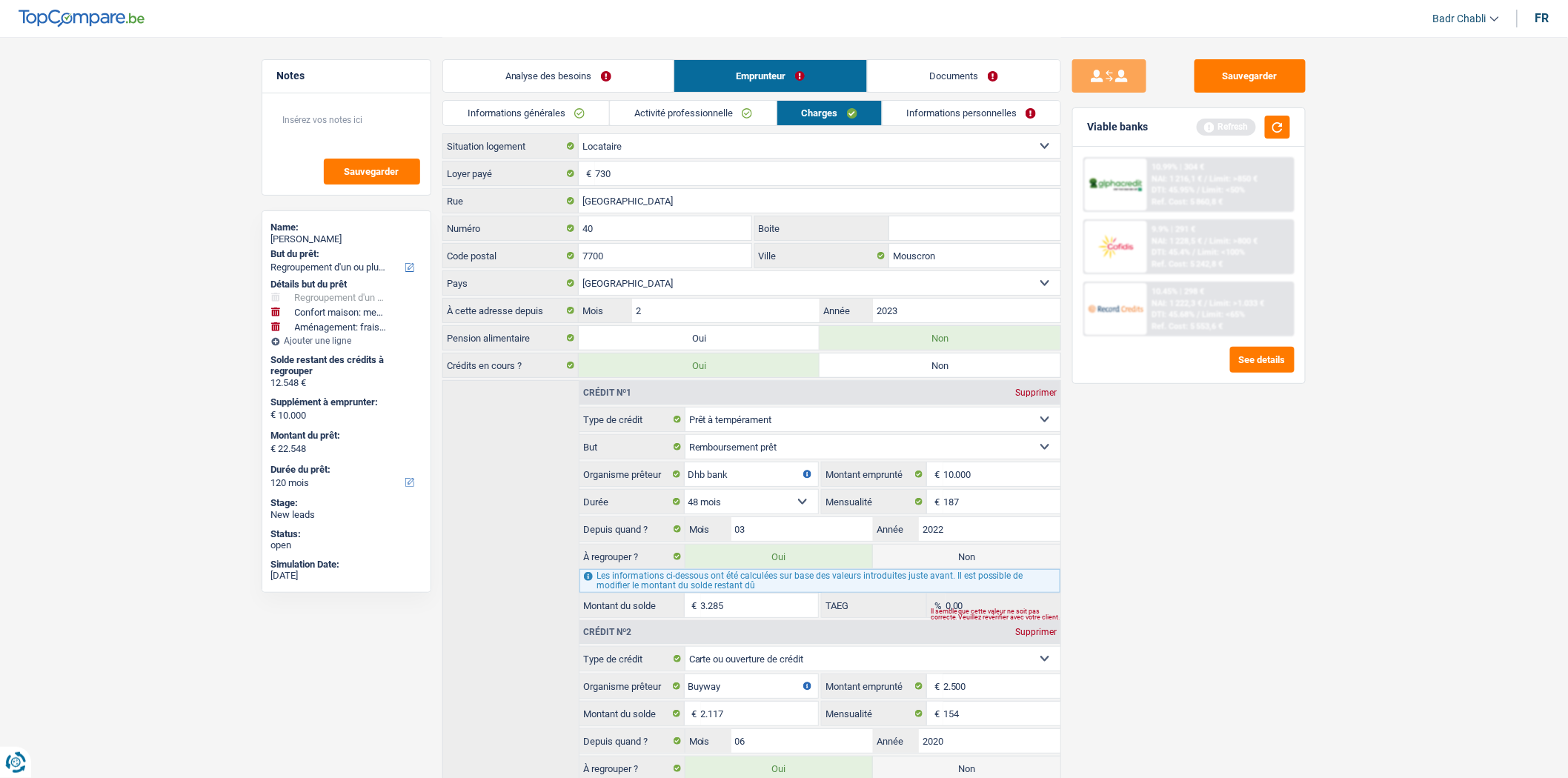
click at [953, 115] on link "Informations personnelles" at bounding box center [971, 113] width 179 height 25
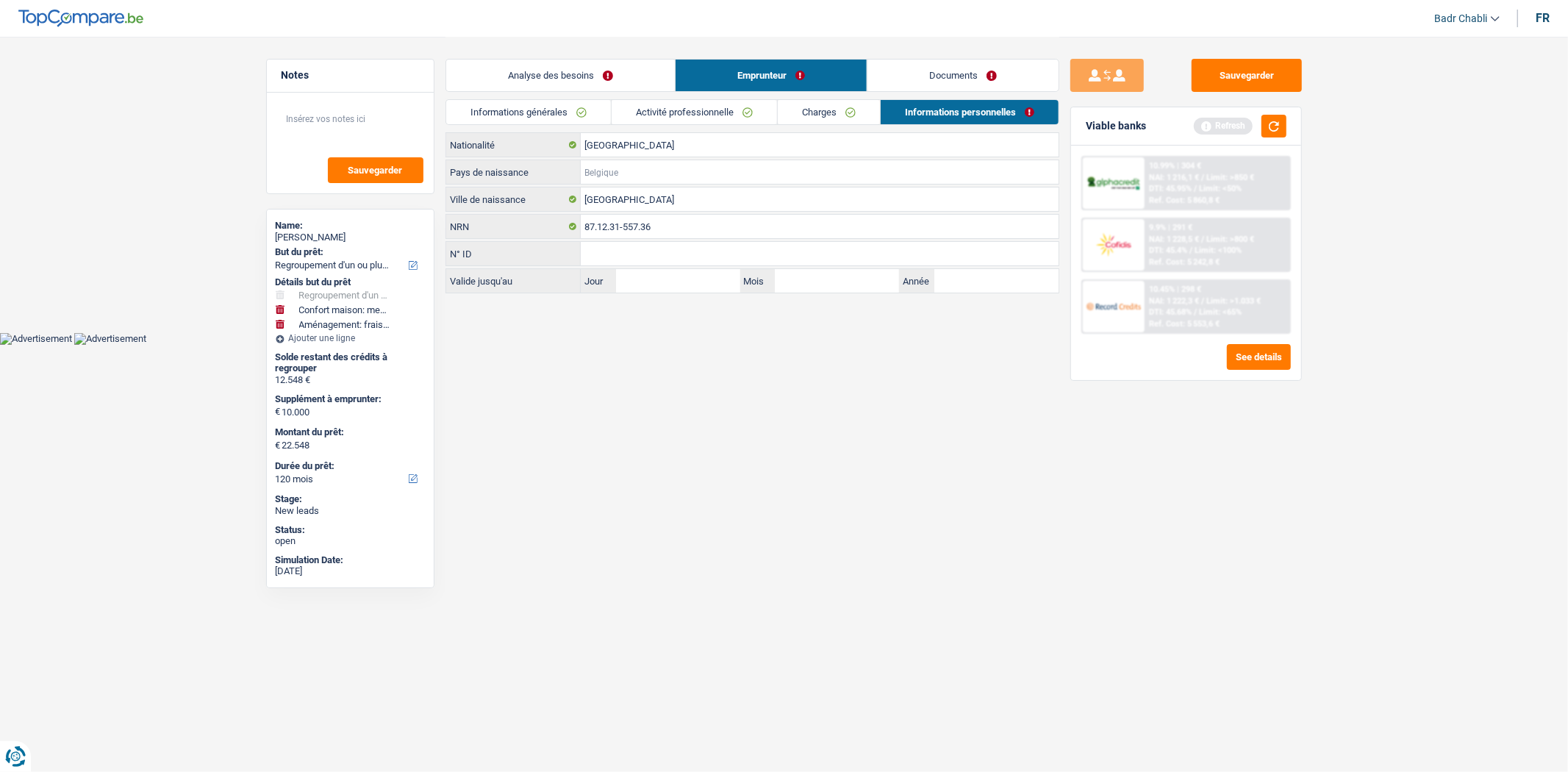
click at [620, 165] on input "Pays de naissance" at bounding box center [820, 172] width 478 height 24
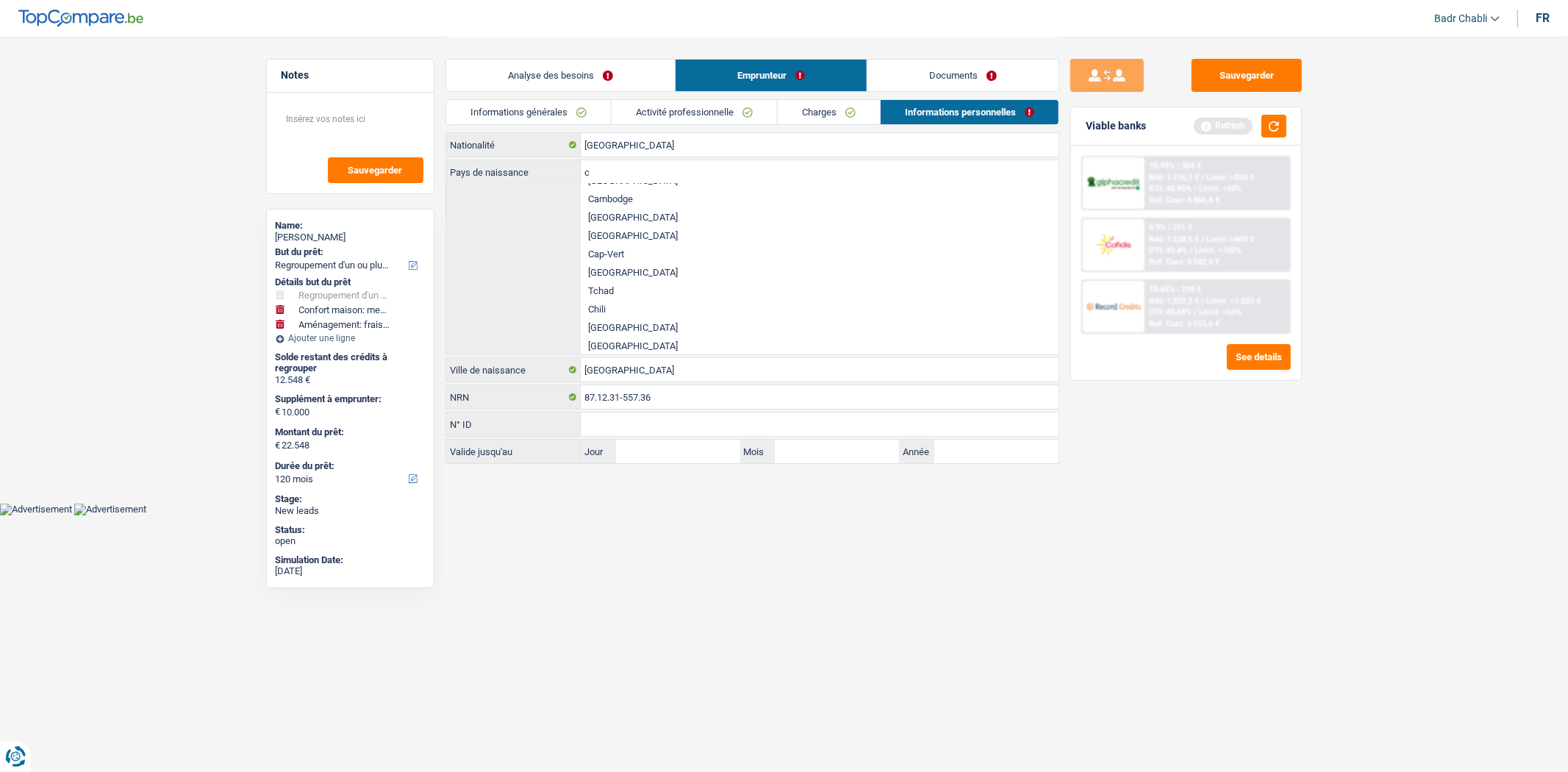
scroll to position [163, 0]
click at [628, 323] on li "Côte d’Ivoire" at bounding box center [820, 321] width 478 height 19
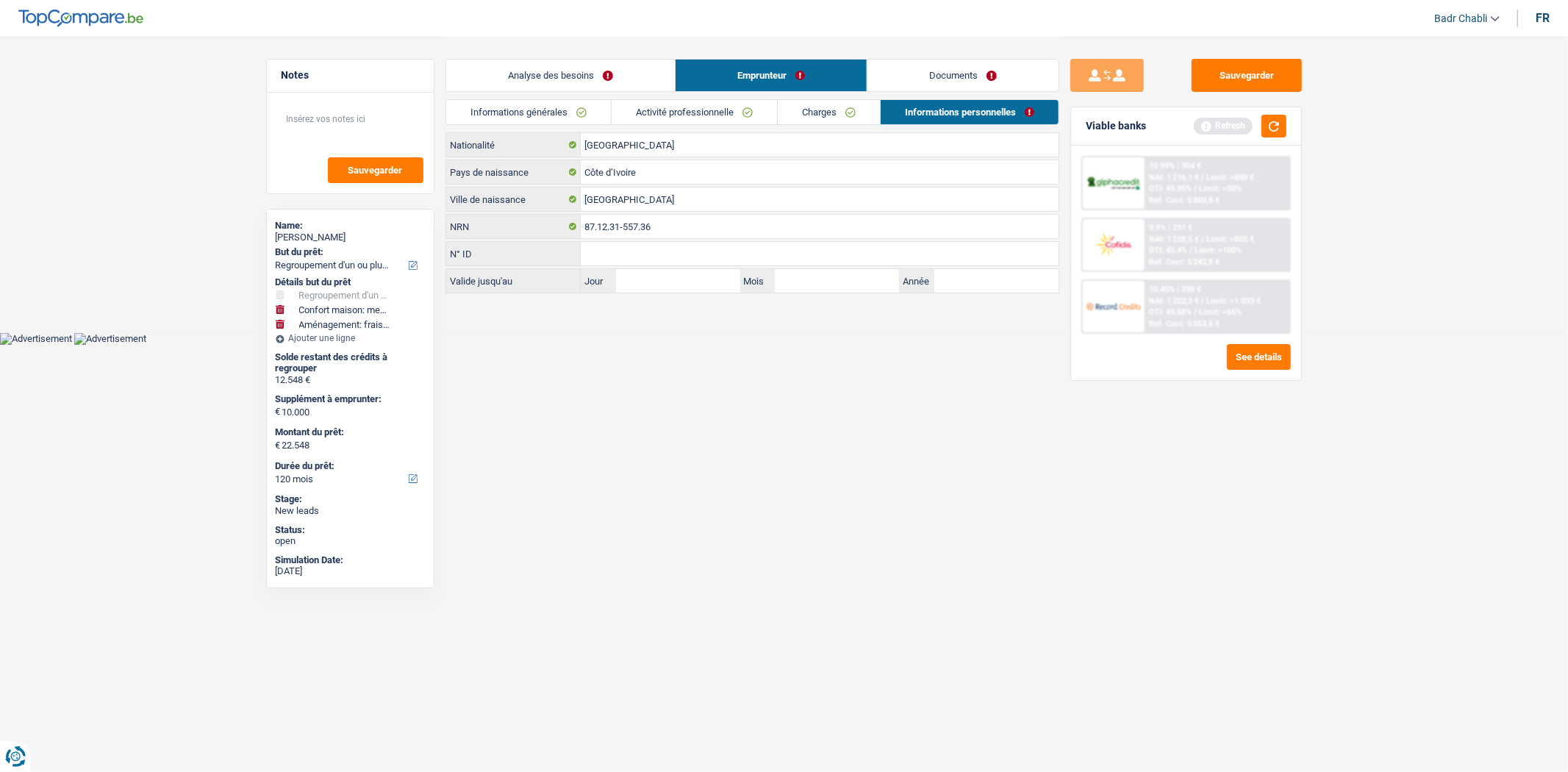
click at [935, 85] on link "Documents" at bounding box center [962, 76] width 191 height 32
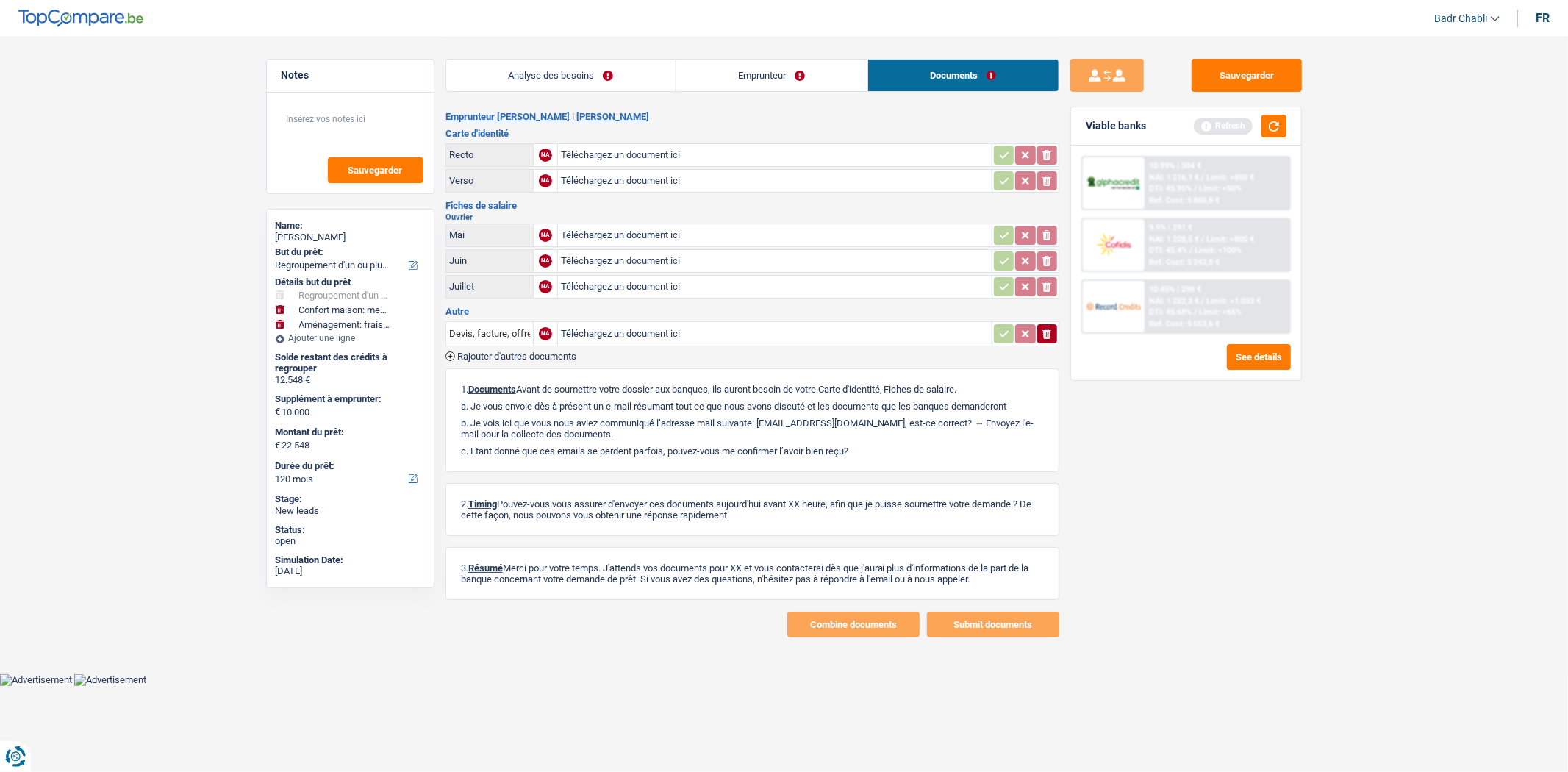
click at [797, 85] on link "Emprunteur" at bounding box center [771, 76] width 191 height 32
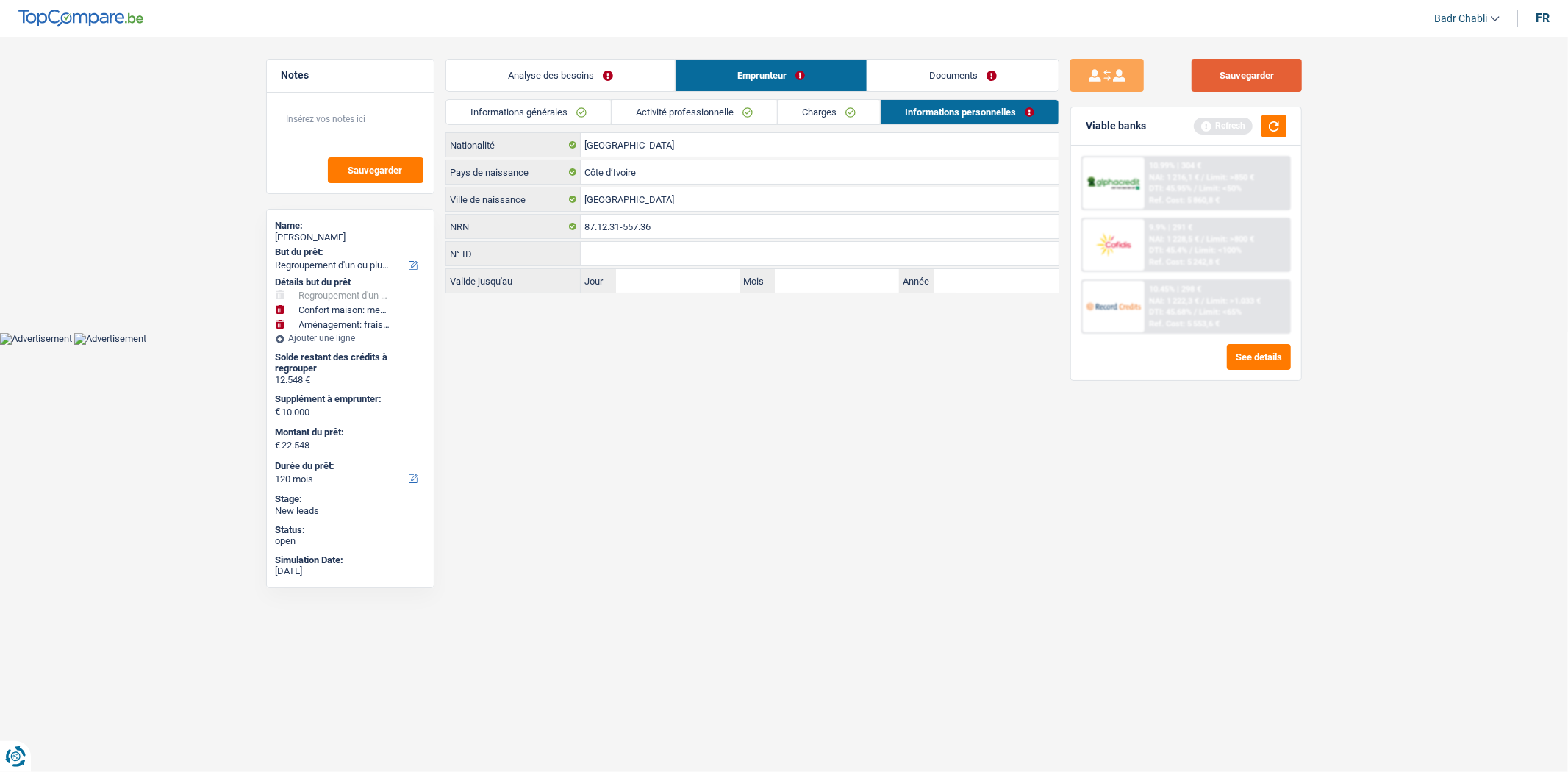
click at [1224, 91] on button "Sauvegarder" at bounding box center [1246, 76] width 110 height 33
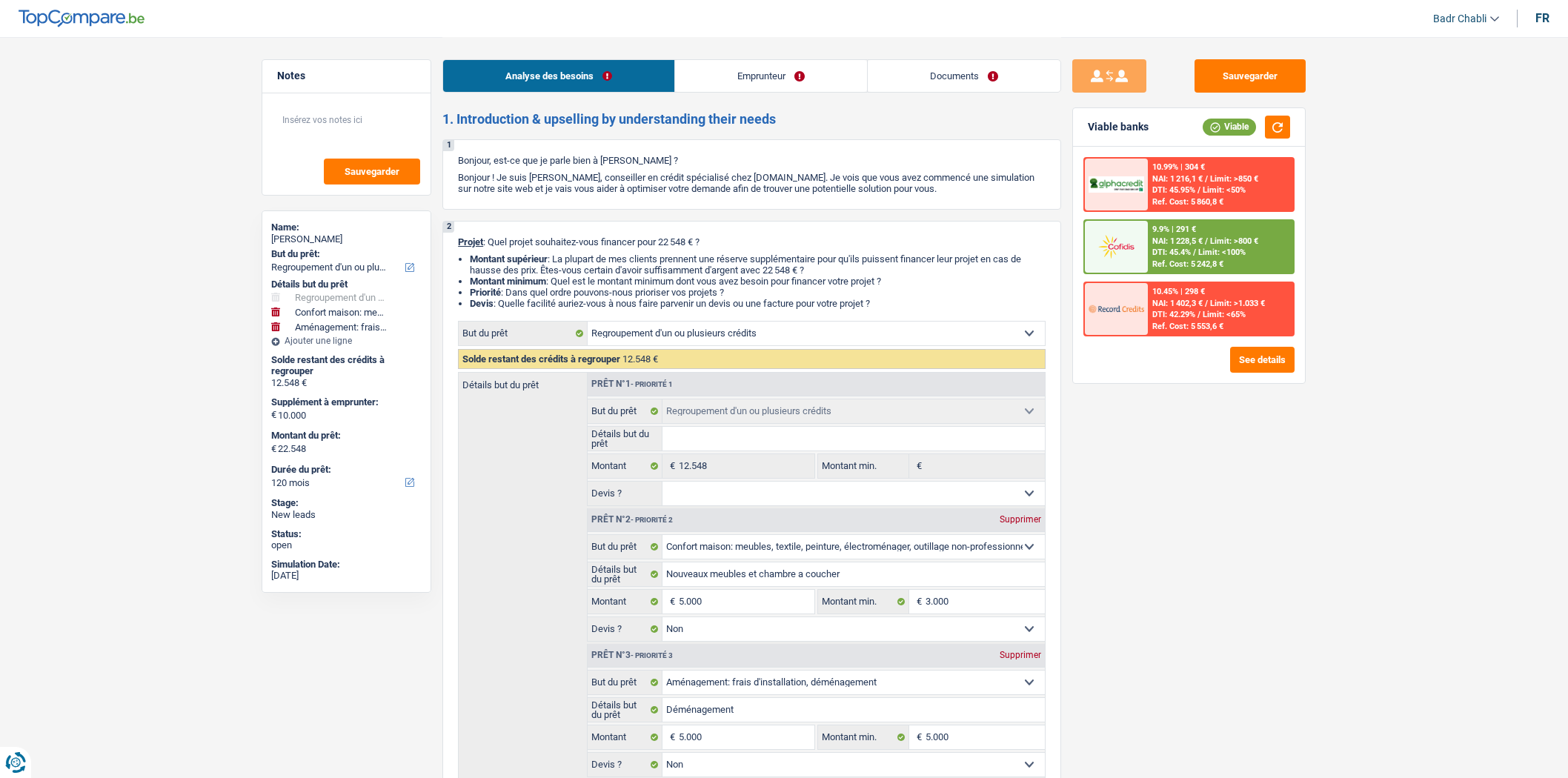
select select "refinancing"
select select "household"
select select "movingOrInstallation"
select select "120"
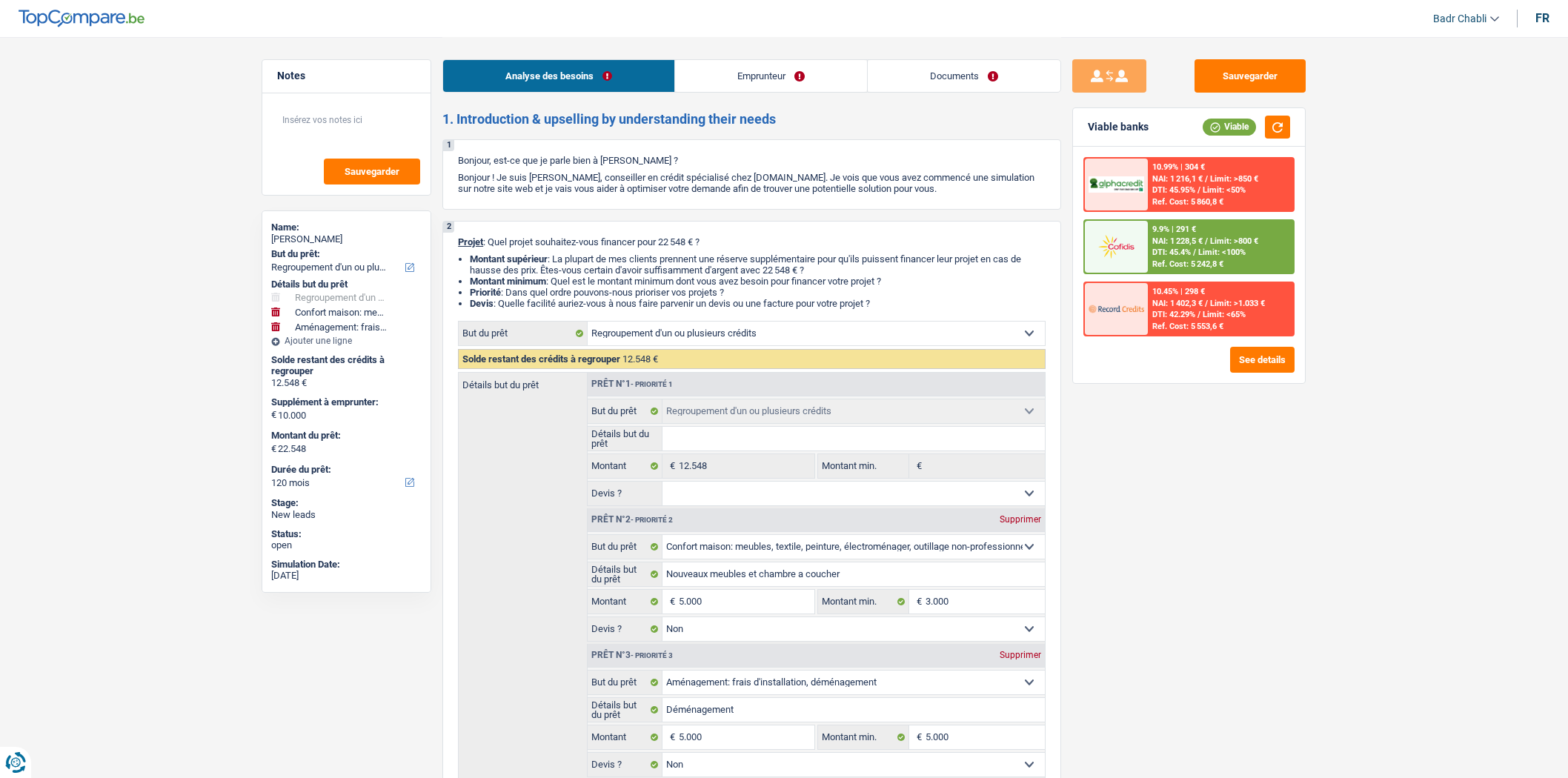
select select "refinancing"
select select "household"
select select "false"
select select "movingOrInstallation"
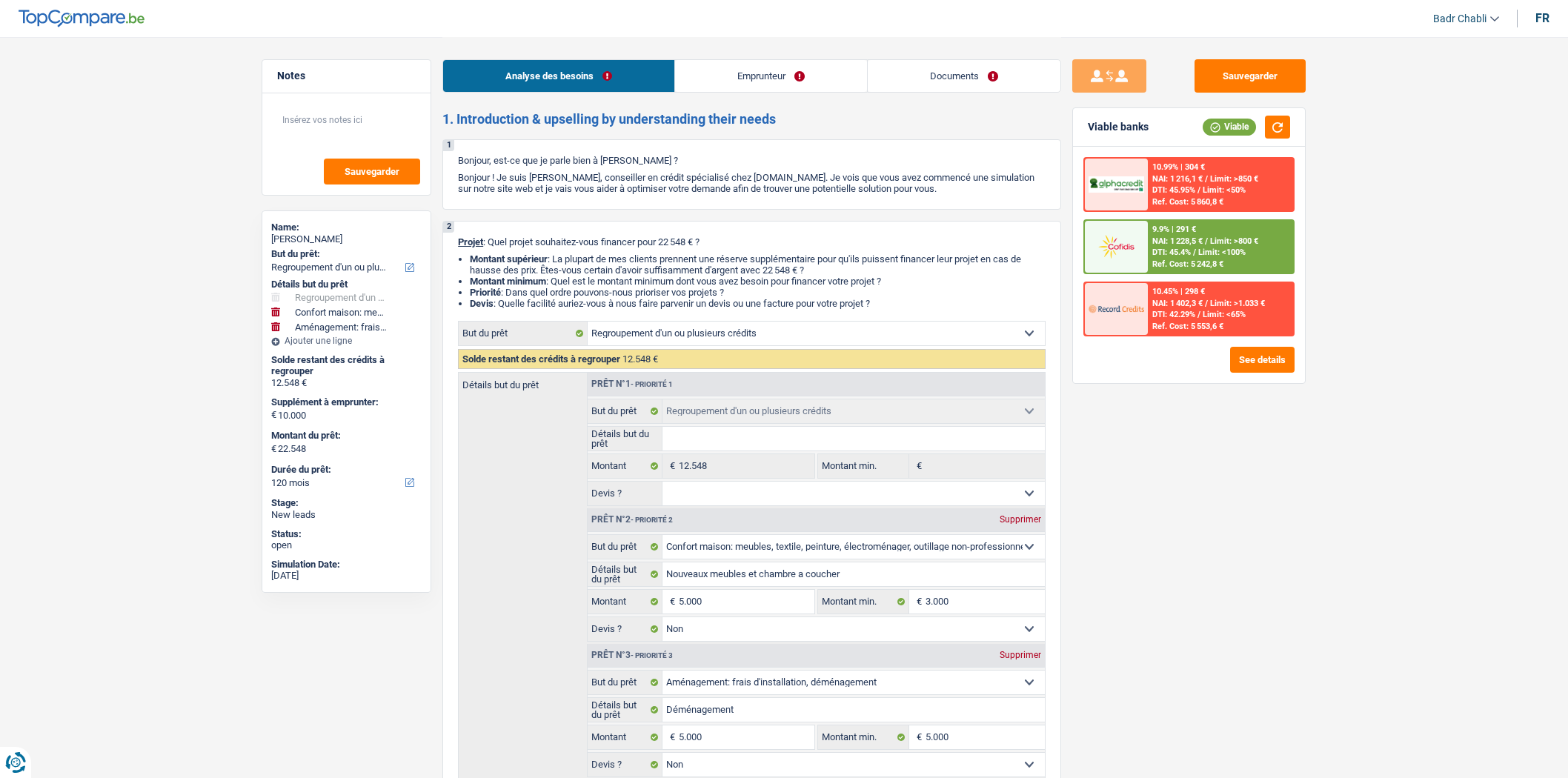
select select "false"
select select "120"
select select "worker"
select select "netSalary"
select select "rents"
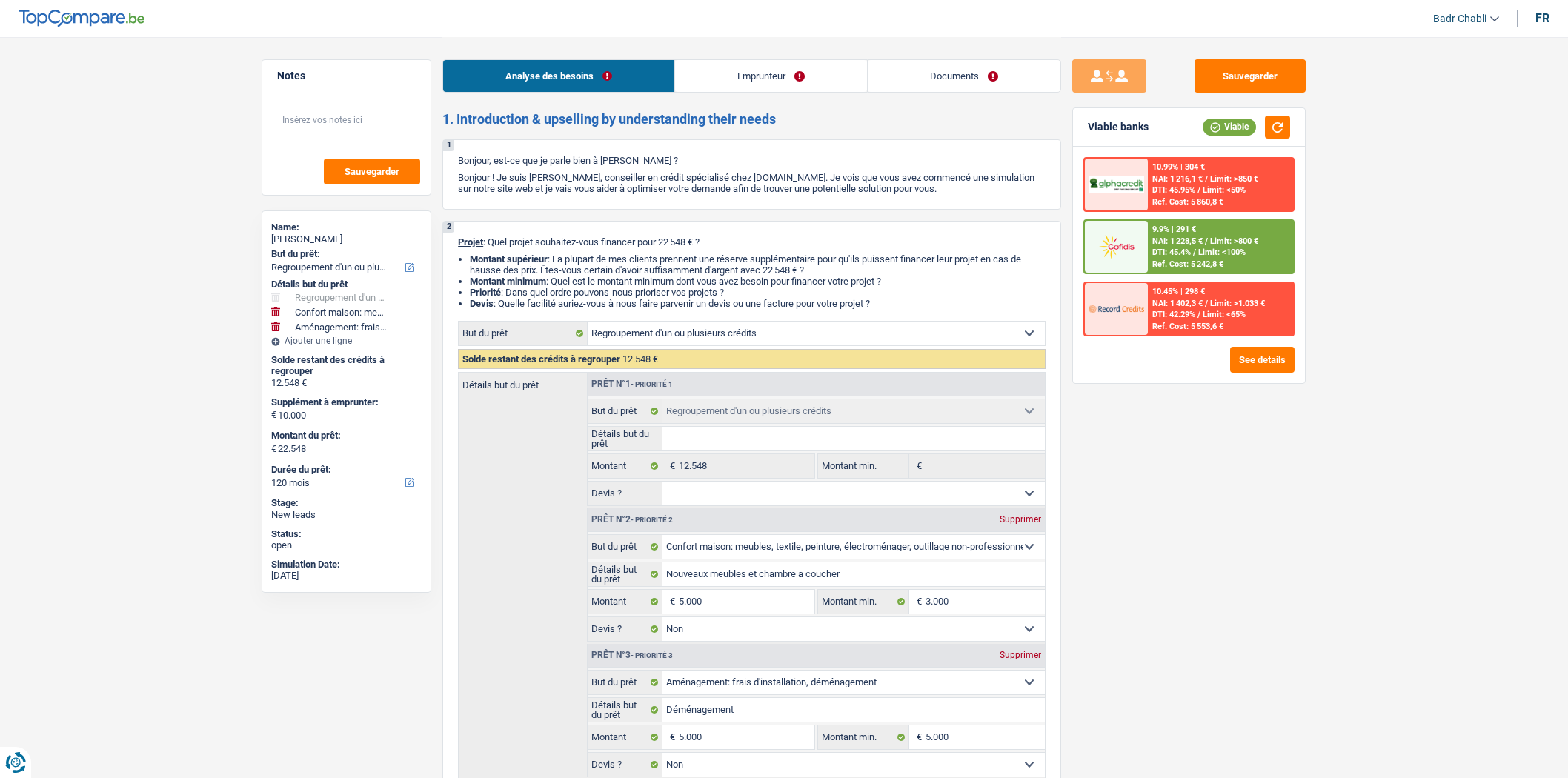
select select "personalLoan"
select select "loanRepayment"
select select "48"
select select "cardOrCredit"
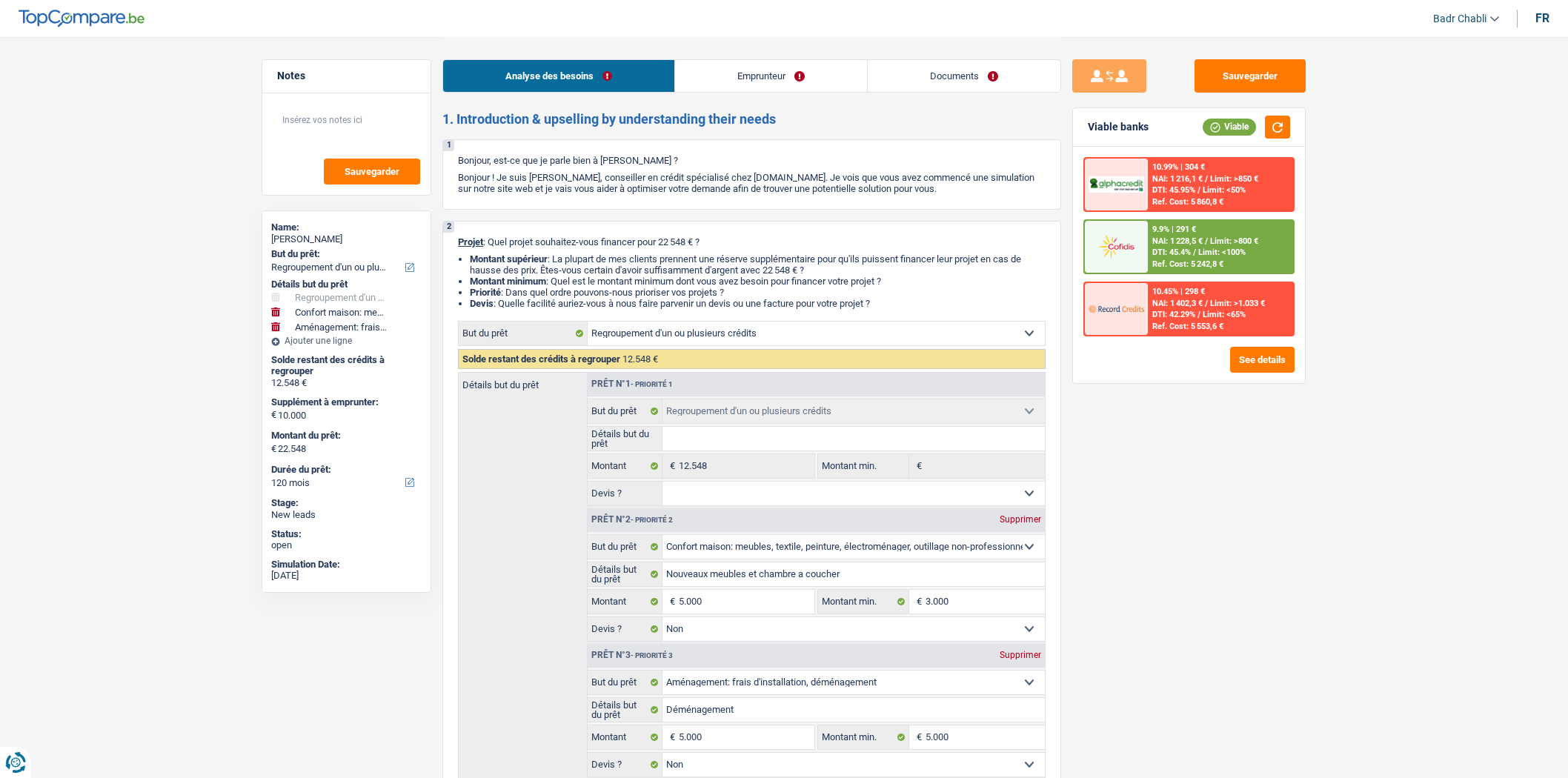
select select "personalLoan"
select select "homeFurnishingOrRelocation"
select select "24"
select select "personalLoan"
select select "familyEvent"
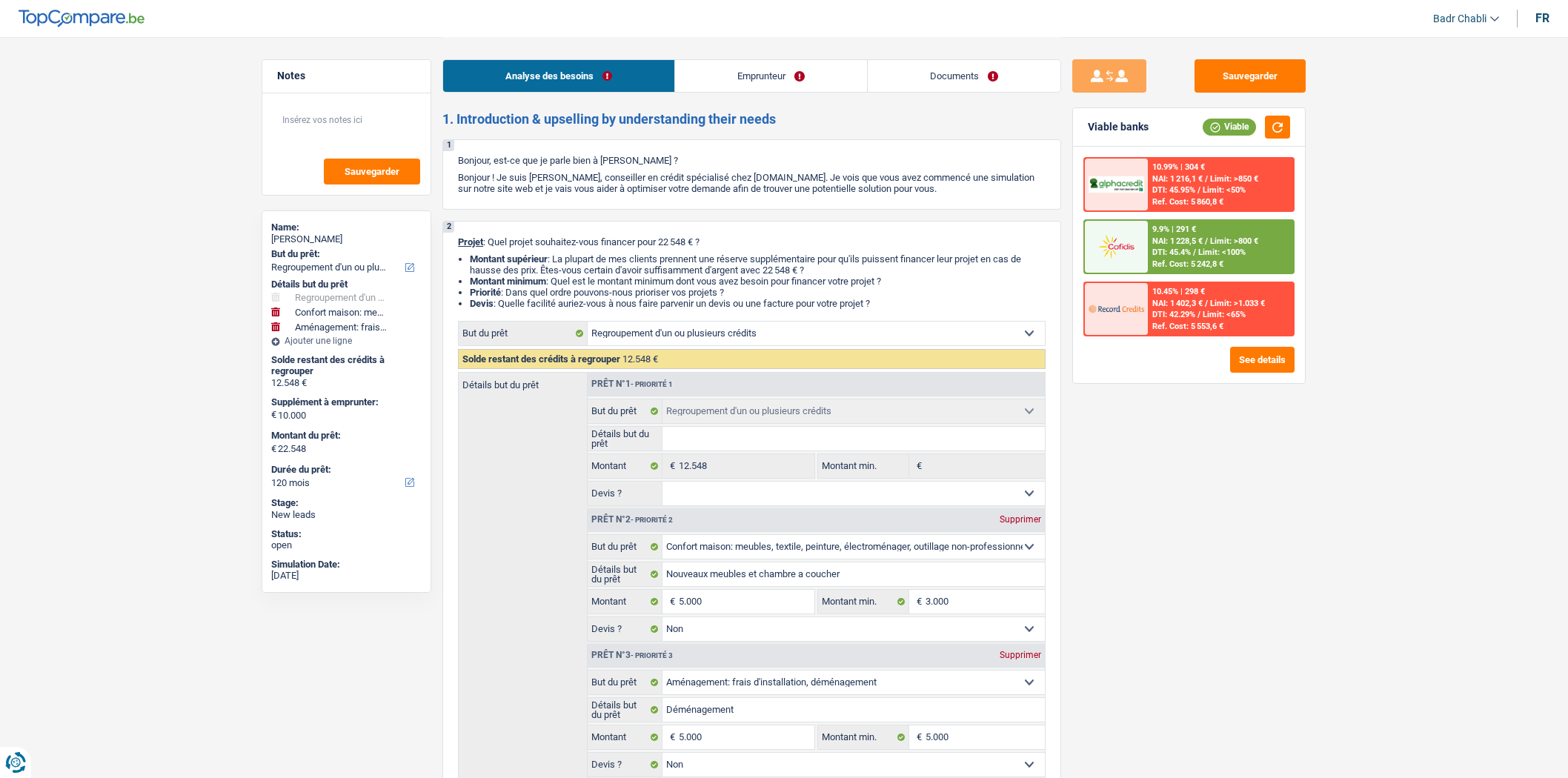
select select "42"
select select "refinancing"
select select "household"
select select "false"
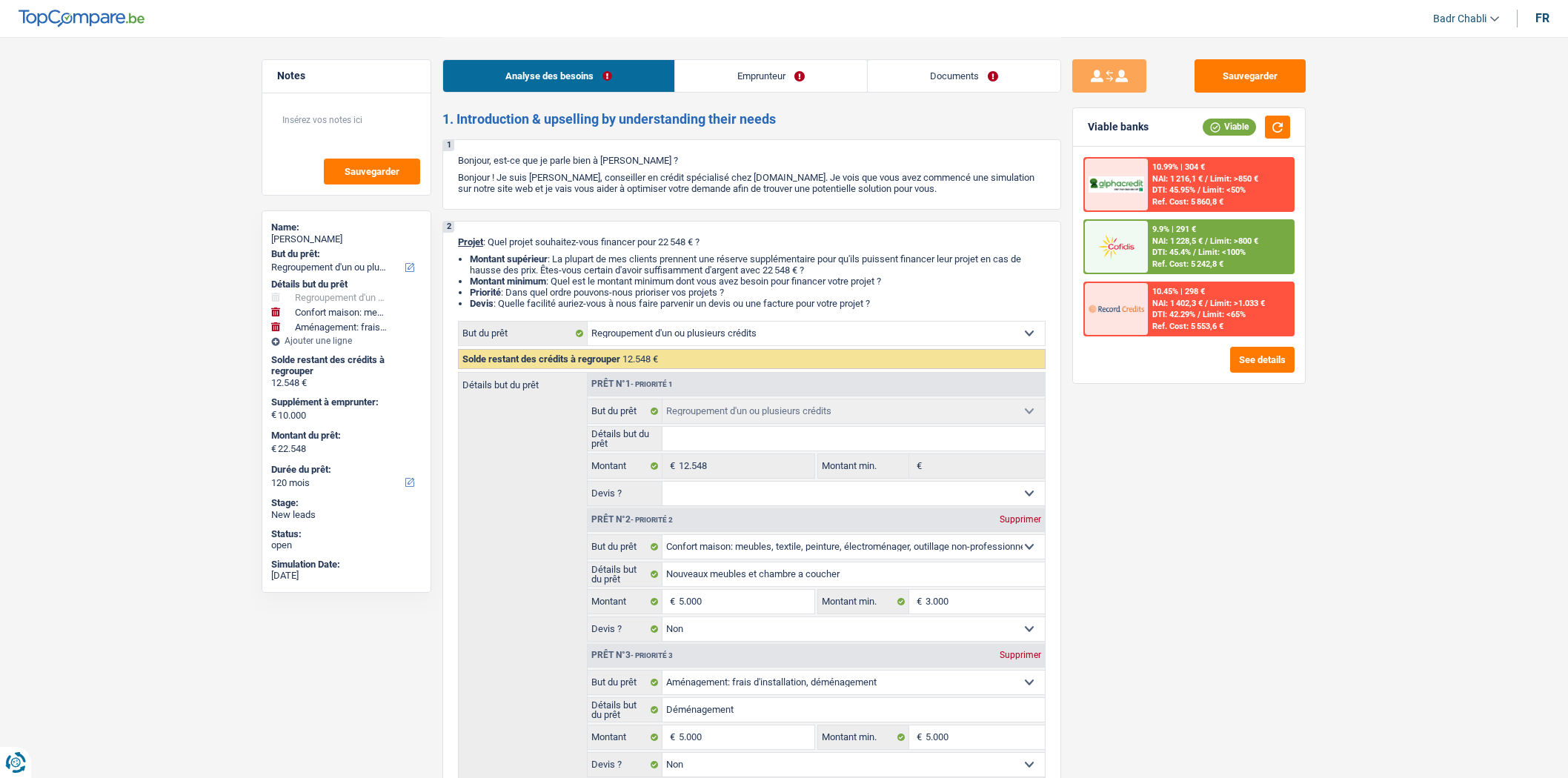
select select "movingOrInstallation"
select select "false"
select select "120"
click at [1173, 231] on div "9.9% | 291 €" at bounding box center [1174, 229] width 44 height 10
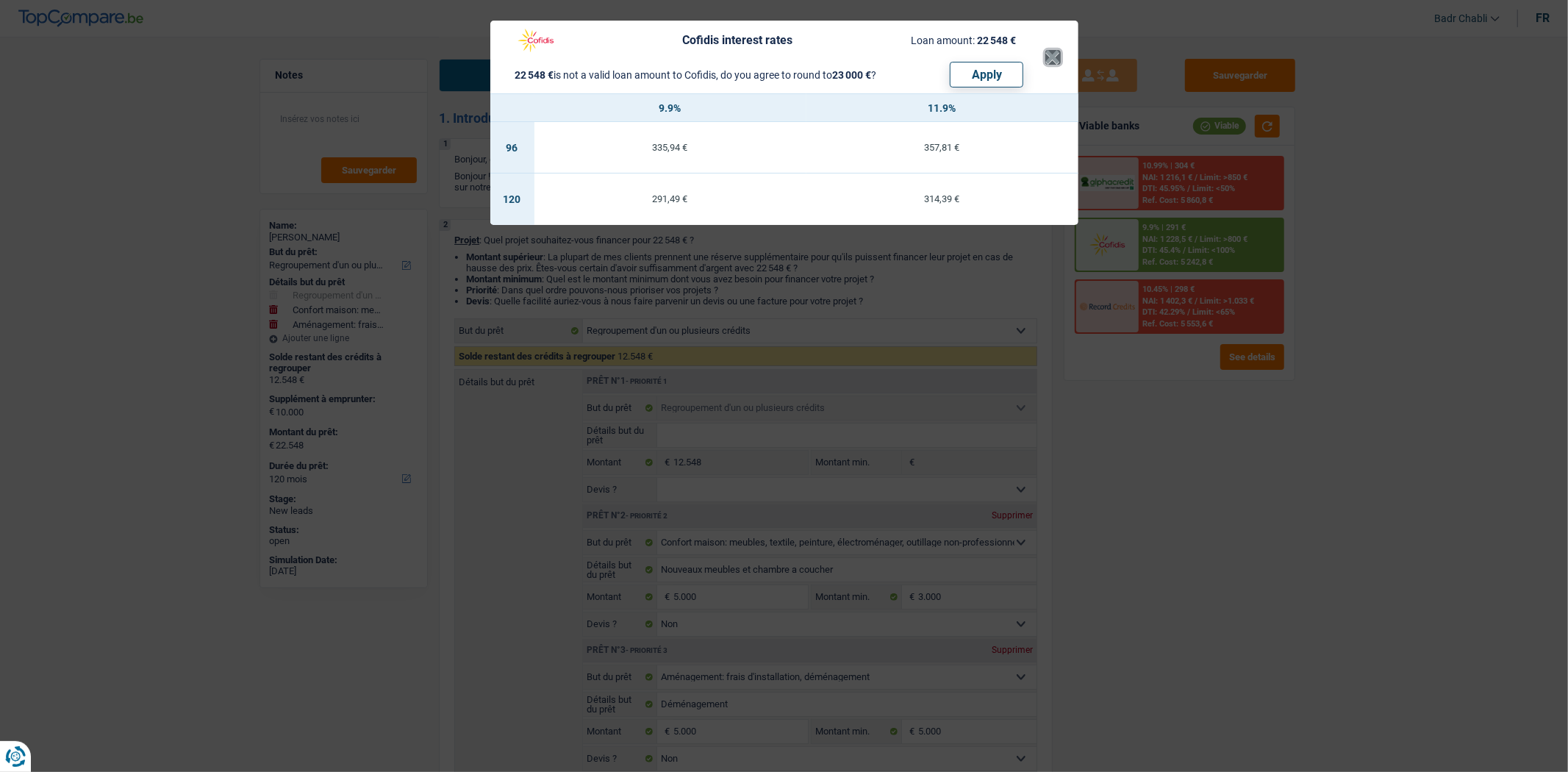
click at [1046, 56] on button "×" at bounding box center [1053, 57] width 16 height 15
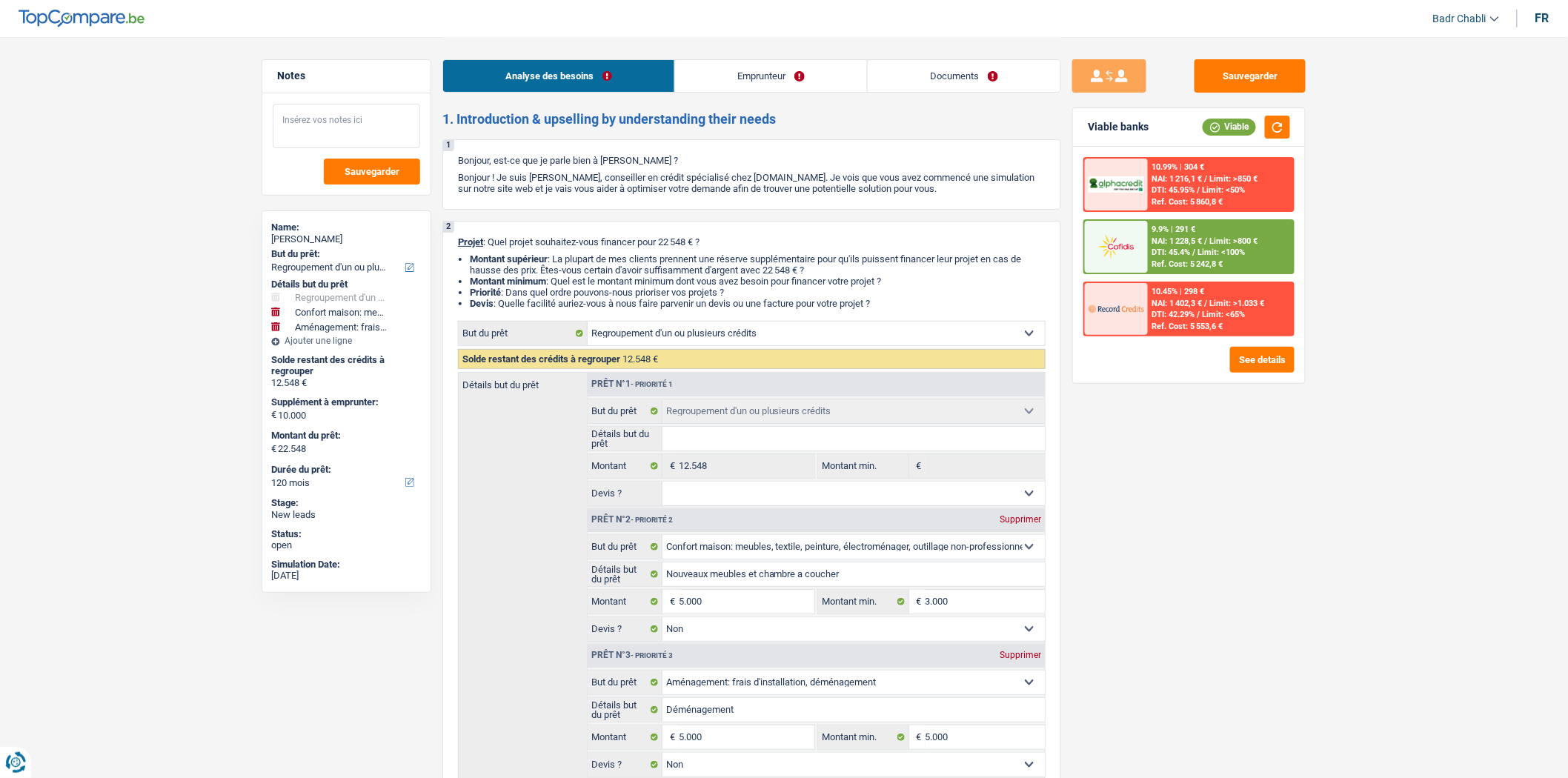
click at [338, 122] on textarea at bounding box center [346, 126] width 147 height 44
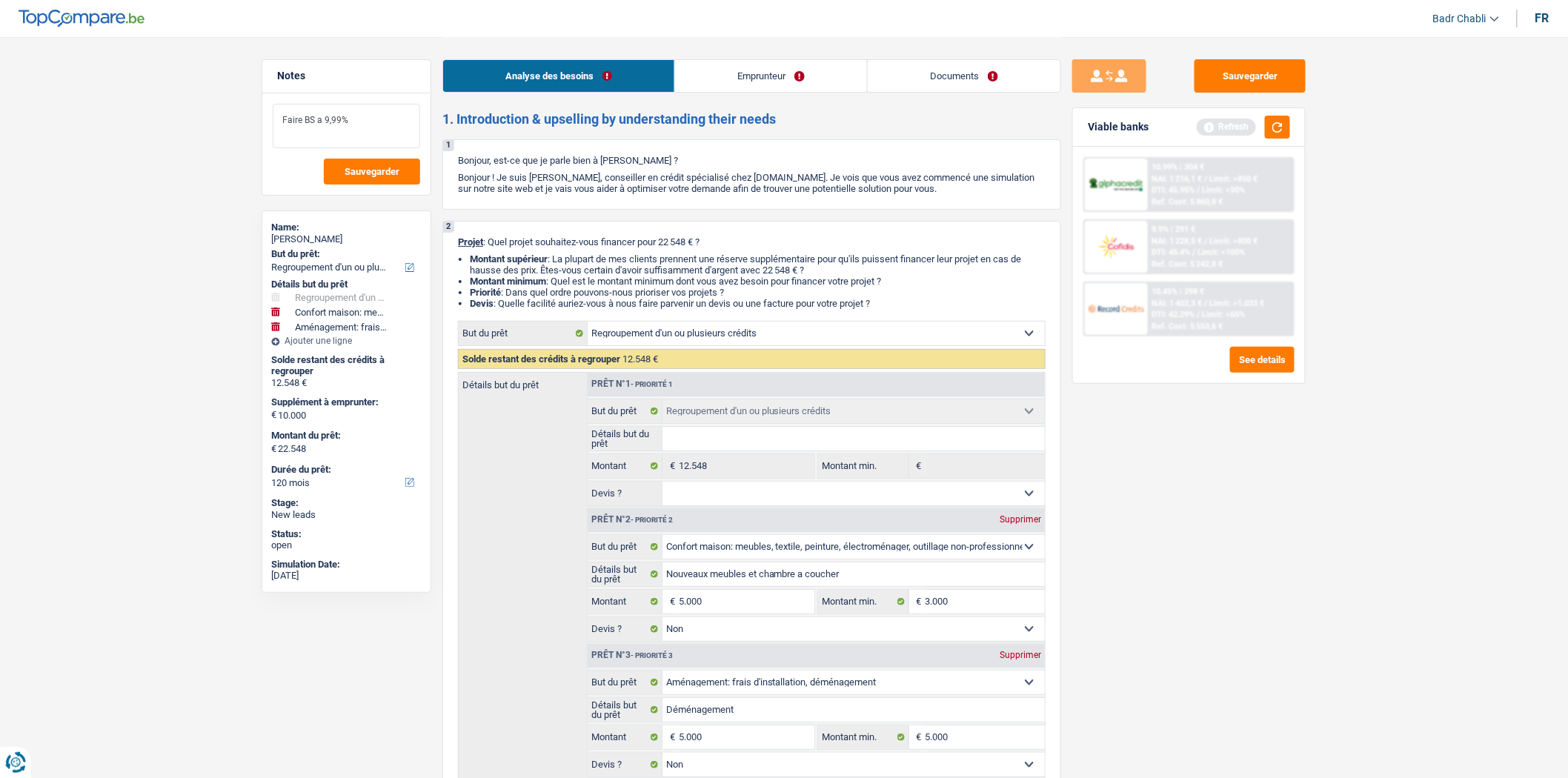
type textarea "Faire BS a 9,99%"
click at [817, 69] on link "Emprunteur" at bounding box center [771, 76] width 192 height 32
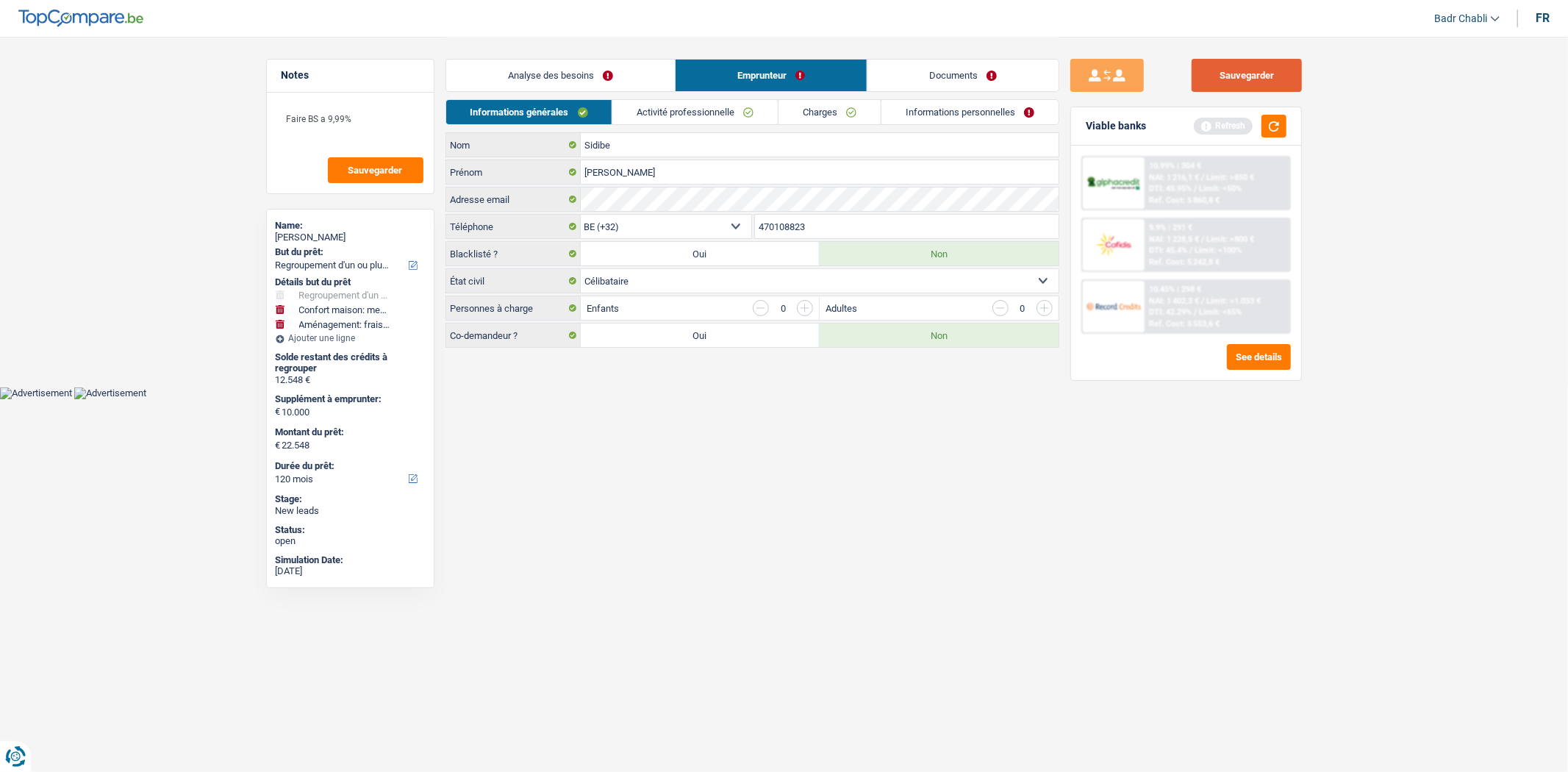
click at [1217, 85] on button "Sauvegarder" at bounding box center [1246, 76] width 110 height 33
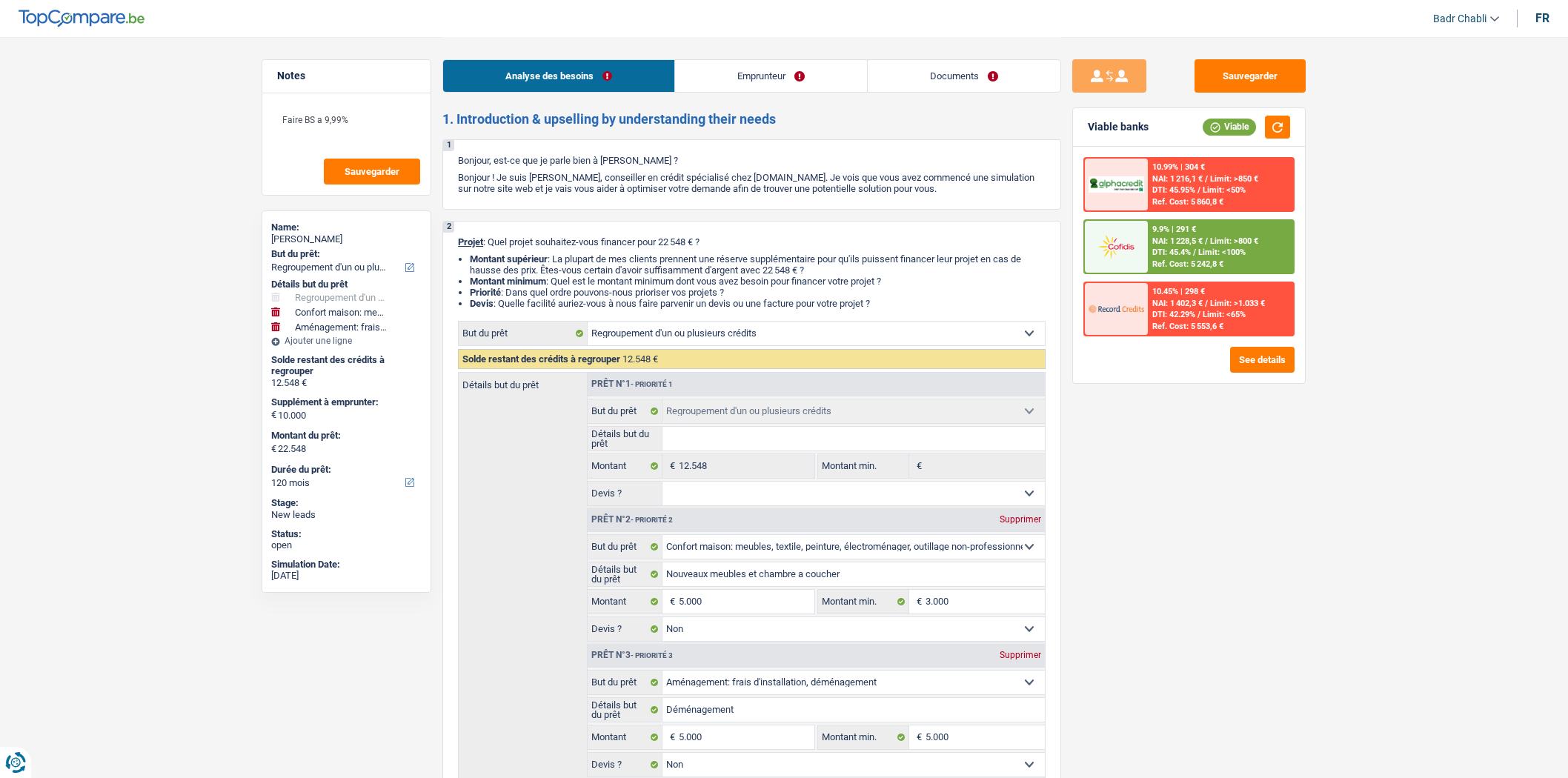
select select "refinancing"
select select "household"
select select "movingOrInstallation"
select select "120"
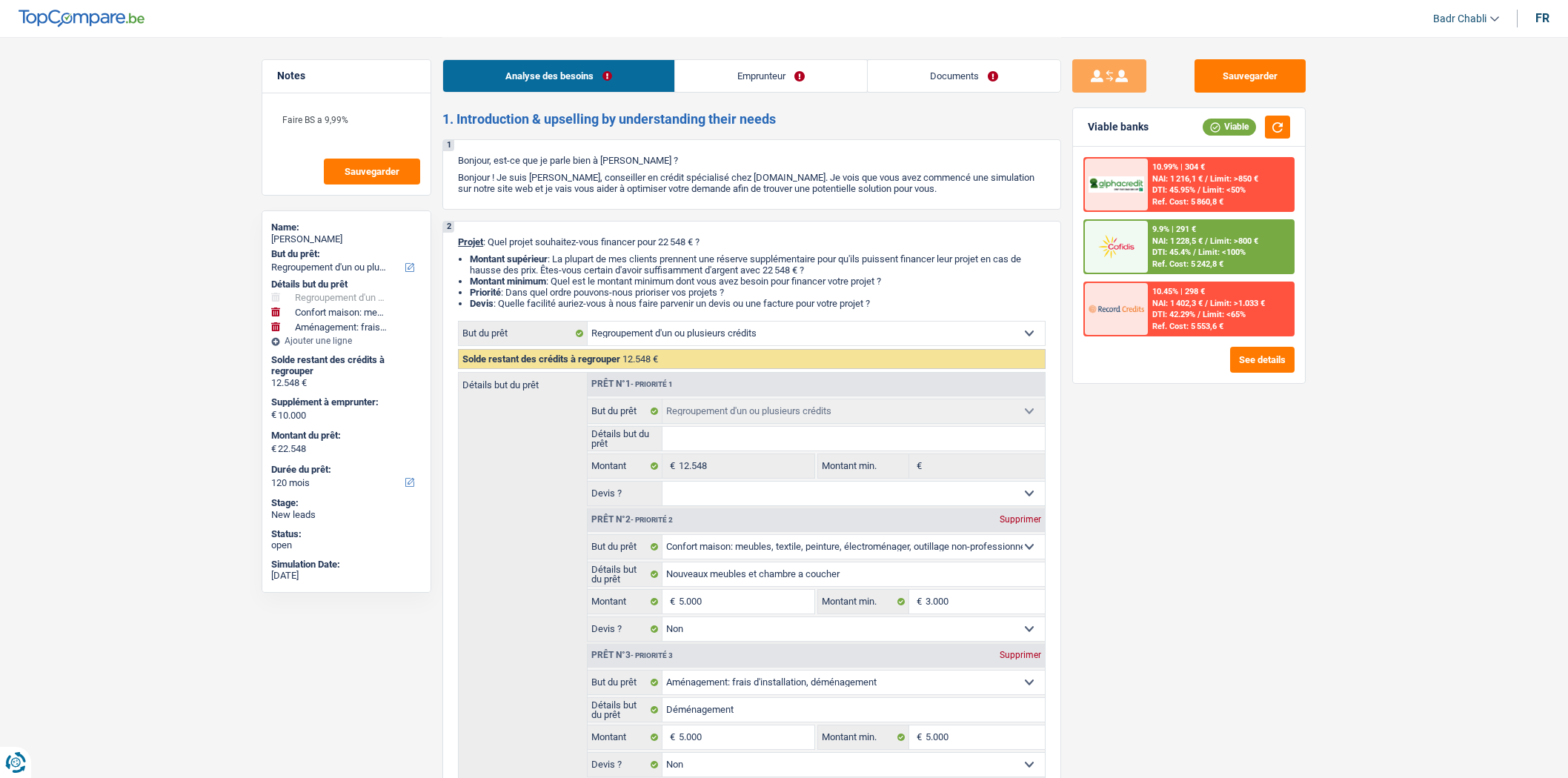
select select "refinancing"
select select "household"
select select "false"
select select "movingOrInstallation"
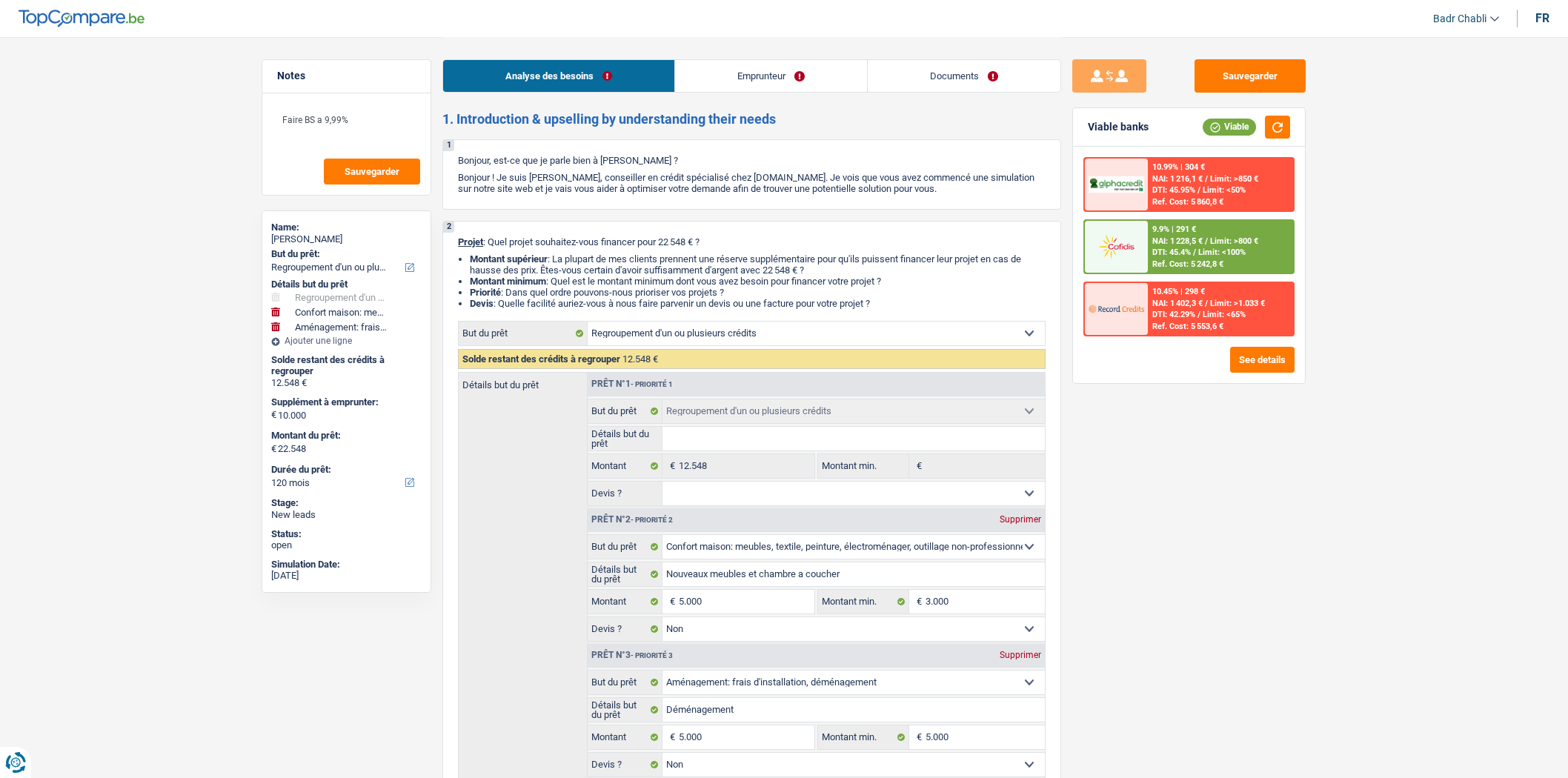
select select "false"
select select "120"
select select "worker"
select select "netSalary"
select select "rents"
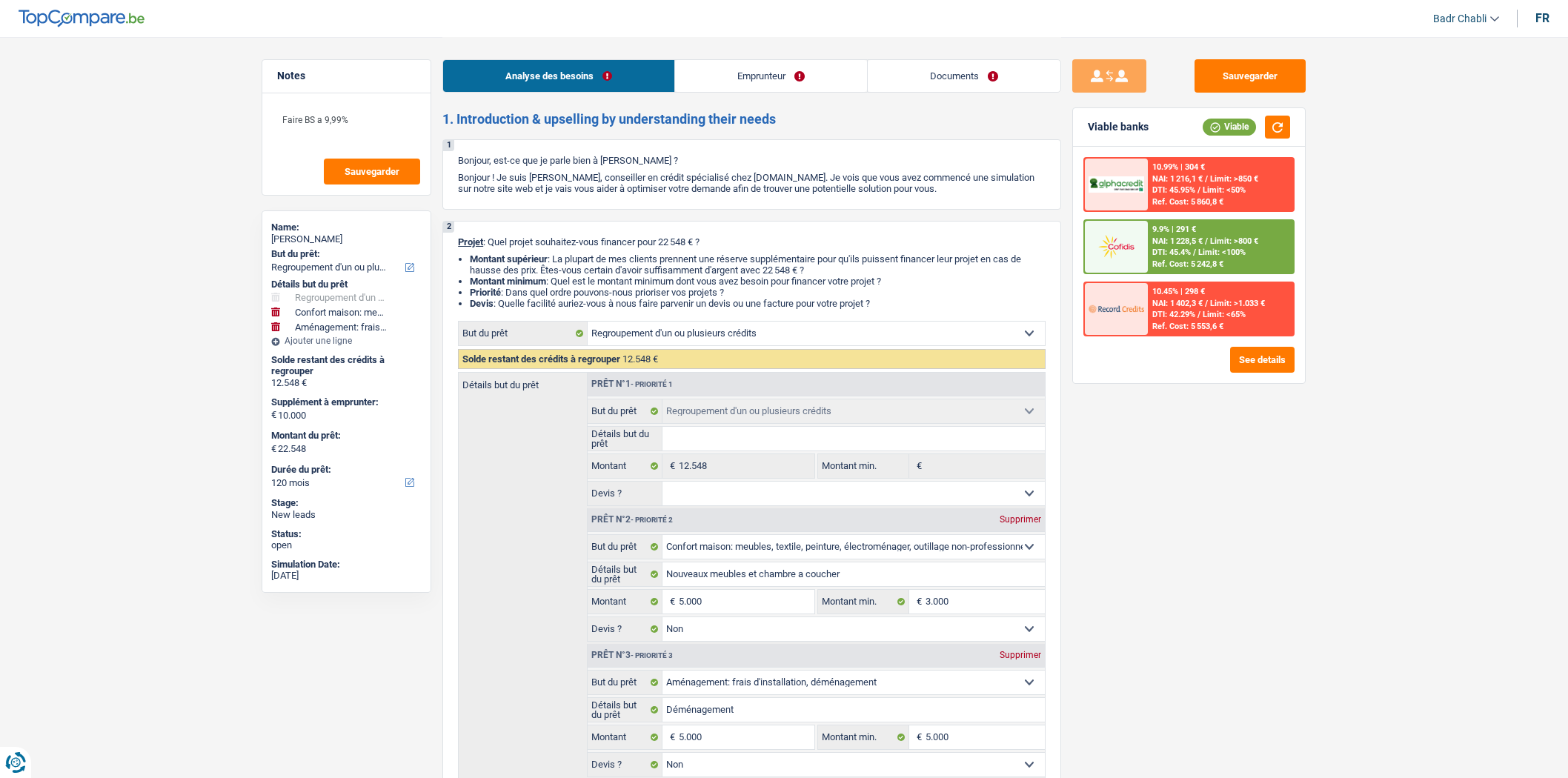
select select "personalLoan"
select select "loanRepayment"
select select "48"
select select "cardOrCredit"
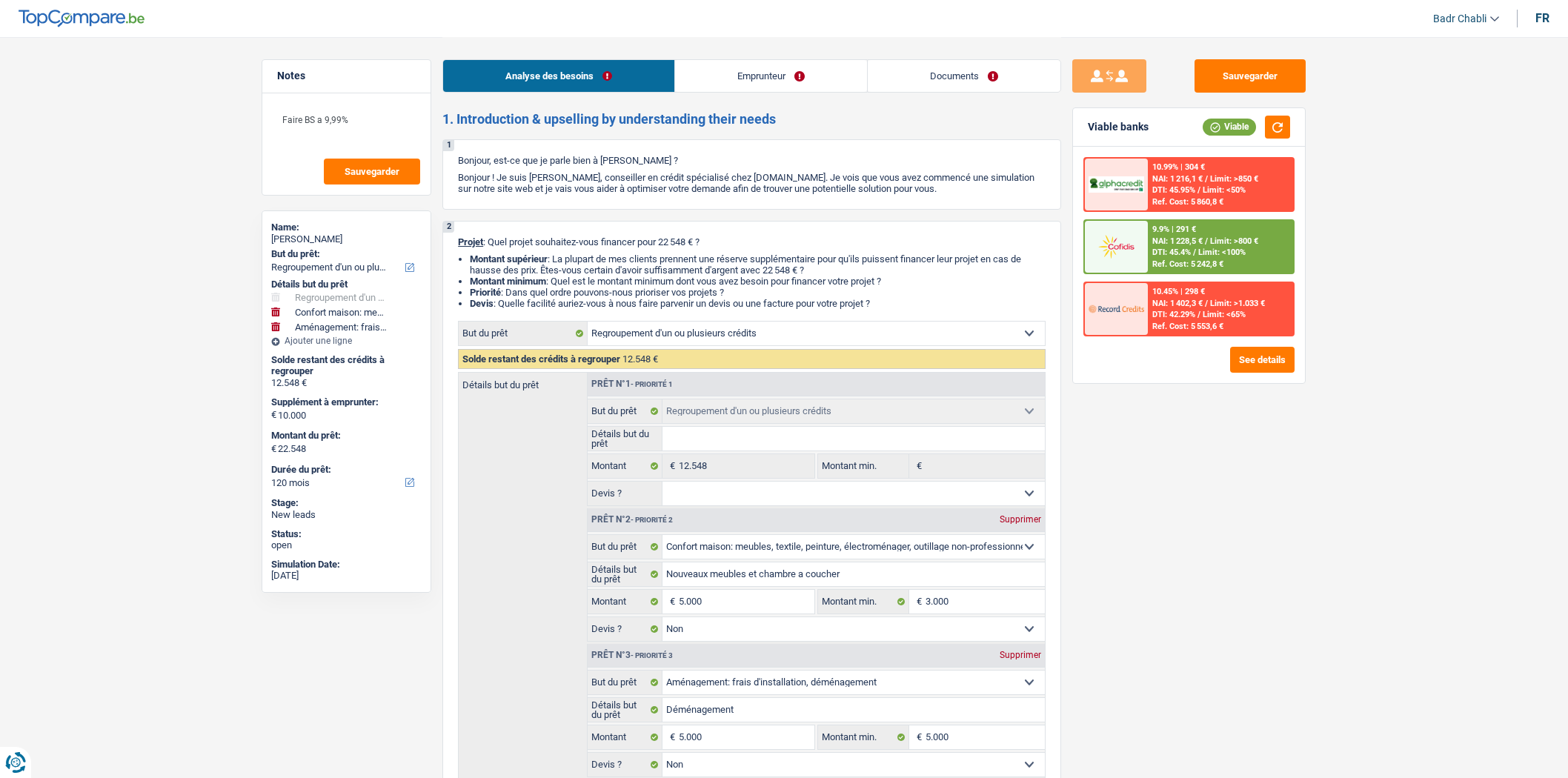
select select "personalLoan"
select select "homeFurnishingOrRelocation"
select select "24"
select select "personalLoan"
select select "familyEvent"
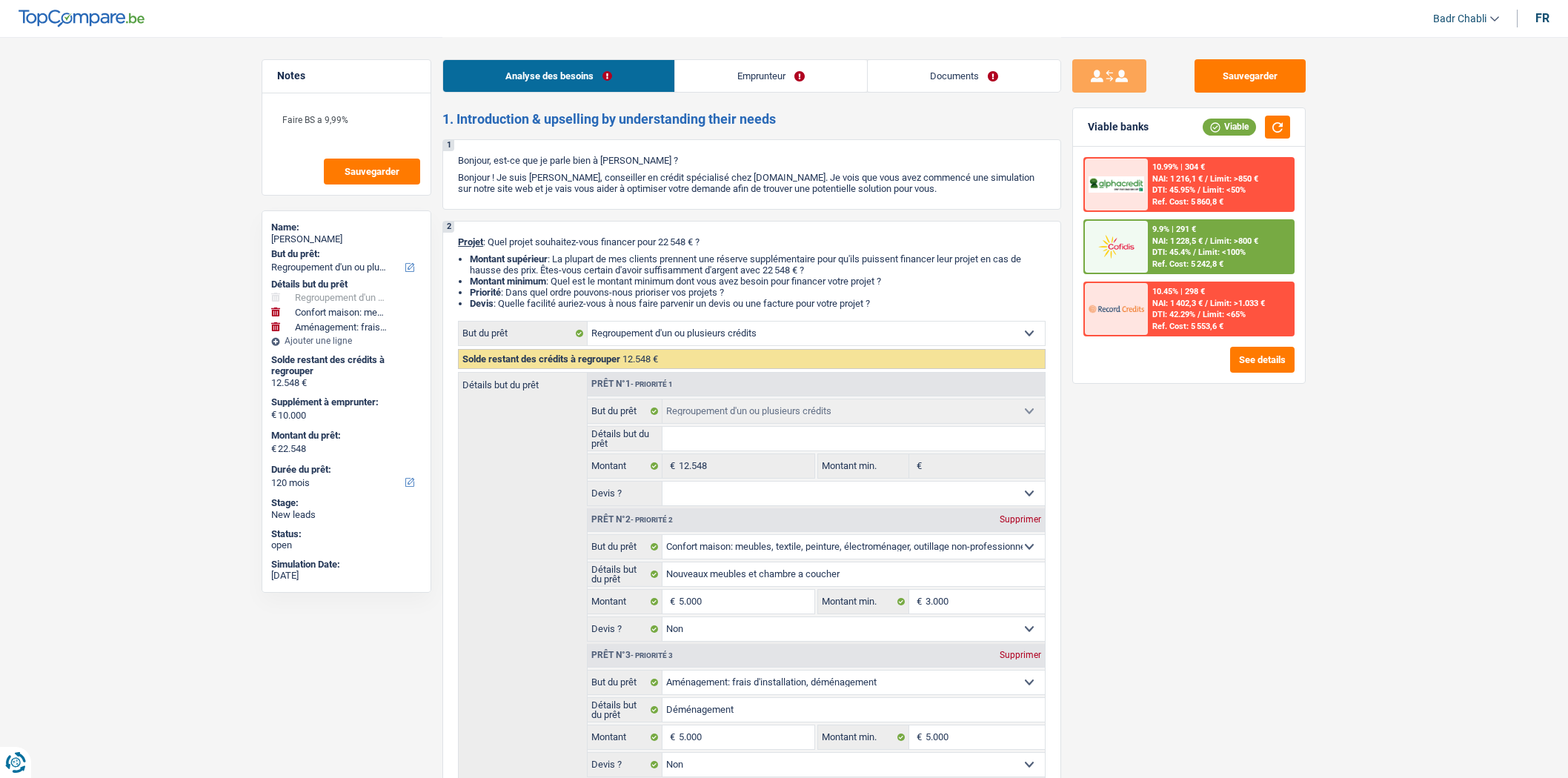
select select "42"
select select "refinancing"
select select "household"
select select "false"
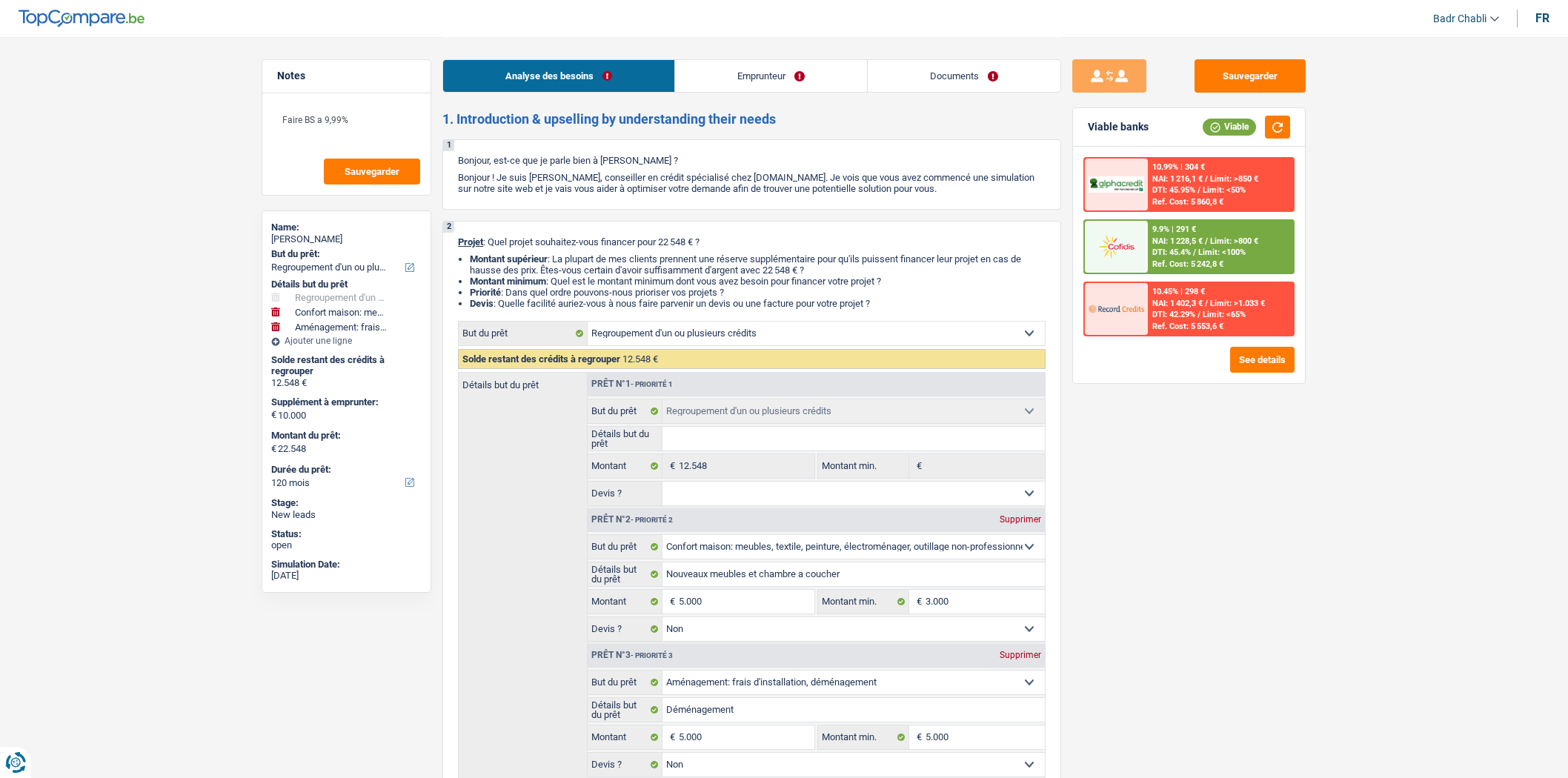
select select "movingOrInstallation"
select select "false"
select select "120"
click at [1208, 243] on div "9.9% | 291 € NAI: 1 228,5 € / Limit: >800 € DTI: 45.4% / Limit: <100% Ref. Cost…" at bounding box center [1221, 247] width 146 height 52
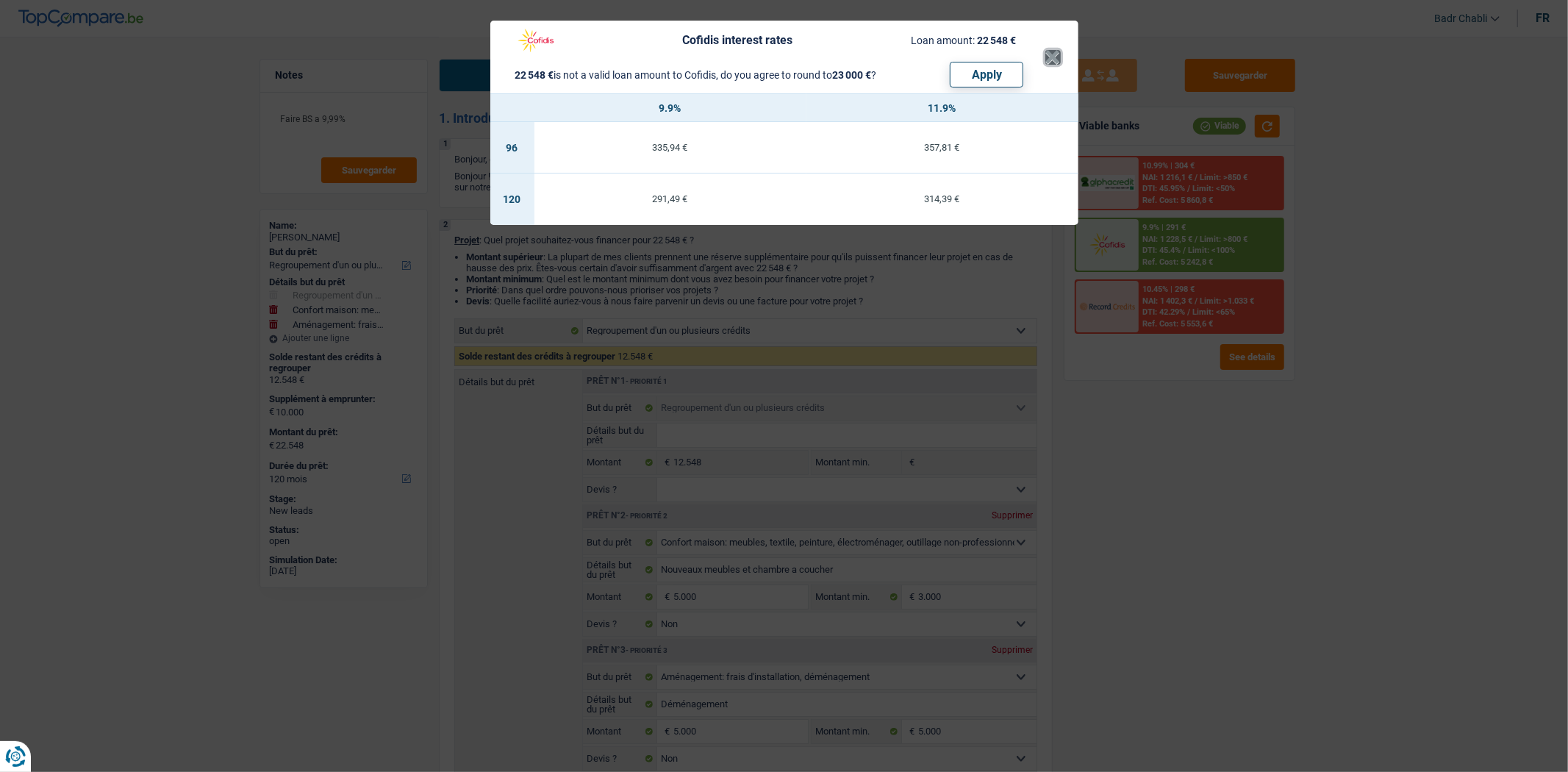
click at [1049, 55] on button "×" at bounding box center [1053, 57] width 16 height 15
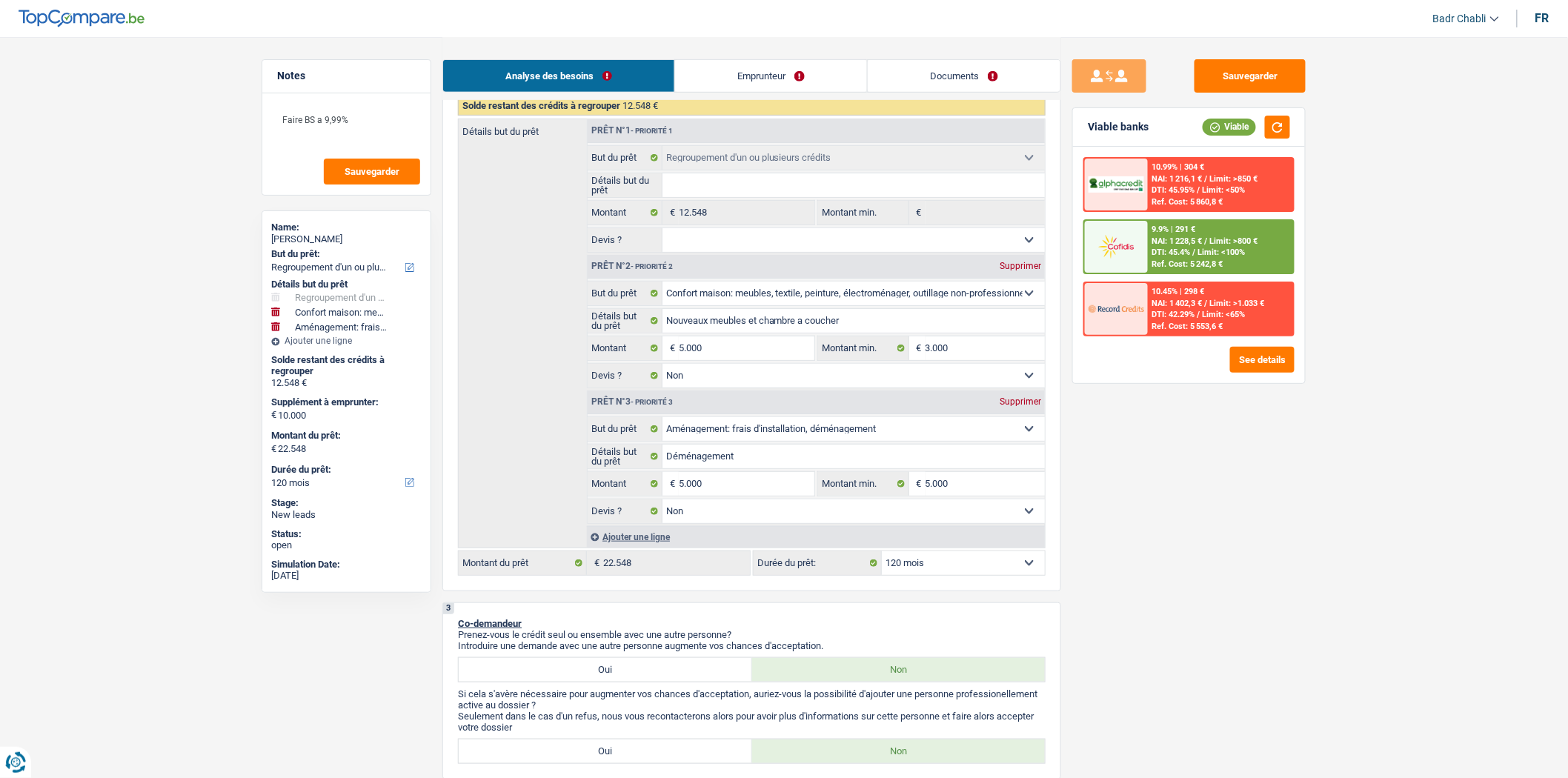
scroll to position [329, 0]
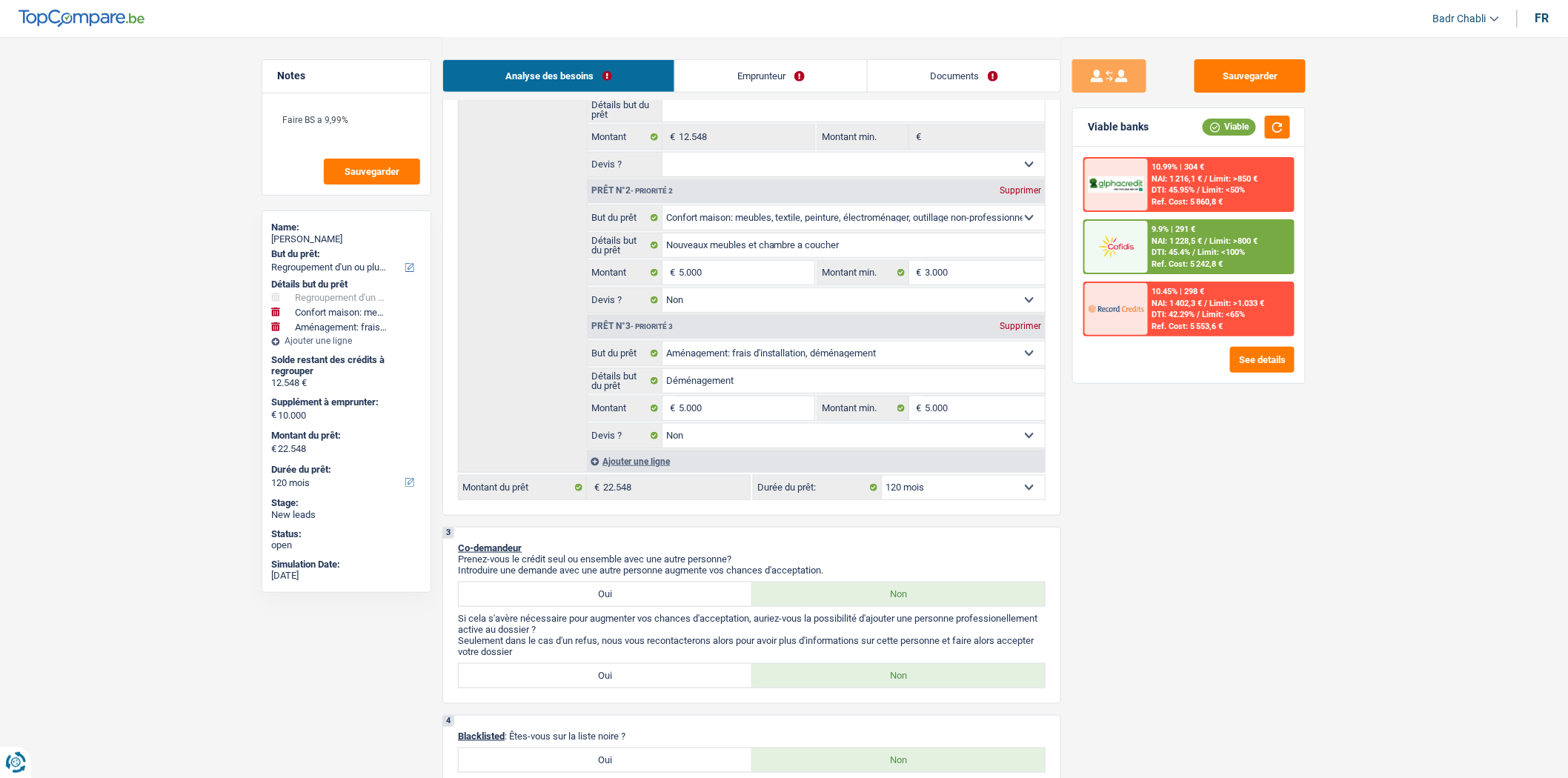
click at [983, 485] on select "12 mois 18 mois 24 mois 30 mois 36 mois 42 mois 48 mois 60 mois 72 mois 84 mois…" at bounding box center [962, 487] width 163 height 24
select select "72"
click at [881, 481] on select "12 mois 18 mois 24 mois 30 mois 36 mois 42 mois 48 mois 60 mois 72 mois 84 mois…" at bounding box center [962, 487] width 163 height 24
select select "72"
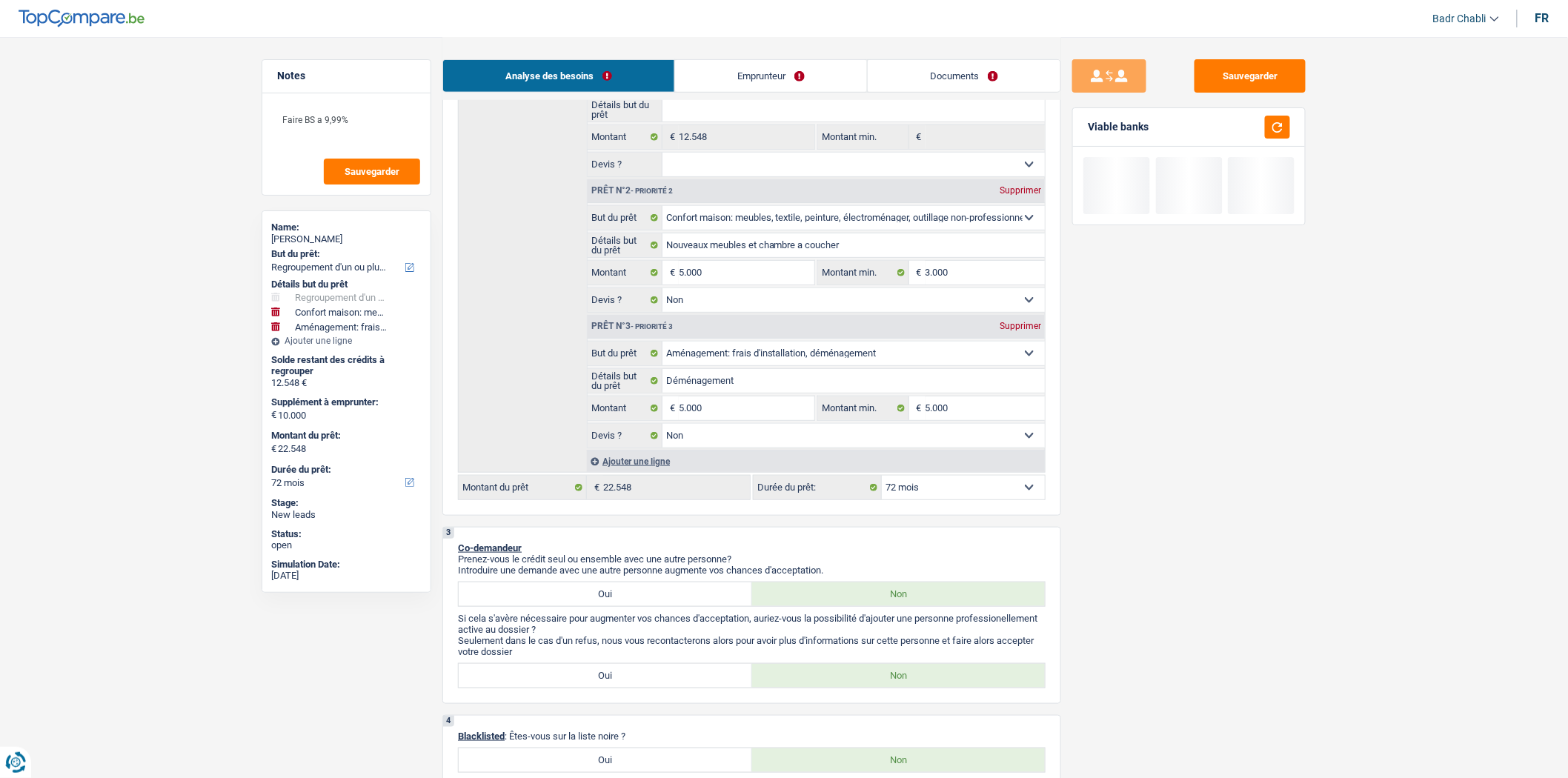
click at [937, 506] on div "2 Projet : Quel projet souhaitez-vous financer pour 22 548 € ? Montant supérieu…" at bounding box center [752, 203] width 618 height 623
click at [937, 495] on select "12 mois 18 mois 24 mois 30 mois 36 mois 42 mois 48 mois 60 mois 72 mois 84 mois…" at bounding box center [962, 487] width 163 height 24
select select "84"
click at [881, 481] on select "12 mois 18 mois 24 mois 30 mois 36 mois 42 mois 48 mois 60 mois 72 mois 84 mois…" at bounding box center [962, 487] width 163 height 24
select select "84"
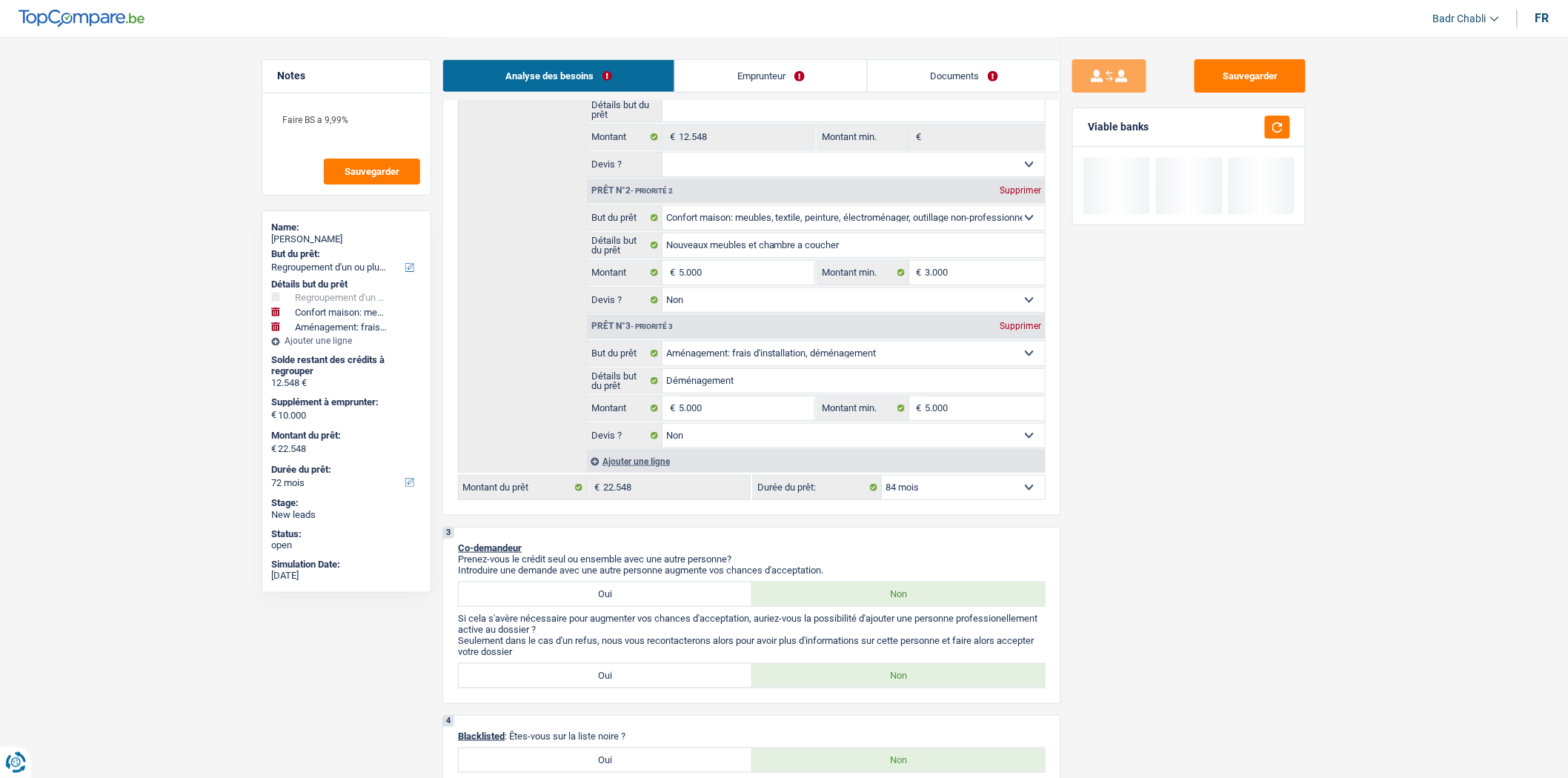
select select "84"
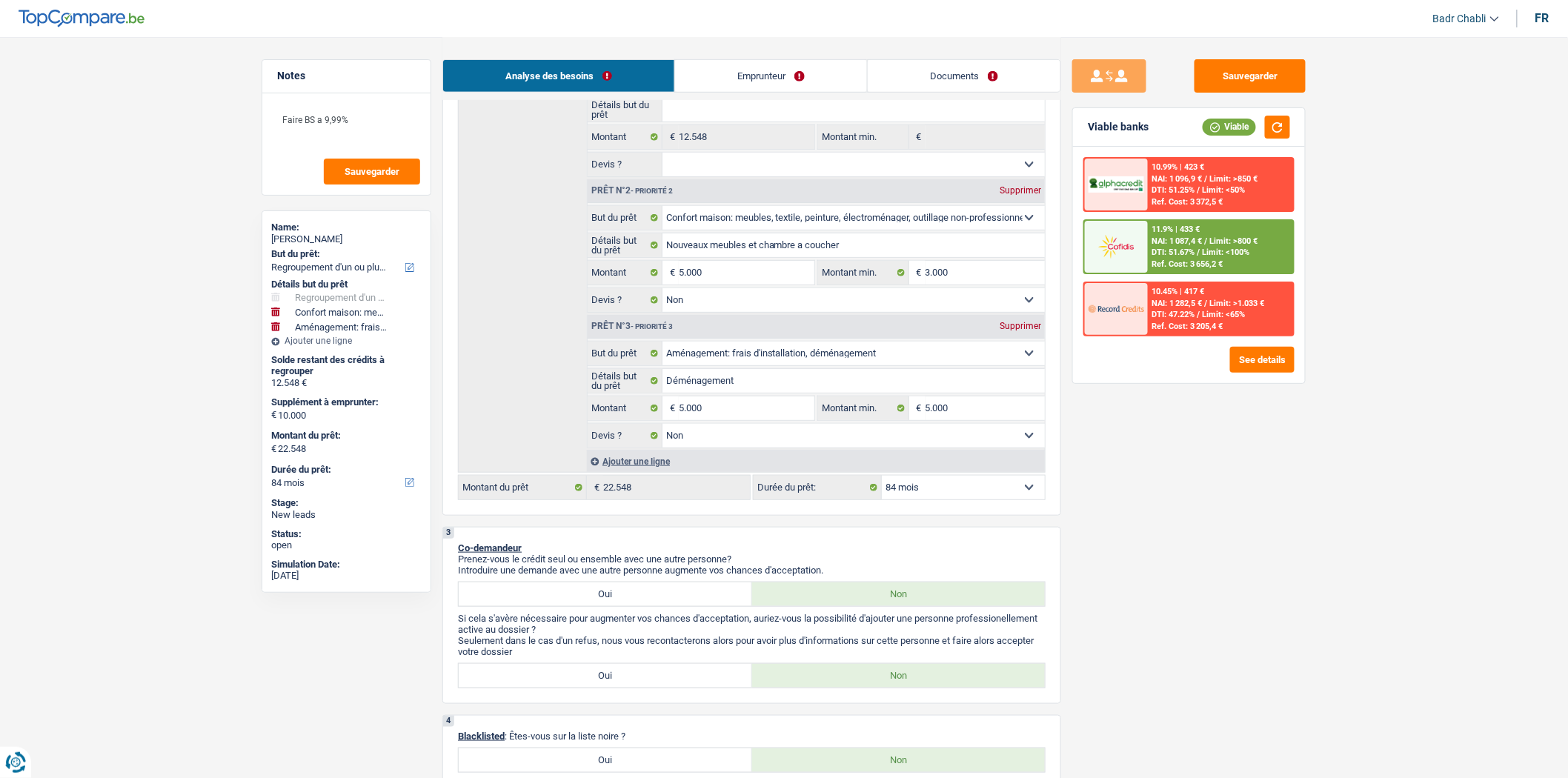
click at [1216, 239] on span "Limit: >800 €" at bounding box center [1234, 241] width 48 height 10
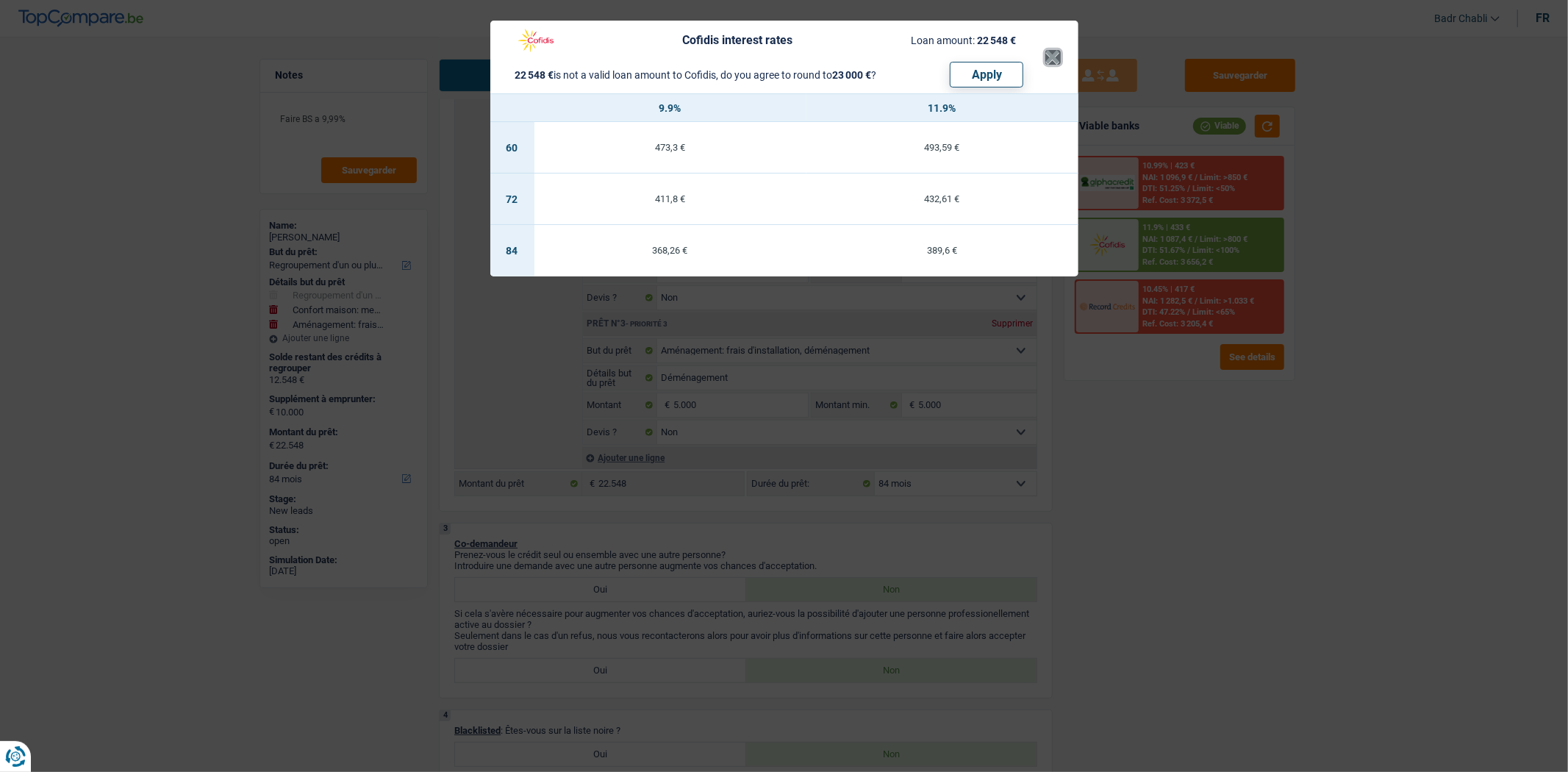
click at [1052, 57] on button "×" at bounding box center [1053, 57] width 16 height 15
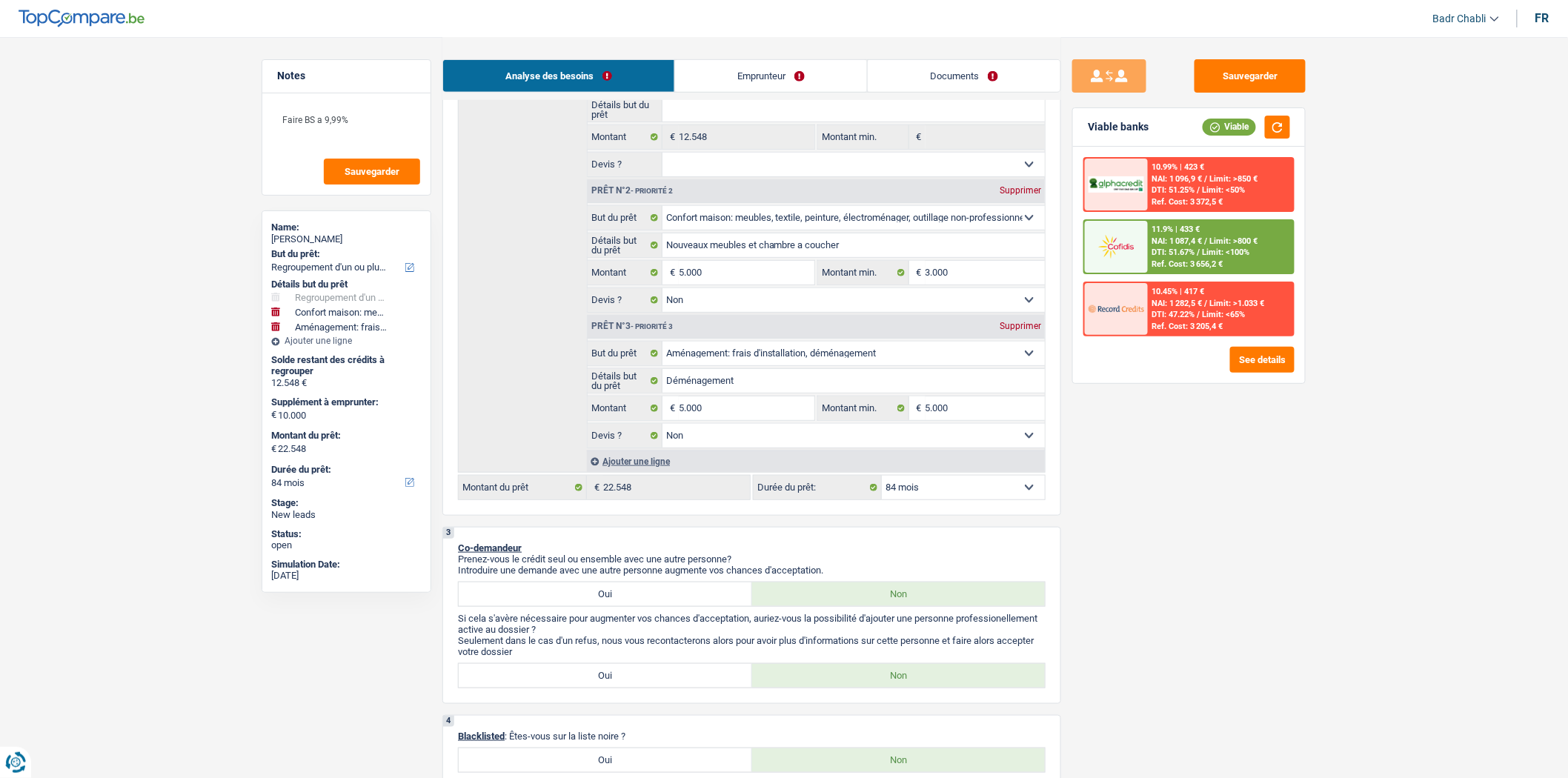
click at [1211, 248] on span "Limit: <100%" at bounding box center [1226, 252] width 47 height 10
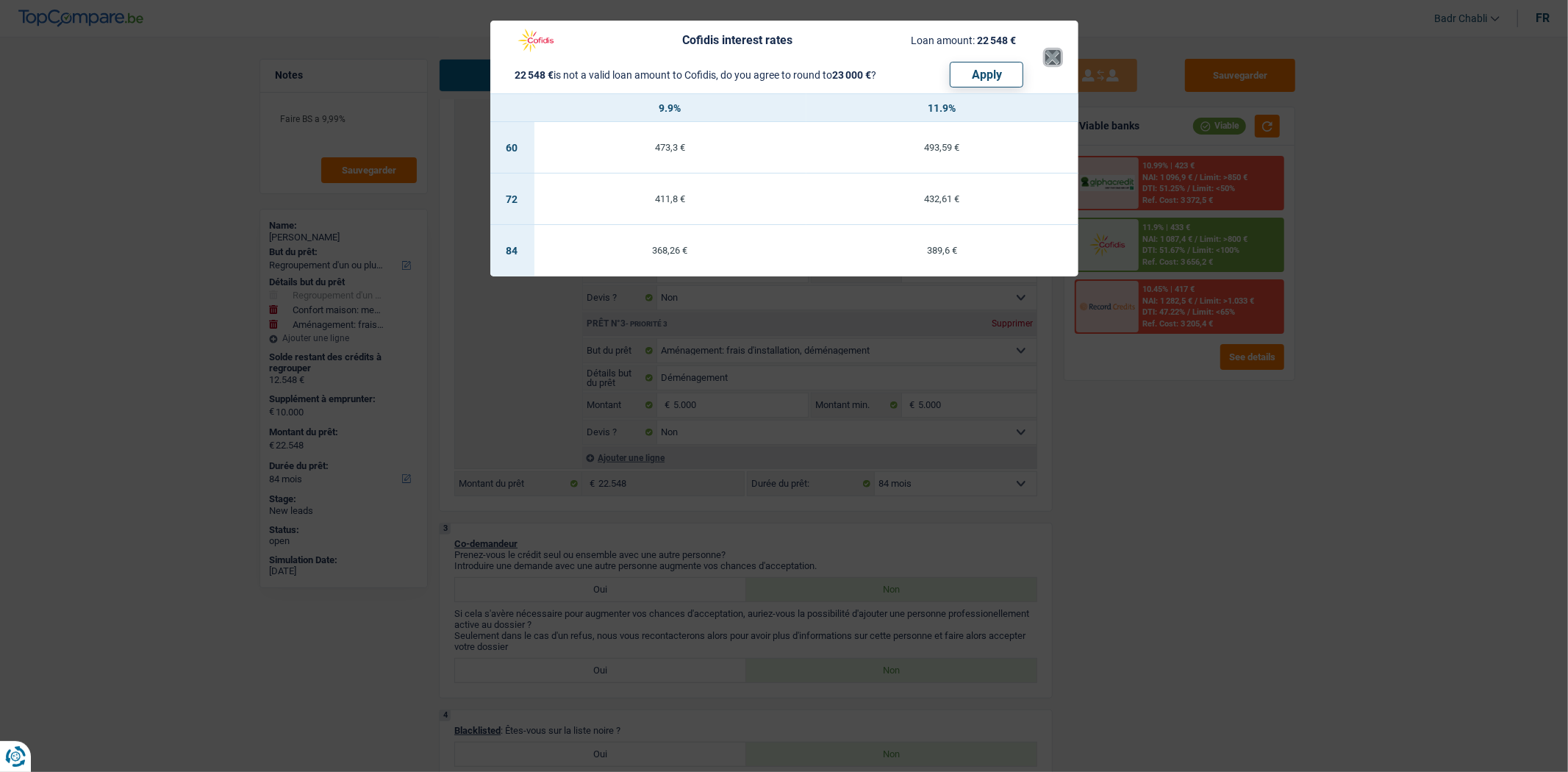
click at [1059, 53] on button "×" at bounding box center [1053, 57] width 16 height 15
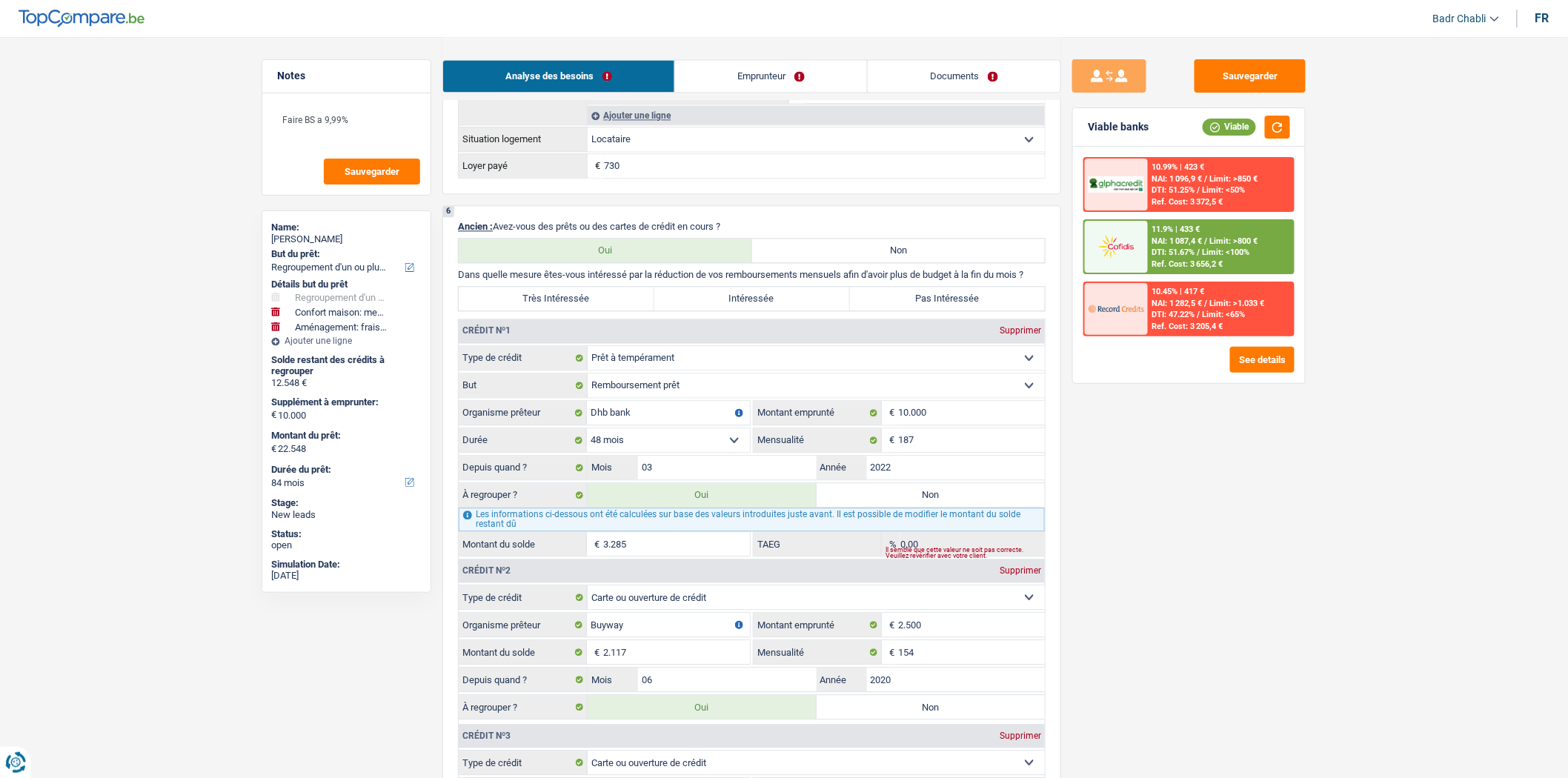
scroll to position [1152, 0]
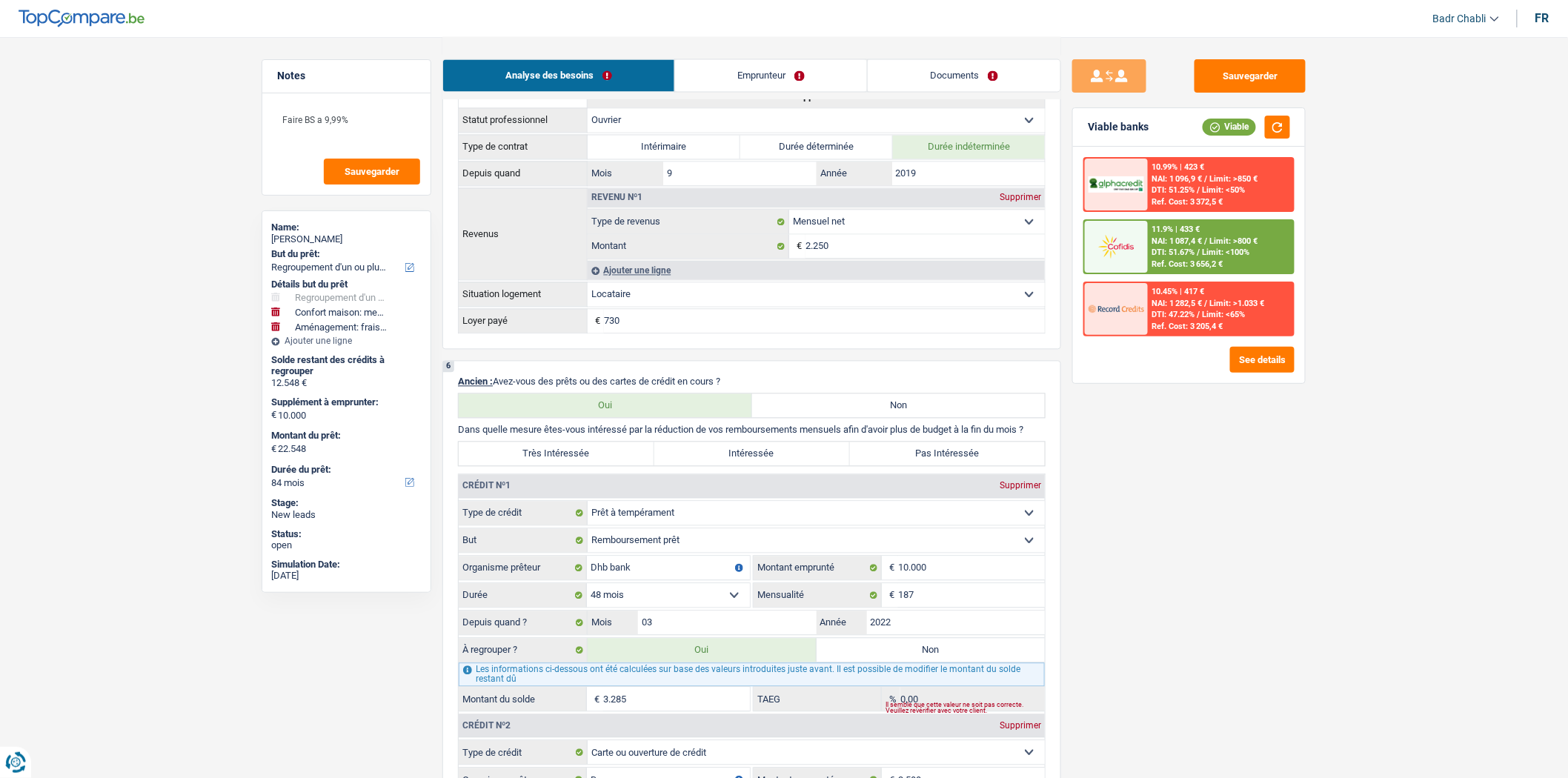
click at [1188, 250] on span "DTI: 51.67%" at bounding box center [1174, 252] width 43 height 10
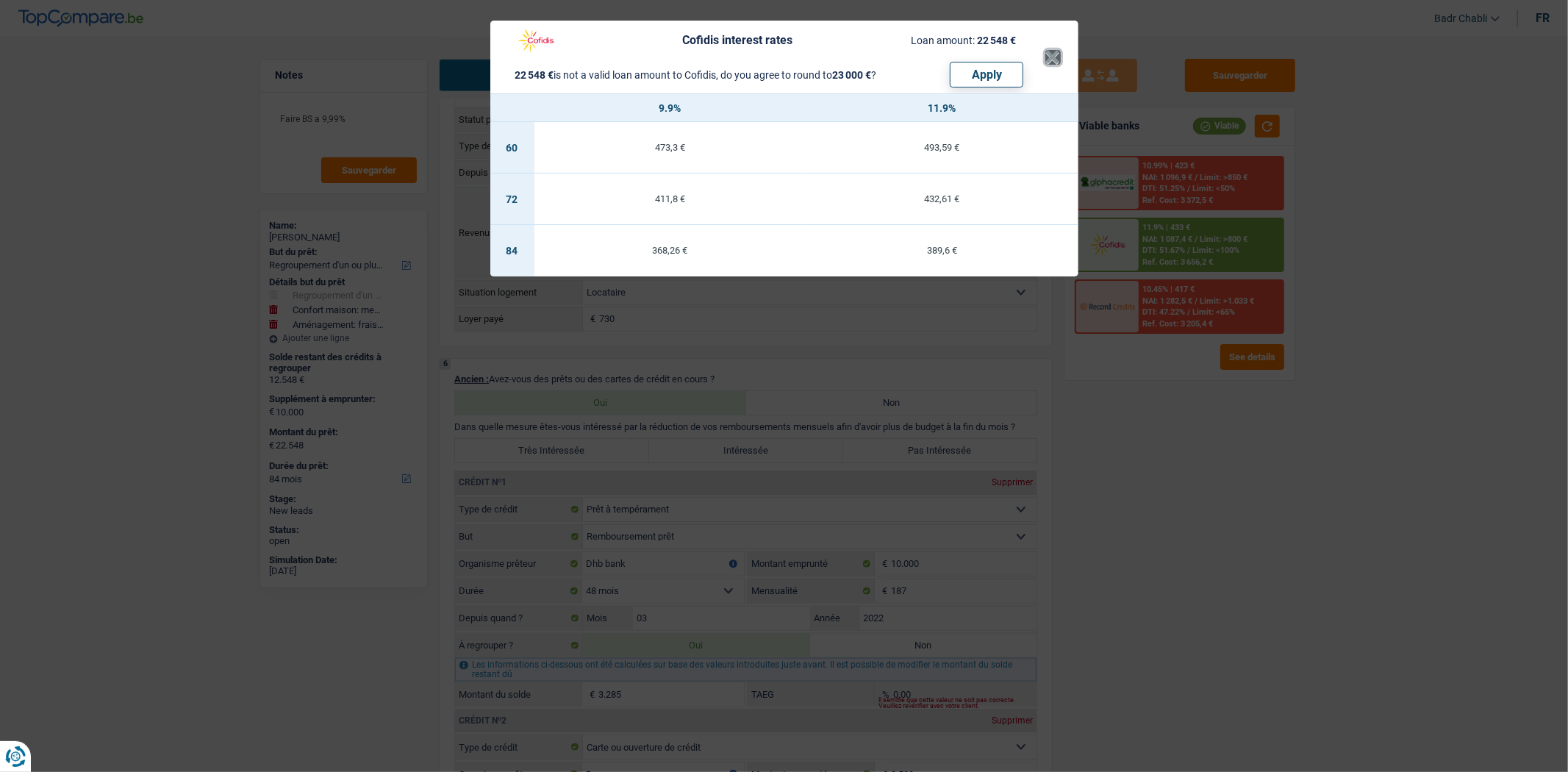
click at [1050, 55] on button "×" at bounding box center [1053, 57] width 16 height 15
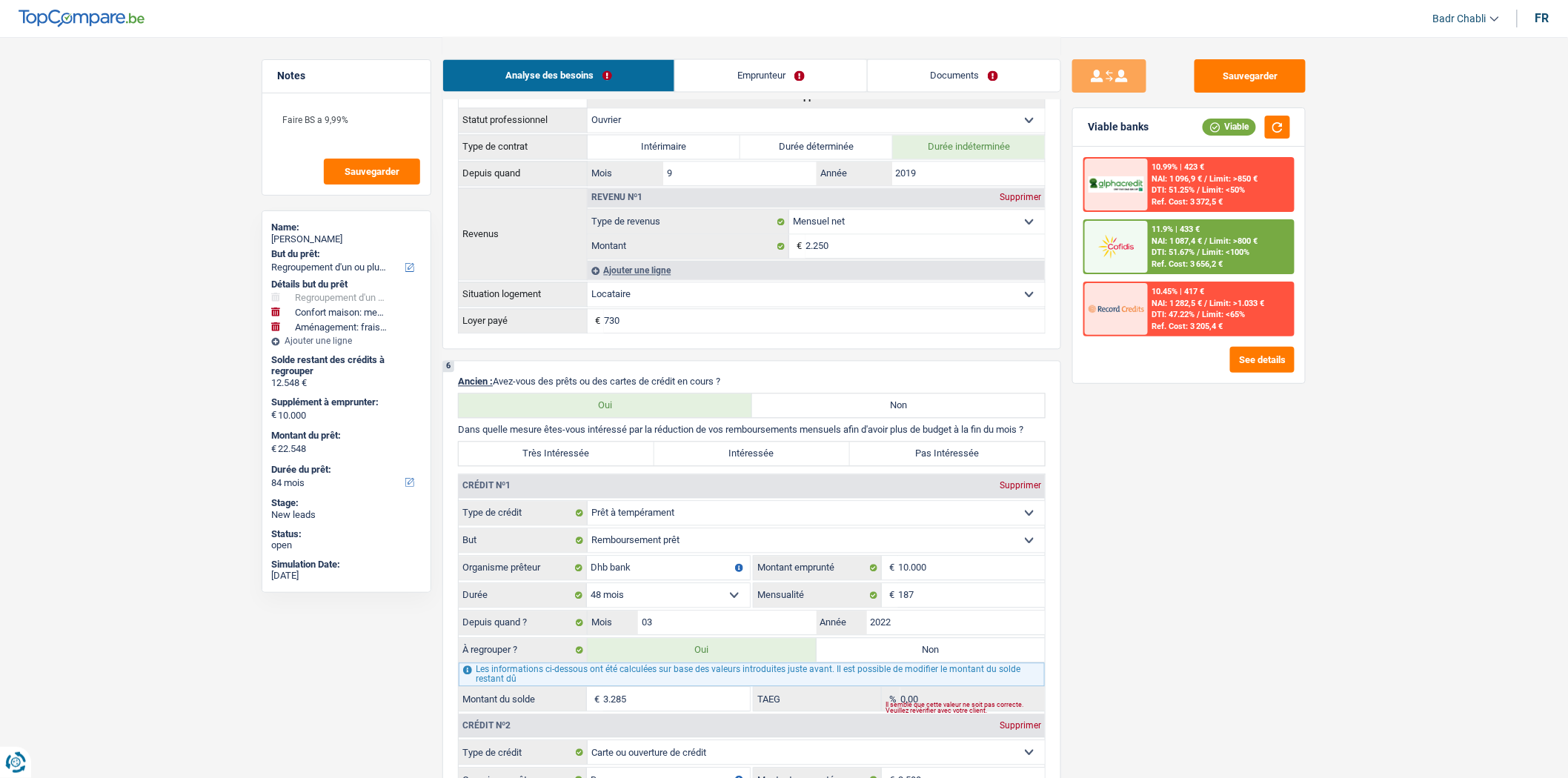
click at [1181, 236] on span "NAI: 1 087,4 €" at bounding box center [1177, 241] width 51 height 10
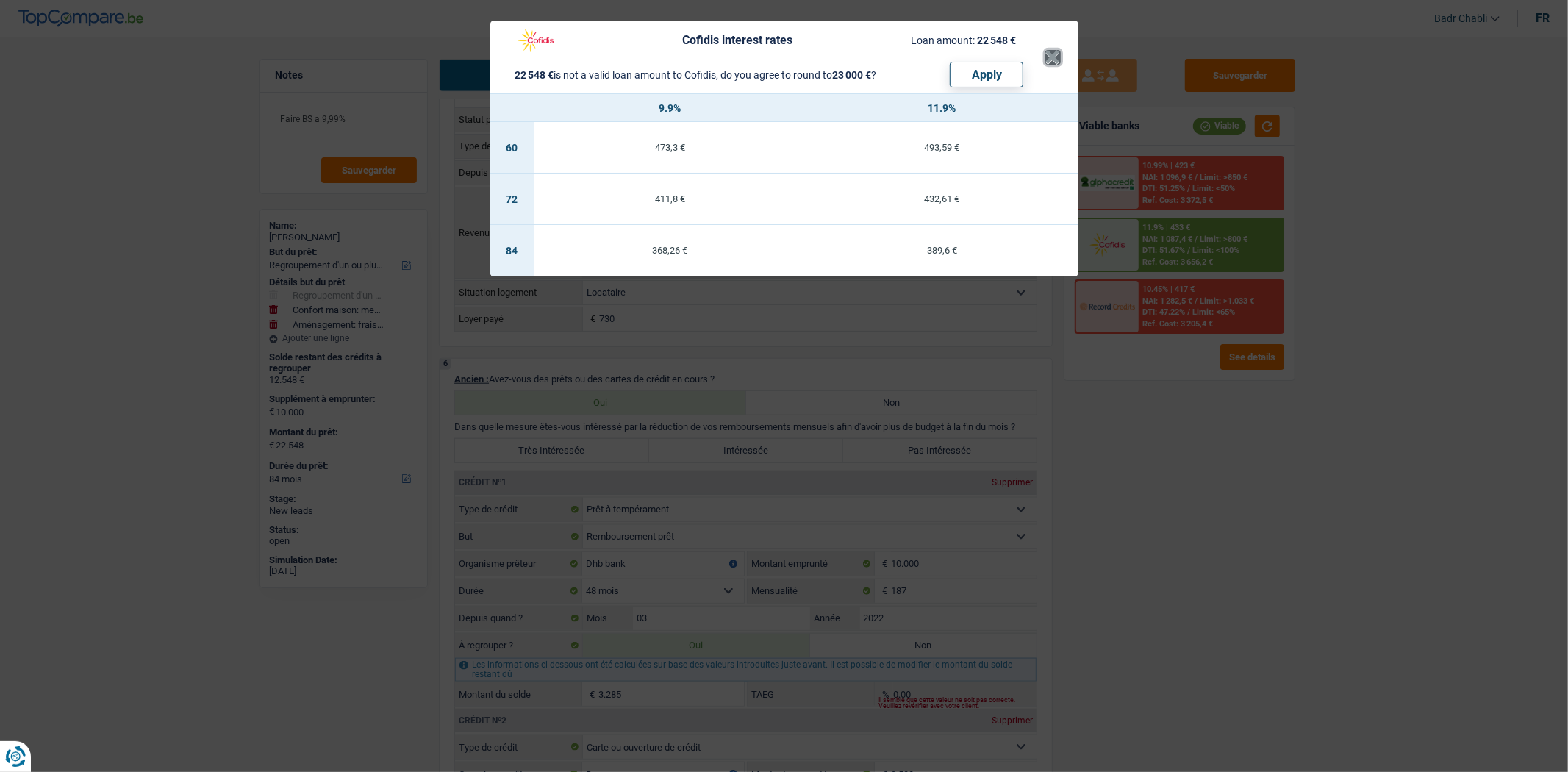
click at [1052, 60] on button "×" at bounding box center [1053, 57] width 16 height 15
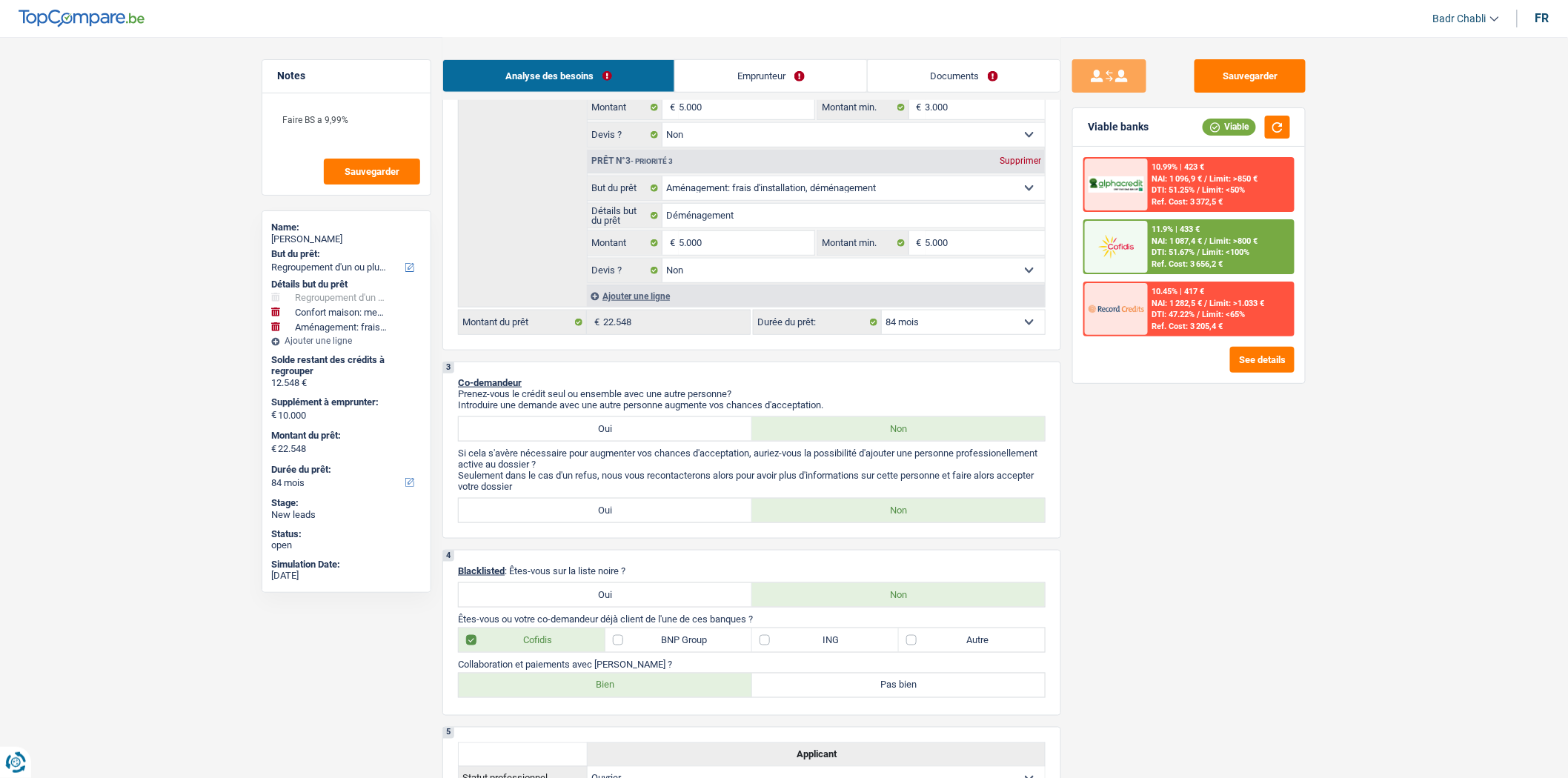
scroll to position [493, 0]
click at [919, 329] on select "12 mois 18 mois 24 mois 30 mois 36 mois 42 mois 48 mois 60 mois 72 mois 84 mois…" at bounding box center [962, 322] width 163 height 24
select select "72"
click at [881, 317] on select "12 mois 18 mois 24 mois 30 mois 36 mois 42 mois 48 mois 60 mois 72 mois 84 mois…" at bounding box center [962, 322] width 163 height 24
select select "72"
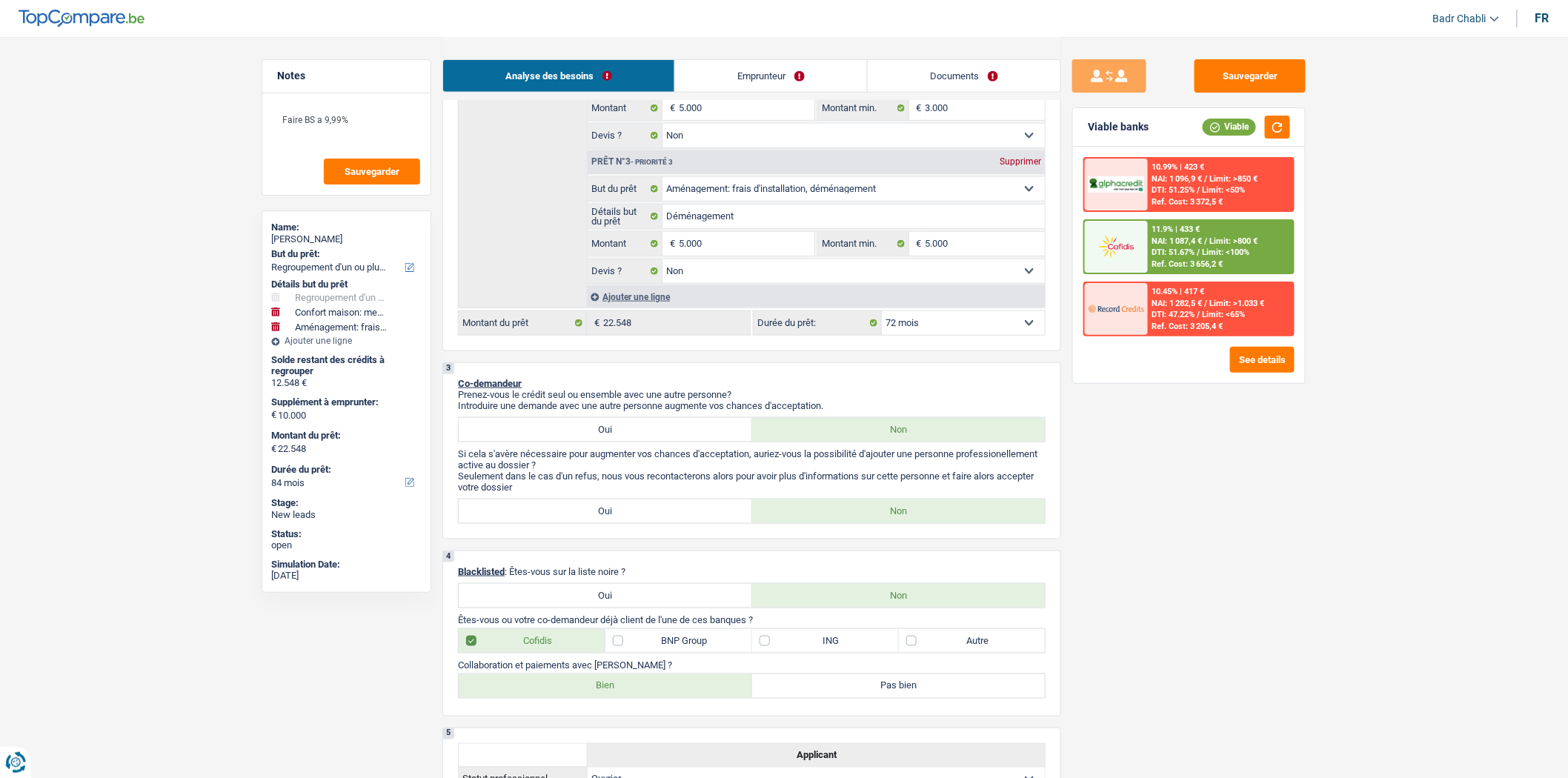
select select "72"
click at [1189, 237] on span "NAI: 1 087,4 €" at bounding box center [1177, 241] width 51 height 10
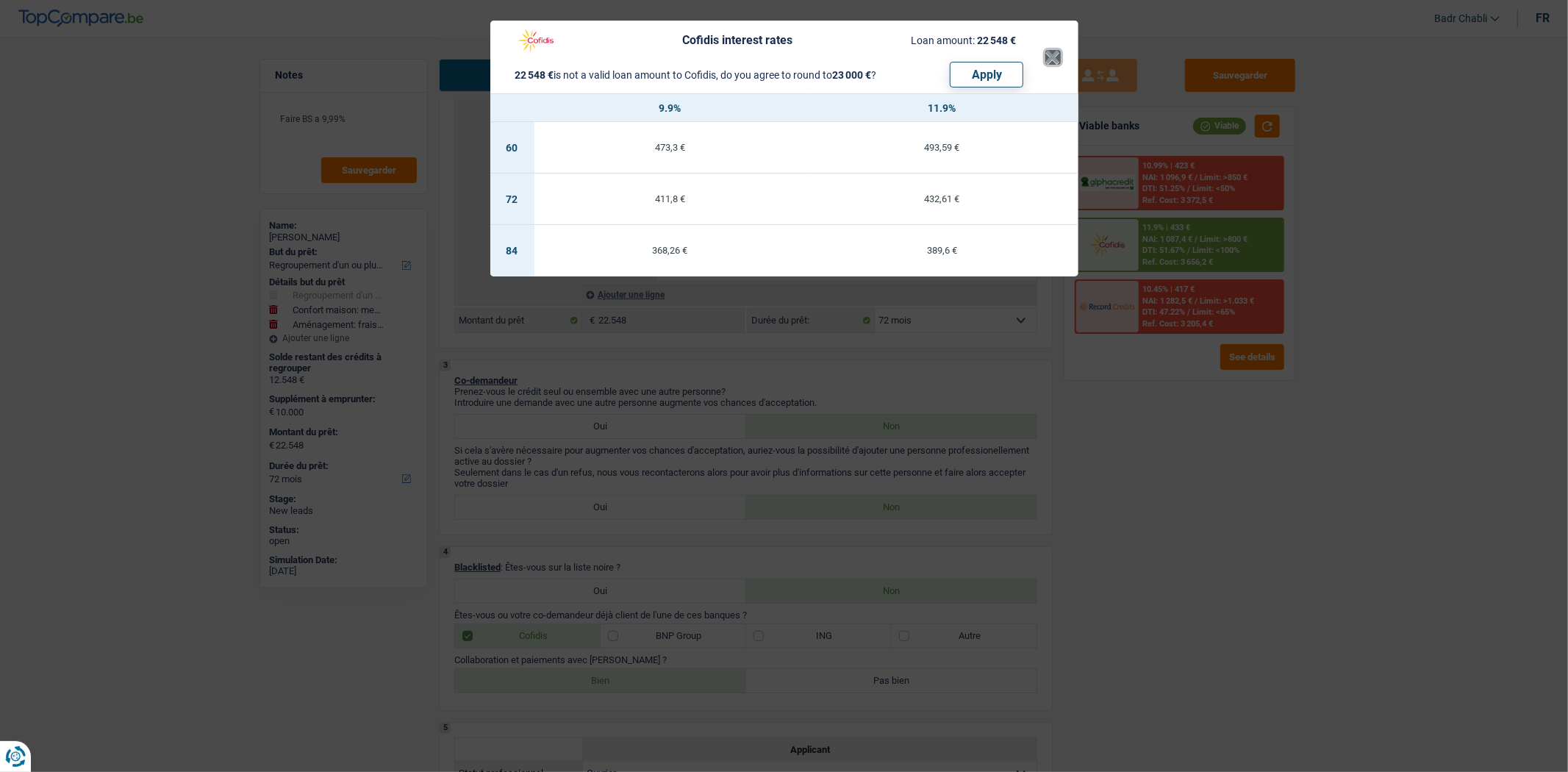
click at [1052, 61] on button "×" at bounding box center [1053, 57] width 16 height 15
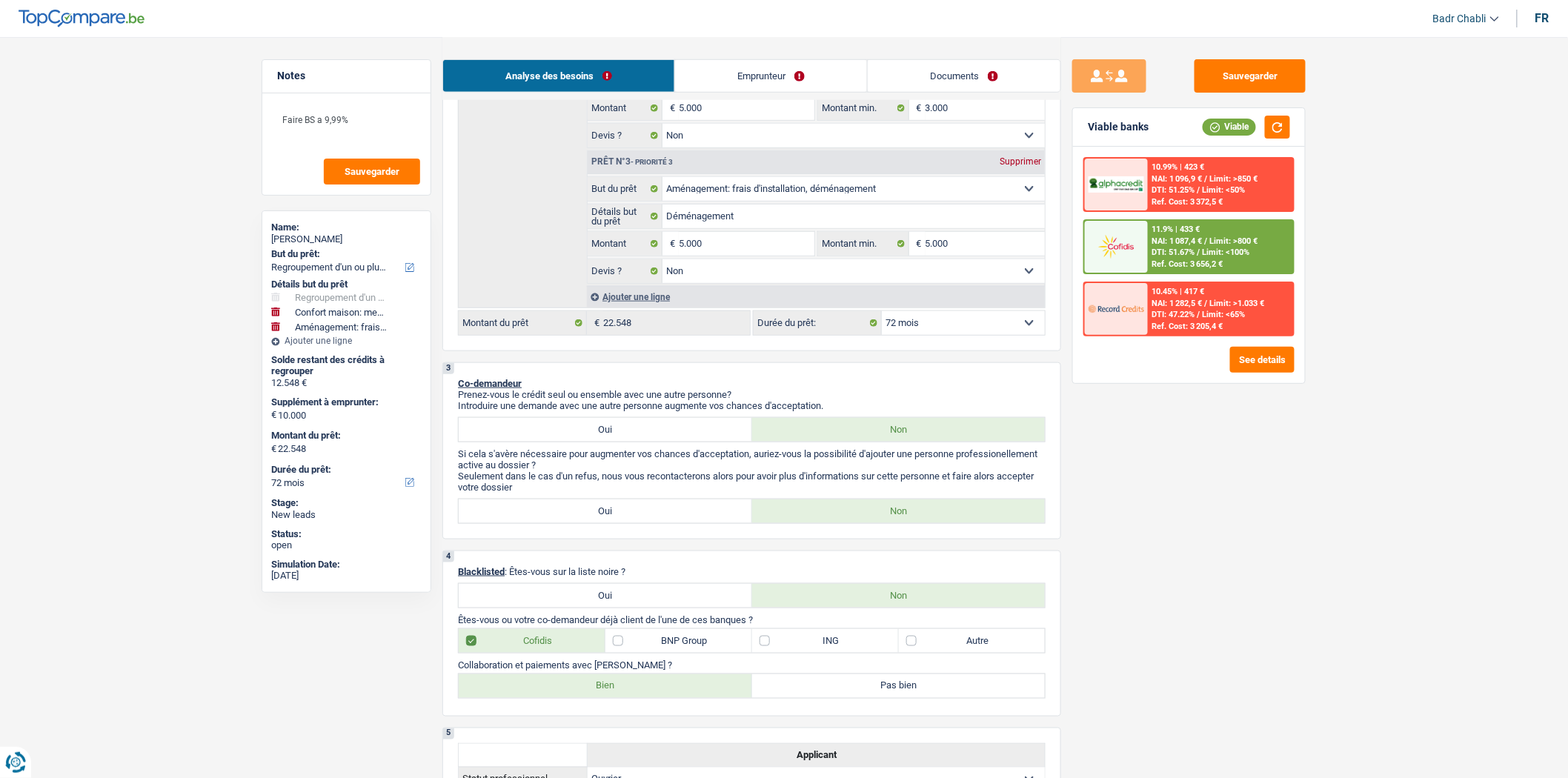
click at [928, 342] on div "2 Projet : Quel projet souhaitez-vous financer pour 22 548 € ? Montant supérieu…" at bounding box center [752, 39] width 618 height 623
click at [938, 335] on select "12 mois 18 mois 24 mois 30 mois 36 mois 42 mois 48 mois 60 mois 72 mois 84 mois…" at bounding box center [962, 322] width 163 height 24
select select "60"
click at [881, 317] on select "12 mois 18 mois 24 mois 30 mois 36 mois 42 mois 48 mois 60 mois 72 mois 84 mois…" at bounding box center [962, 322] width 163 height 24
select select "60"
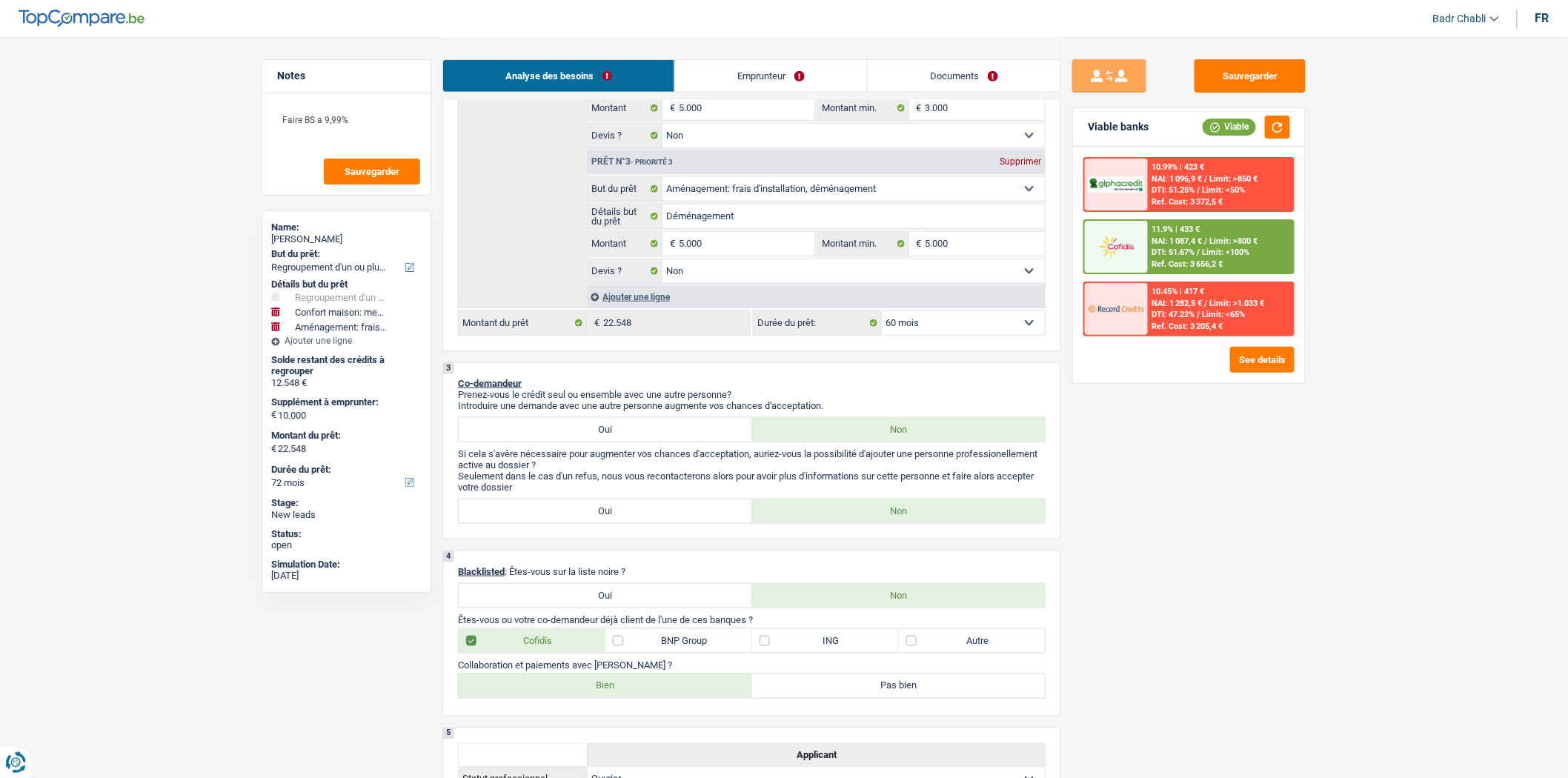
select select "60"
click at [1193, 254] on span "DTI: 54.38%" at bounding box center [1174, 252] width 43 height 10
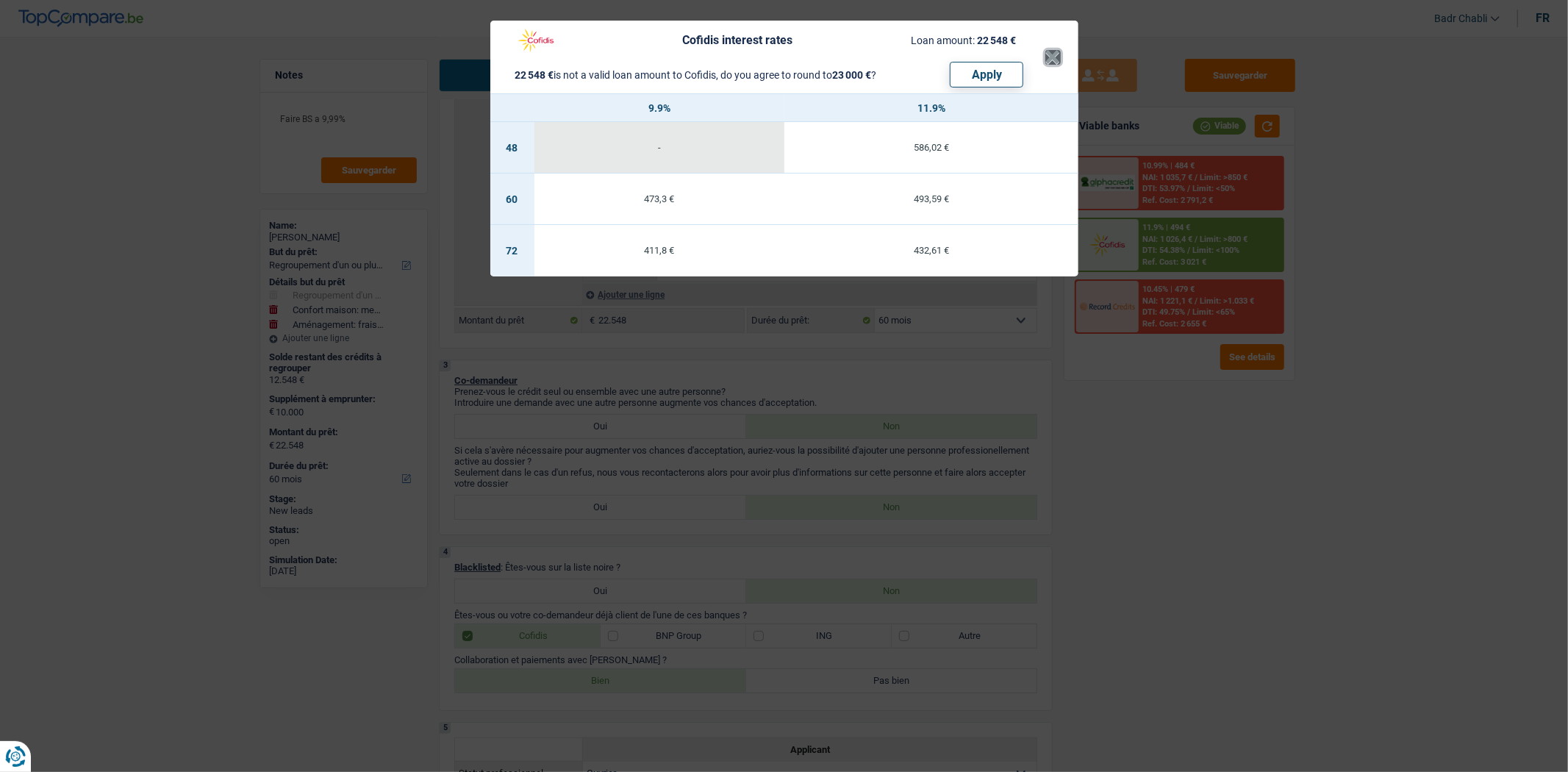
click at [1054, 60] on button "×" at bounding box center [1053, 57] width 16 height 15
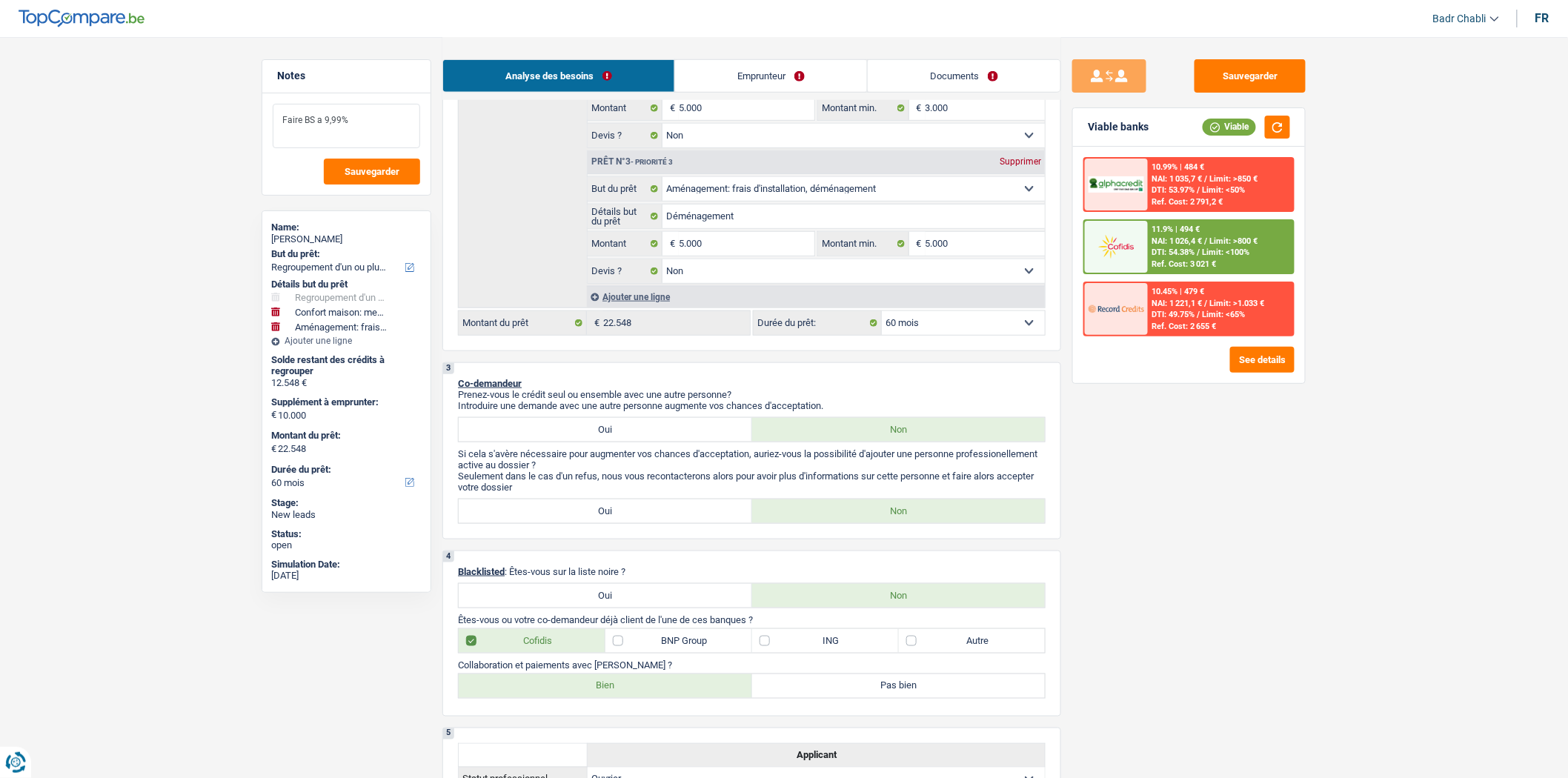
click at [378, 126] on textarea "Faire BS a 9,99%" at bounding box center [346, 126] width 147 height 44
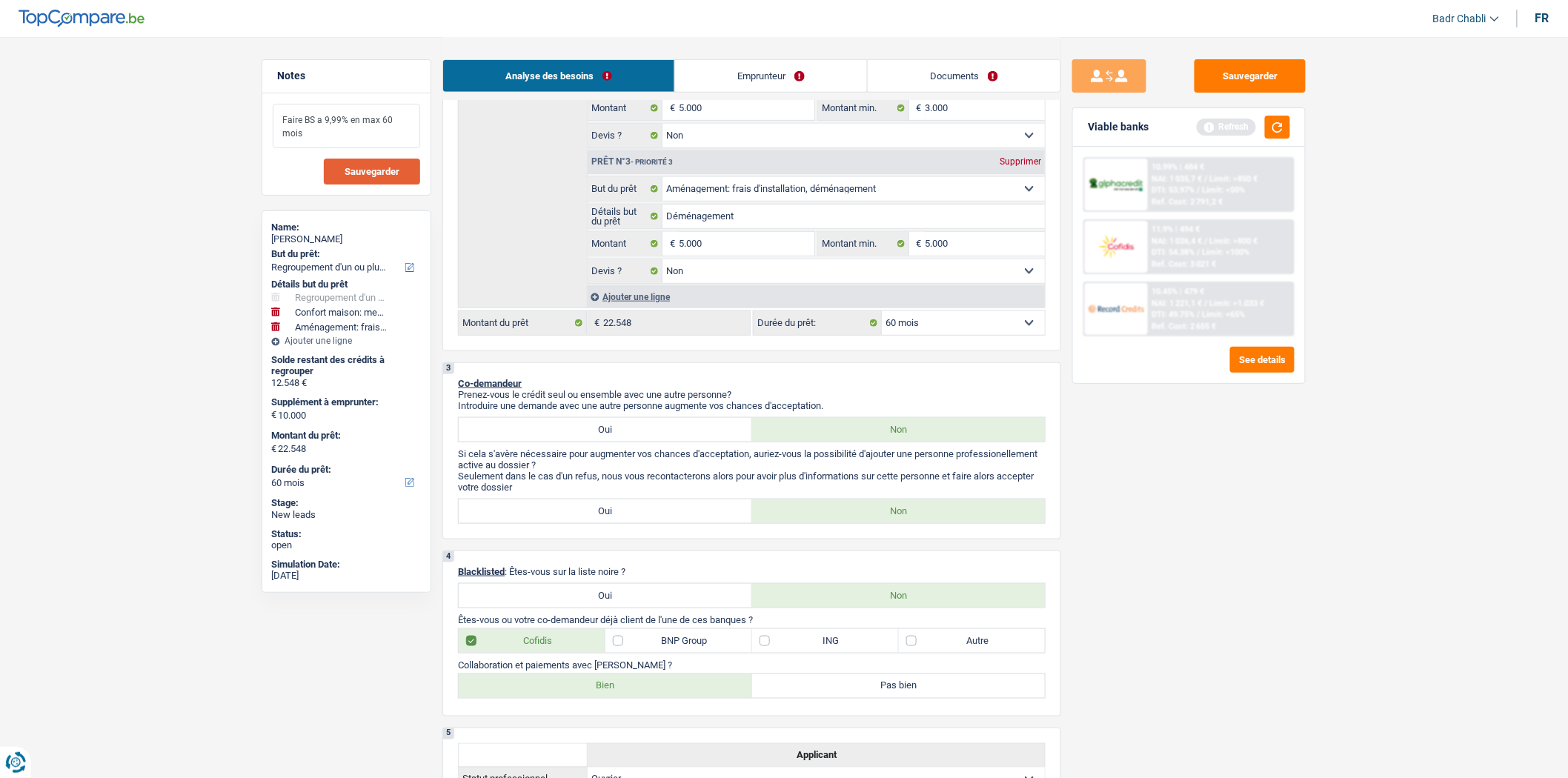
type textarea "Faire BS a 9,99% en max 60 mois"
click at [367, 174] on span "Sauvegarder" at bounding box center [372, 171] width 55 height 10
click at [1256, 75] on button "Sauvegarder" at bounding box center [1249, 76] width 111 height 34
click at [1294, 74] on button "Sauvegarder" at bounding box center [1249, 76] width 111 height 34
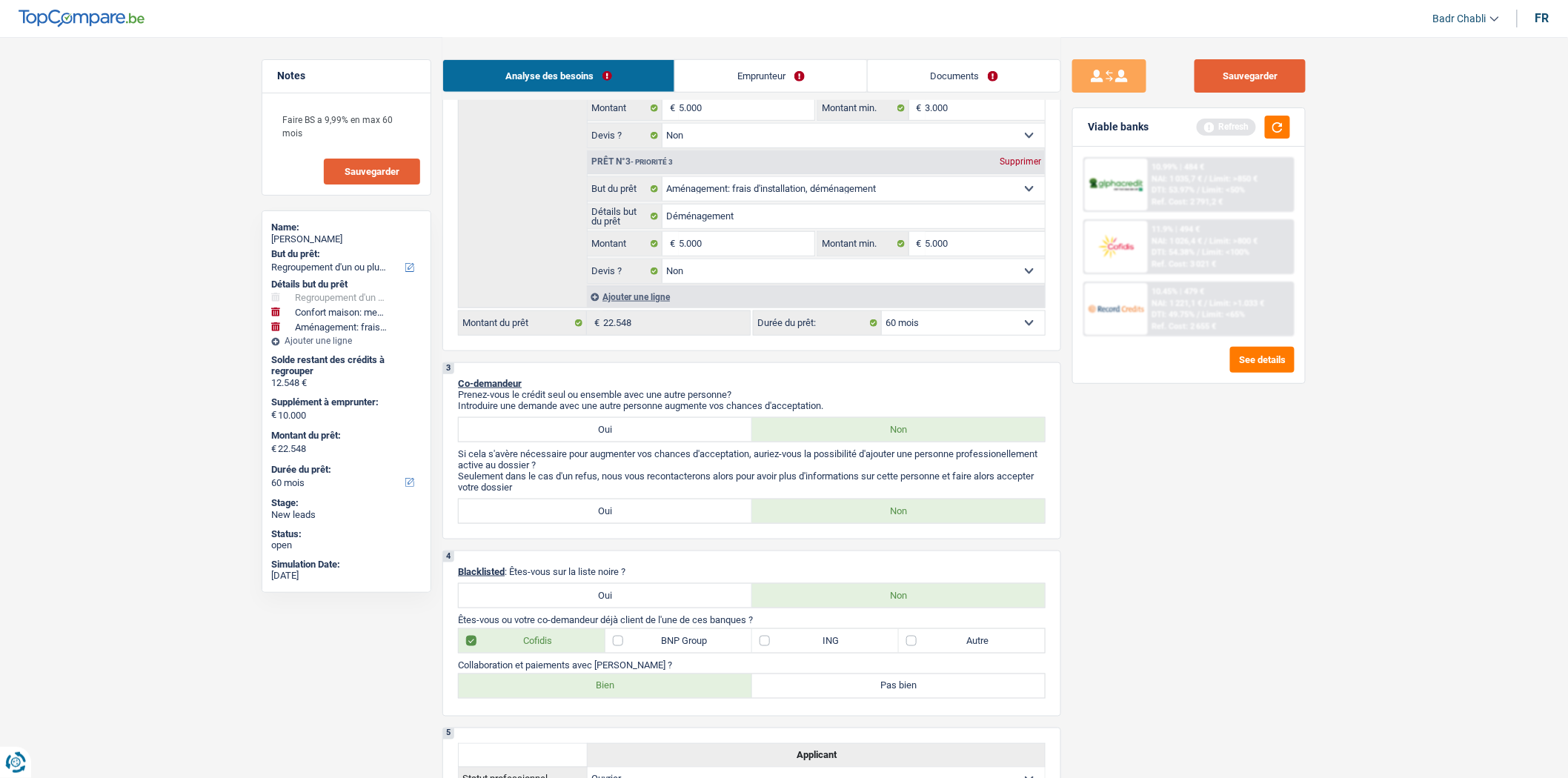
click at [1258, 71] on button "Sauvegarder" at bounding box center [1249, 76] width 111 height 34
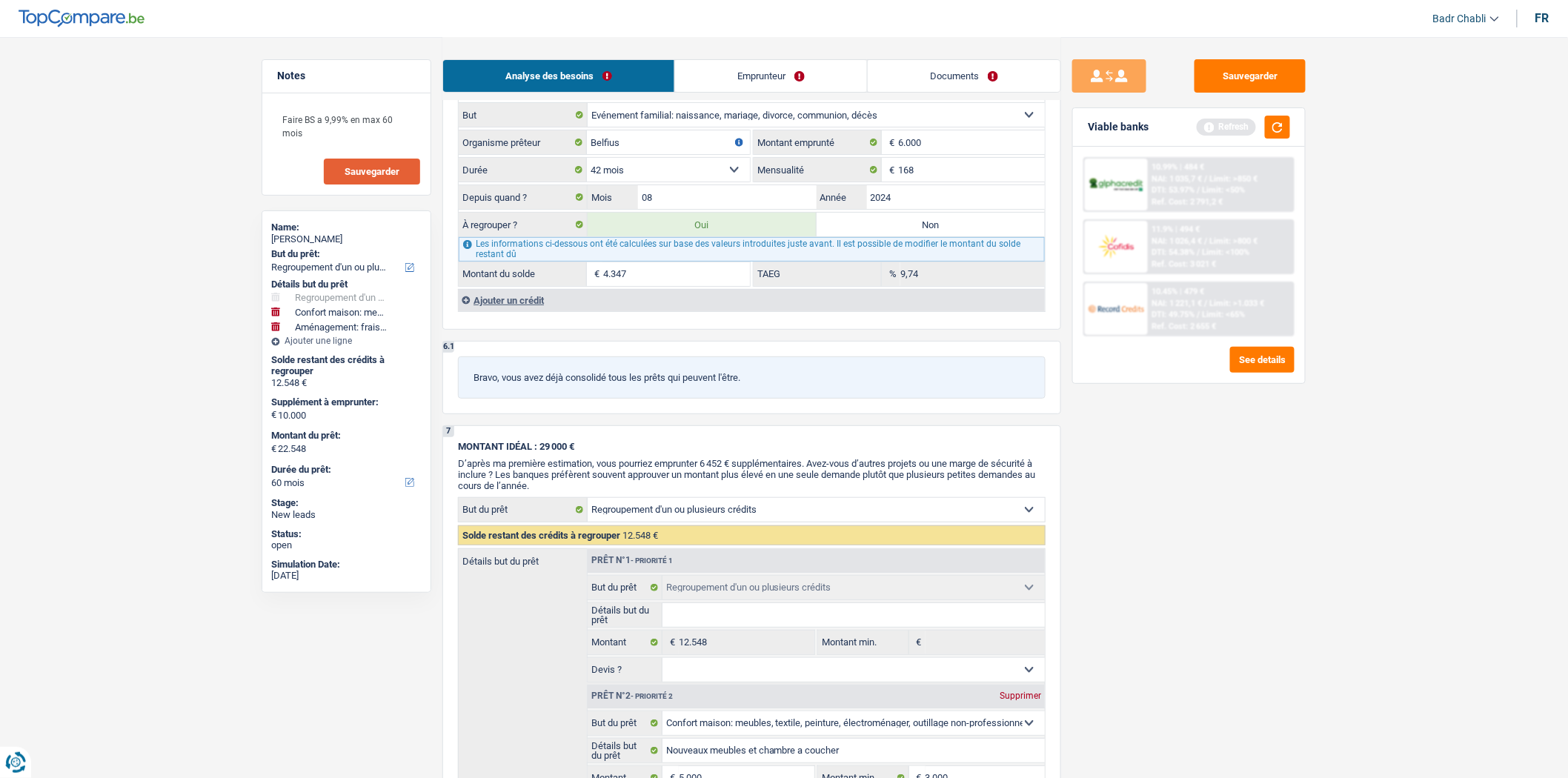
scroll to position [2339, 0]
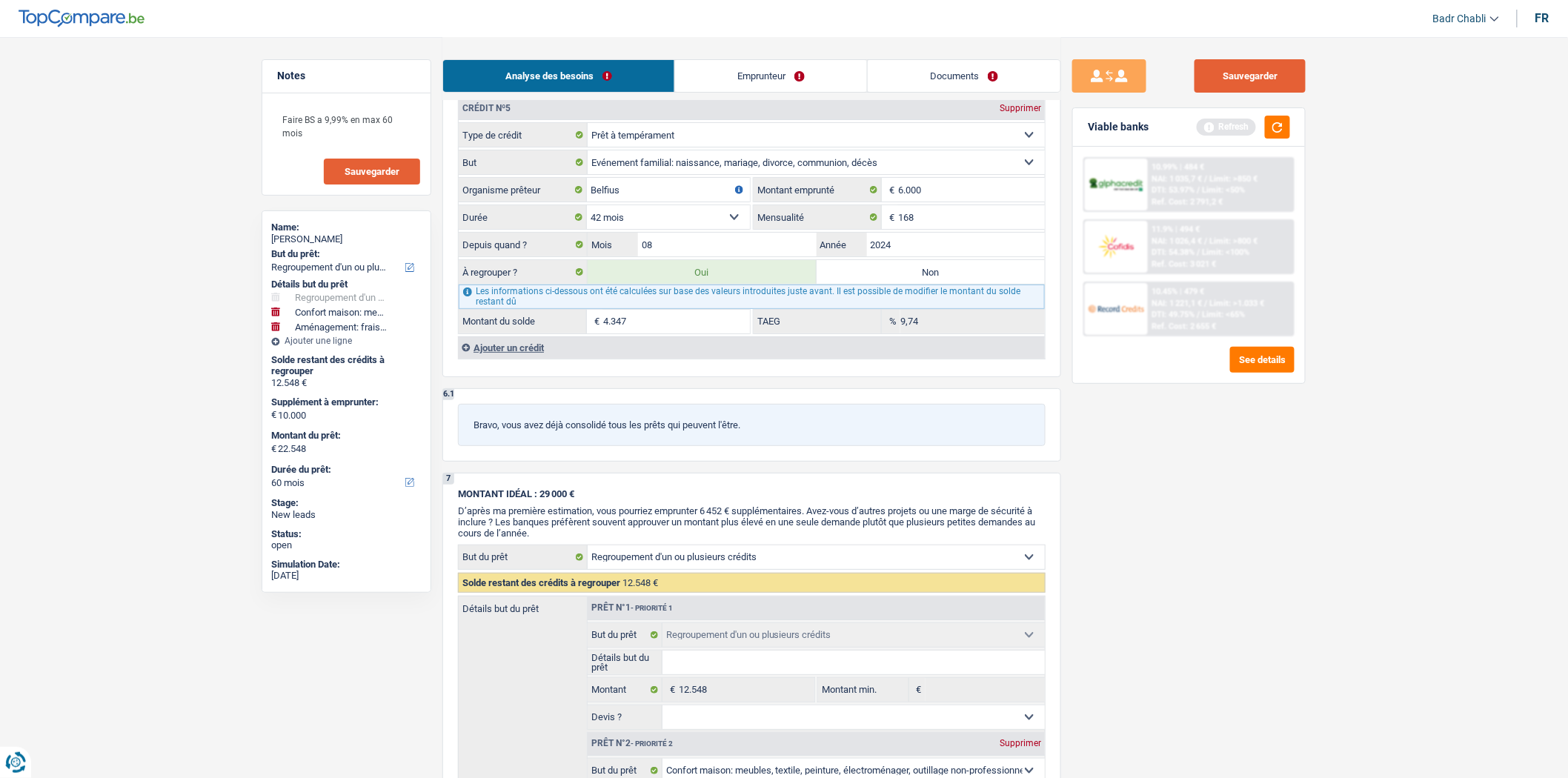
click at [1207, 71] on button "Sauvegarder" at bounding box center [1249, 76] width 111 height 34
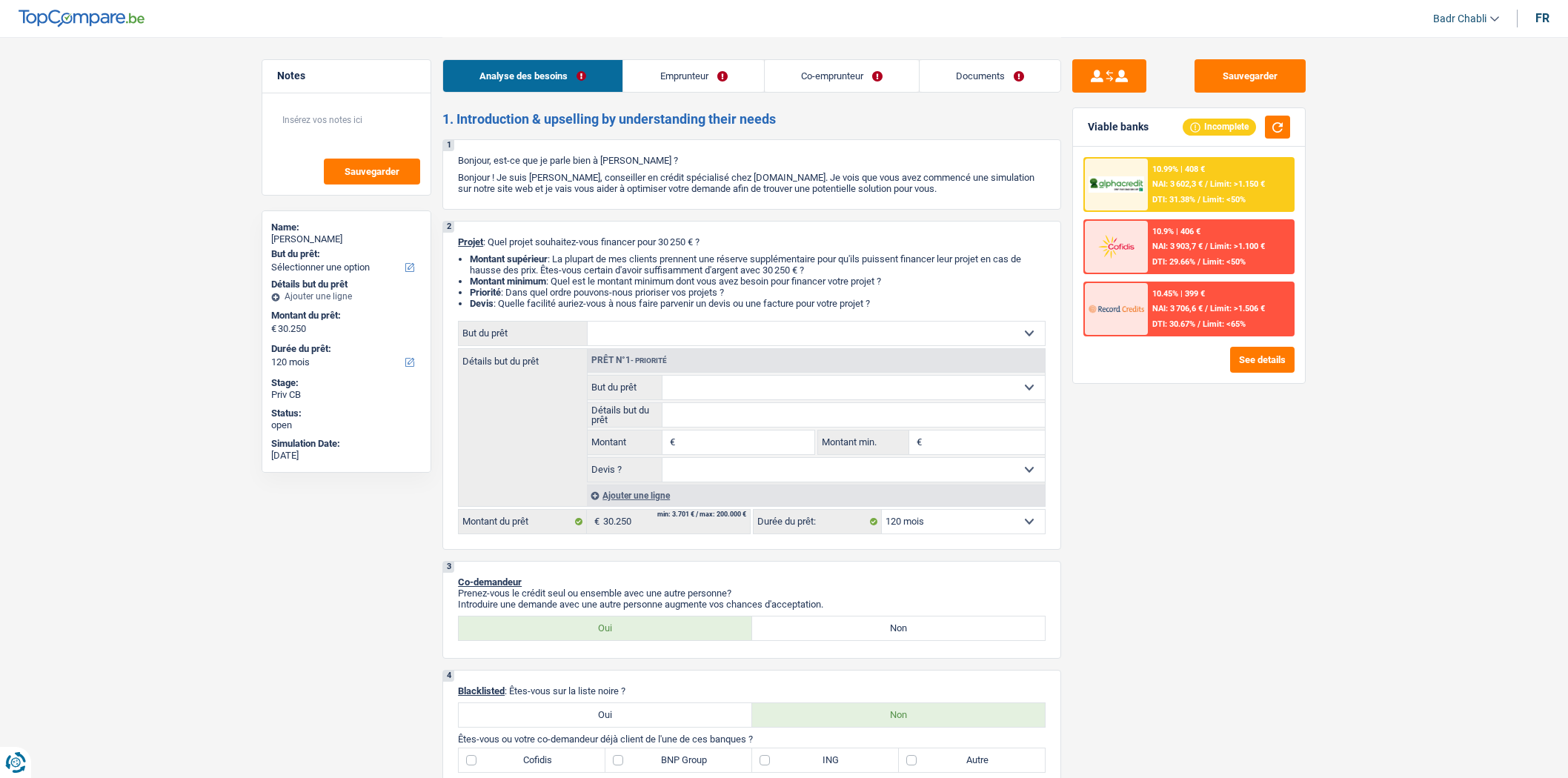
select select "120"
select select "worker"
select select "netSalary"
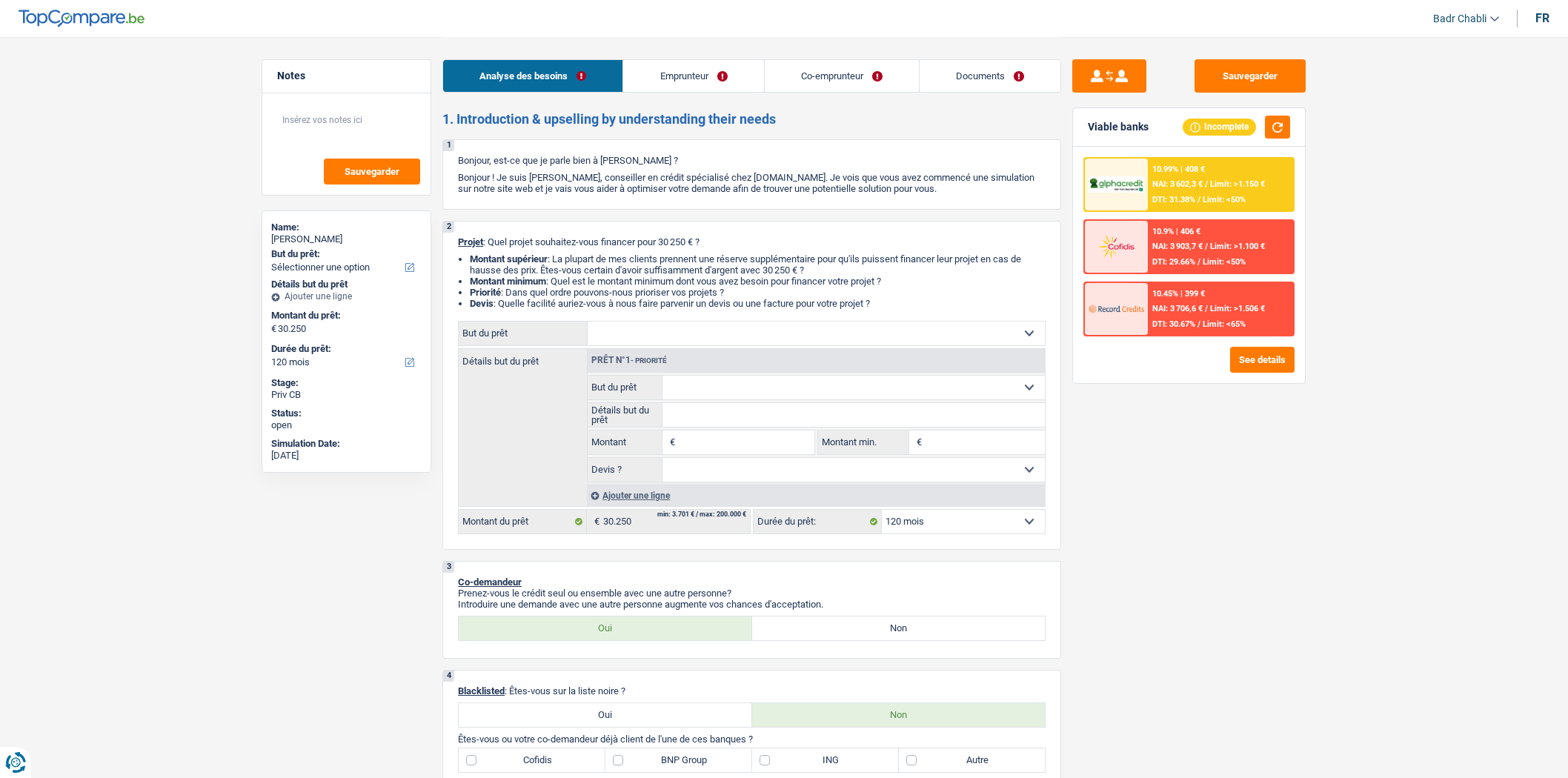
select select "familyAllowances"
select select "rents"
select select "carLoan"
select select "48"
select select "120"
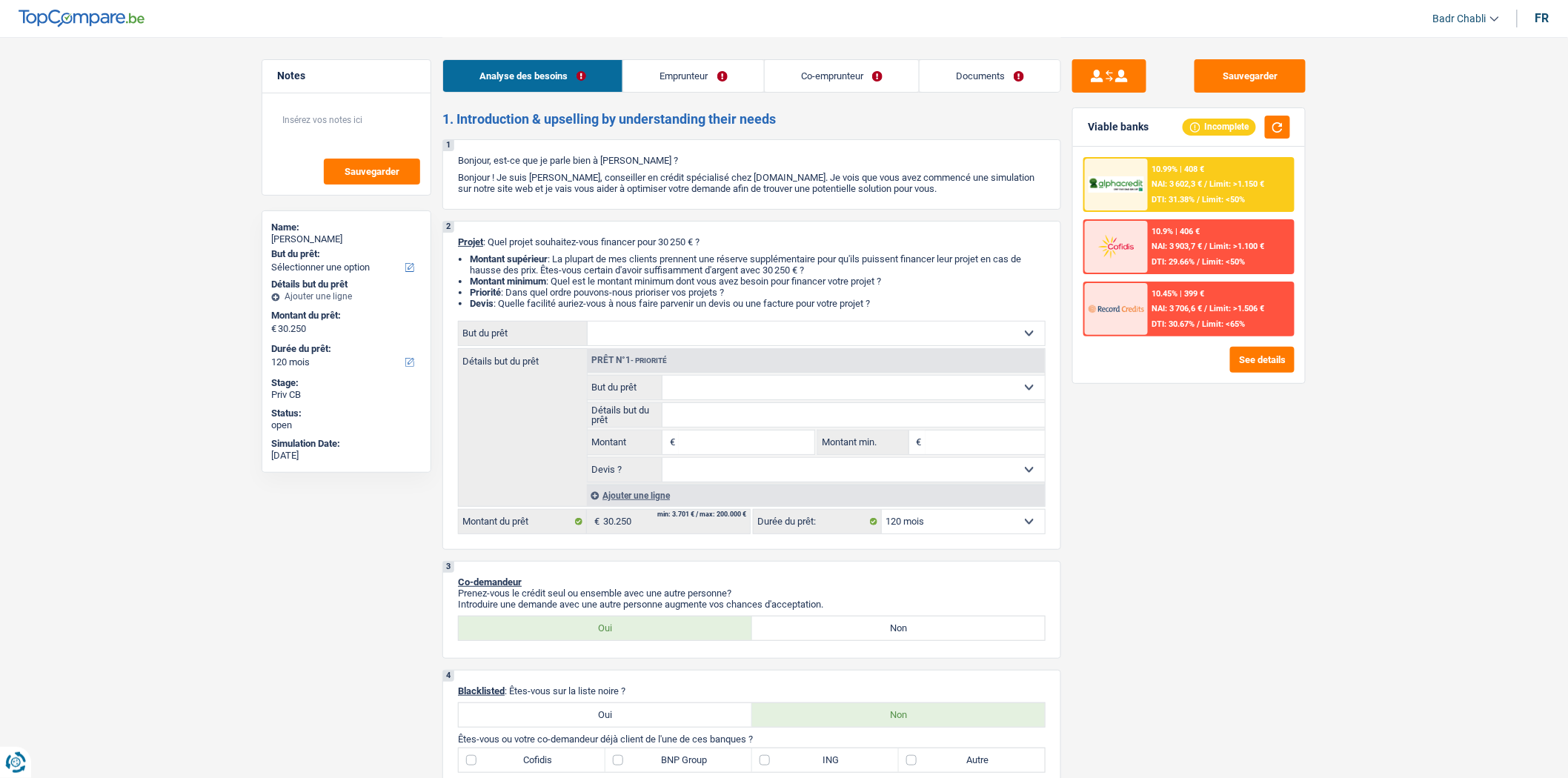
click at [734, 440] on input "Montant" at bounding box center [746, 442] width 136 height 24
click at [720, 453] on input "30.000" at bounding box center [746, 442] width 136 height 24
click at [720, 453] on input "30.000" at bounding box center [746, 442] width 136 height 24
type input "30.000"
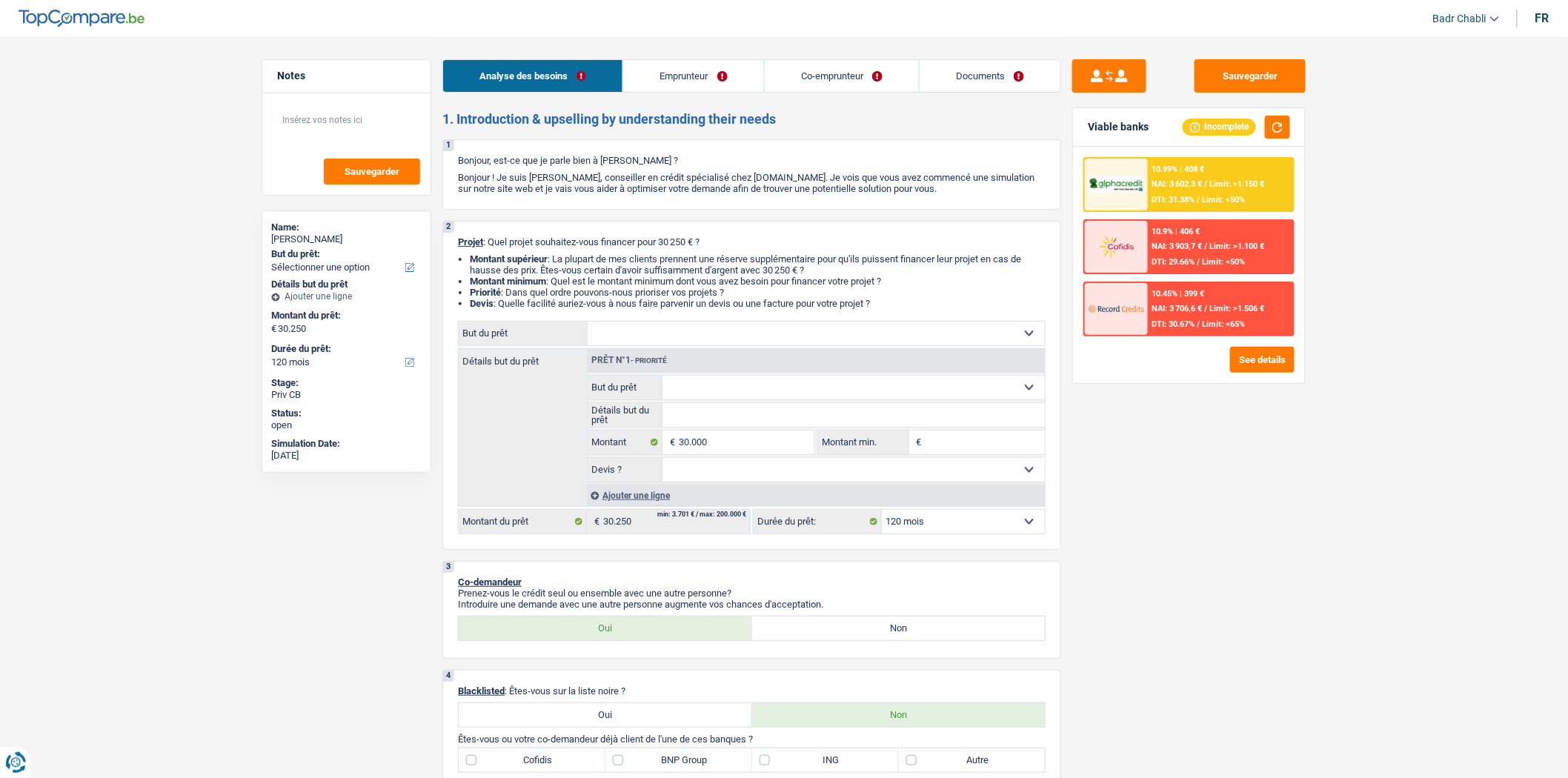
type input "30.000"
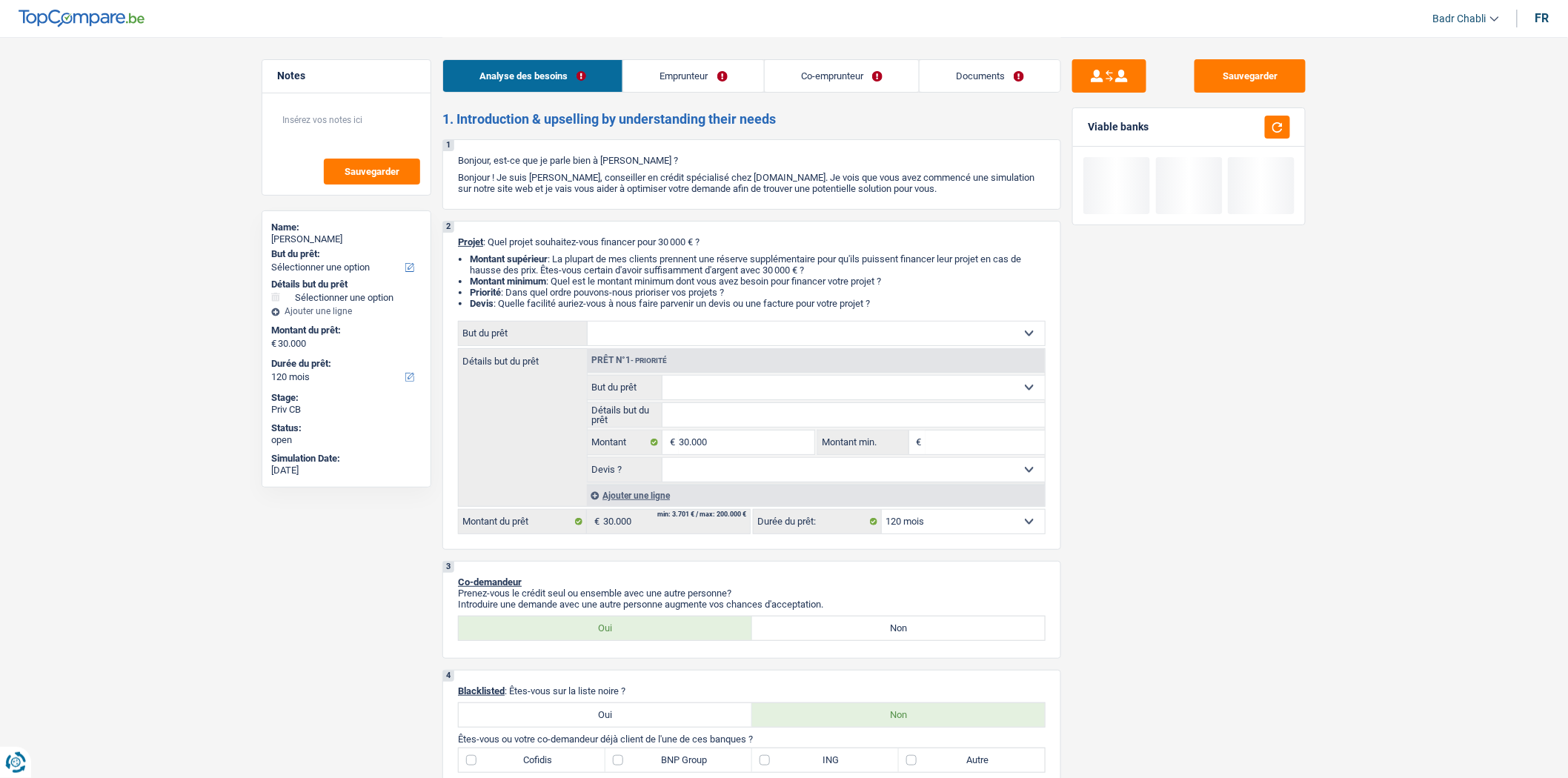
drag, startPoint x: 643, startPoint y: 82, endPoint x: 657, endPoint y: 84, distance: 14.1
click at [645, 83] on link "Emprunteur" at bounding box center [693, 76] width 140 height 32
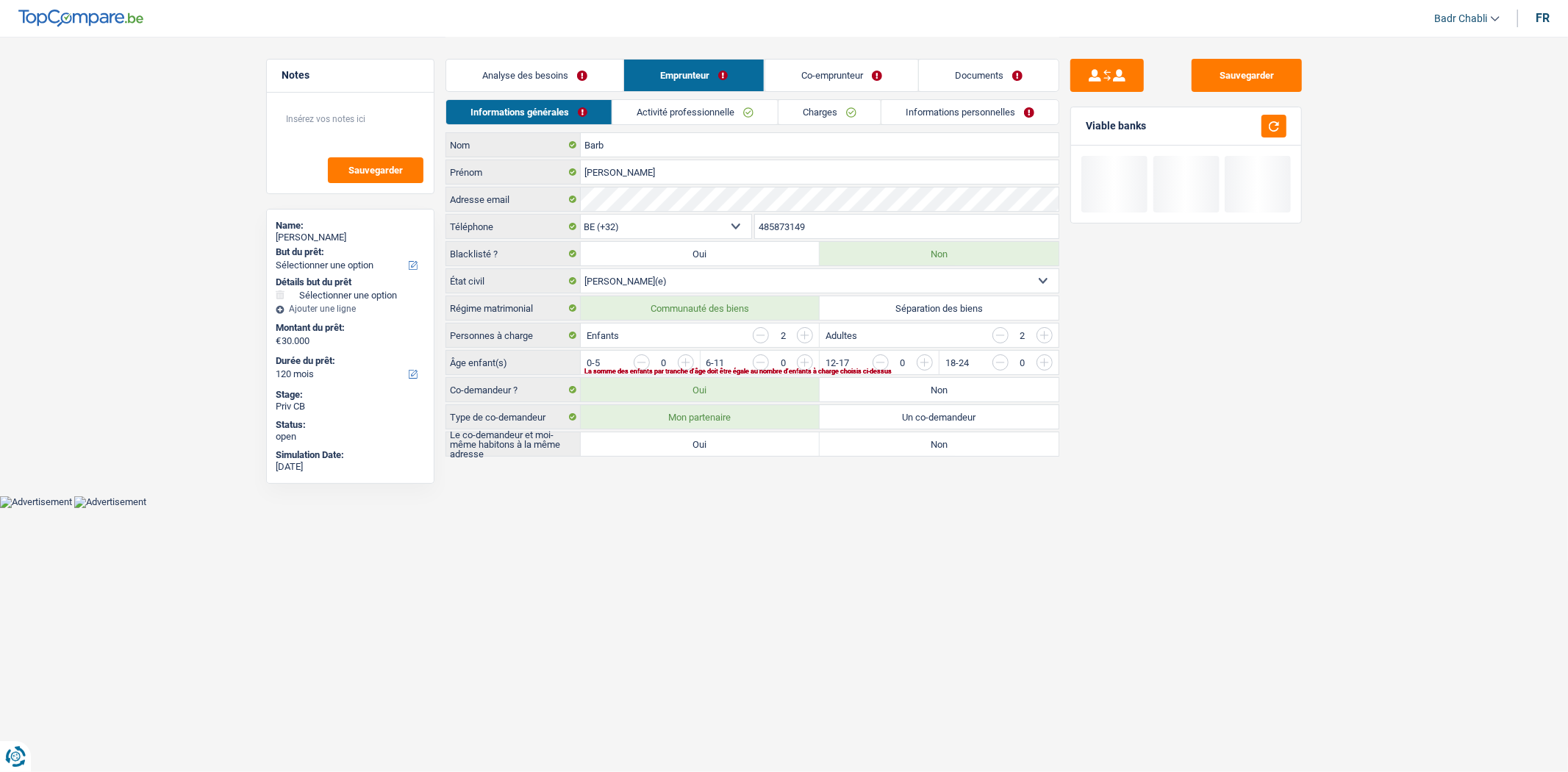
click at [677, 100] on link "Activité professionnelle" at bounding box center [695, 112] width 166 height 25
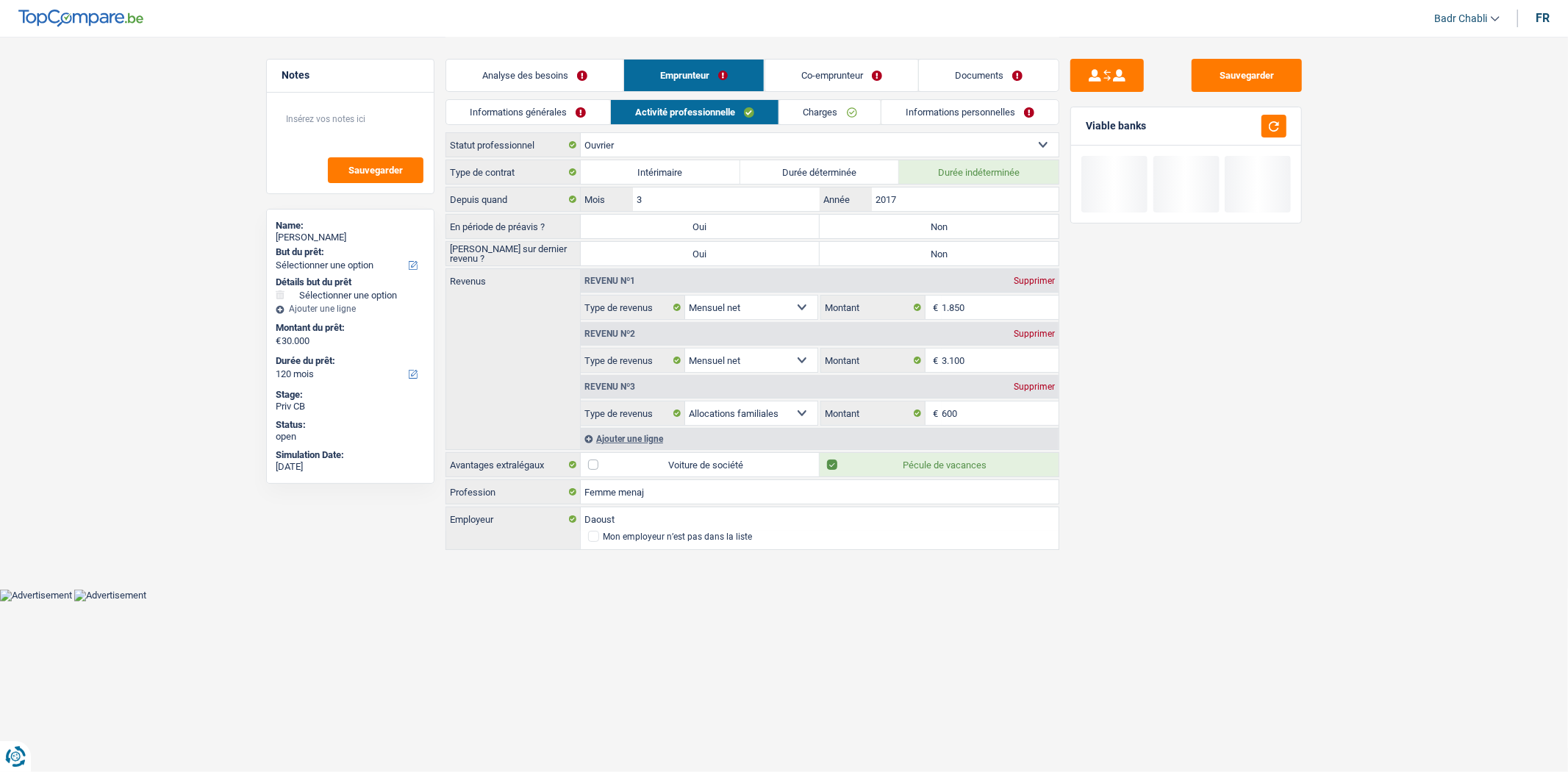
click at [848, 52] on div "Analyse des besoins Emprunteur Co-emprunteur Documents" at bounding box center [752, 68] width 613 height 63
click at [843, 71] on link "Co-emprunteur" at bounding box center [840, 76] width 152 height 32
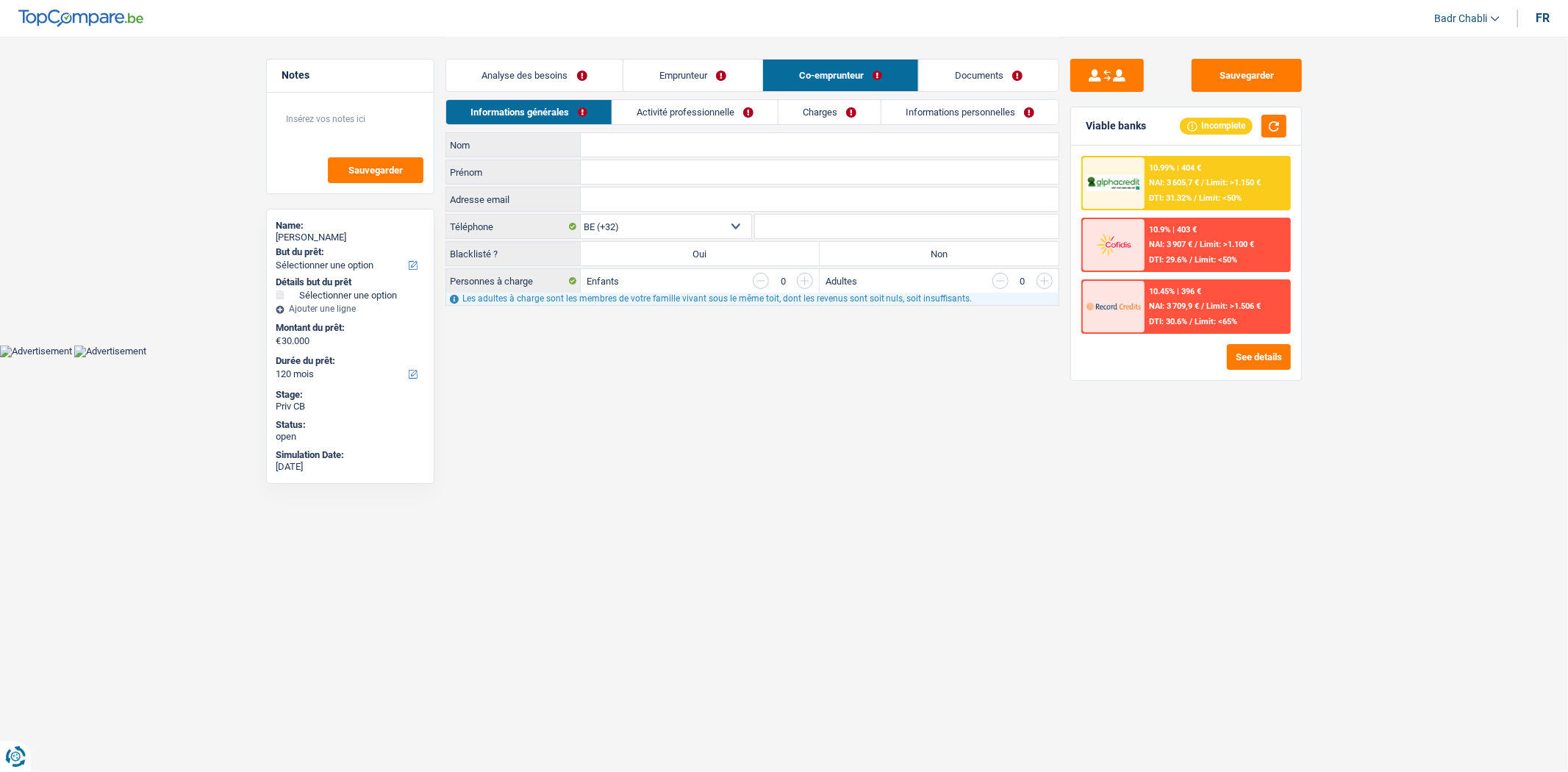
click at [688, 101] on link "Activité professionnelle" at bounding box center [695, 112] width 166 height 25
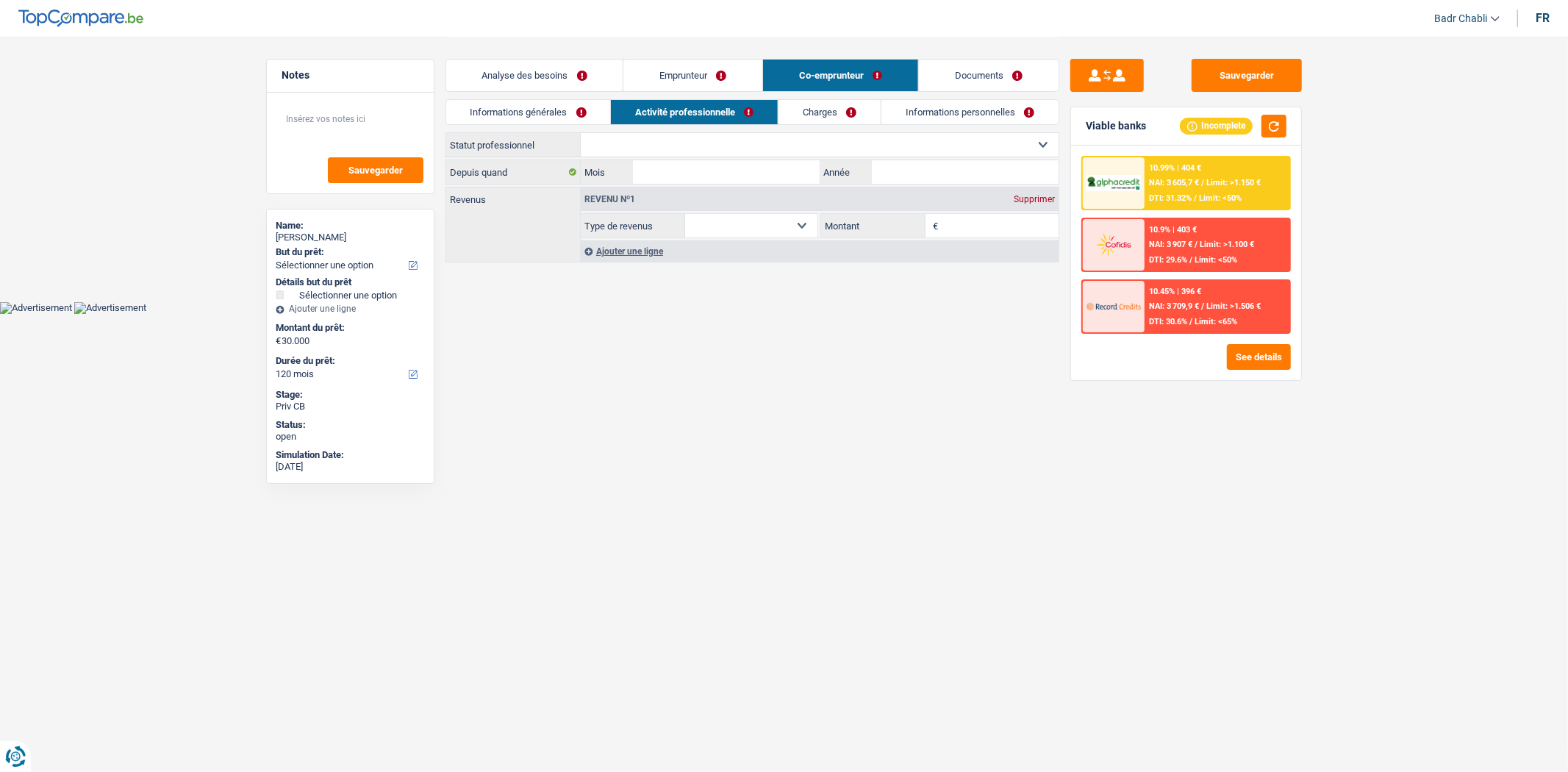
click at [684, 76] on link "Emprunteur" at bounding box center [693, 76] width 139 height 32
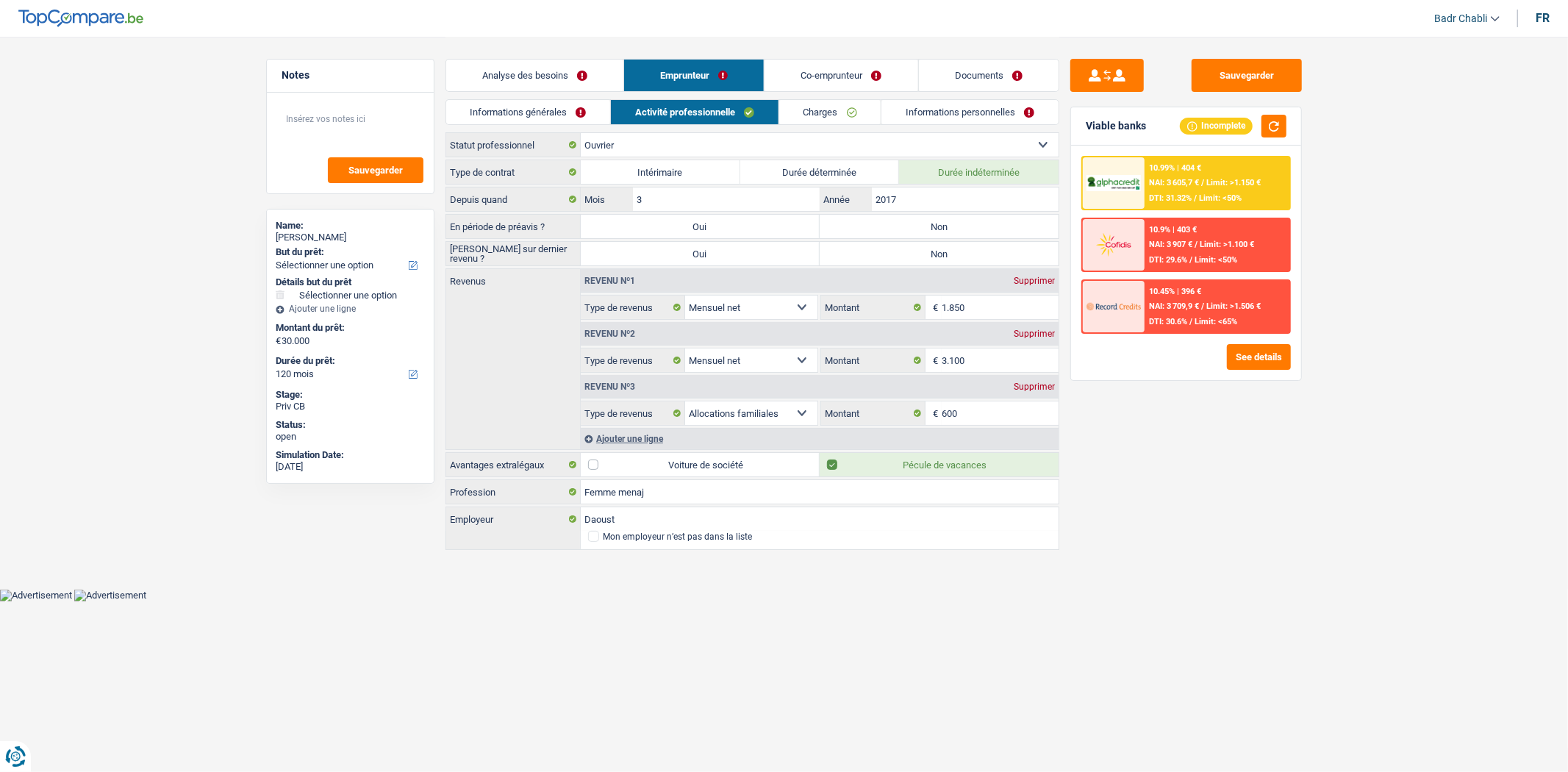
click at [489, 81] on link "Analyse des besoins" at bounding box center [534, 76] width 177 height 32
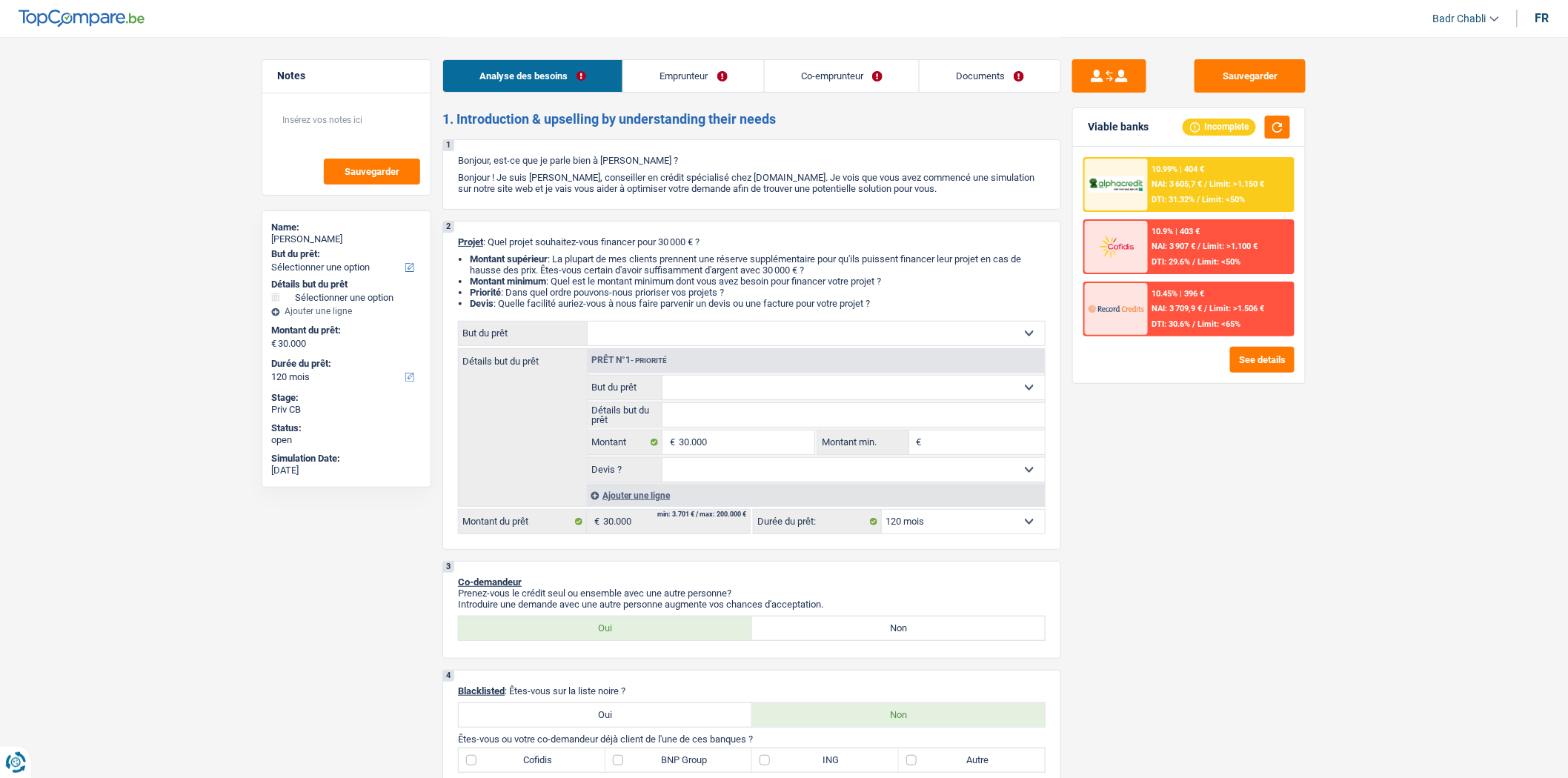
click at [728, 326] on select "Confort maison: meubles, textile, peinture, électroménager, outillage non-profe…" at bounding box center [816, 333] width 458 height 24
select select "household"
click at [587, 324] on select "Confort maison: meubles, textile, peinture, électroménager, outillage non-profe…" at bounding box center [816, 333] width 458 height 24
select select "household"
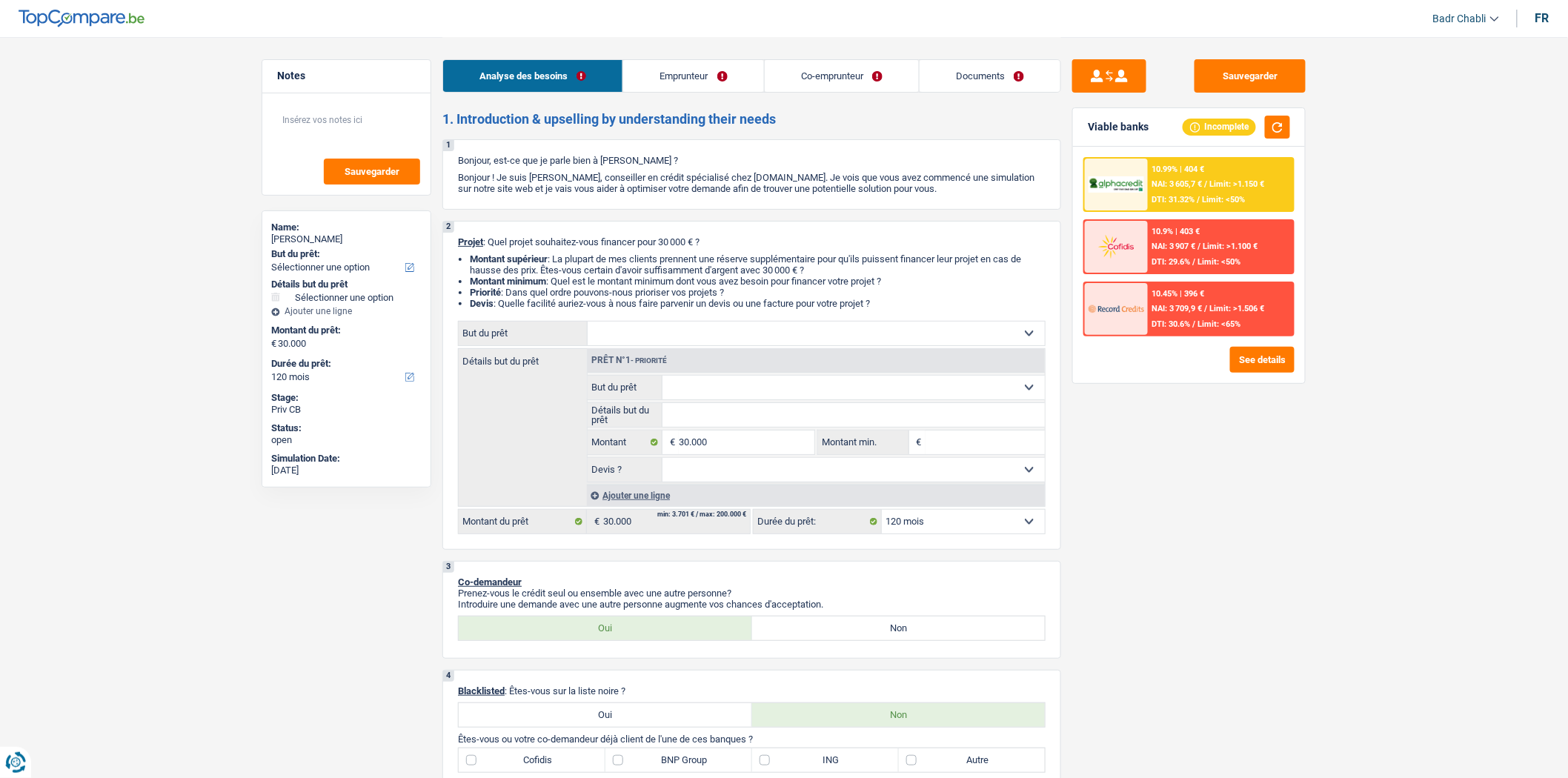
select select "household"
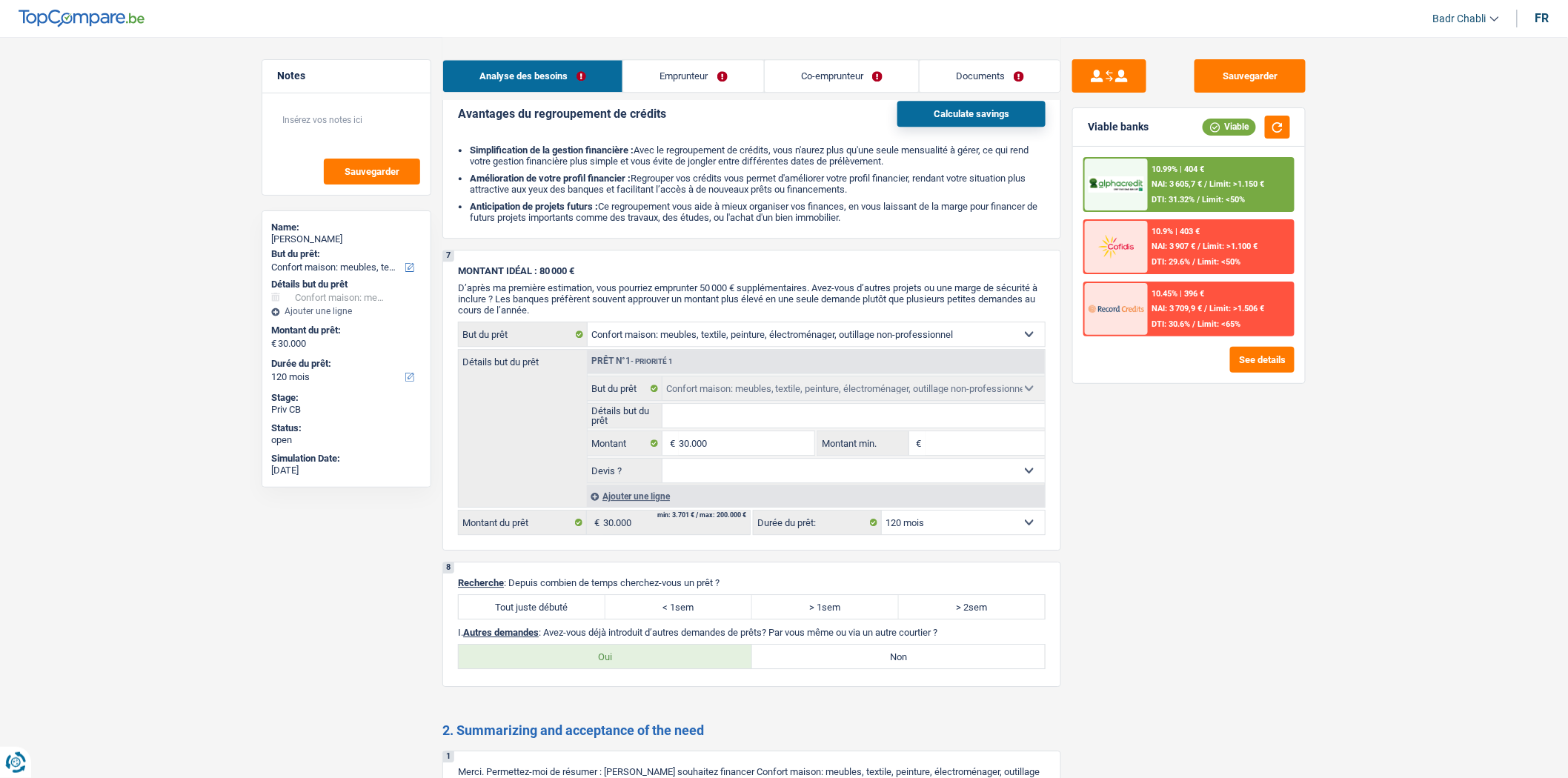
scroll to position [1564, 0]
click at [574, 618] on label "Tout juste débuté" at bounding box center [531, 606] width 147 height 24
click at [574, 618] on input "Tout juste débuté" at bounding box center [531, 606] width 147 height 24
radio input "true"
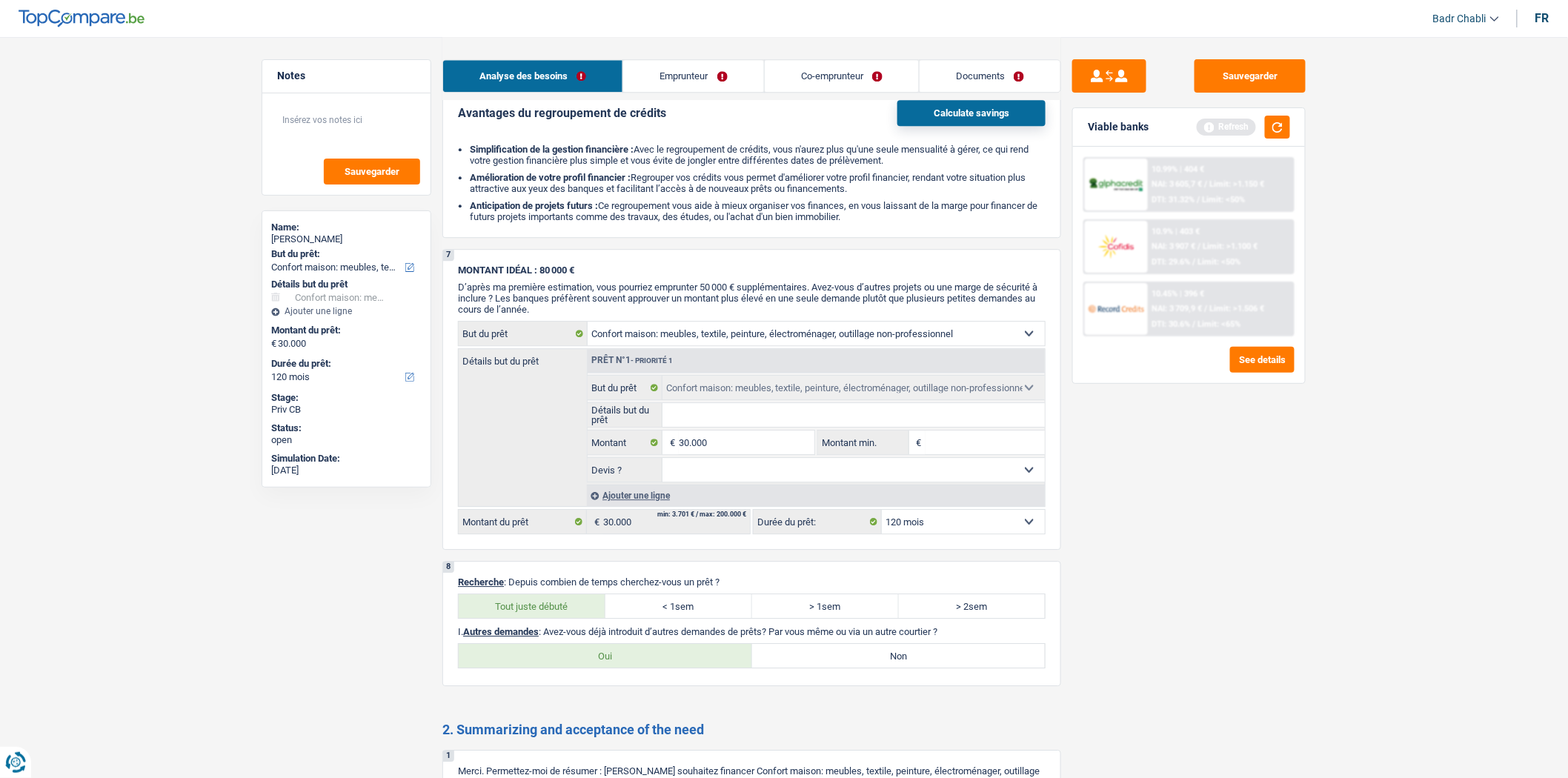
click at [856, 667] on label "Non" at bounding box center [898, 655] width 293 height 24
click at [856, 667] on input "Non" at bounding box center [898, 655] width 293 height 24
radio input "true"
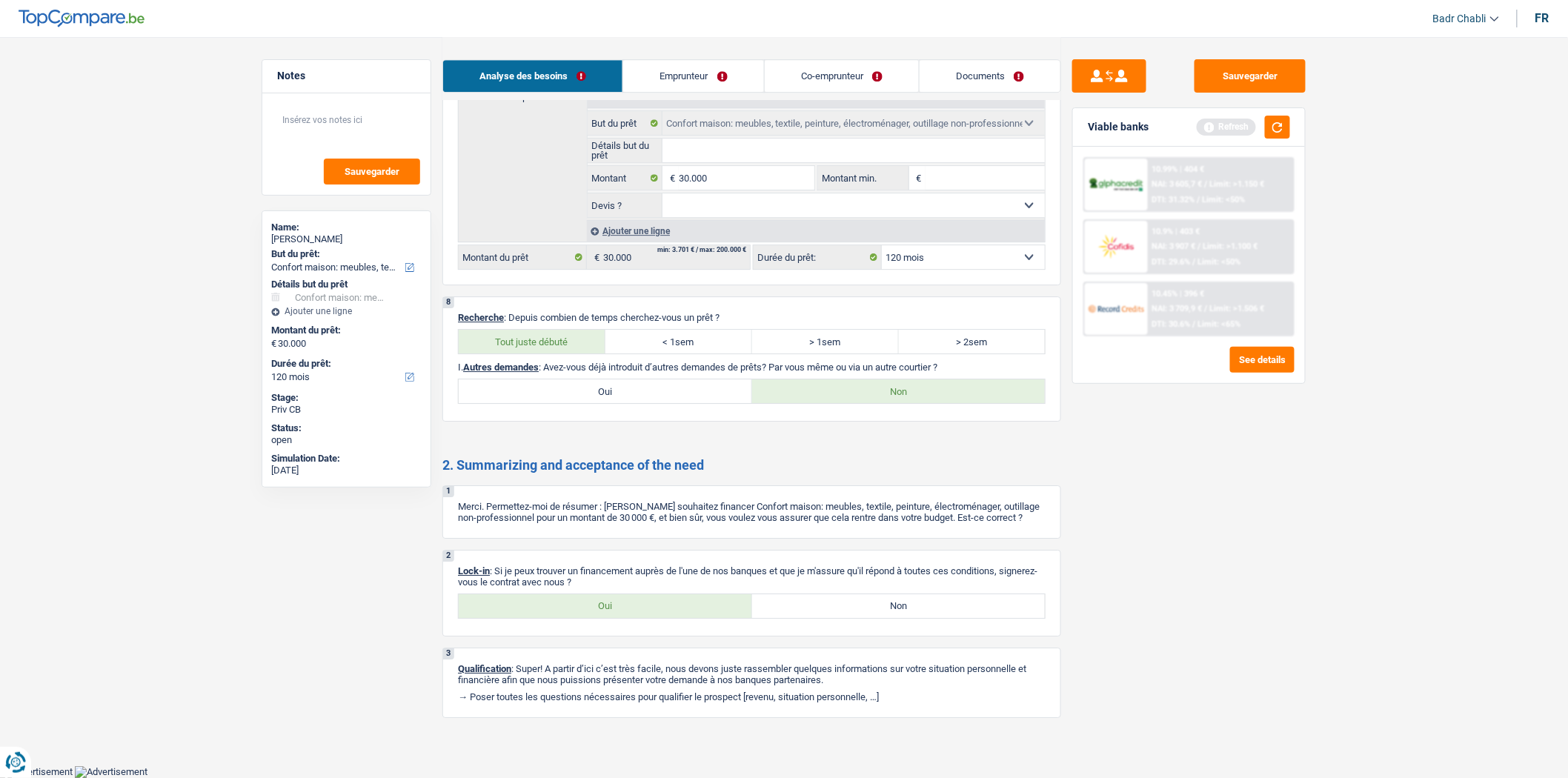
click at [606, 604] on label "Oui" at bounding box center [605, 606] width 293 height 24
click at [606, 604] on input "Oui" at bounding box center [605, 606] width 293 height 24
radio input "true"
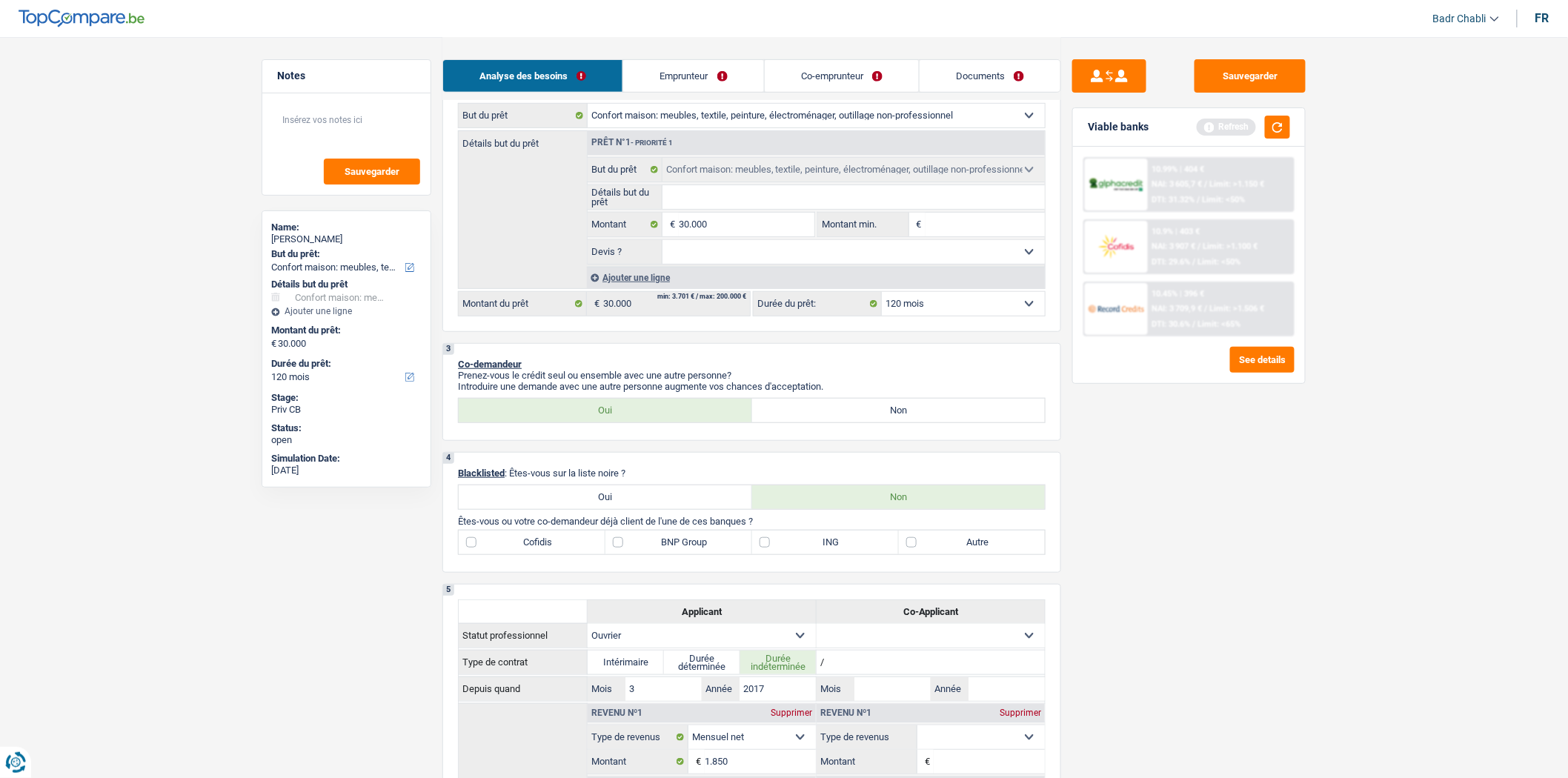
scroll to position [38, 0]
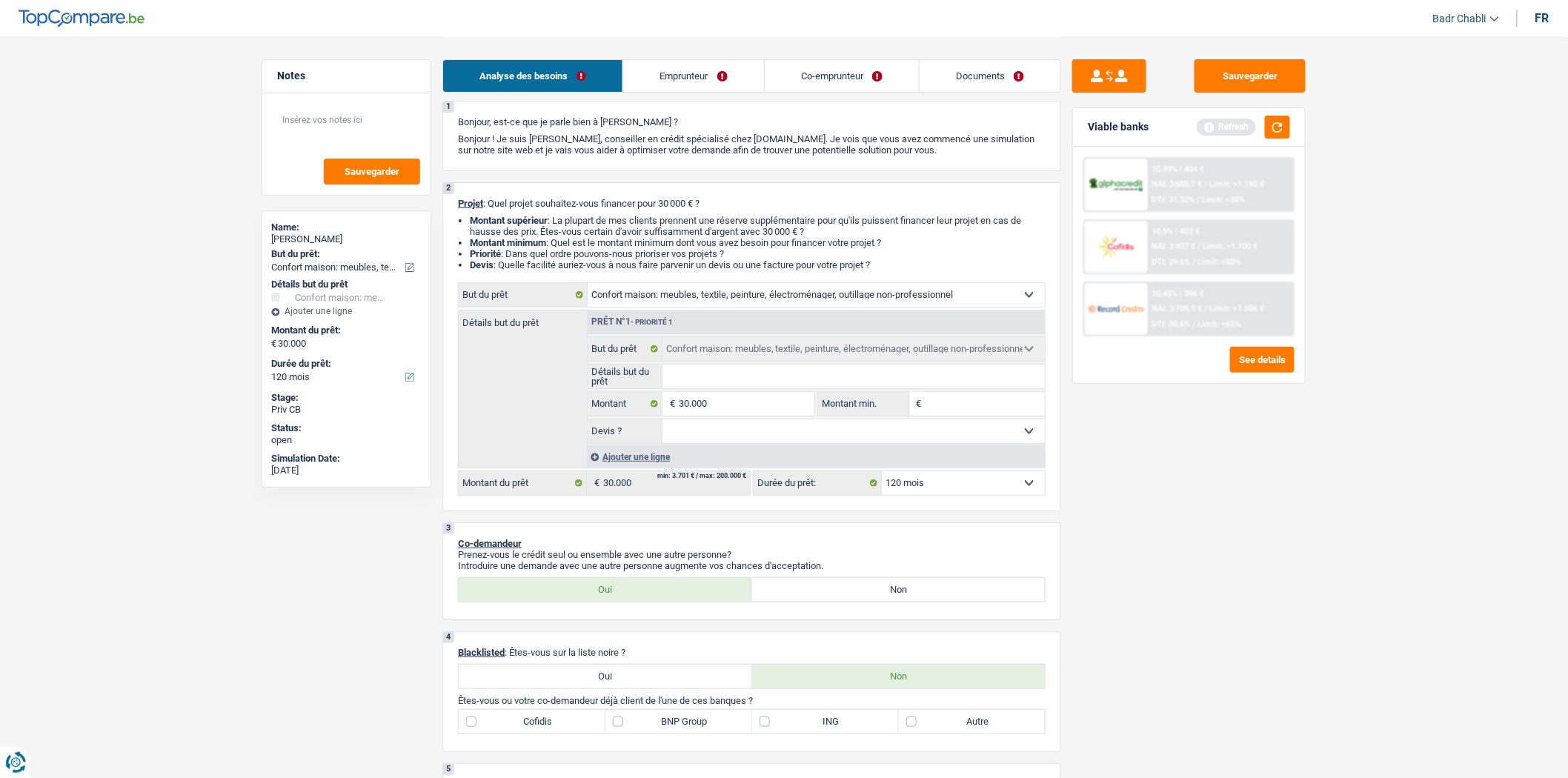
click at [672, 85] on link "Emprunteur" at bounding box center [693, 76] width 140 height 32
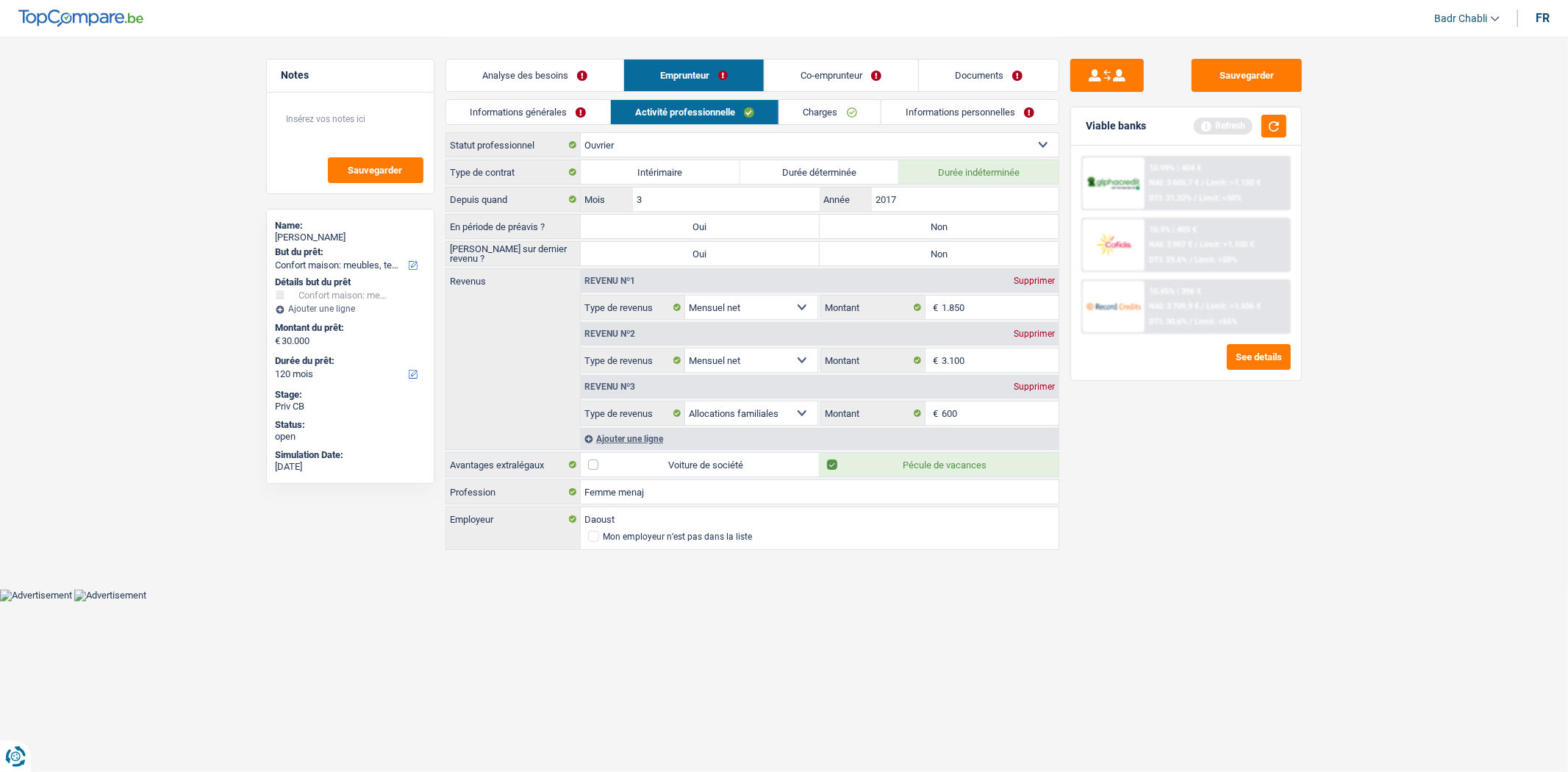
click at [549, 110] on link "Informations générales" at bounding box center [528, 112] width 165 height 25
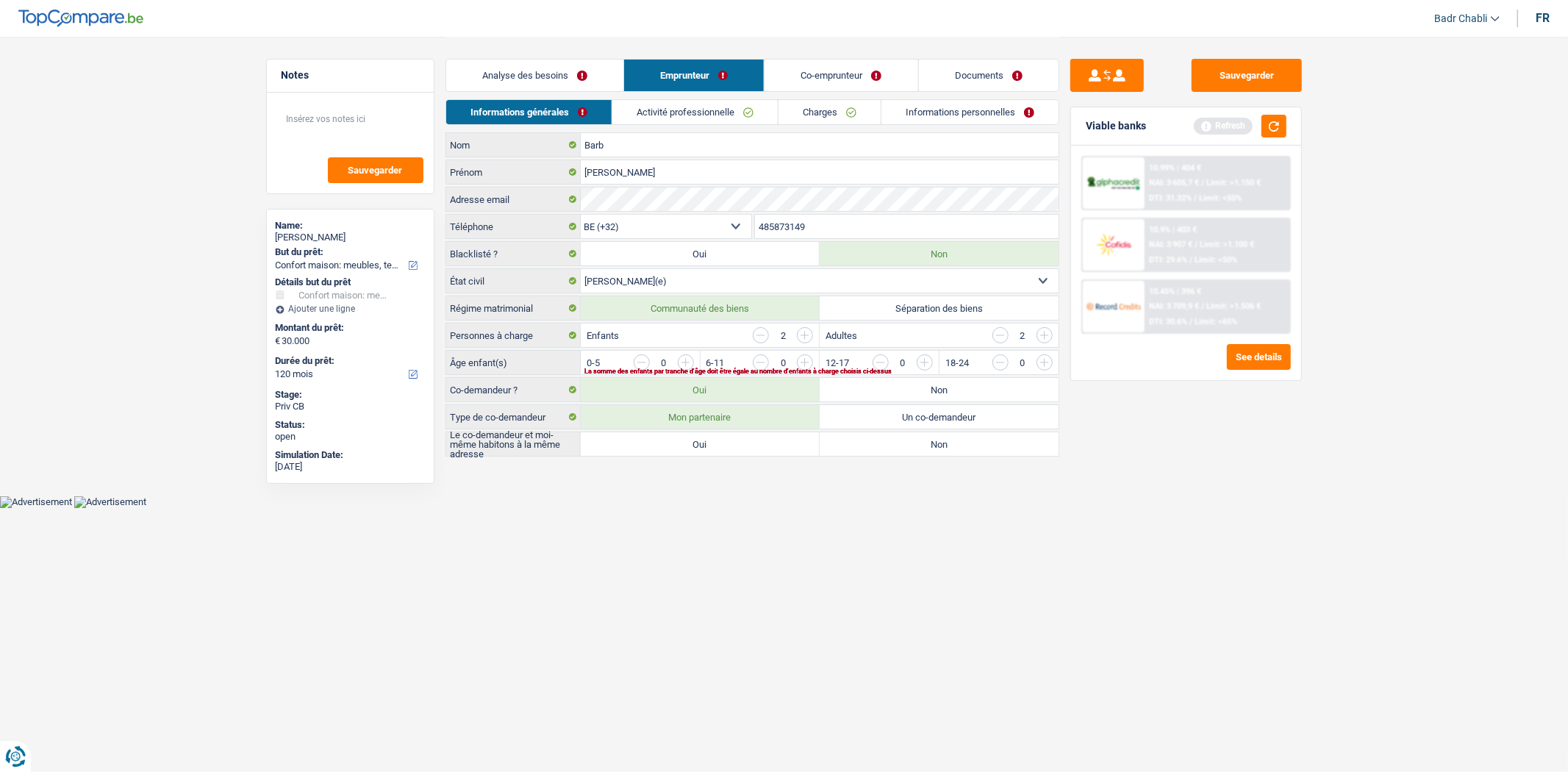
click at [919, 362] on input "button" at bounding box center [1222, 366] width 613 height 24
click at [802, 361] on input "button" at bounding box center [1103, 366] width 613 height 24
click at [748, 440] on label "Oui" at bounding box center [700, 443] width 239 height 24
click at [748, 440] on input "Oui" at bounding box center [700, 443] width 239 height 24
radio input "true"
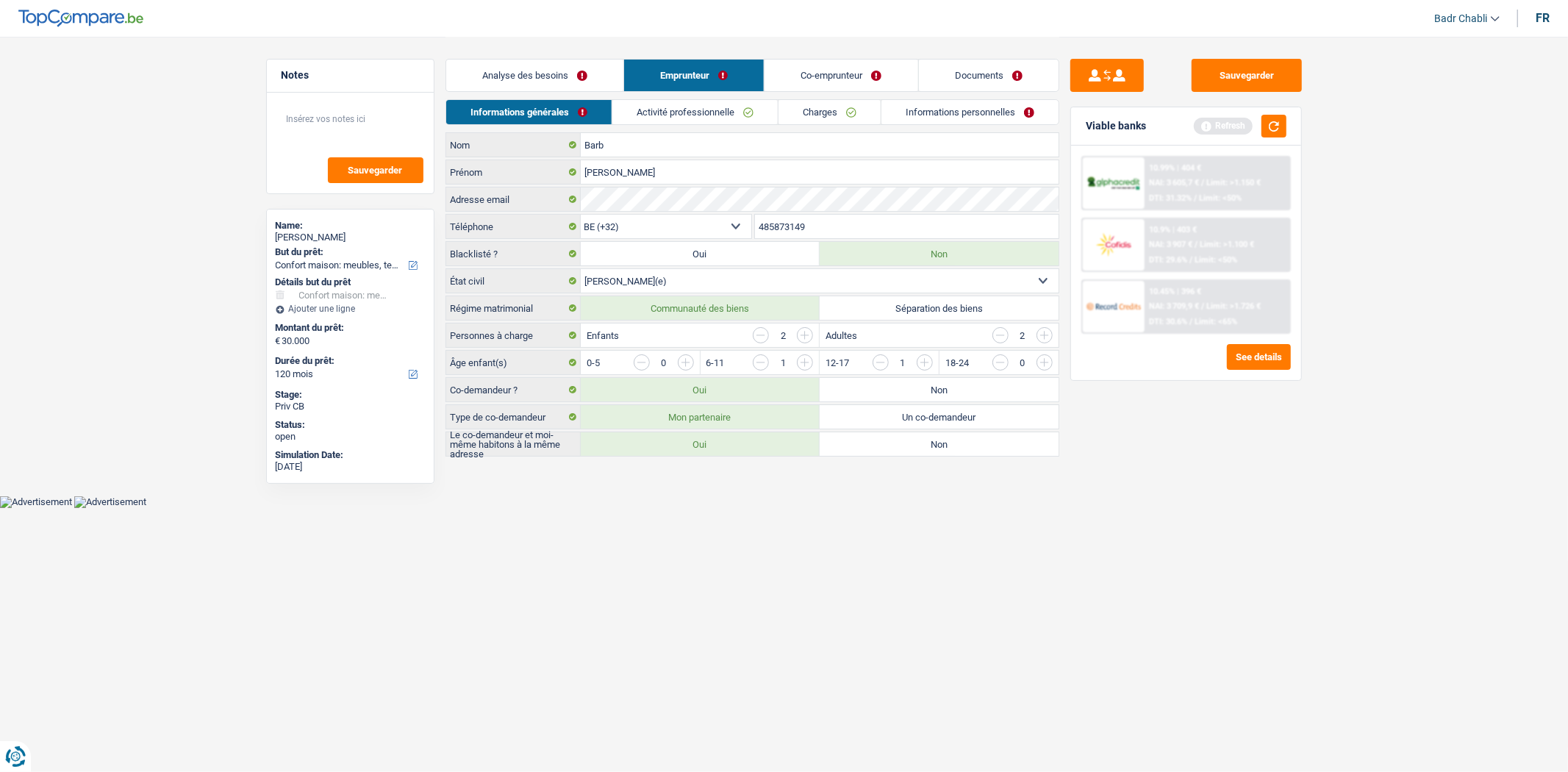
radio input "true"
click at [552, 78] on link "Analyse des besoins" at bounding box center [534, 76] width 177 height 32
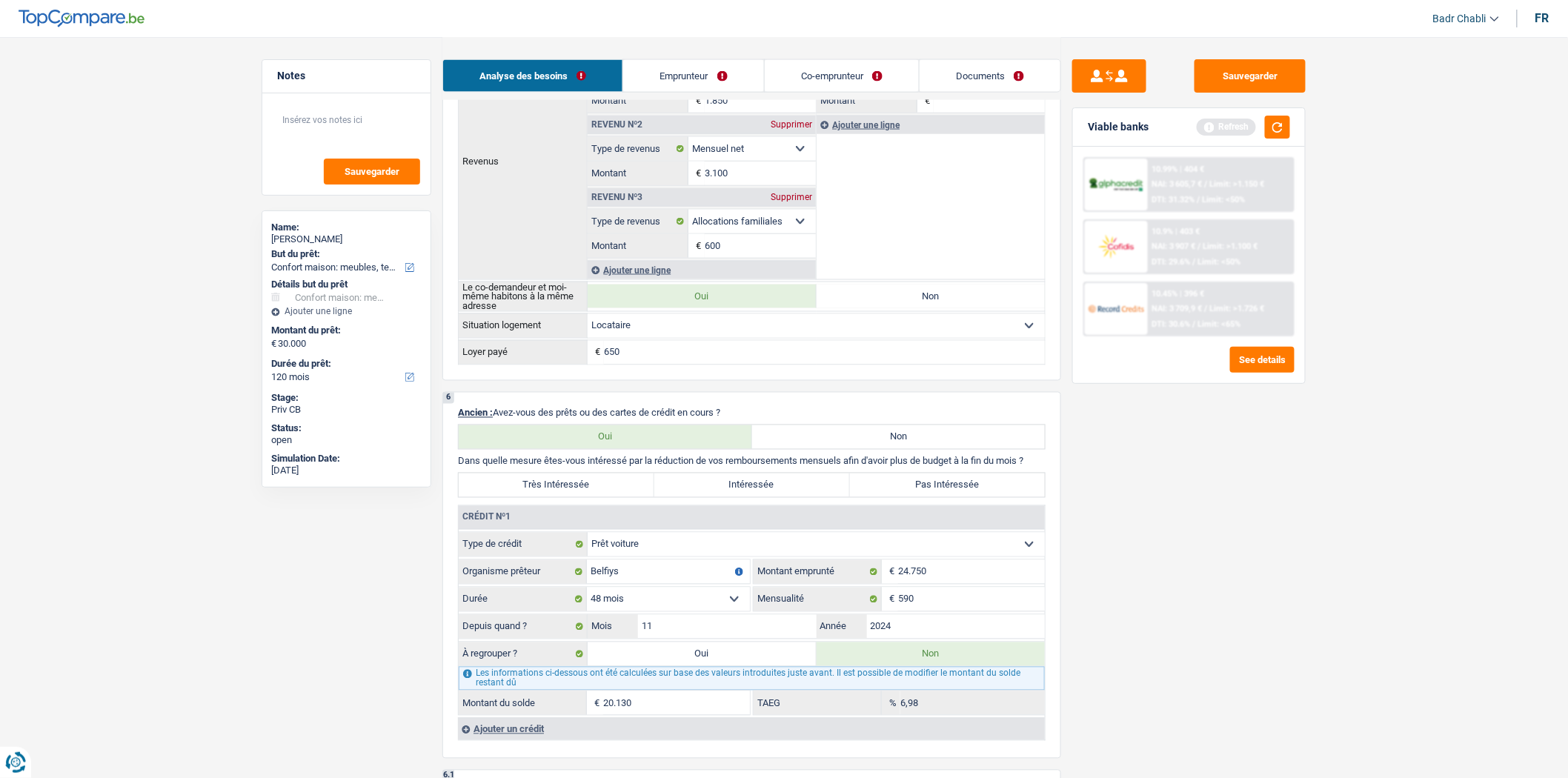
scroll to position [988, 0]
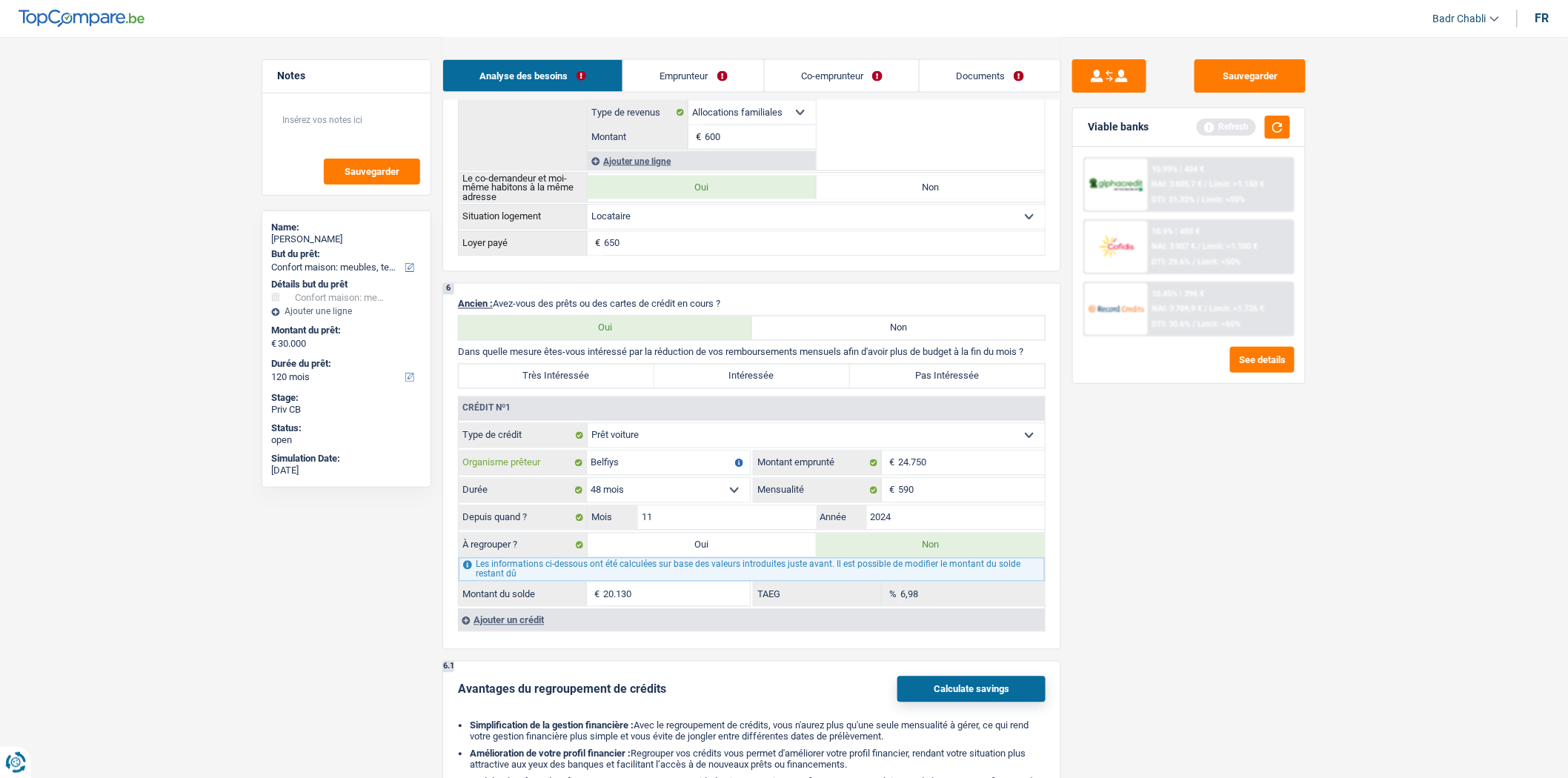
click at [662, 475] on input "Belfiys" at bounding box center [668, 463] width 163 height 24
click at [681, 465] on input "Belfiu" at bounding box center [668, 463] width 163 height 24
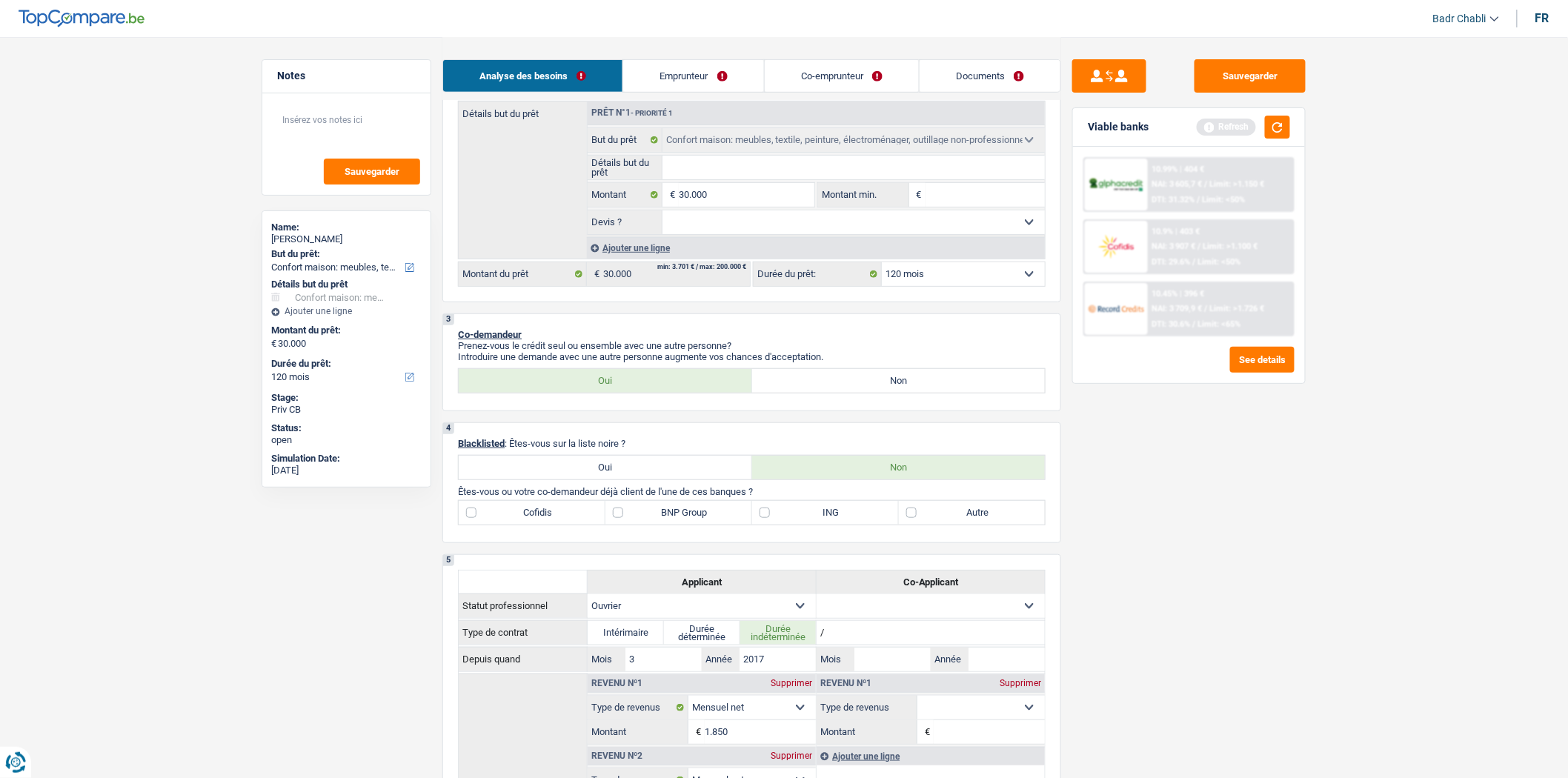
scroll to position [247, 0]
type input "Belfius"
click at [781, 521] on label "ING" at bounding box center [824, 513] width 147 height 24
click at [781, 521] on input "ING" at bounding box center [824, 513] width 147 height 24
checkbox input "true"
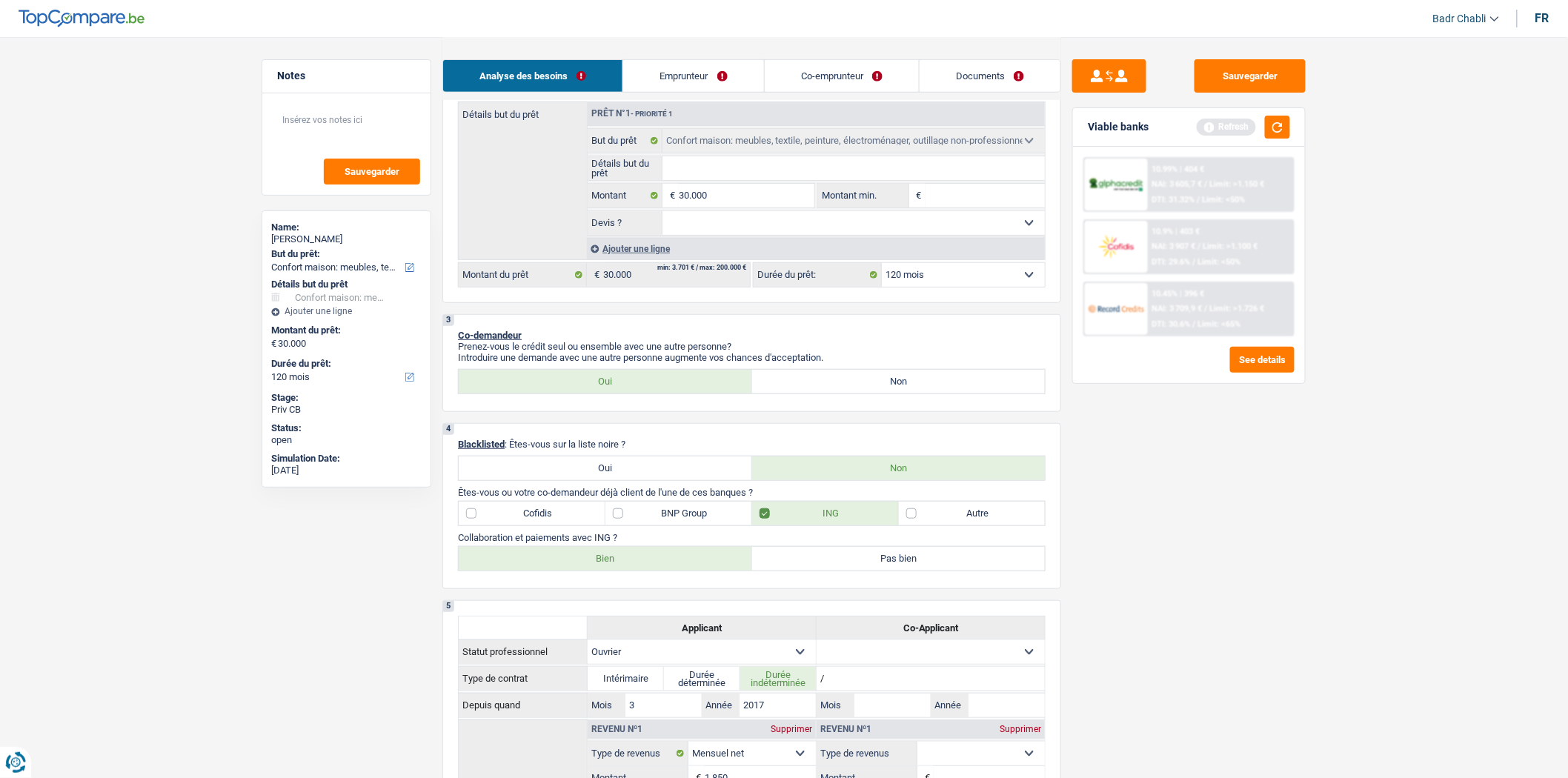
click at [660, 568] on label "Bien" at bounding box center [605, 558] width 293 height 24
click at [660, 568] on input "Bien" at bounding box center [605, 558] width 293 height 24
radio input "true"
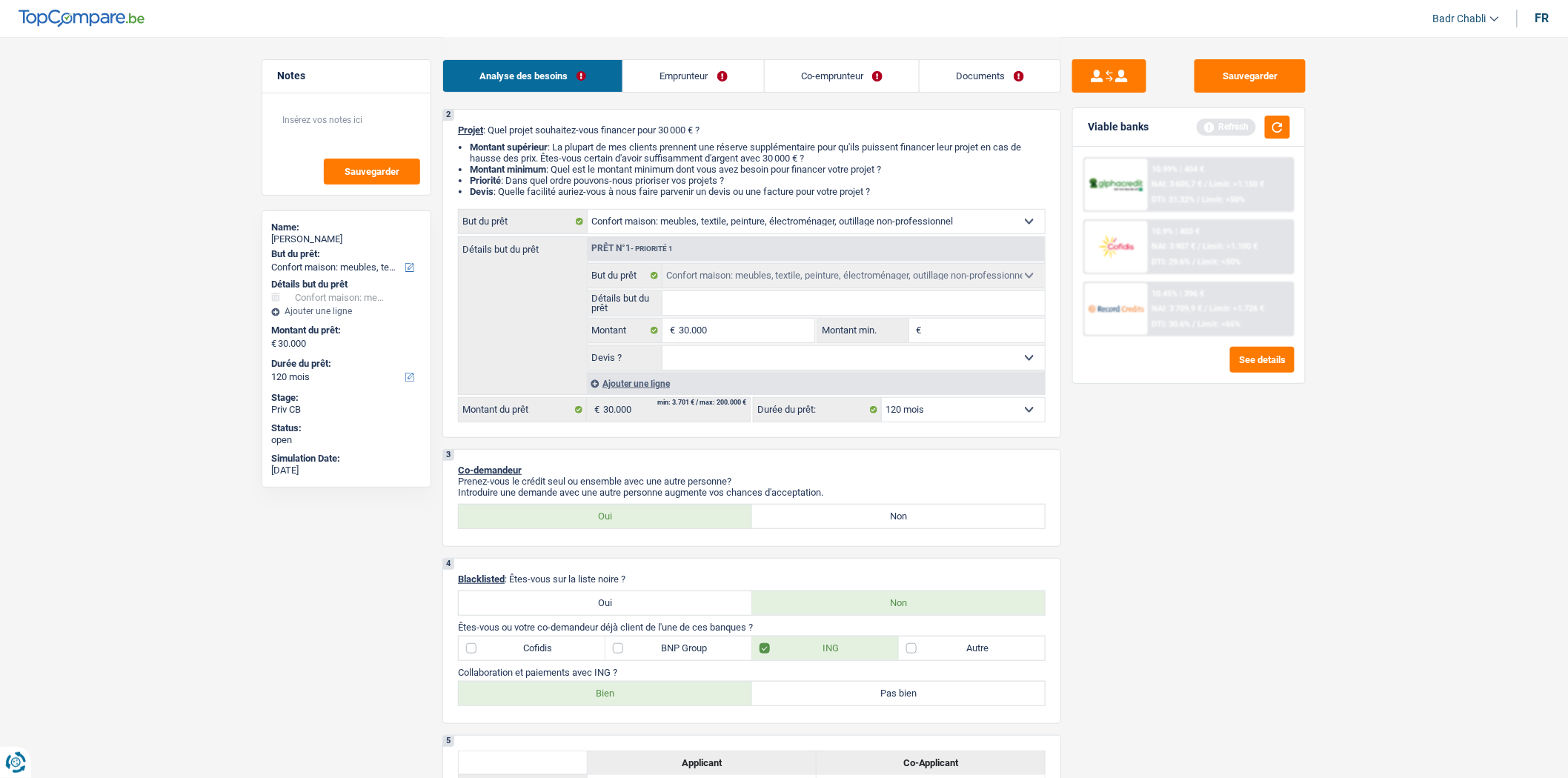
scroll to position [0, 0]
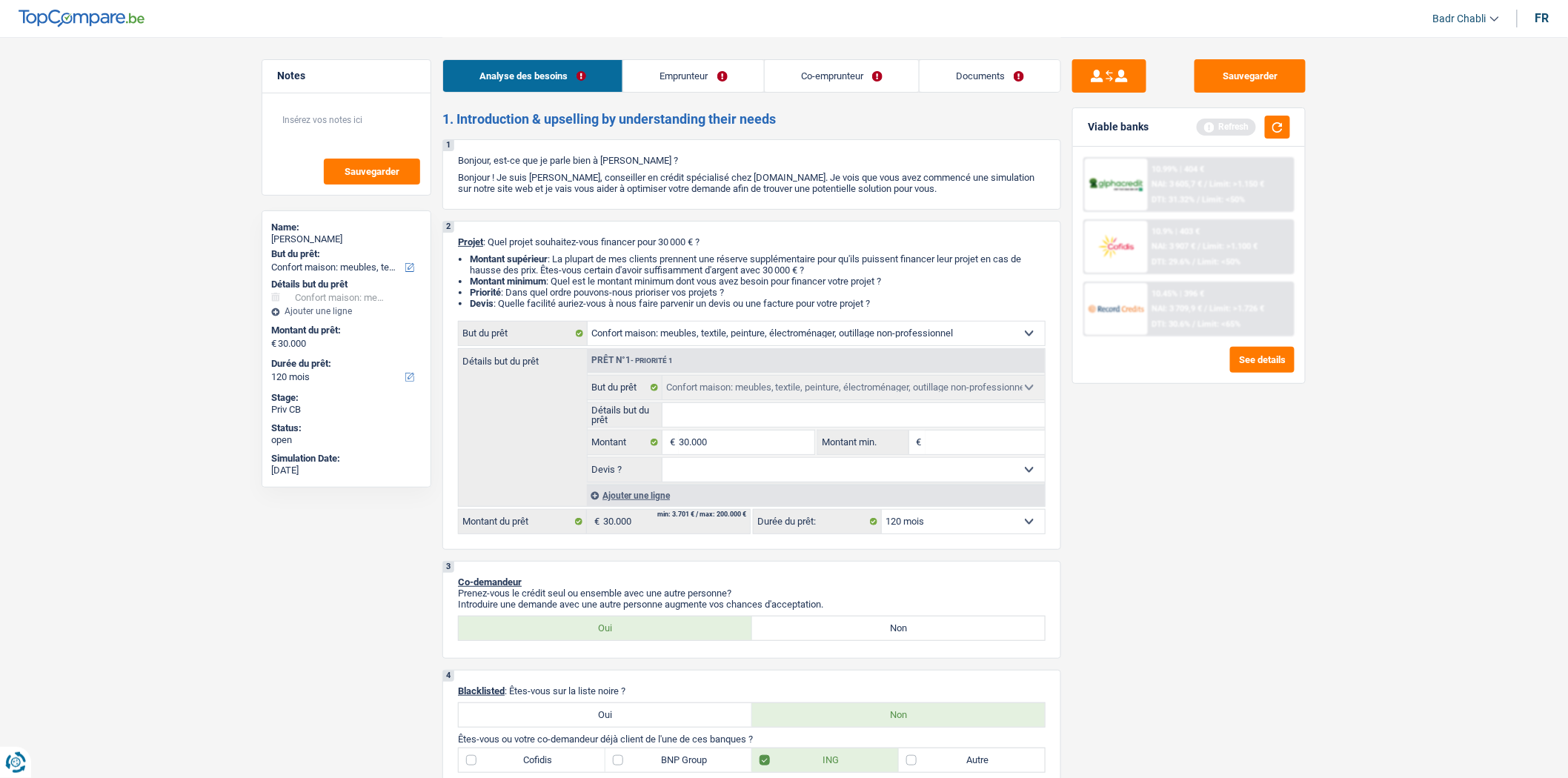
click at [678, 73] on link "Emprunteur" at bounding box center [693, 76] width 140 height 32
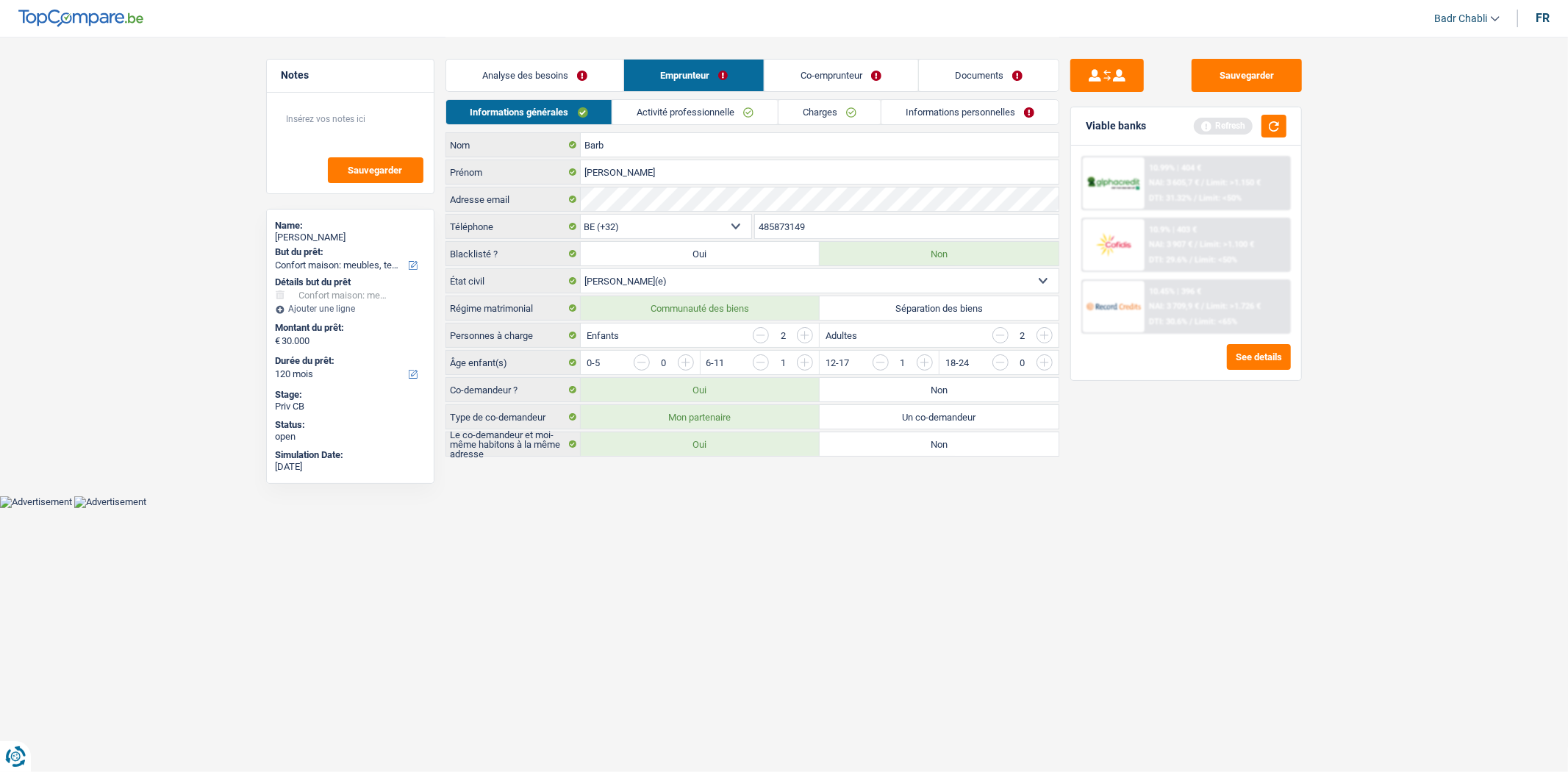
click at [702, 113] on link "Activité professionnelle" at bounding box center [695, 112] width 166 height 25
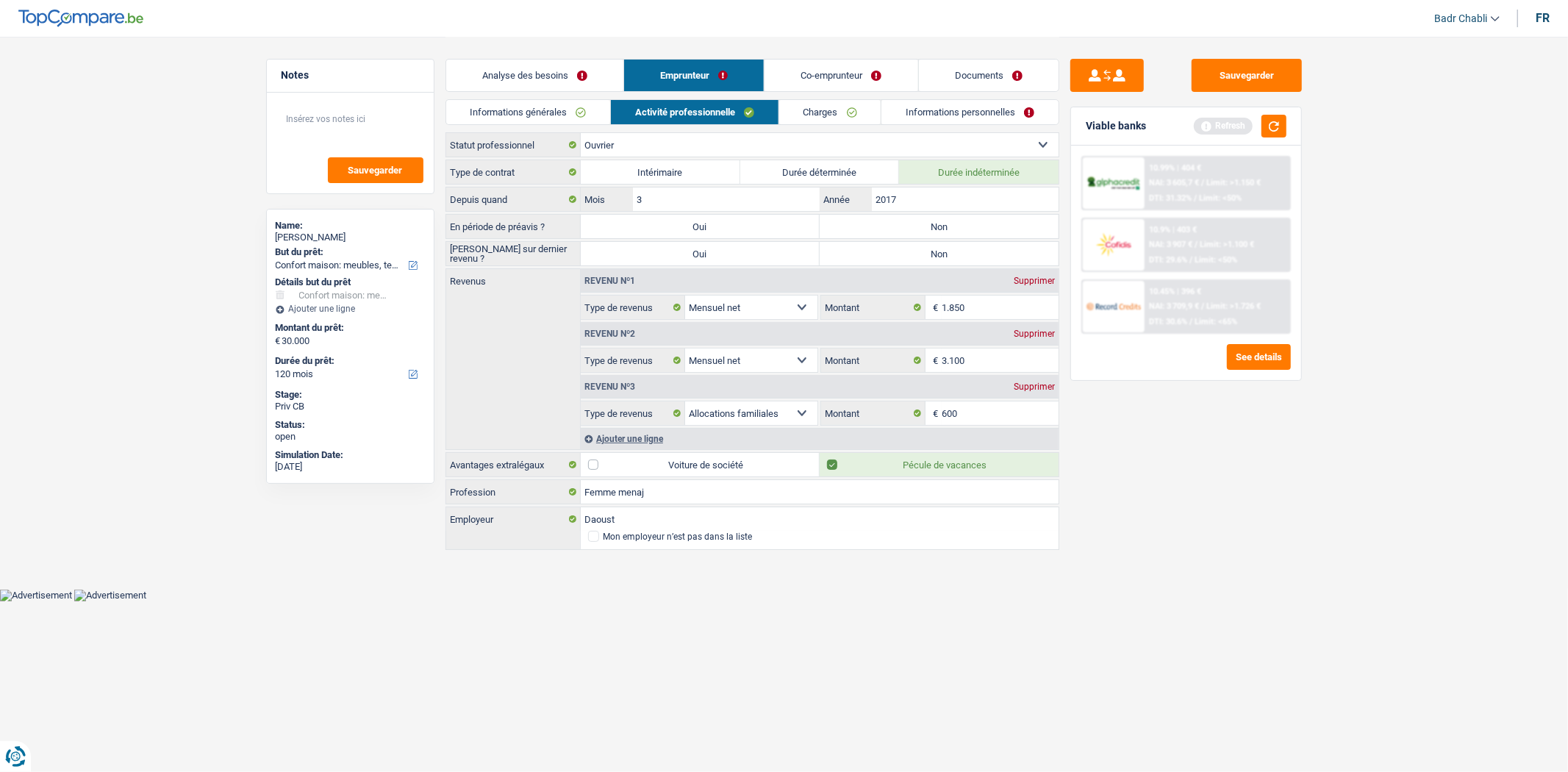
click at [902, 237] on label "Non" at bounding box center [939, 226] width 239 height 24
click at [902, 237] on input "Non" at bounding box center [939, 226] width 239 height 24
radio input "true"
click at [911, 257] on label "Non" at bounding box center [939, 253] width 239 height 24
click at [911, 257] on input "Non" at bounding box center [939, 253] width 239 height 24
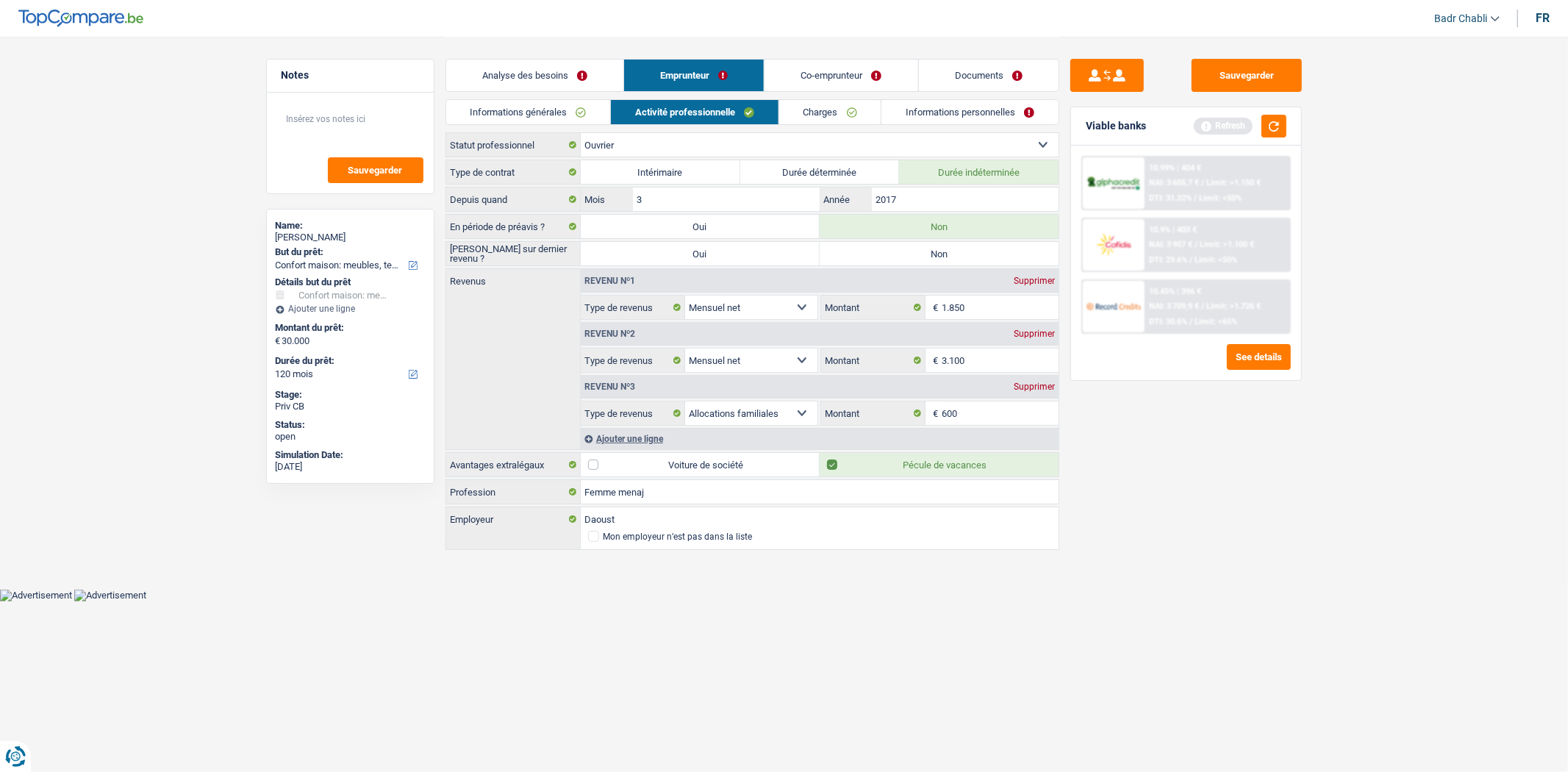
radio input "true"
click at [719, 486] on input "Femme menaj" at bounding box center [820, 492] width 478 height 24
type input "Femme ménage"
click at [1040, 334] on div "Supprimer" at bounding box center [1034, 334] width 48 height 9
select select "familyAllowances"
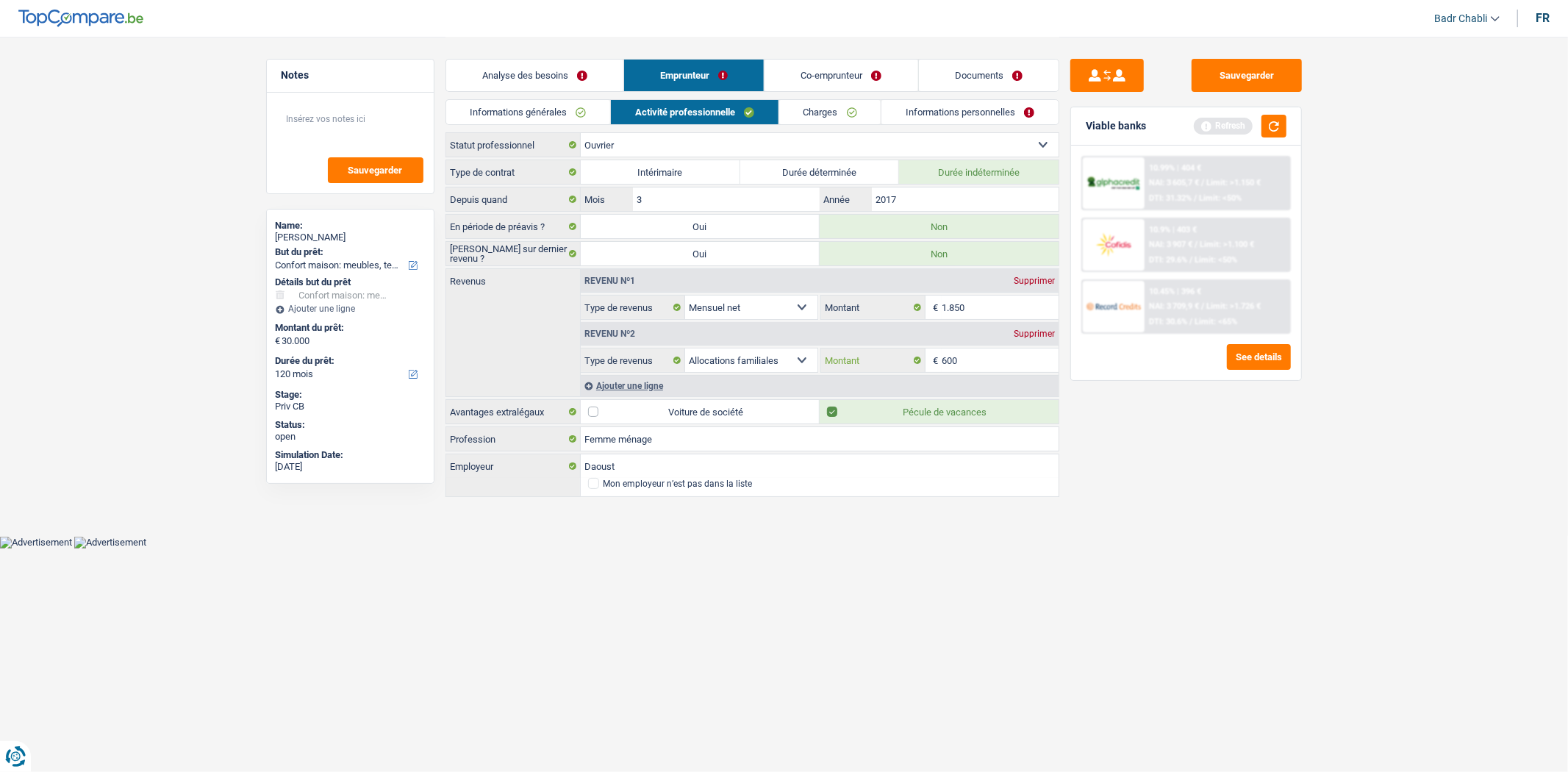
click at [1003, 361] on input "600" at bounding box center [1000, 360] width 117 height 24
type input "350"
click at [1172, 474] on div "Sauvegarder Viable banks Refresh 10.99% | 404 € NAI: 3 605,7 € / Limit: >1.150 …" at bounding box center [1186, 404] width 254 height 689
click at [633, 381] on div "Ajouter une ligne" at bounding box center [820, 385] width 478 height 21
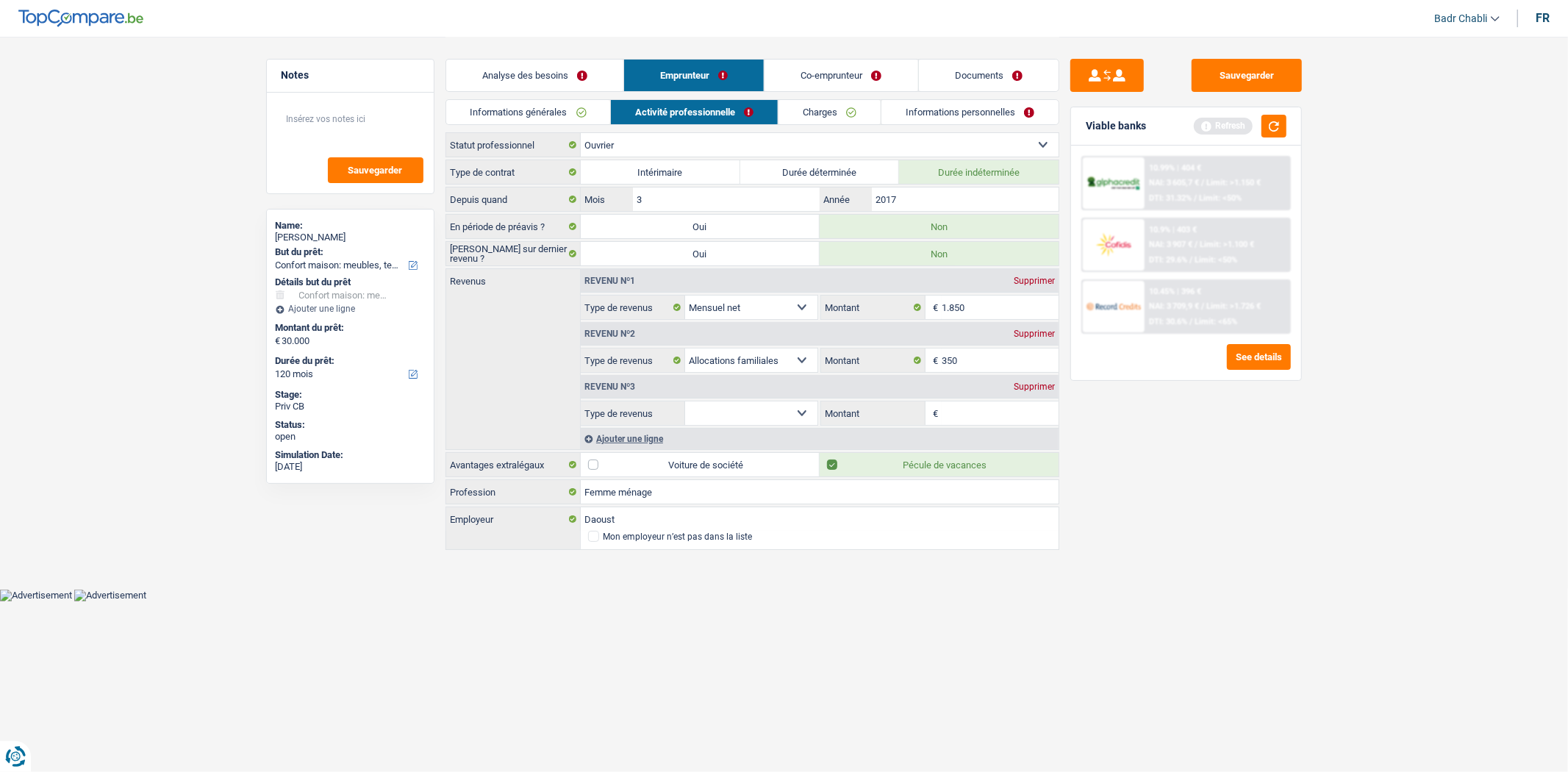
click at [770, 420] on select "Allocation d'handicap Allocations chômage Allocations familiales Chèques repas …" at bounding box center [751, 412] width 133 height 24
select select "mealVouchers"
click at [685, 402] on select "Allocation d'handicap Allocations chômage Allocations familiales Chèques repas …" at bounding box center [751, 412] width 133 height 24
click at [959, 418] on input "Montant par jour" at bounding box center [1000, 412] width 117 height 24
type input "4,0"
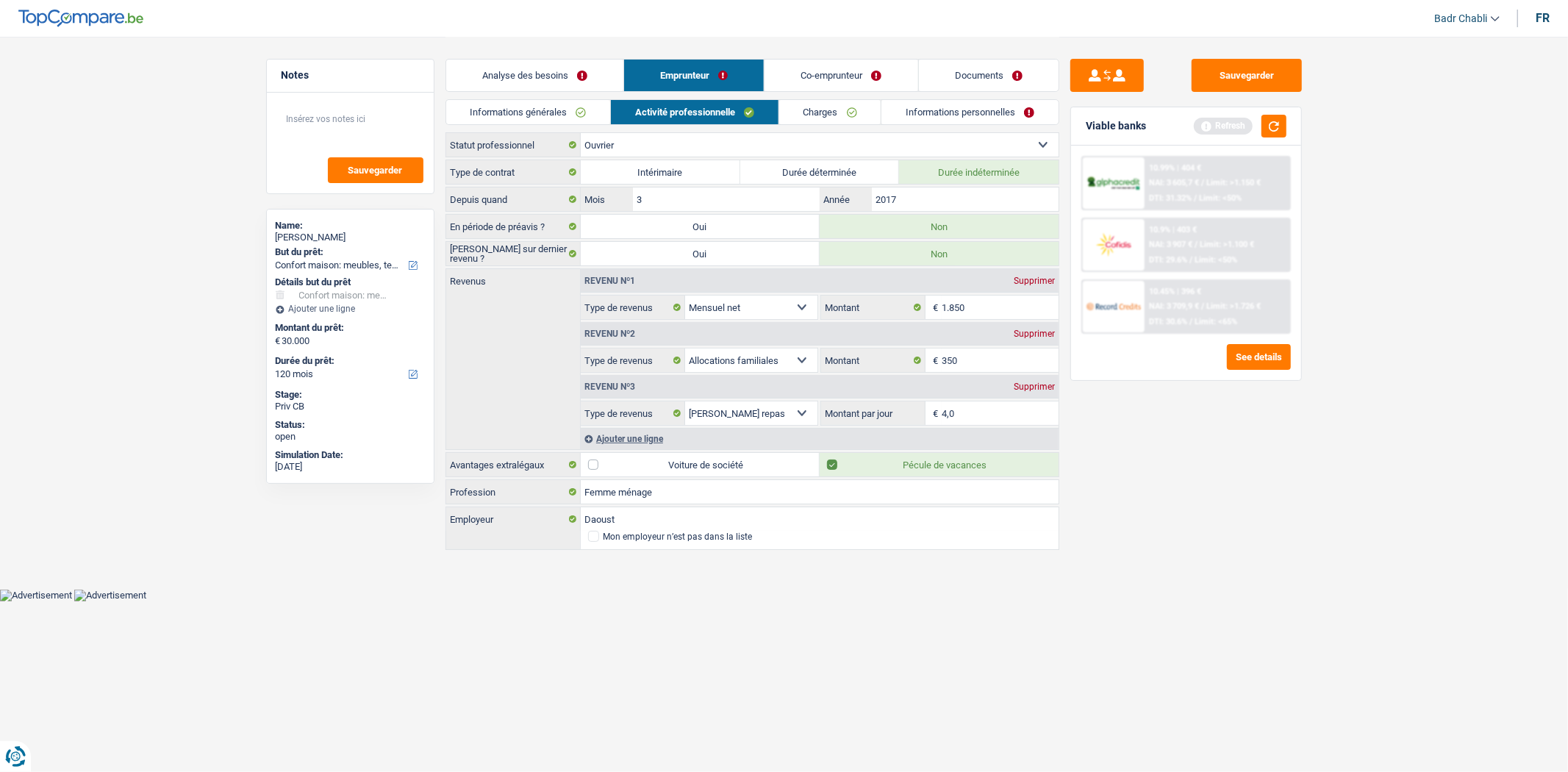
click at [1181, 483] on div "Sauvegarder Viable banks Refresh 10.99% | 404 € NAI: 3 605,7 € / Limit: >1.150 …" at bounding box center [1186, 404] width 254 height 689
click at [848, 112] on link "Charges" at bounding box center [830, 112] width 102 height 25
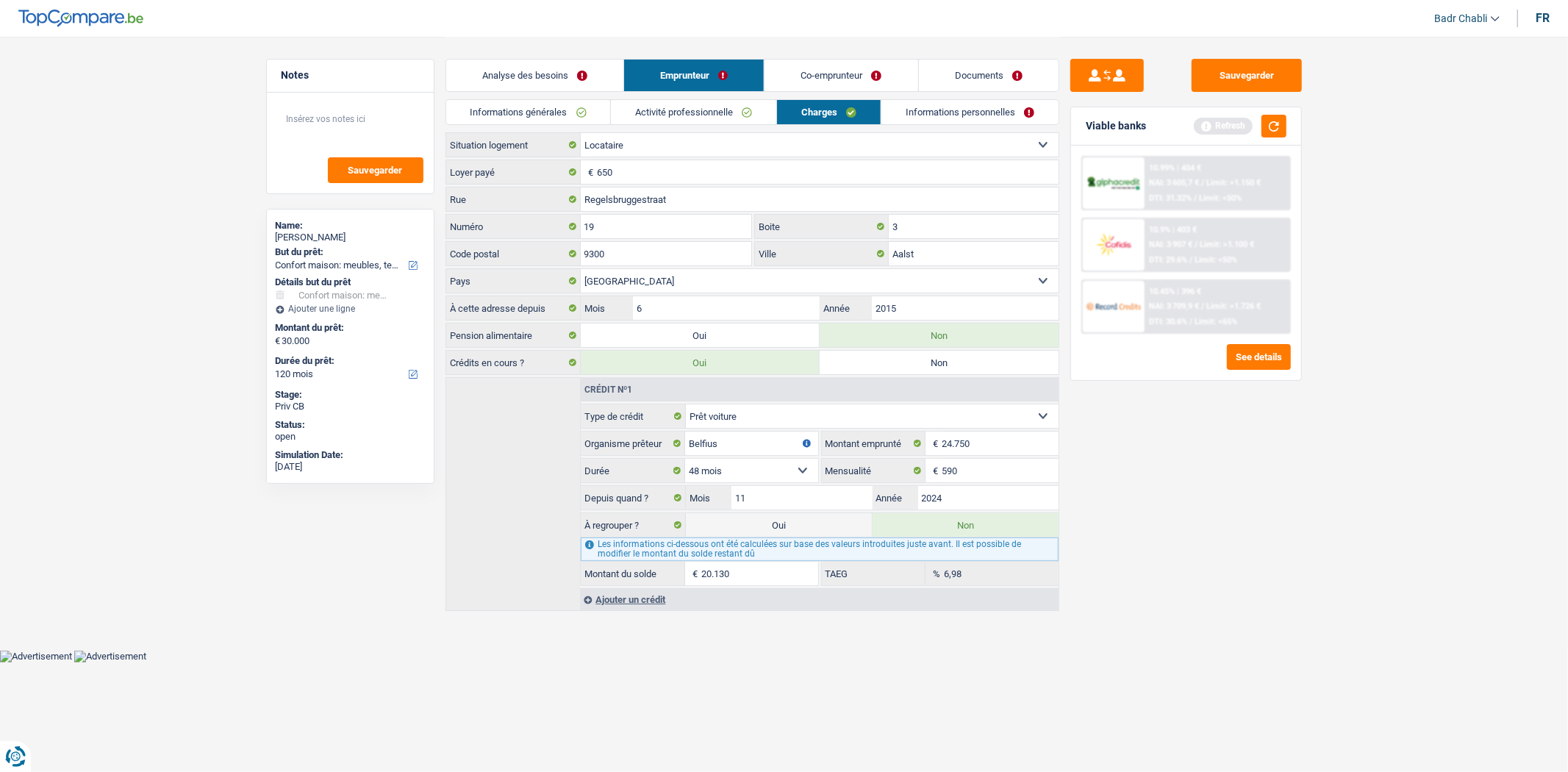
click at [926, 108] on link "Informations personnelles" at bounding box center [970, 112] width 177 height 25
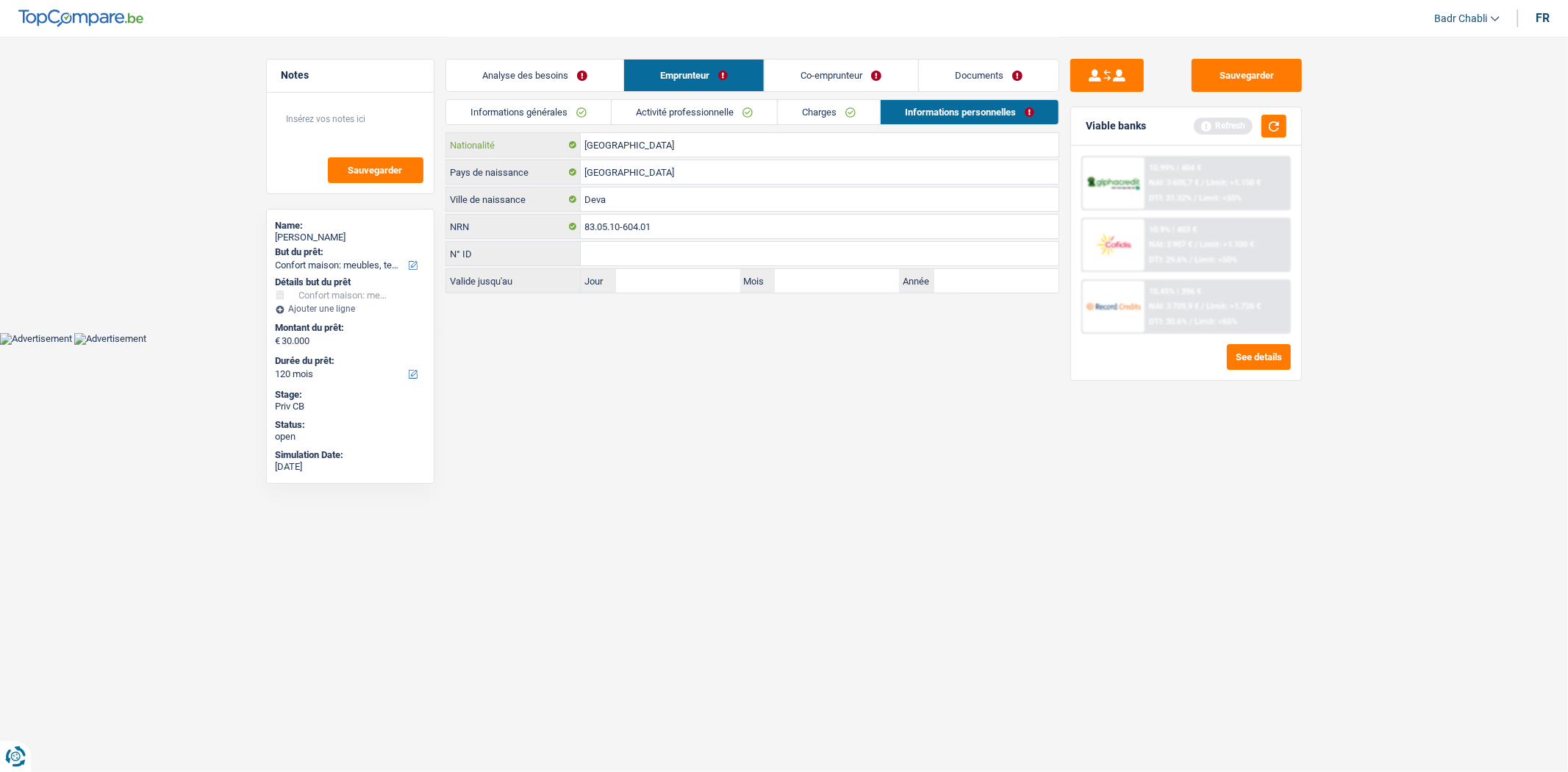
click at [627, 151] on input "[GEOGRAPHIC_DATA]" at bounding box center [820, 145] width 478 height 24
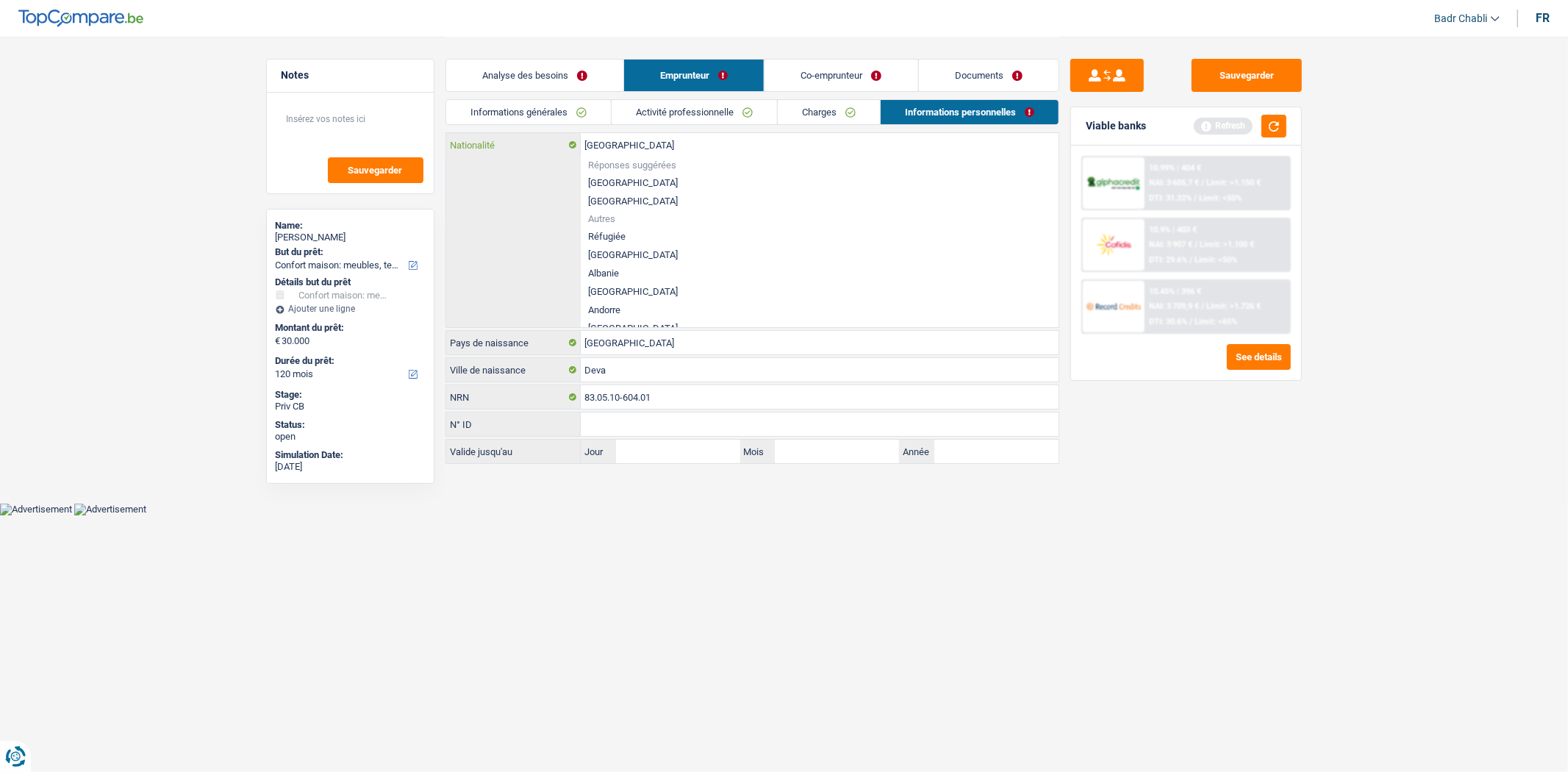
click at [627, 151] on input "[GEOGRAPHIC_DATA]" at bounding box center [820, 145] width 478 height 24
click at [612, 184] on li "[GEOGRAPHIC_DATA]" at bounding box center [820, 182] width 478 height 19
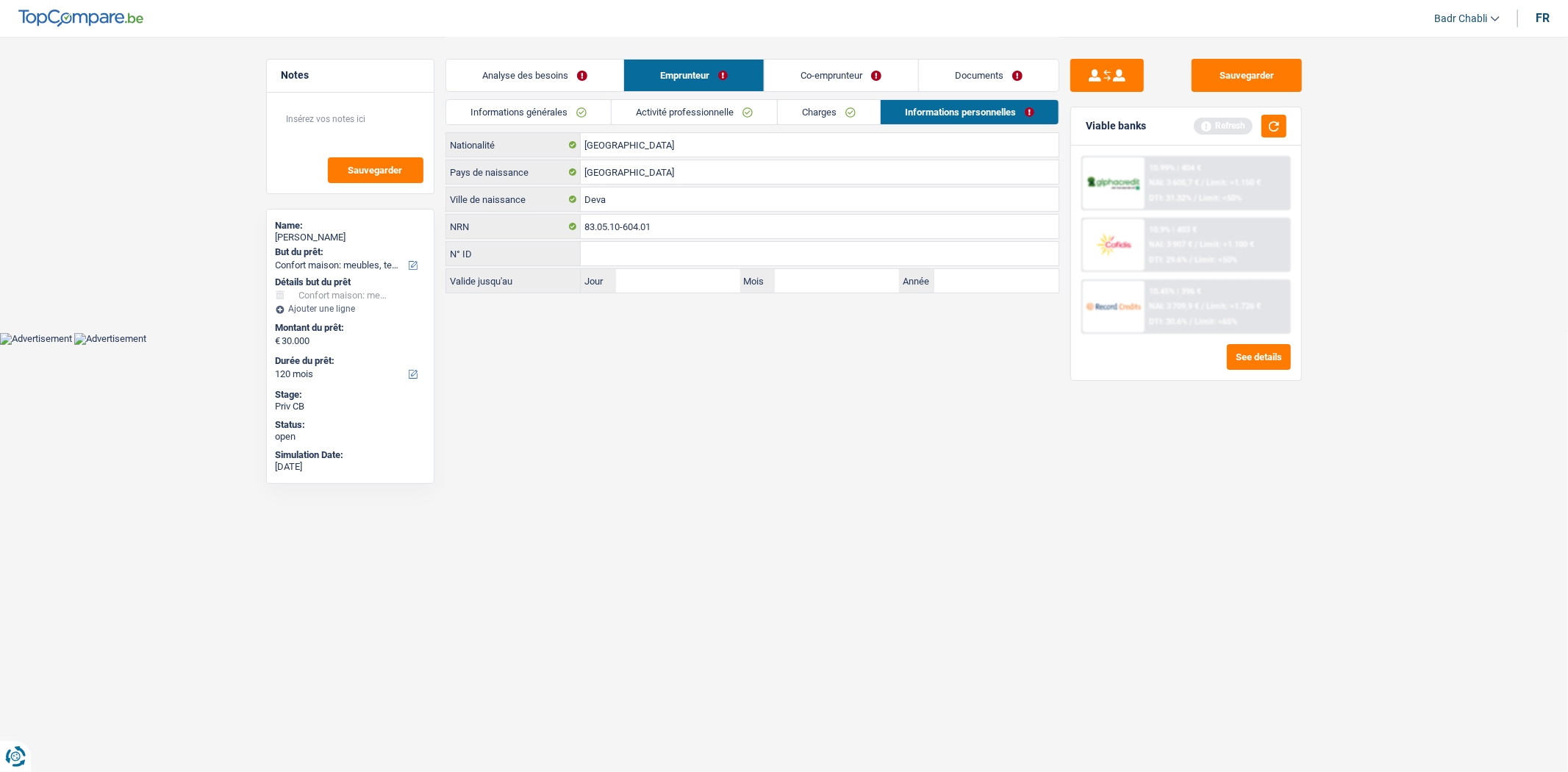
click at [869, 69] on link "Co-emprunteur" at bounding box center [840, 76] width 152 height 32
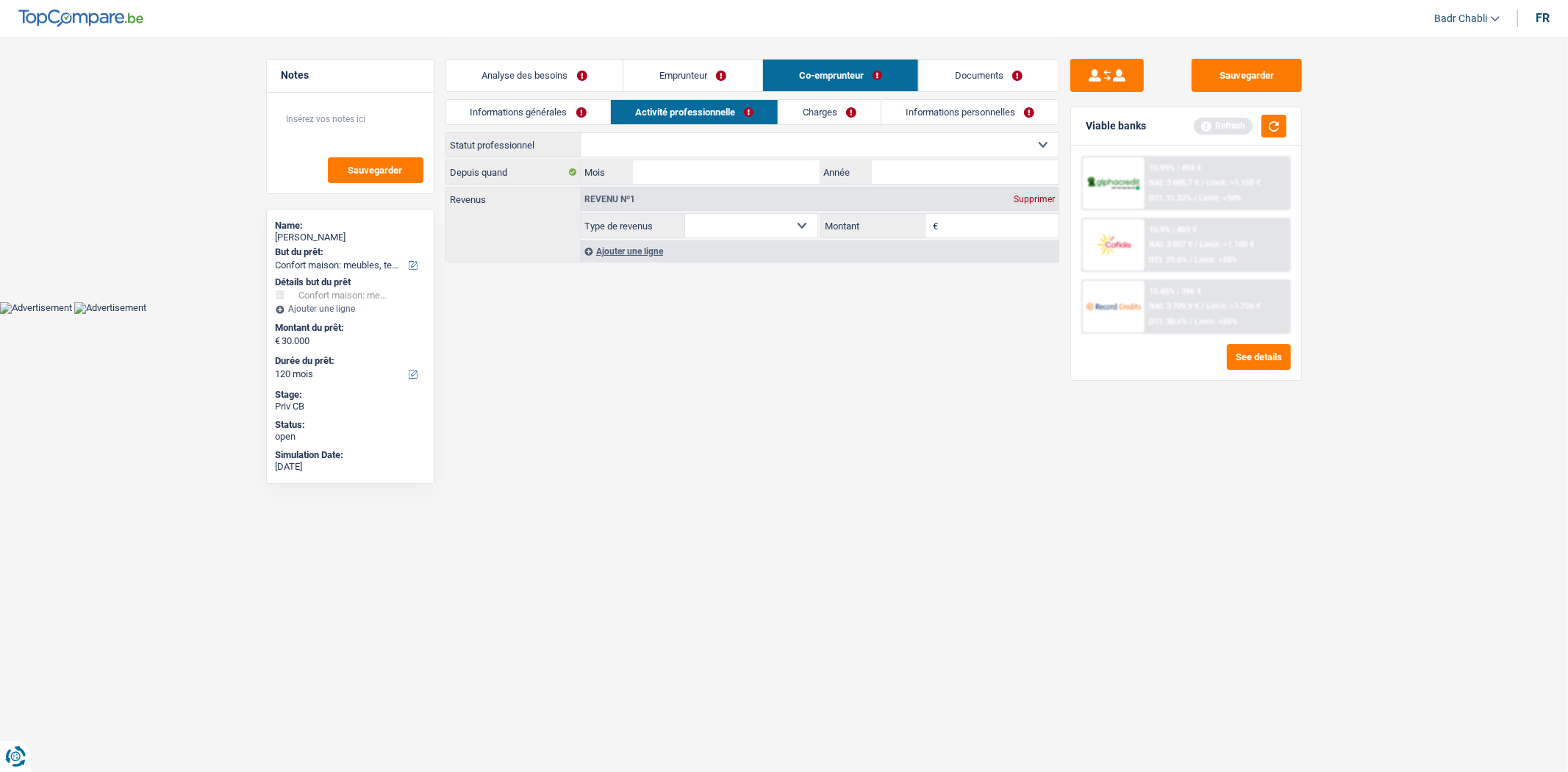
click at [578, 107] on link "Informations générales" at bounding box center [528, 112] width 165 height 25
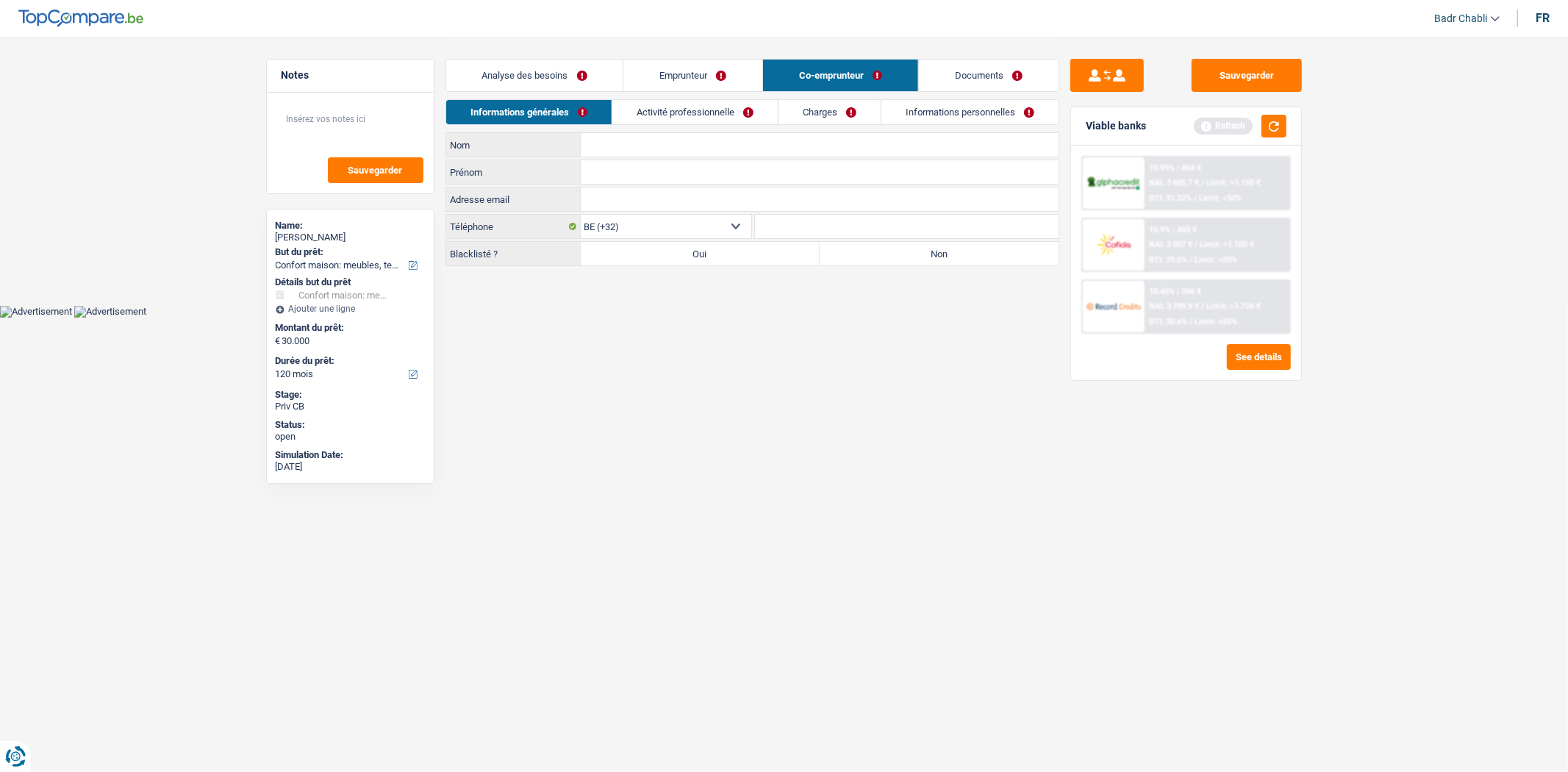
click at [930, 257] on label "Non" at bounding box center [939, 253] width 239 height 24
click at [930, 257] on input "Non" at bounding box center [939, 253] width 239 height 24
radio input "true"
click at [659, 154] on input "Nom" at bounding box center [820, 145] width 478 height 24
type input "Barb"
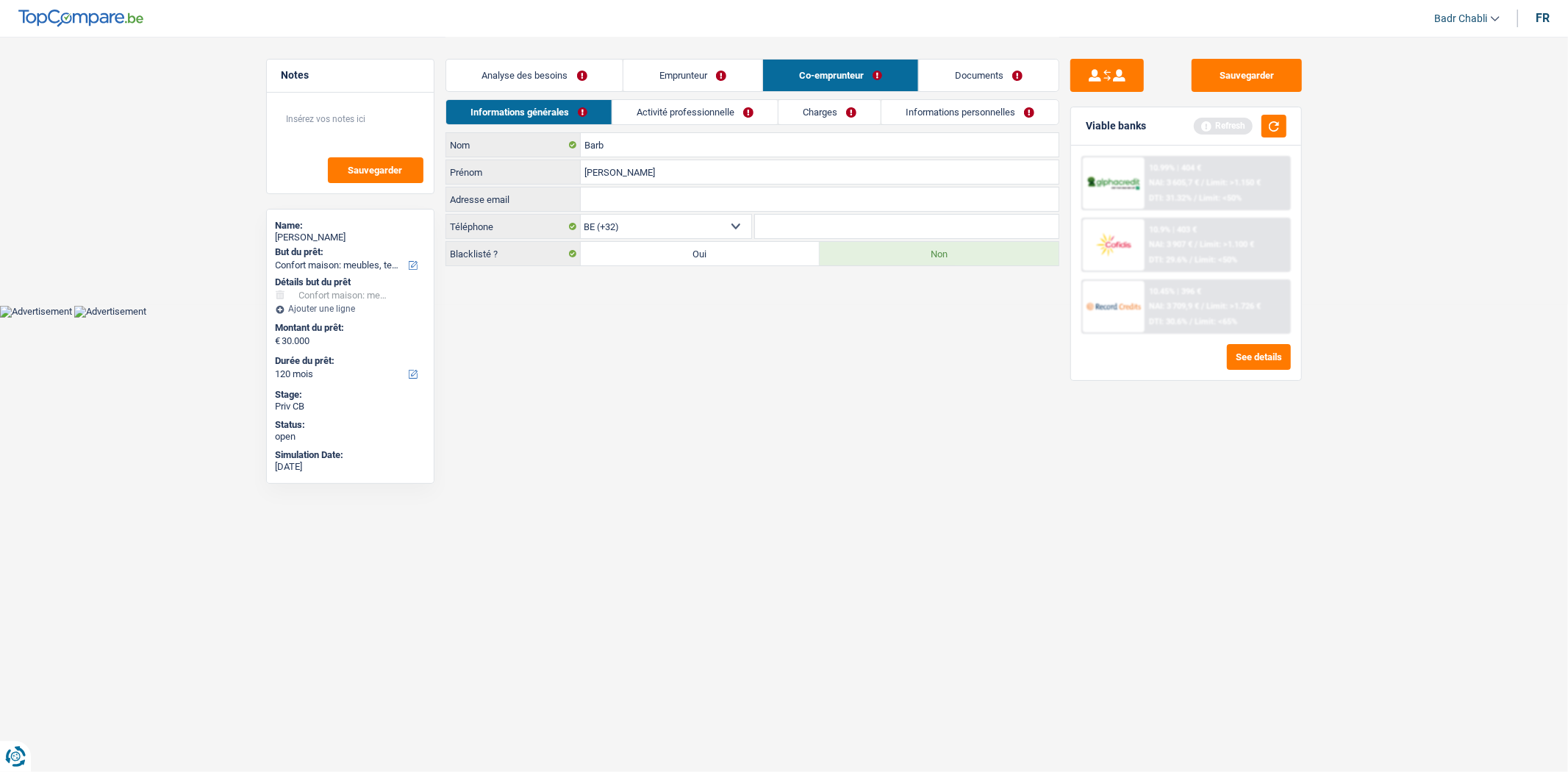
type input "Manuel Florin"
click at [694, 116] on link "Activité professionnelle" at bounding box center [695, 112] width 166 height 25
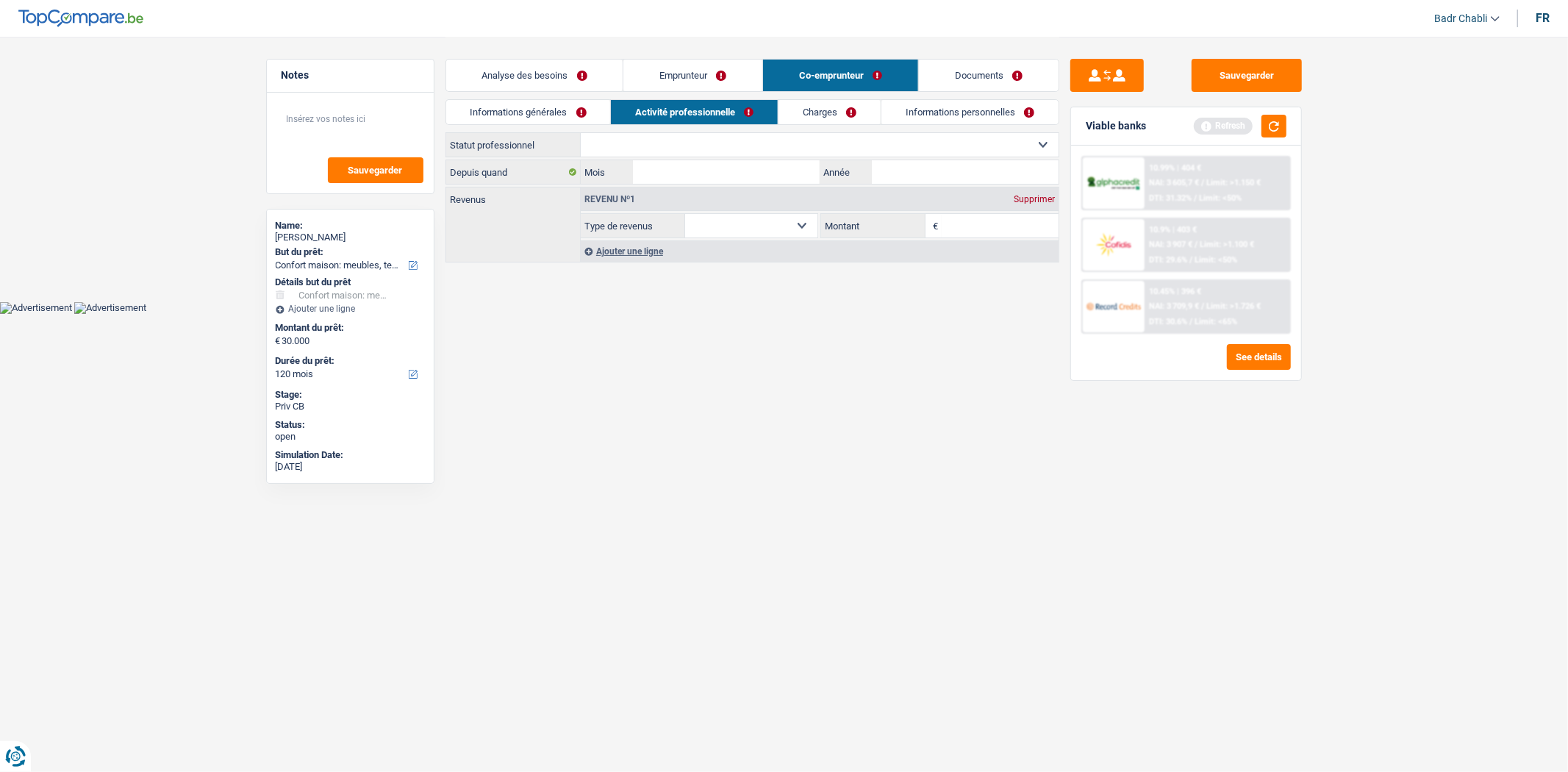
click at [735, 145] on select "Ouvrier Employé privé Employé public Invalide Indépendant Pensionné Chômeur Mut…" at bounding box center [820, 145] width 478 height 24
select select "worker"
click at [581, 133] on select "Ouvrier Employé privé Employé public Invalide Indépendant Pensionné Chômeur Mut…" at bounding box center [820, 145] width 478 height 24
select select "netSalary"
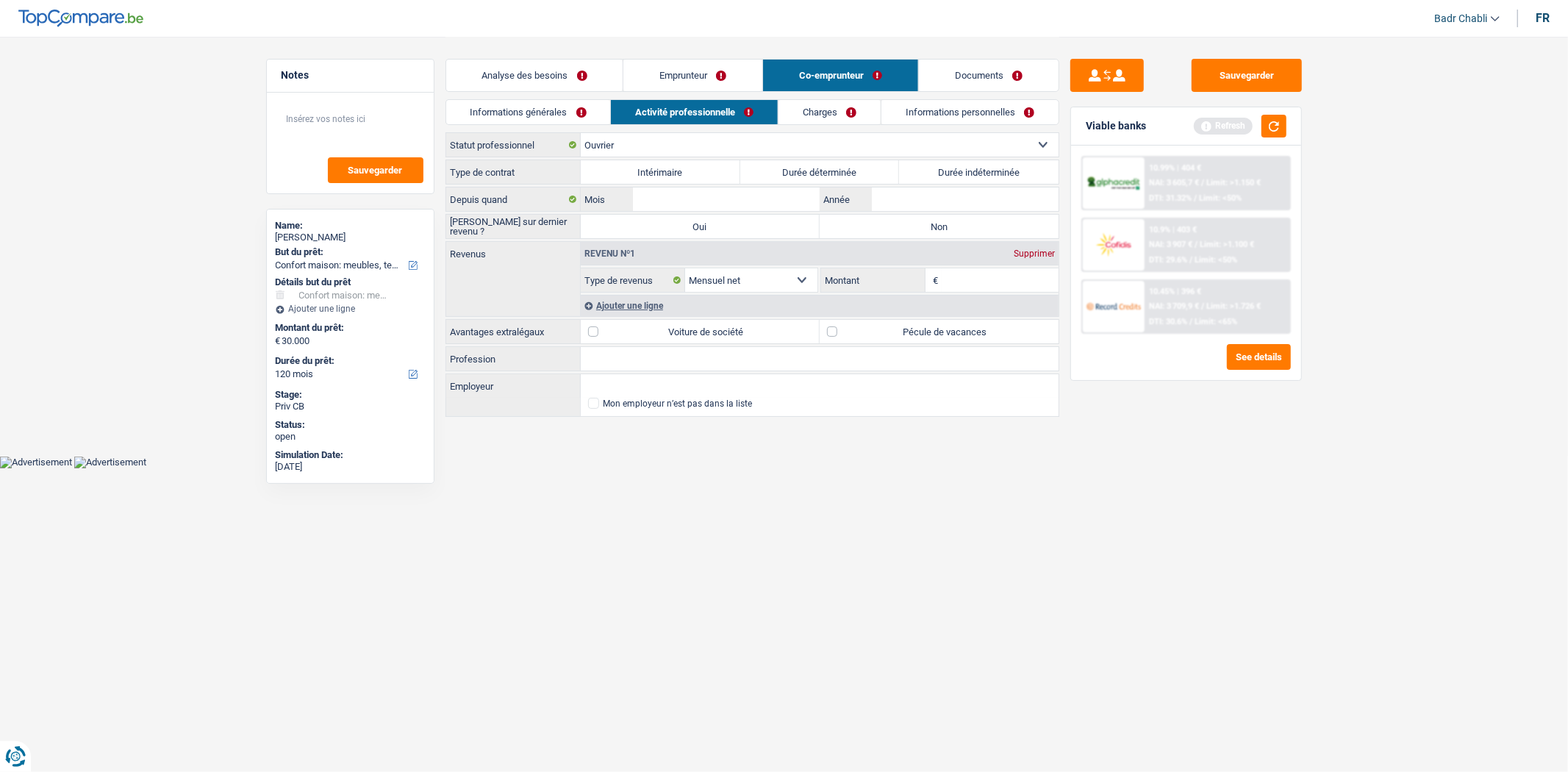
click at [932, 165] on label "Durée indéterminée" at bounding box center [978, 172] width 160 height 24
click at [932, 165] on input "Durée indéterminée" at bounding box center [978, 172] width 160 height 24
radio input "true"
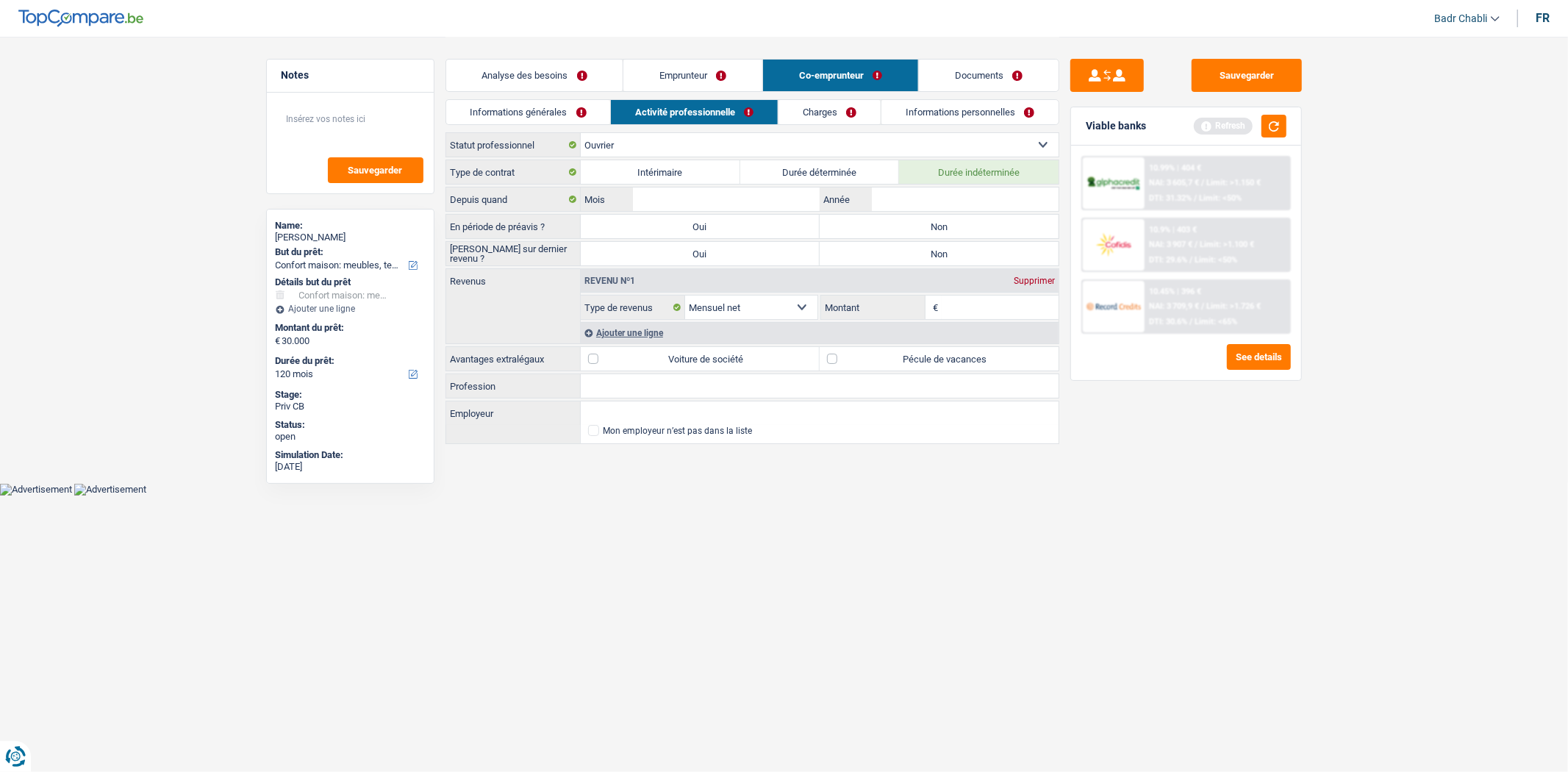
click at [933, 229] on label "Non" at bounding box center [939, 226] width 239 height 24
click at [933, 229] on input "Non" at bounding box center [939, 226] width 239 height 24
radio input "true"
click at [931, 257] on label "Non" at bounding box center [939, 253] width 239 height 24
click at [931, 257] on input "Non" at bounding box center [939, 253] width 239 height 24
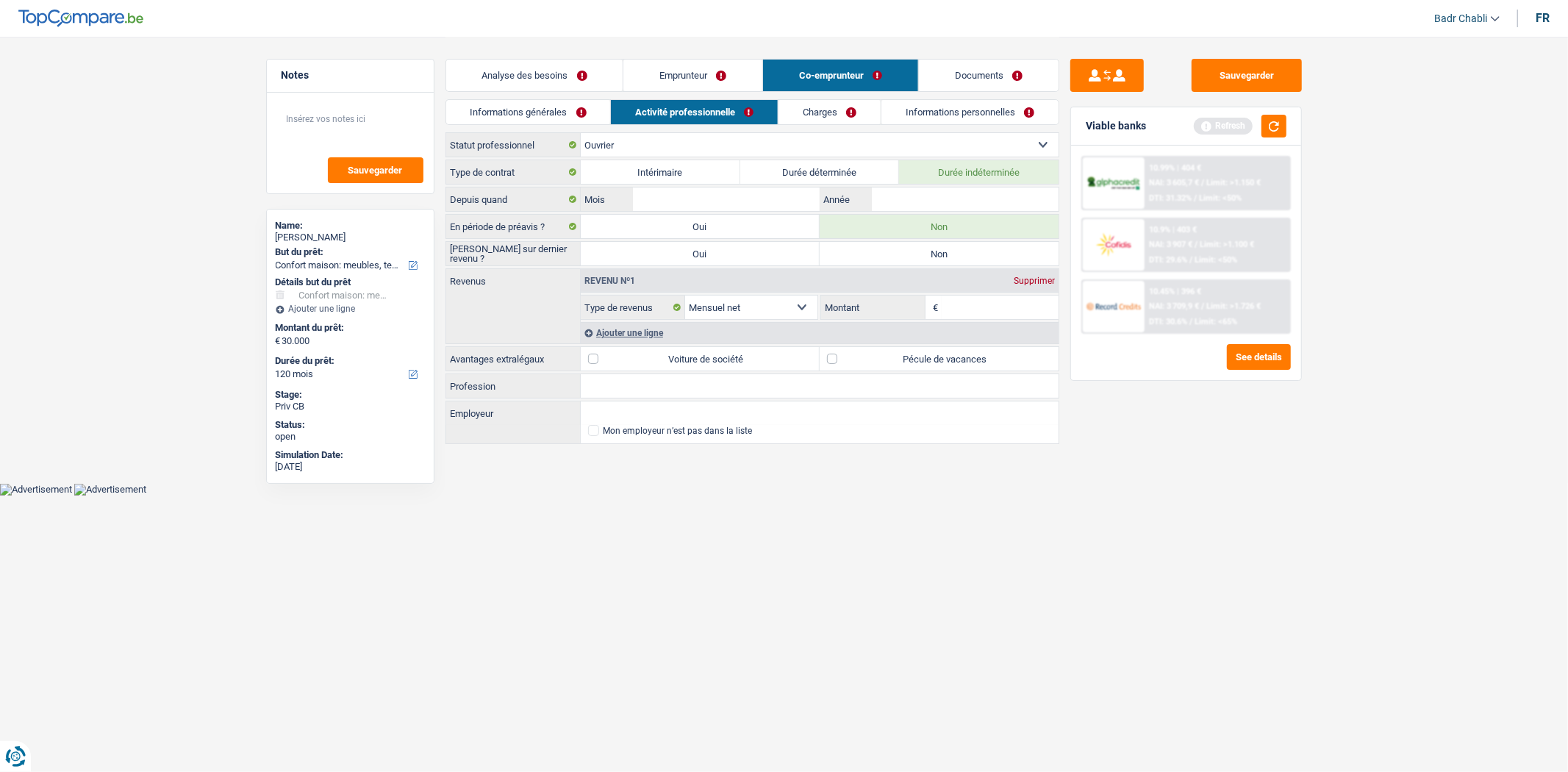
radio input "true"
click at [610, 407] on input "Employeur" at bounding box center [820, 412] width 478 height 24
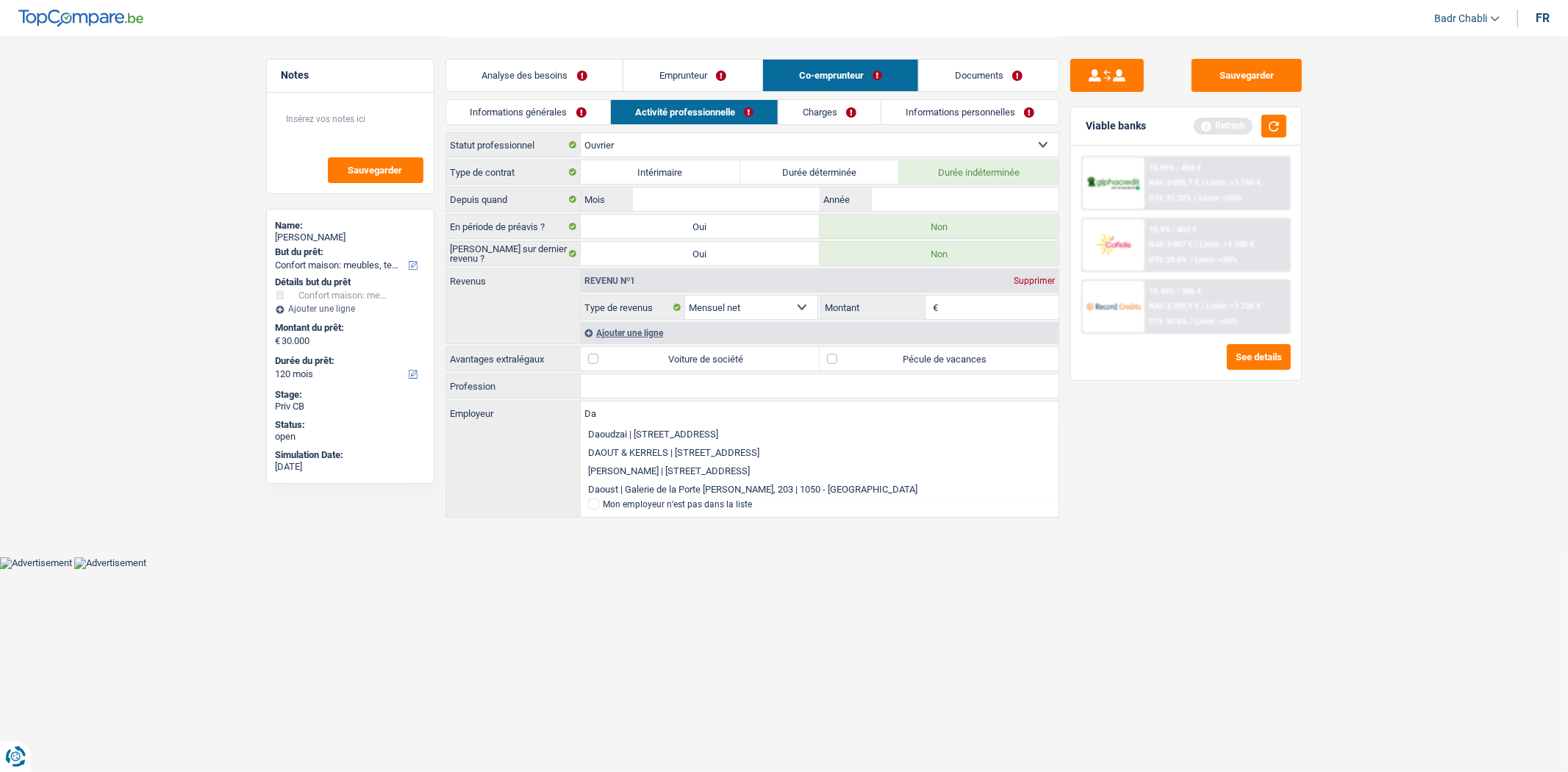
type input "D"
click at [657, 383] on input "Profession" at bounding box center [820, 385] width 478 height 24
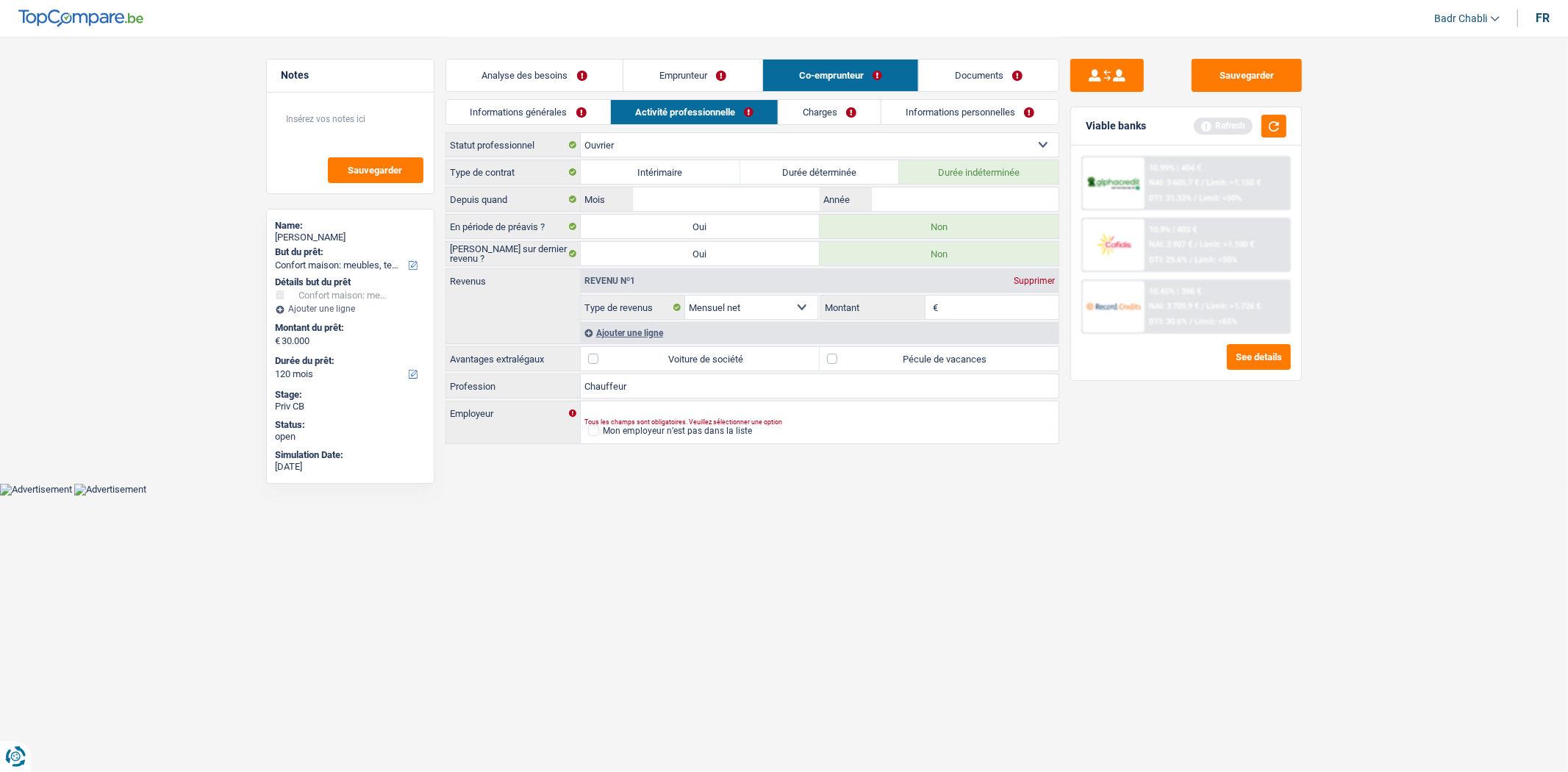
type input "Chauffeur"
type input "Colruyt"
click at [820, 361] on label "Pécule de vacances" at bounding box center [939, 359] width 239 height 24
click at [820, 361] on input "Pécule de vacances" at bounding box center [939, 359] width 239 height 24
checkbox input "true"
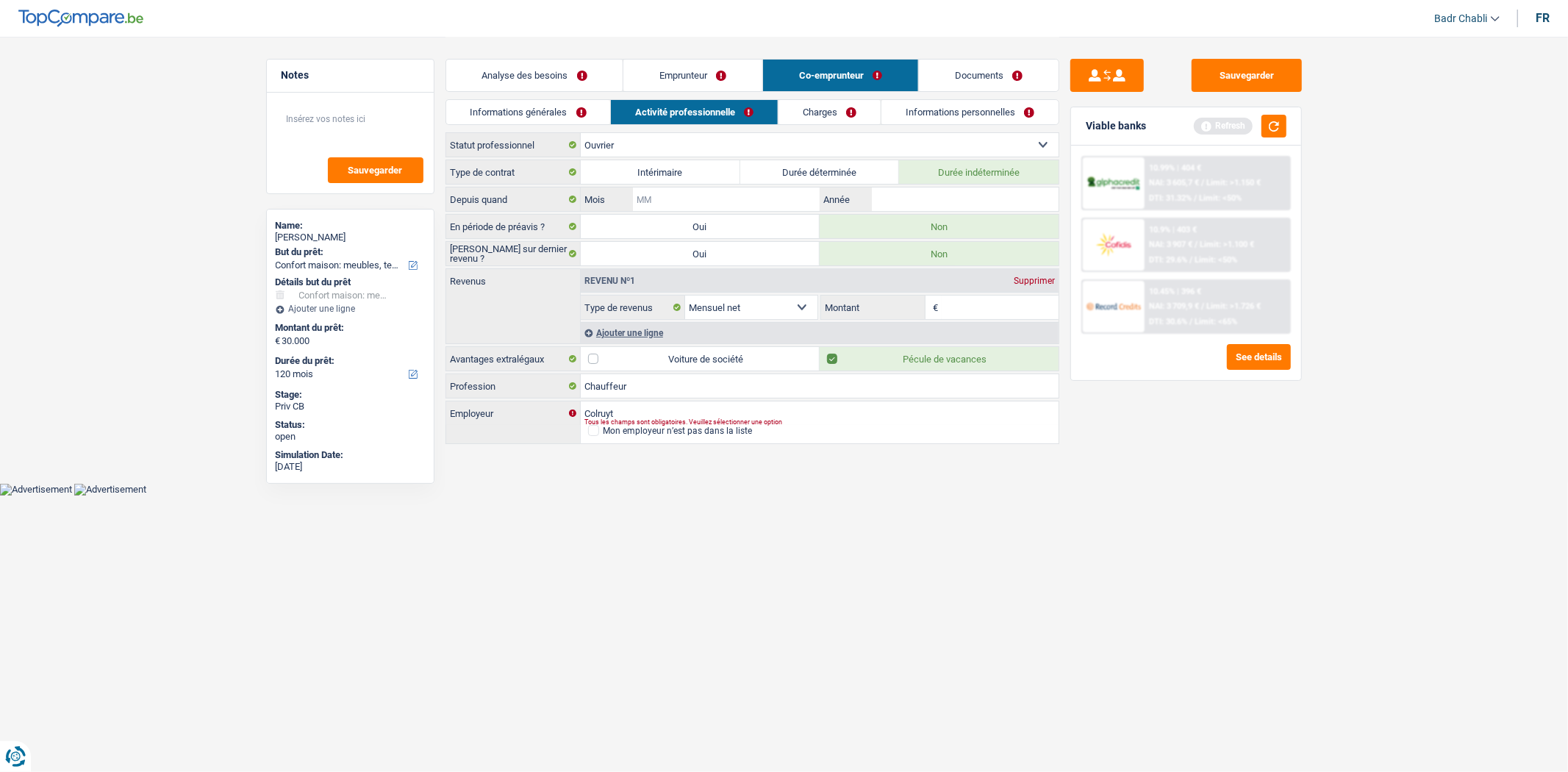
click at [685, 189] on input "Mois" at bounding box center [725, 199] width 186 height 24
type input "02"
type input "2017"
click at [1003, 304] on input "Montant" at bounding box center [1000, 307] width 117 height 24
type input "3.100"
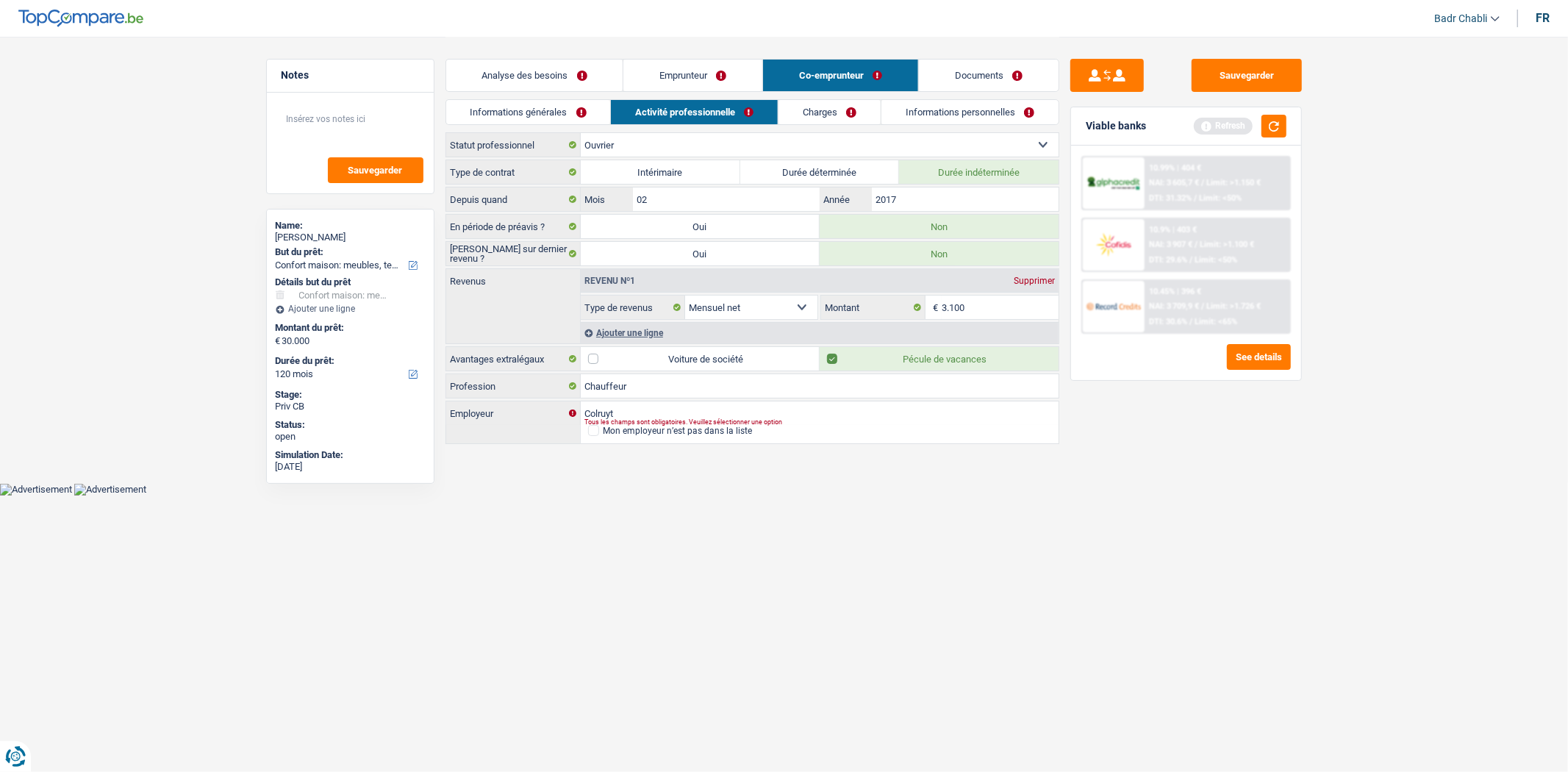
click at [1272, 137] on div "Viable banks Refresh" at bounding box center [1185, 126] width 230 height 38
click at [1273, 111] on div "Viable banks Refresh" at bounding box center [1185, 126] width 230 height 38
click at [814, 114] on link "Charges" at bounding box center [829, 112] width 102 height 25
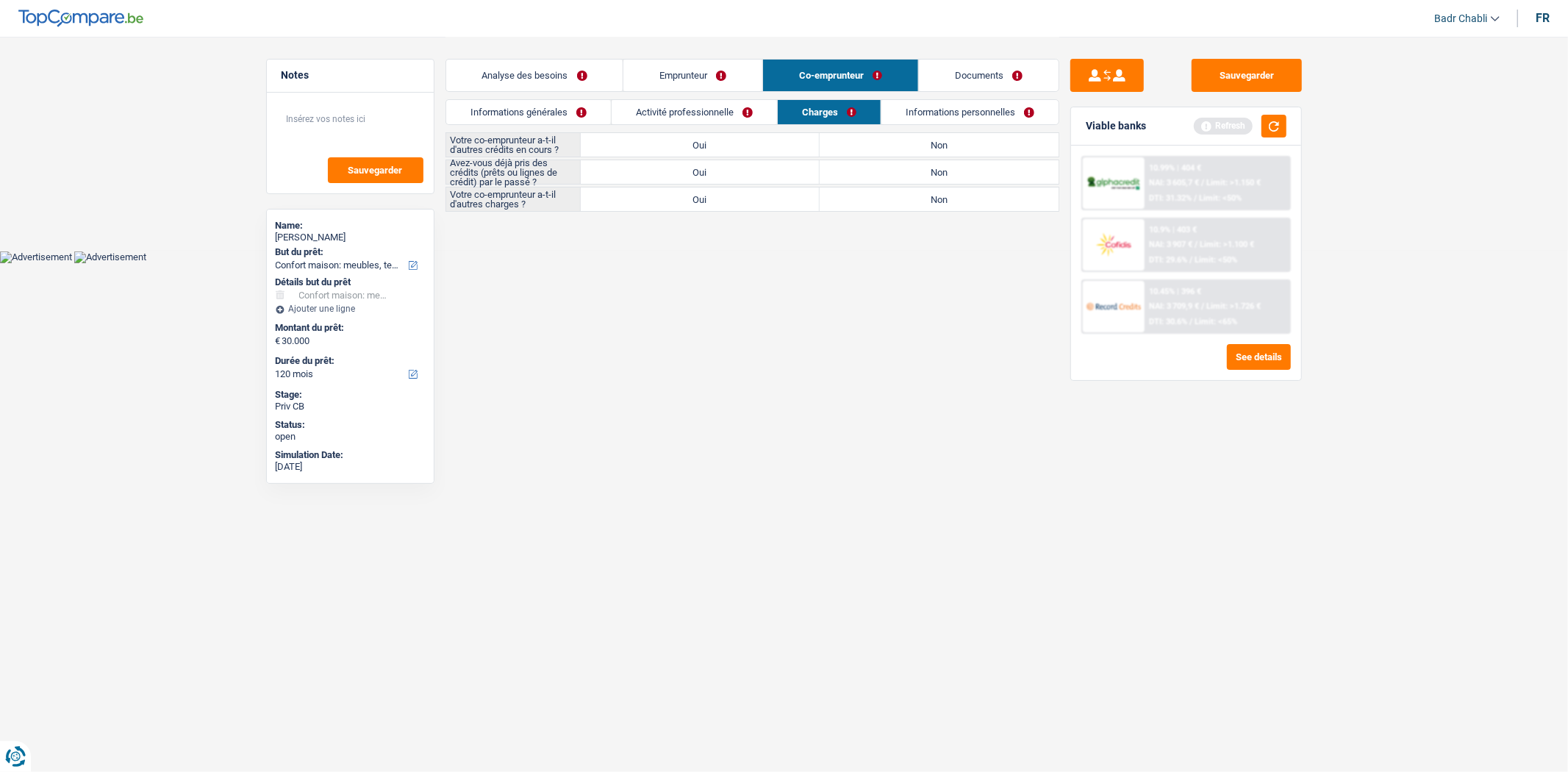
click at [994, 148] on label "Non" at bounding box center [939, 145] width 239 height 24
click at [994, 148] on input "Non" at bounding box center [939, 145] width 239 height 24
radio input "true"
click at [981, 174] on label "Non" at bounding box center [939, 172] width 239 height 24
click at [981, 174] on input "Non" at bounding box center [939, 172] width 239 height 24
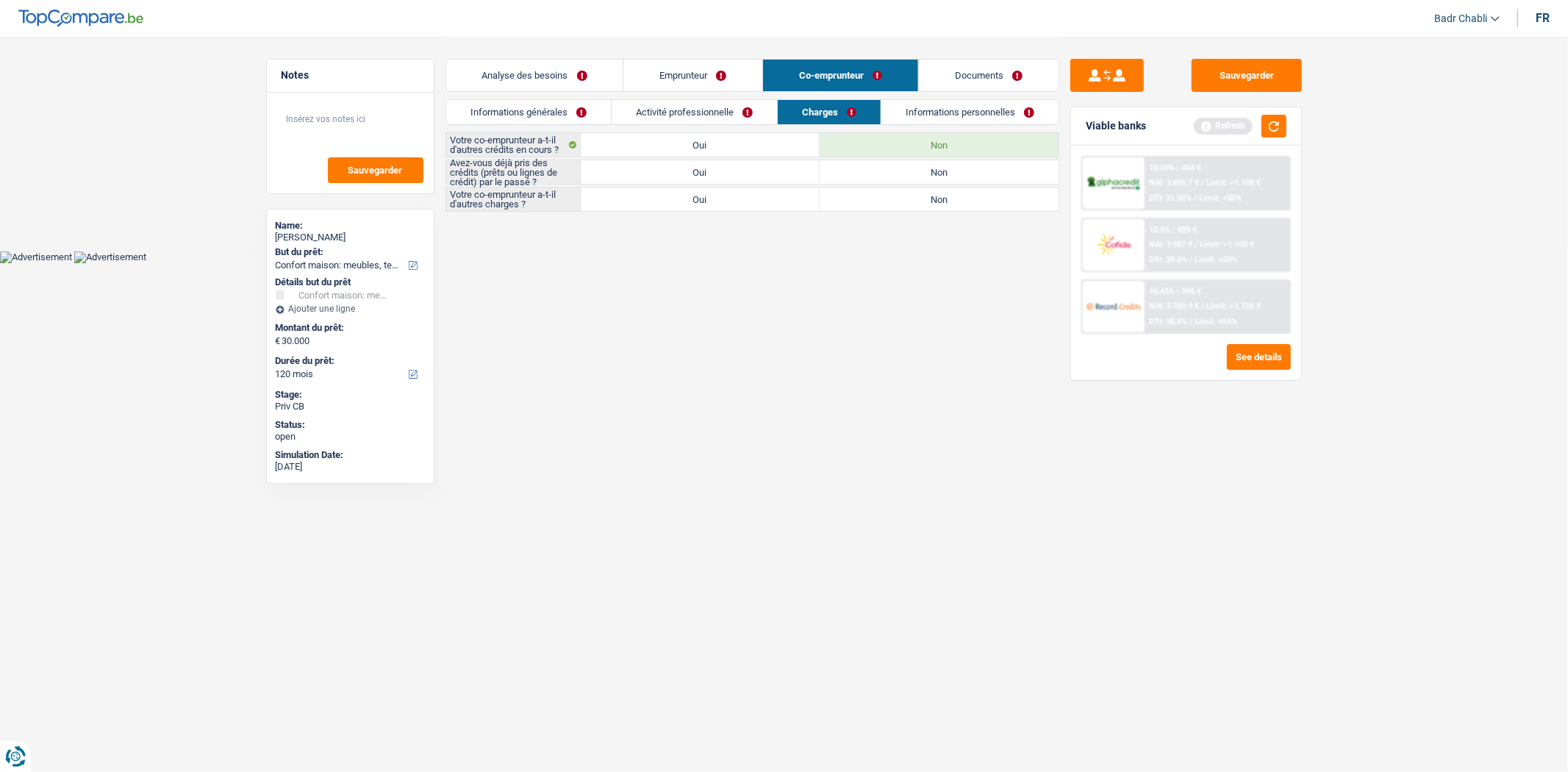
radio input "true"
click at [977, 195] on label "Non" at bounding box center [939, 199] width 239 height 24
click at [977, 195] on input "Non" at bounding box center [939, 199] width 239 height 24
radio input "true"
click at [969, 117] on link "Informations personnelles" at bounding box center [970, 112] width 177 height 25
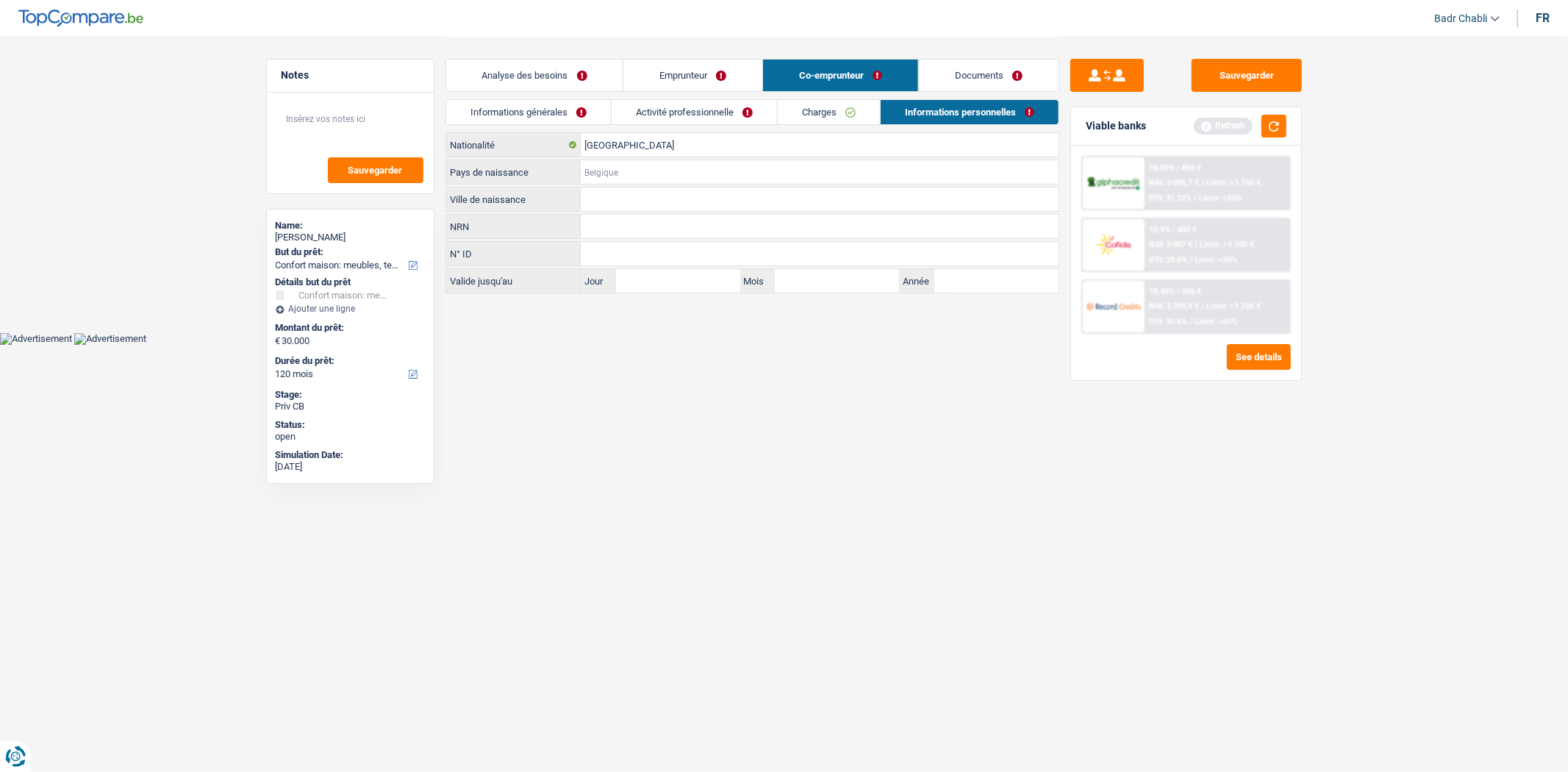
click at [590, 177] on input "Pays de naissance" at bounding box center [820, 172] width 478 height 24
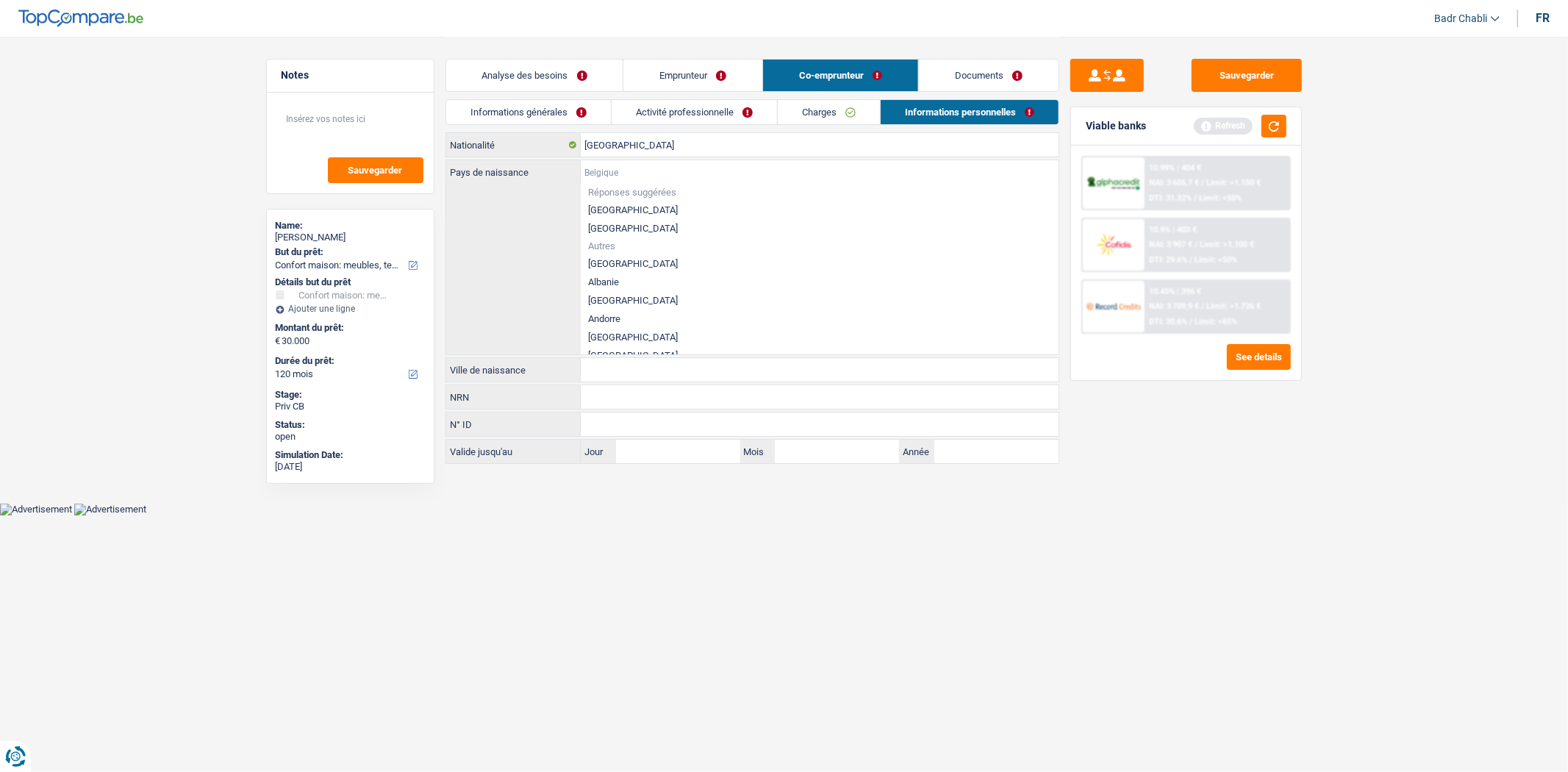
type input "r"
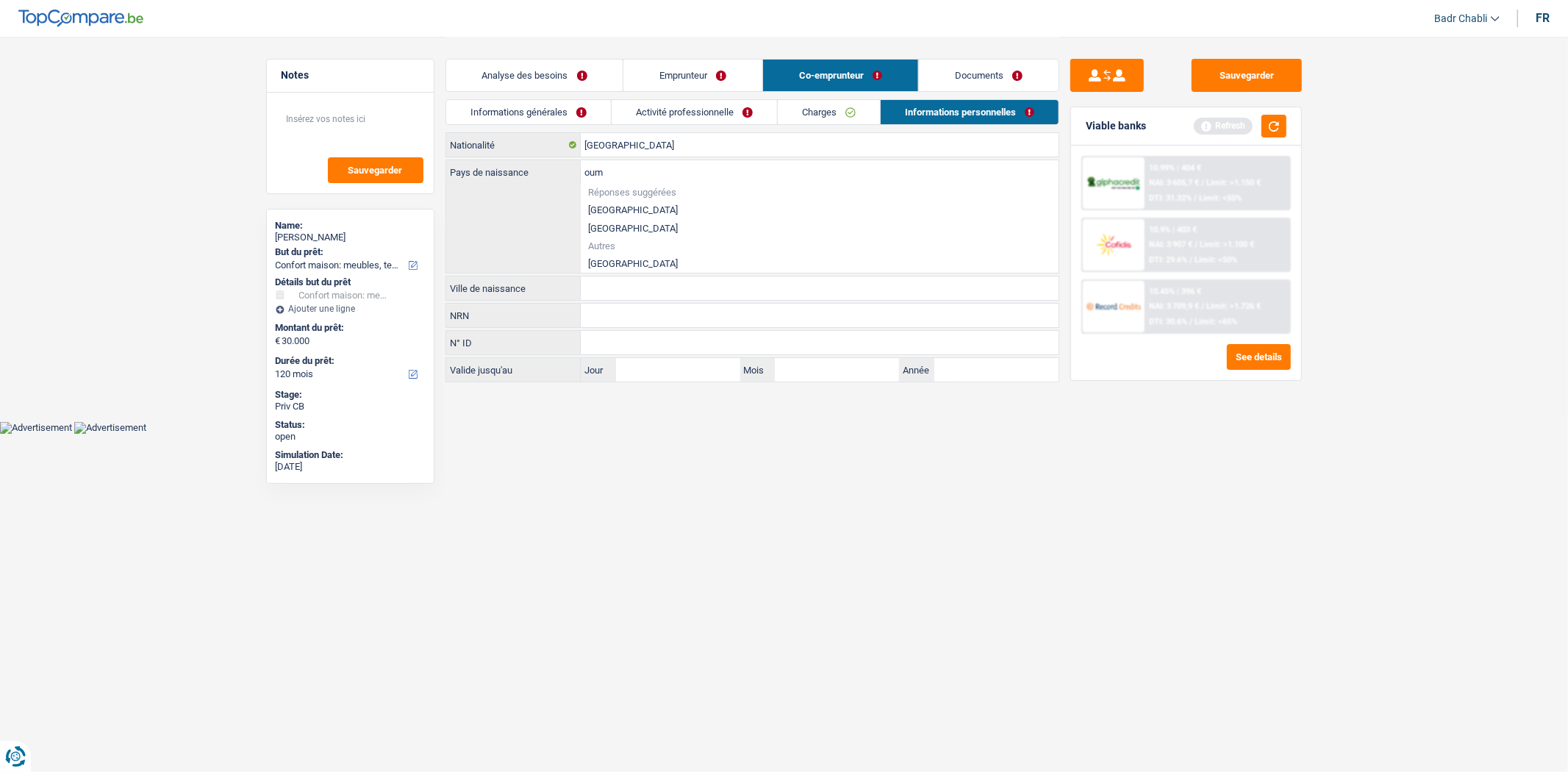
click at [621, 272] on div "oum Pays de naissance Réponses suggérées Belgique Luxembourg Autres Roumanie To…" at bounding box center [752, 217] width 613 height 113
click at [627, 264] on li "Roumanie" at bounding box center [820, 264] width 478 height 19
type input "Roumanie"
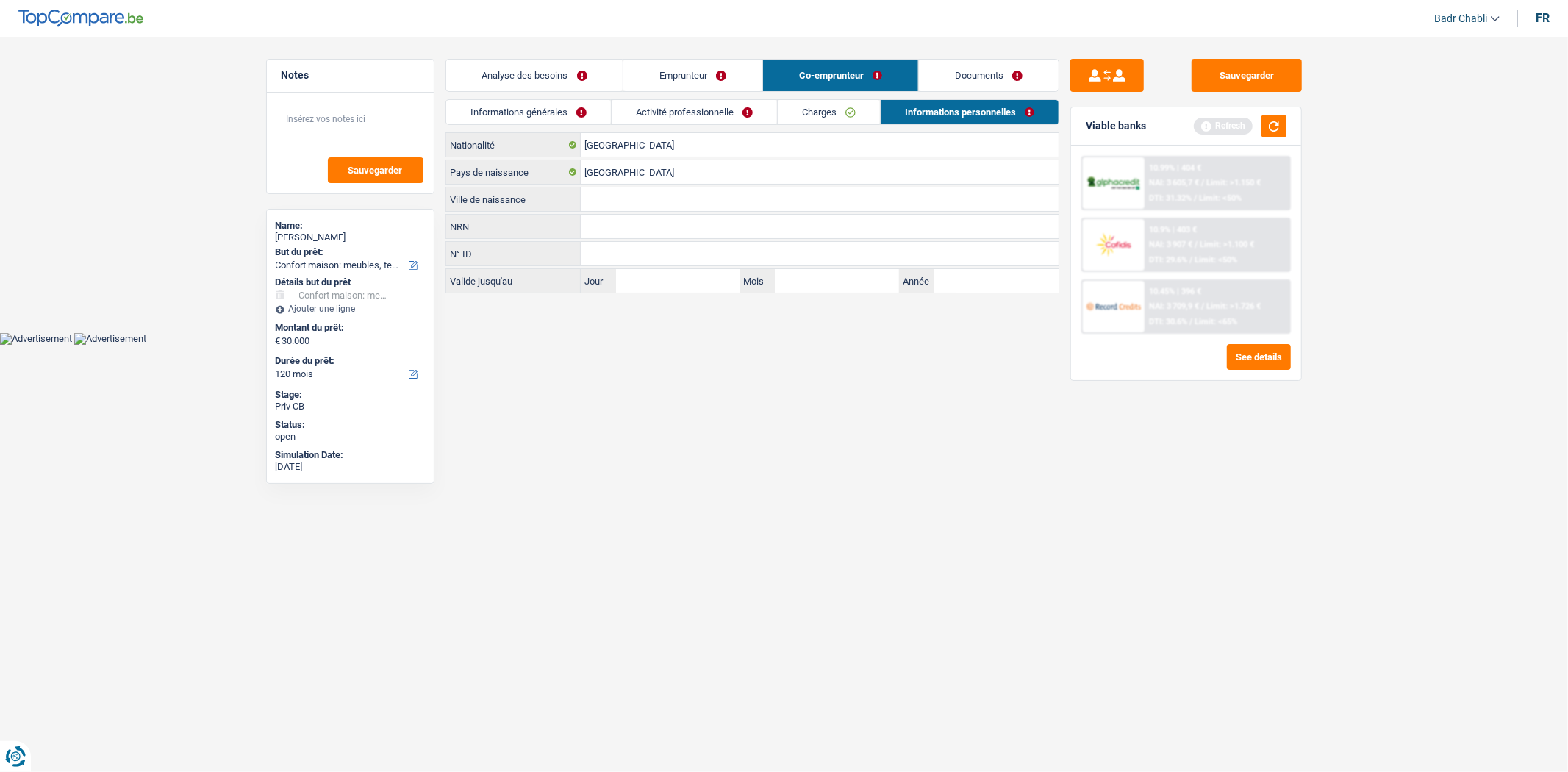
click at [679, 60] on link "Emprunteur" at bounding box center [693, 76] width 139 height 32
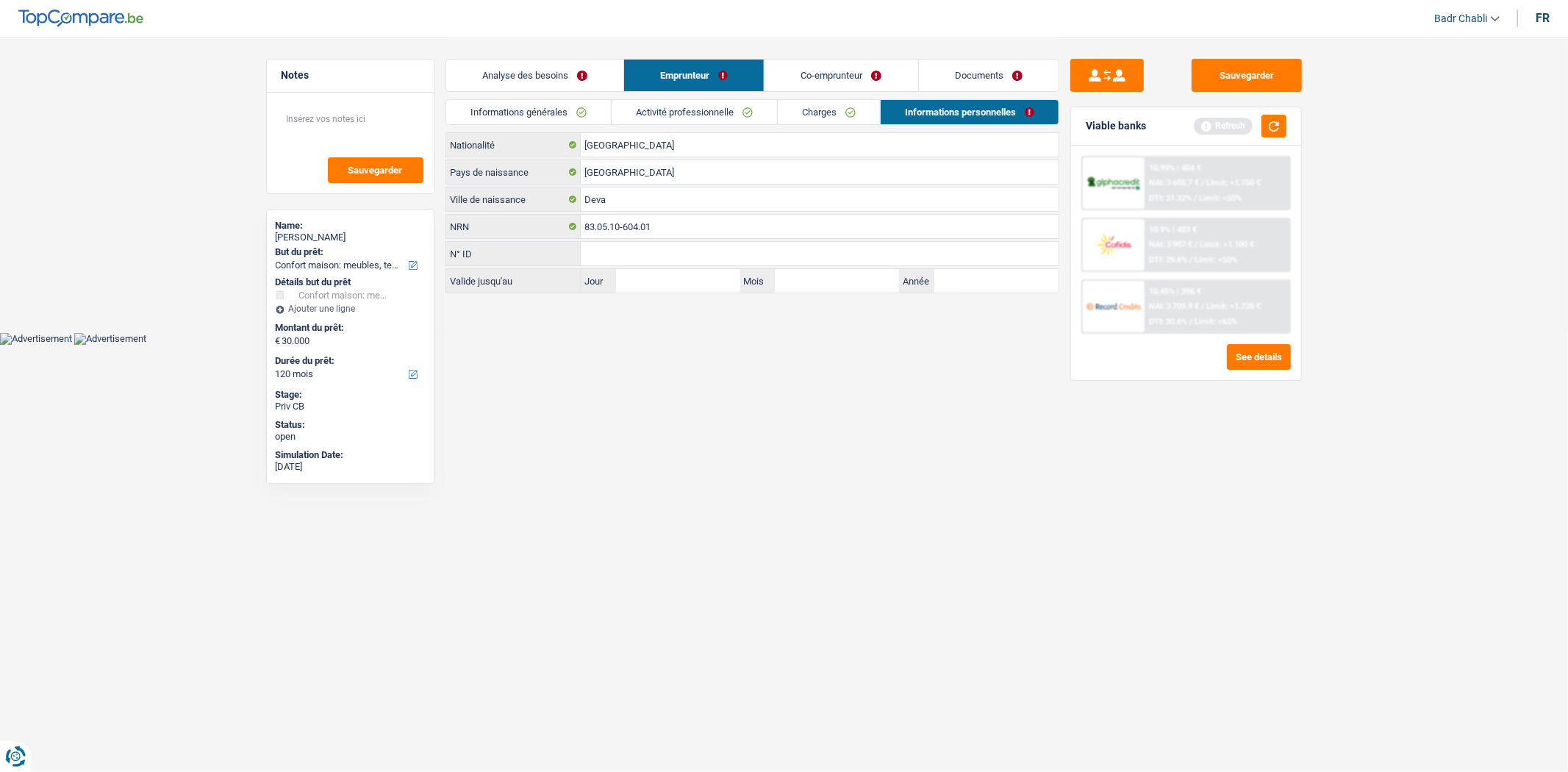
click at [876, 73] on link "Co-emprunteur" at bounding box center [840, 76] width 152 height 32
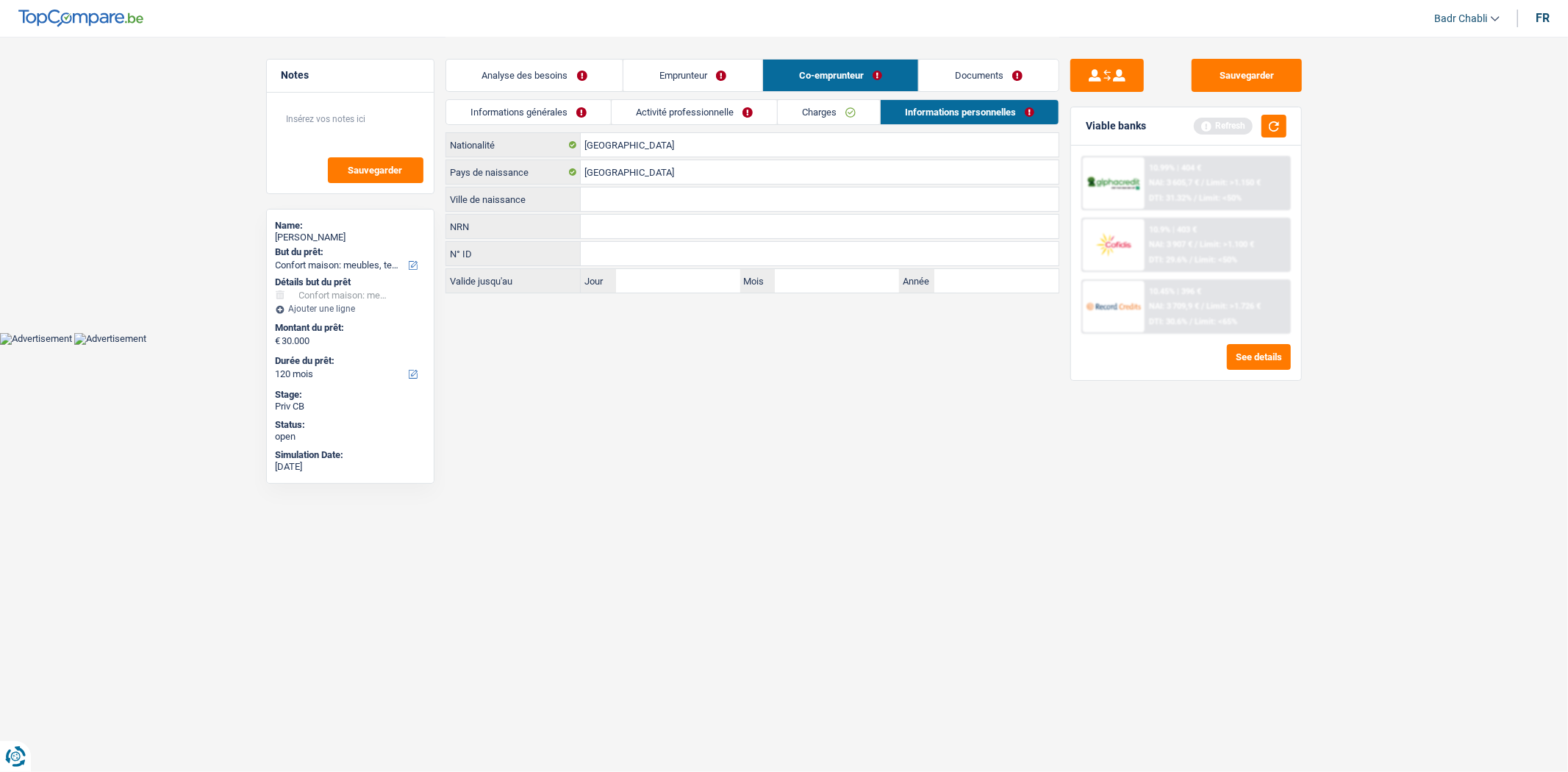
click at [613, 206] on input "Ville de naissance" at bounding box center [820, 199] width 478 height 24
type input "Brad"
click at [1048, 70] on link "Documents" at bounding box center [988, 76] width 139 height 32
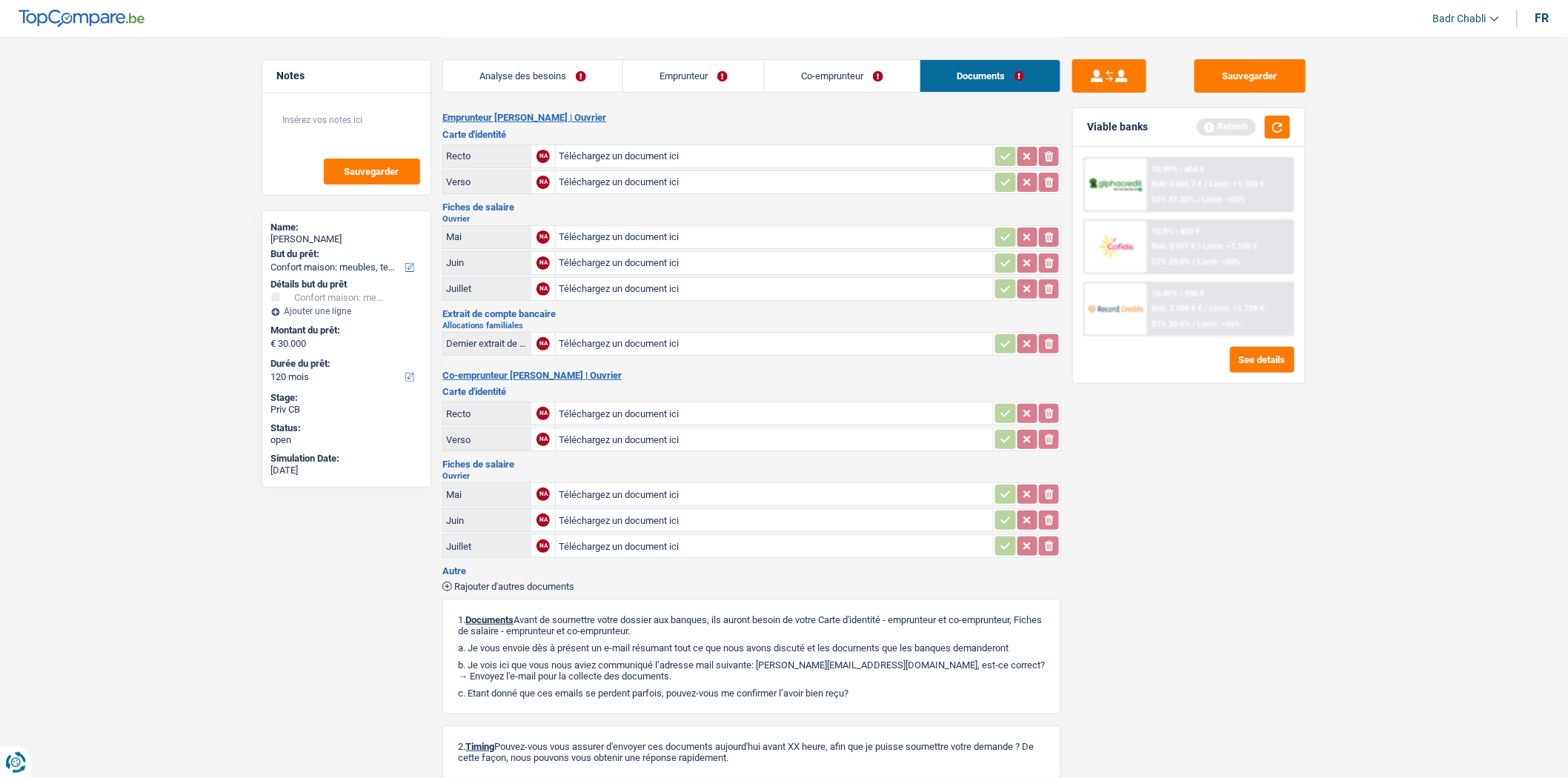
click at [846, 68] on link "Co-emprunteur" at bounding box center [842, 76] width 155 height 32
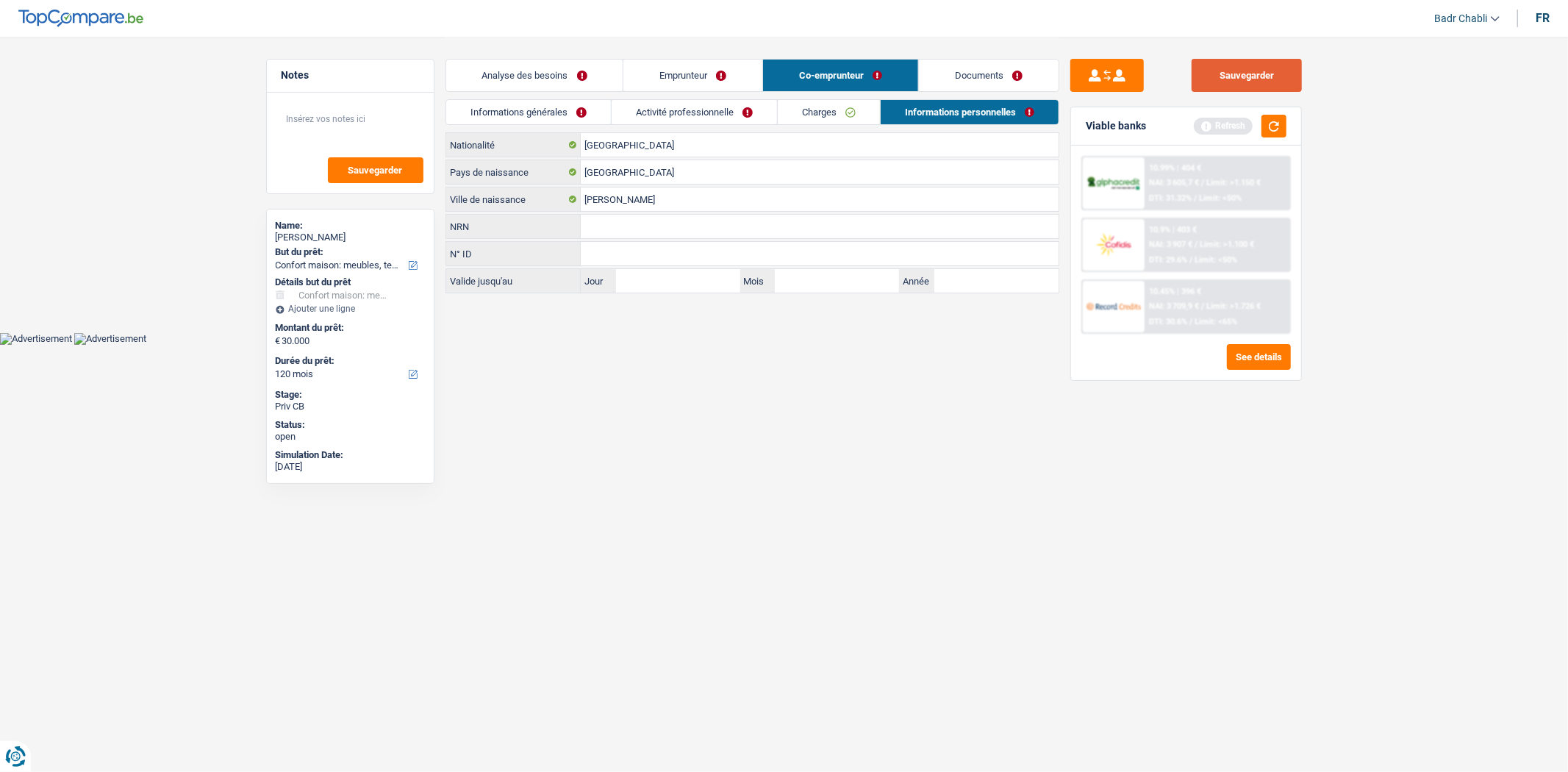
click at [1266, 69] on button "Sauvegarder" at bounding box center [1246, 76] width 110 height 33
click at [1283, 132] on button "button" at bounding box center [1274, 126] width 25 height 23
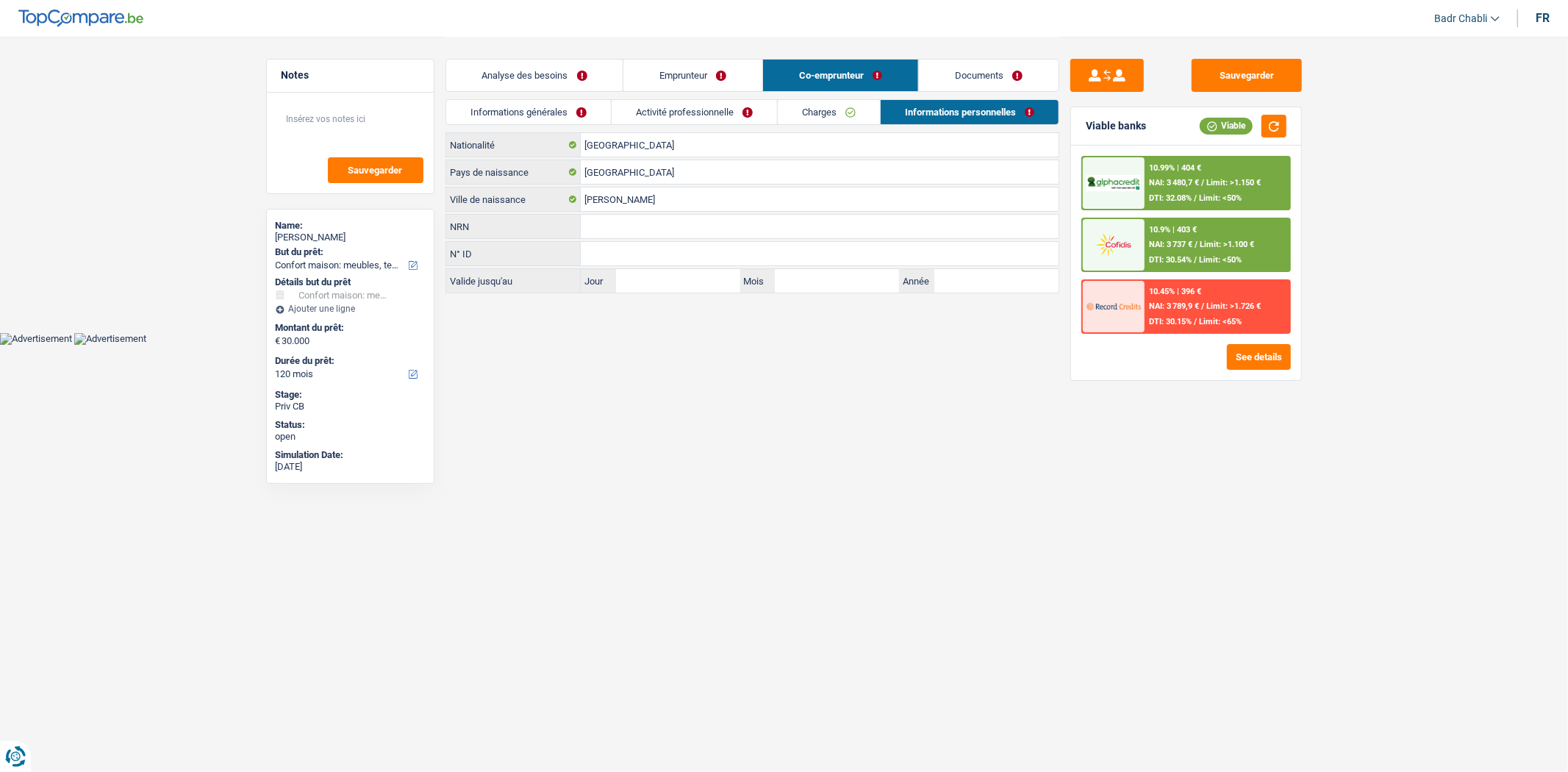
click at [551, 81] on link "Analyse des besoins" at bounding box center [534, 76] width 177 height 32
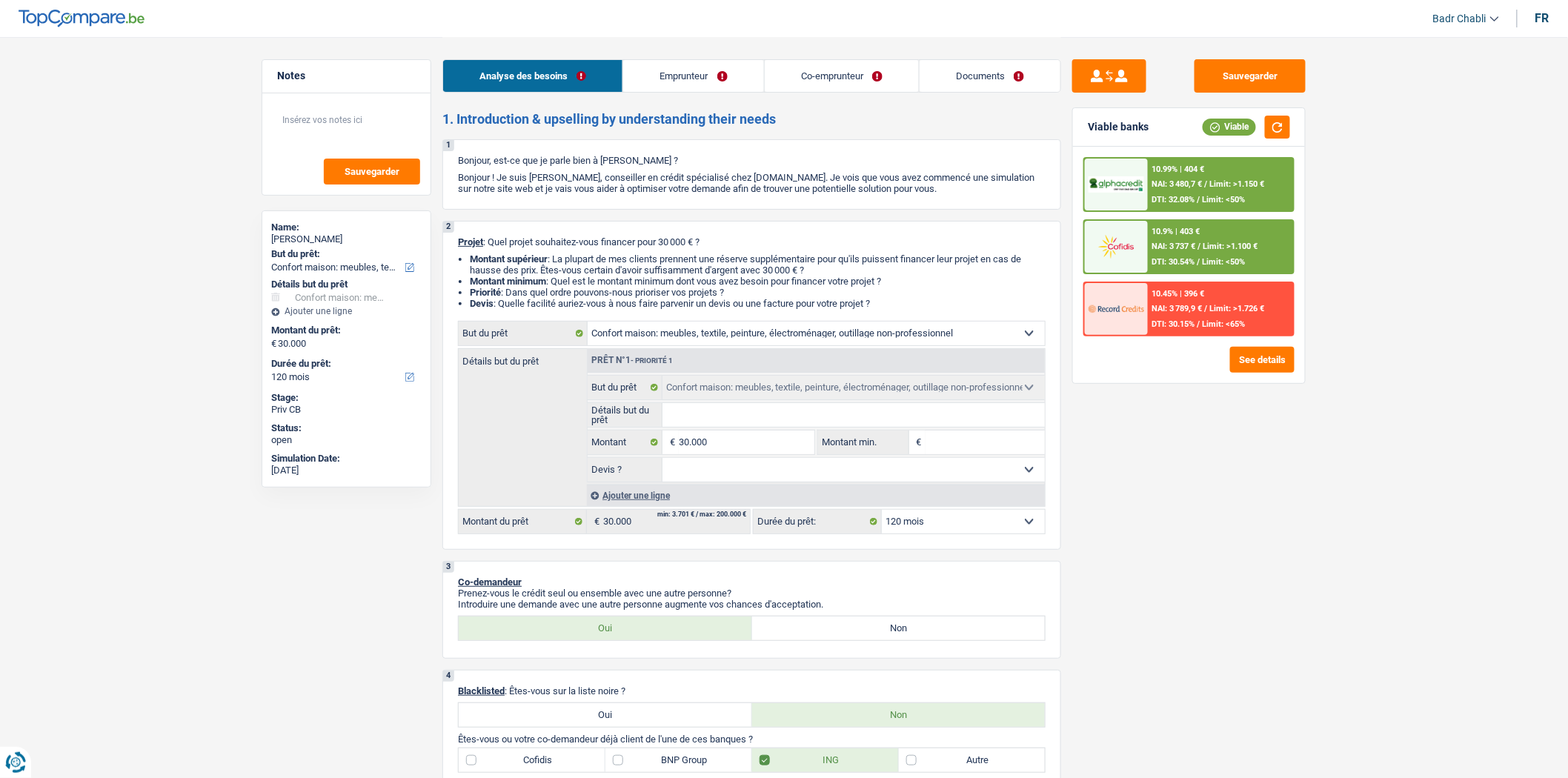
click at [730, 422] on input "Détails but du prêt" at bounding box center [854, 415] width 383 height 24
type input "R"
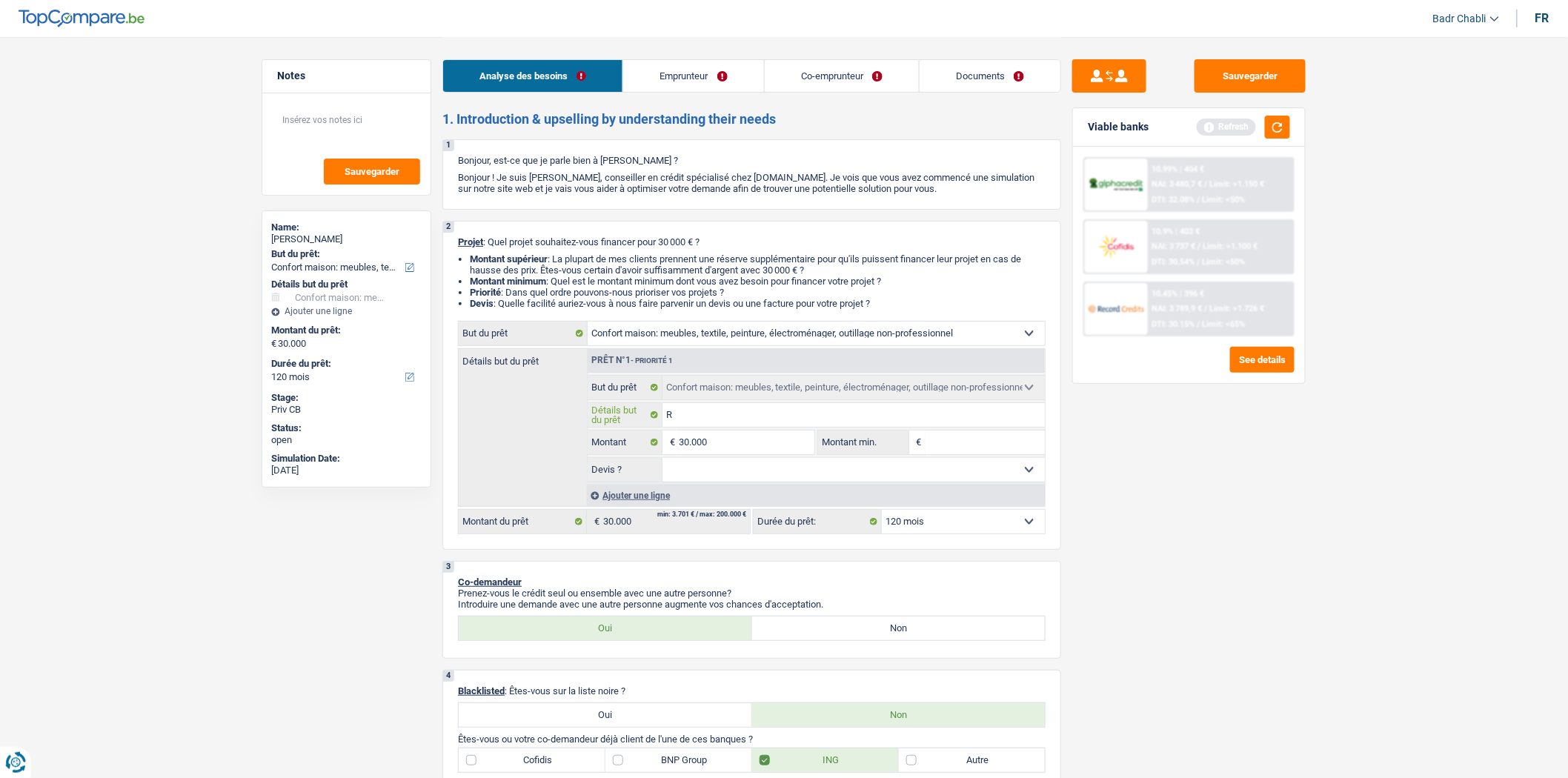
type input "Re"
type input "Rem"
type input "Remp"
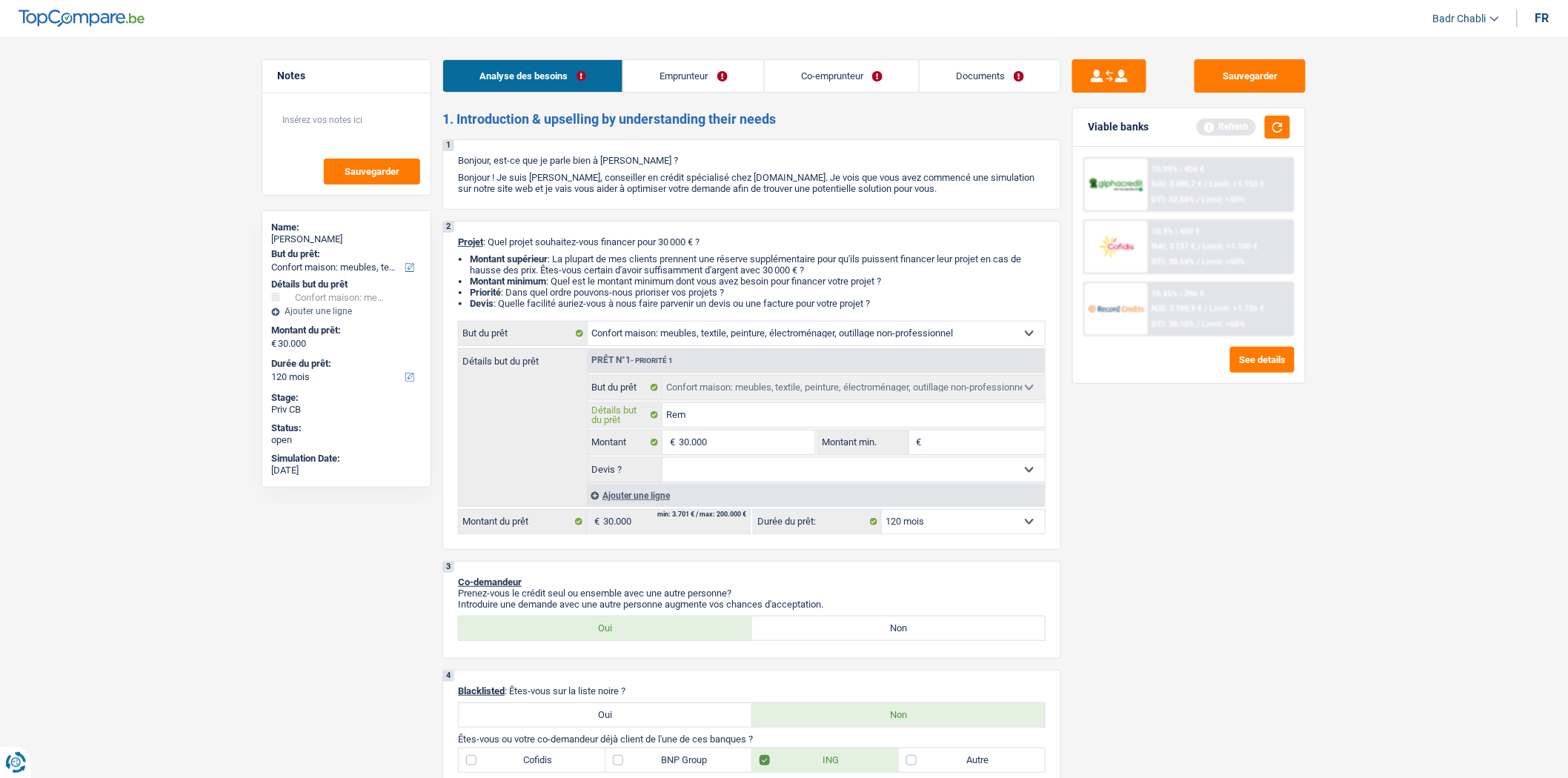
type input "Remp"
type input "Rempl"
type input "Rempla"
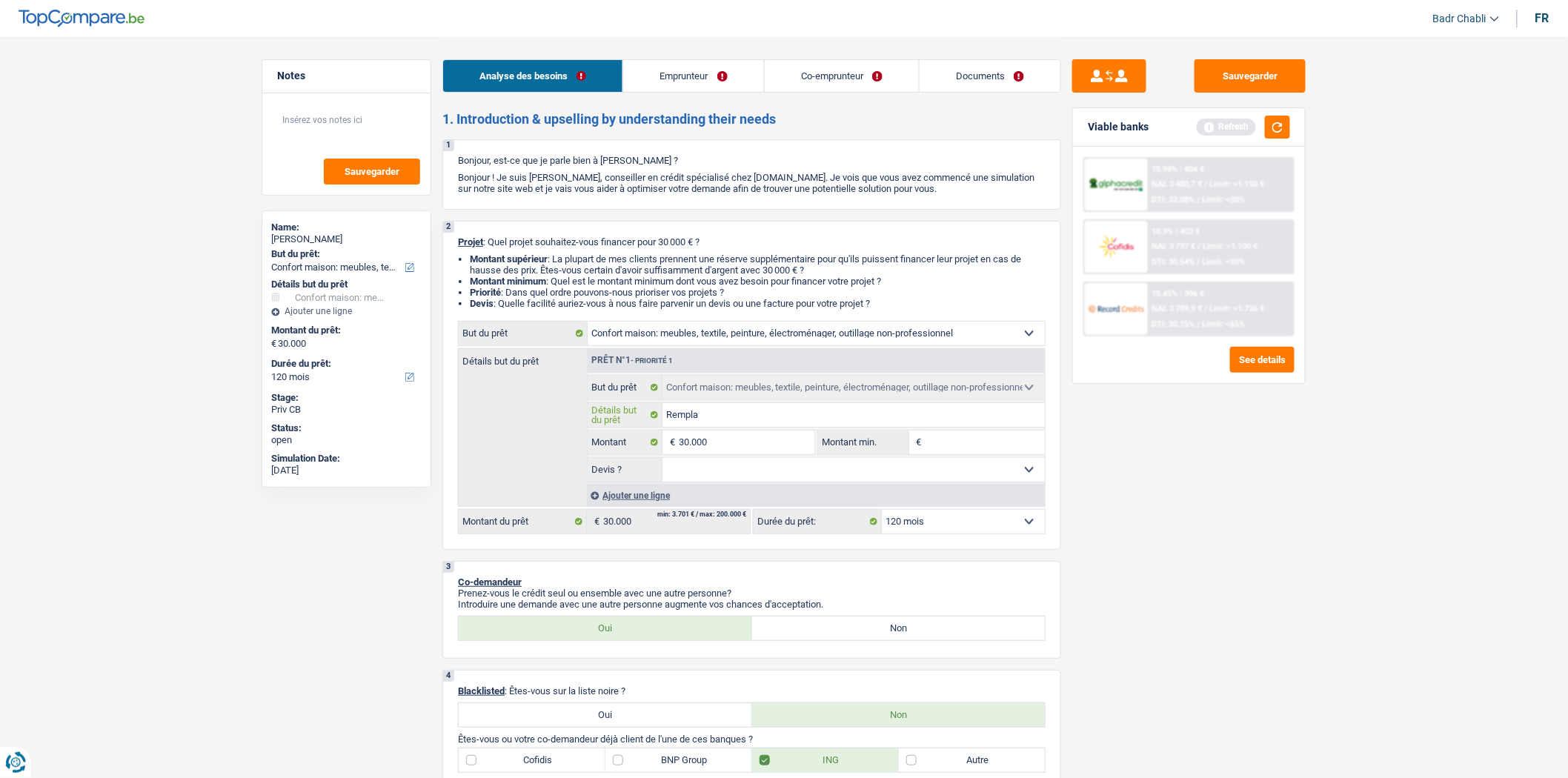
type input "Remplac"
type input "Remplace"
type input "Remplacer"
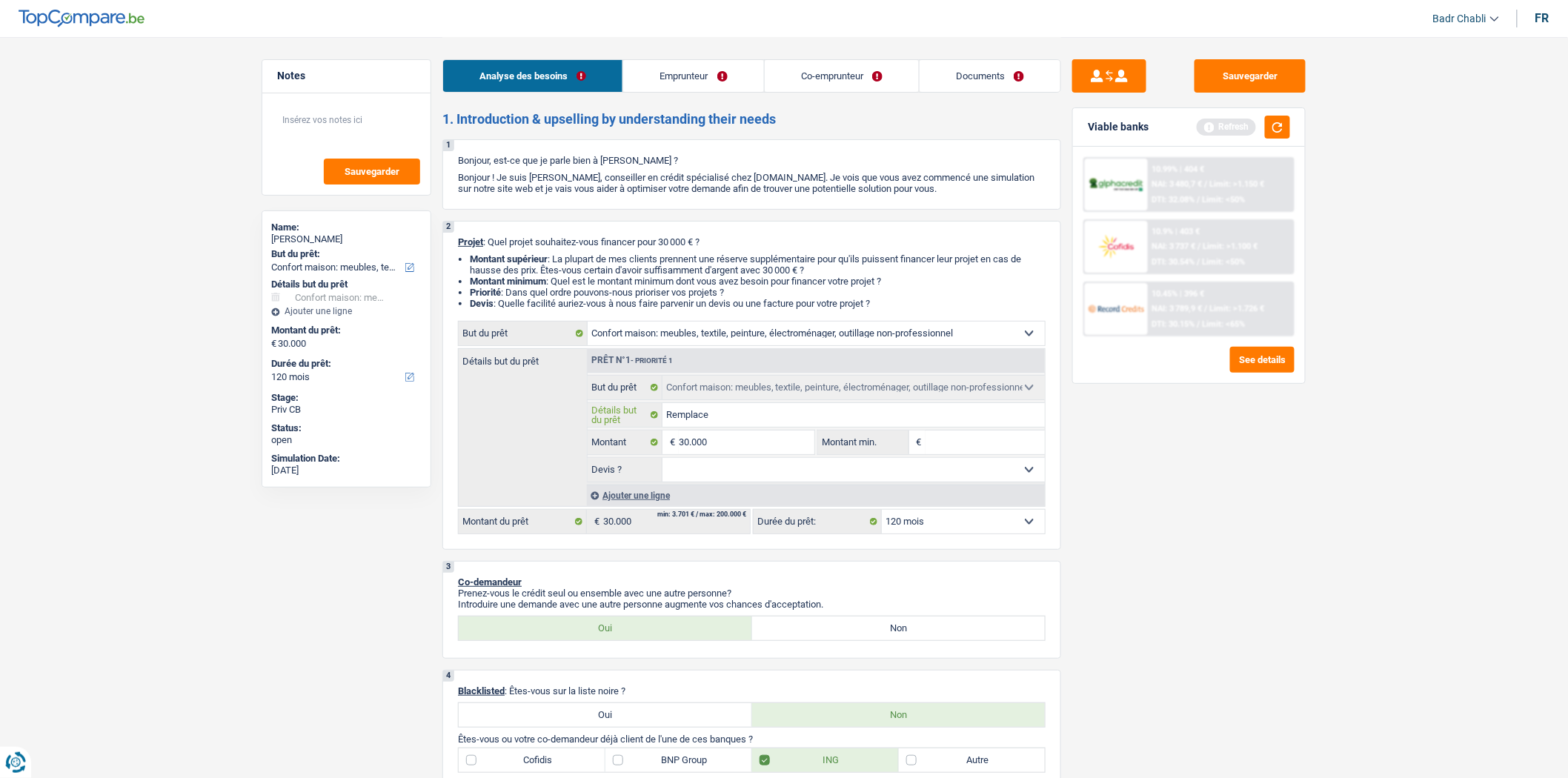
type input "Remplacer"
type input "Remplacer m"
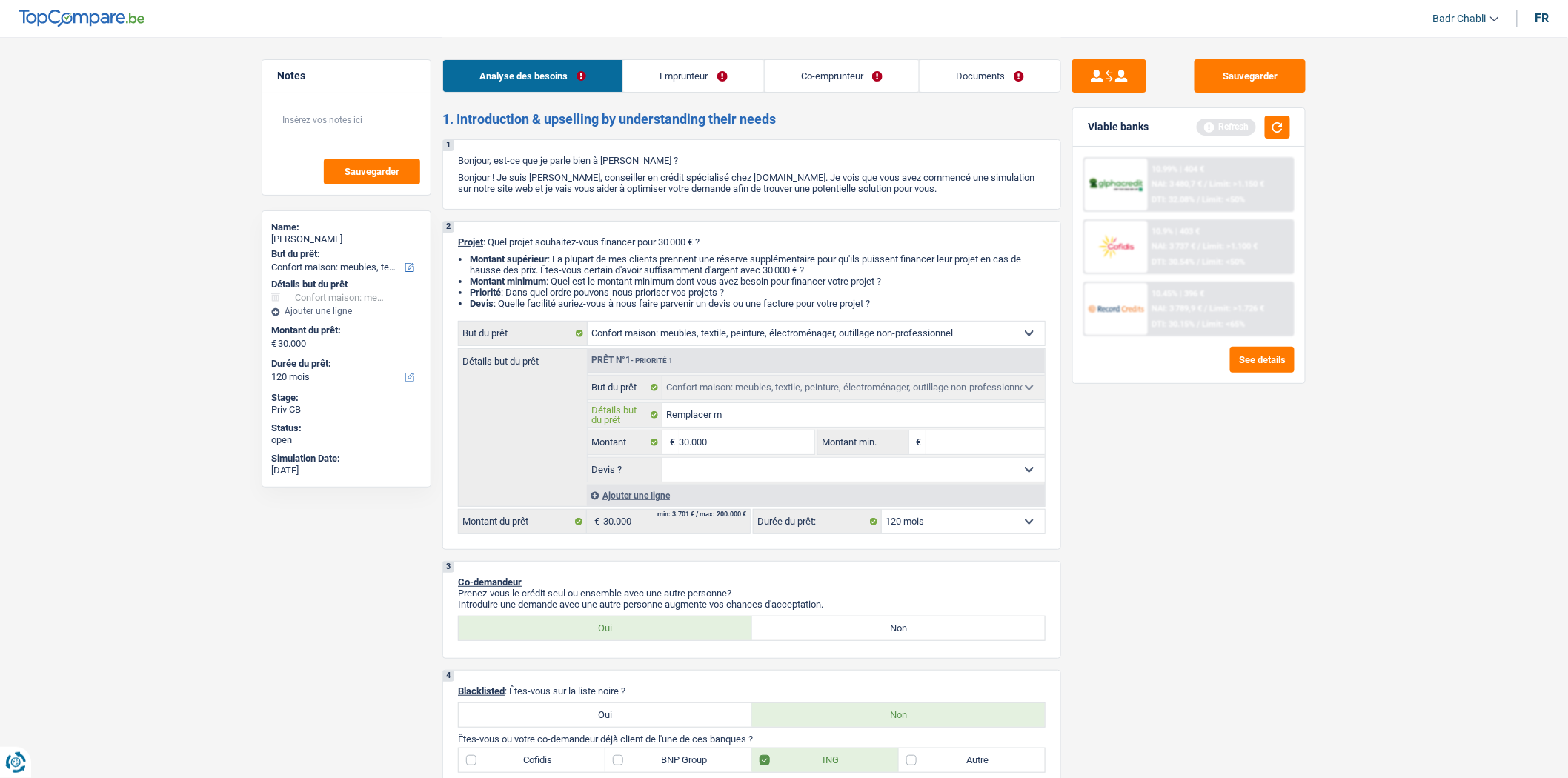
type input "Remplacer me"
type input "Remplacer meu"
type input "Remplacer meub"
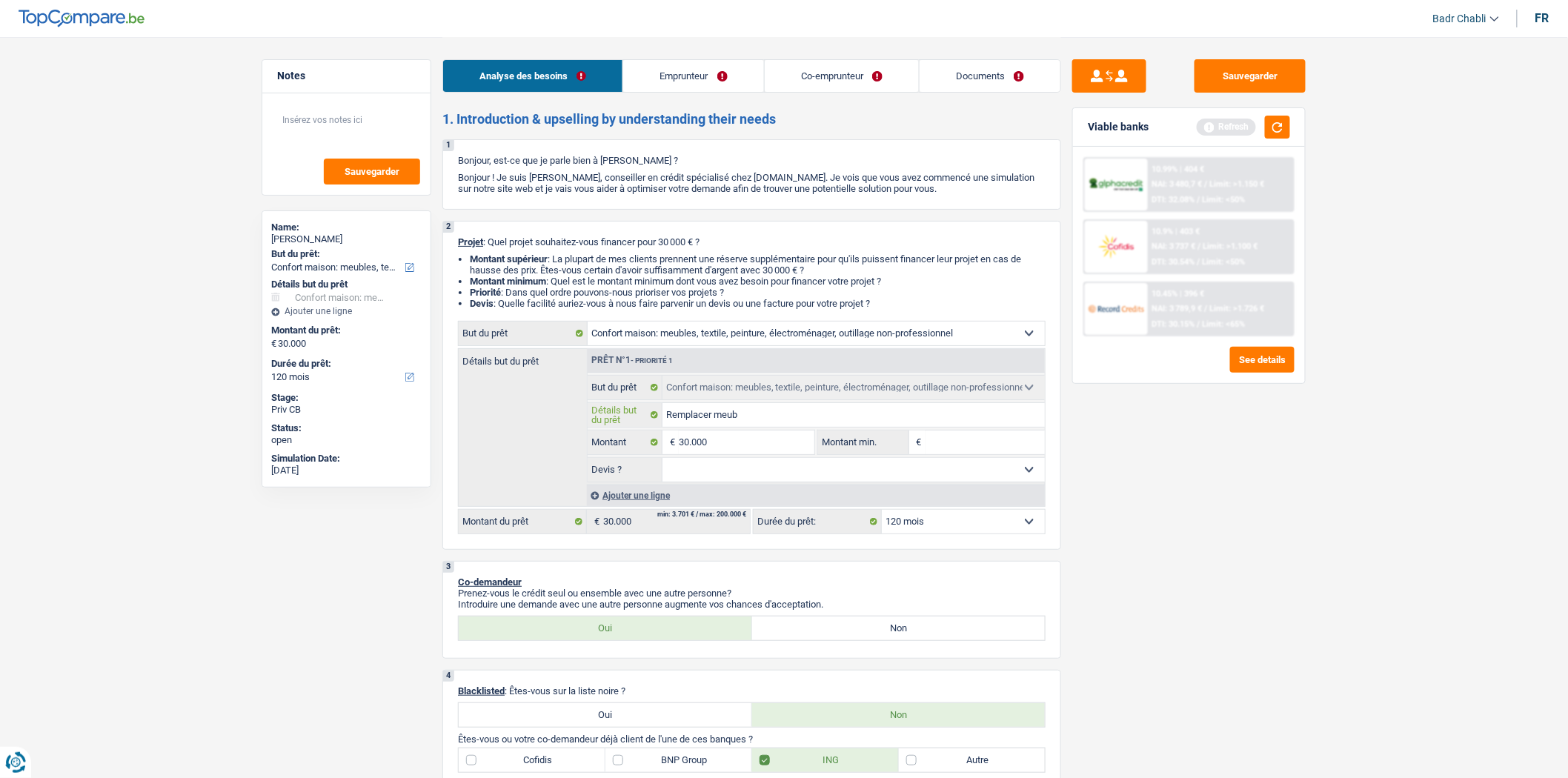
type input "Remplacer meub"
type input "Remplacer meubl"
type input "Remplacer meuble"
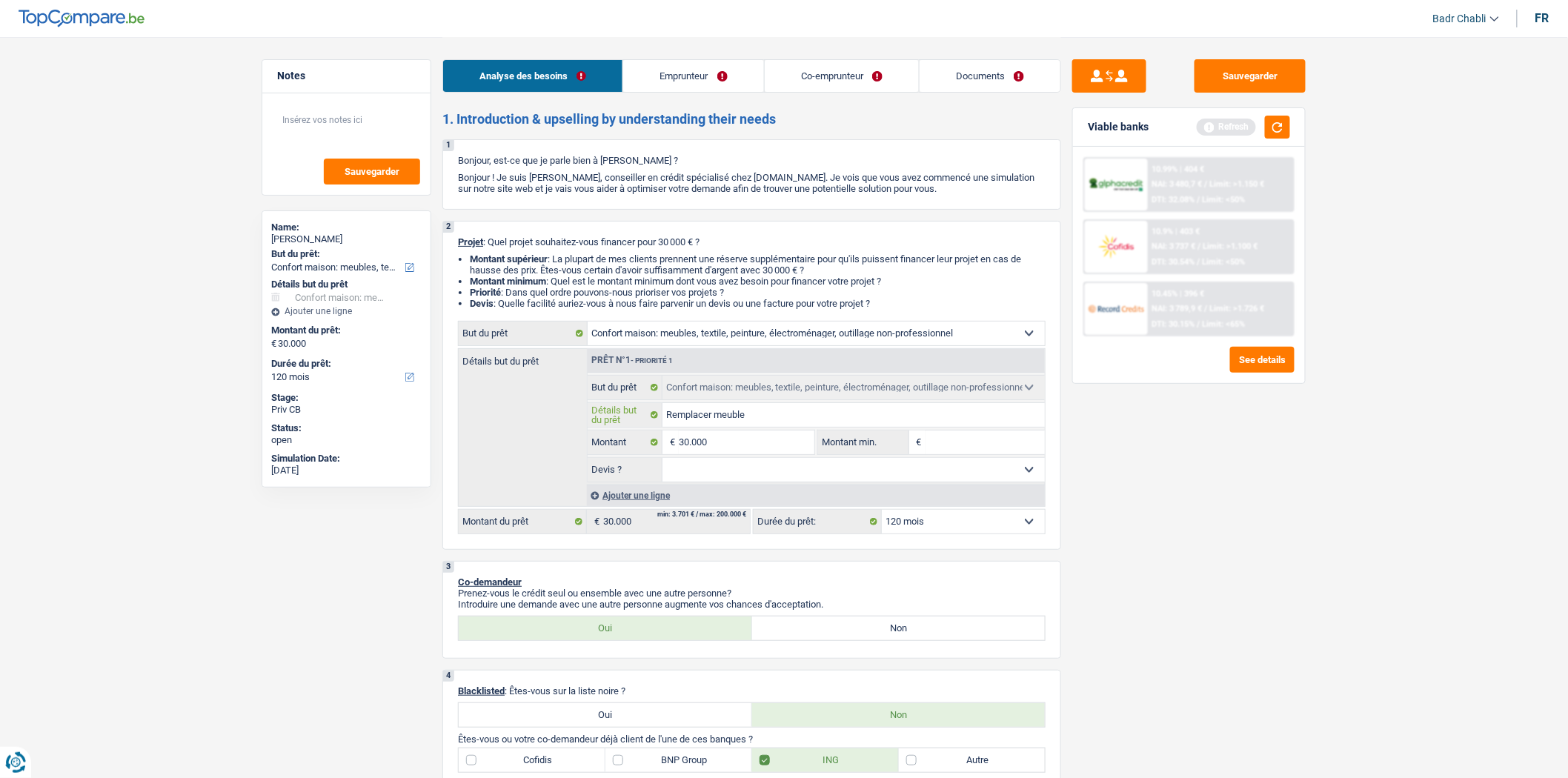
type input "Remplacer meubles"
click at [750, 438] on input "30.000" at bounding box center [746, 442] width 136 height 24
click at [749, 438] on input "30.000" at bounding box center [746, 442] width 136 height 24
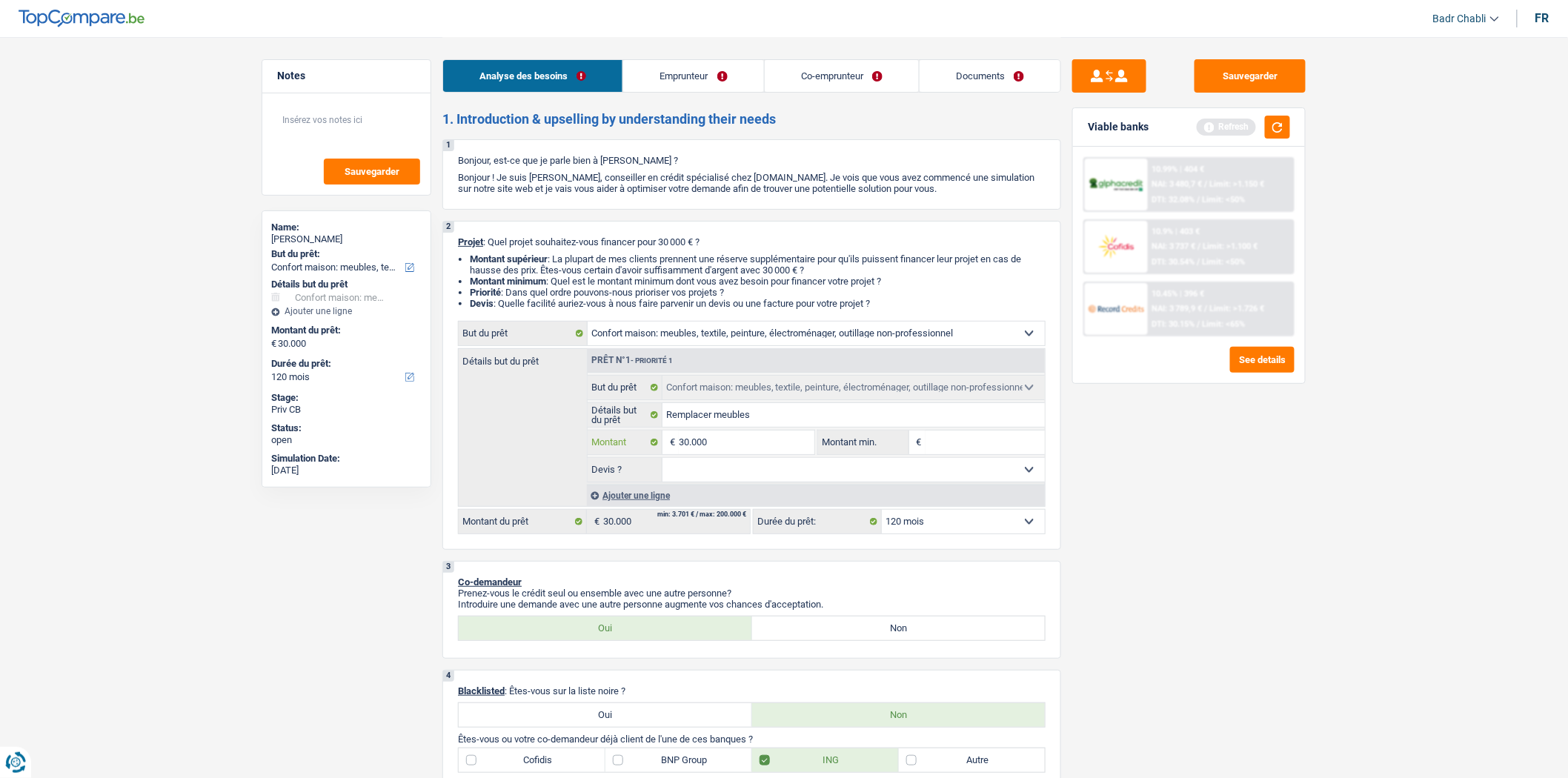
click at [749, 438] on input "30.000" at bounding box center [746, 442] width 136 height 24
type input "1"
type input "10"
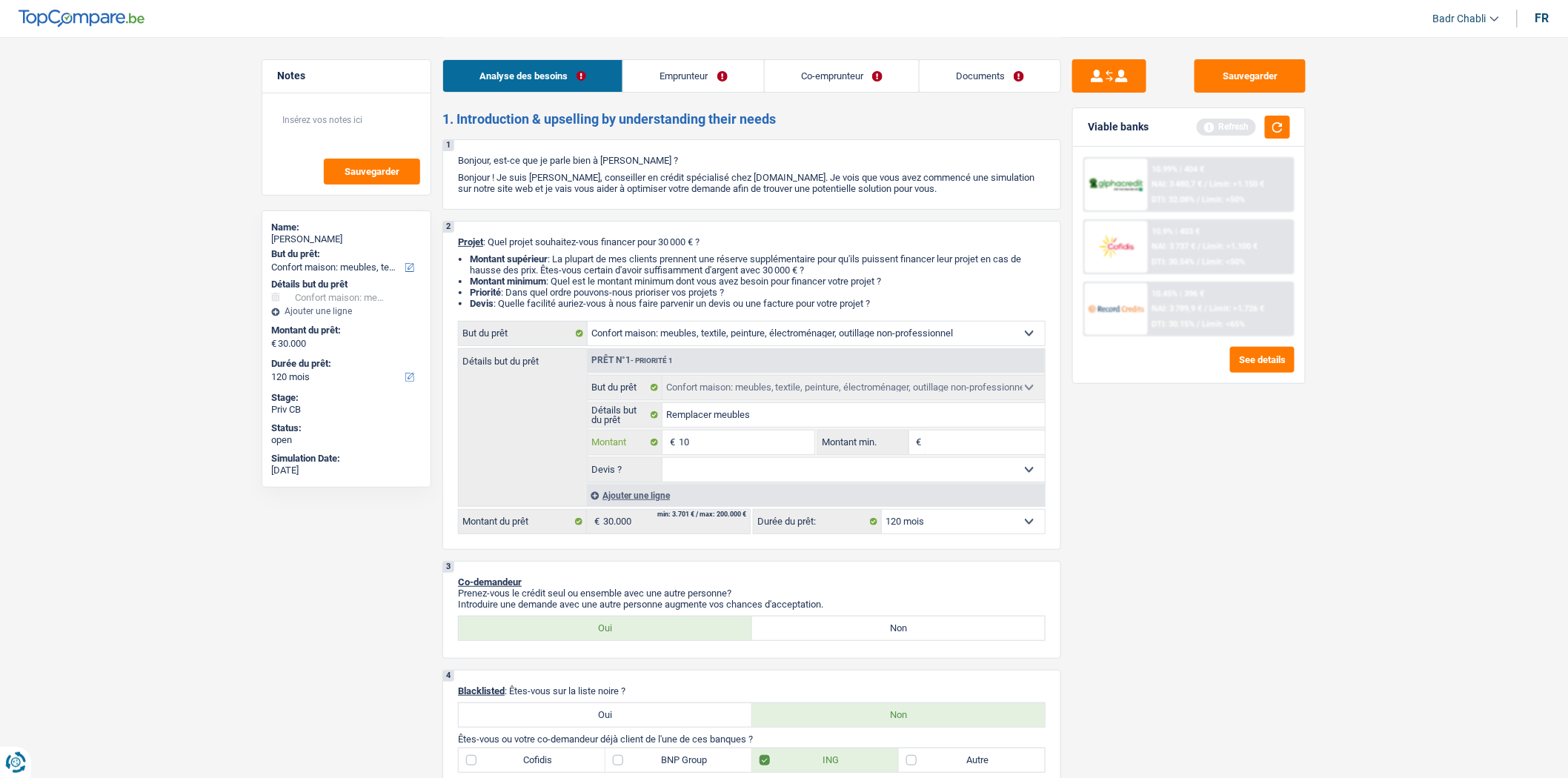
type input "100"
type input "1.000"
type input "10.000"
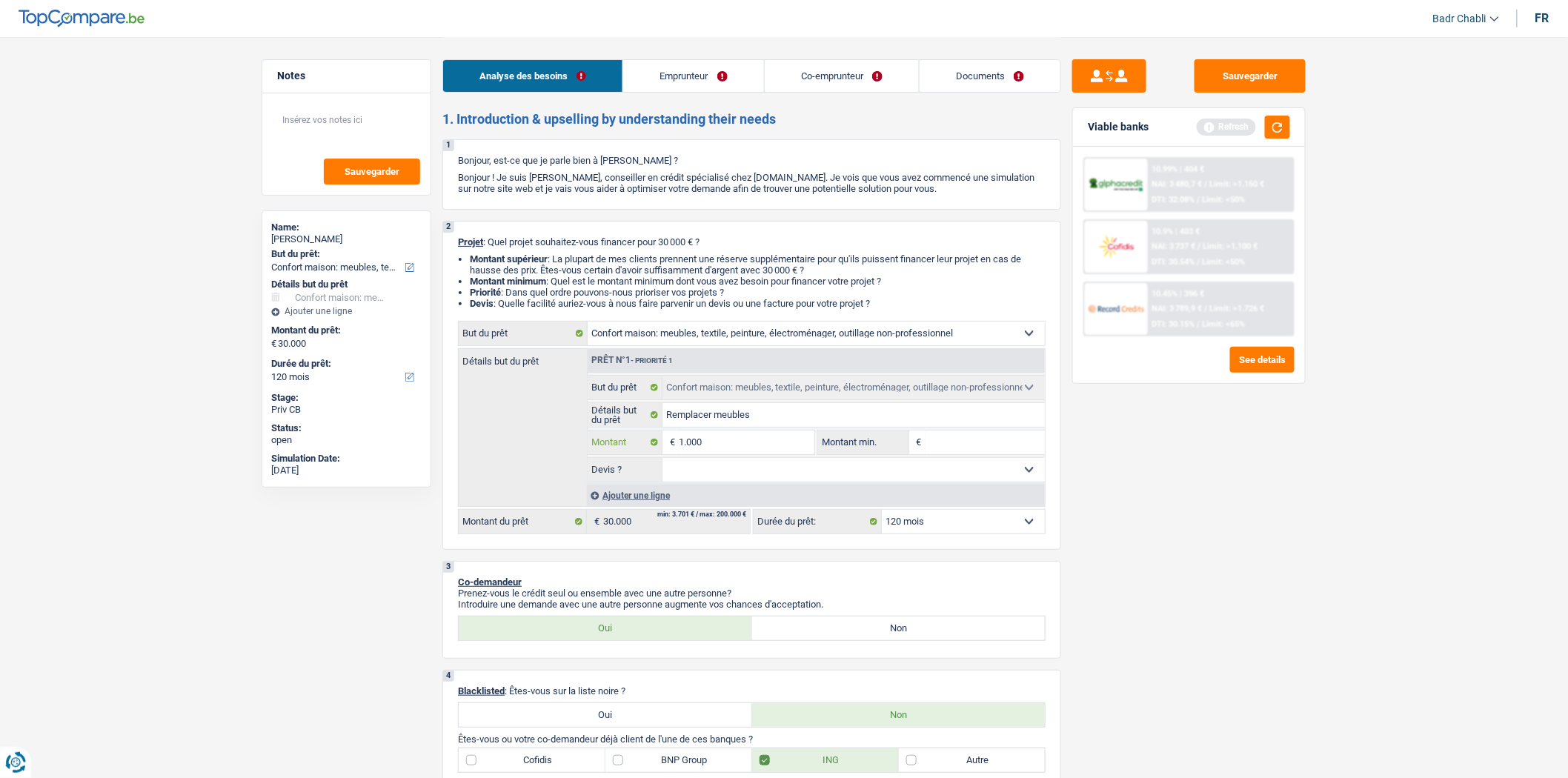
type input "10.000"
click at [735, 438] on input "10.000" at bounding box center [746, 442] width 136 height 24
type input "10.000"
click at [979, 446] on input "Montant min." at bounding box center [985, 442] width 120 height 24
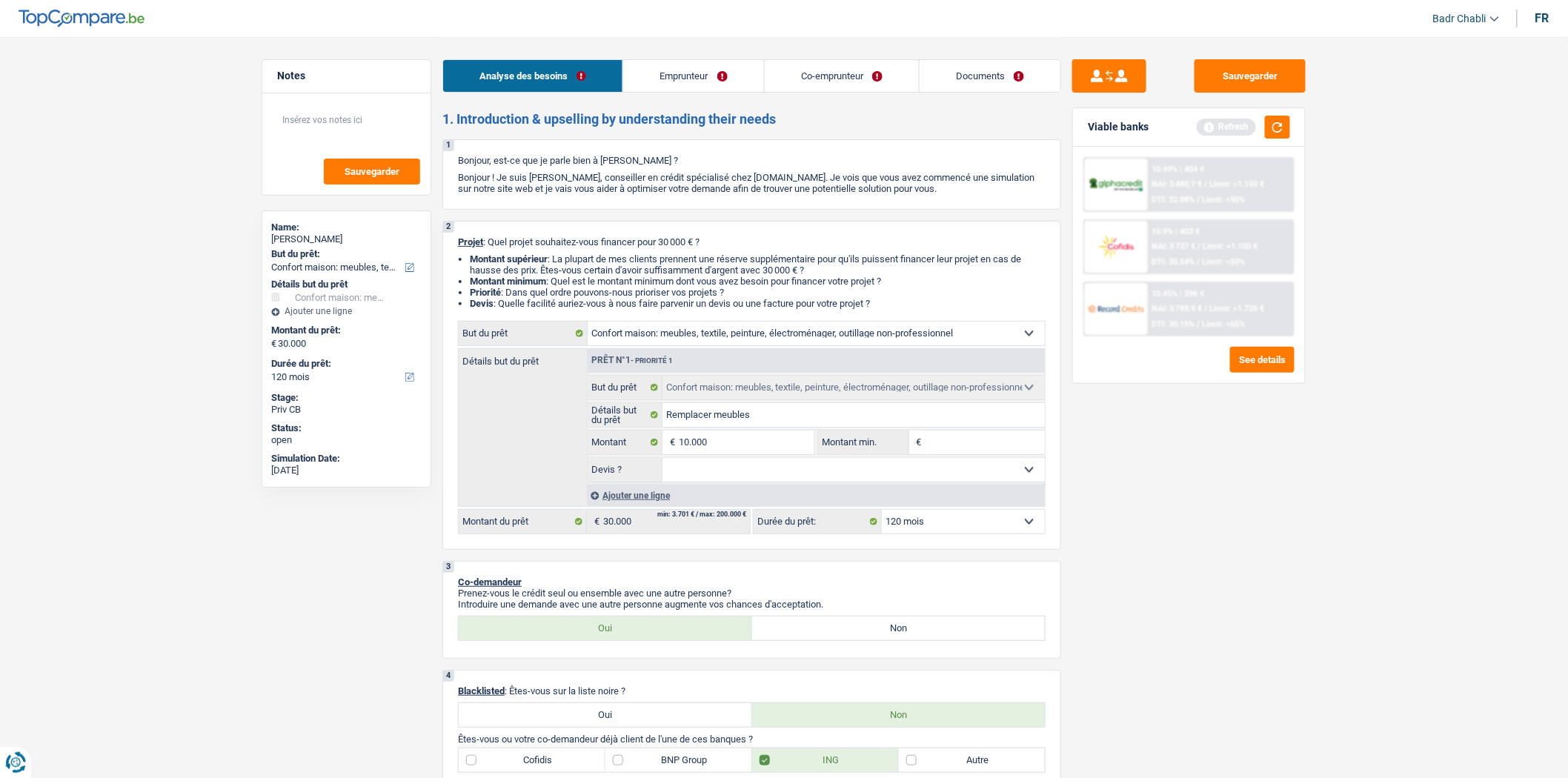
type input "10.000"
select select "48"
type input "10.000"
select select "48"
type input "10.000"
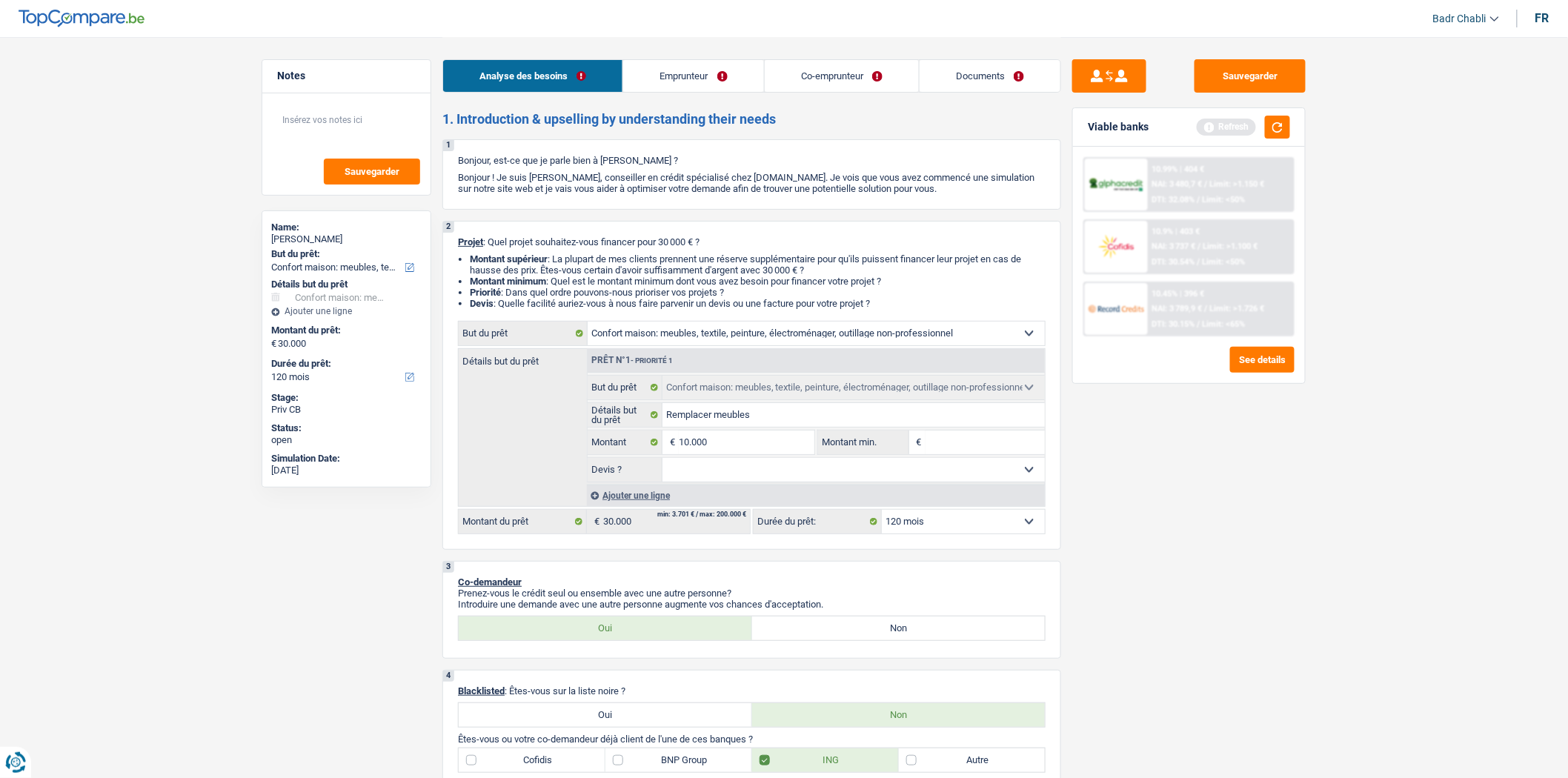
select select "48"
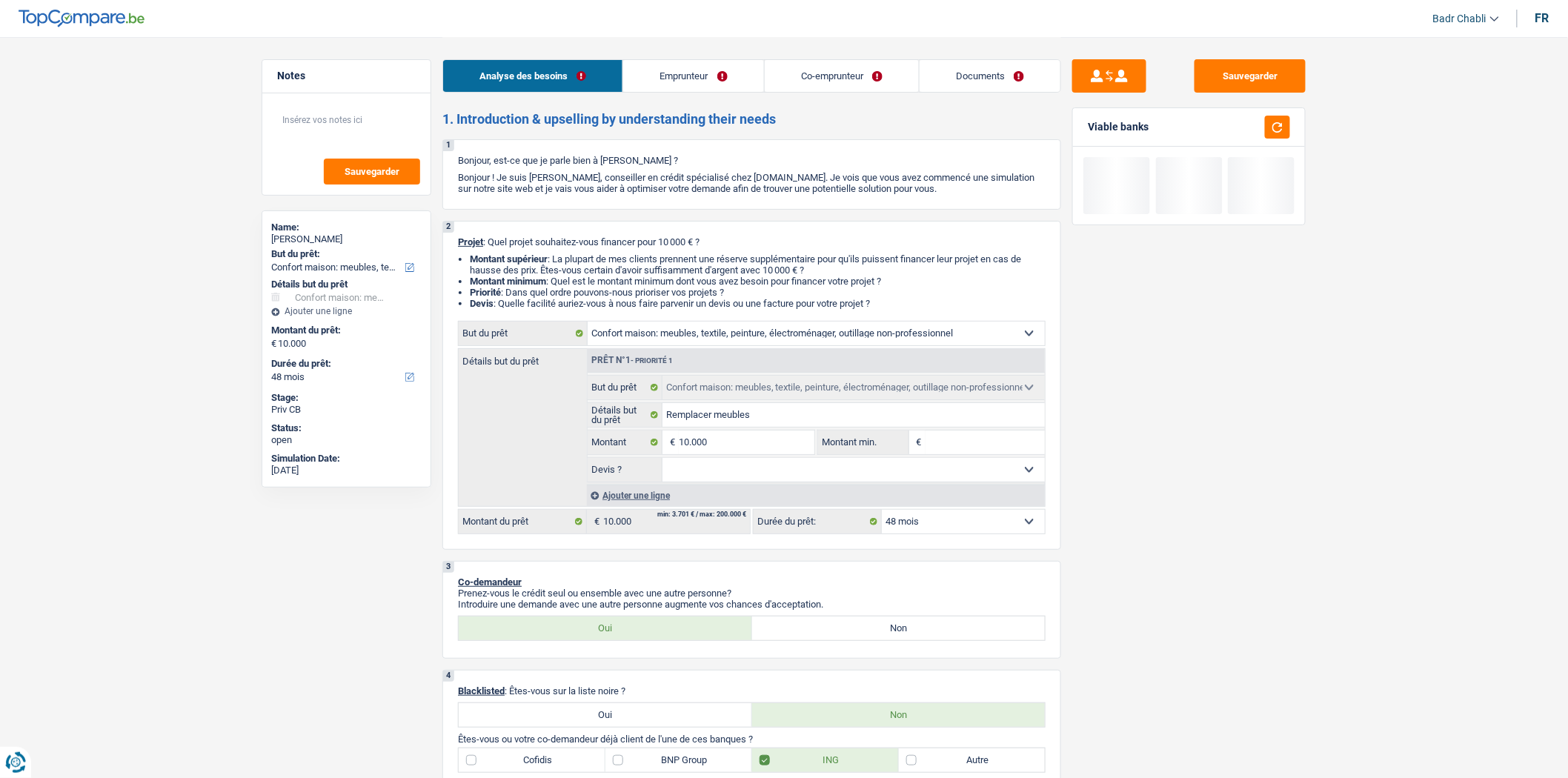
type input "8"
type input "80"
type input "800"
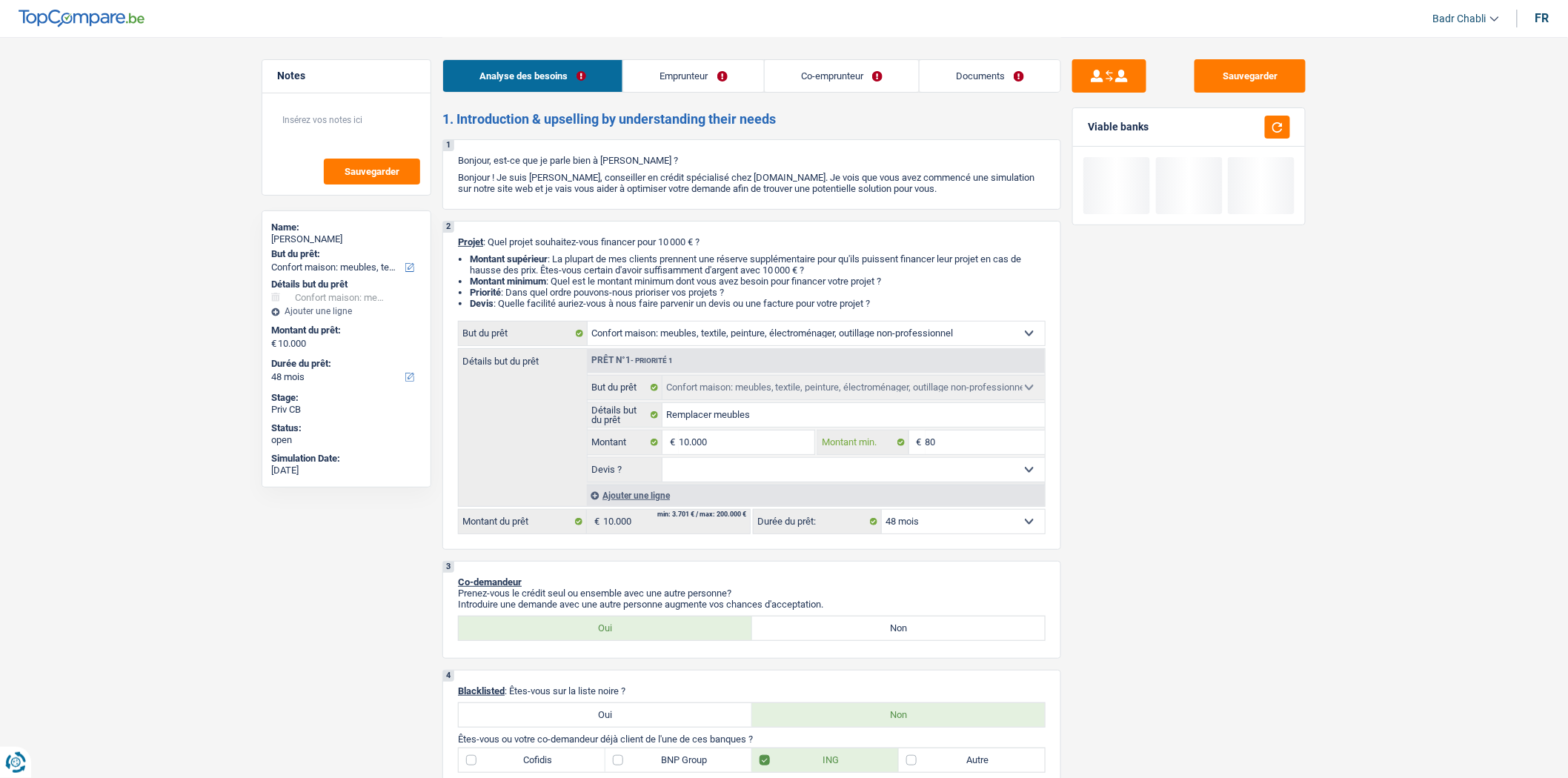
type input "800"
type input "8.000"
click at [752, 464] on select "Oui Non Non répondu Sélectionner une option" at bounding box center [854, 469] width 383 height 24
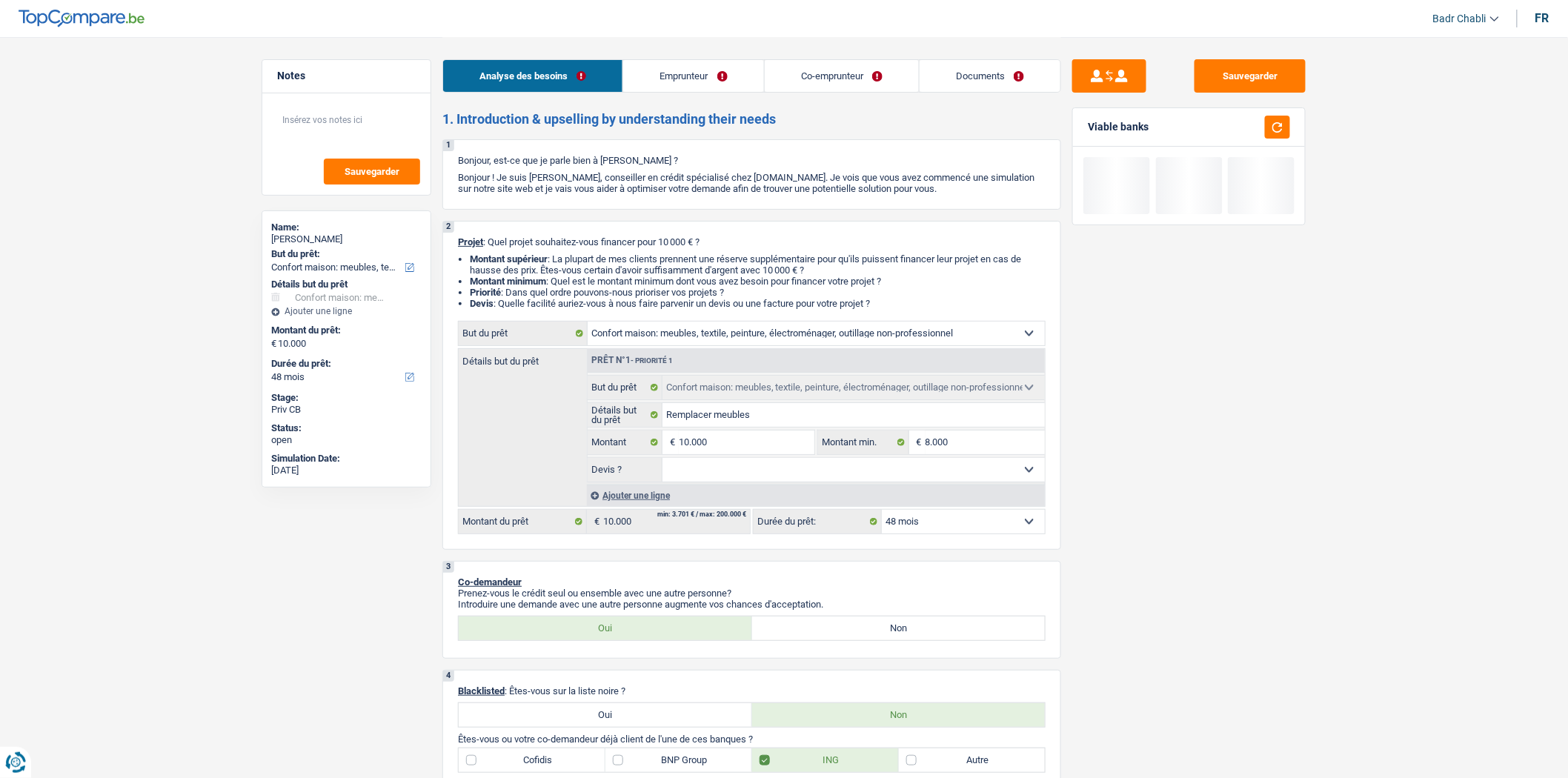
select select "false"
click at [663, 462] on select "Oui Non Non répondu Sélectionner une option" at bounding box center [854, 469] width 383 height 24
select select "false"
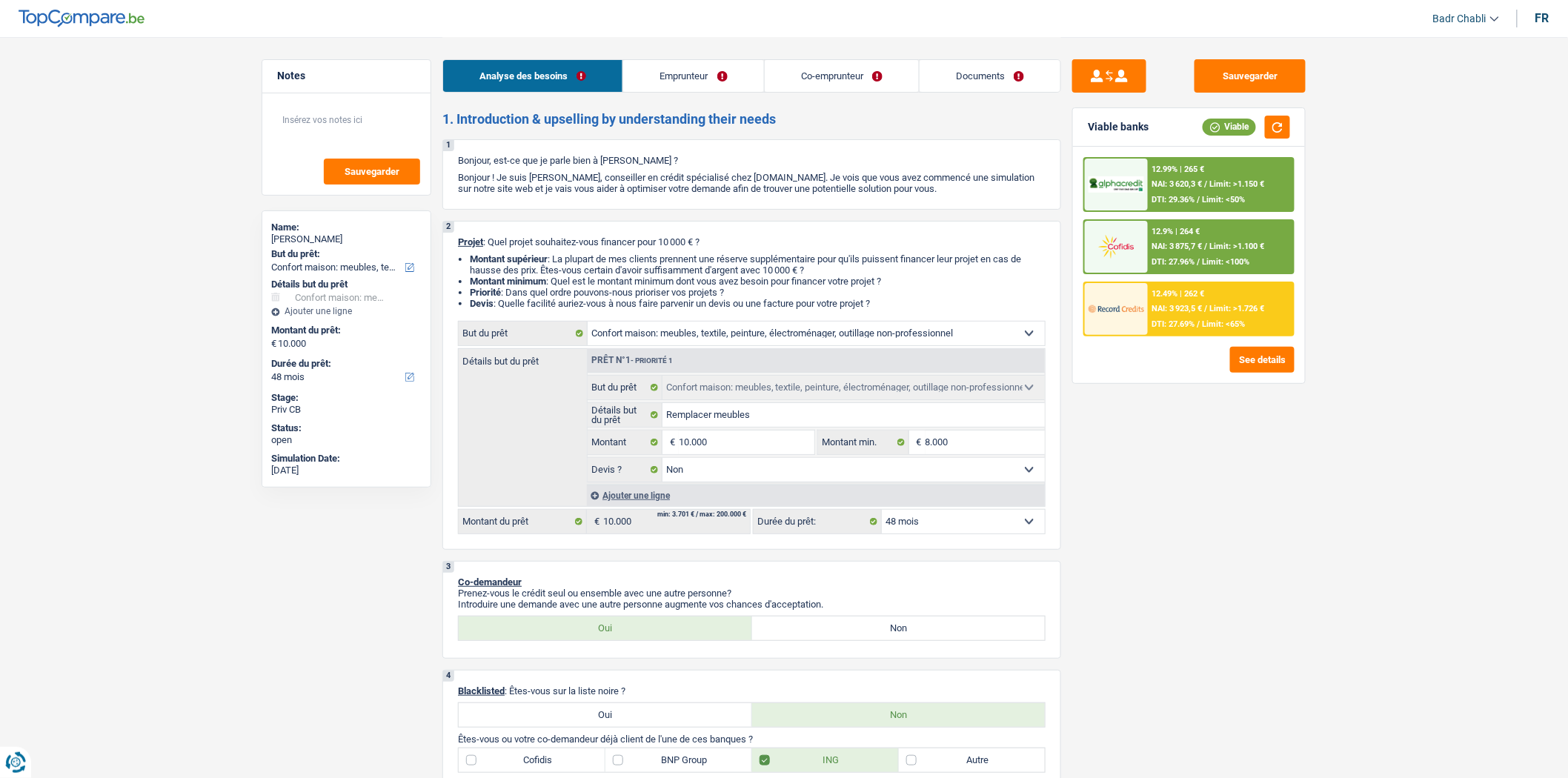
click at [663, 493] on div "Ajouter une ligne" at bounding box center [816, 495] width 458 height 21
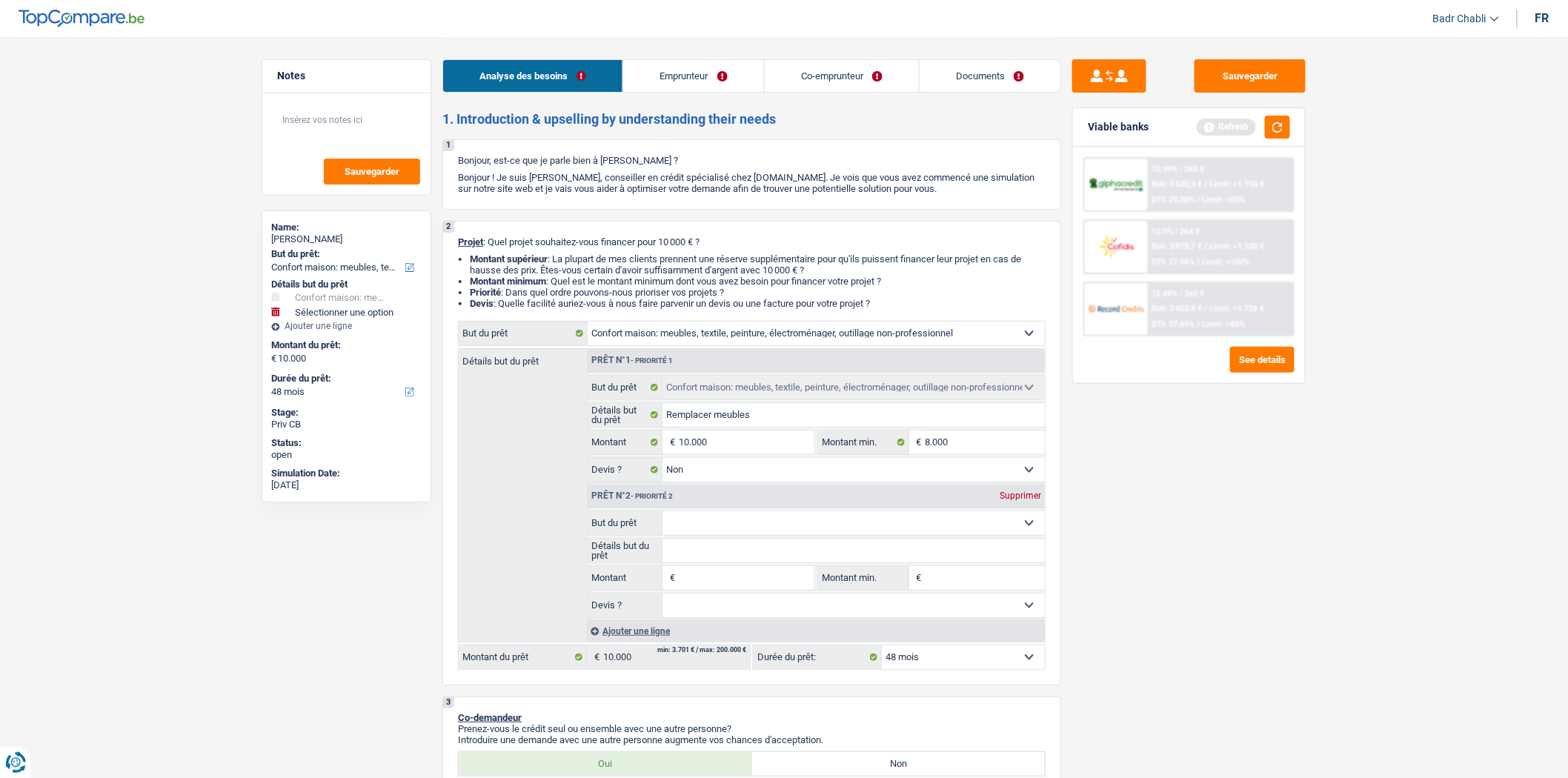
click at [729, 582] on input "Montant" at bounding box center [746, 577] width 136 height 24
type input "1"
type input "10"
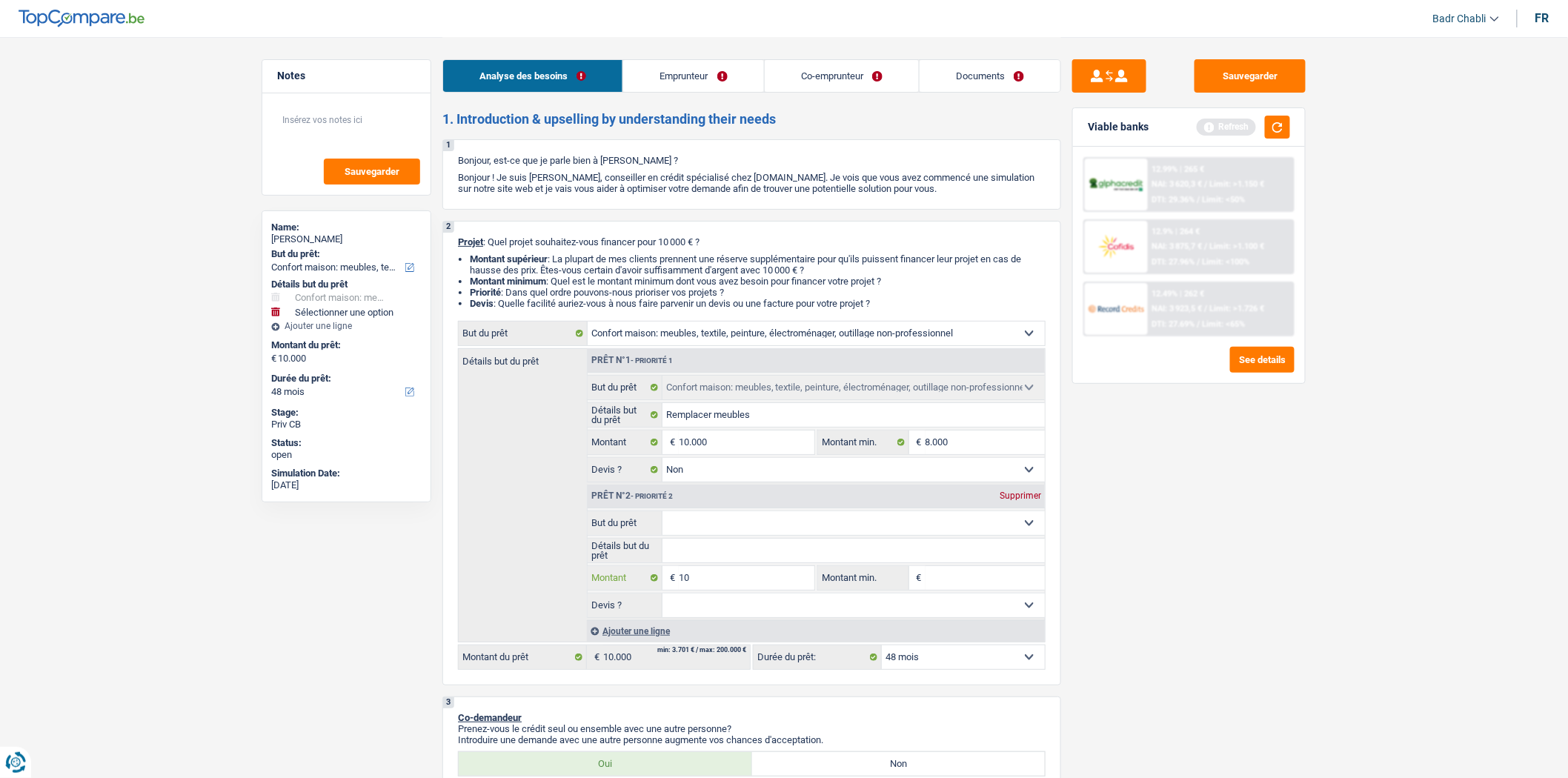
type input "100"
type input "1.000"
type input "10.000"
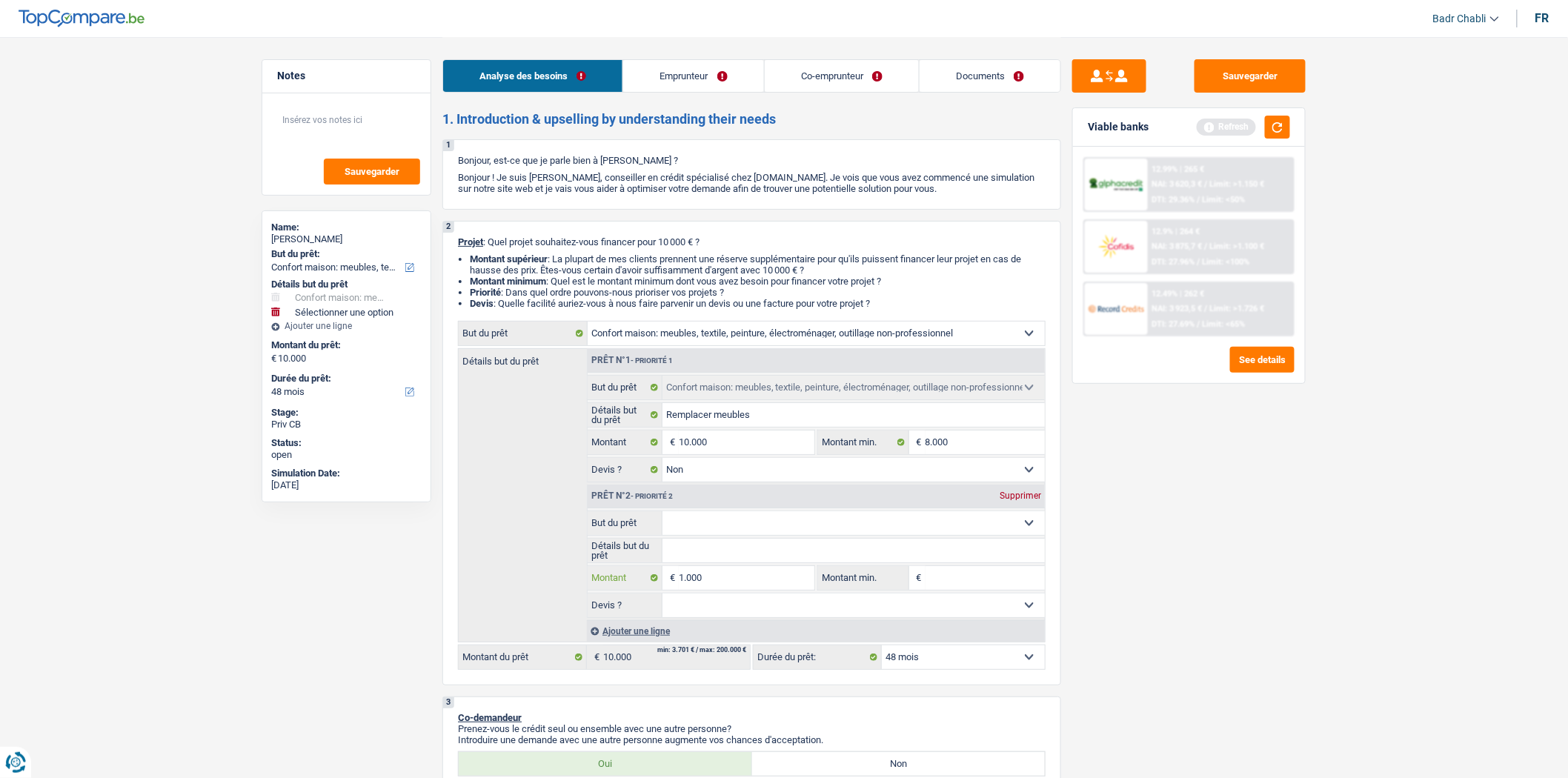
type input "10.000"
type input "20.000"
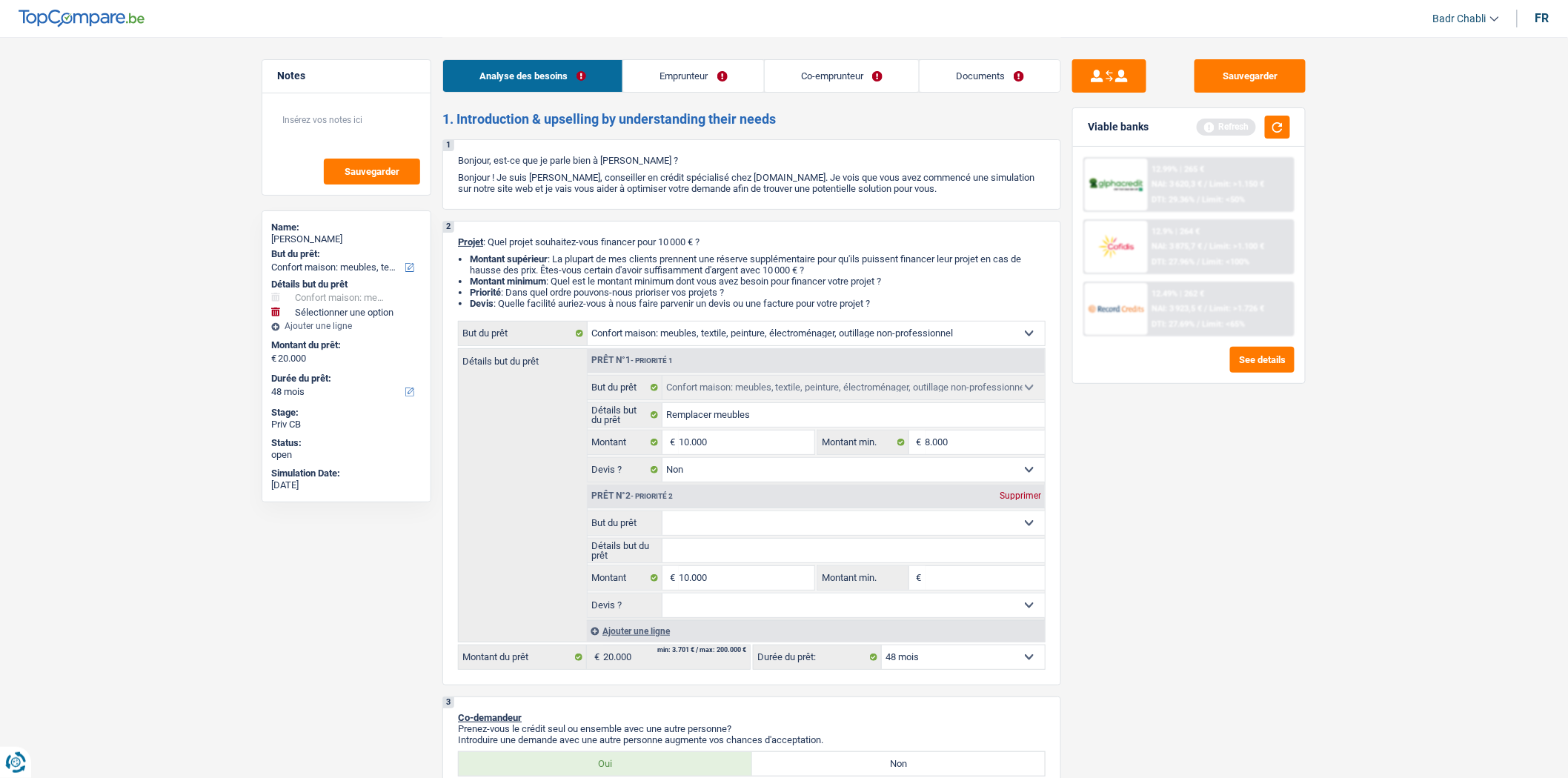
select select "84"
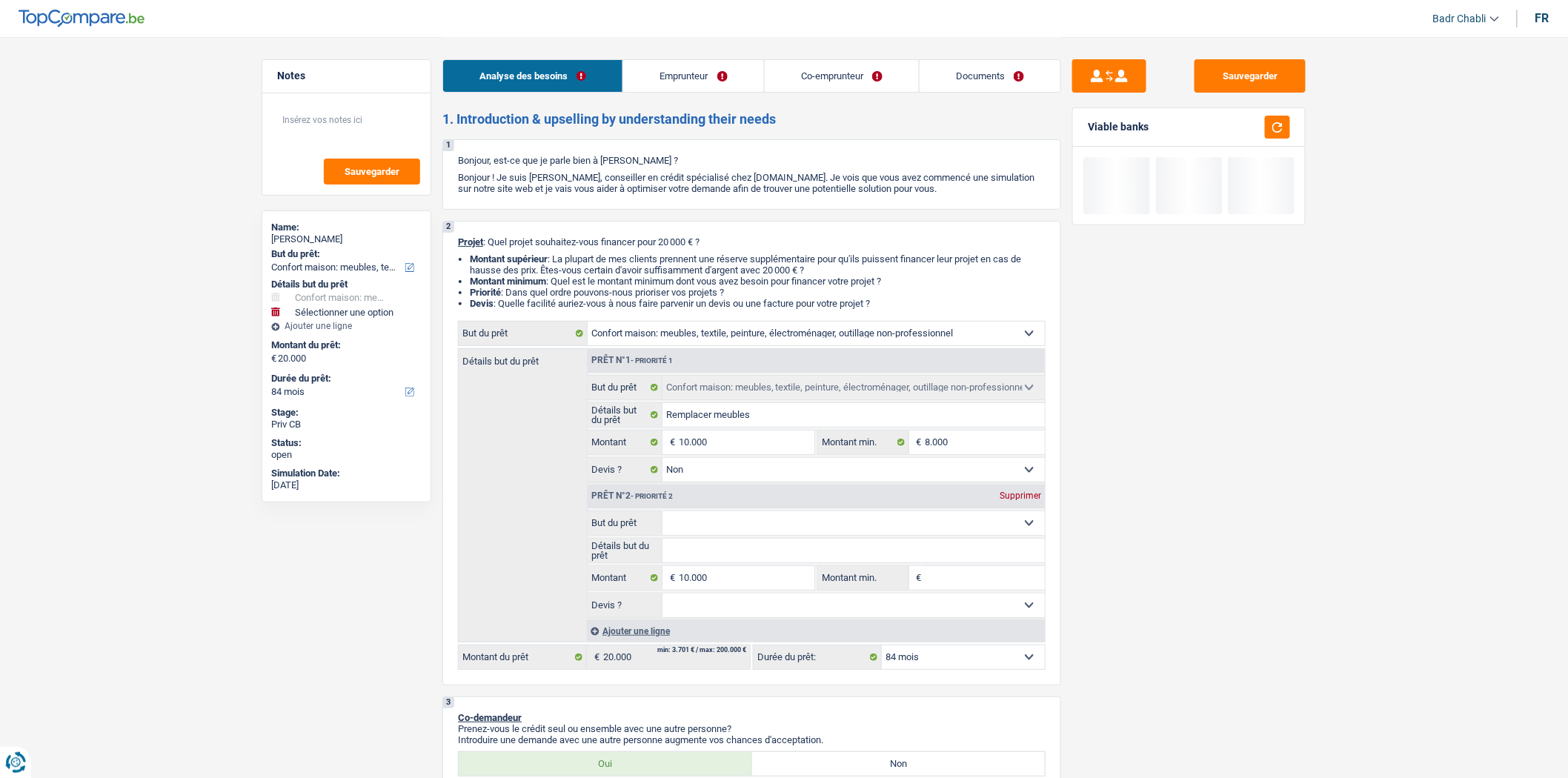
click at [720, 532] on select "Confort maison: meubles, textile, peinture, électroménager, outillage non-profe…" at bounding box center [854, 522] width 383 height 24
select select "hobbies"
click at [663, 515] on select "Confort maison: meubles, textile, peinture, électroménager, outillage non-profe…" at bounding box center [854, 522] width 383 height 24
select select "hobbies"
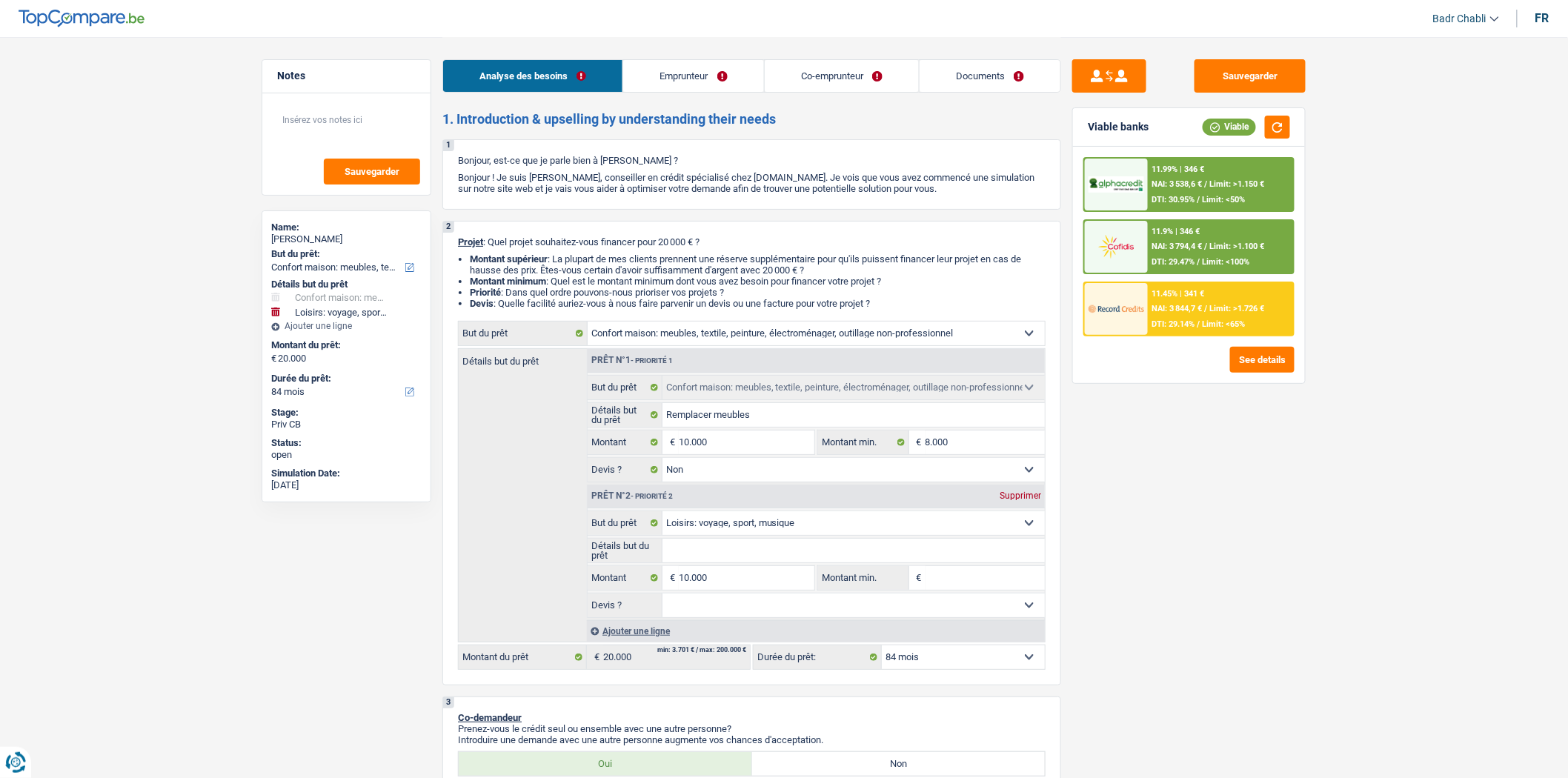
click at [734, 542] on input "Détails but du prêt" at bounding box center [854, 550] width 383 height 24
type input "V"
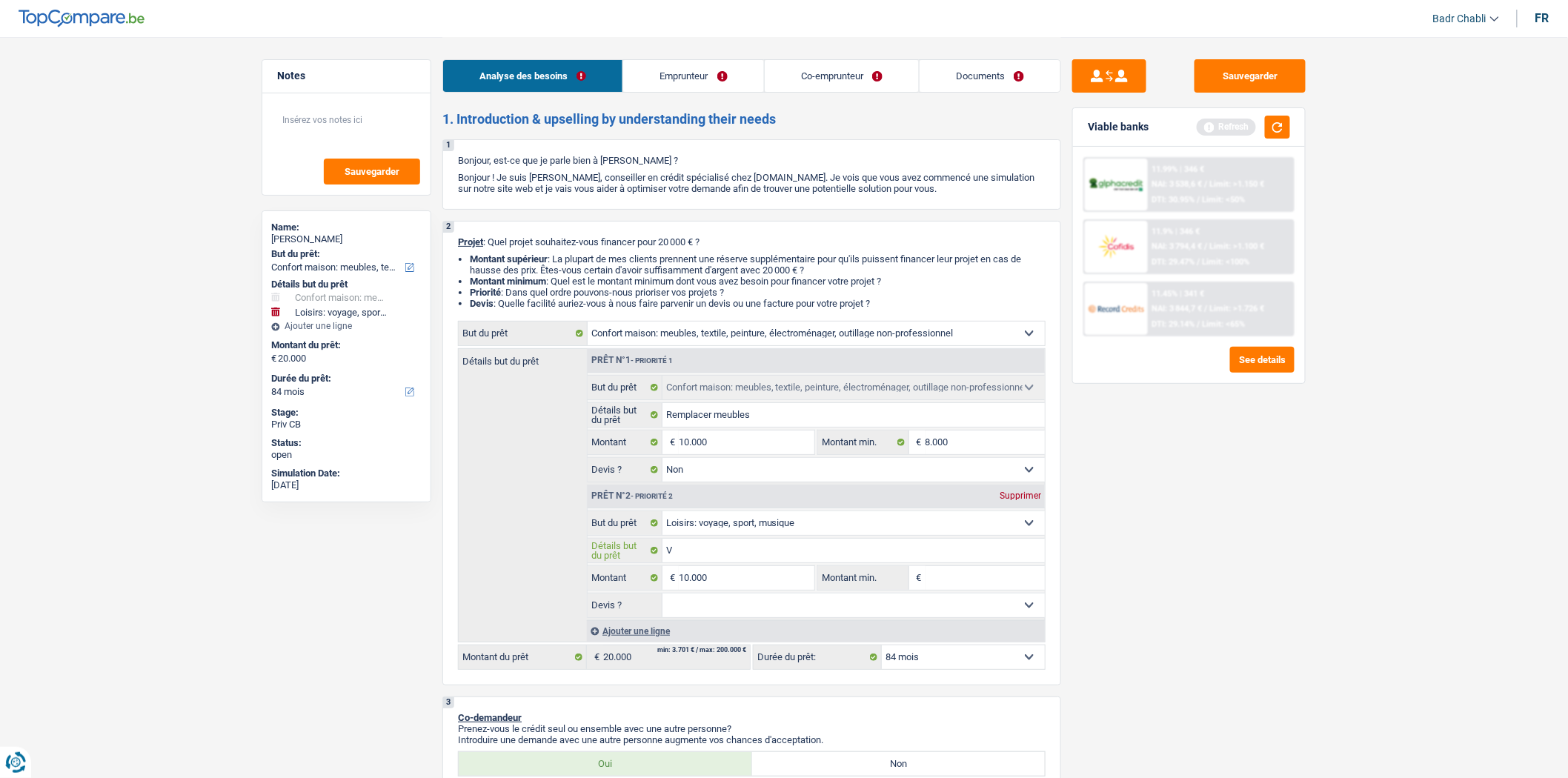
type input "Va"
type input "Vac"
type input "Vaca"
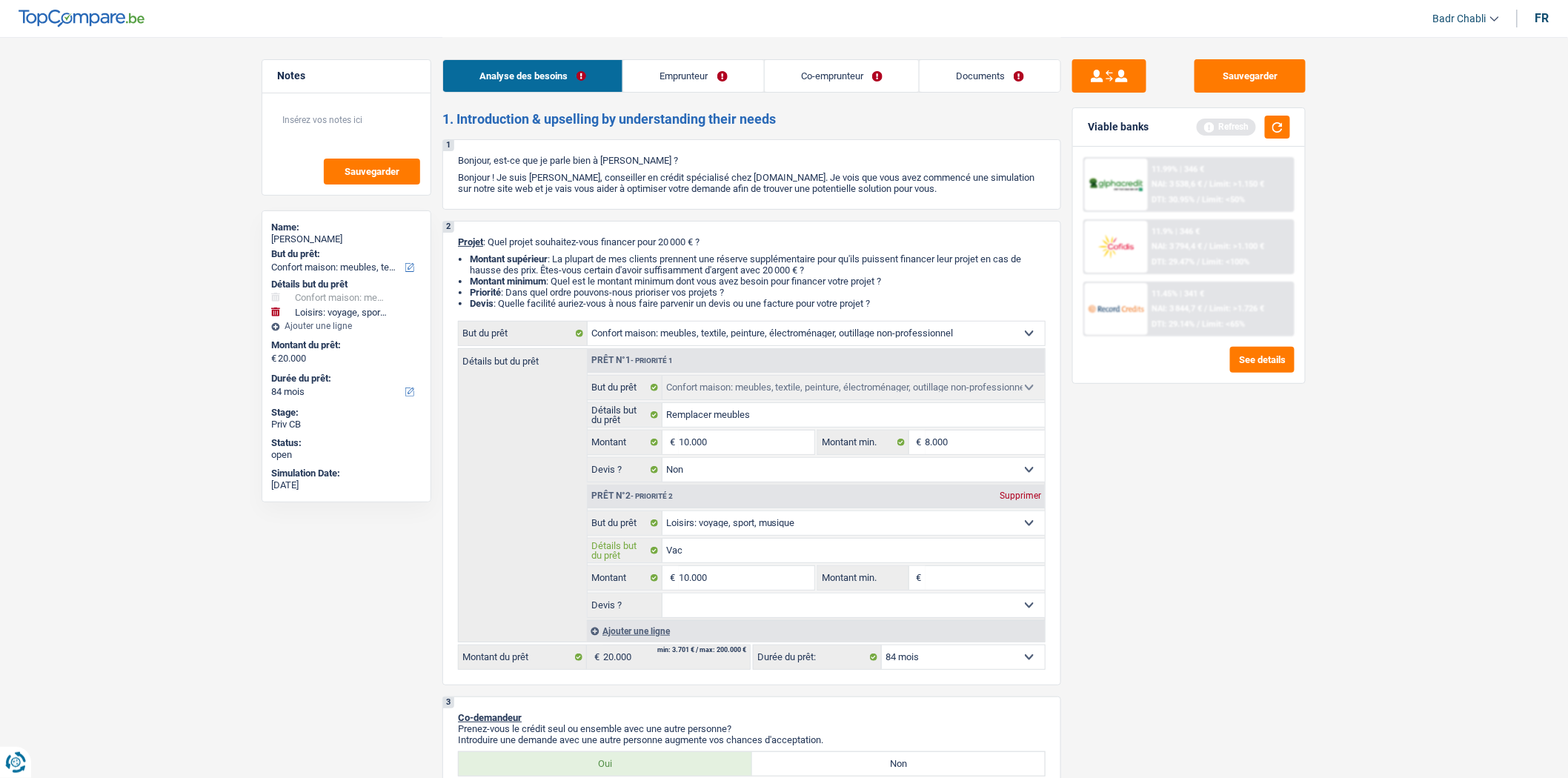
type input "Vaca"
type input "Vacan"
type input "Vacanc"
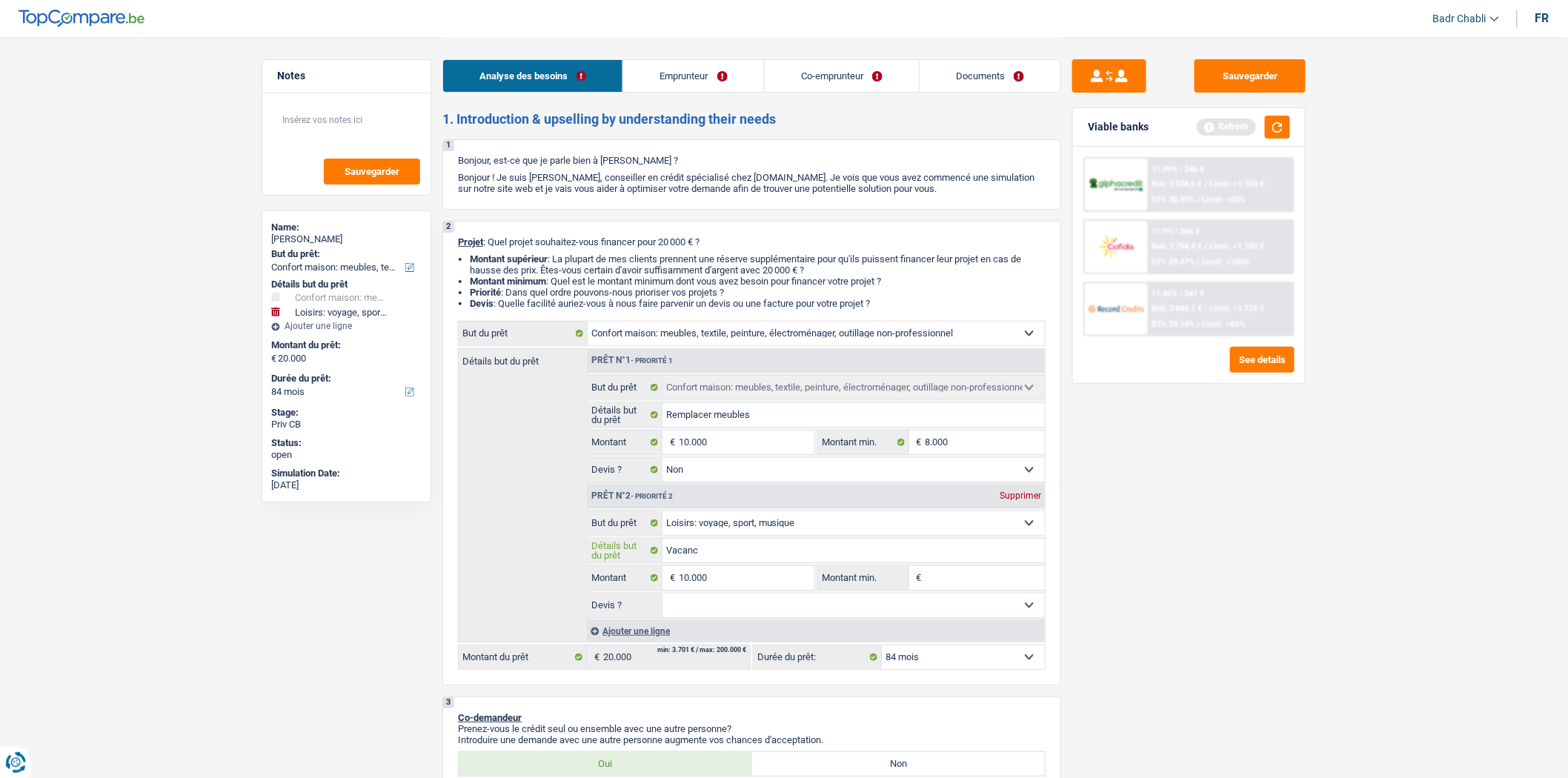
type input "Vacance"
type input "Vacances"
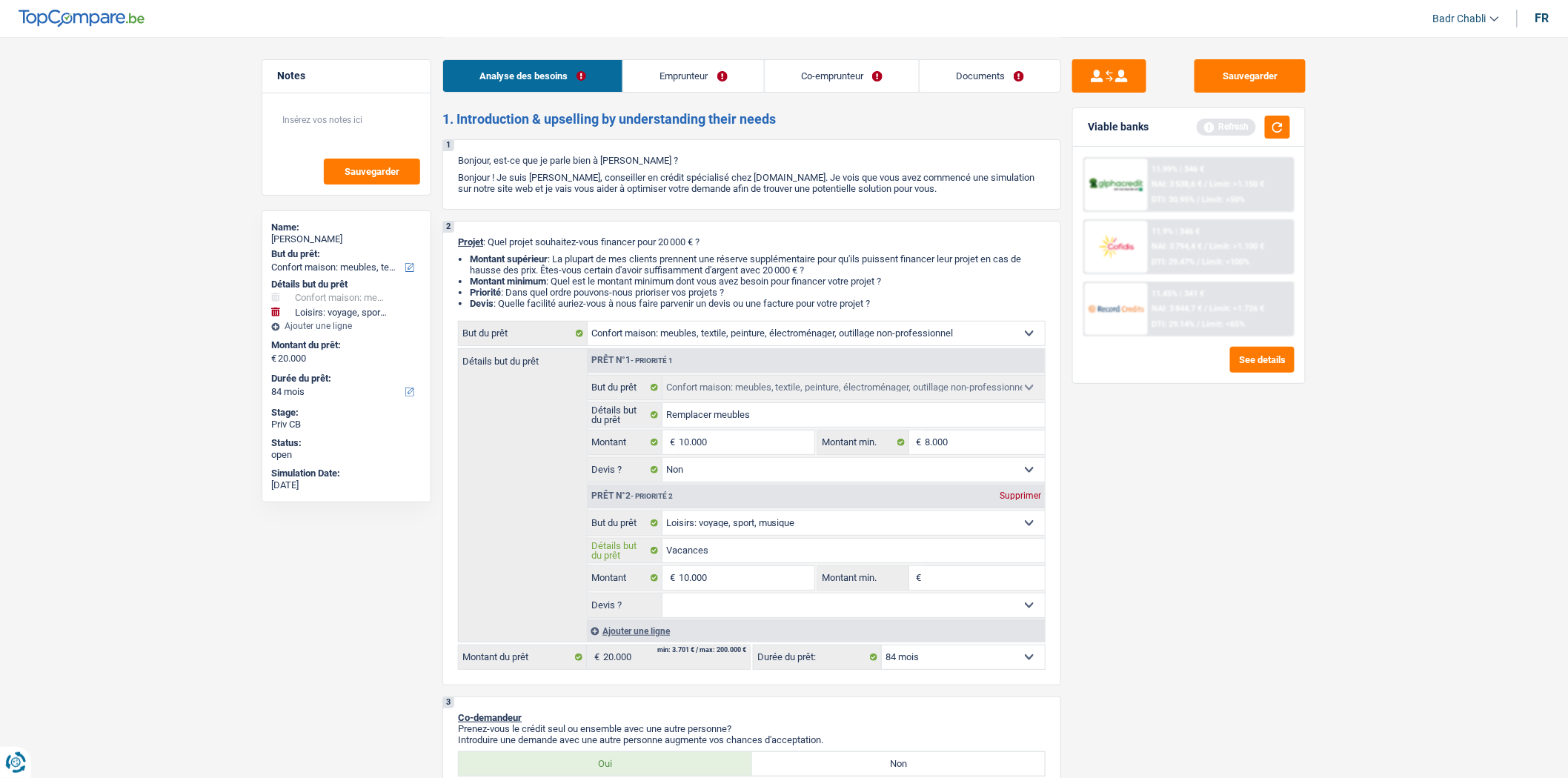
type input "Vacances"
type input "Vacances e"
type input "Vacances en"
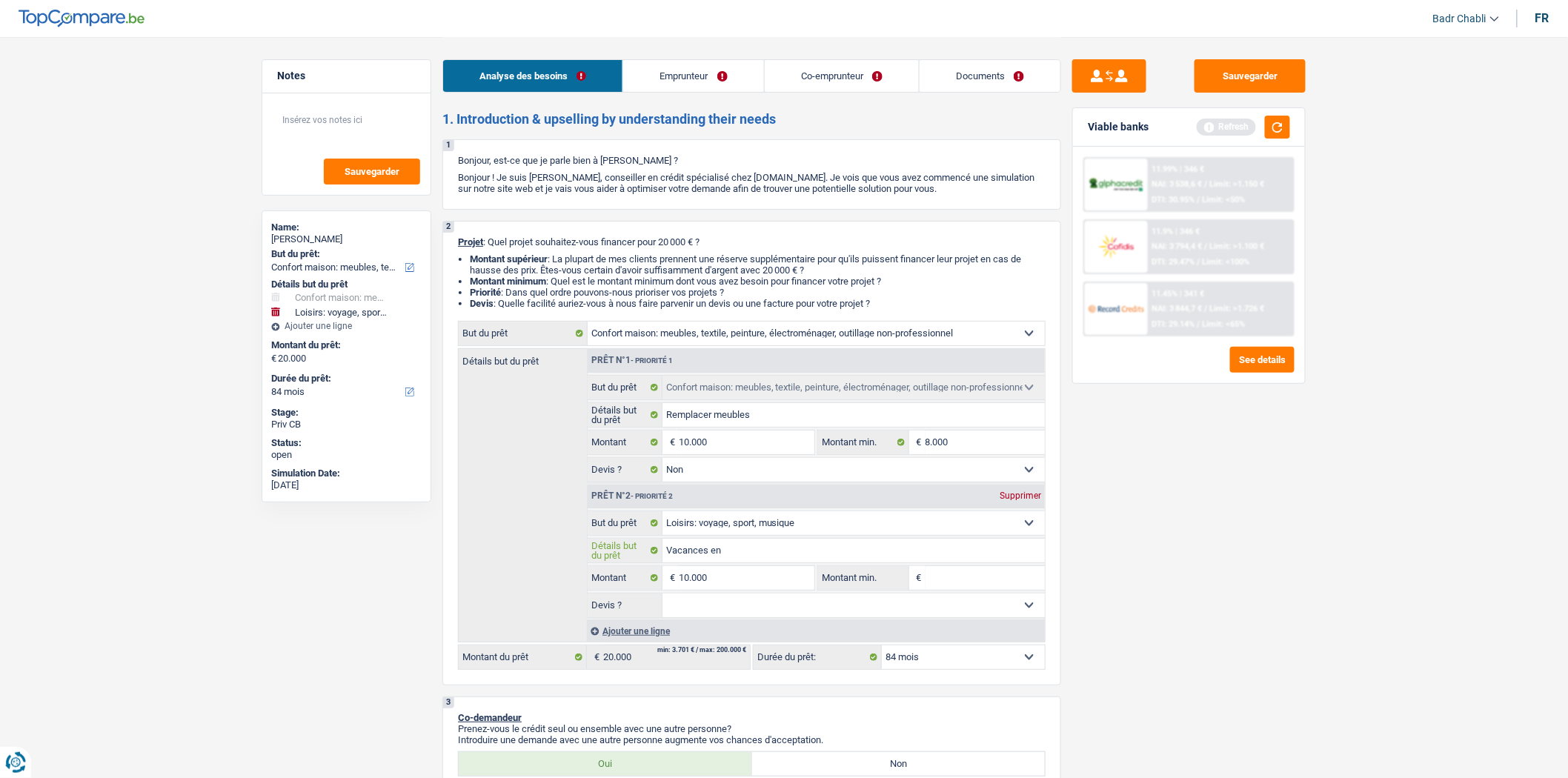
type input "Vacances en"
type input "Vacances en f"
type input "Vacances en fa"
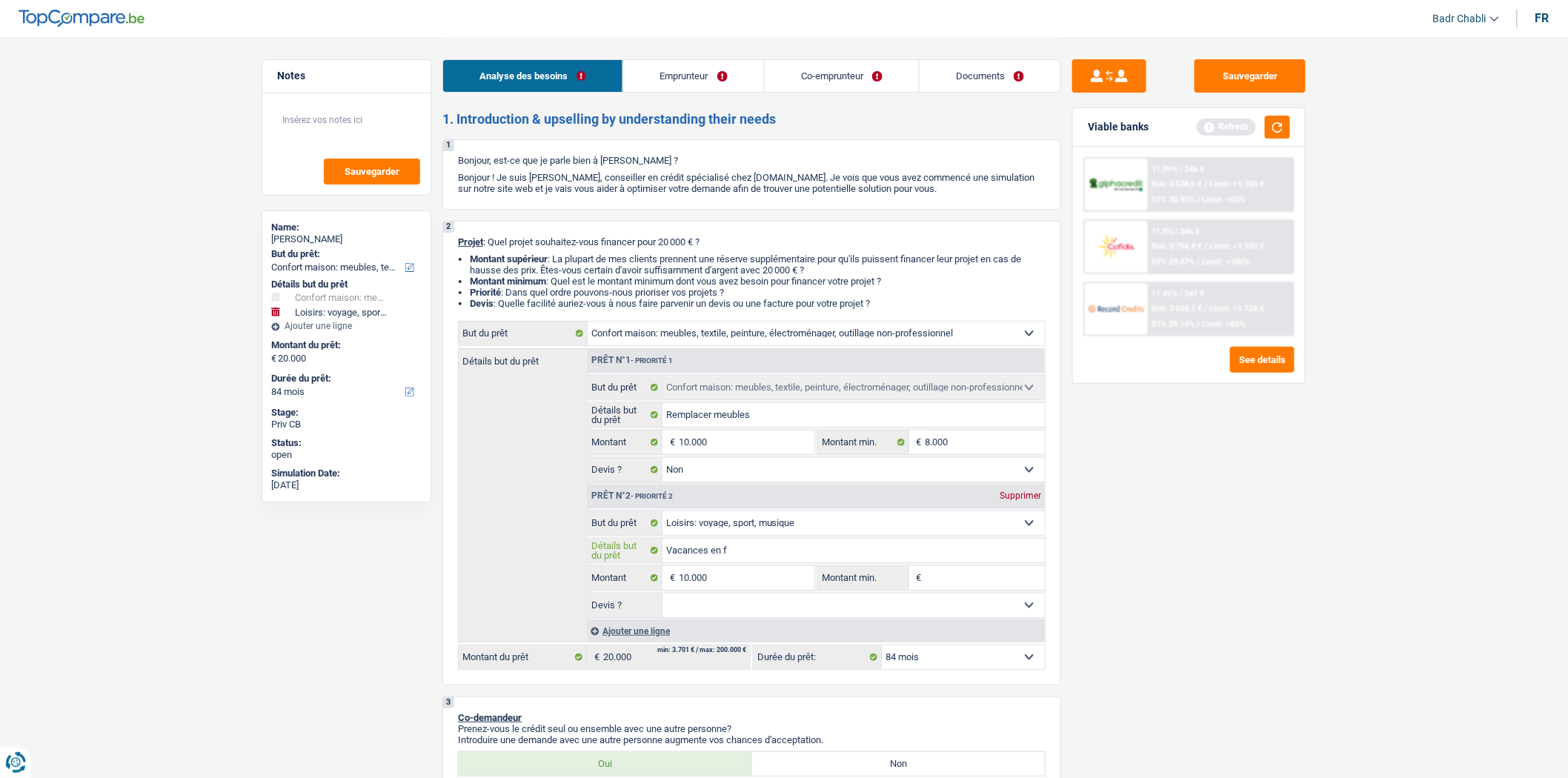
type input "Vacances en fa"
type input "Vacances en fam"
type input "Vacances en fami"
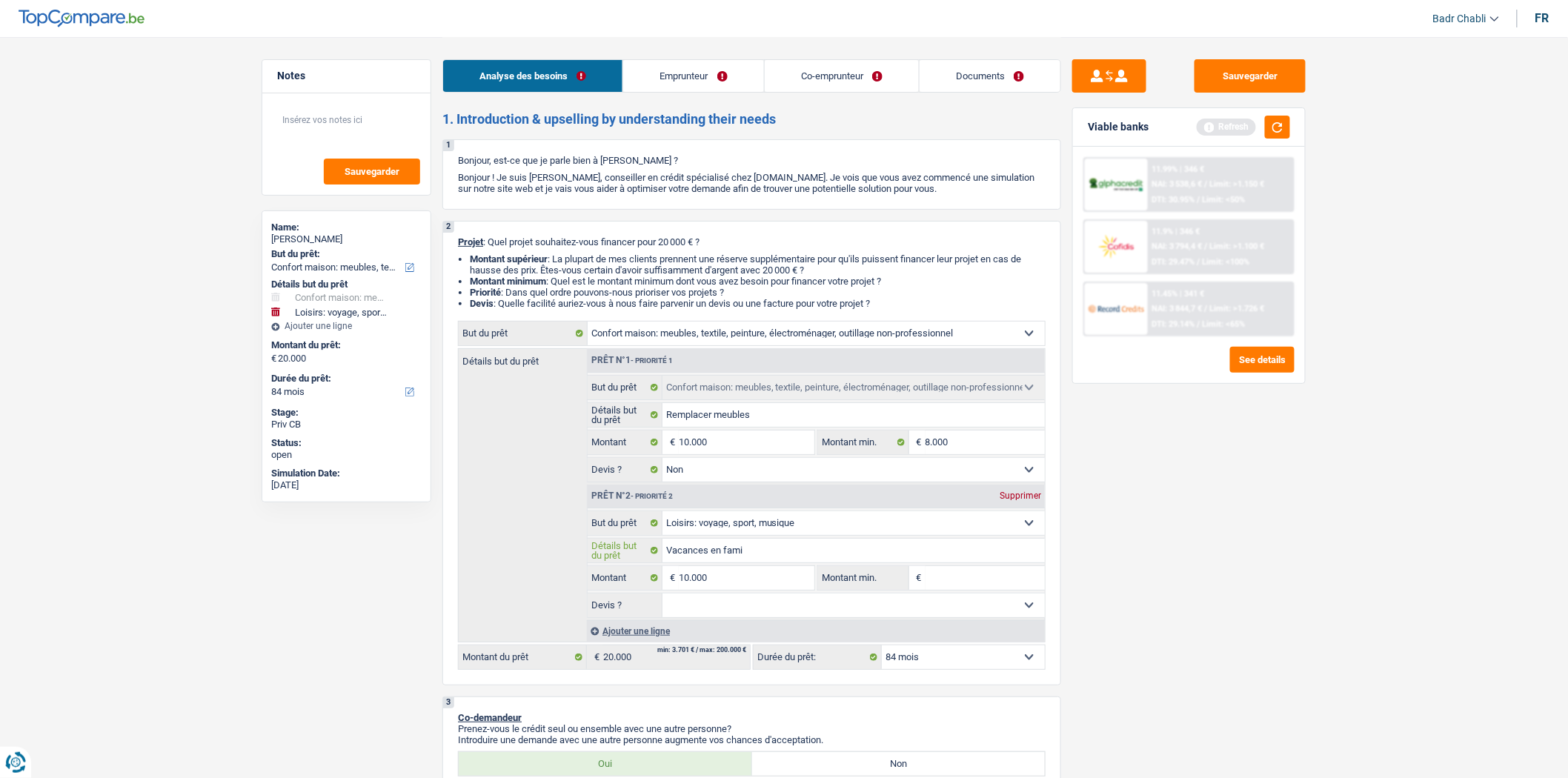
type input "Vacances en famil"
type input "Vacances en famill"
type input "Vacances en famille"
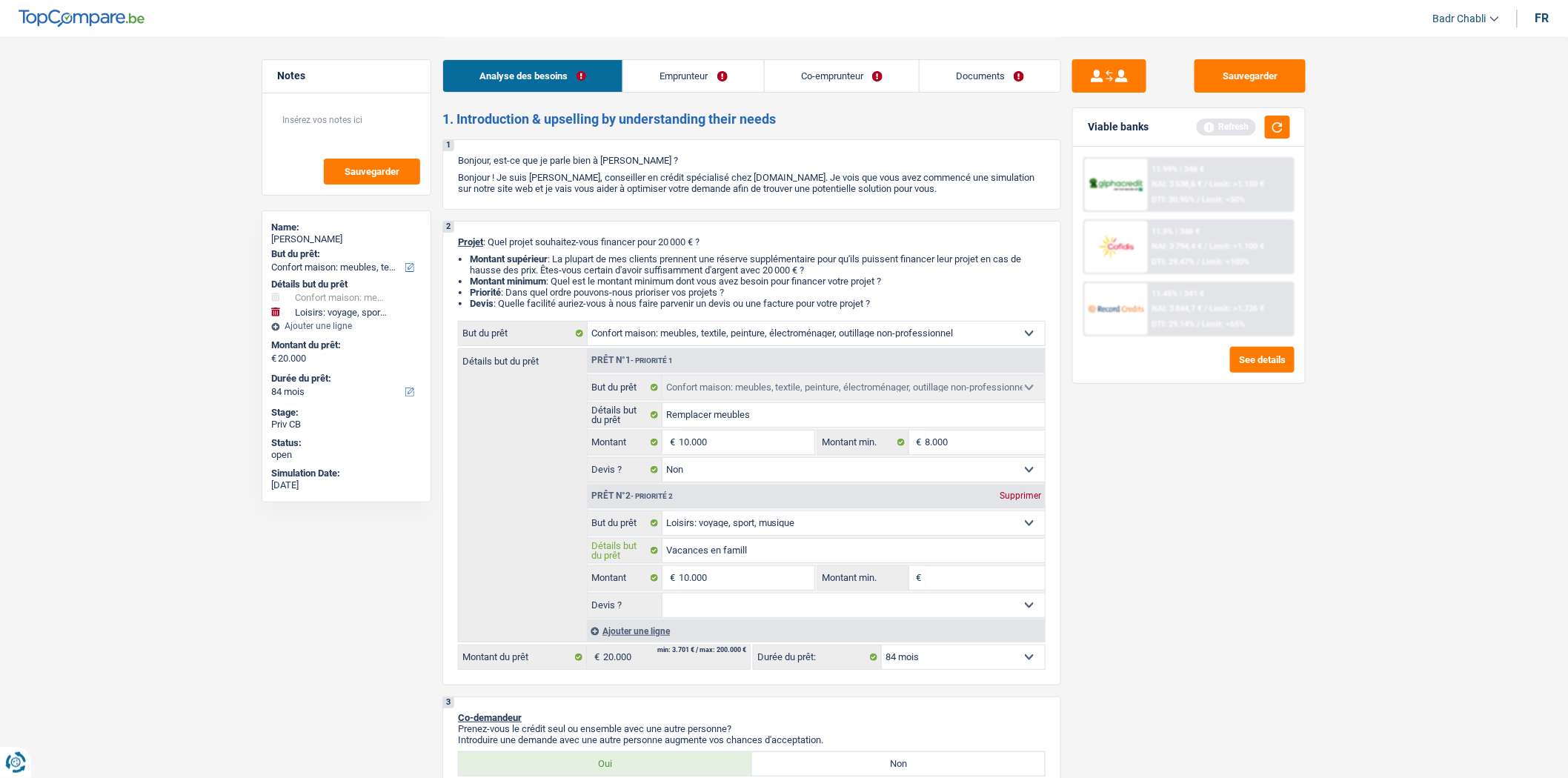
type input "Vacances en famille"
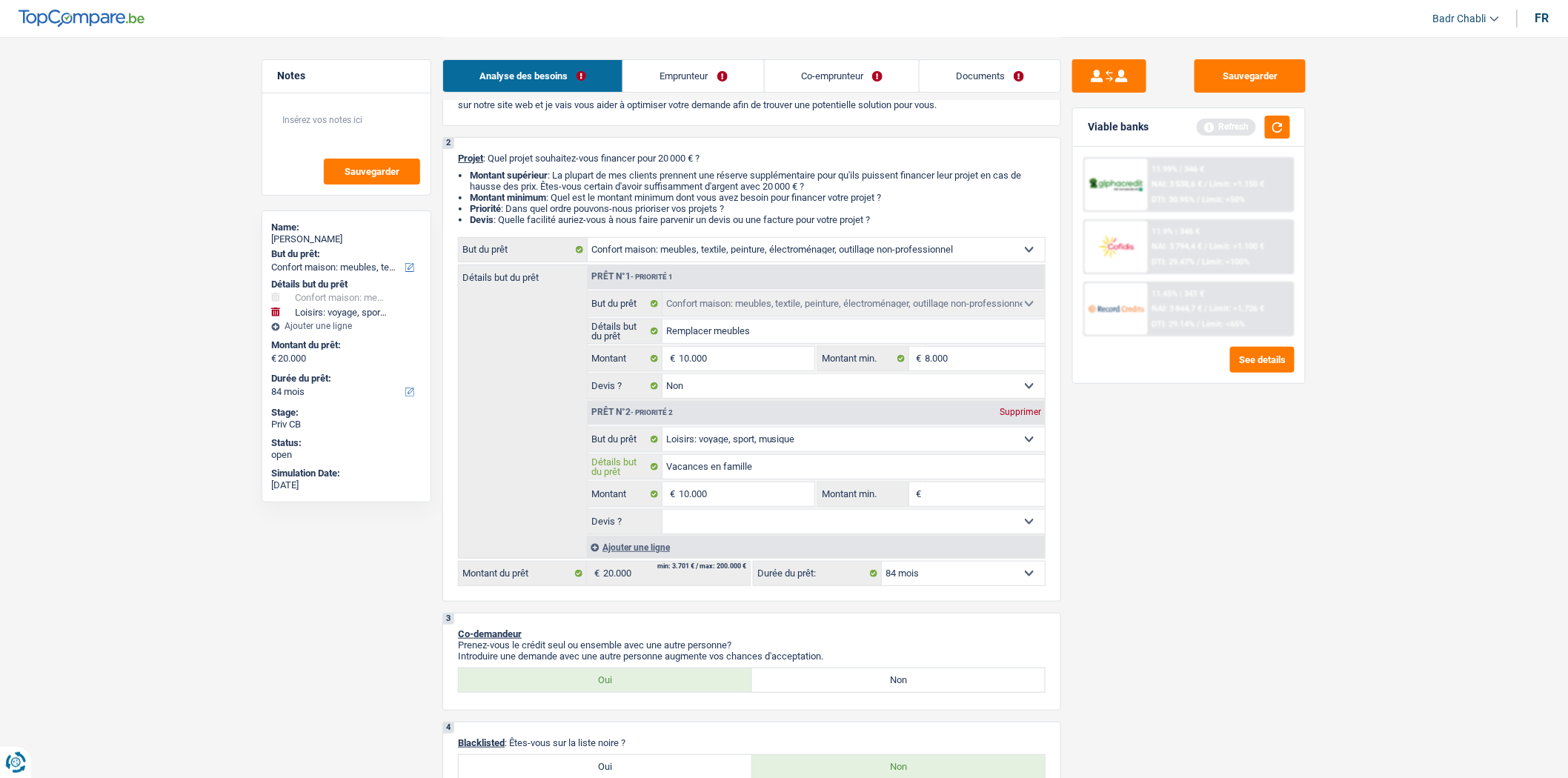
scroll to position [247, 0]
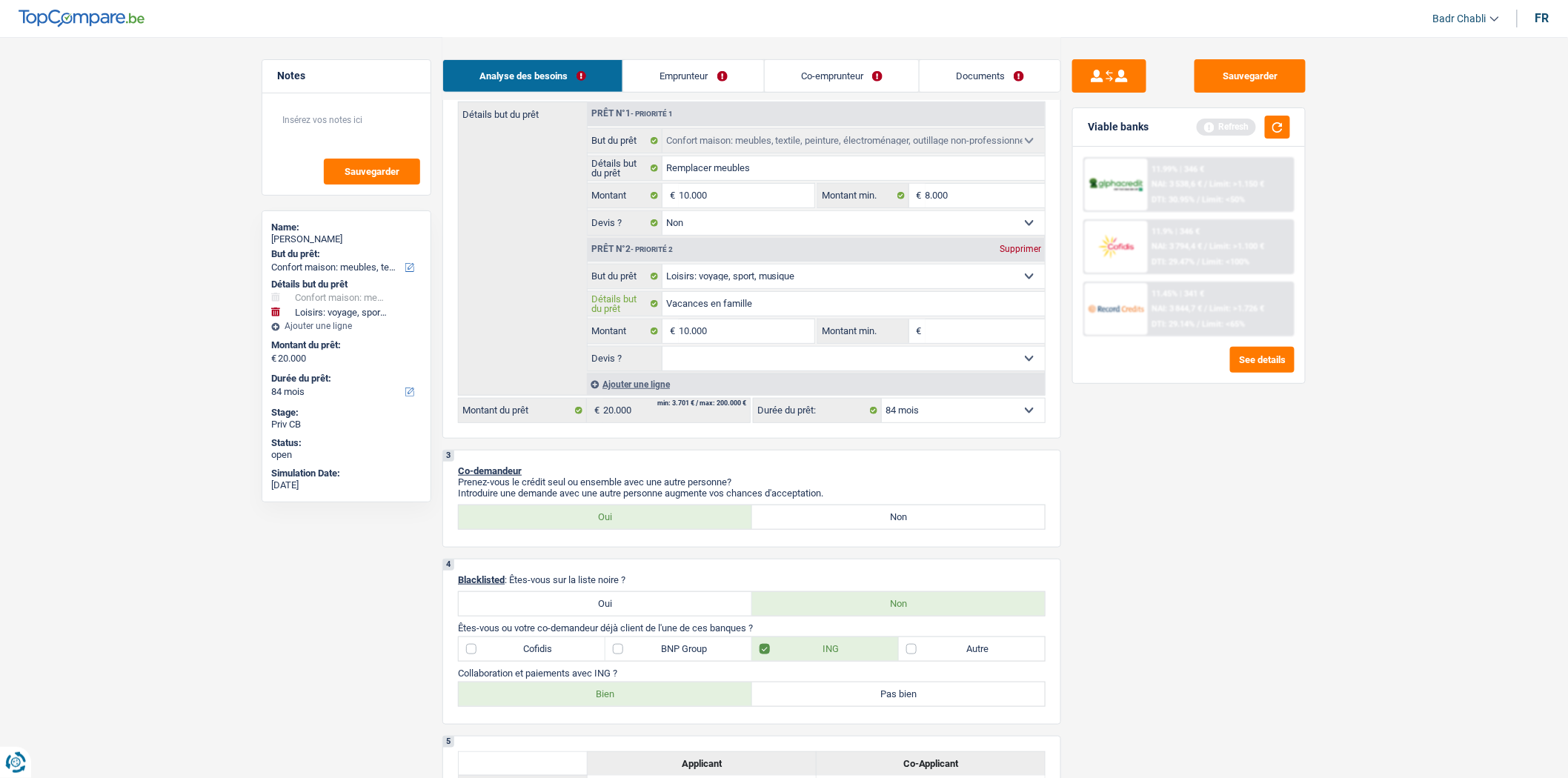
type input "Vacances en famille"
click at [621, 395] on div "Ajouter une ligne" at bounding box center [816, 384] width 458 height 21
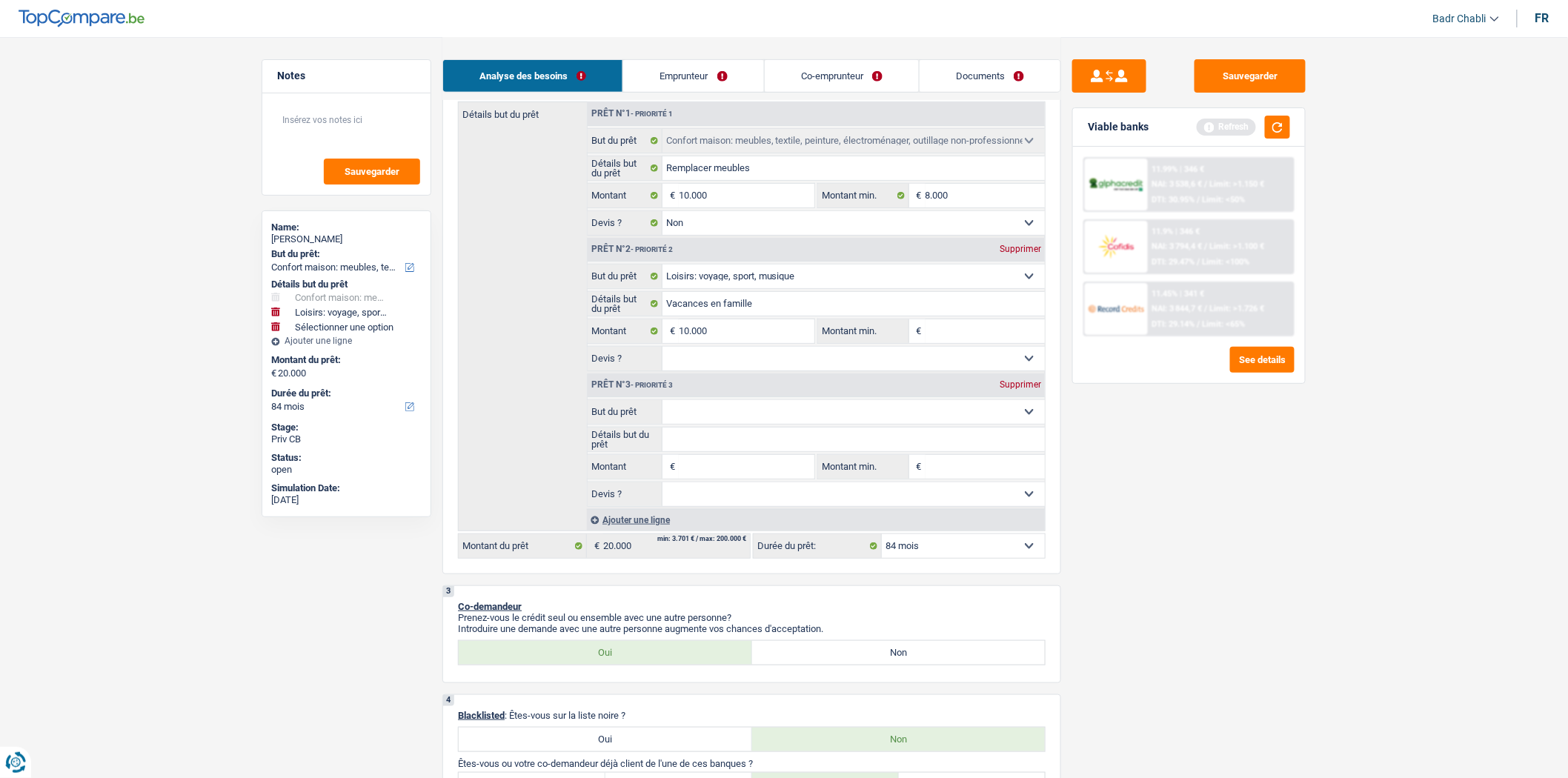
click at [730, 479] on input "Montant" at bounding box center [746, 466] width 136 height 24
type input "1"
type input "10"
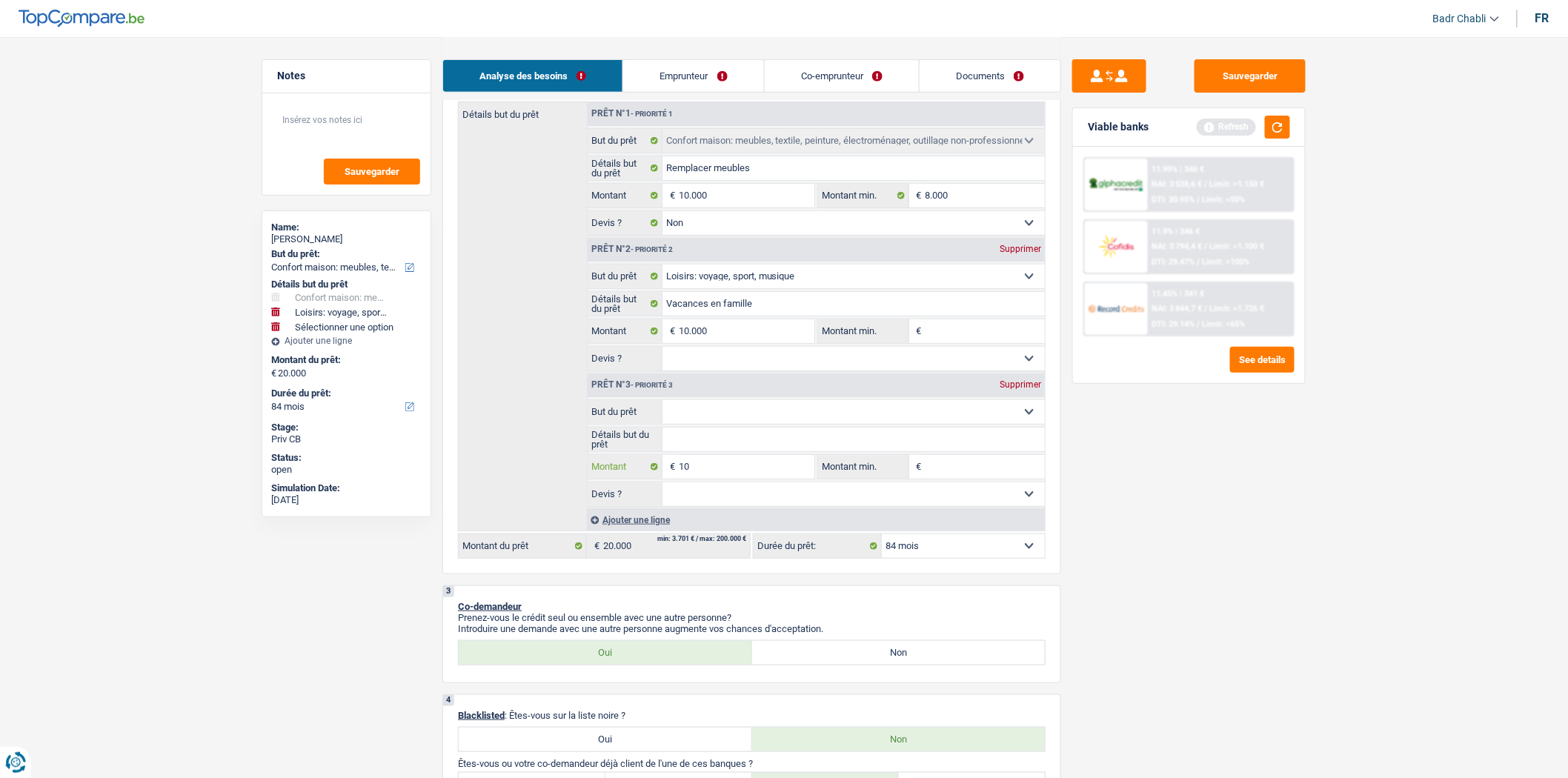
type input "100"
type input "1.000"
type input "10.000"
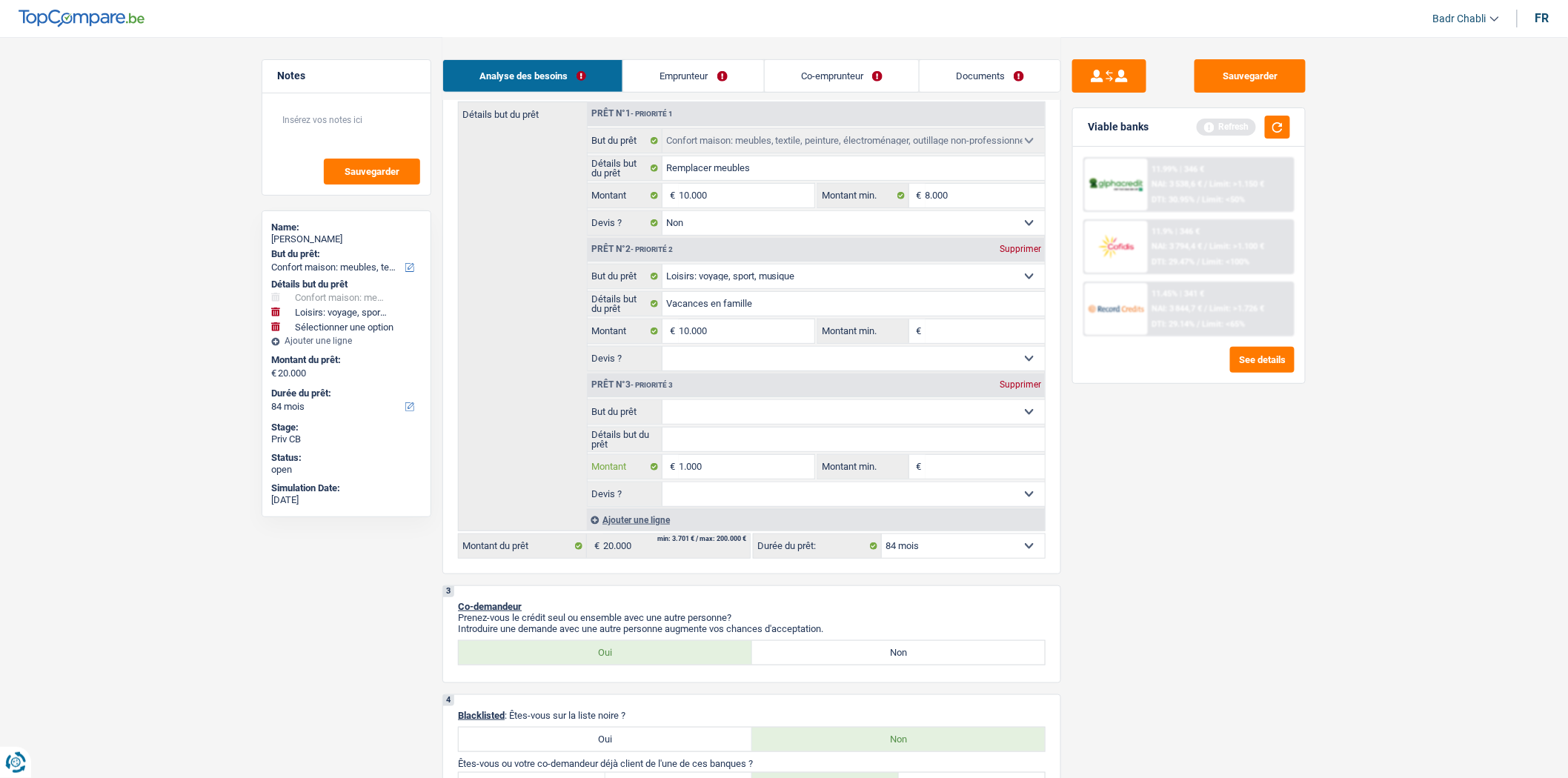
type input "10.000"
drag, startPoint x: 772, startPoint y: 405, endPoint x: 768, endPoint y: 413, distance: 8.9
click at [771, 405] on select "Confort maison: meubles, textile, peinture, électroménager, outillage non-profe…" at bounding box center [854, 411] width 383 height 24
type input "30.000"
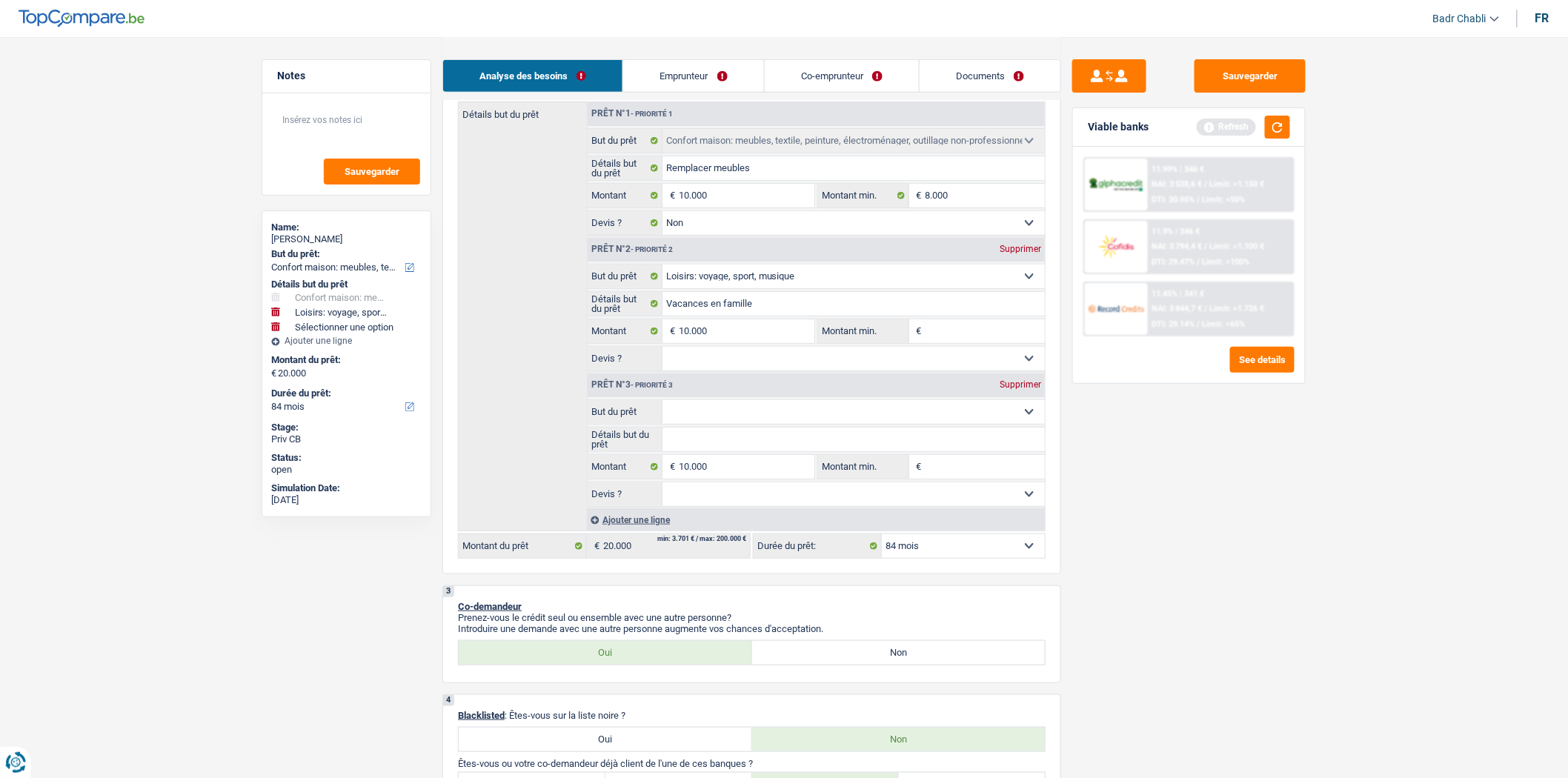
type input "30.000"
select select "120"
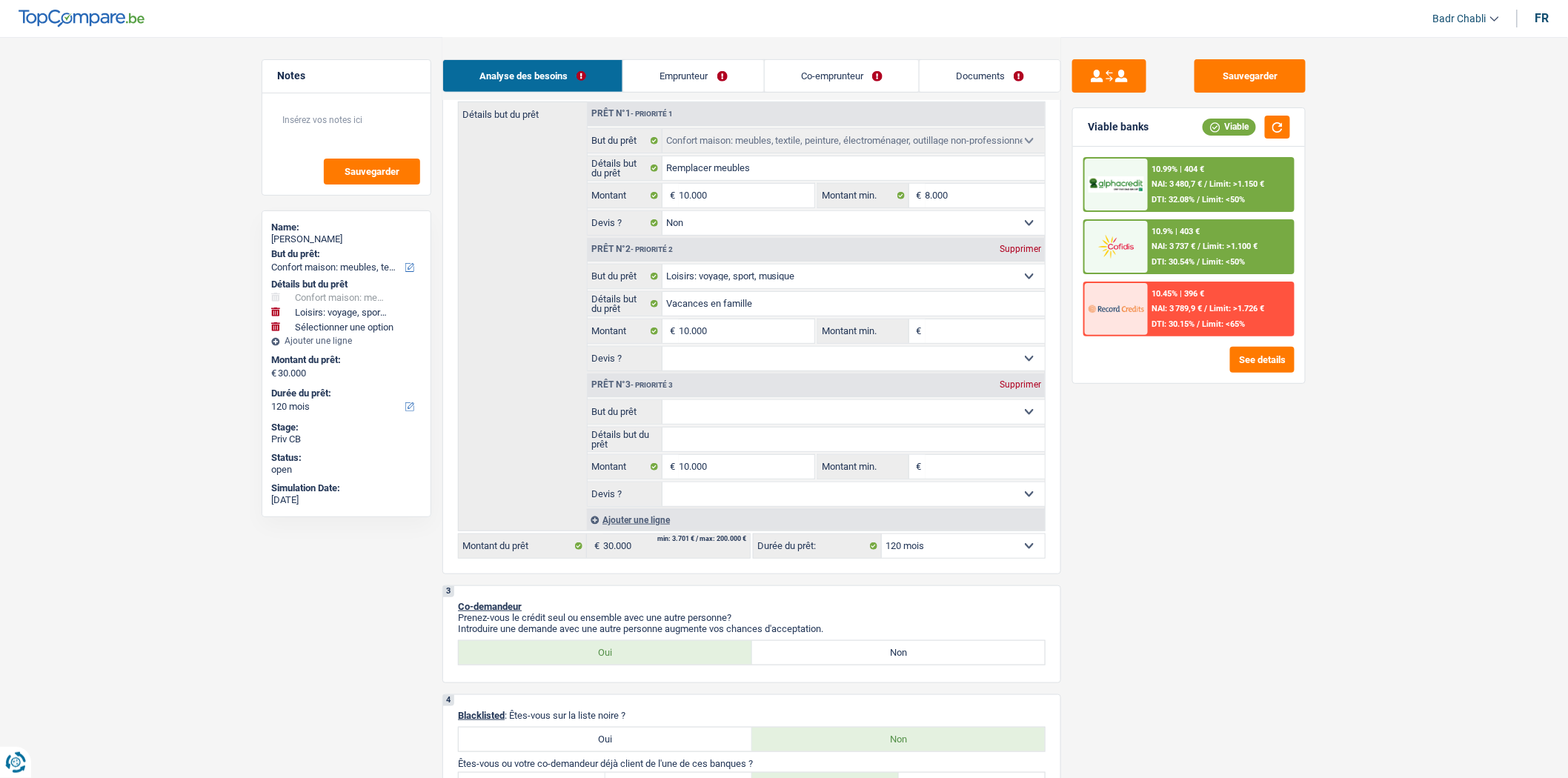
click at [663, 404] on select "Confort maison: meubles, textile, peinture, électroménager, outillage non-profe…" at bounding box center [854, 411] width 383 height 24
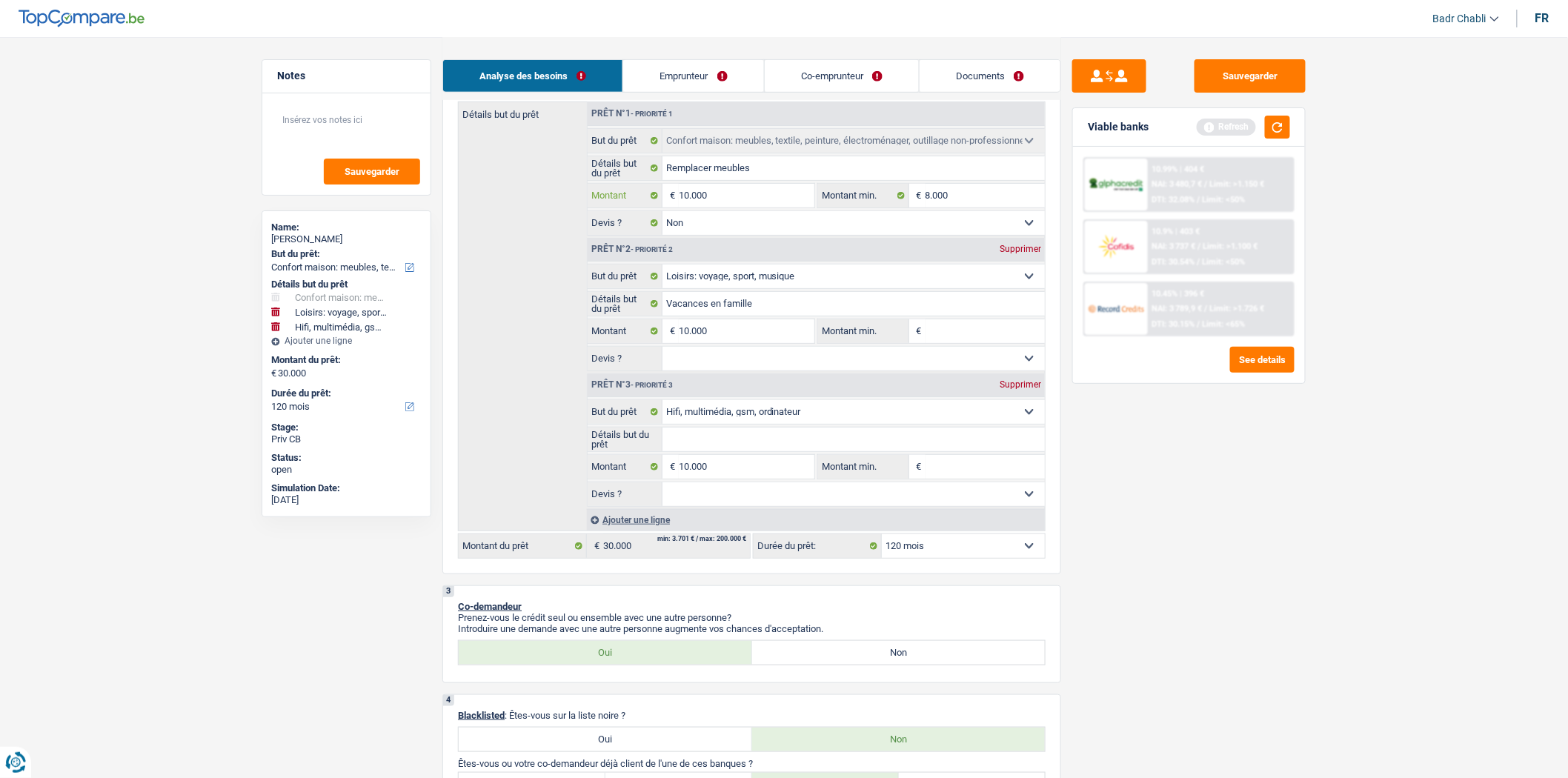
click at [724, 202] on input "10.000" at bounding box center [746, 195] width 136 height 24
click at [728, 446] on input "Détails but du prêt" at bounding box center [854, 439] width 383 height 24
click at [967, 328] on input "Montant min." at bounding box center [985, 330] width 120 height 24
click at [953, 472] on input "Montant min." at bounding box center [985, 466] width 120 height 24
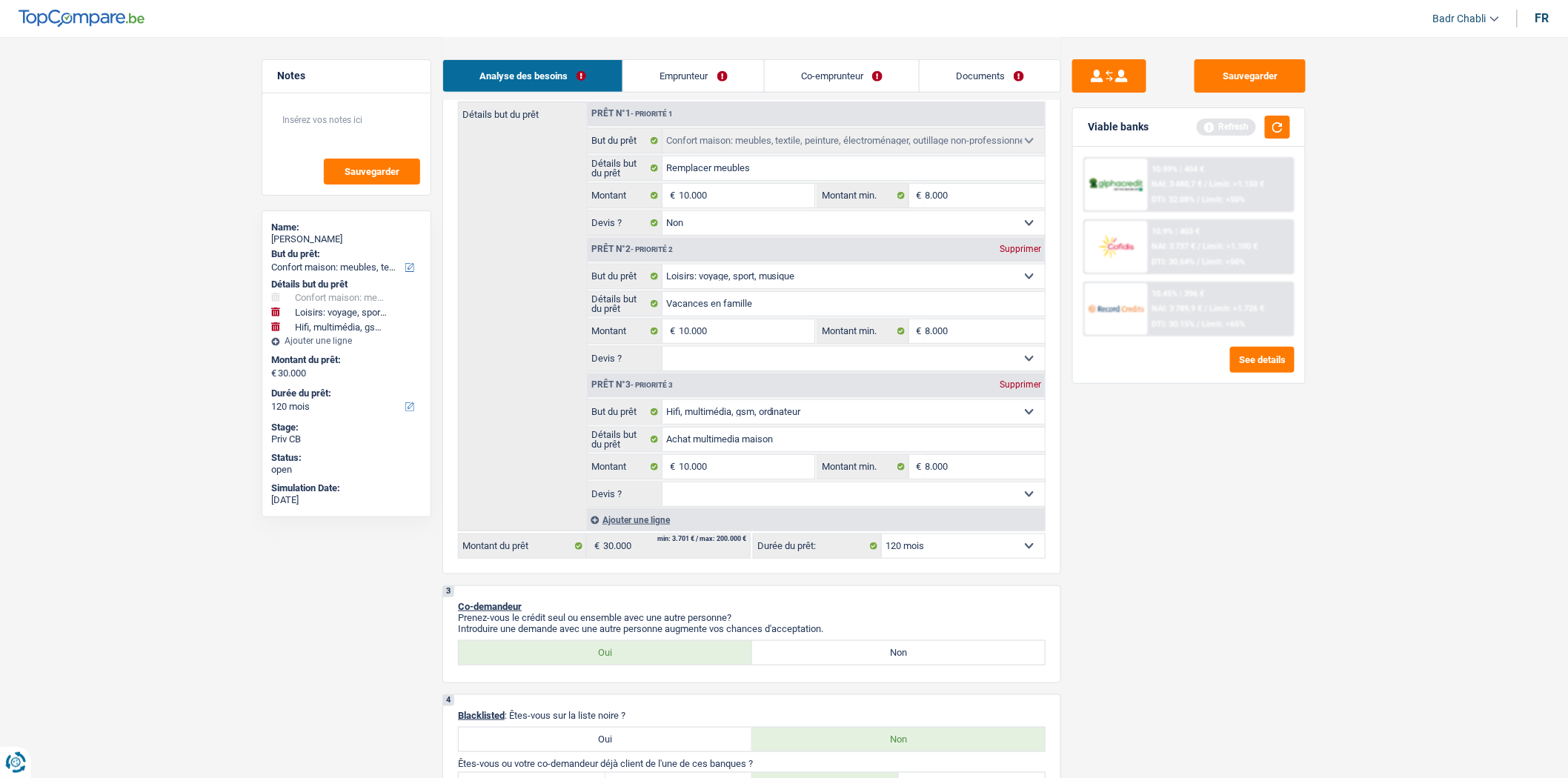
click at [789, 498] on select "Oui Non Non répondu Sélectionner une option" at bounding box center [854, 494] width 383 height 24
click at [663, 488] on select "Oui Non Non répondu Sélectionner une option" at bounding box center [854, 494] width 383 height 24
click at [729, 350] on select "Oui Non Non répondu Sélectionner une option" at bounding box center [854, 358] width 383 height 24
click at [663, 351] on select "Oui Non Non répondu Sélectionner une option" at bounding box center [854, 358] width 383 height 24
click at [1275, 124] on button "button" at bounding box center [1277, 127] width 25 height 23
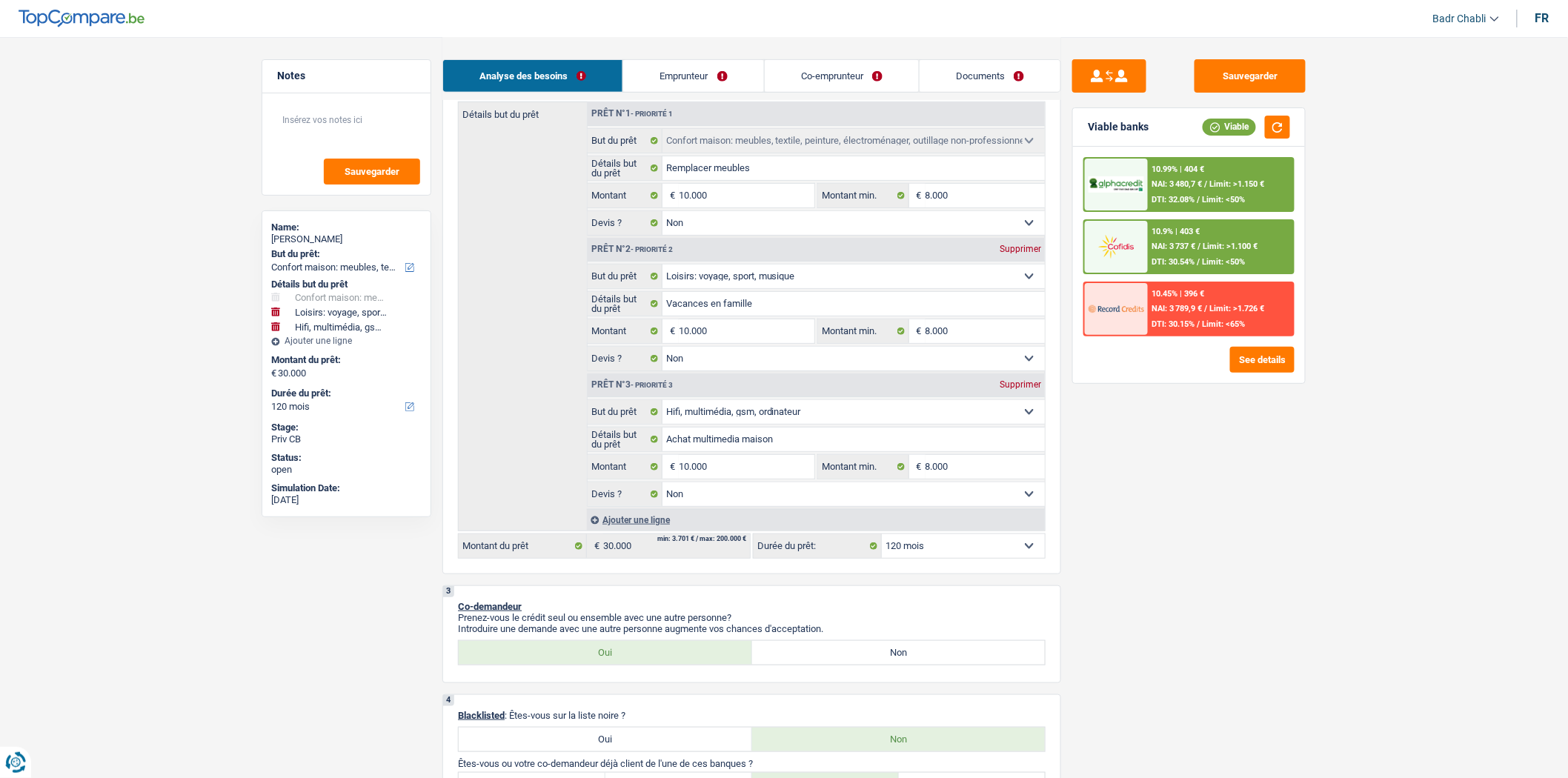
click at [1176, 171] on div "10.99% | 404 €" at bounding box center [1178, 169] width 52 height 10
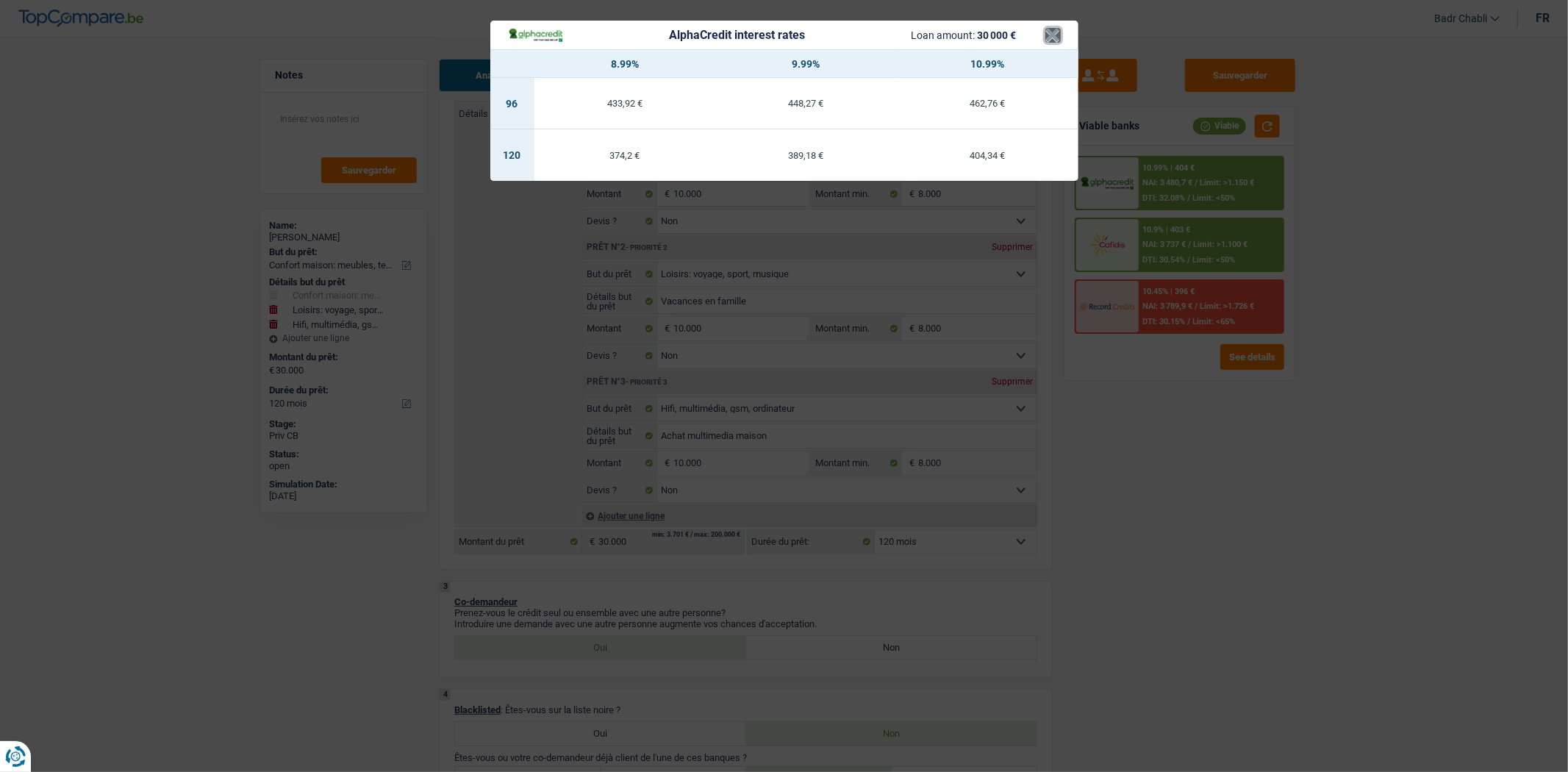
click at [1052, 37] on button "×" at bounding box center [1053, 35] width 16 height 15
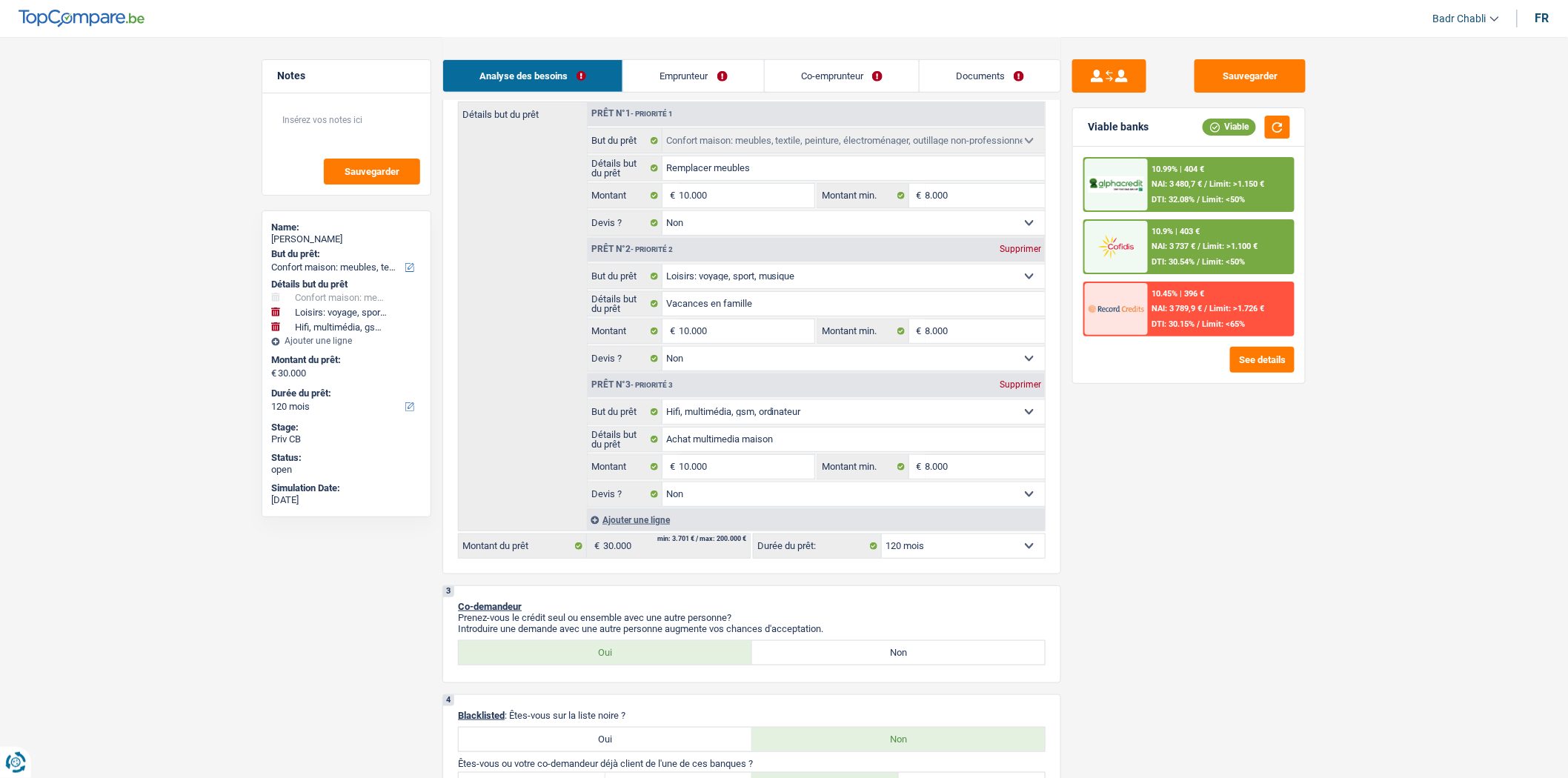
click at [1201, 242] on span "/" at bounding box center [1199, 246] width 3 height 10
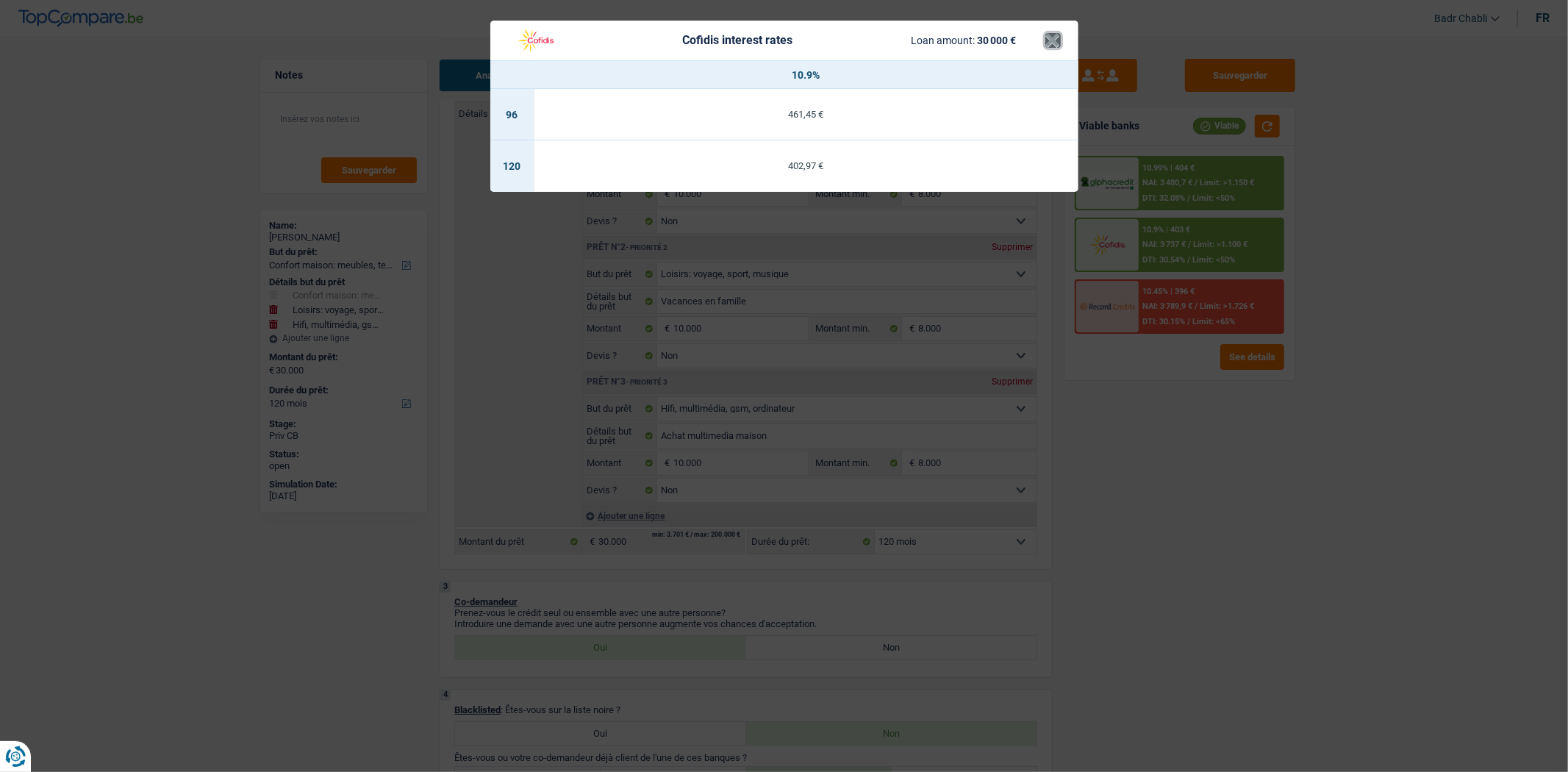
click at [1050, 45] on button "×" at bounding box center [1053, 41] width 16 height 15
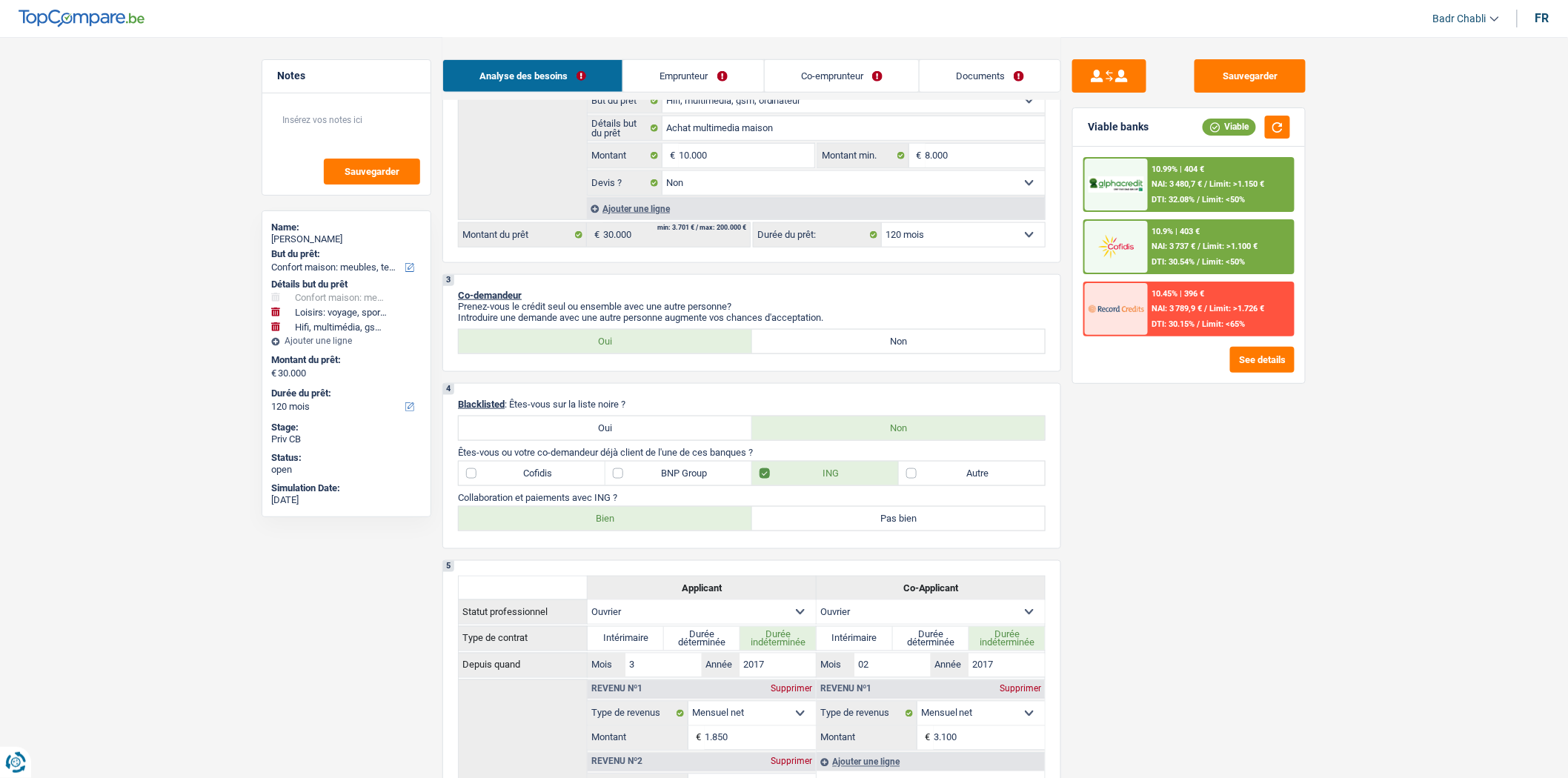
scroll to position [576, 0]
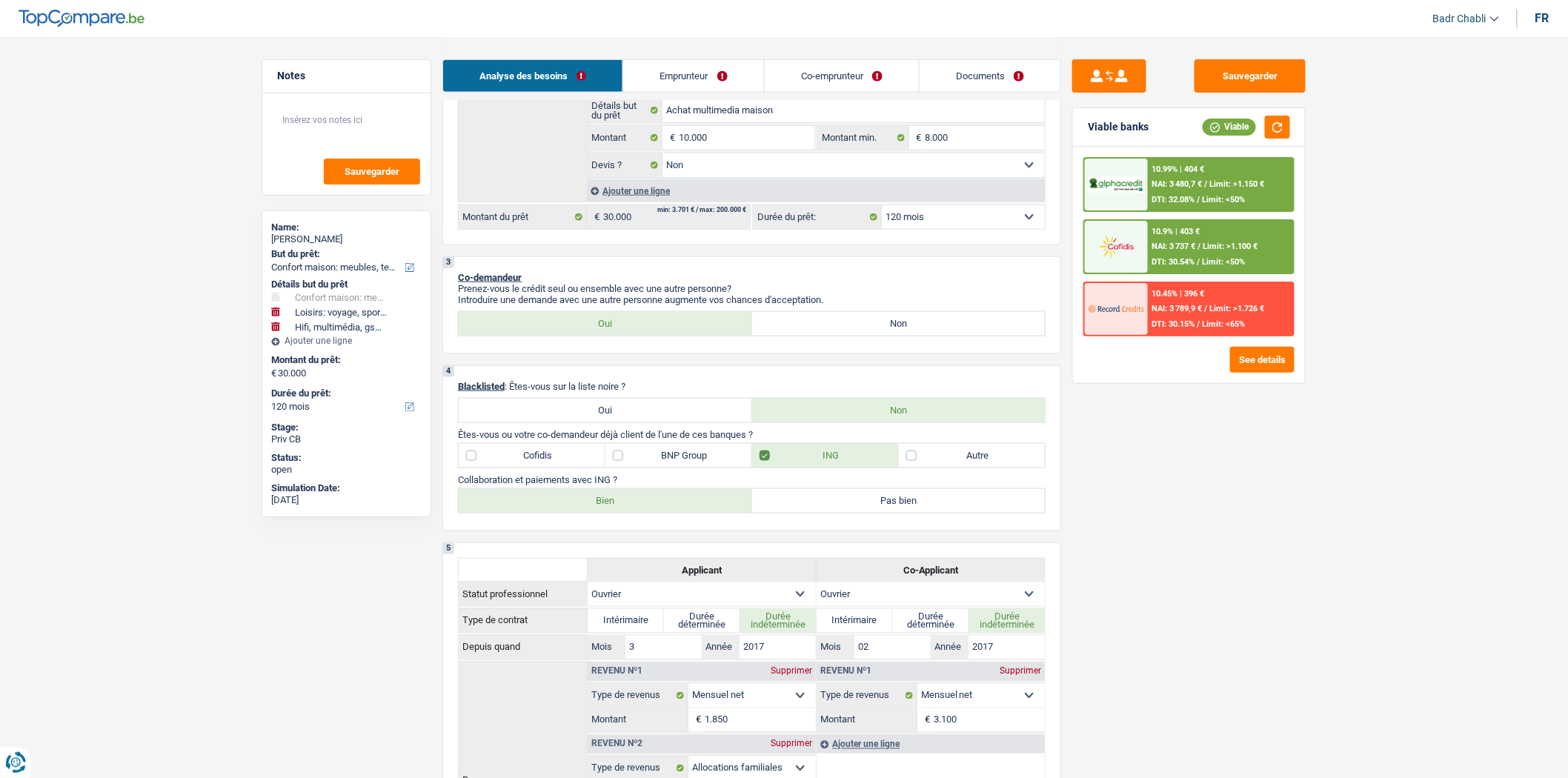
click at [1232, 94] on div "Sauvegarder Viable banks Viable 10.99% | 404 € NAI: 3 480,7 € / Limit: >1.150 €…" at bounding box center [1189, 407] width 256 height 695
click at [1234, 86] on button "Sauvegarder" at bounding box center [1249, 76] width 111 height 34
click at [1251, 80] on button "Sauvegarder" at bounding box center [1249, 76] width 111 height 34
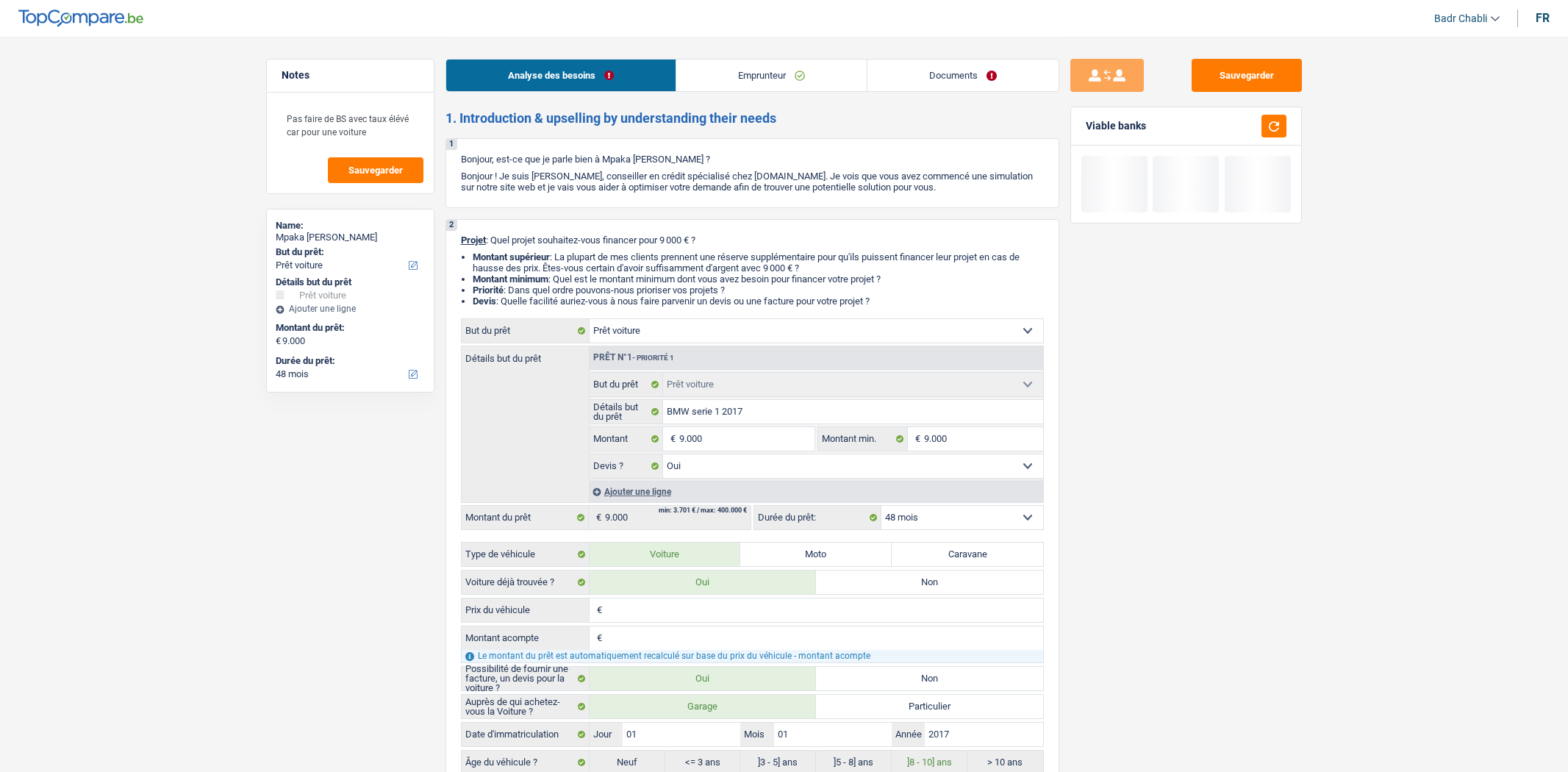
select select "car"
select select "48"
select select "car"
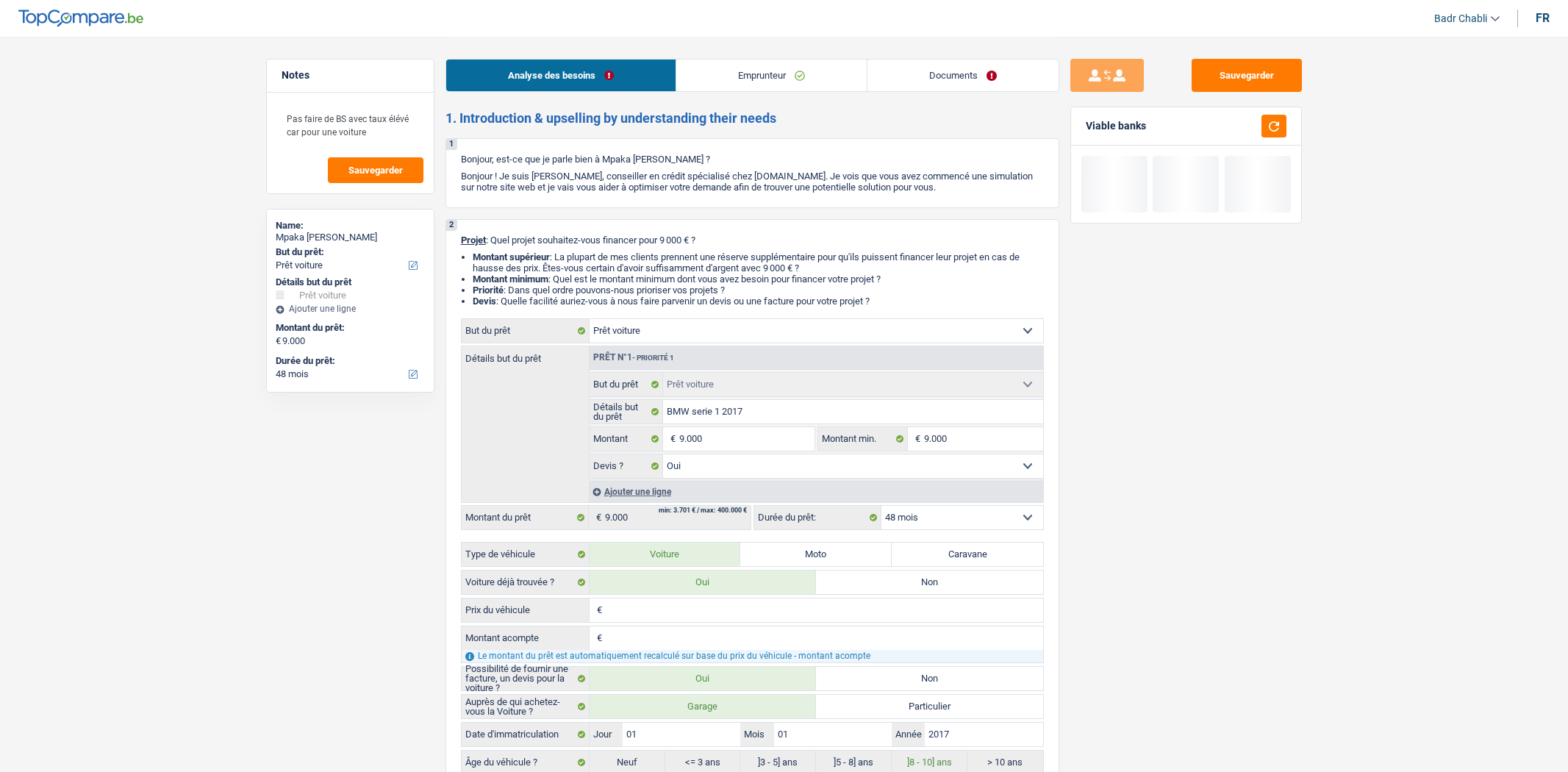
select select "yes"
select select "48"
select select "privateEmployee"
select select "netSalary"
select select "mealVouchers"
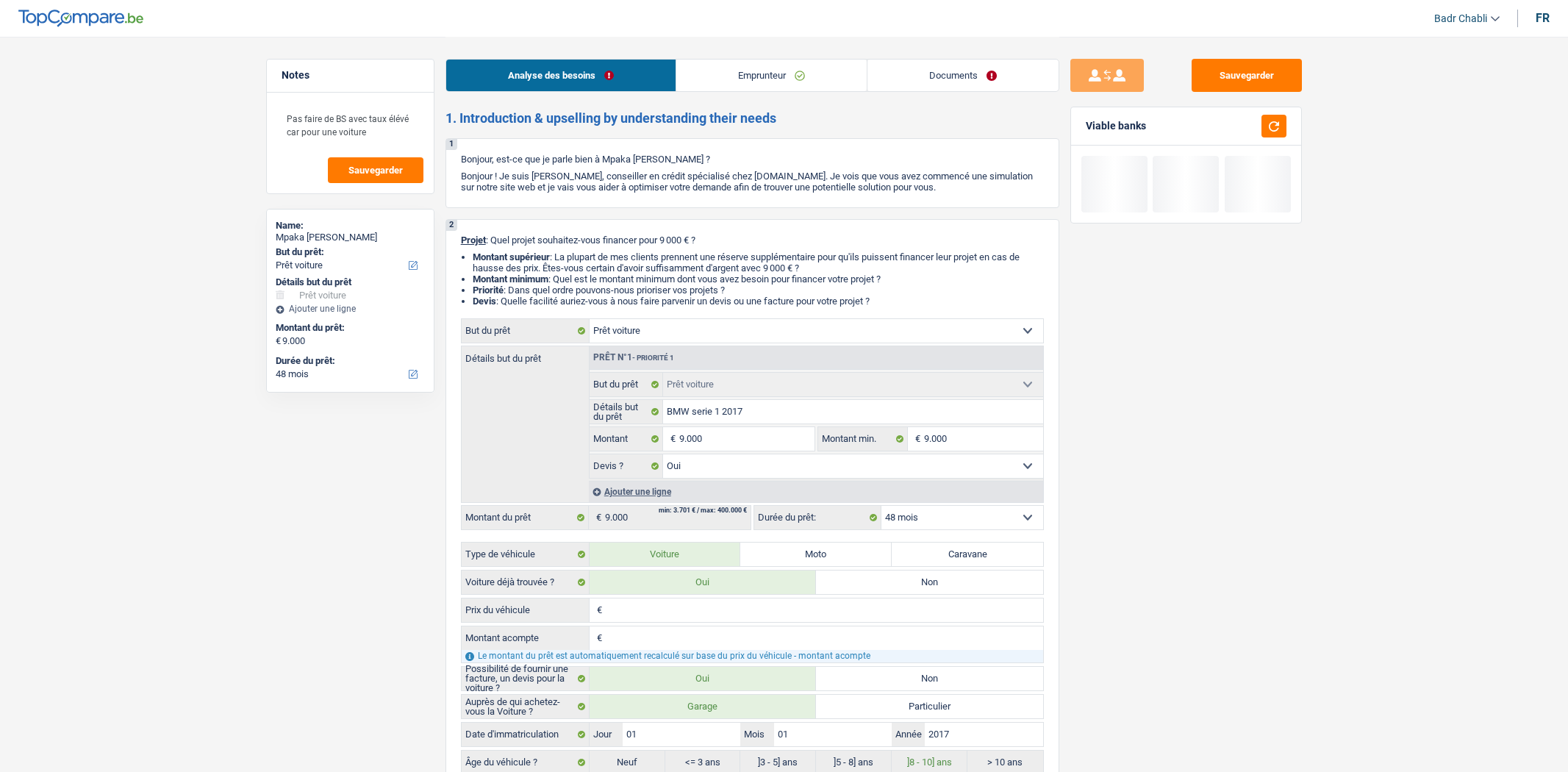
select select "rents"
select select "personalLoan"
select select "other"
select select "60"
select select "car"
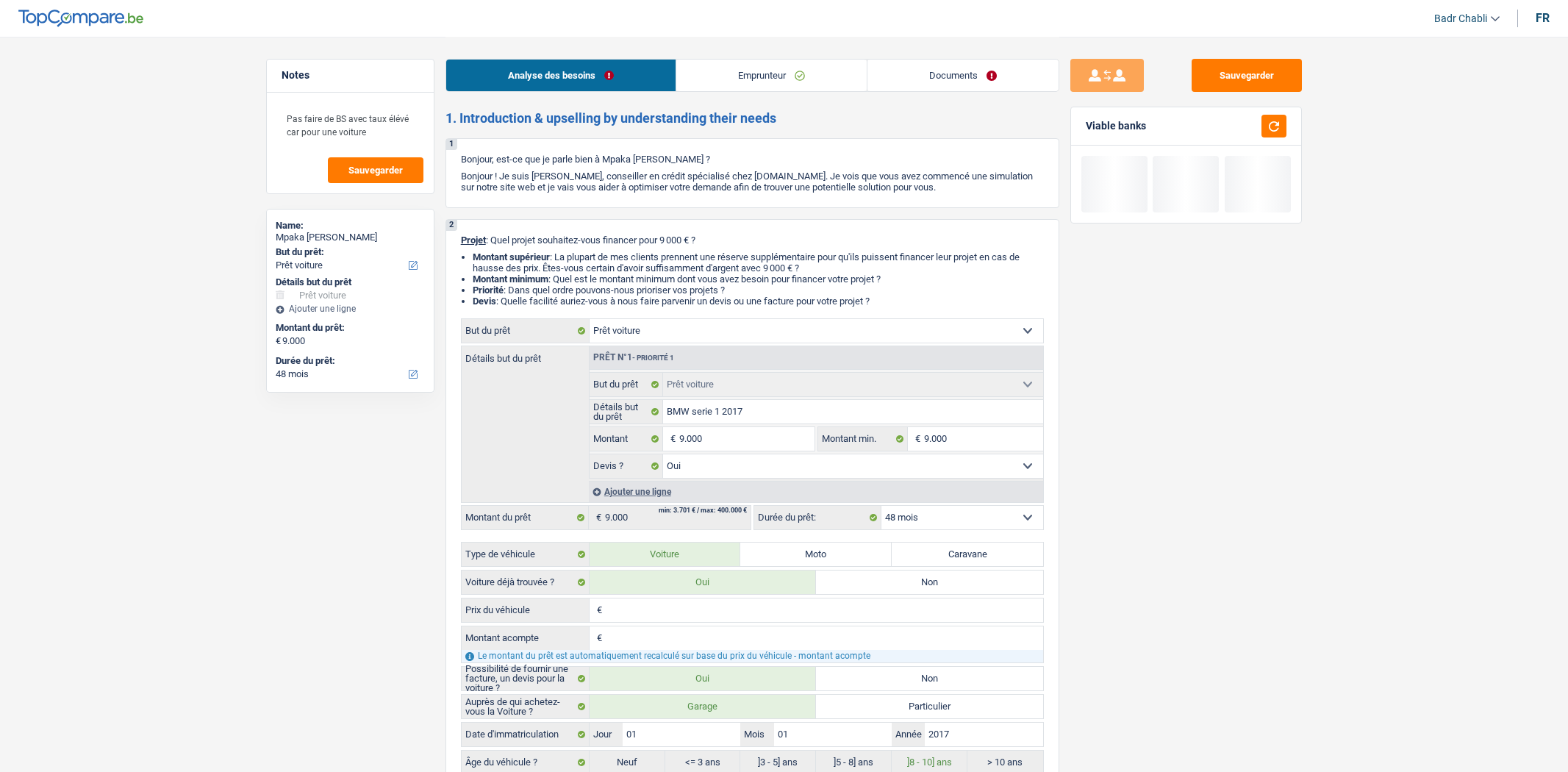
select select "car"
select select "yes"
select select "48"
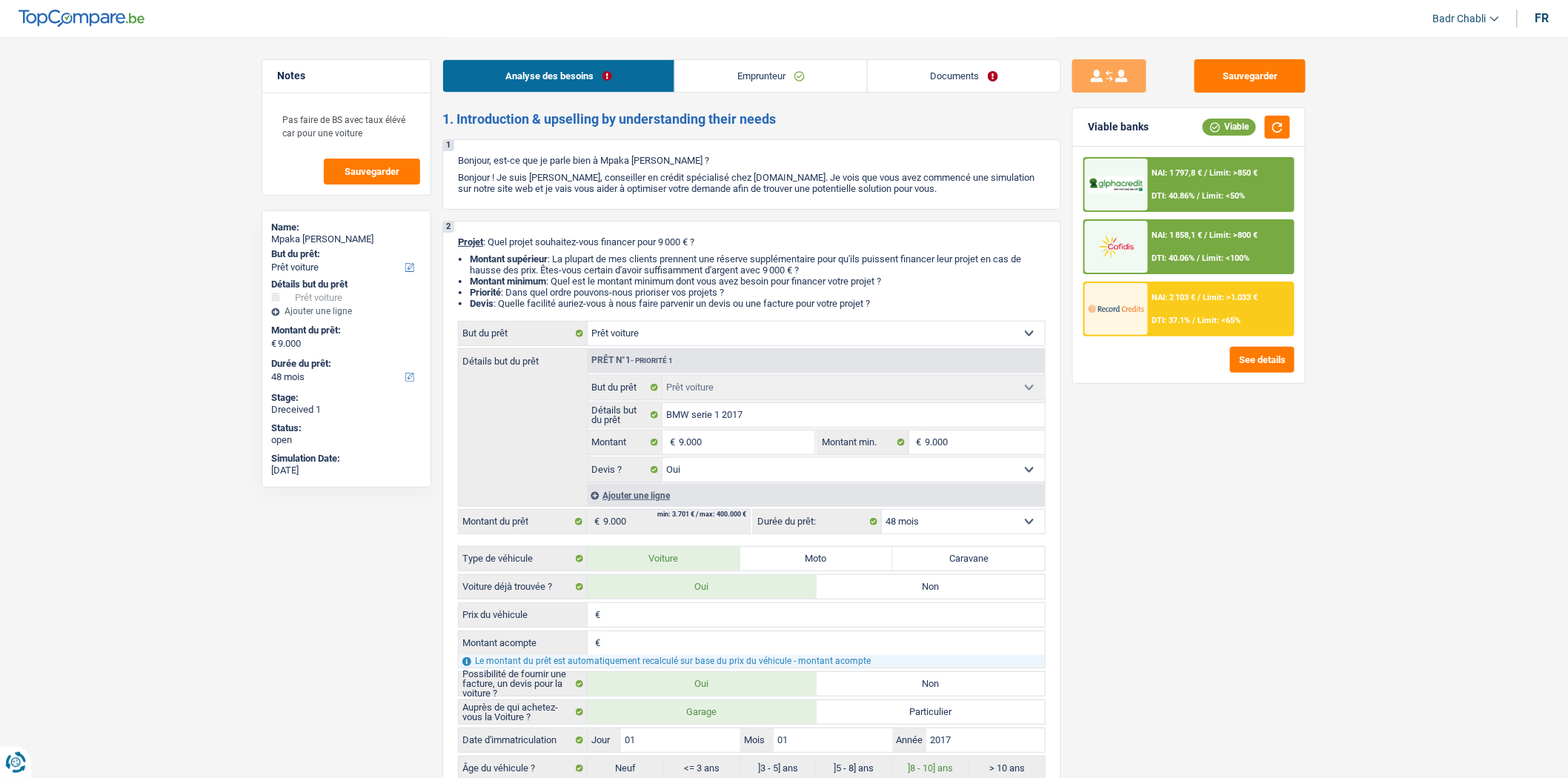
click at [946, 77] on link "Documents" at bounding box center [964, 76] width 193 height 32
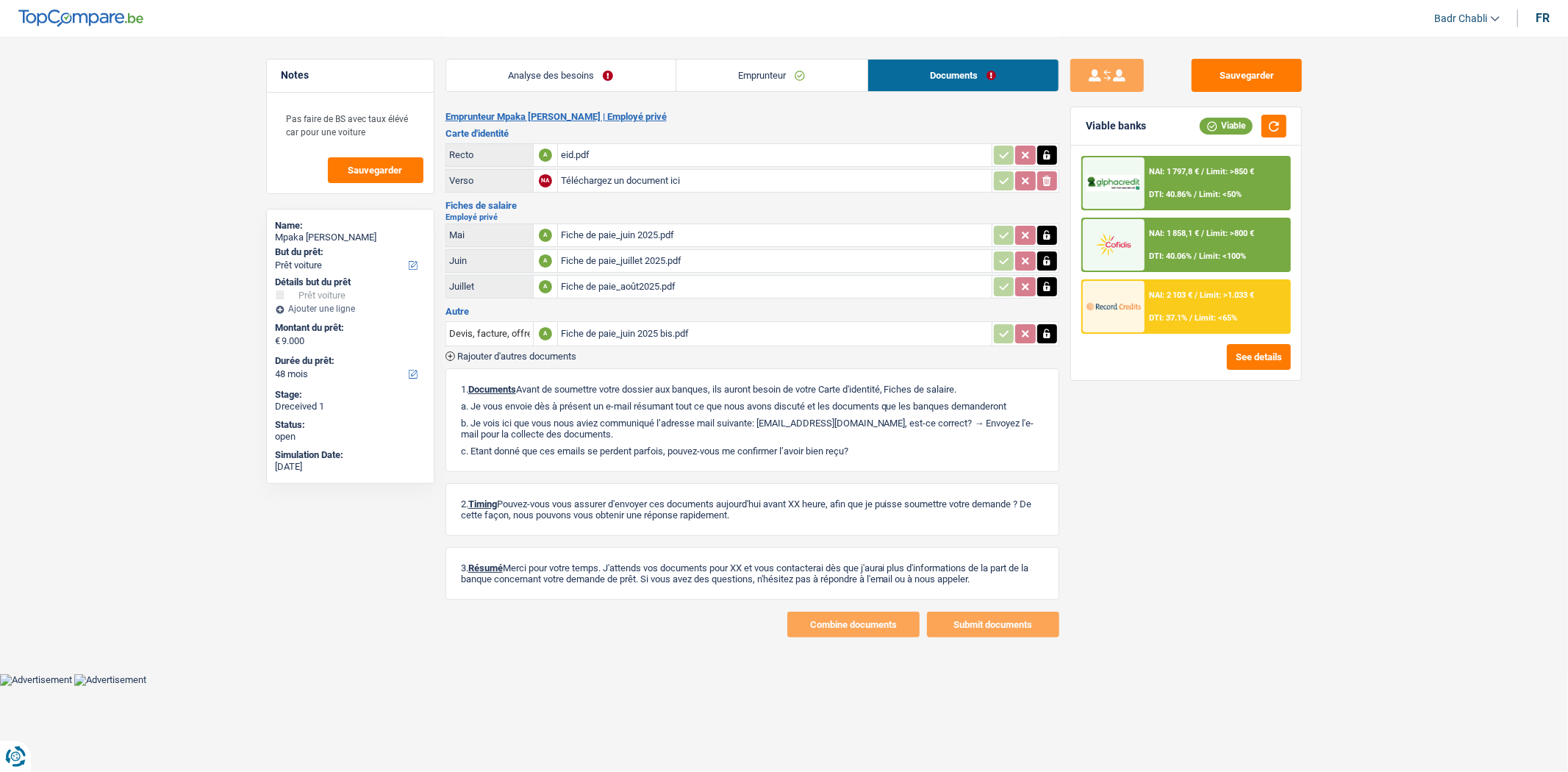
click at [792, 70] on link "Emprunteur" at bounding box center [771, 76] width 191 height 32
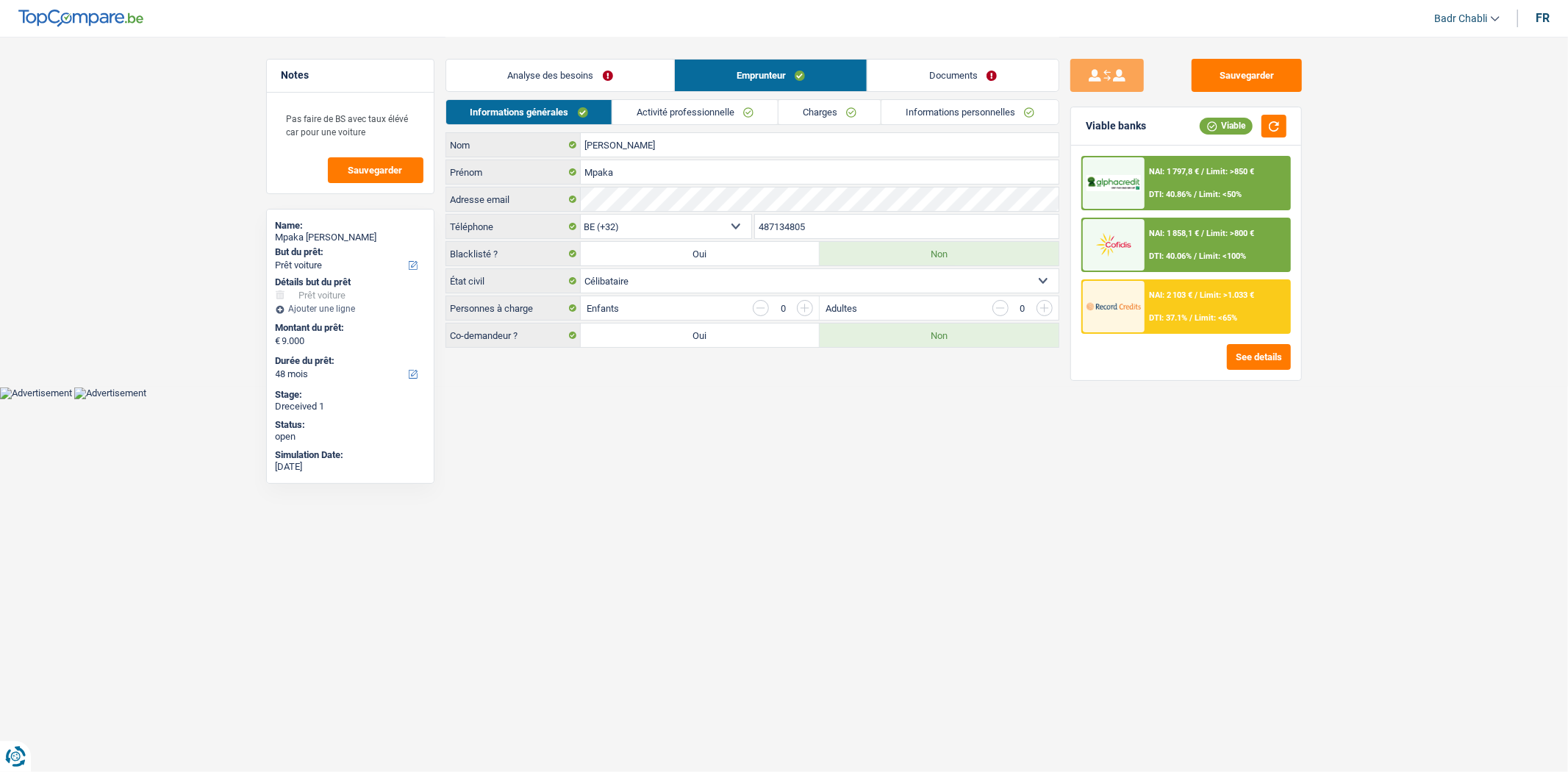
click at [724, 108] on link "Activité professionnelle" at bounding box center [695, 112] width 166 height 25
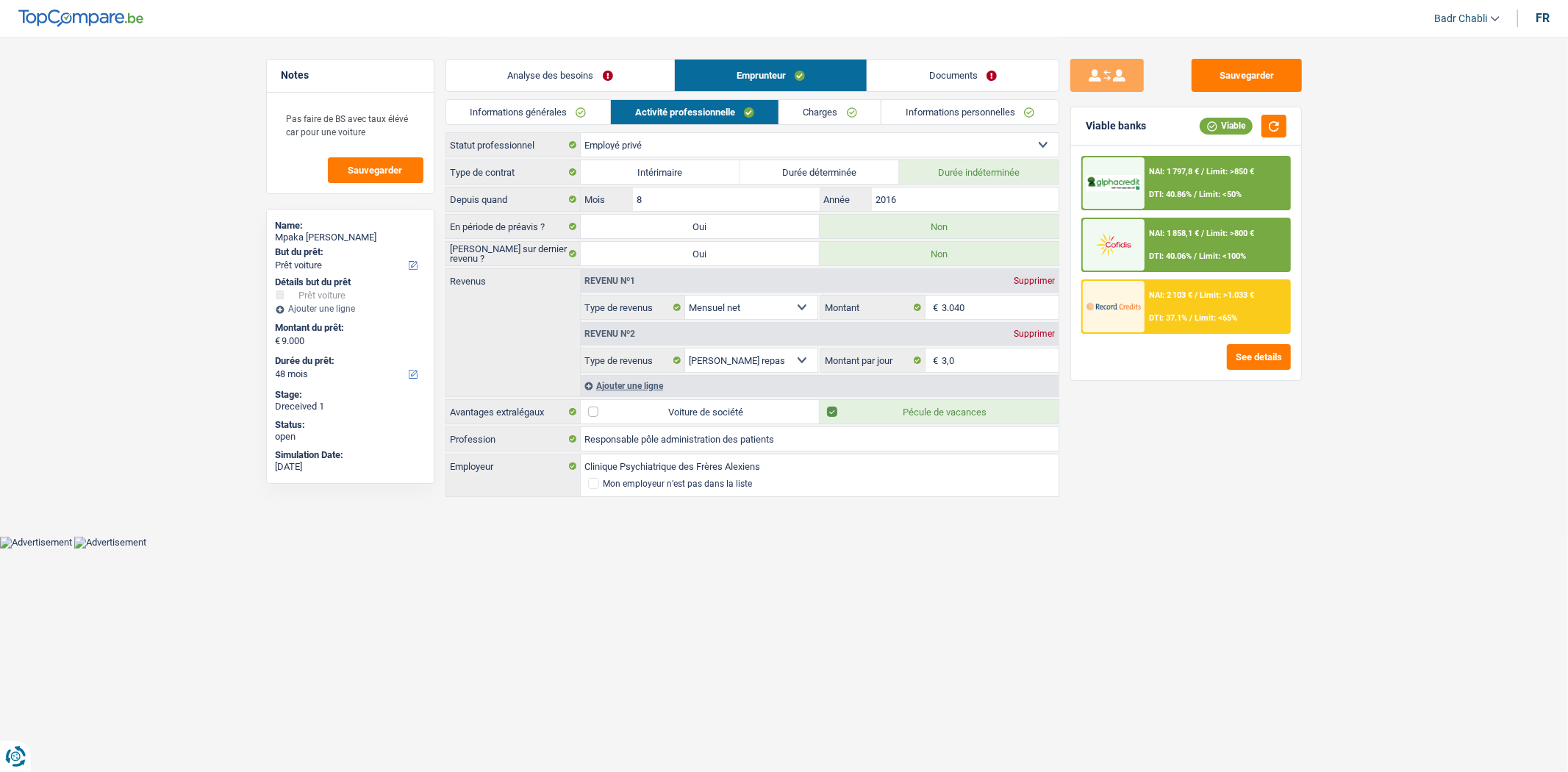
click at [1182, 306] on div "NAI: 2 103 € / Limit: >1.033 € DTI: 37.1% / Limit: <65%" at bounding box center [1217, 307] width 145 height 51
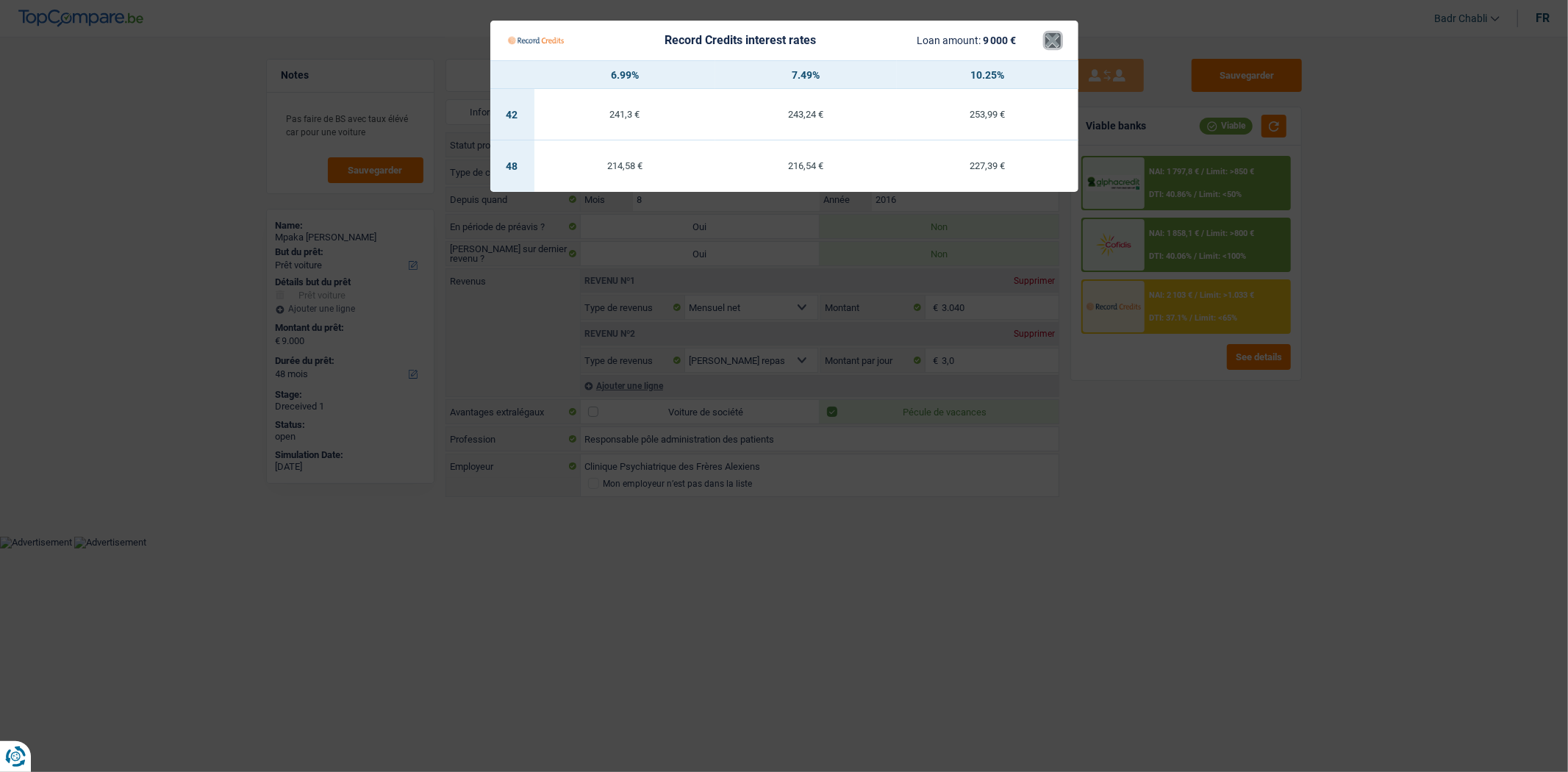
click at [1060, 40] on button "×" at bounding box center [1053, 41] width 16 height 15
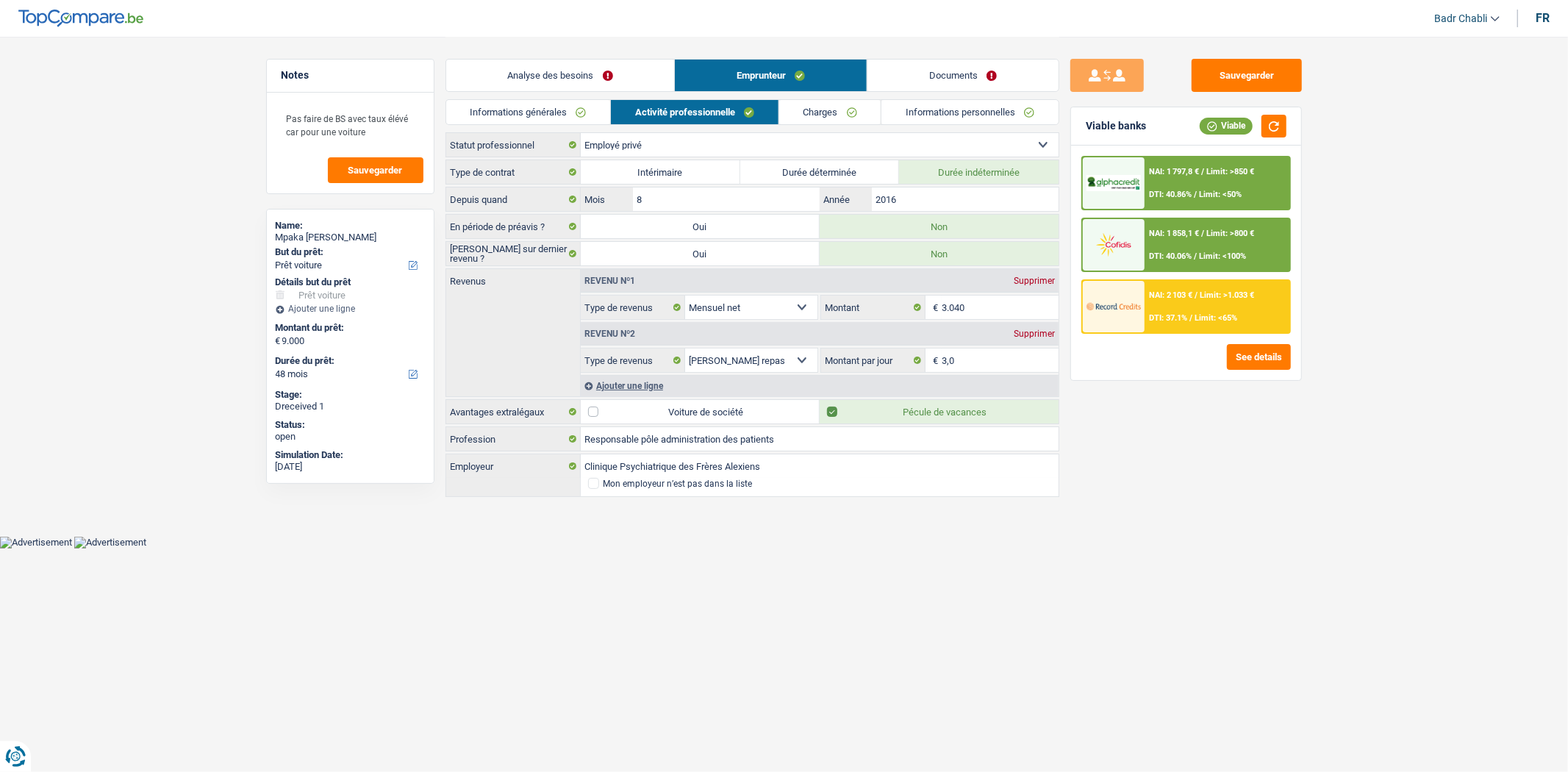
click at [498, 85] on link "Analyse des besoins" at bounding box center [560, 76] width 228 height 32
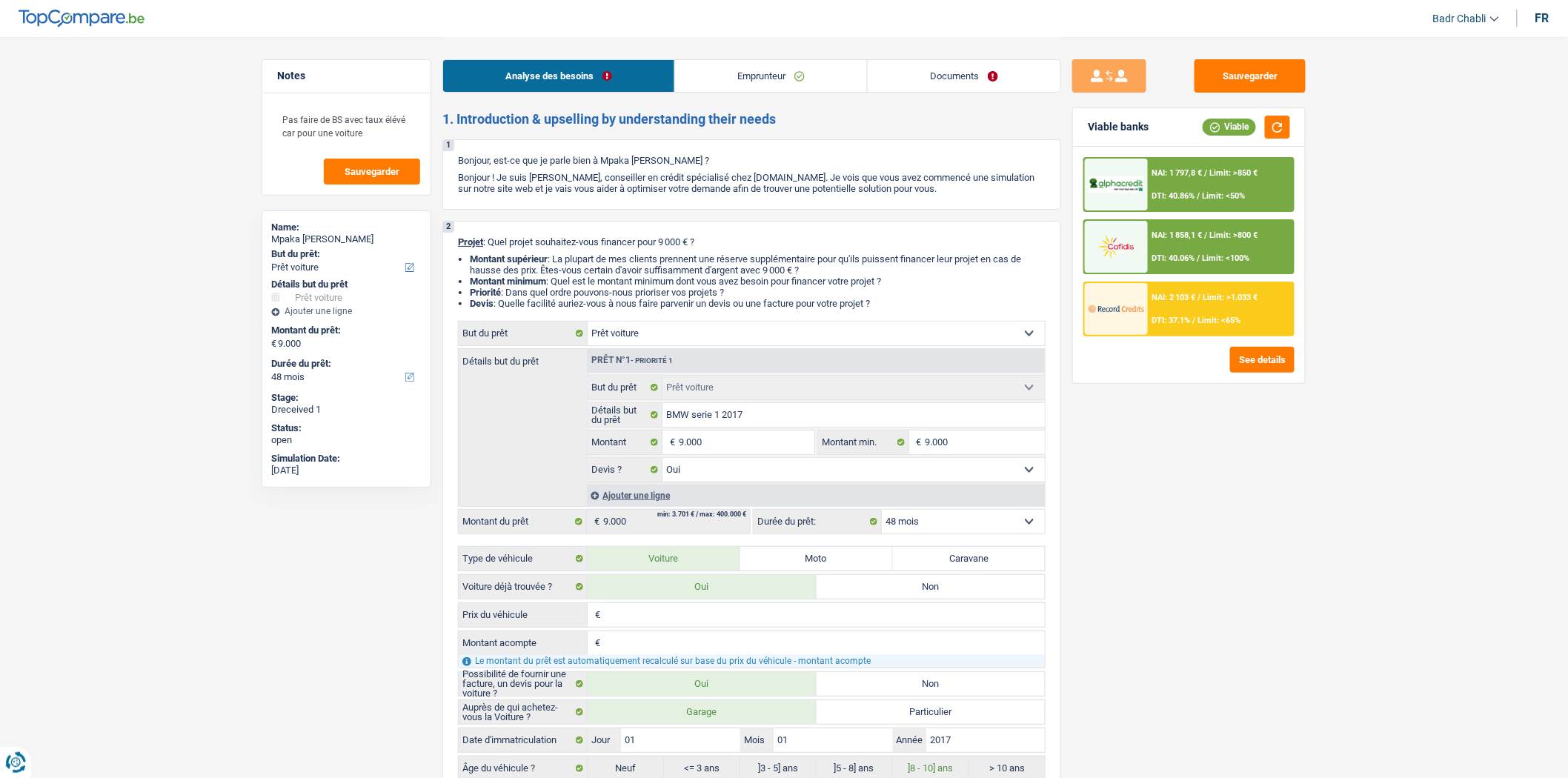
click at [1193, 438] on div "Sauvegarder Viable banks Viable NAI: 1 797,8 € / Limit: >850 € DTI: 40.86% / Li…" at bounding box center [1189, 407] width 256 height 695
click at [1213, 298] on span "Limit: >1.033 €" at bounding box center [1230, 297] width 55 height 10
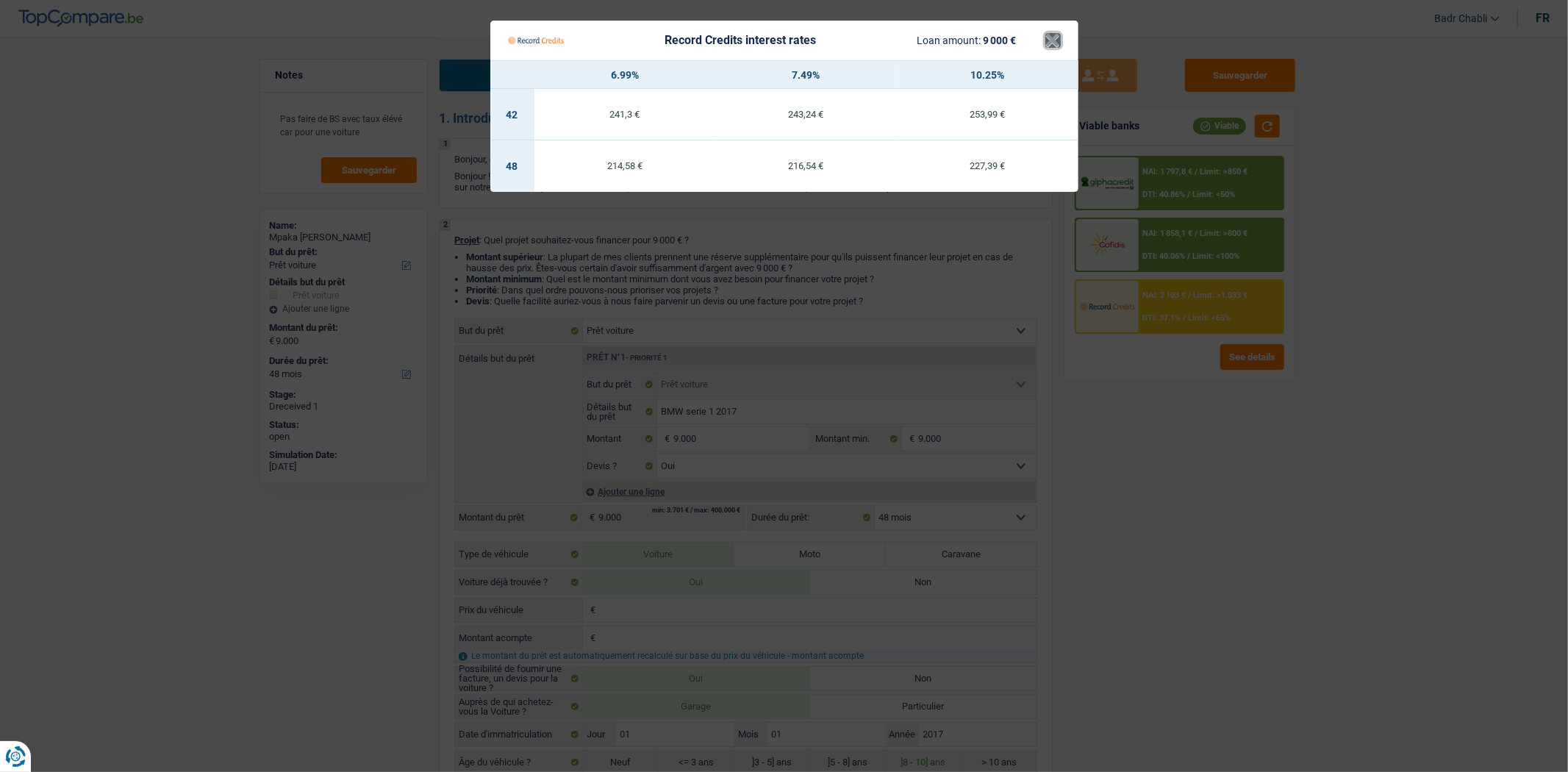
click at [1052, 33] on button "×" at bounding box center [1053, 41] width 16 height 15
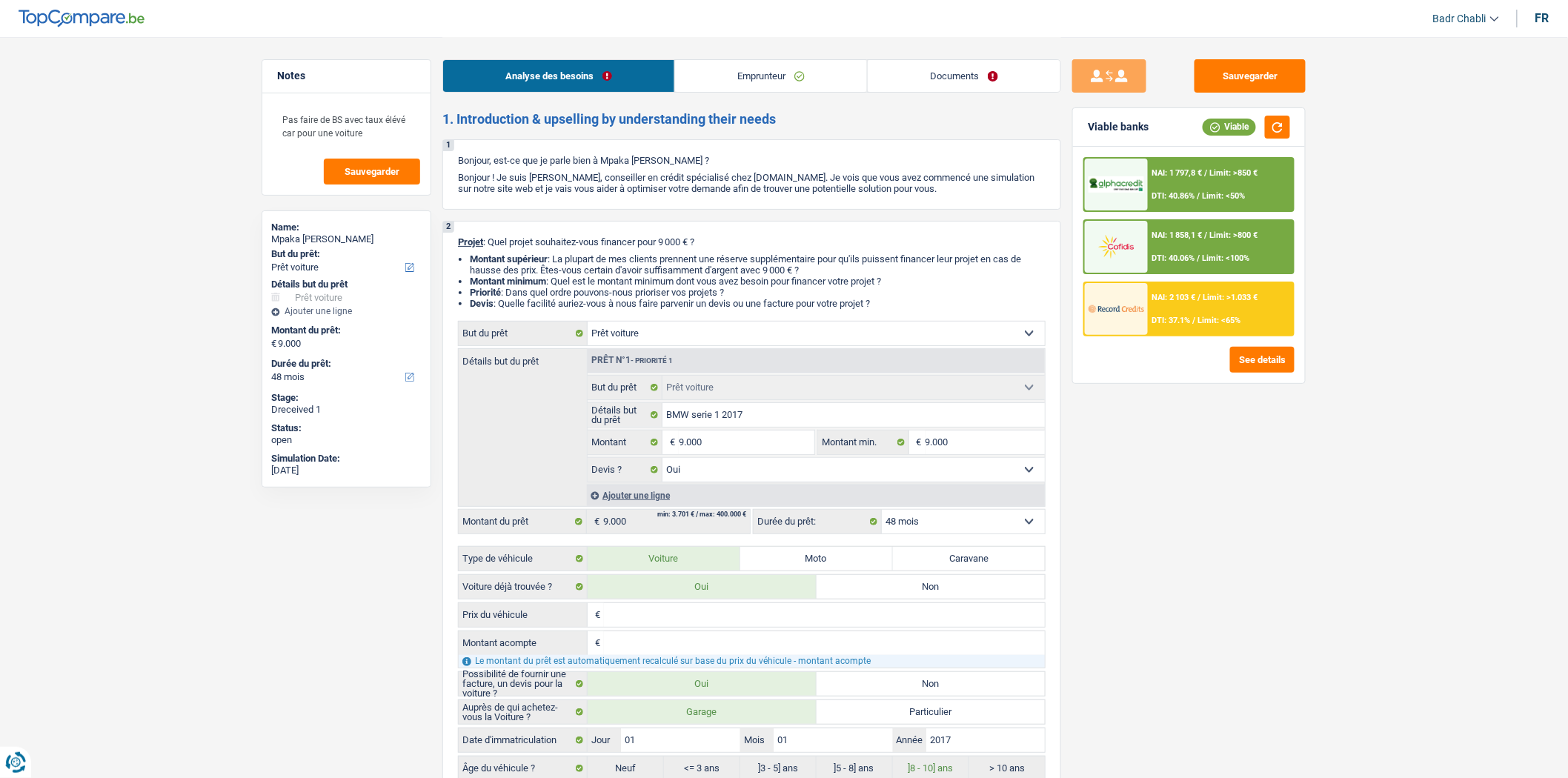
click at [1216, 513] on div "Sauvegarder Viable banks Viable NAI: 1 797,8 € / Limit: >850 € DTI: 40.86% / Li…" at bounding box center [1189, 407] width 256 height 695
click at [1243, 189] on div "NAI: 1 797,8 € / Limit: >850 € DTI: 40.86% / Limit: <50%" at bounding box center [1221, 184] width 146 height 52
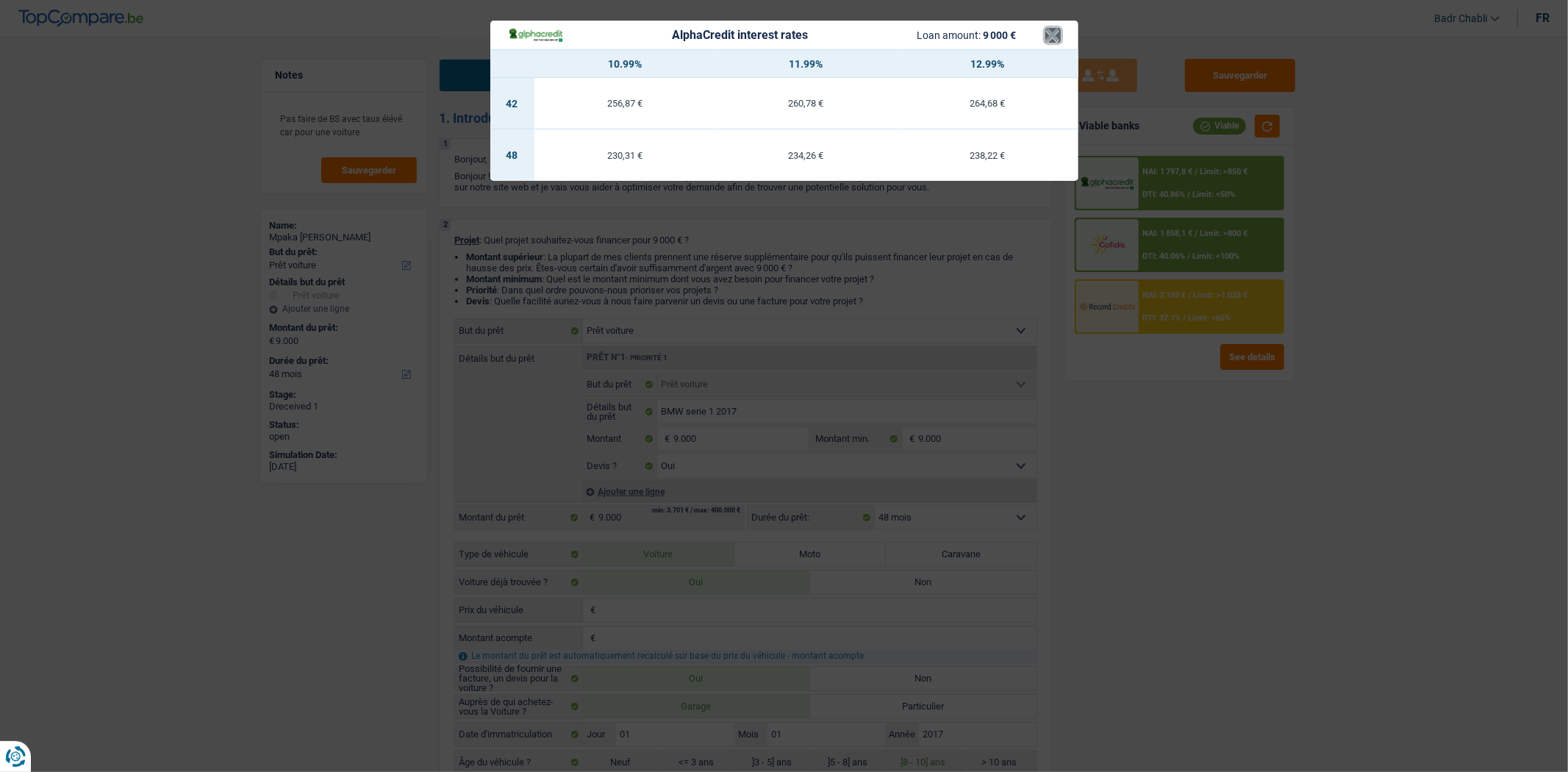
click at [1057, 29] on button "×" at bounding box center [1053, 35] width 16 height 15
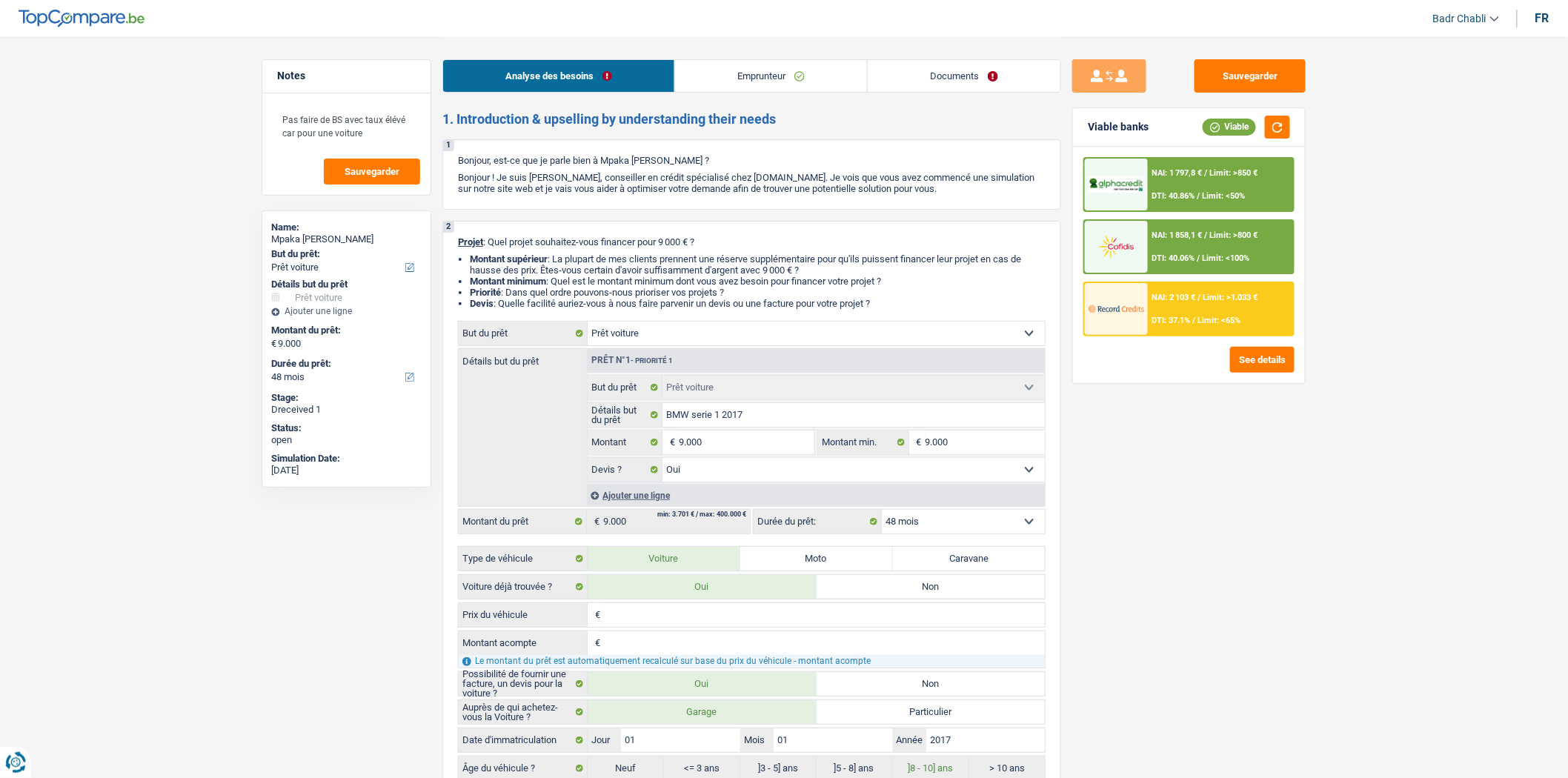
click at [1201, 302] on div "NAI: 2 103 € / Limit: >1.033 € DTI: 37.1% / Limit: <65%" at bounding box center [1221, 309] width 146 height 52
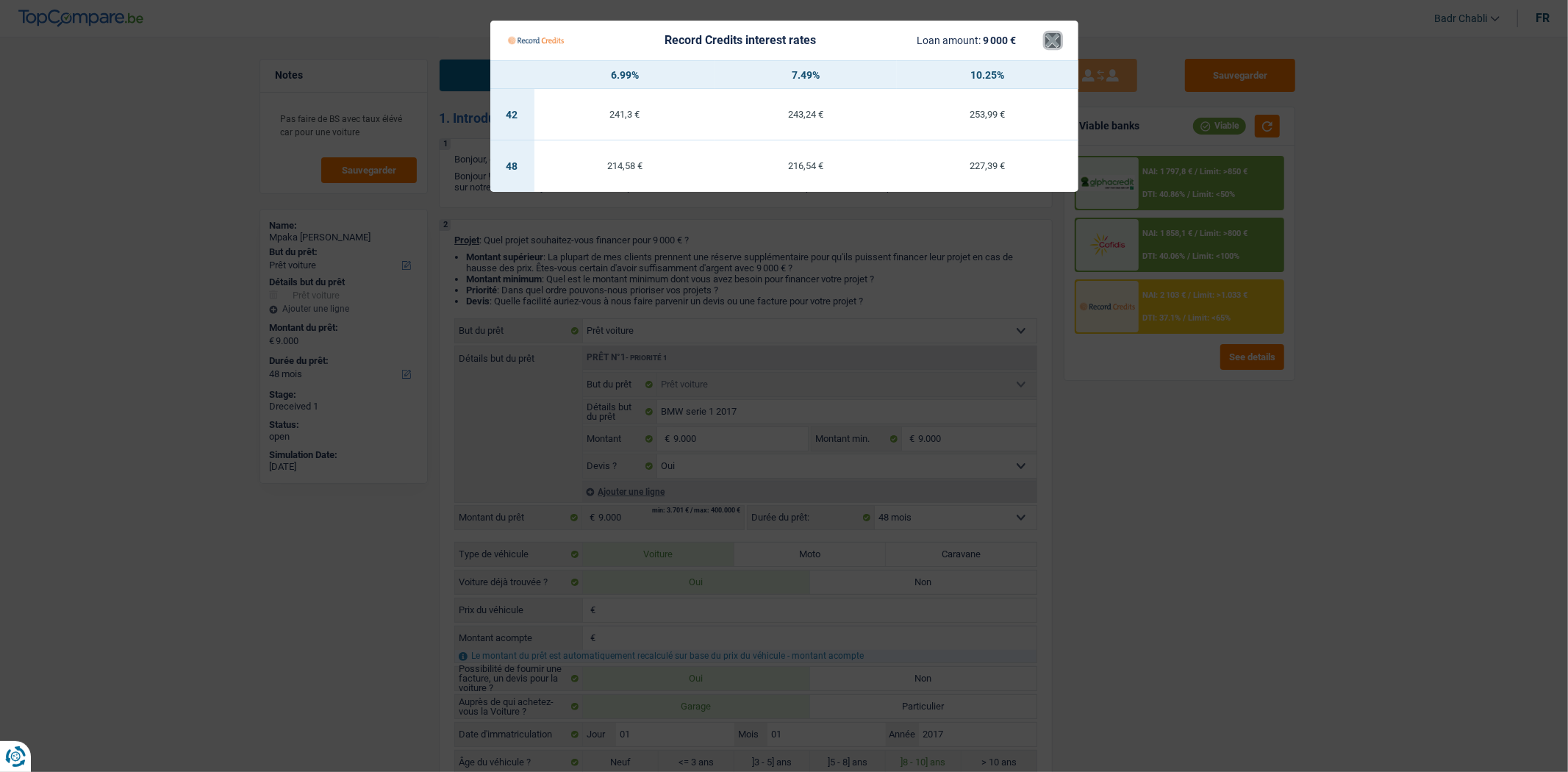
click at [1053, 38] on button "×" at bounding box center [1053, 41] width 16 height 15
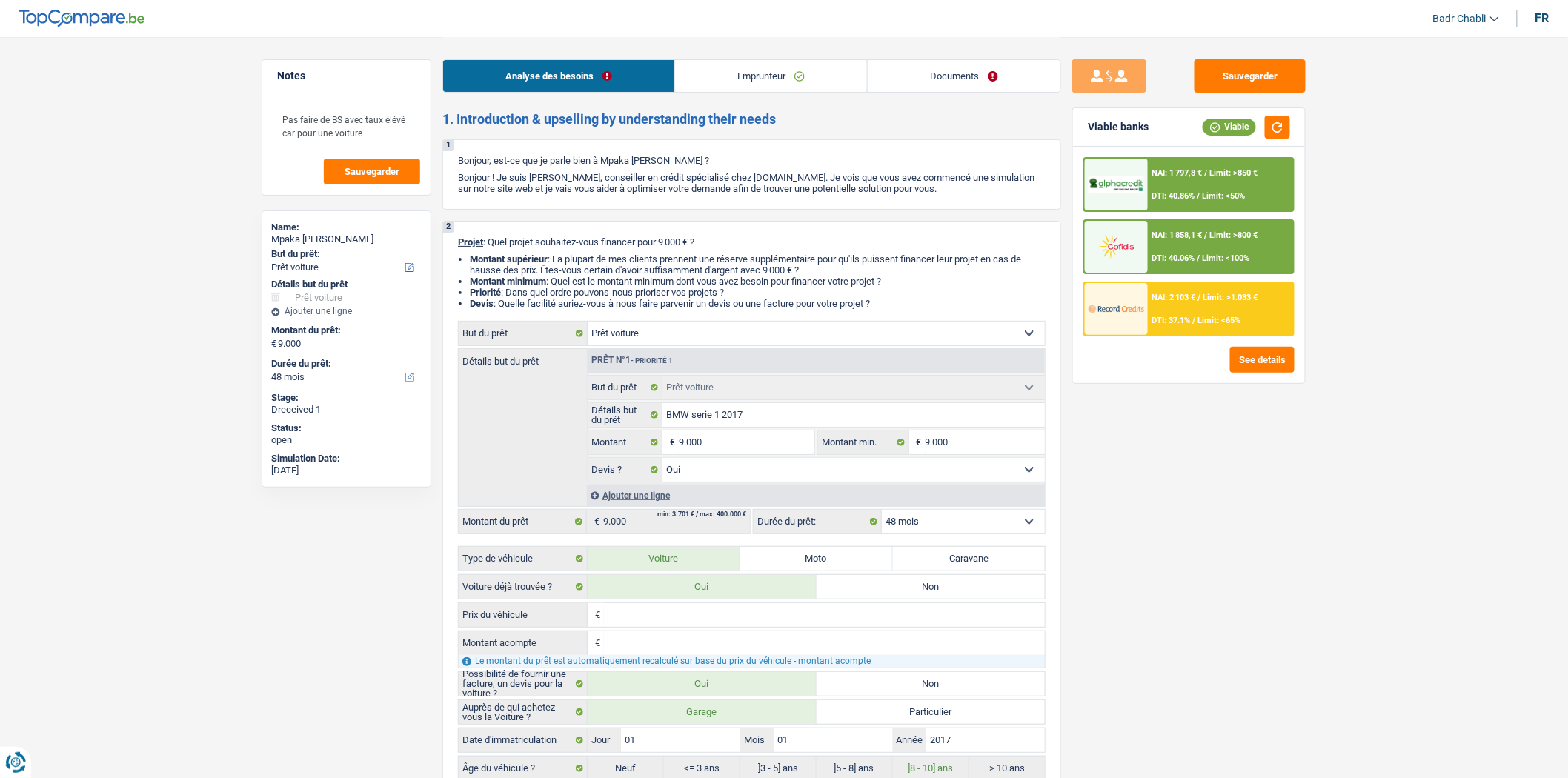
click at [1168, 311] on div "NAI: 2 103 € / Limit: >1.033 € DTI: 37.1% / Limit: <65%" at bounding box center [1221, 309] width 146 height 52
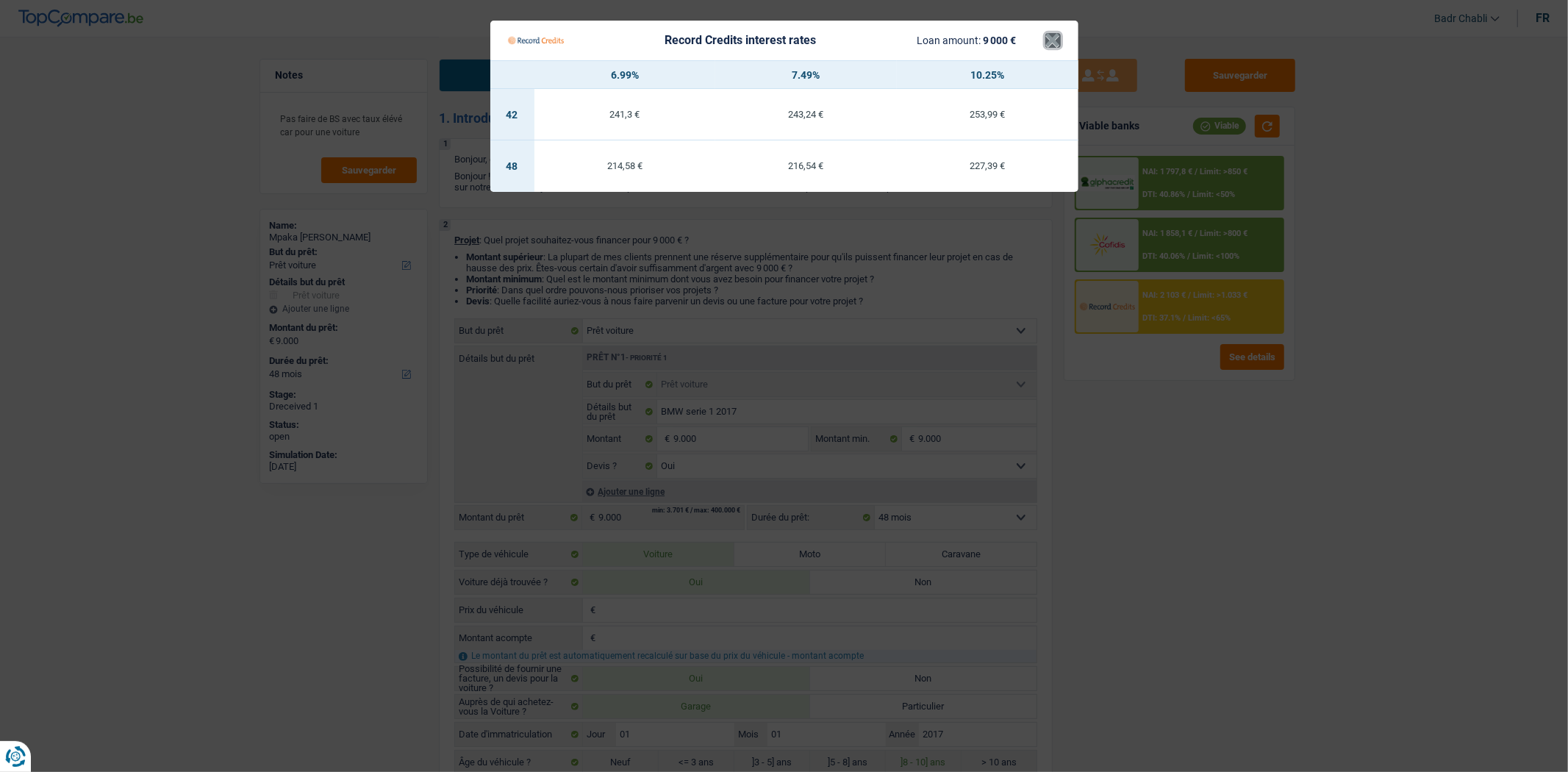
click at [1049, 35] on button "×" at bounding box center [1053, 41] width 16 height 15
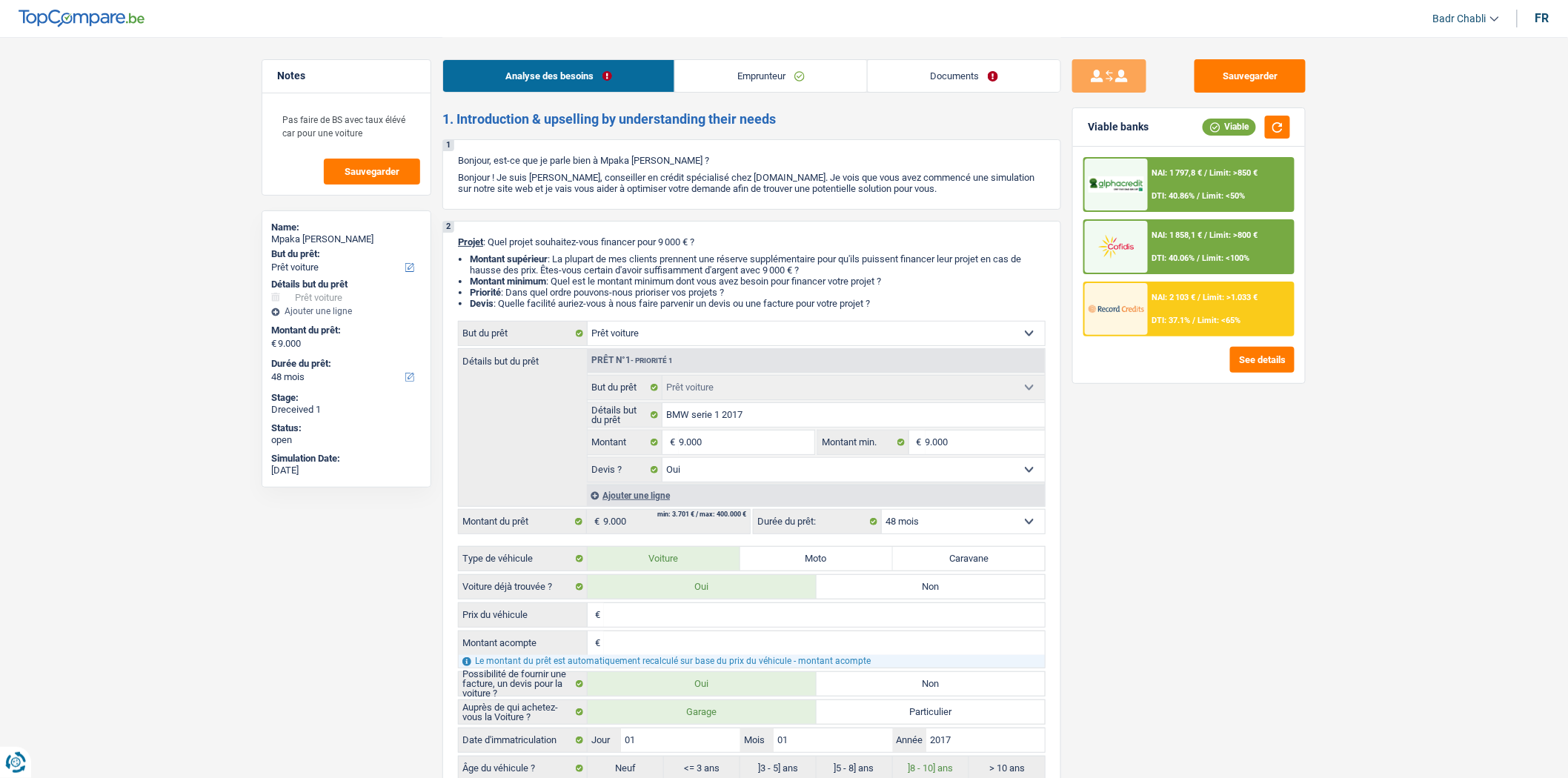
click at [1213, 247] on div "NAI: 1 858,1 € / Limit: >800 € DTI: 40.06% / Limit: <100%" at bounding box center [1221, 247] width 146 height 52
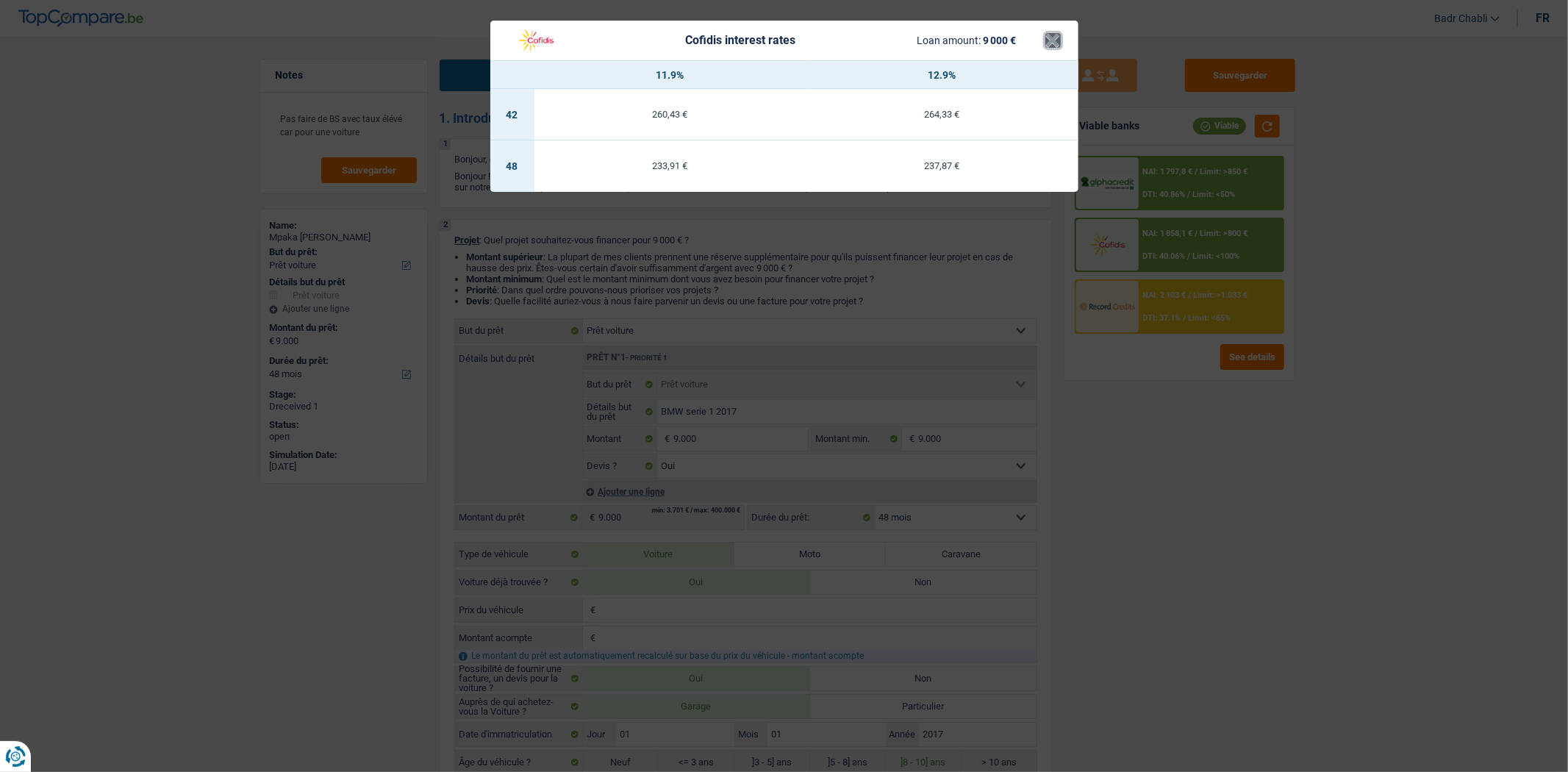
click at [1050, 47] on button "×" at bounding box center [1053, 41] width 16 height 15
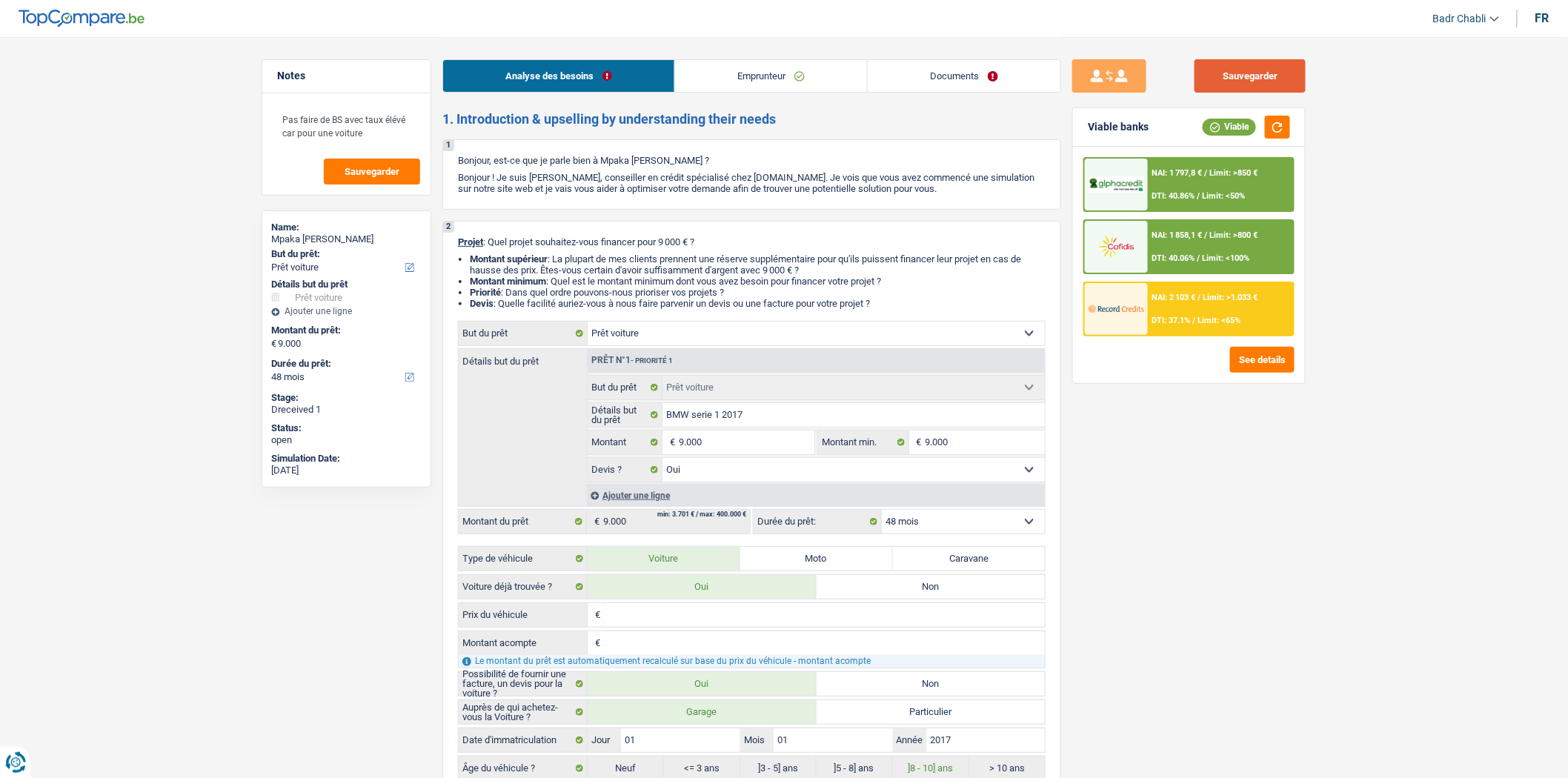
click at [1209, 85] on button "Sauvegarder" at bounding box center [1249, 76] width 111 height 34
